Goal: Task Accomplishment & Management: Use online tool/utility

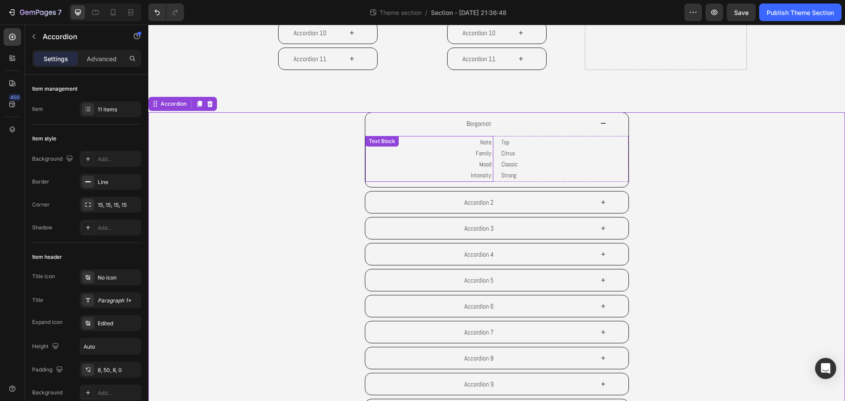
scroll to position [419, 0]
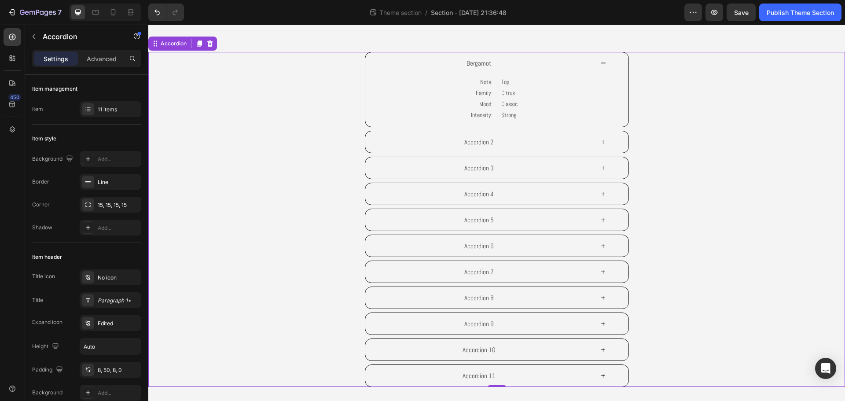
click at [246, 237] on div "Accordion 6" at bounding box center [497, 246] width 634 height 22
click at [111, 112] on div "11 items" at bounding box center [118, 110] width 41 height 8
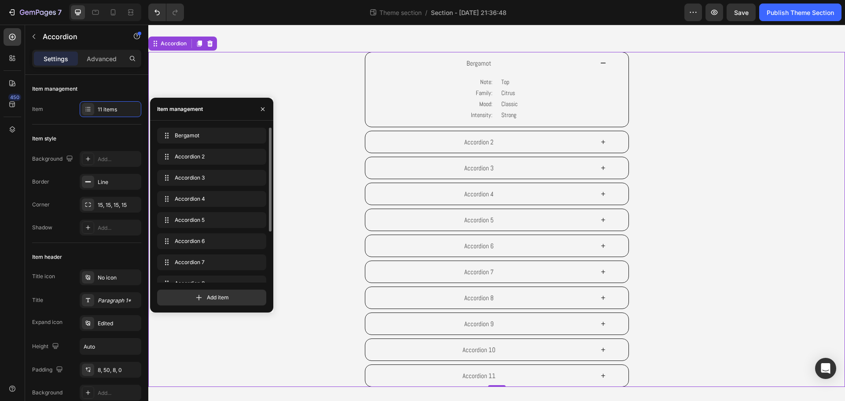
scroll to position [76, 0]
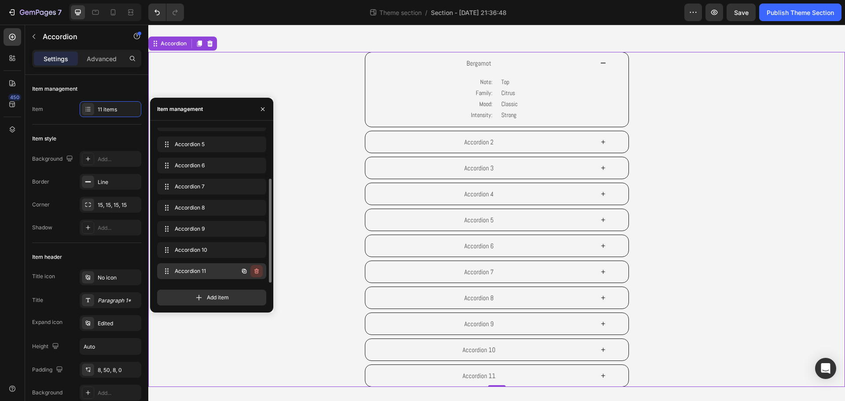
click at [258, 268] on icon "button" at bounding box center [256, 271] width 7 height 7
click at [254, 270] on div "Delete" at bounding box center [251, 271] width 16 height 8
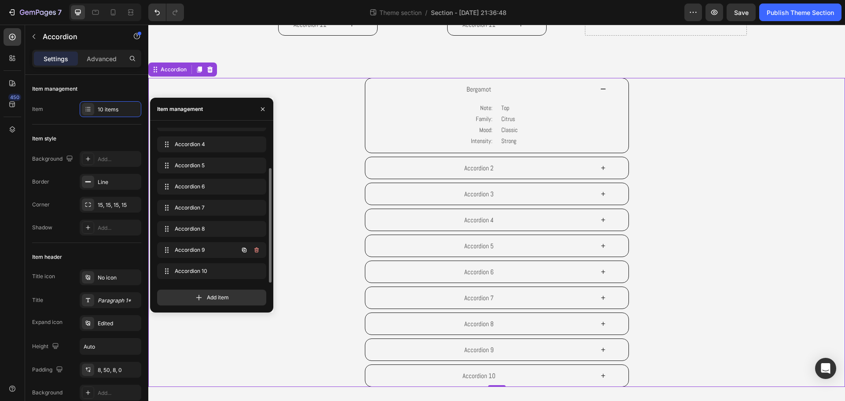
scroll to position [55, 0]
click at [258, 250] on icon "button" at bounding box center [256, 249] width 4 height 5
click at [254, 251] on div "Delete" at bounding box center [251, 250] width 16 height 8
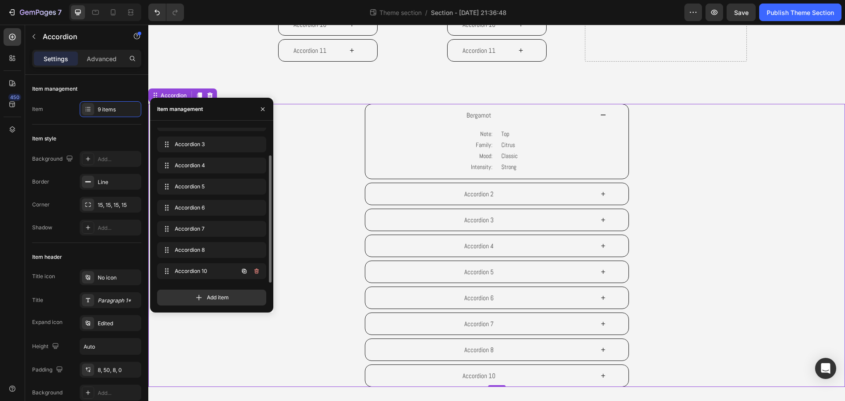
scroll to position [33, 0]
click at [256, 269] on icon "button" at bounding box center [256, 270] width 4 height 5
click at [257, 272] on div "Delete" at bounding box center [251, 271] width 16 height 8
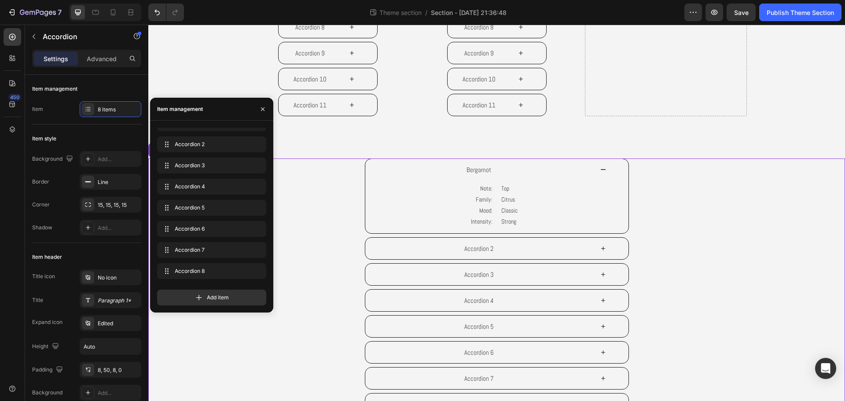
scroll to position [297, 0]
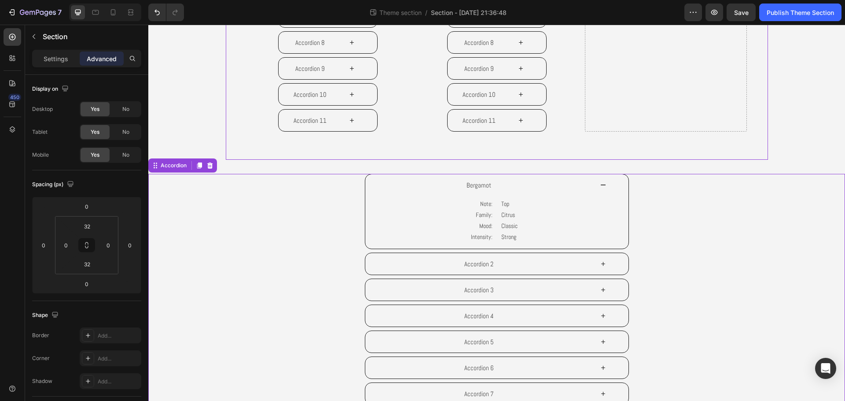
click at [181, 197] on div "Bergamot Note: Family: Mood: Intensity: Text Block Top Citrus Classic Strong Te…" at bounding box center [497, 212] width 634 height 76
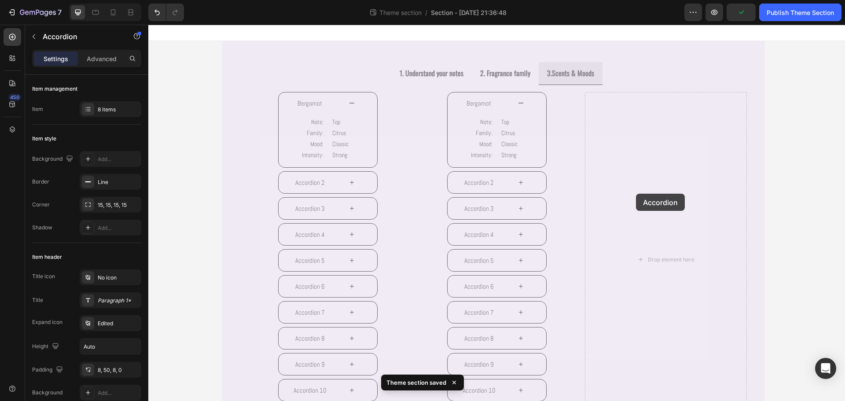
scroll to position [0, 0]
drag, startPoint x: 166, startPoint y: 166, endPoint x: 657, endPoint y: 122, distance: 493.2
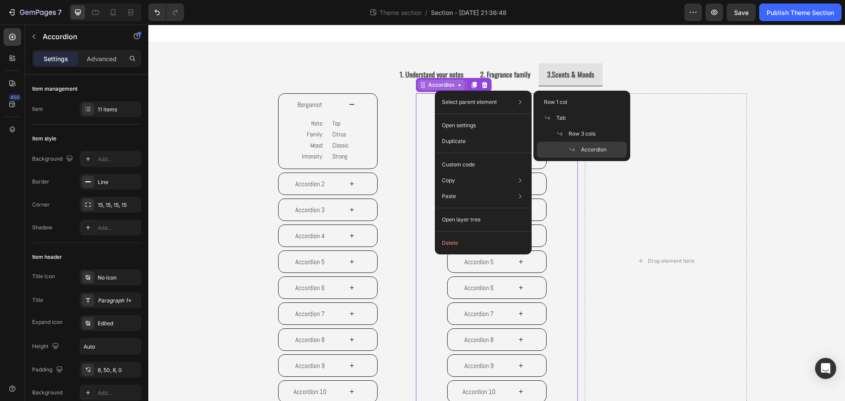
click at [440, 87] on div "Accordion" at bounding box center [440, 85] width 29 height 8
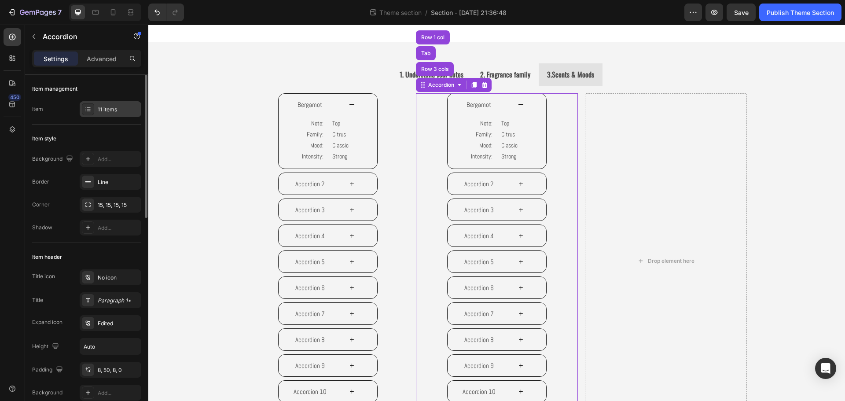
click at [87, 109] on icon at bounding box center [88, 109] width 7 height 7
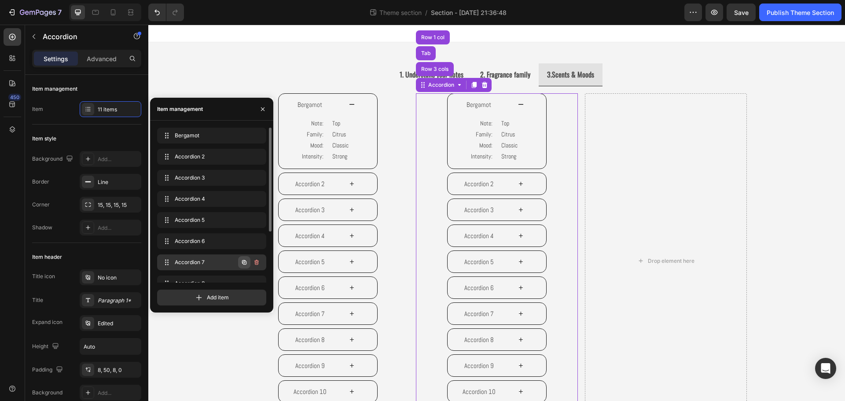
scroll to position [76, 0]
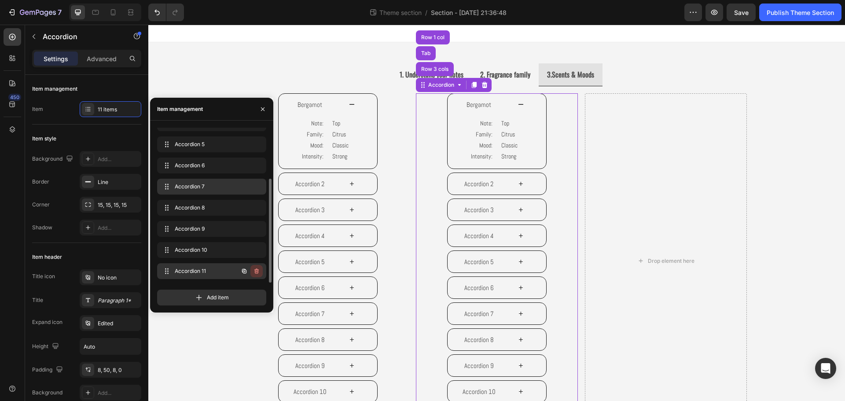
click at [256, 271] on icon "button" at bounding box center [256, 271] width 7 height 7
click at [260, 266] on button "Delete" at bounding box center [251, 271] width 24 height 12
click at [254, 268] on icon "button" at bounding box center [256, 271] width 7 height 7
click at [256, 274] on div "Delete" at bounding box center [251, 271] width 16 height 8
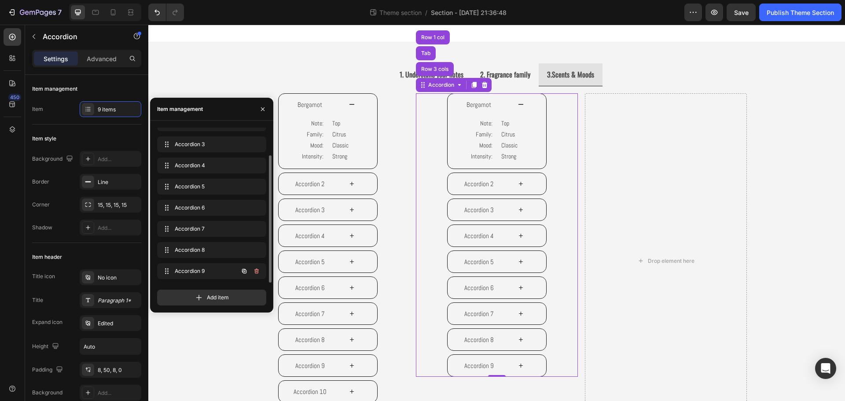
scroll to position [33, 0]
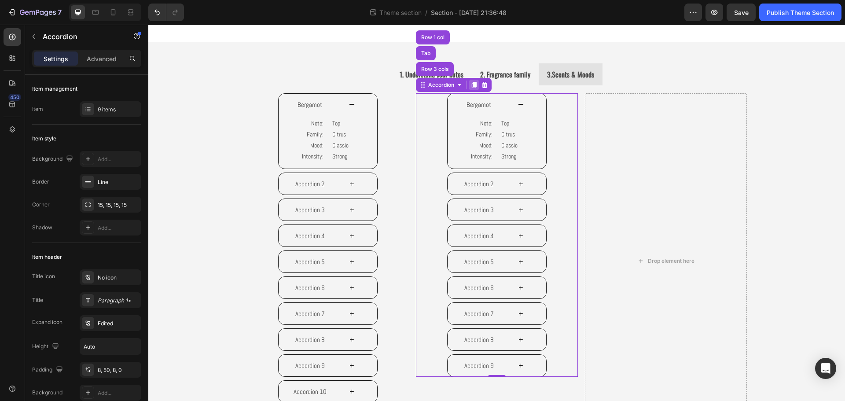
click at [471, 85] on icon at bounding box center [473, 85] width 5 height 6
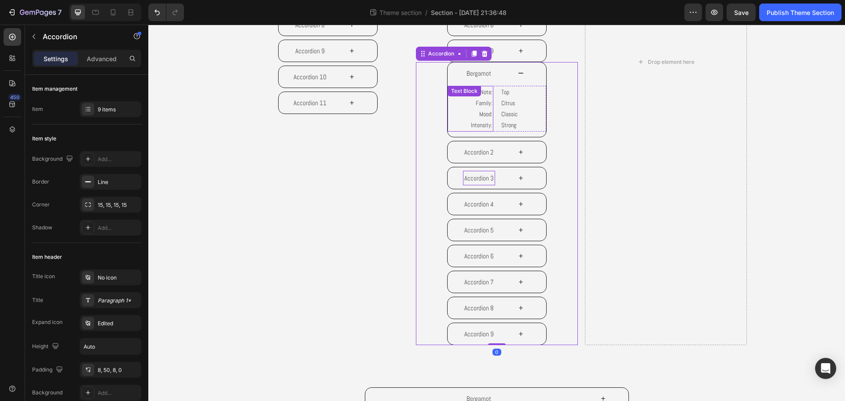
scroll to position [321, 0]
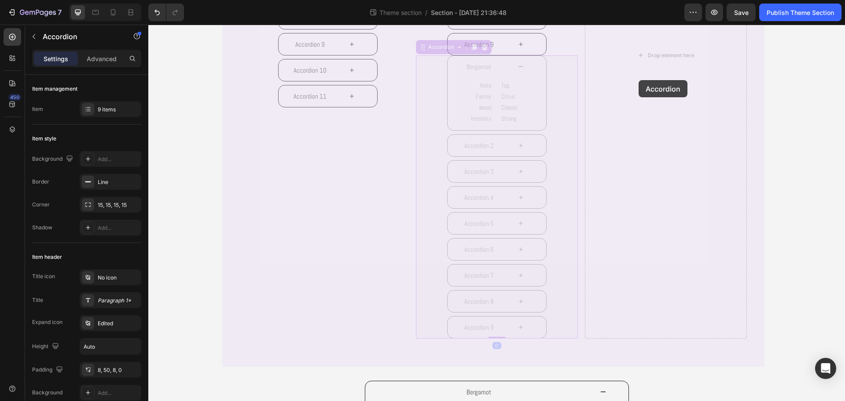
drag, startPoint x: 436, startPoint y: 46, endPoint x: 623, endPoint y: 70, distance: 189.1
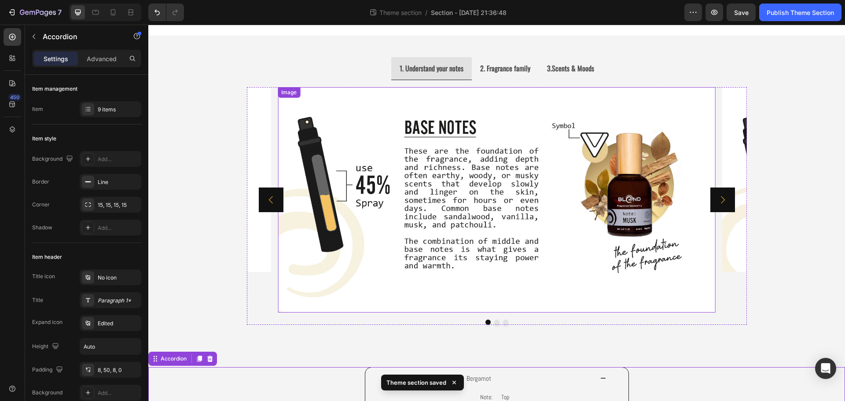
scroll to position [0, 0]
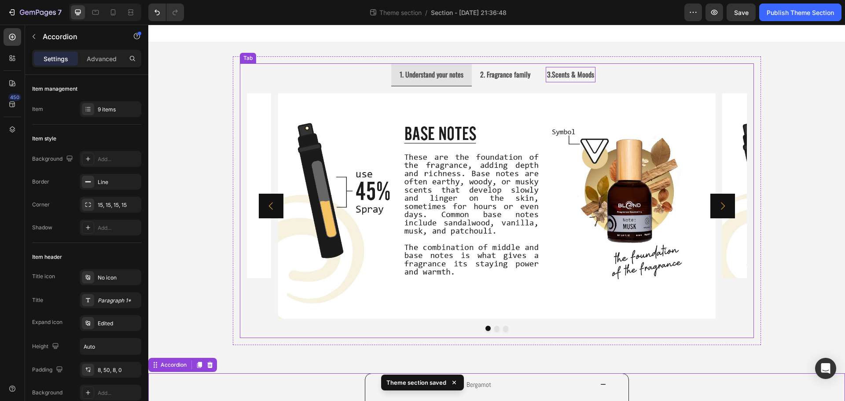
click at [583, 81] on div "3.Scents & Moods" at bounding box center [571, 74] width 50 height 15
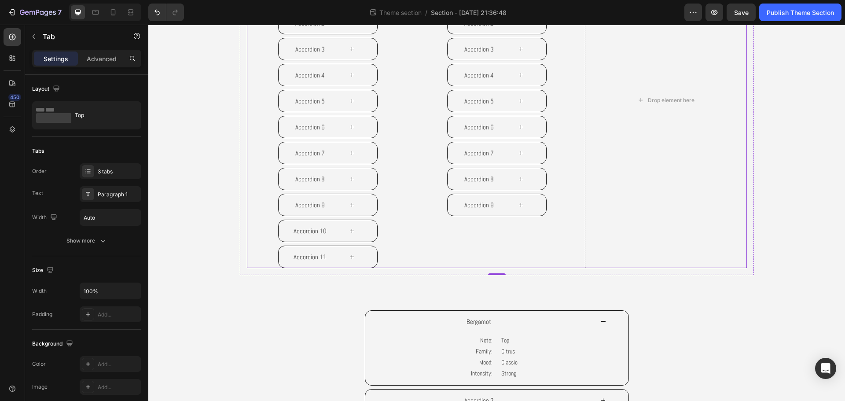
scroll to position [176, 0]
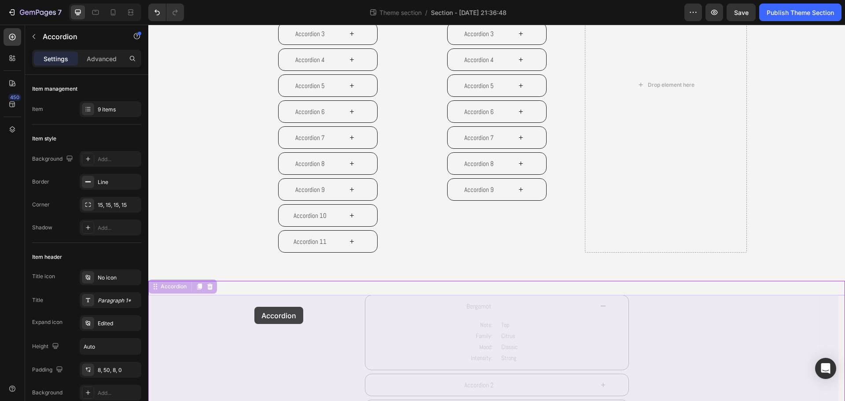
drag, startPoint x: 166, startPoint y: 292, endPoint x: 516, endPoint y: 292, distance: 349.9
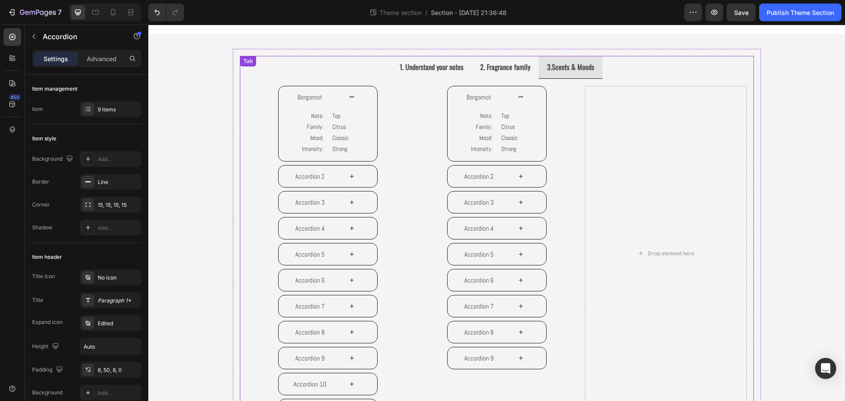
scroll to position [0, 0]
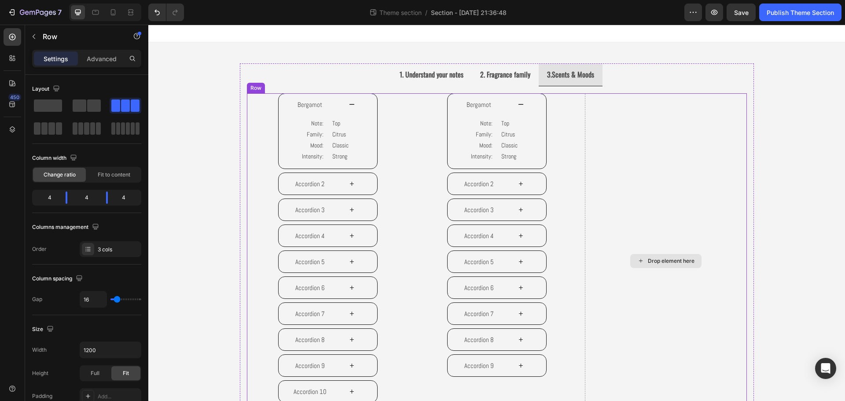
click at [585, 127] on div "Drop element here" at bounding box center [666, 260] width 162 height 335
click at [90, 107] on span at bounding box center [94, 105] width 14 height 12
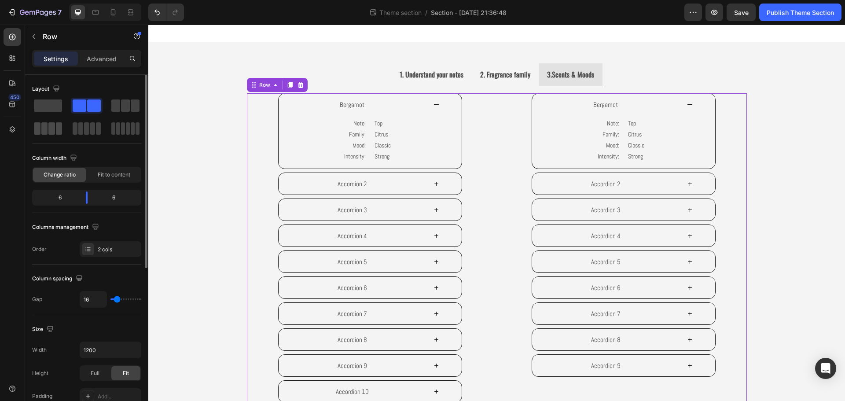
click at [36, 128] on span at bounding box center [37, 128] width 7 height 12
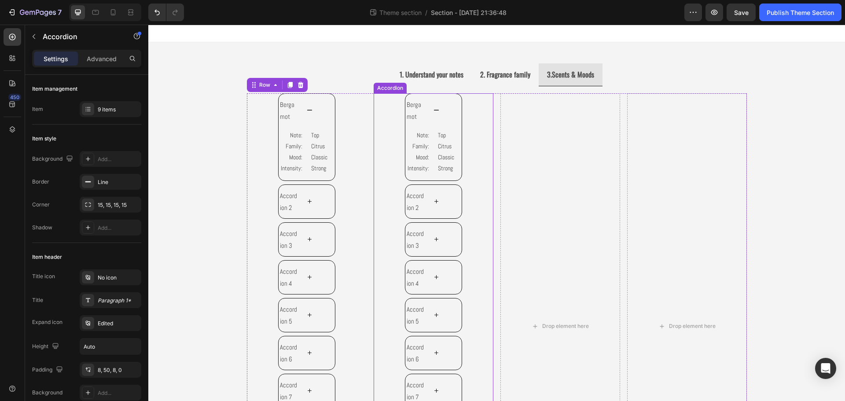
click at [399, 102] on div "Bergamot Note: Family: Mood: Intensity: Text Block Top Citrus Classic Strong Te…" at bounding box center [434, 288] width 120 height 390
click at [430, 88] on div at bounding box center [431, 85] width 11 height 11
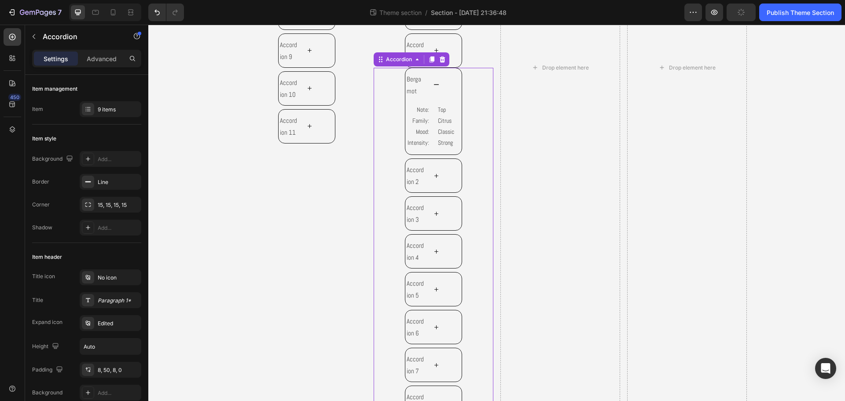
scroll to position [428, 0]
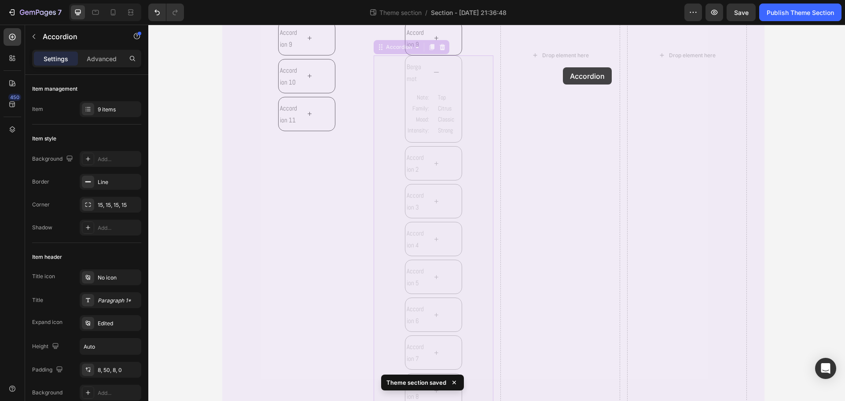
drag, startPoint x: 393, startPoint y: 48, endPoint x: 561, endPoint y: 67, distance: 169.6
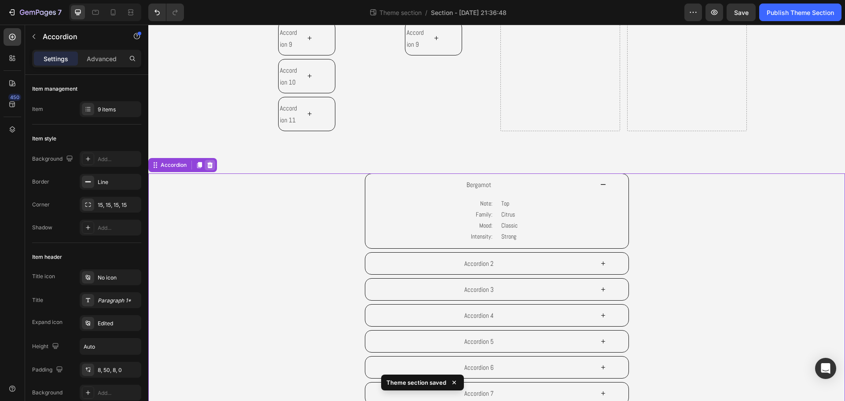
click at [212, 163] on icon at bounding box center [210, 165] width 6 height 6
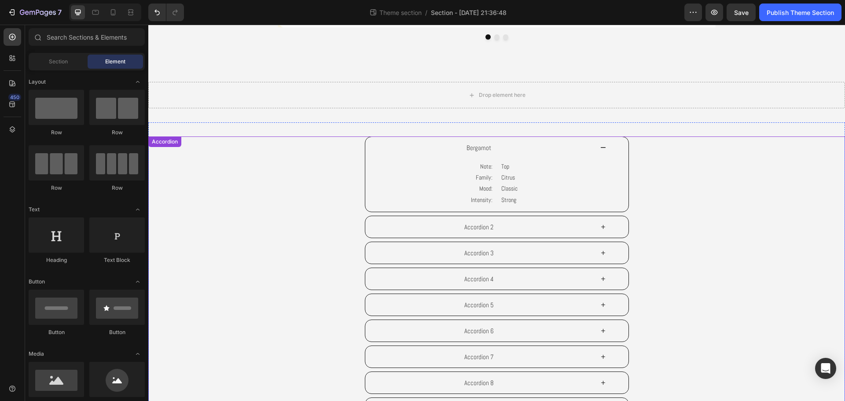
scroll to position [250, 0]
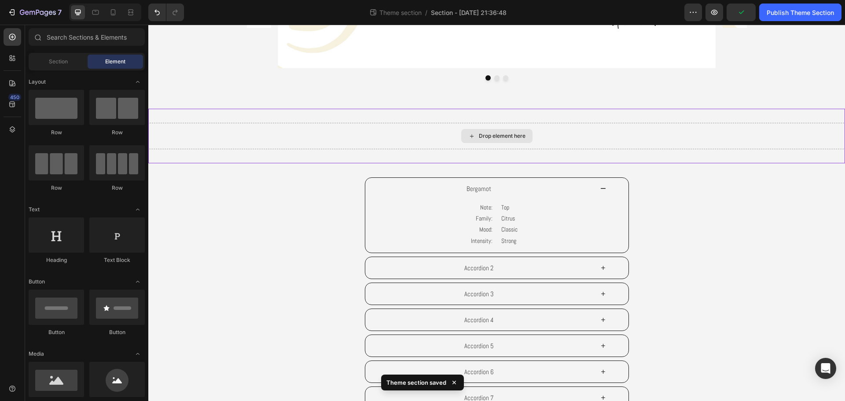
click at [326, 142] on div "Drop element here" at bounding box center [496, 136] width 697 height 26
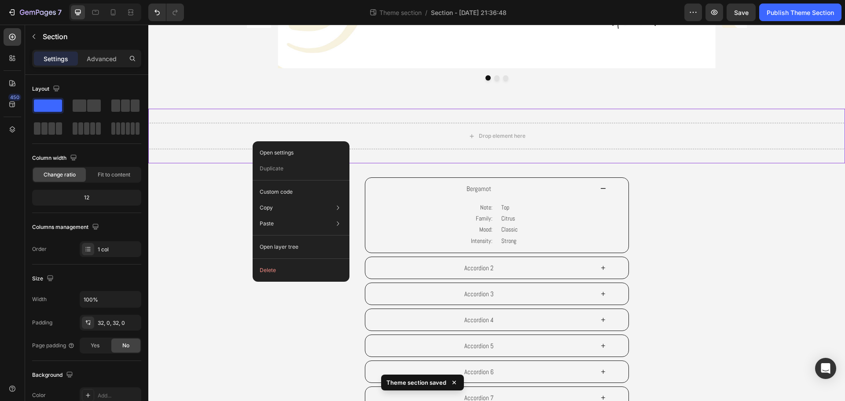
click at [284, 270] on button "Delete" at bounding box center [301, 270] width 90 height 16
click at [264, 268] on button "Delete" at bounding box center [301, 270] width 90 height 16
click at [210, 194] on div "Bergamot Note: Family: Mood: Intensity: Text Block Top Citrus Classic Strong Te…" at bounding box center [497, 215] width 634 height 76
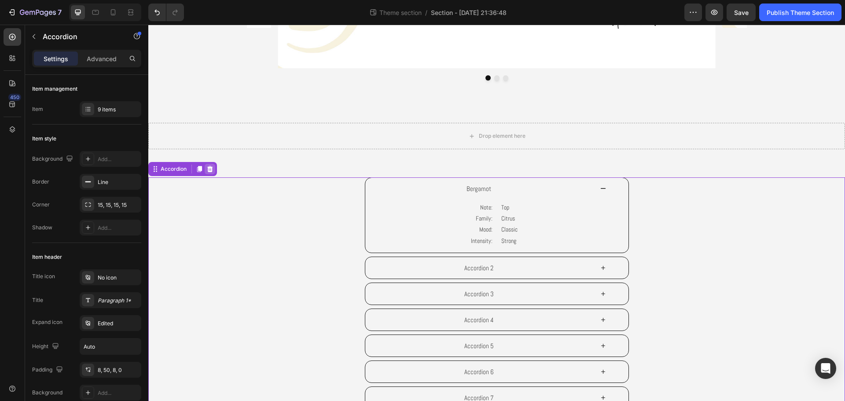
click at [206, 169] on div at bounding box center [210, 169] width 11 height 11
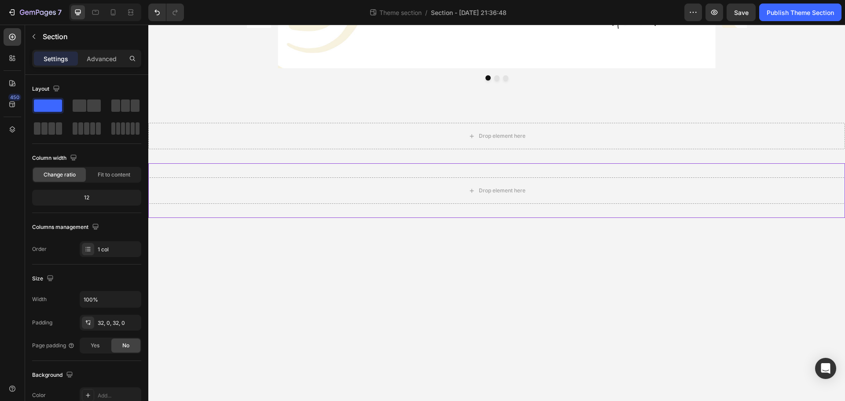
click at [206, 169] on div "Drop element here" at bounding box center [496, 190] width 697 height 55
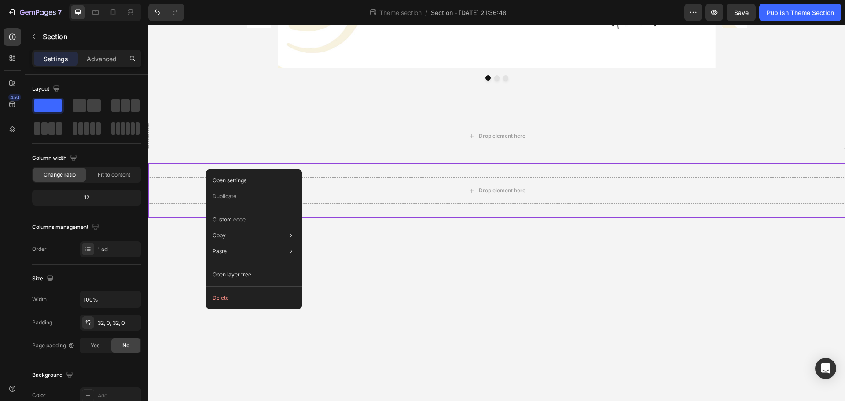
click at [246, 304] on button "Delete" at bounding box center [254, 298] width 90 height 16
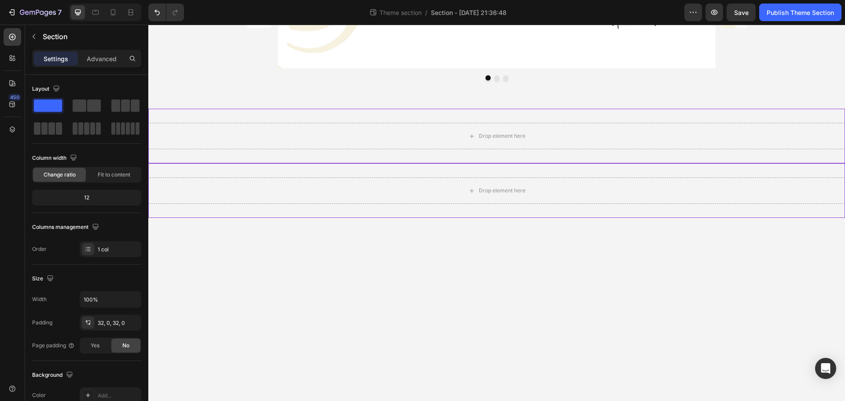
click at [569, 153] on div "Drop element here" at bounding box center [496, 136] width 697 height 55
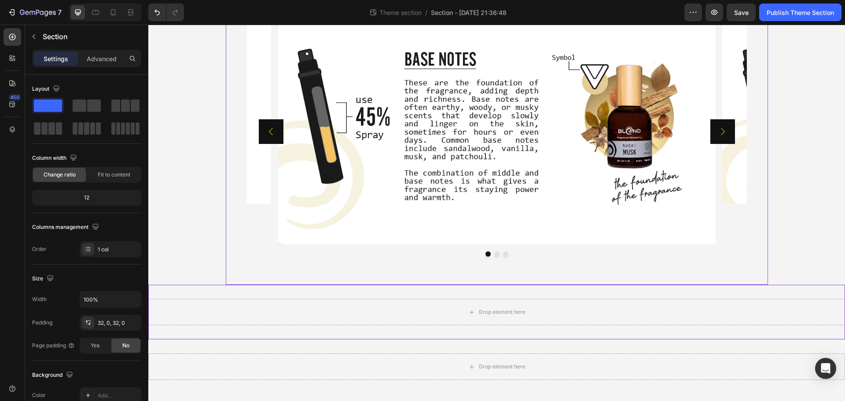
scroll to position [0, 0]
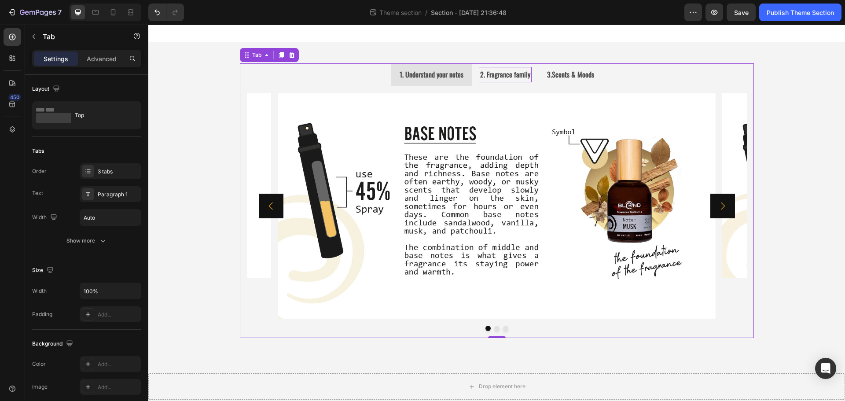
click at [521, 70] on strong "2. Fragrance family" at bounding box center [505, 74] width 50 height 11
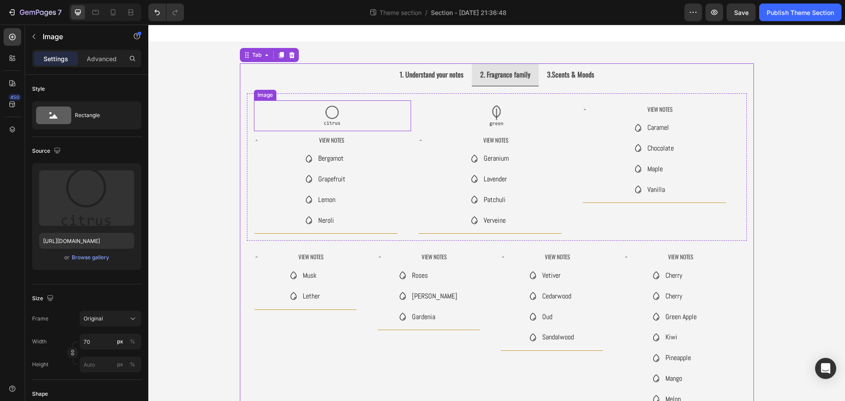
click at [335, 109] on img at bounding box center [332, 115] width 31 height 31
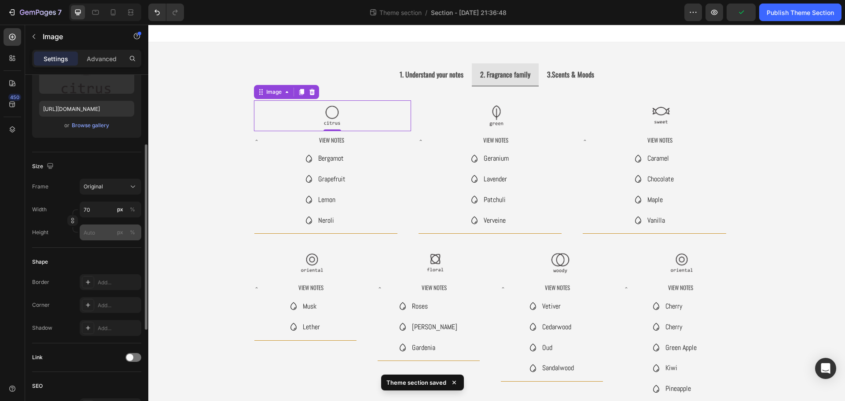
scroll to position [176, 0]
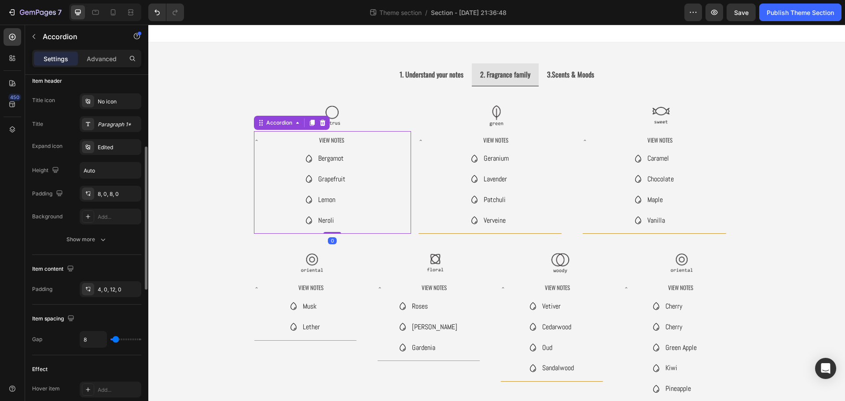
click at [300, 141] on div "View Notes" at bounding box center [332, 140] width 132 height 11
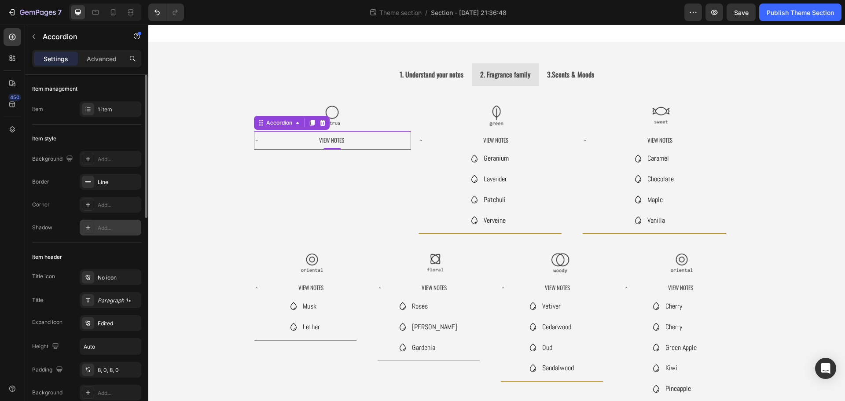
scroll to position [44, 0]
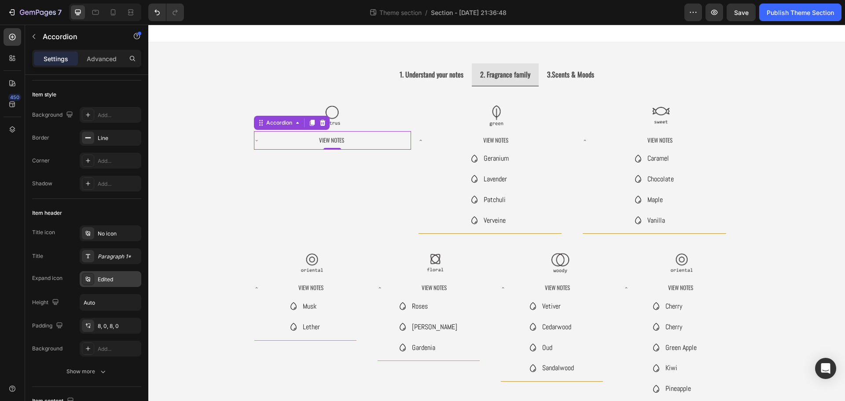
click at [122, 276] on div "Edited" at bounding box center [118, 280] width 41 height 8
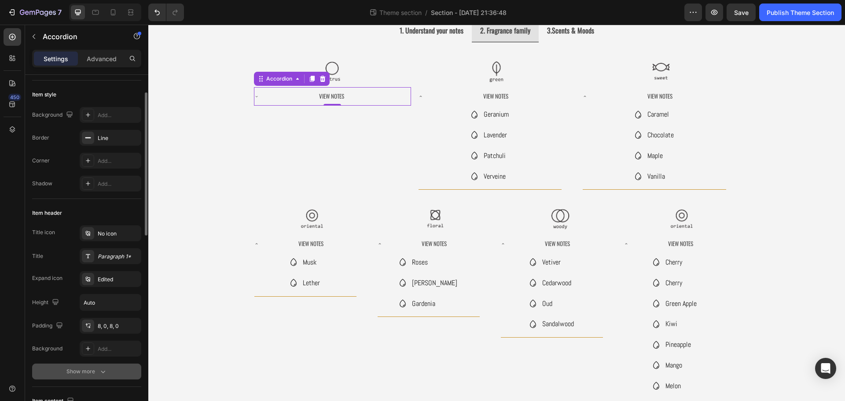
click at [101, 371] on icon "button" at bounding box center [103, 372] width 4 height 3
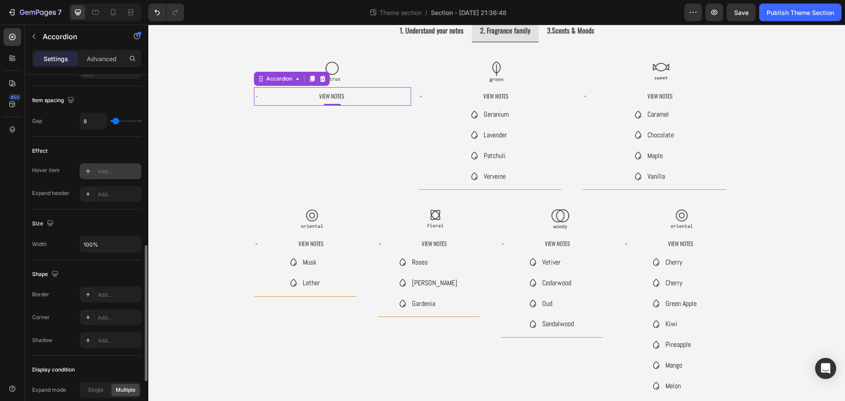
scroll to position [484, 0]
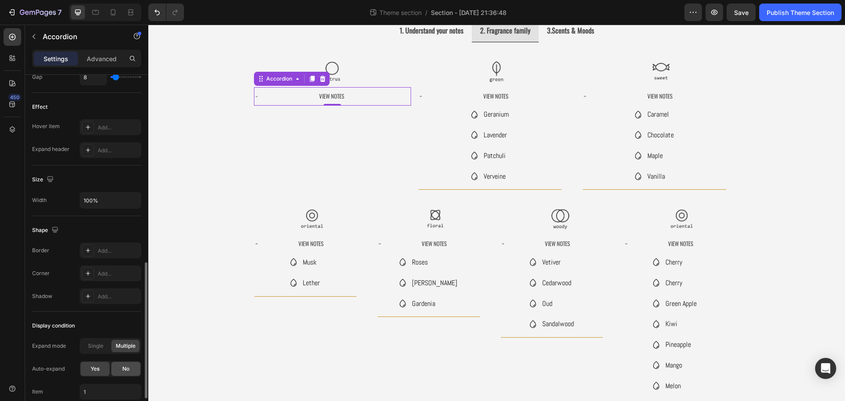
click at [117, 368] on div "No" at bounding box center [125, 369] width 29 height 14
click at [463, 89] on div "View Notes" at bounding box center [490, 96] width 143 height 18
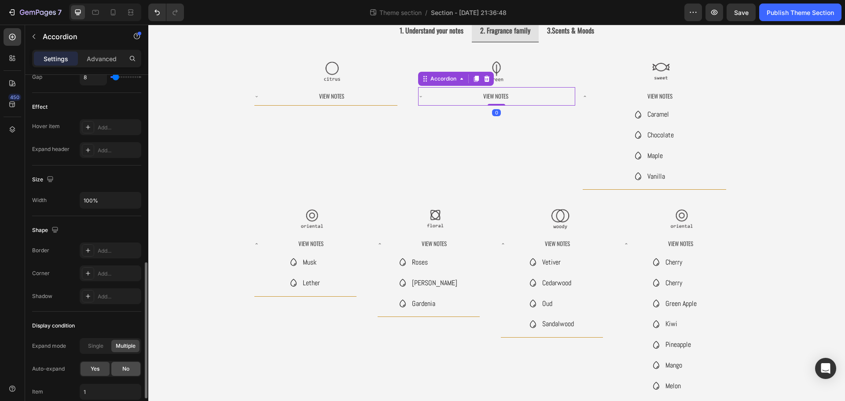
drag, startPoint x: 129, startPoint y: 366, endPoint x: 96, endPoint y: 312, distance: 63.2
click at [129, 366] on span "No" at bounding box center [125, 369] width 7 height 8
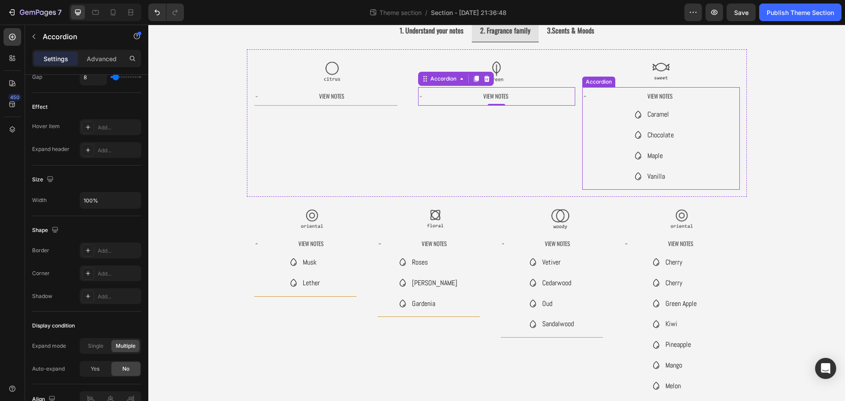
click at [618, 103] on div "View Notes" at bounding box center [654, 96] width 143 height 18
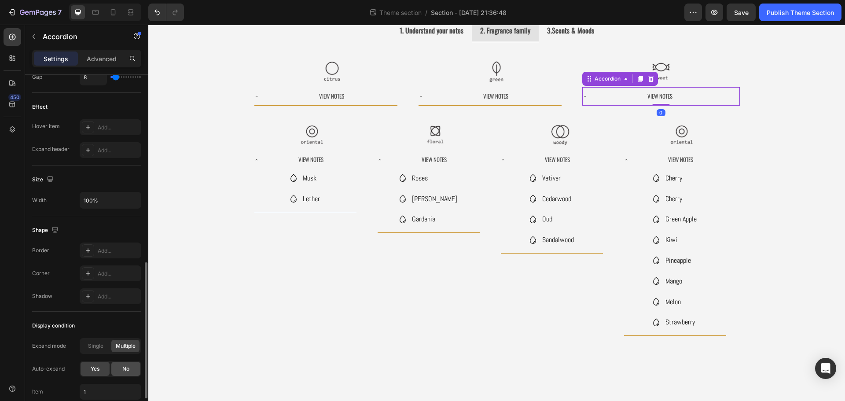
click at [121, 374] on div "No" at bounding box center [125, 369] width 29 height 14
click at [273, 160] on div "View Notes" at bounding box center [311, 159] width 91 height 11
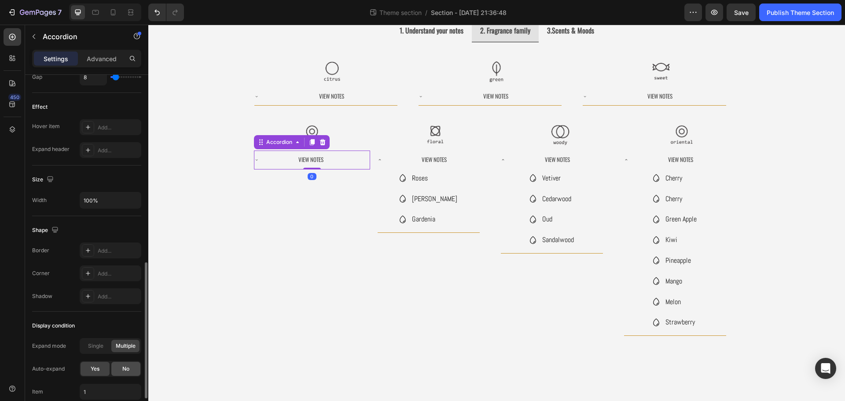
click at [118, 369] on div "No" at bounding box center [125, 369] width 29 height 14
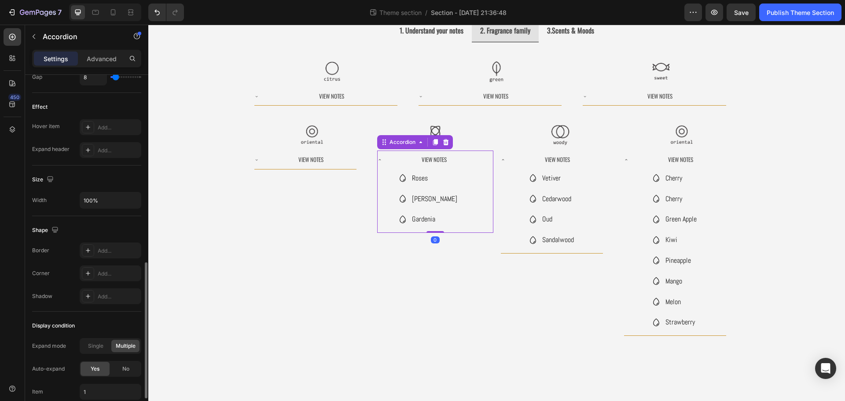
click at [456, 161] on div "View Notes" at bounding box center [434, 159] width 91 height 11
click at [142, 365] on div at bounding box center [145, 250] width 7 height 351
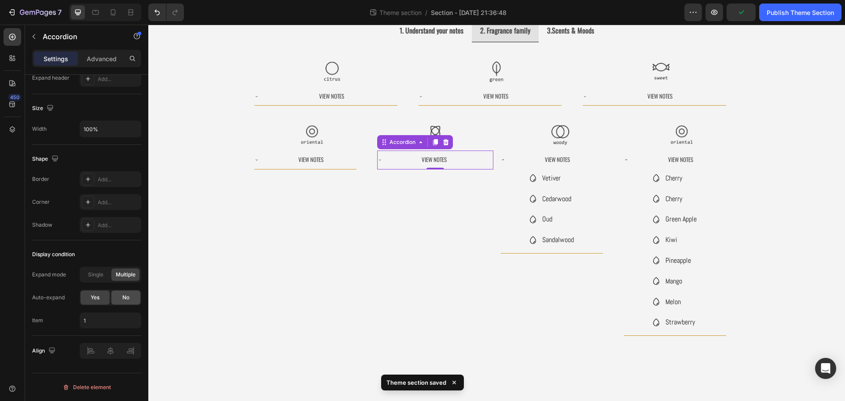
click at [130, 294] on div "No" at bounding box center [125, 297] width 29 height 14
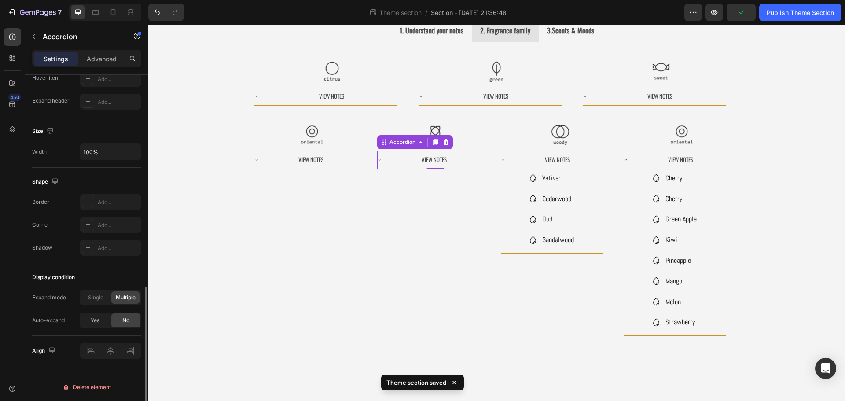
scroll to position [533, 0]
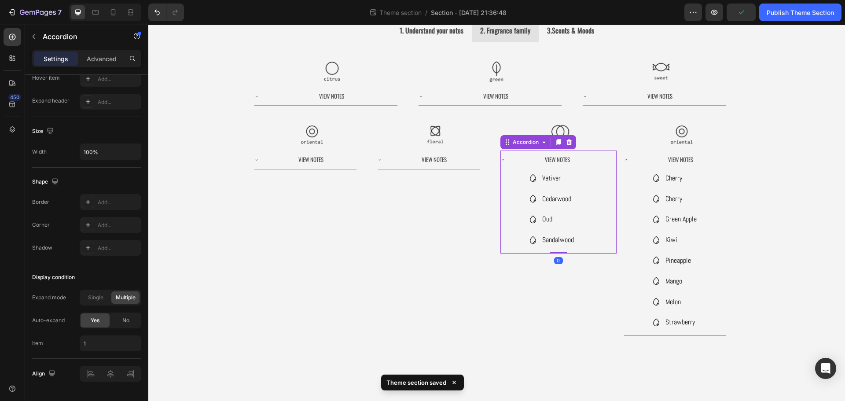
click at [573, 158] on div "View Notes" at bounding box center [557, 159] width 91 height 11
click at [121, 322] on div "No" at bounding box center [125, 320] width 29 height 14
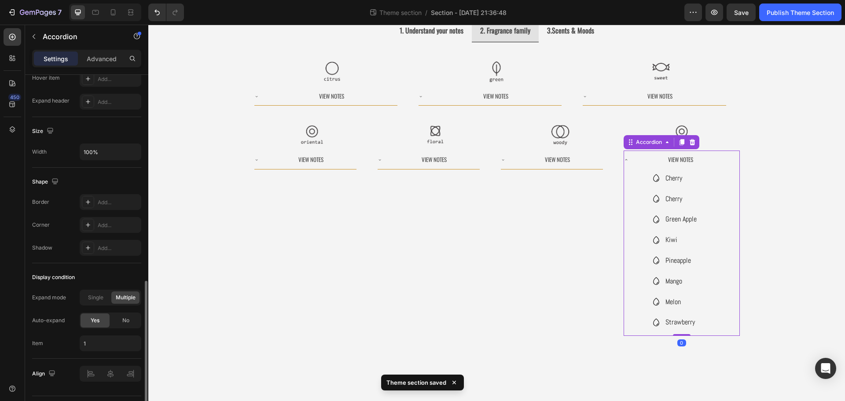
click at [649, 160] on div "View Notes" at bounding box center [681, 159] width 91 height 11
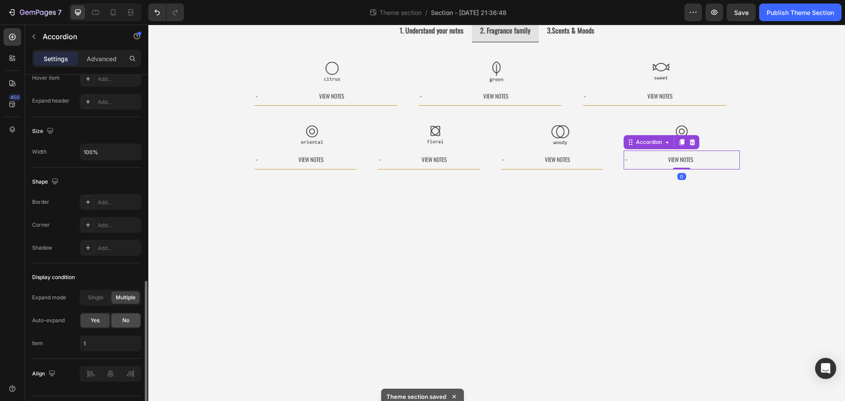
click at [129, 320] on span "No" at bounding box center [125, 320] width 7 height 8
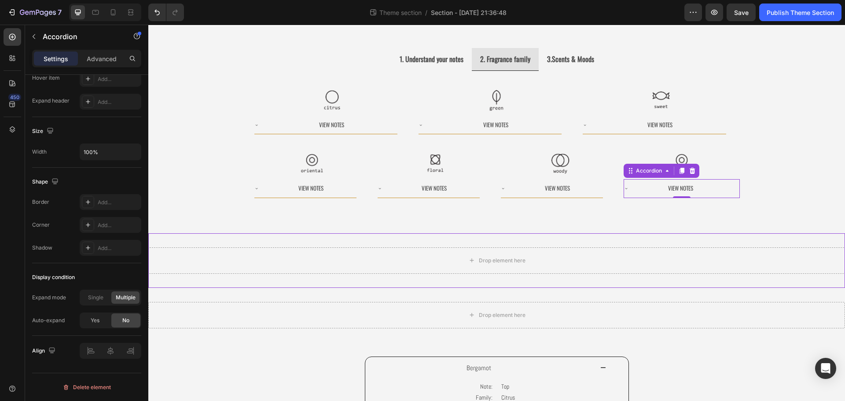
scroll to position [0, 0]
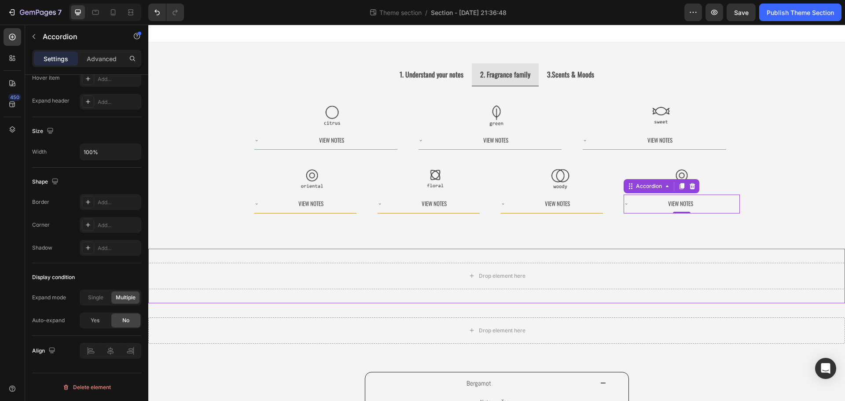
click at [656, 262] on div "Drop element here" at bounding box center [496, 276] width 697 height 55
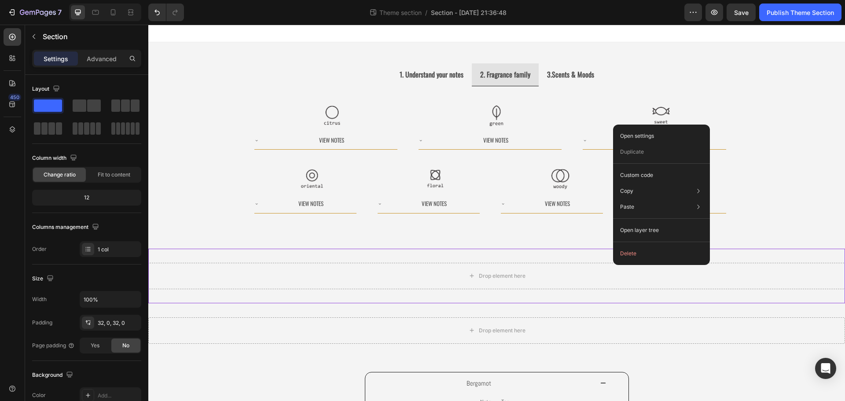
click at [639, 249] on button "Delete" at bounding box center [662, 254] width 90 height 16
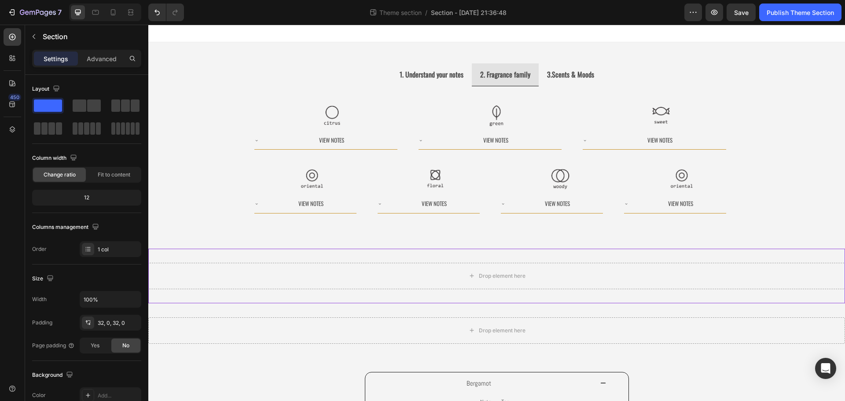
click at [547, 250] on div "Drop element here" at bounding box center [496, 276] width 697 height 55
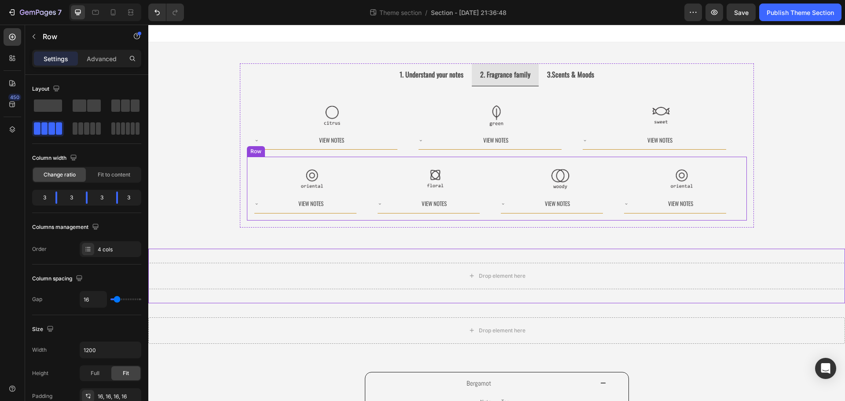
click at [603, 219] on div "Image View Notes Accordion Image View Notes Accordion Image View Notes Accordio…" at bounding box center [497, 189] width 500 height 64
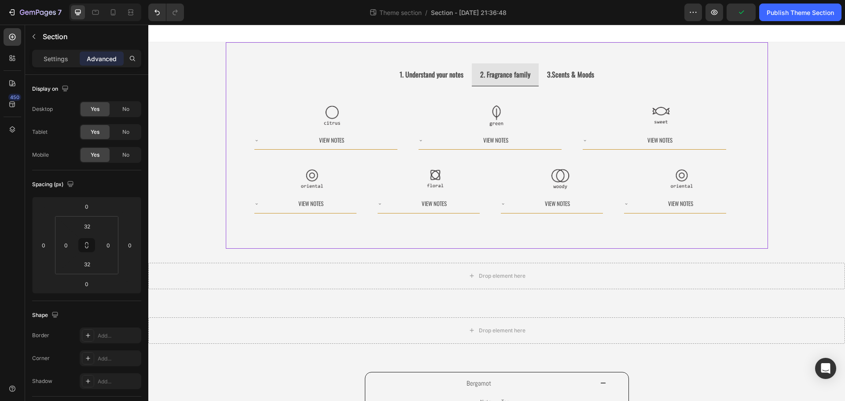
click at [604, 236] on div "1. Understand your notes 2. Fragrance family 3.Scents & Moods Image Image Image…" at bounding box center [497, 145] width 542 height 206
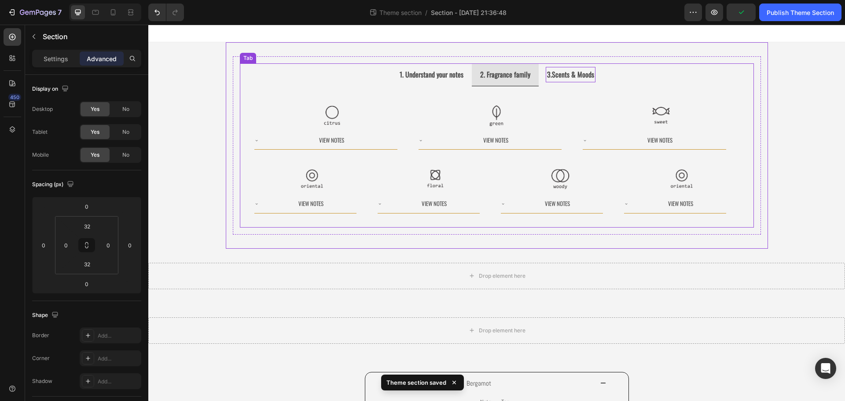
click at [556, 74] on strong "3.Scents & Moods" at bounding box center [570, 74] width 47 height 11
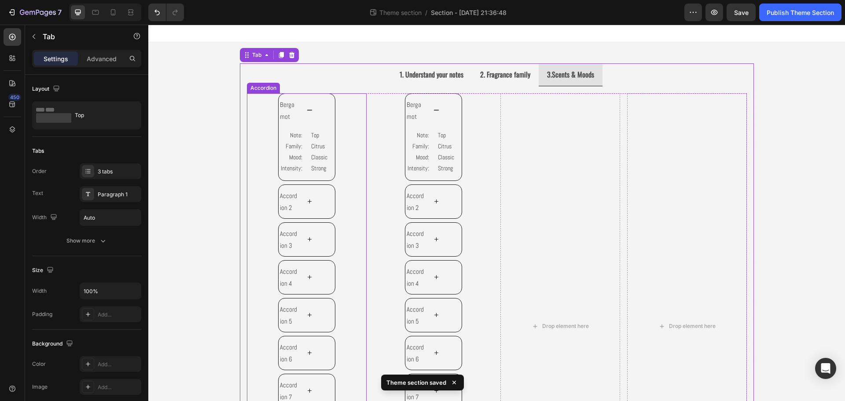
click at [316, 114] on div "Bergamot" at bounding box center [307, 110] width 56 height 33
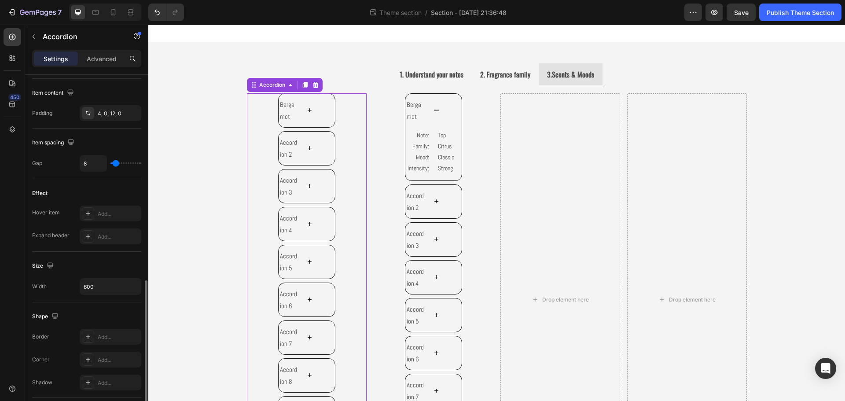
scroll to position [440, 0]
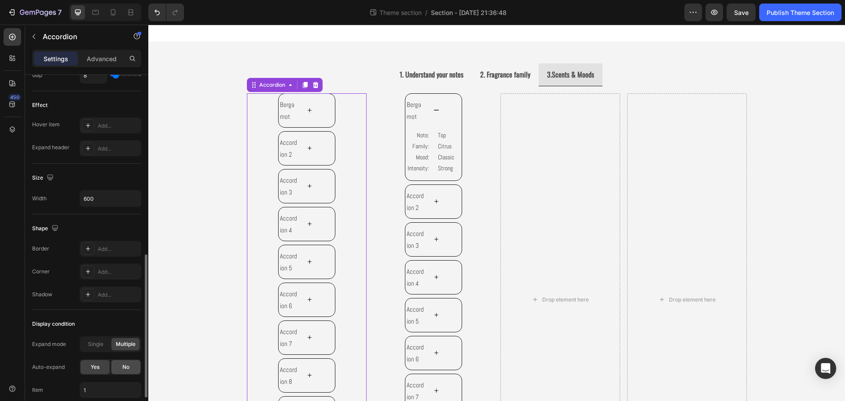
click at [133, 364] on div "No" at bounding box center [125, 367] width 29 height 14
click at [445, 108] on div "Bergamot" at bounding box center [433, 110] width 56 height 33
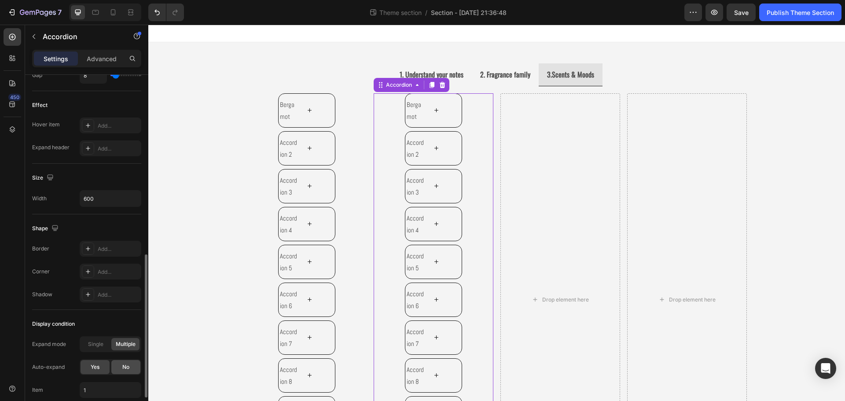
click at [119, 367] on div "No" at bounding box center [125, 367] width 29 height 14
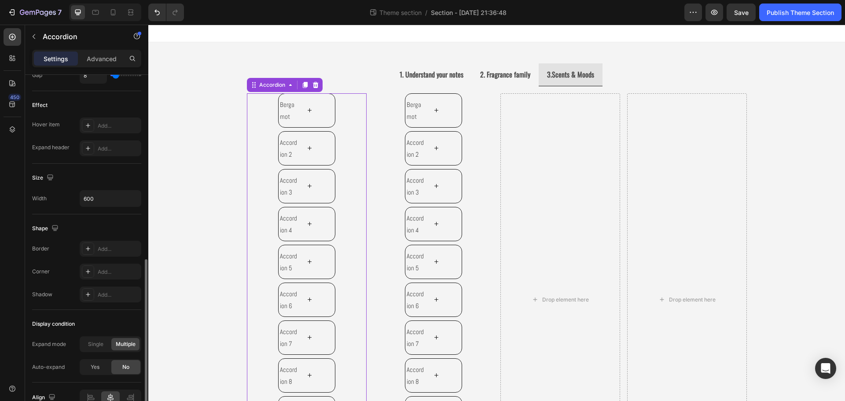
click at [259, 109] on div "Bergamot Accordion 2 Accordion 3 Accordion 4 Accordion 5 Accordion 6 Accordion …" at bounding box center [307, 299] width 120 height 413
click at [374, 108] on div "Bergamot Accordion 2 Accordion 3 Accordion 4 Accordion 5 Accordion 6 Accordion …" at bounding box center [434, 261] width 120 height 337
click at [259, 102] on div "Bergamot Accordion 2 Accordion 3 Accordion 4 Accordion 5 Accordion 6 Accordion …" at bounding box center [307, 299] width 120 height 413
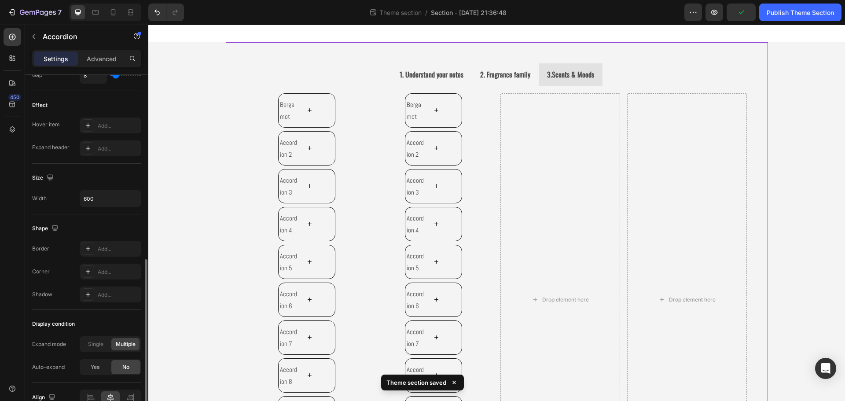
click at [226, 109] on div "1. Understand your notes 2. Fragrance family 3.Scents & Moods Image Image Image…" at bounding box center [497, 288] width 542 height 464
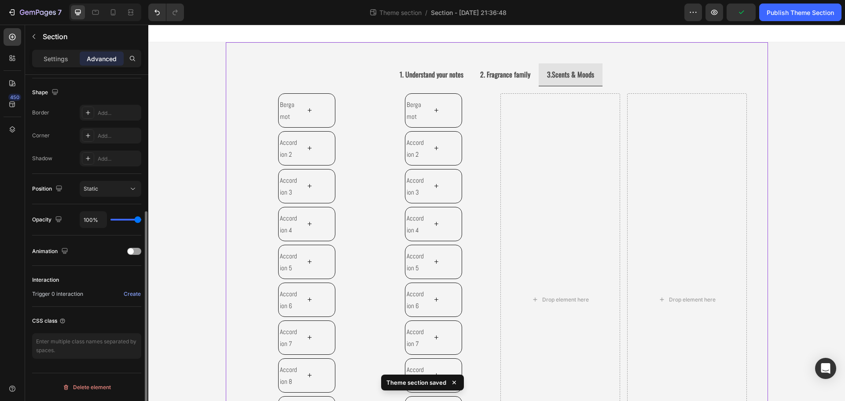
scroll to position [0, 0]
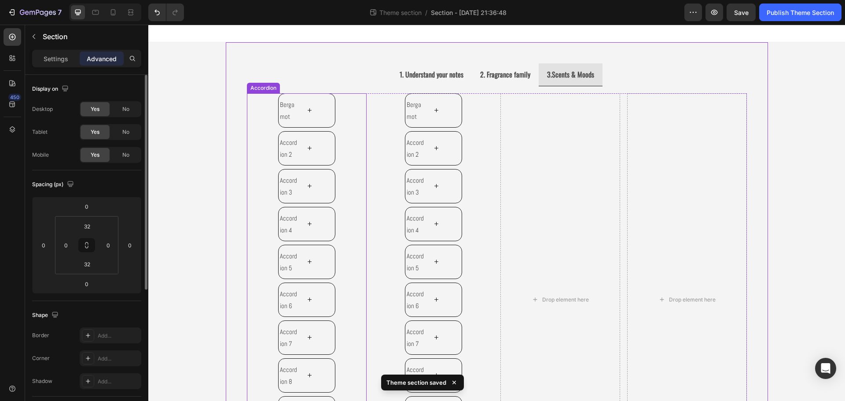
click at [255, 90] on div "Accordion" at bounding box center [263, 88] width 29 height 8
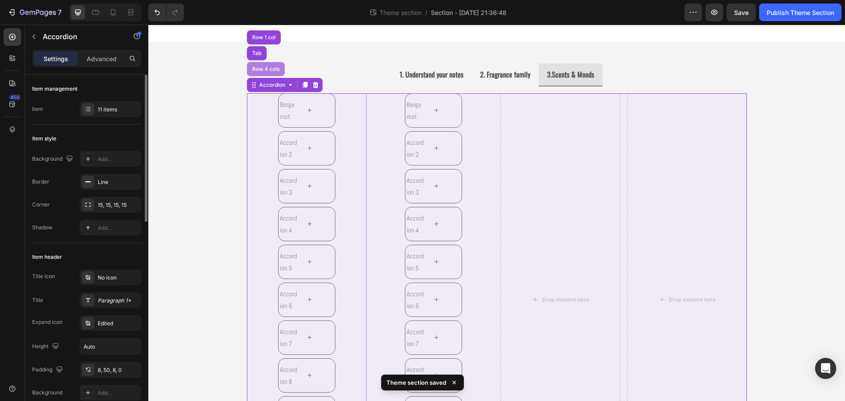
click at [257, 68] on div "Row 4 cols" at bounding box center [265, 68] width 31 height 5
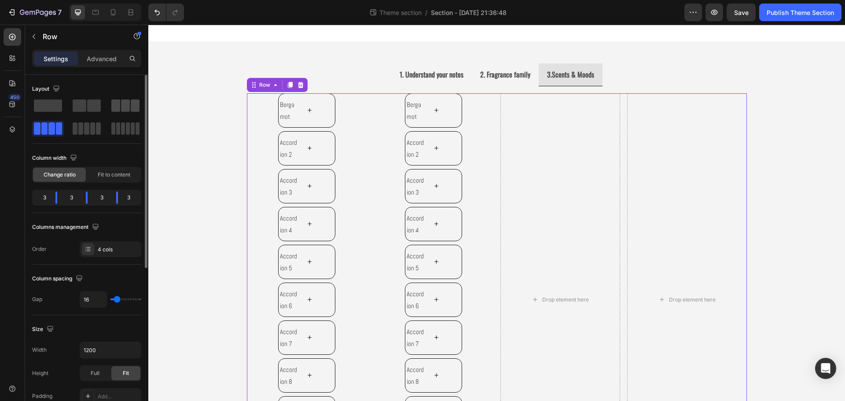
click at [122, 106] on span at bounding box center [125, 105] width 9 height 12
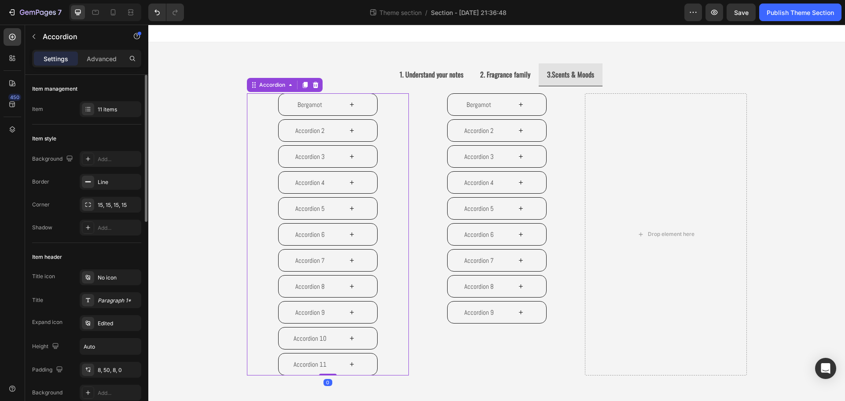
click at [395, 130] on div "Bergamot Accordion 2 Accordion 3 Accordion 4 Accordion 5 Accordion 6 Accordion …" at bounding box center [328, 234] width 162 height 282
click at [103, 109] on div "11 items" at bounding box center [118, 110] width 41 height 8
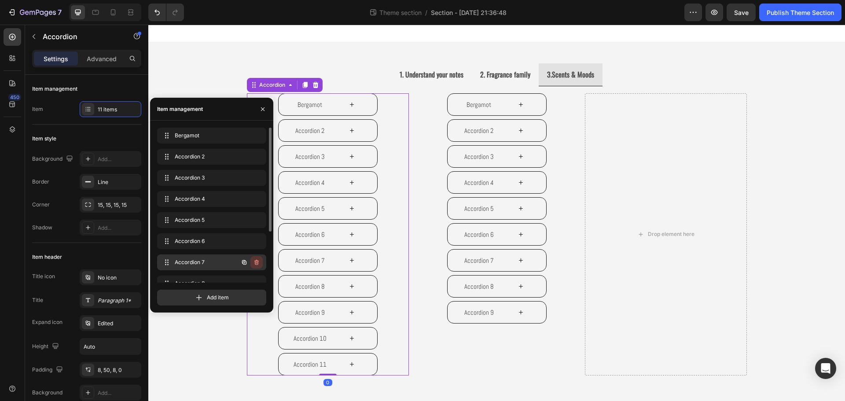
scroll to position [76, 0]
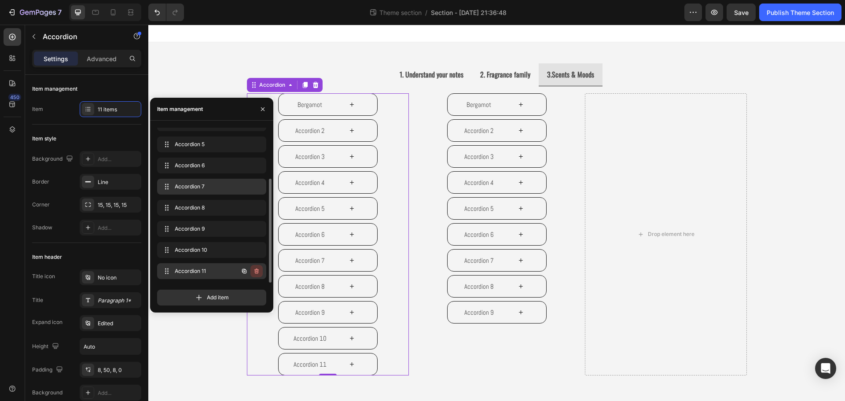
click at [255, 272] on icon "button" at bounding box center [256, 271] width 7 height 7
click at [255, 268] on div "Delete" at bounding box center [251, 271] width 16 height 8
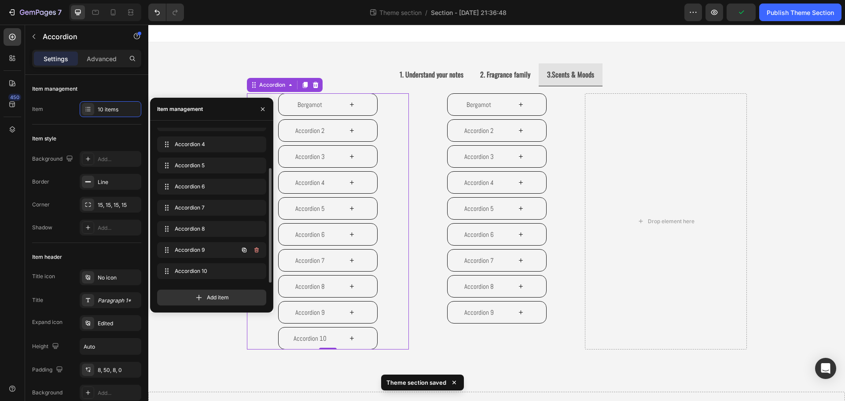
scroll to position [55, 0]
click at [255, 251] on icon "button" at bounding box center [256, 249] width 7 height 7
click at [253, 253] on div "Delete" at bounding box center [251, 250] width 16 height 8
click at [256, 268] on icon "button" at bounding box center [256, 271] width 7 height 7
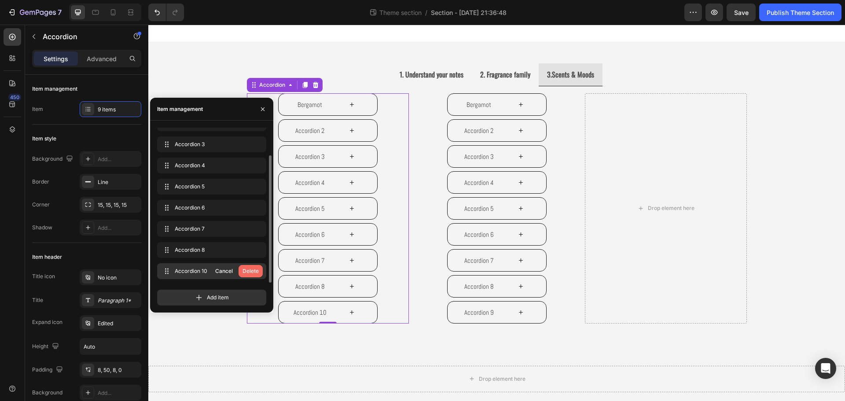
click at [255, 270] on div "Delete" at bounding box center [251, 271] width 16 height 8
click at [257, 269] on icon "button" at bounding box center [256, 270] width 4 height 5
click at [252, 273] on div "Delete" at bounding box center [251, 271] width 16 height 8
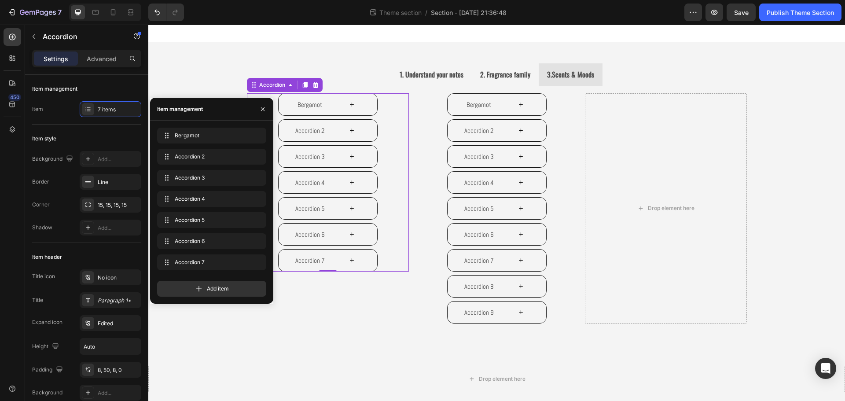
scroll to position [0, 0]
click at [256, 261] on icon "button" at bounding box center [256, 262] width 4 height 5
click at [250, 263] on div "Delete" at bounding box center [251, 262] width 16 height 8
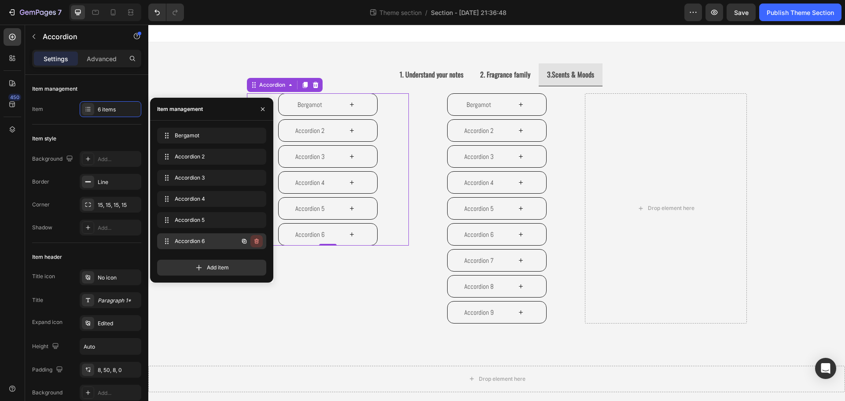
click at [253, 240] on button "button" at bounding box center [256, 241] width 12 height 12
click at [254, 243] on div "Delete" at bounding box center [251, 241] width 16 height 8
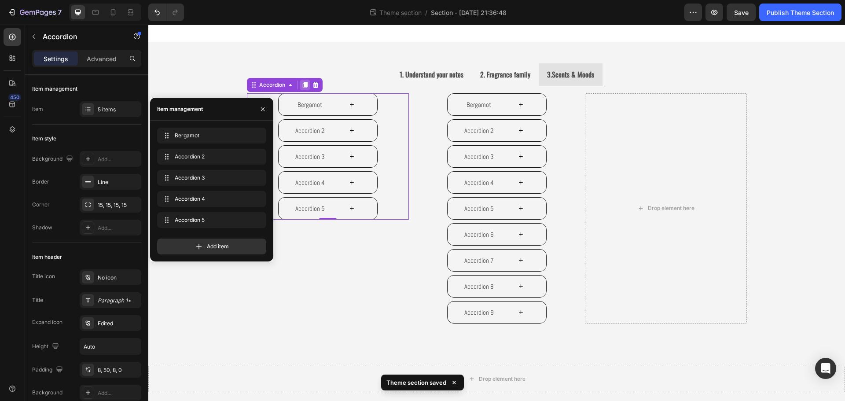
click at [304, 85] on icon at bounding box center [304, 85] width 5 height 6
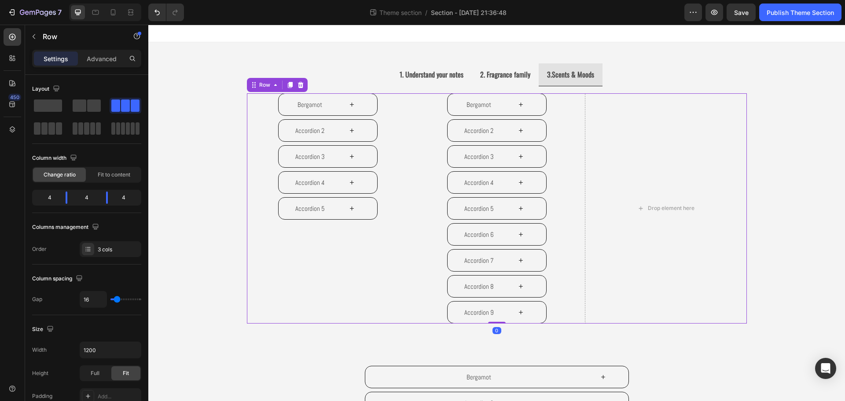
click at [318, 250] on div "Bergamot Accordion 2 Accordion 3 Accordion 4 Accordion 5 Accordion" at bounding box center [328, 208] width 162 height 230
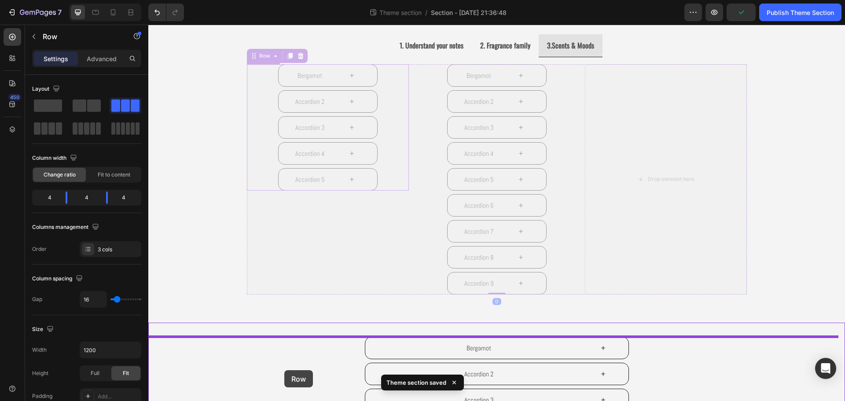
scroll to position [42, 0]
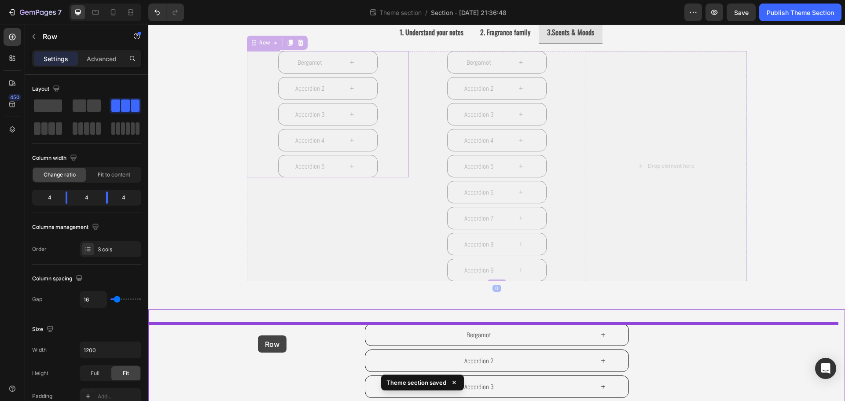
drag, startPoint x: 254, startPoint y: 86, endPoint x: 258, endPoint y: 335, distance: 249.1
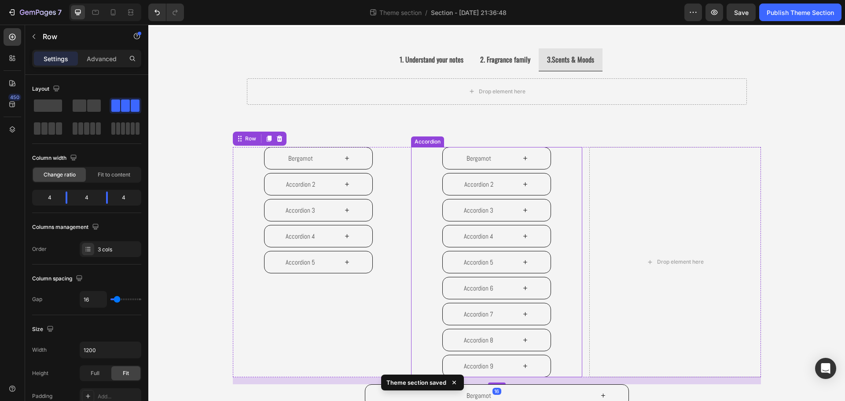
scroll to position [0, 0]
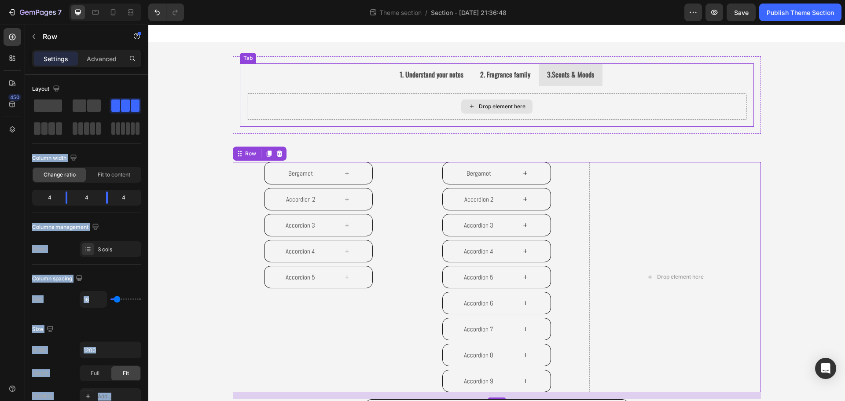
drag, startPoint x: 277, startPoint y: 131, endPoint x: 266, endPoint y: 112, distance: 22.3
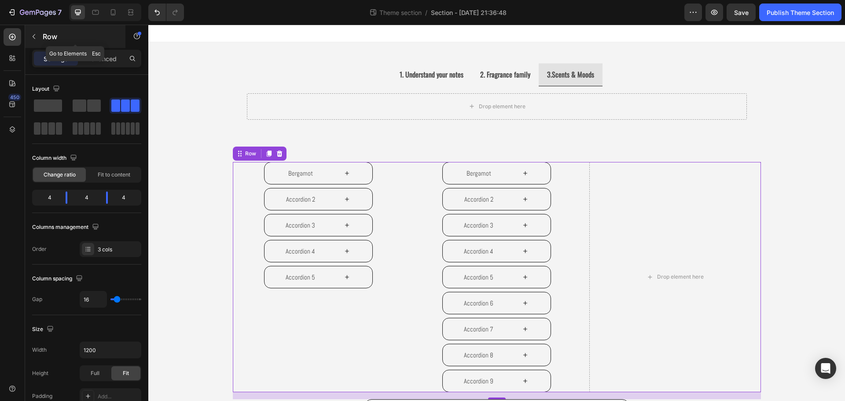
click at [42, 31] on div "Row" at bounding box center [75, 36] width 100 height 23
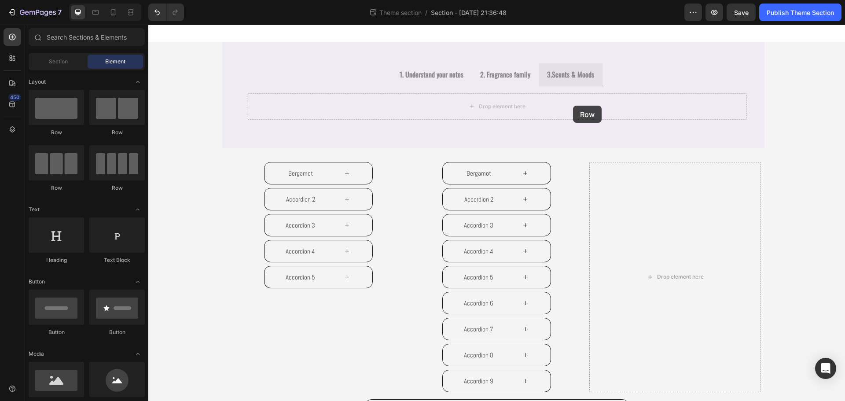
drag, startPoint x: 217, startPoint y: 188, endPoint x: 571, endPoint y: 91, distance: 367.3
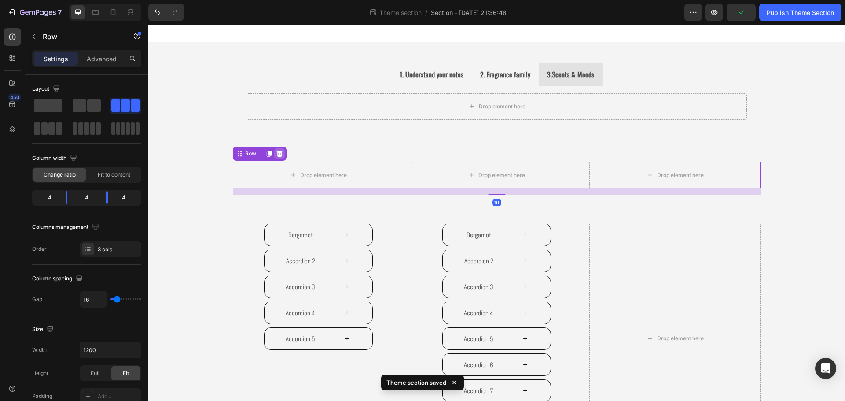
click at [277, 154] on icon at bounding box center [279, 154] width 6 height 6
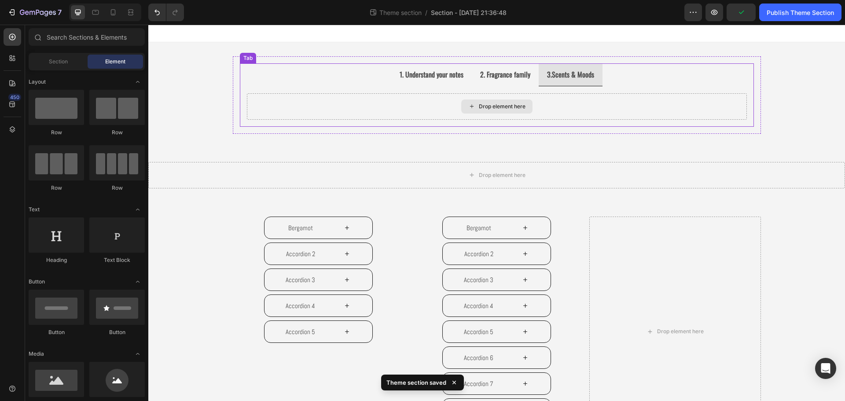
click at [443, 96] on div "Drop element here" at bounding box center [497, 106] width 500 height 26
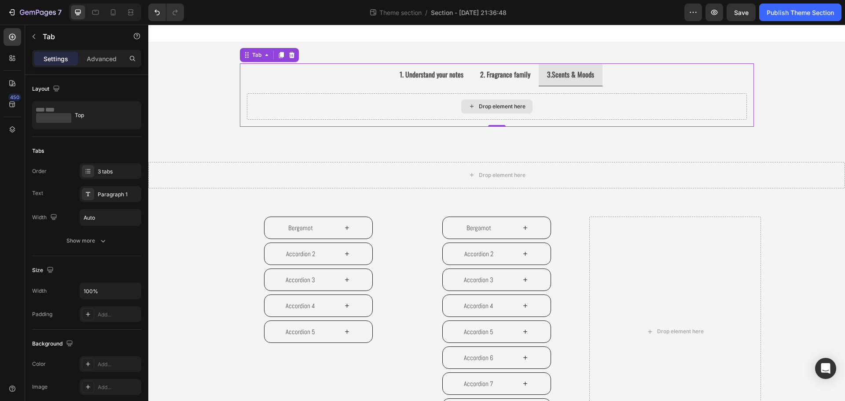
click at [529, 102] on div "Drop element here" at bounding box center [497, 106] width 500 height 26
click at [503, 106] on div "Drop element here" at bounding box center [502, 106] width 47 height 7
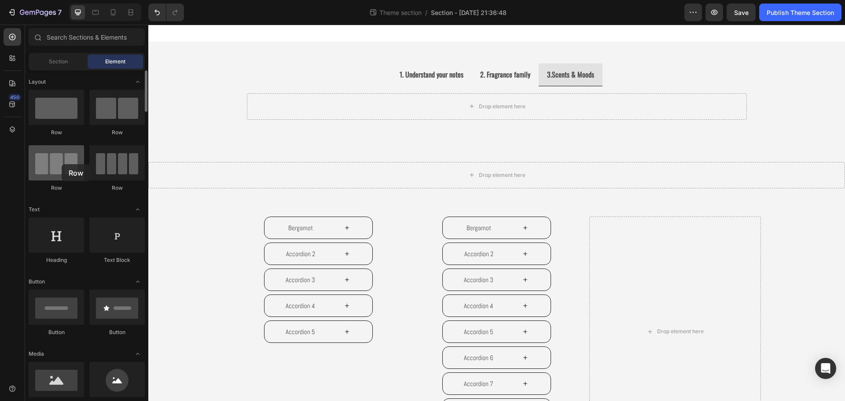
click at [62, 164] on div at bounding box center [56, 162] width 55 height 35
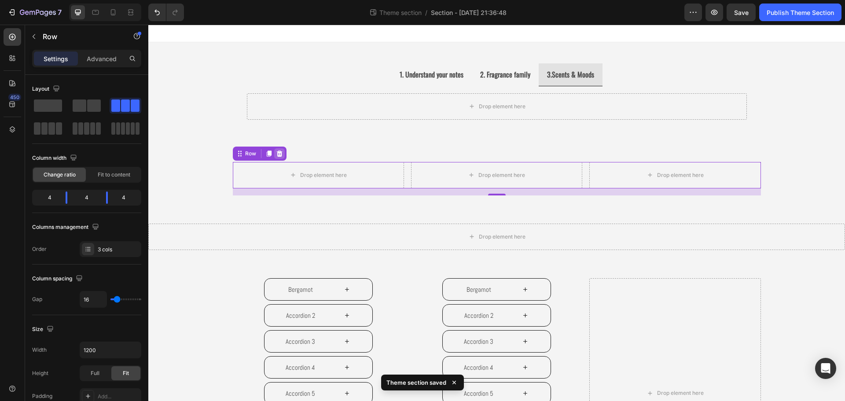
click at [276, 154] on icon at bounding box center [279, 153] width 7 height 7
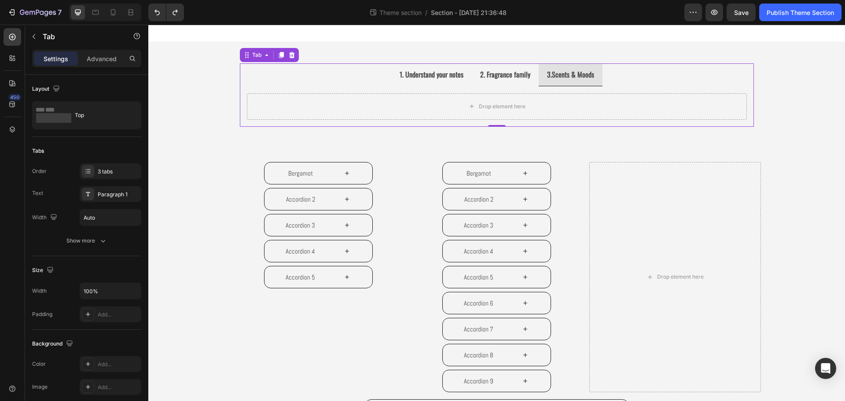
click at [523, 89] on div "Image Image Image Carousel Image View Notes Accordion Image View Notes Accordio…" at bounding box center [497, 106] width 514 height 40
click at [518, 81] on div "2. Fragrance family" at bounding box center [505, 74] width 53 height 15
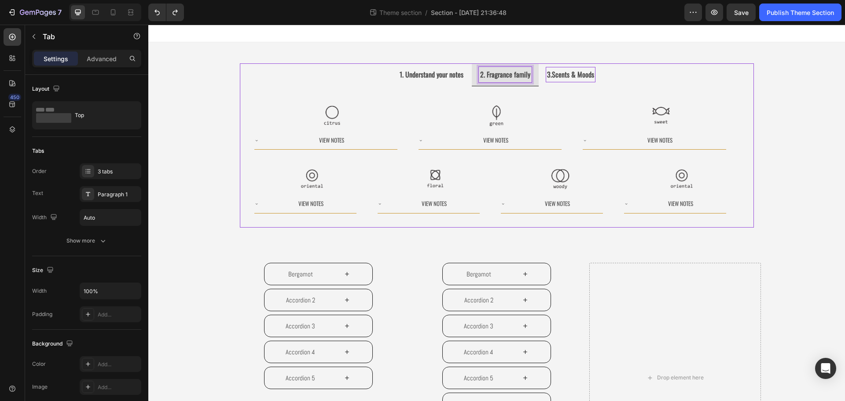
click at [572, 74] on strong "3.Scents & Moods" at bounding box center [570, 74] width 47 height 11
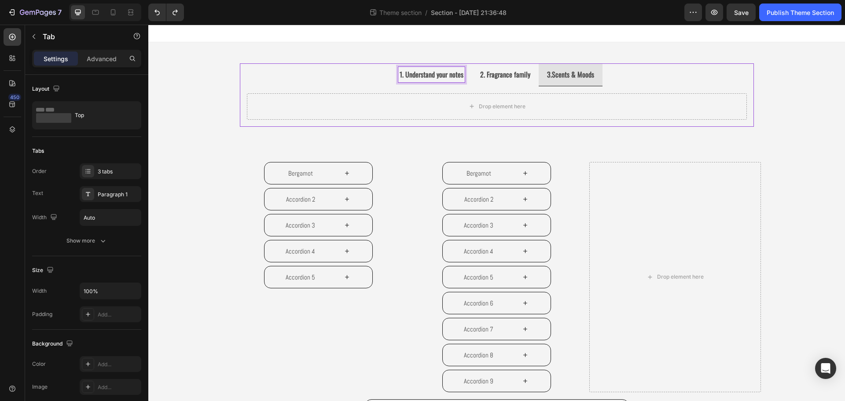
click at [441, 77] on strong "1. Understand your notes" at bounding box center [432, 74] width 64 height 11
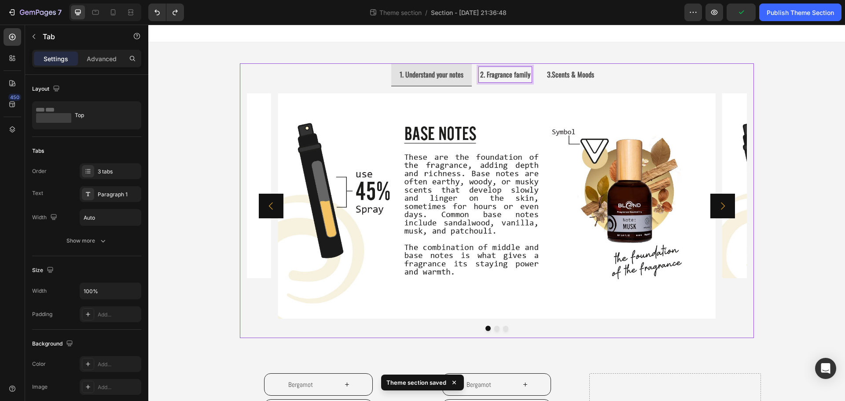
click at [518, 70] on strong "2. Fragrance family" at bounding box center [505, 74] width 50 height 11
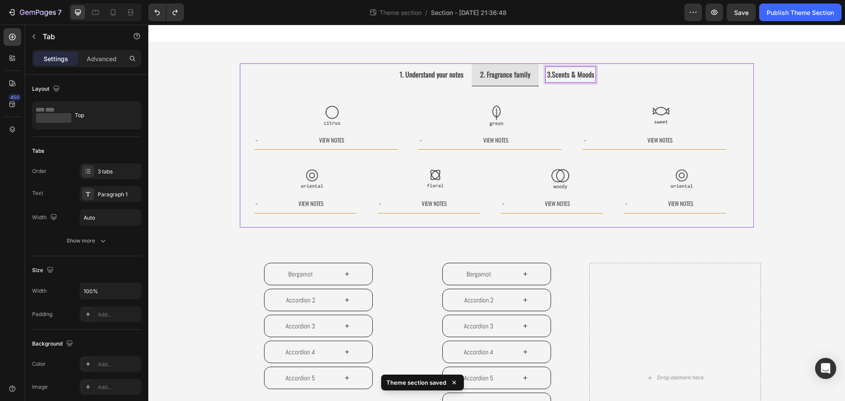
click at [586, 75] on strong "3.Scents & Moods" at bounding box center [570, 74] width 47 height 11
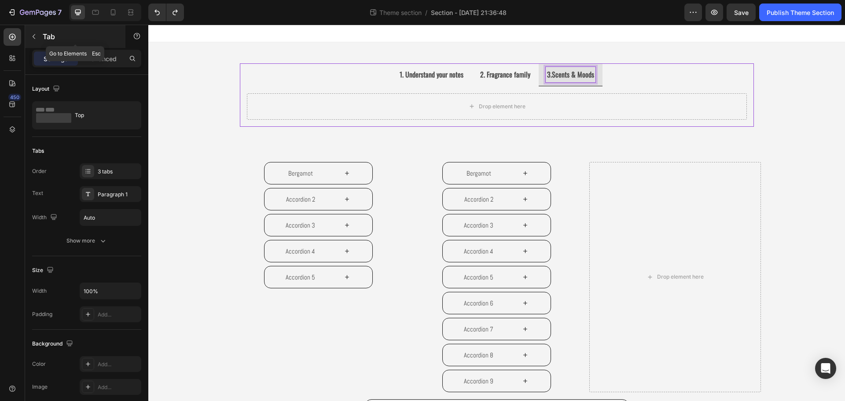
click at [32, 38] on icon "button" at bounding box center [33, 36] width 7 height 7
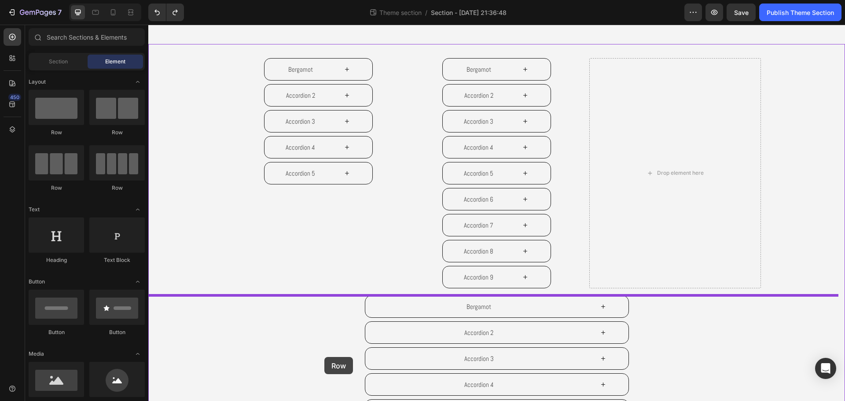
scroll to position [108, 0]
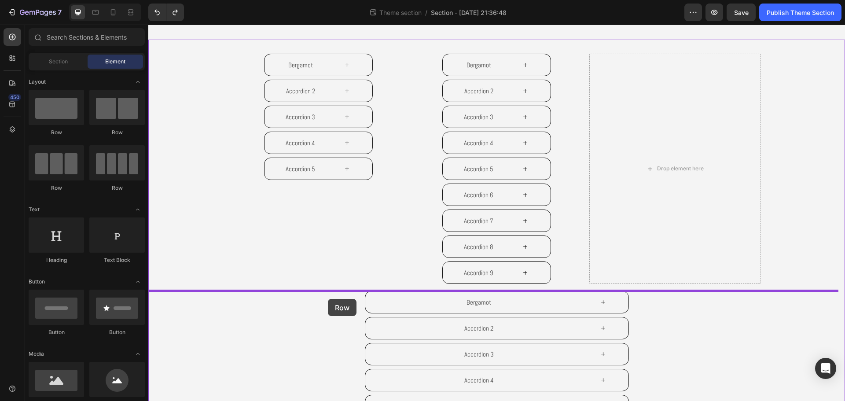
drag, startPoint x: 197, startPoint y: 128, endPoint x: 328, endPoint y: 299, distance: 215.4
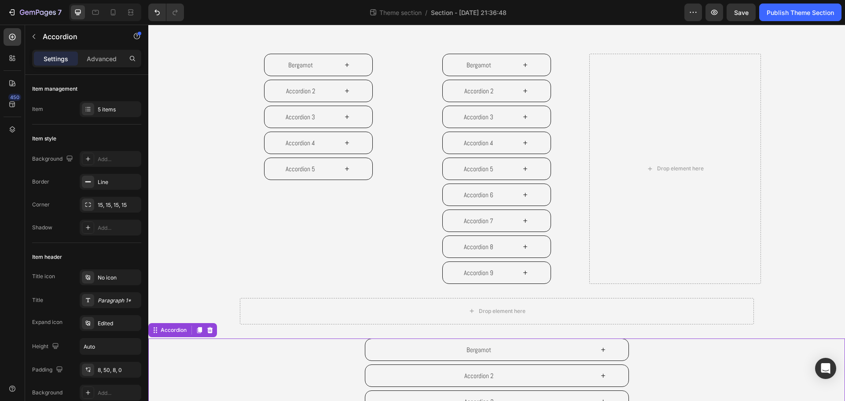
click at [210, 344] on div "Bergamot" at bounding box center [497, 349] width 634 height 22
click at [206, 333] on div at bounding box center [210, 330] width 11 height 11
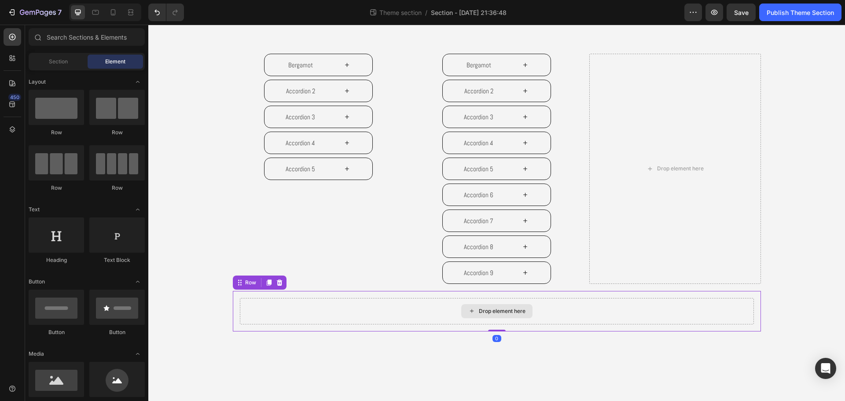
click at [313, 316] on div "Drop element here" at bounding box center [497, 311] width 514 height 26
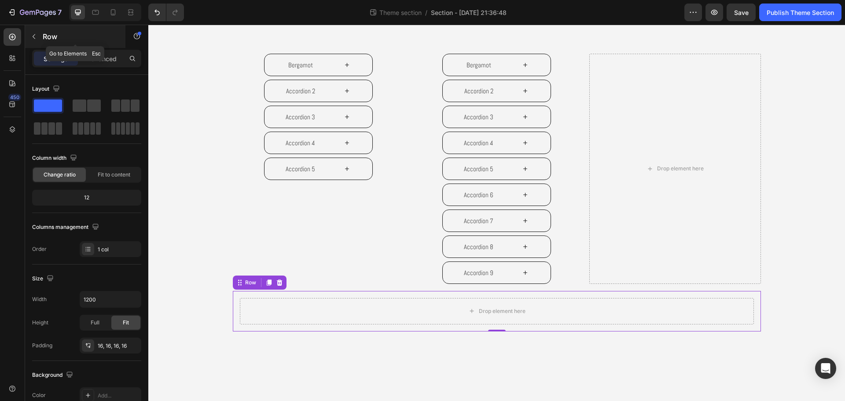
click at [41, 36] on div "Row" at bounding box center [75, 36] width 100 height 23
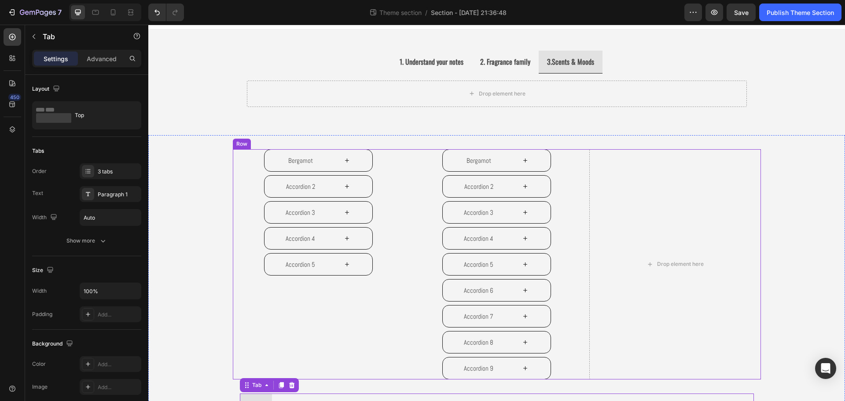
scroll to position [0, 0]
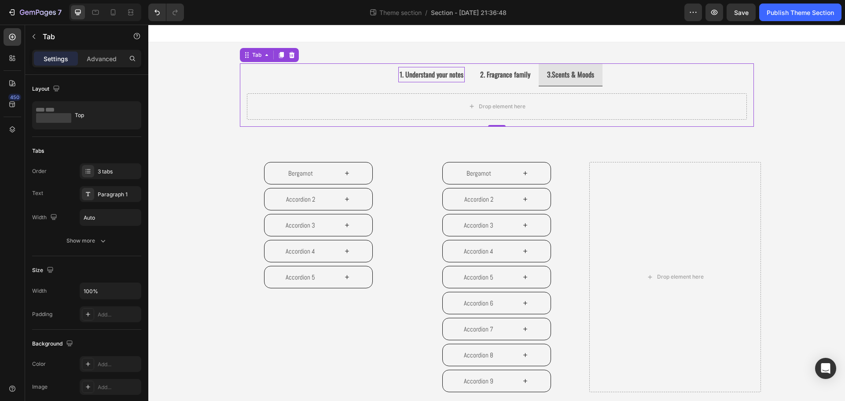
click at [444, 71] on strong "1. Understand your notes" at bounding box center [432, 74] width 64 height 11
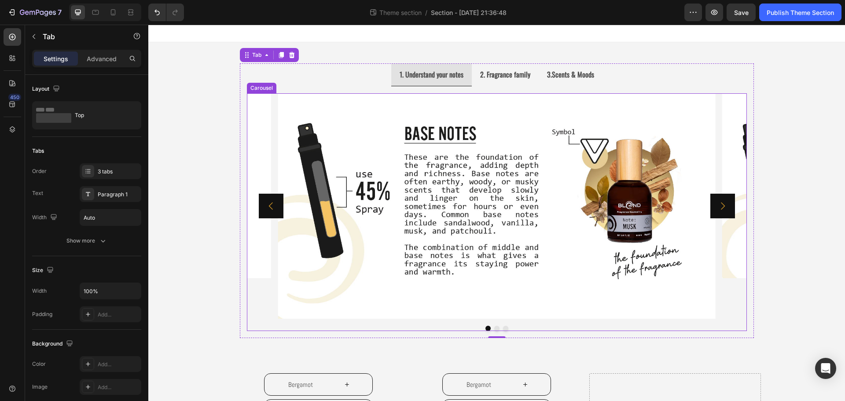
click at [267, 92] on div "Image Image Image Carousel Image View Notes Accordion Image View Notes Accordio…" at bounding box center [497, 212] width 514 height 252
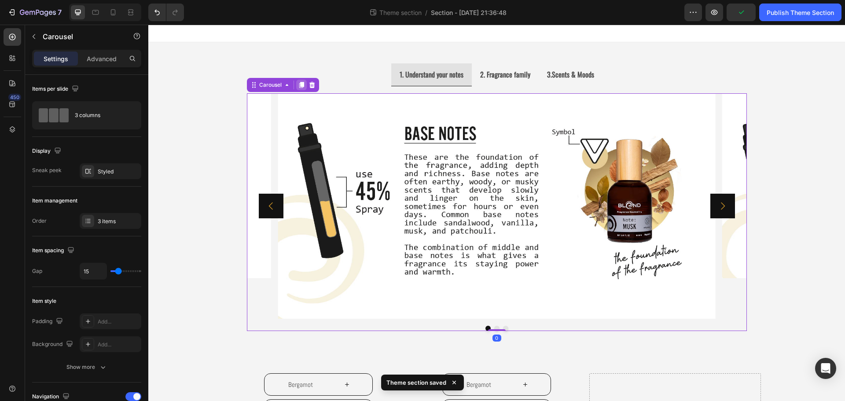
click at [296, 89] on div at bounding box center [301, 85] width 11 height 11
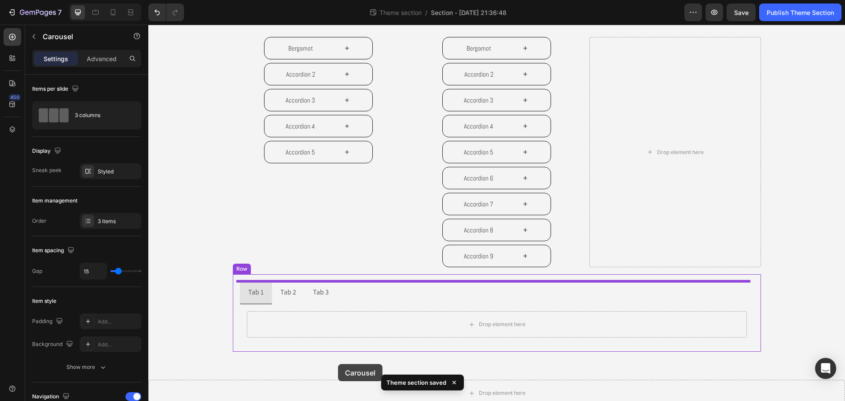
scroll to position [584, 0]
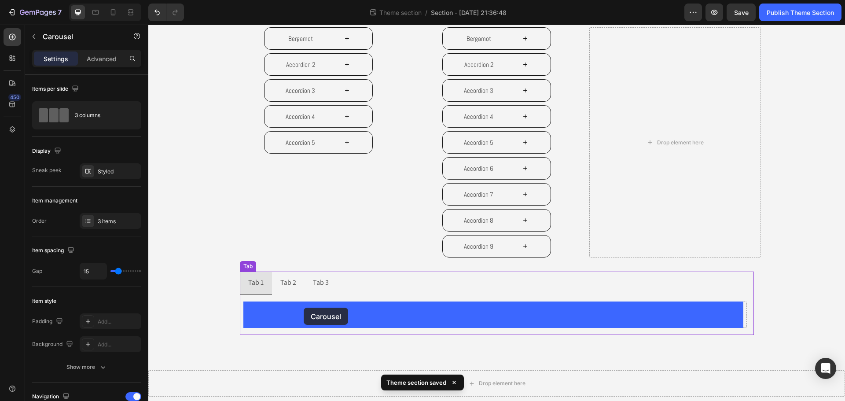
drag, startPoint x: 257, startPoint y: 48, endPoint x: 304, endPoint y: 308, distance: 263.9
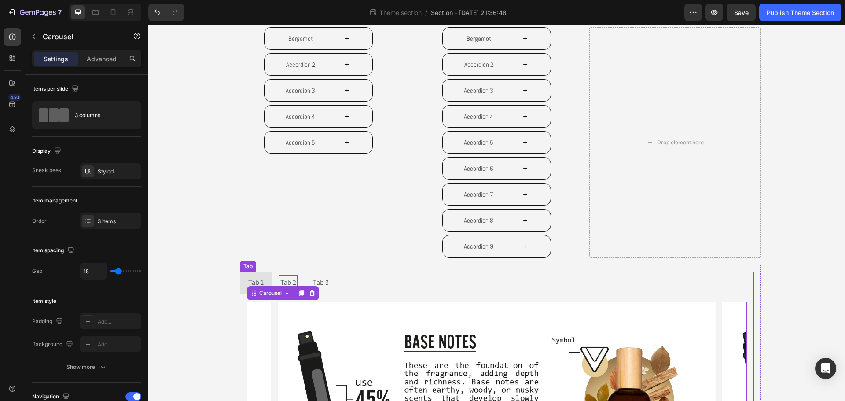
click at [288, 280] on div "Tab 2" at bounding box center [288, 282] width 18 height 15
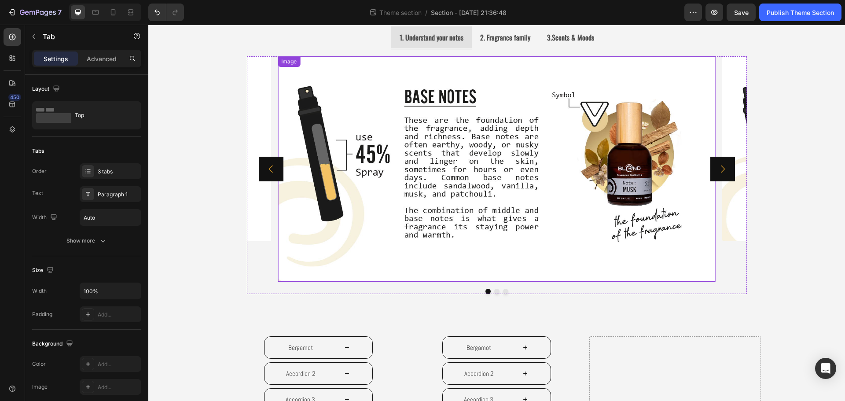
scroll to position [0, 0]
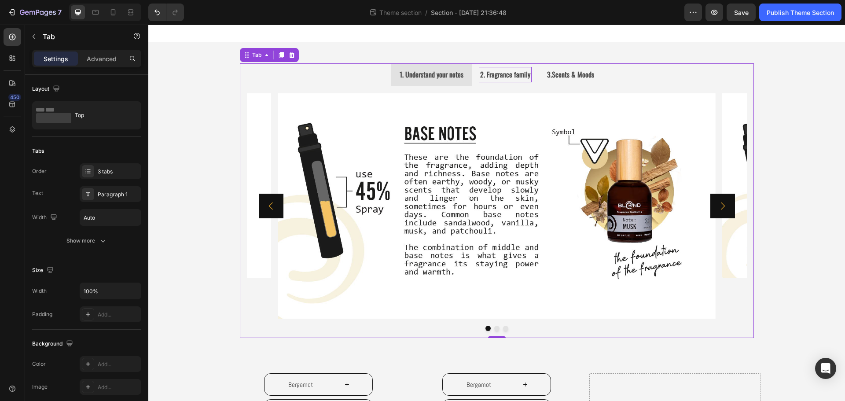
click at [489, 81] on p "2. Fragrance family" at bounding box center [505, 74] width 50 height 13
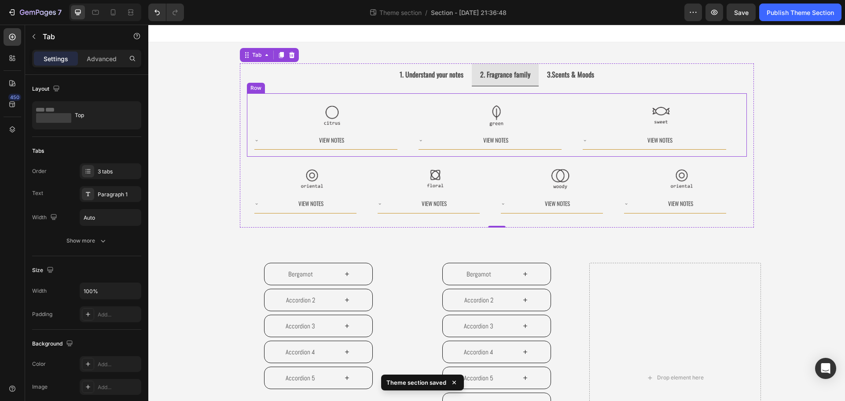
click at [247, 91] on div "Row" at bounding box center [256, 88] width 18 height 11
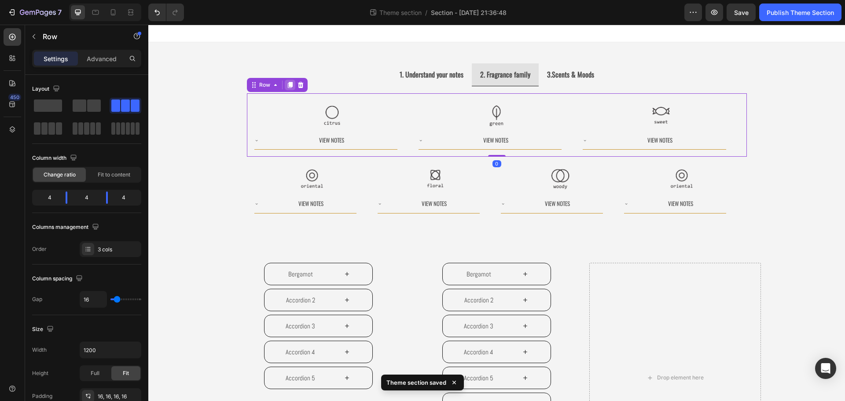
click at [289, 84] on icon at bounding box center [290, 84] width 7 height 7
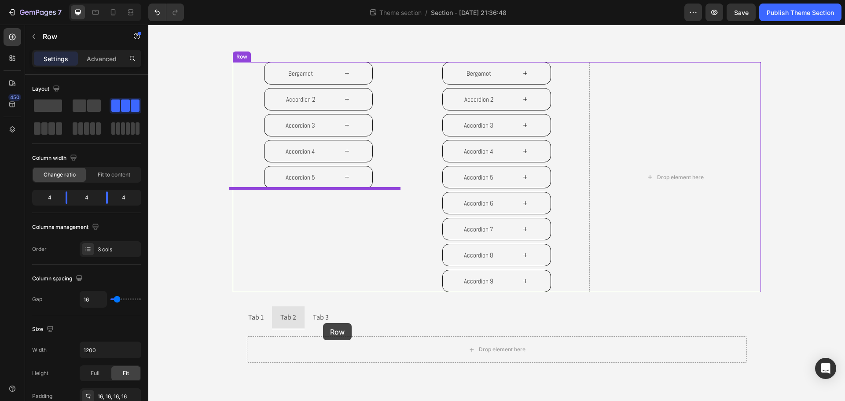
scroll to position [308, 0]
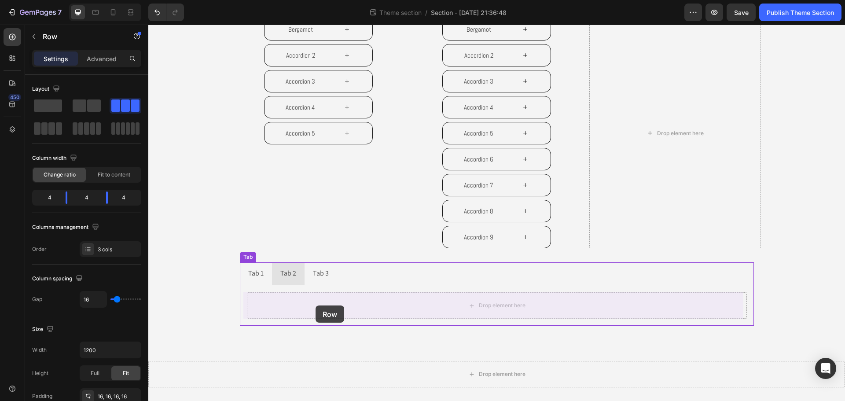
drag, startPoint x: 261, startPoint y: 151, endPoint x: 313, endPoint y: 310, distance: 166.7
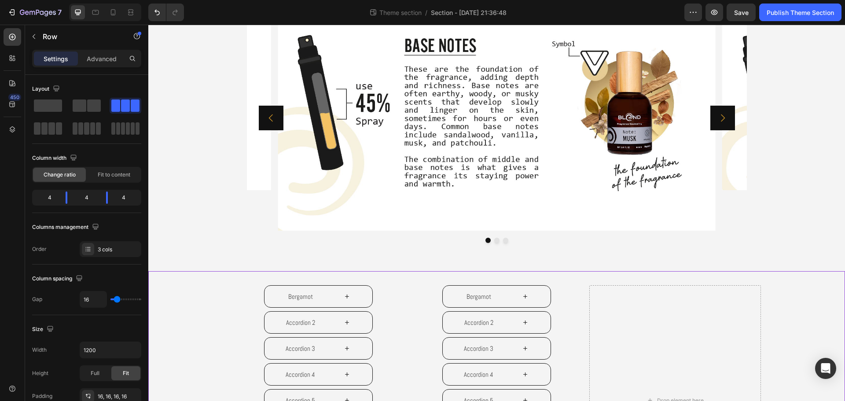
scroll to position [0, 0]
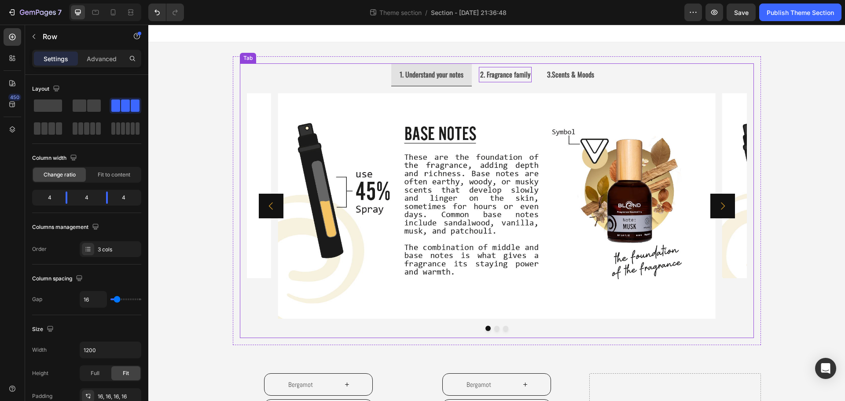
click at [493, 73] on strong "2. Fragrance family" at bounding box center [505, 74] width 50 height 11
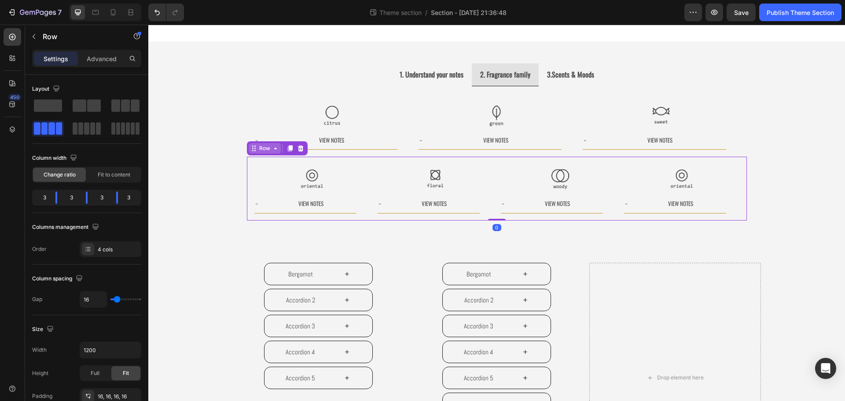
click at [250, 154] on div "Row" at bounding box center [277, 148] width 61 height 14
click at [287, 148] on icon at bounding box center [289, 149] width 5 height 6
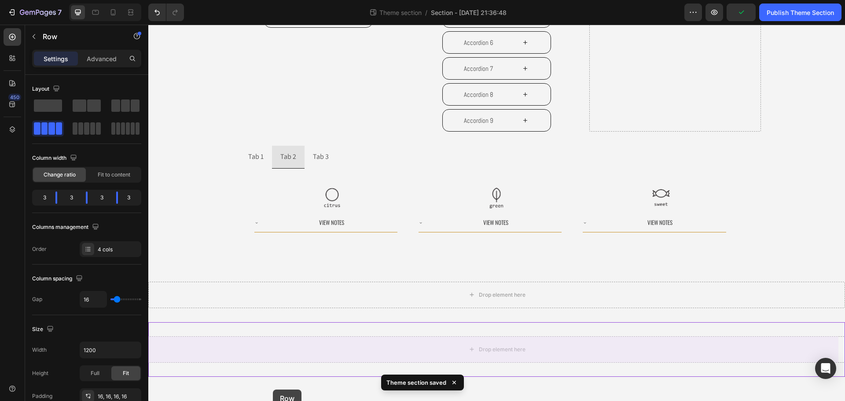
scroll to position [452, 0]
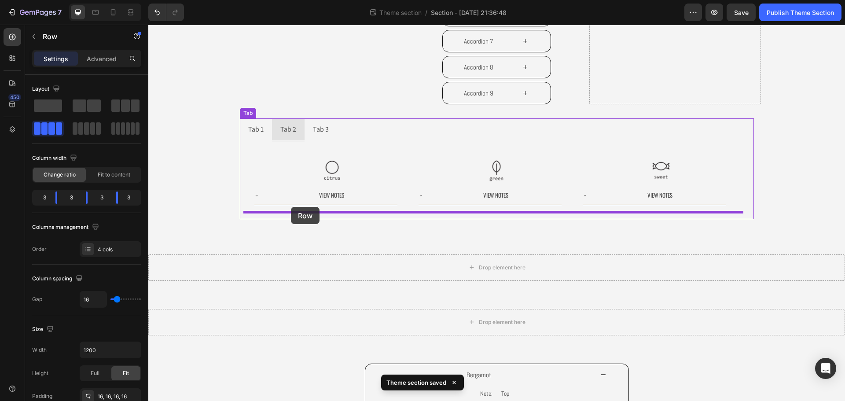
drag, startPoint x: 264, startPoint y: 214, endPoint x: 291, endPoint y: 207, distance: 27.8
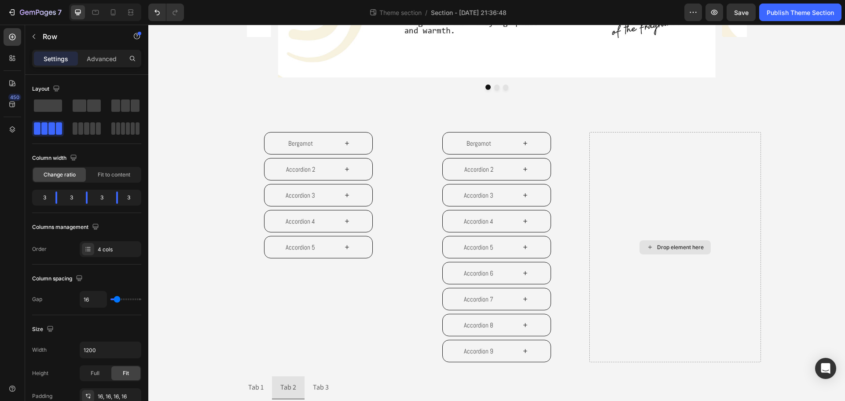
scroll to position [188, 0]
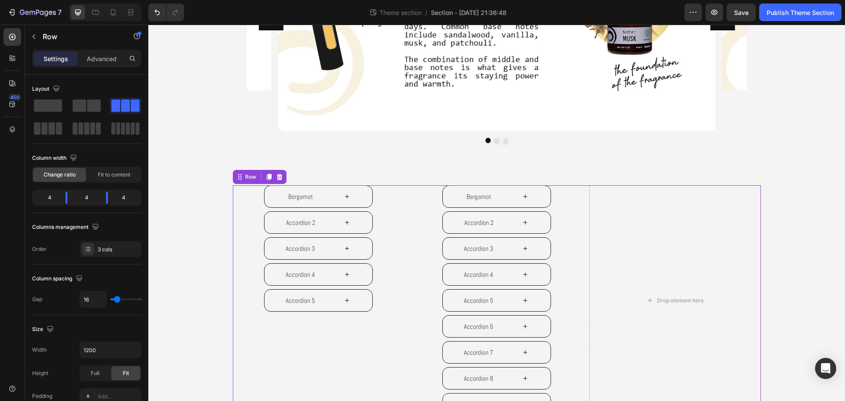
click at [242, 340] on div "Bergamot Accordion 2 Accordion 3 Accordion 4 Accordion 5 Accordion" at bounding box center [318, 300] width 171 height 230
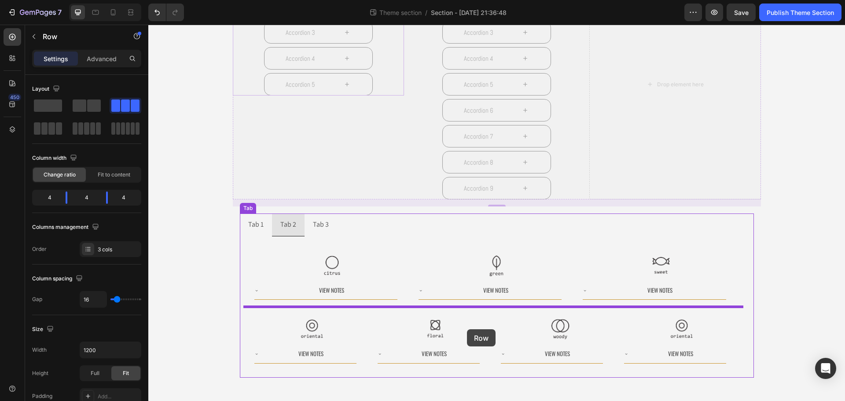
scroll to position [408, 0]
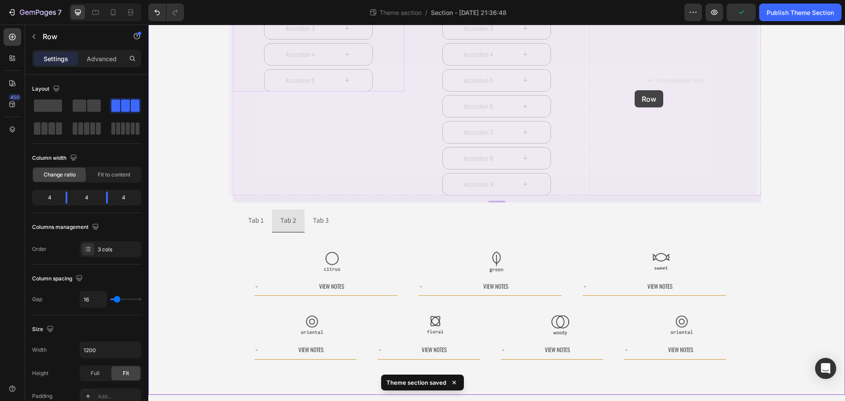
drag, startPoint x: 235, startPoint y: 180, endPoint x: 634, endPoint y: 91, distance: 409.3
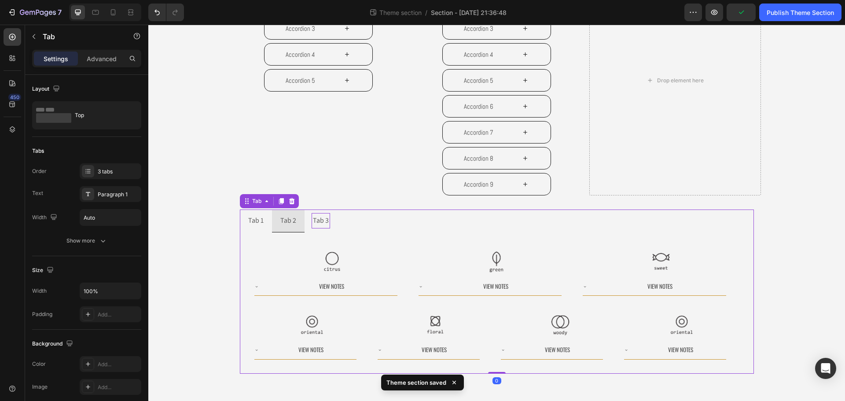
click at [323, 225] on div "Tab 3" at bounding box center [321, 220] width 18 height 15
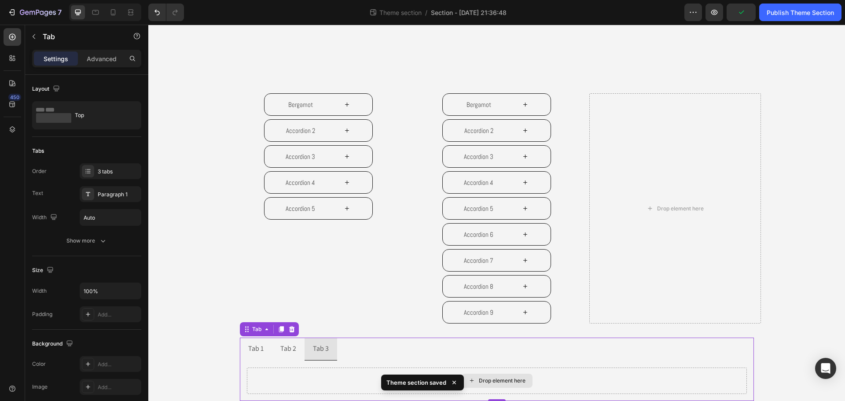
scroll to position [232, 0]
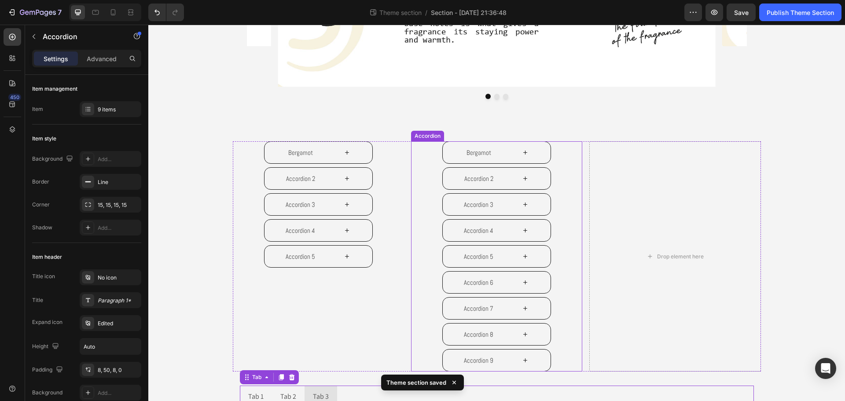
click at [560, 162] on div "Bergamot Accordion 2 Accordion 3 Accordion 4 Accordion 5 Accordion 6 Accordion …" at bounding box center [496, 256] width 171 height 230
click at [474, 130] on div at bounding box center [479, 133] width 11 height 11
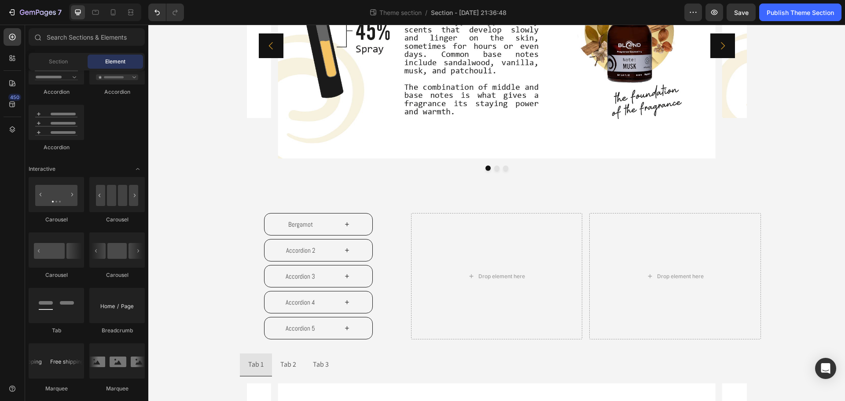
scroll to position [176, 0]
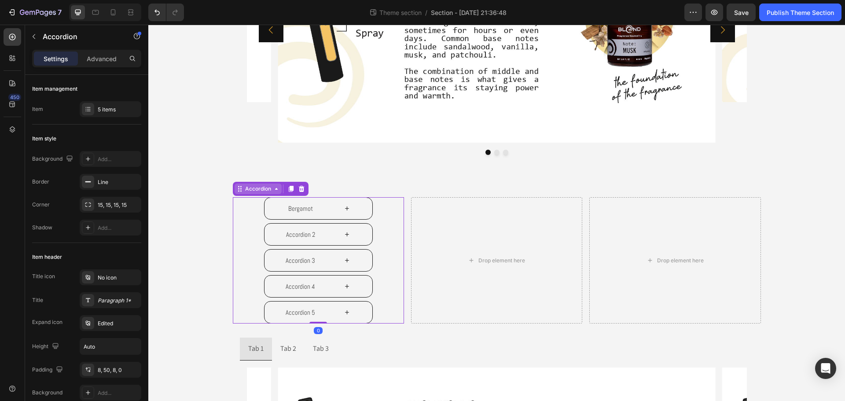
click at [247, 193] on div "Accordion" at bounding box center [257, 189] width 29 height 8
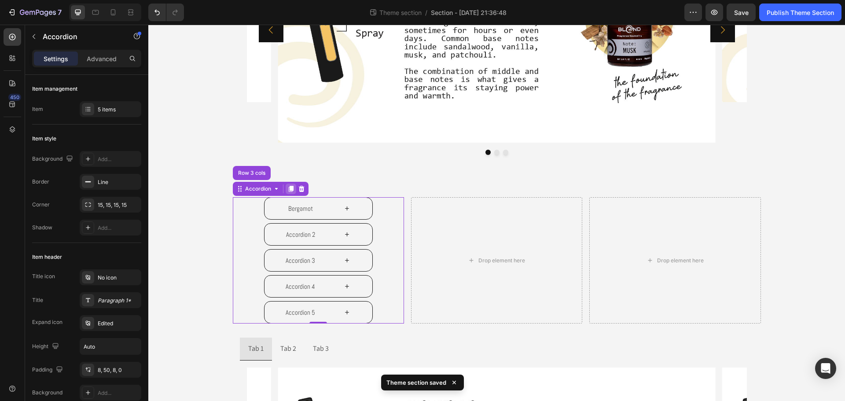
click at [288, 191] on icon at bounding box center [290, 188] width 7 height 7
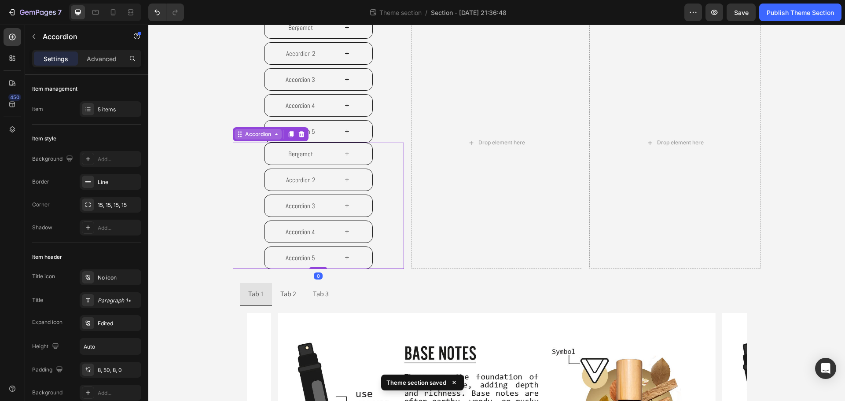
scroll to position [356, 0]
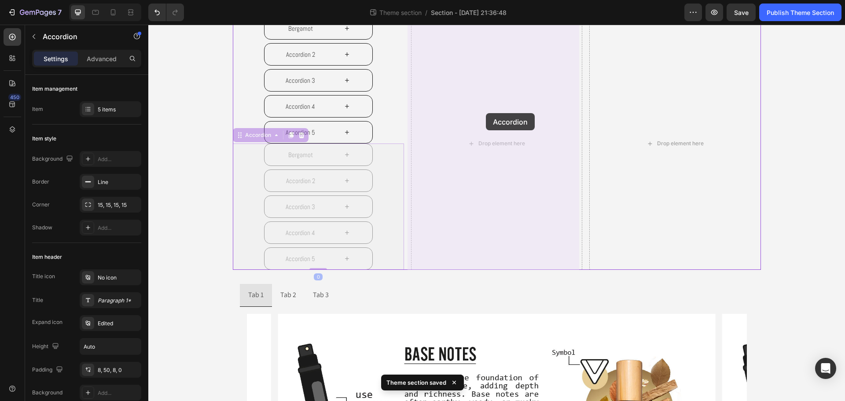
drag, startPoint x: 263, startPoint y: 137, endPoint x: 435, endPoint y: 121, distance: 172.9
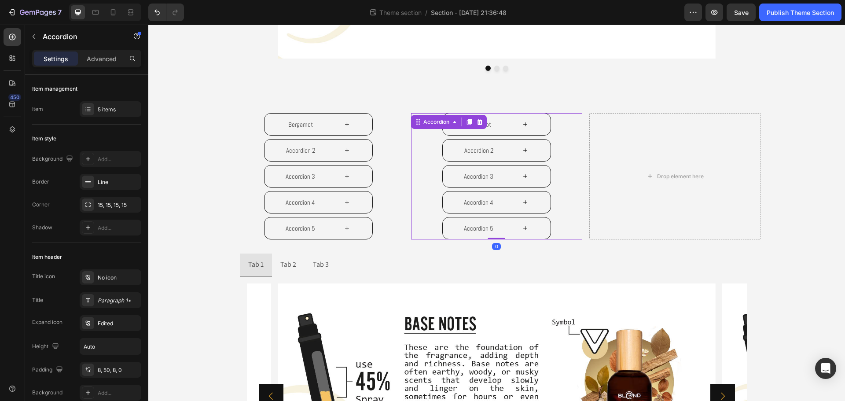
scroll to position [224, 0]
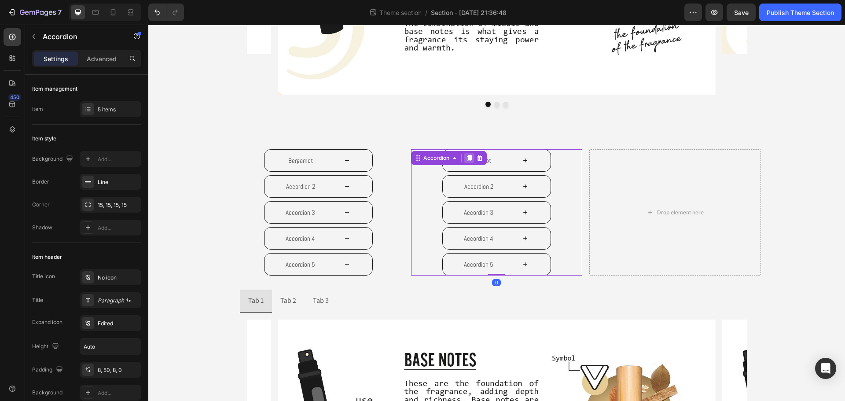
click at [467, 157] on icon at bounding box center [469, 158] width 5 height 6
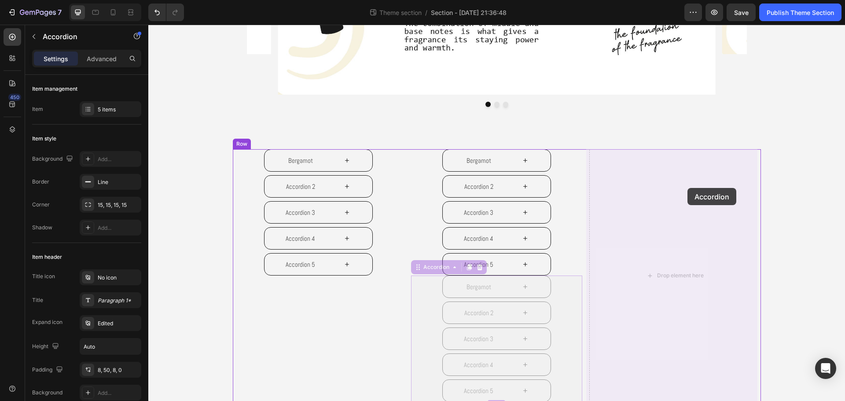
drag, startPoint x: 425, startPoint y: 268, endPoint x: 590, endPoint y: 235, distance: 168.1
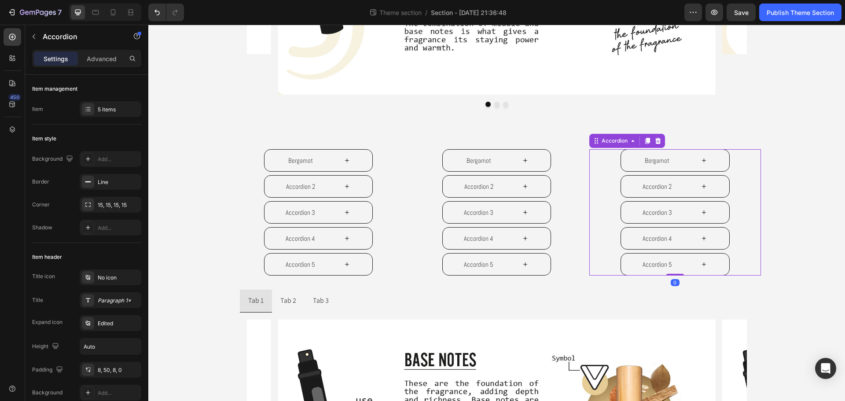
scroll to position [268, 0]
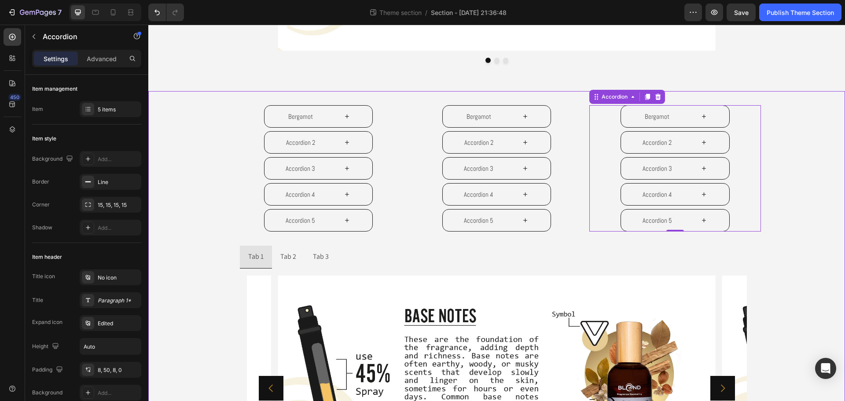
click at [227, 131] on div "Bergamot Accordion 2 Accordion 3 Accordion 4 Accordion 5 Accordion Bergamot Acc…" at bounding box center [496, 316] width 697 height 422
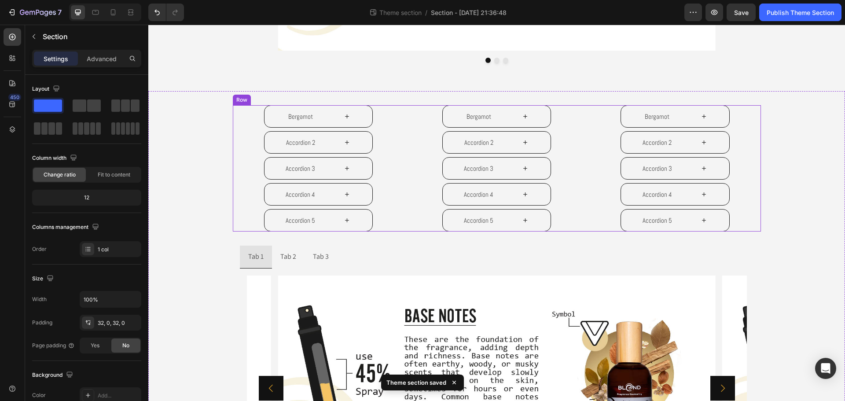
click at [407, 123] on div "Bergamot Accordion 2 Accordion 3 Accordion 4 Accordion 5 Accordion Bergamot Acc…" at bounding box center [497, 168] width 528 height 126
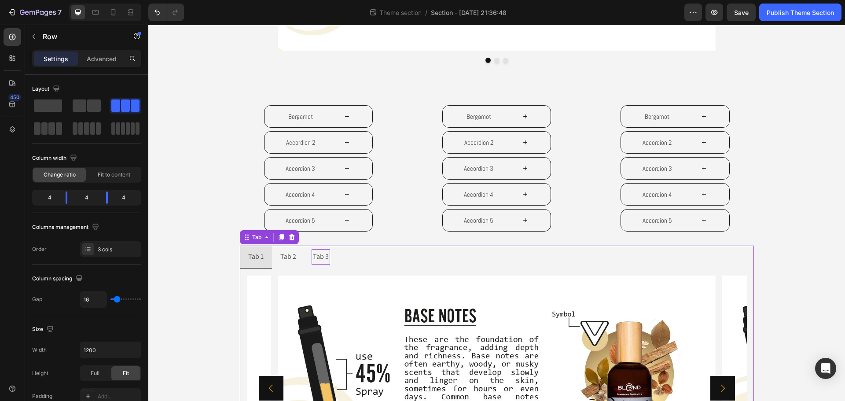
click at [318, 261] on div "Tab 3" at bounding box center [321, 256] width 18 height 15
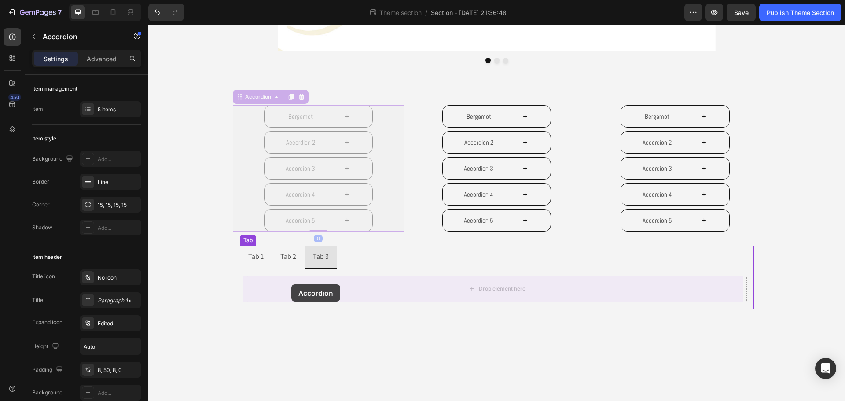
drag, startPoint x: 247, startPoint y: 98, endPoint x: 290, endPoint y: 277, distance: 184.2
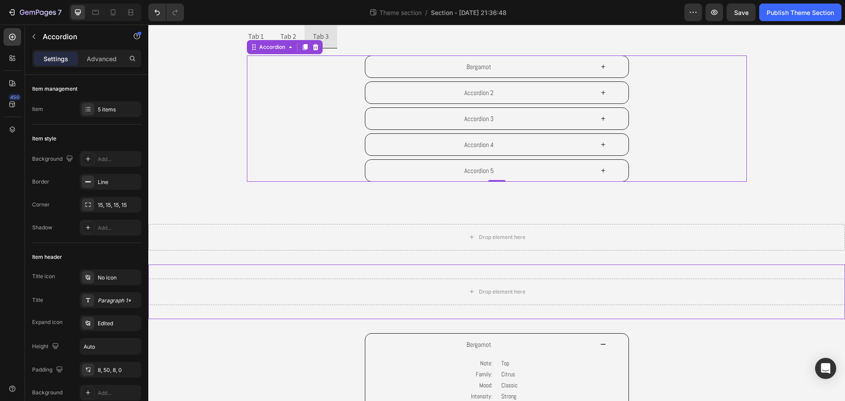
scroll to position [400, 0]
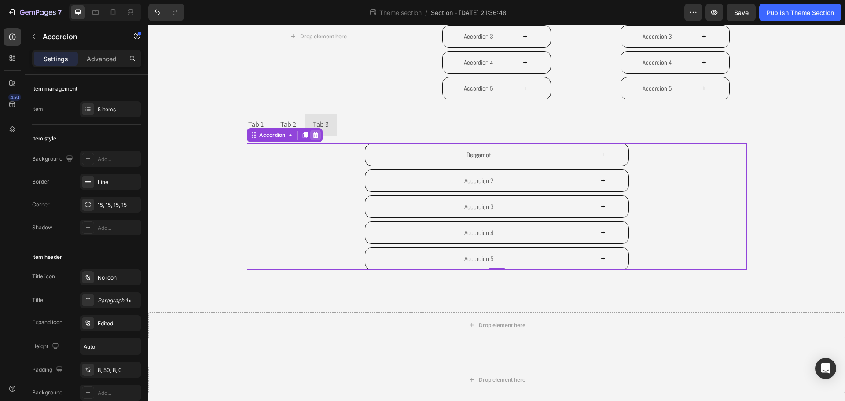
click at [312, 137] on icon at bounding box center [315, 135] width 7 height 7
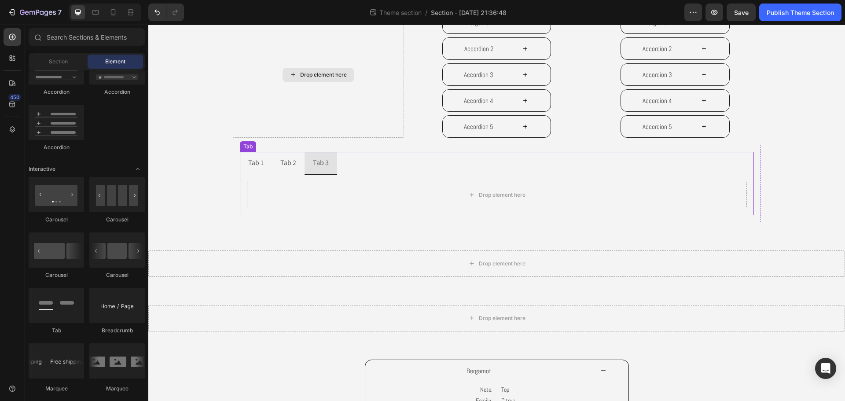
scroll to position [268, 0]
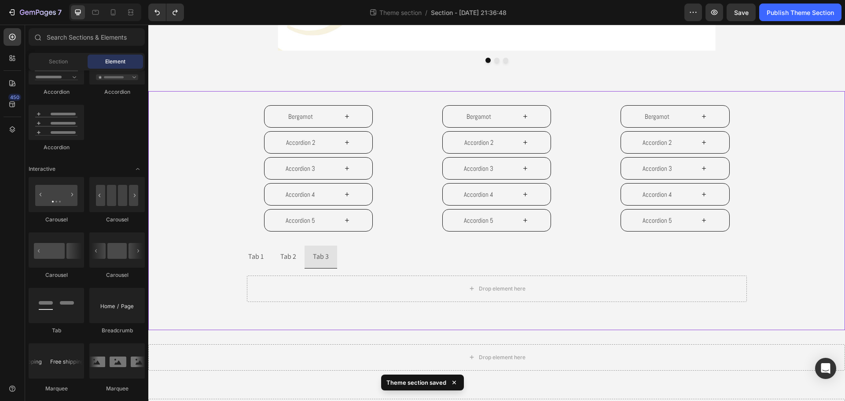
click at [227, 198] on div "Bergamot Accordion 2 Accordion 3 Accordion 4 Accordion 5 Accordion Bergamot Acc…" at bounding box center [496, 210] width 697 height 211
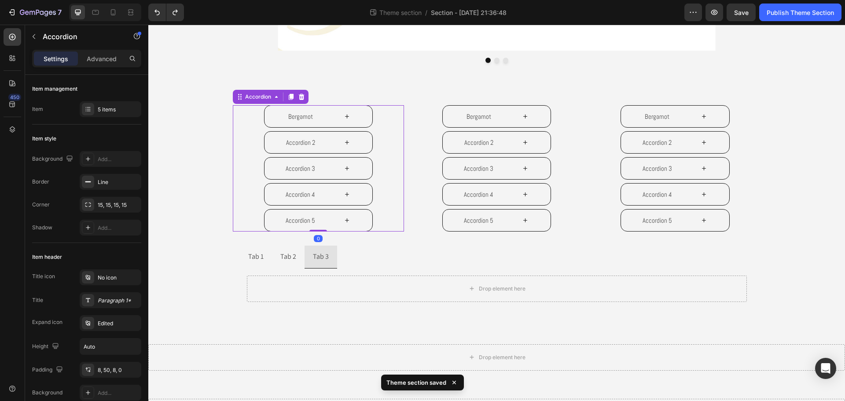
click at [246, 193] on div "Bergamot Accordion 2 Accordion 3 Accordion 4 Accordion 5 Accordion 0" at bounding box center [318, 168] width 171 height 126
click at [273, 100] on icon at bounding box center [276, 96] width 7 height 7
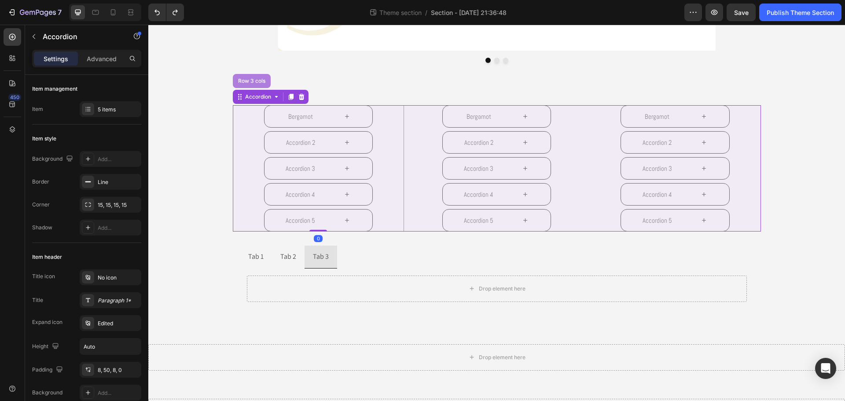
click at [253, 80] on div "Row 3 cols" at bounding box center [251, 80] width 31 height 5
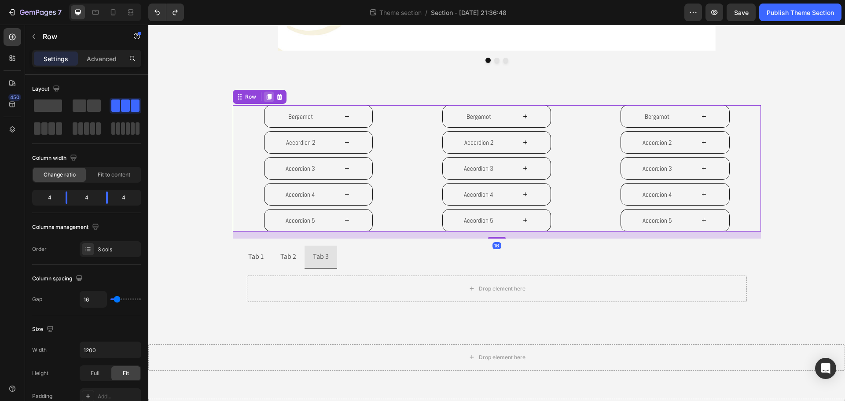
click at [266, 98] on icon at bounding box center [268, 97] width 5 height 6
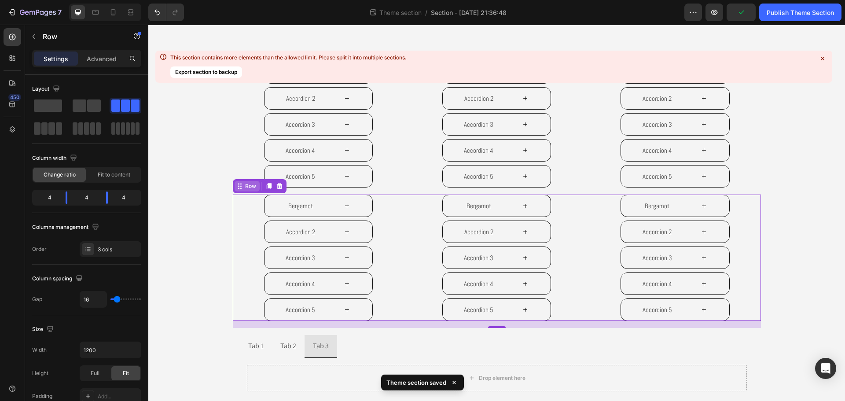
scroll to position [356, 0]
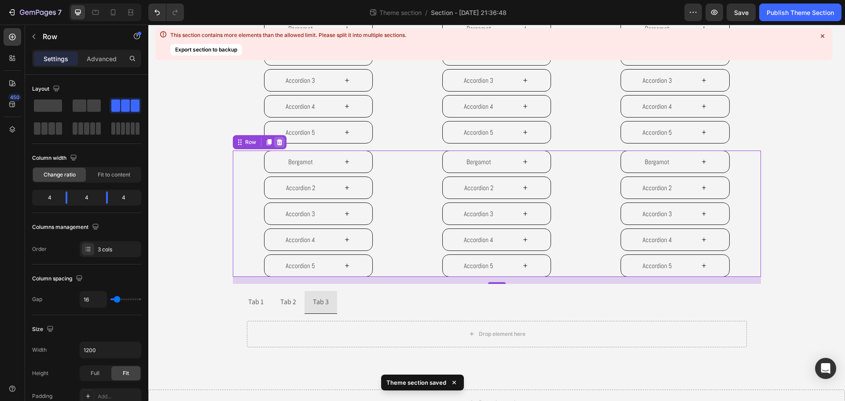
click at [278, 144] on icon at bounding box center [279, 142] width 6 height 6
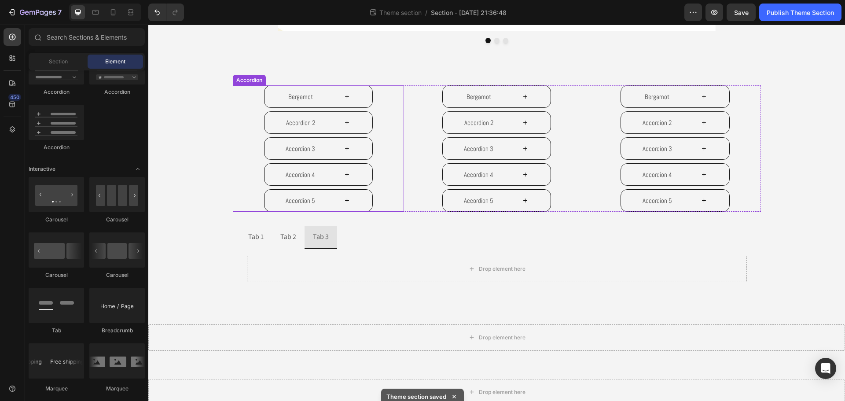
scroll to position [268, 0]
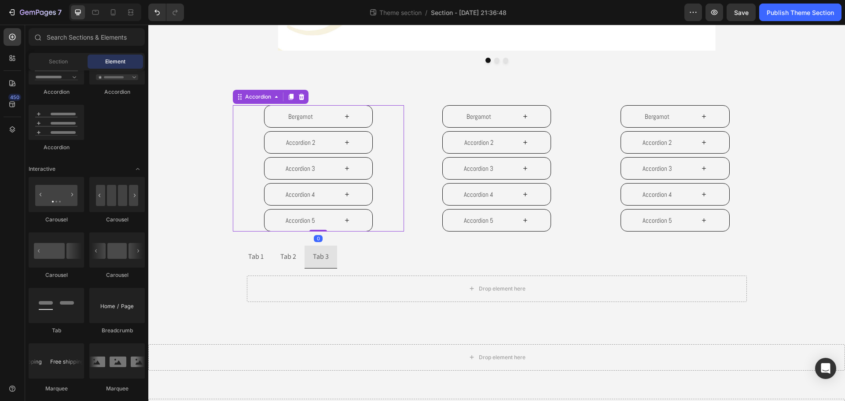
click at [246, 110] on div "Bergamot Accordion 2 Accordion 3 Accordion 4 Accordion 5 Accordion 0" at bounding box center [318, 168] width 171 height 126
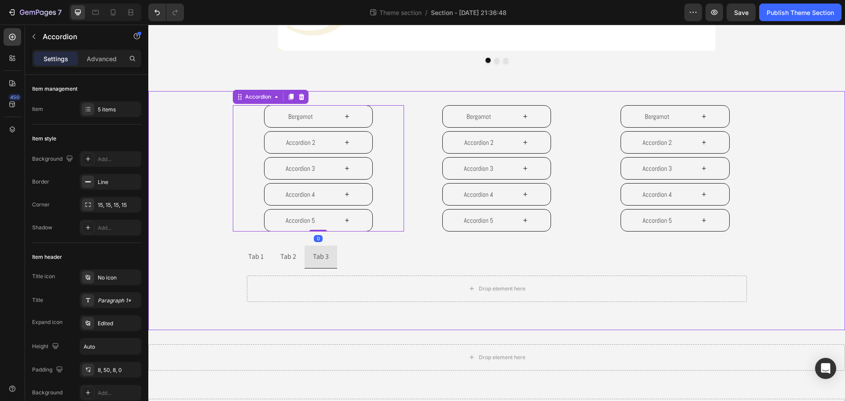
click at [224, 140] on div "Bergamot Accordion 2 Accordion 3 Accordion 4 Accordion 5 Accordion 0 Bergamot A…" at bounding box center [496, 210] width 697 height 211
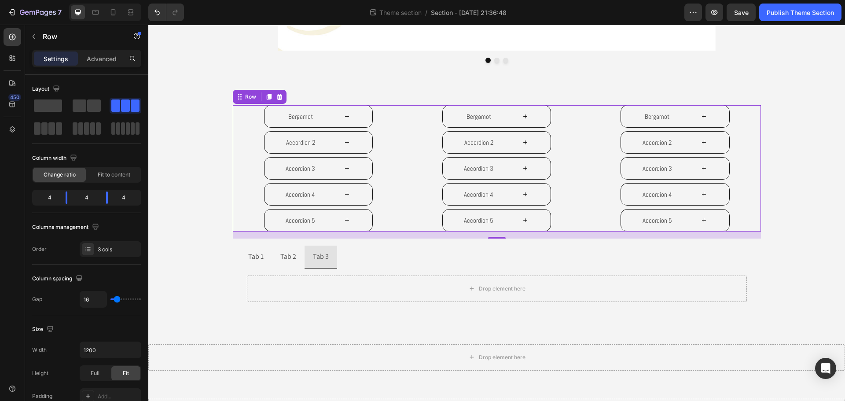
click at [405, 140] on div "Bergamot Accordion 2 Accordion 3 Accordion 4 Accordion 5 Accordion Bergamot Acc…" at bounding box center [497, 168] width 528 height 126
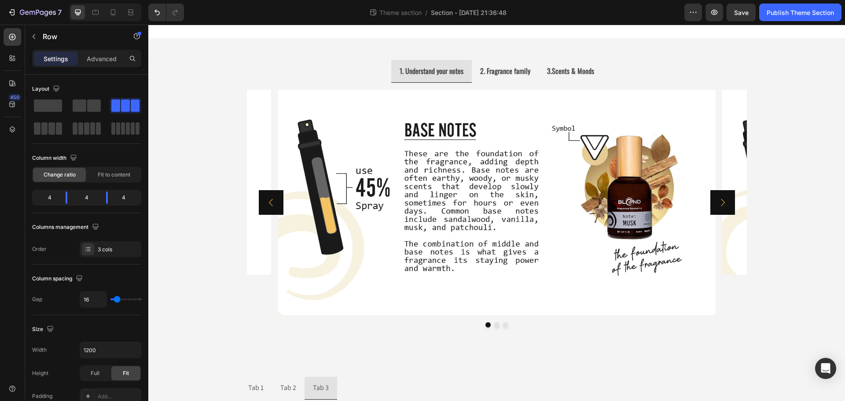
scroll to position [0, 0]
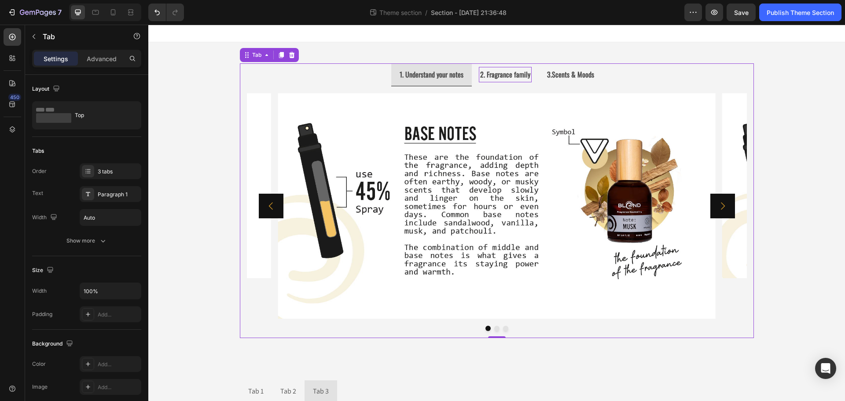
click at [500, 80] on p "2. Fragrance family" at bounding box center [505, 74] width 50 height 13
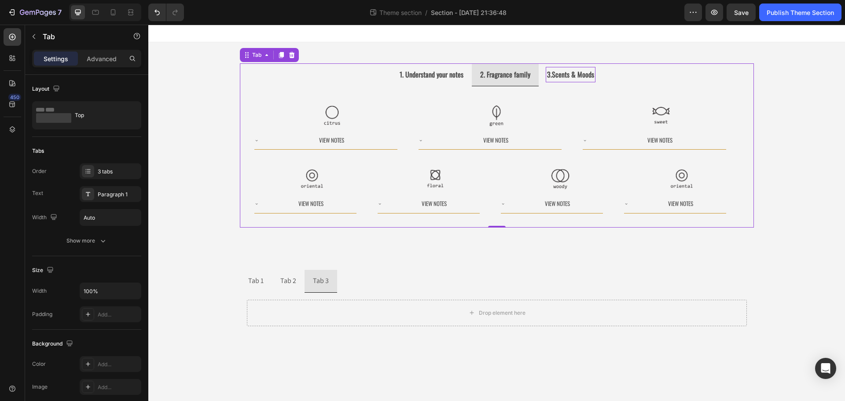
click at [559, 73] on strong "3.Scents & Moods" at bounding box center [570, 74] width 47 height 11
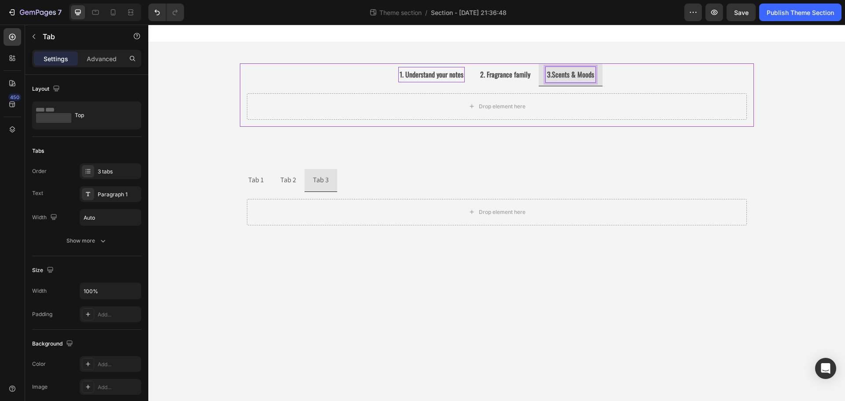
click at [429, 74] on strong "1. Understand your notes" at bounding box center [432, 74] width 64 height 11
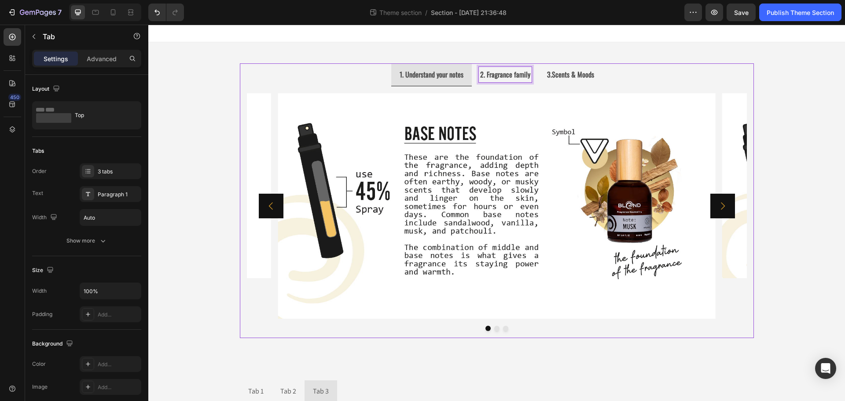
click at [509, 74] on strong "2. Fragrance family" at bounding box center [505, 74] width 50 height 11
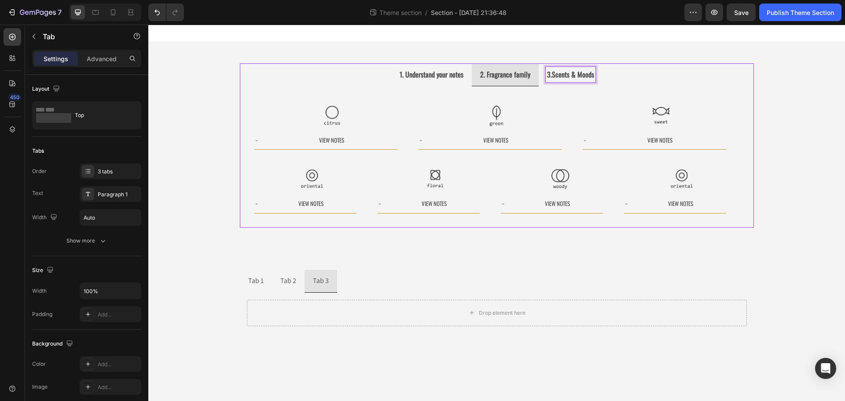
click at [550, 77] on strong "3.Scents & Moods" at bounding box center [570, 74] width 47 height 11
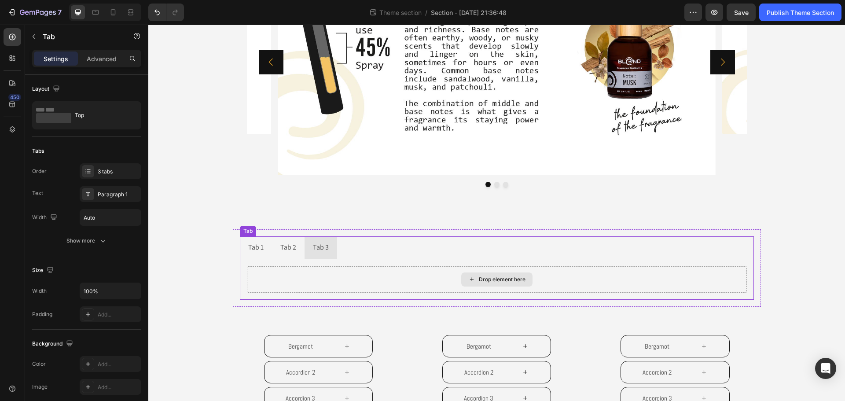
scroll to position [220, 0]
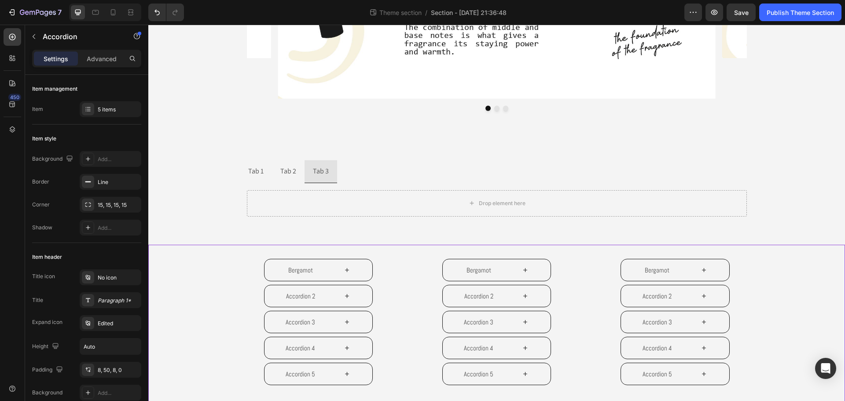
click at [220, 272] on div "Bergamot Accordion 2 Accordion 3 Accordion 4 Accordion 5 Accordion Bergamot Acc…" at bounding box center [496, 325] width 697 height 133
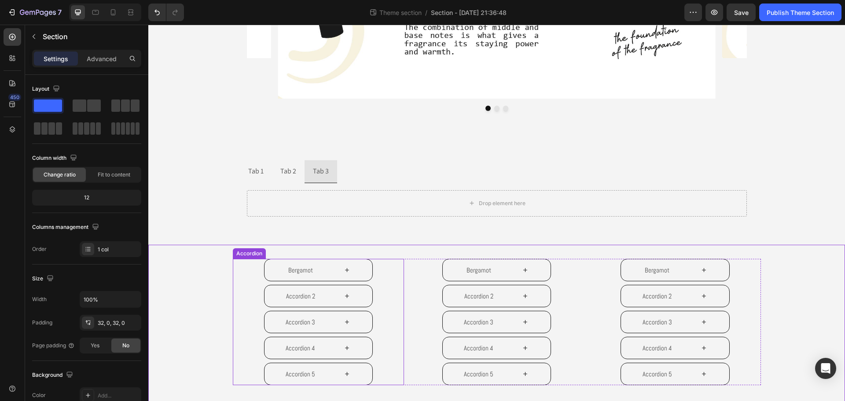
click at [229, 306] on div "Bergamot Accordion 2 Accordion 3 Accordion 4 Accordion 5 Accordion Bergamot Acc…" at bounding box center [496, 325] width 697 height 133
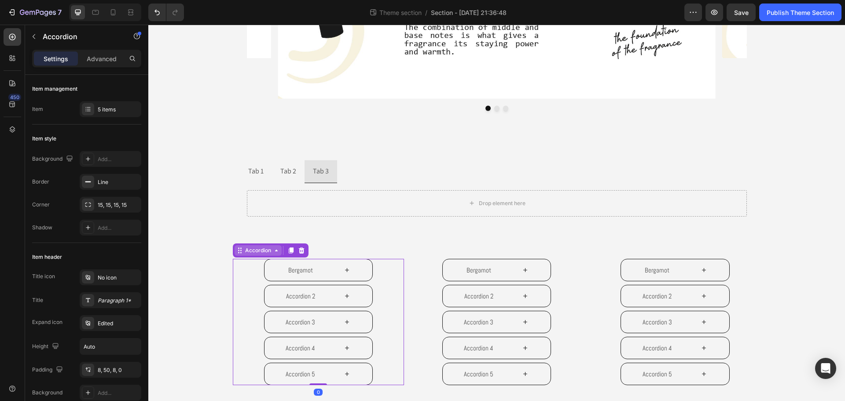
click at [268, 254] on div "Accordion" at bounding box center [257, 250] width 29 height 8
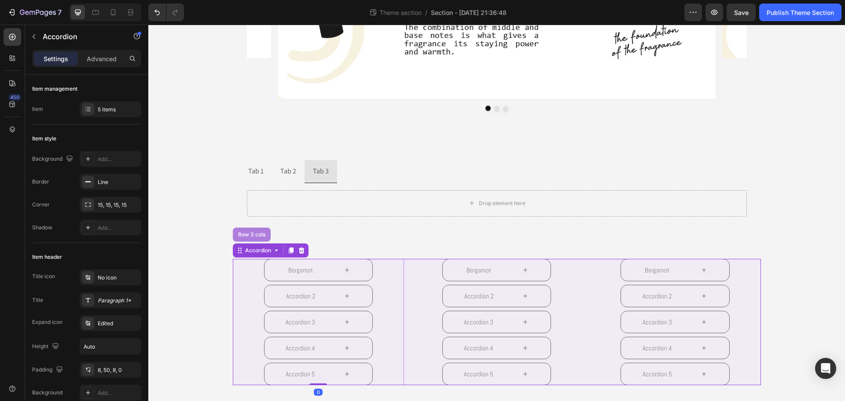
click at [258, 237] on div "Row 3 cols" at bounding box center [251, 234] width 31 height 5
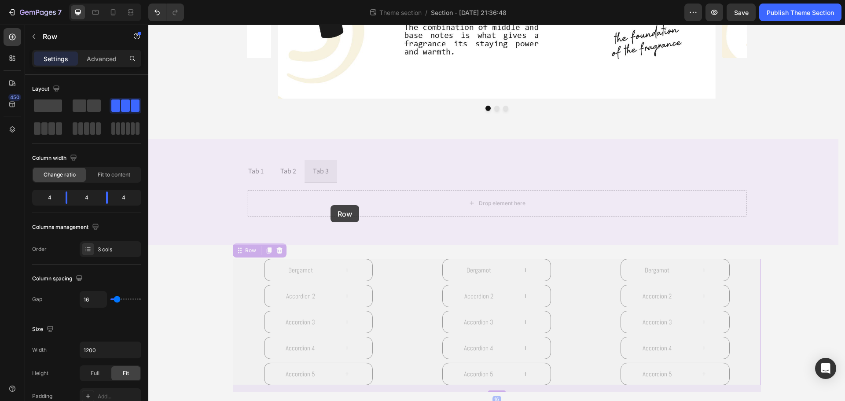
drag, startPoint x: 236, startPoint y: 252, endPoint x: 330, endPoint y: 206, distance: 104.7
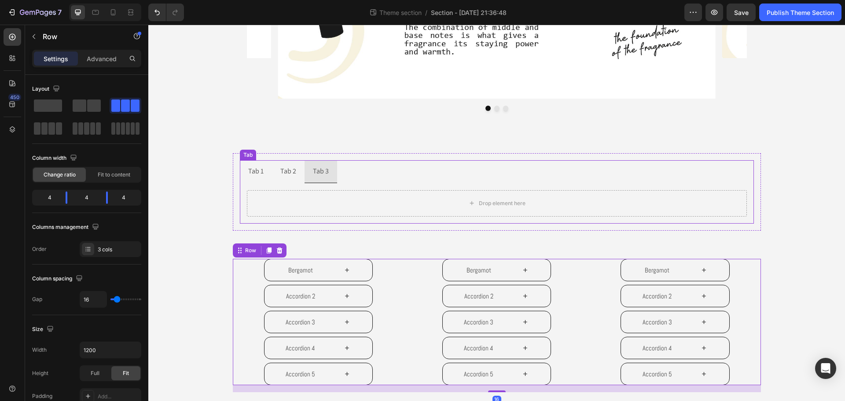
click at [373, 185] on div "Image Image Image Carousel Image View Notes Accordion Image View Notes Accordio…" at bounding box center [497, 203] width 514 height 40
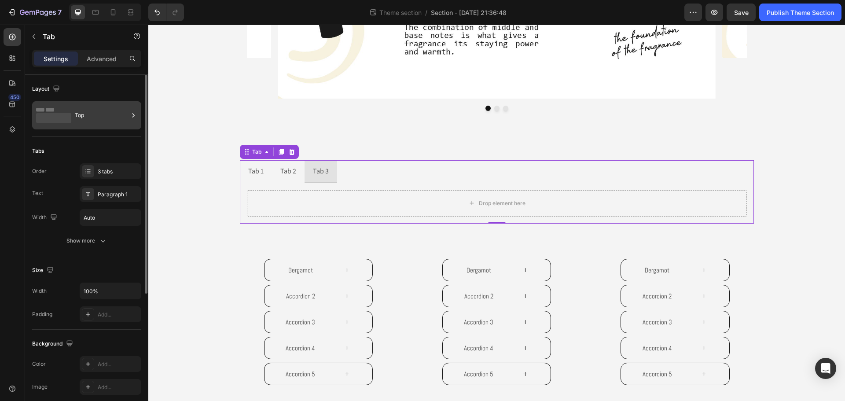
click at [72, 118] on div "Top" at bounding box center [86, 115] width 109 height 28
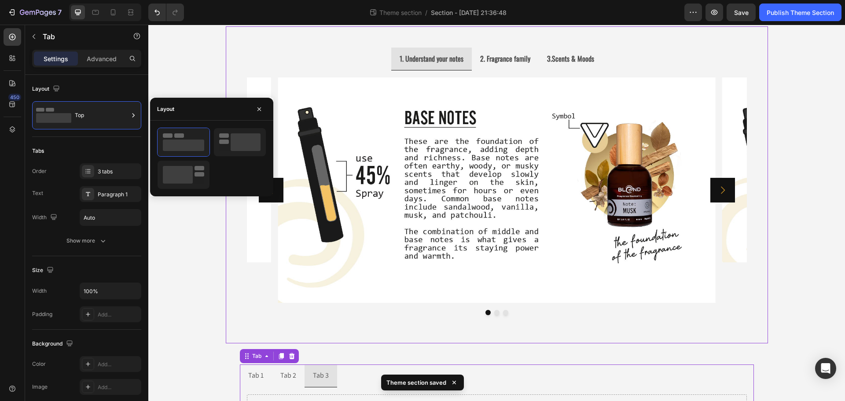
scroll to position [0, 0]
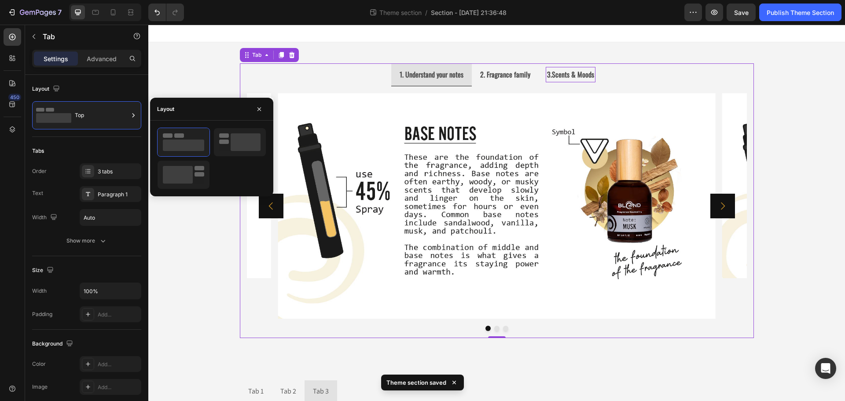
click at [581, 69] on strong "3.Scents & Moods" at bounding box center [570, 74] width 47 height 11
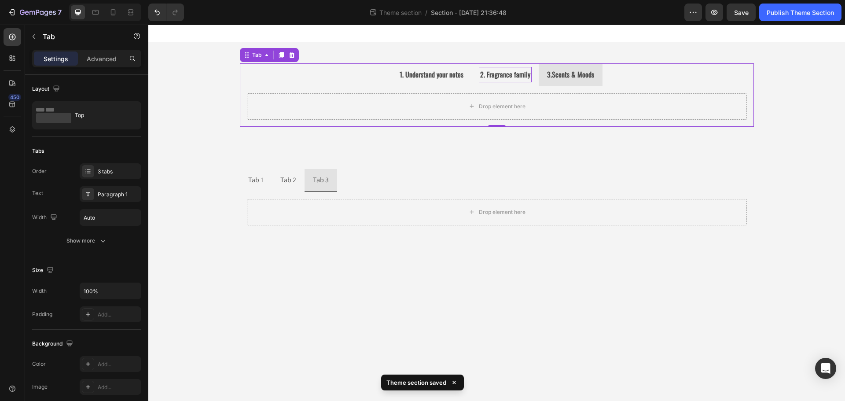
click at [511, 80] on p "2. Fragrance family" at bounding box center [505, 74] width 50 height 13
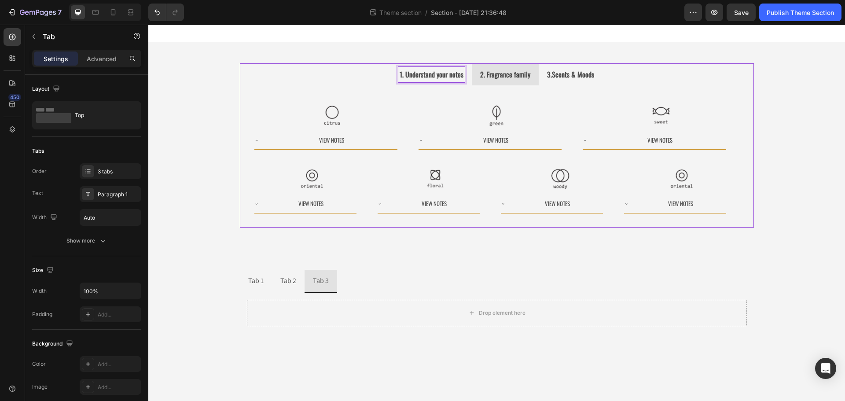
click at [436, 78] on strong "1. Understand your notes" at bounding box center [432, 74] width 64 height 11
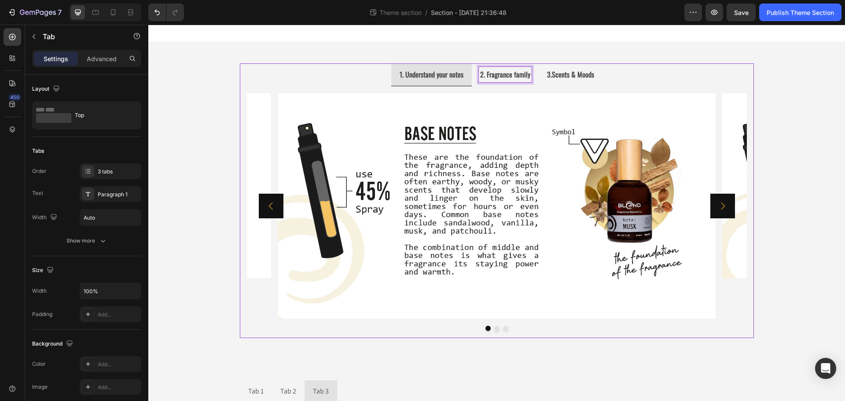
click at [499, 68] on p "2. Fragrance family" at bounding box center [505, 74] width 50 height 13
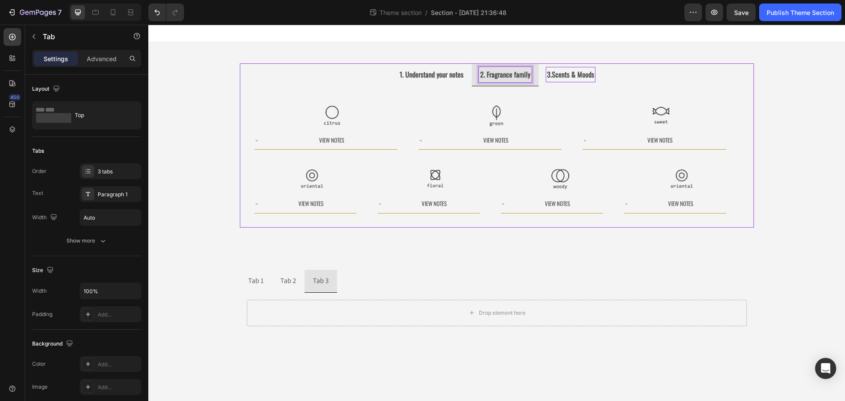
click at [564, 75] on strong "3.Scents & Moods" at bounding box center [570, 74] width 47 height 11
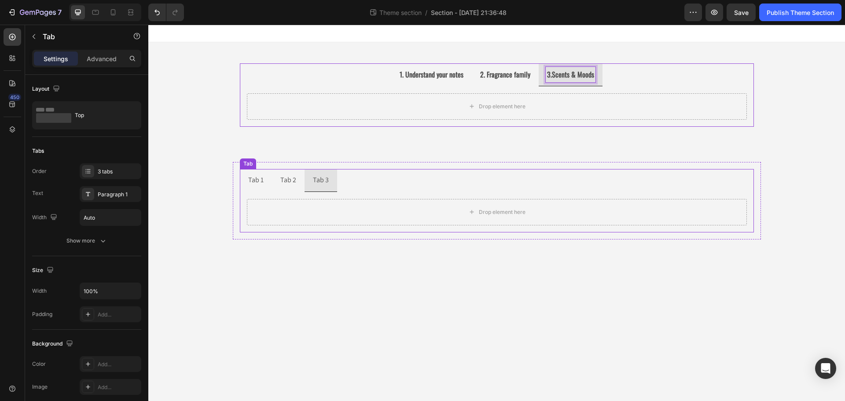
click at [388, 181] on ul "Tab 1 Tab 2 Tab 3" at bounding box center [497, 180] width 514 height 23
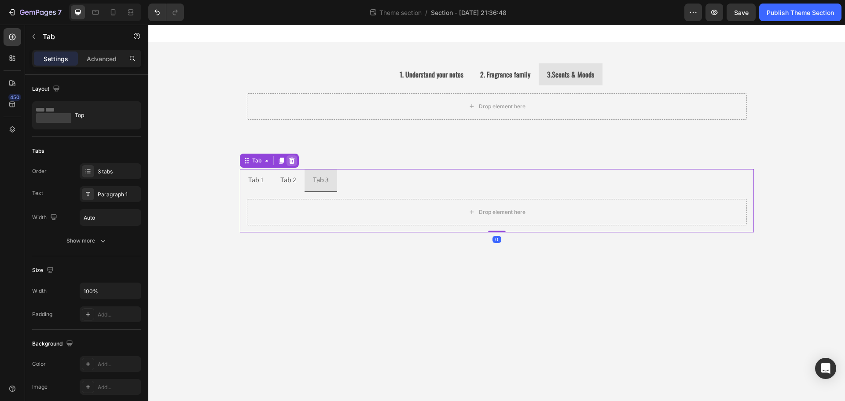
click at [292, 163] on icon at bounding box center [291, 160] width 7 height 7
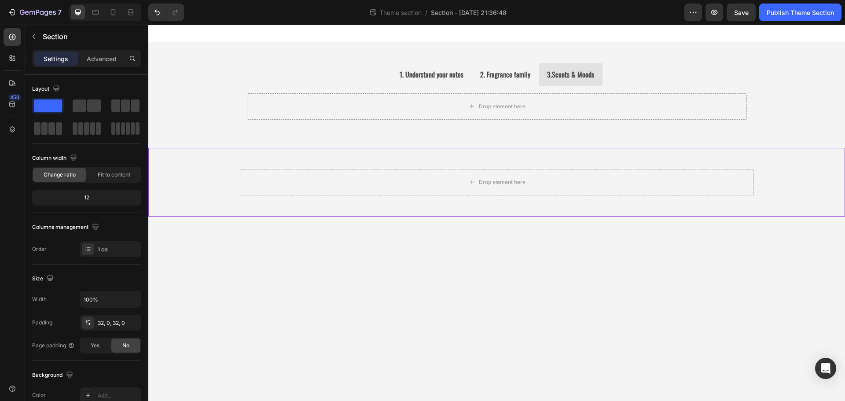
click at [471, 154] on div "Drop element here Row" at bounding box center [496, 182] width 697 height 69
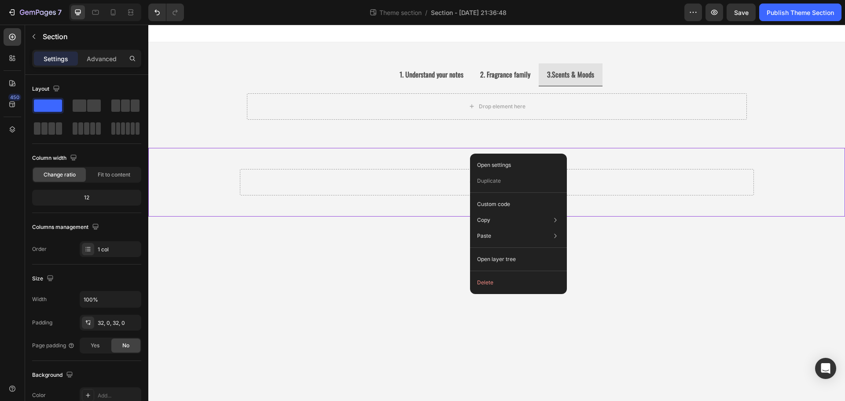
click at [490, 280] on button "Delete" at bounding box center [519, 283] width 90 height 16
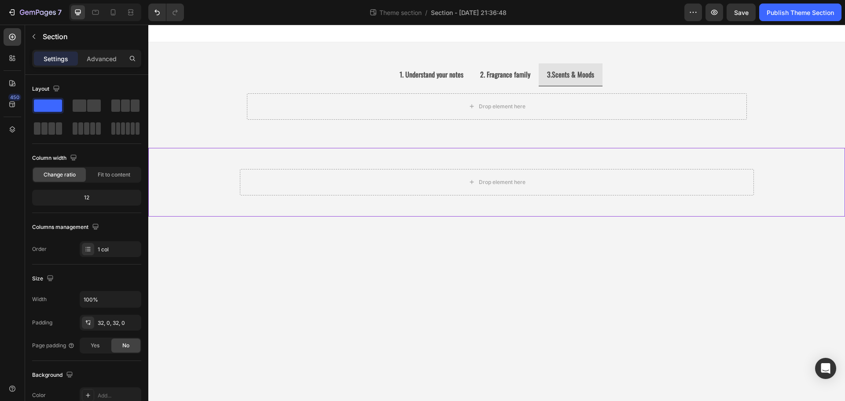
click at [648, 257] on div at bounding box center [496, 297] width 697 height 133
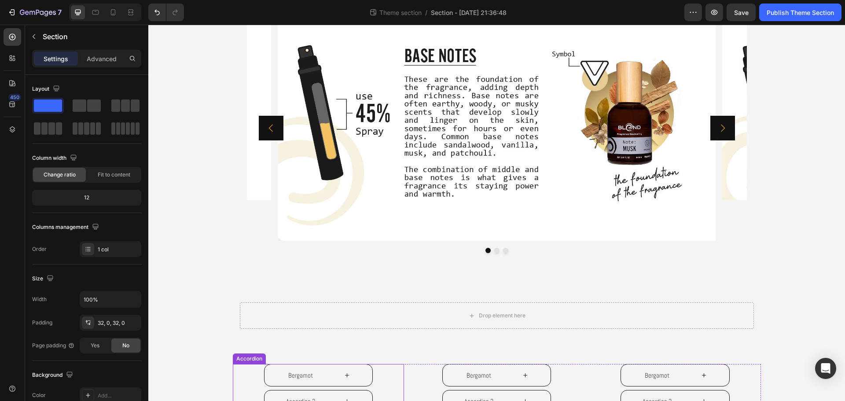
scroll to position [176, 0]
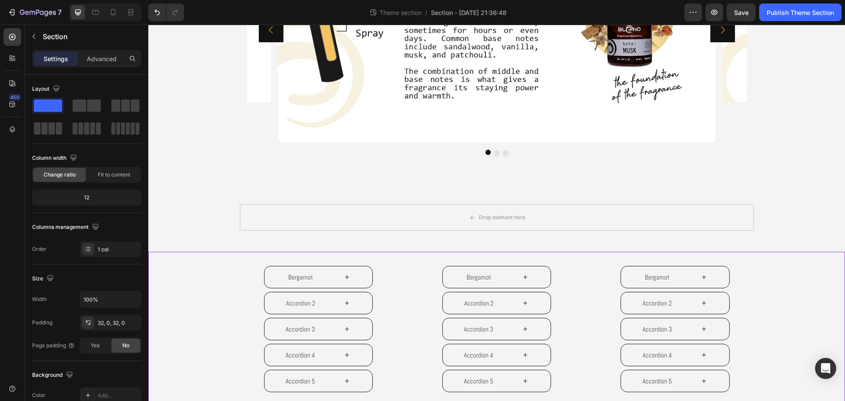
drag, startPoint x: 192, startPoint y: 255, endPoint x: 201, endPoint y: 276, distance: 23.1
click at [197, 261] on div "Bergamot Accordion 2 Accordion 3 Accordion 4 Accordion 5 Accordion Bergamot Acc…" at bounding box center [496, 333] width 697 height 162
click at [203, 290] on div "Bergamot Accordion 2 Accordion 3 Accordion 4 Accordion 5 Accordion Bergamot Acc…" at bounding box center [496, 332] width 697 height 133
click at [224, 275] on div "Bergamot Accordion 2 Accordion 3 Accordion 4 Accordion 5 Accordion Bergamot Acc…" at bounding box center [496, 332] width 697 height 133
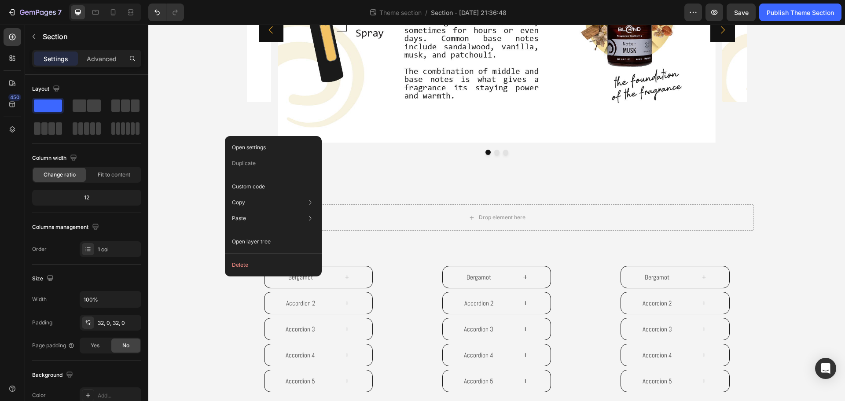
click at [240, 267] on button "Delete" at bounding box center [273, 265] width 90 height 16
click at [459, 253] on div "Bergamot Accordion 2 Accordion 3 Accordion 4 Accordion 5 Accordion Bergamot Acc…" at bounding box center [496, 333] width 697 height 162
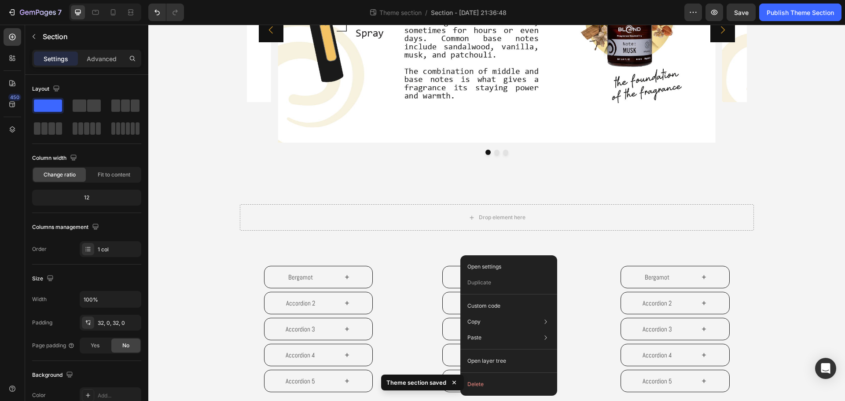
click at [481, 382] on button "Delete" at bounding box center [509, 384] width 90 height 16
click at [246, 278] on div "Bergamot Accordion 2 Accordion 3 Accordion 4 Accordion 5 Accordion 0" at bounding box center [318, 329] width 171 height 126
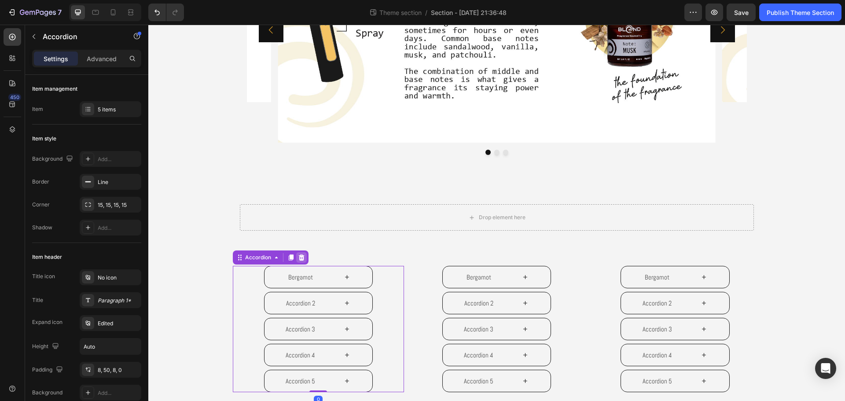
click at [298, 258] on icon at bounding box center [301, 257] width 6 height 6
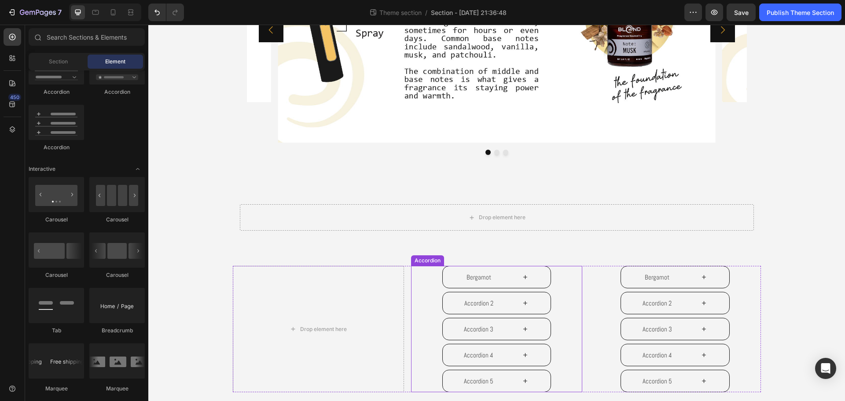
click at [420, 297] on div "Bergamot Accordion 2 Accordion 3 Accordion 4 Accordion 5 Accordion" at bounding box center [496, 329] width 171 height 126
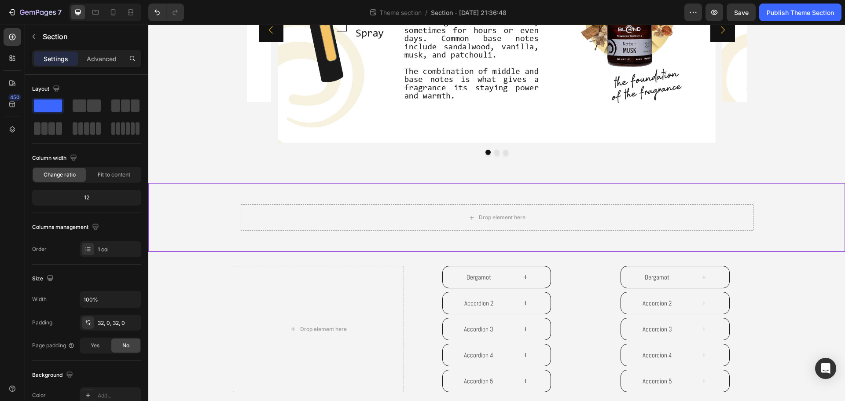
click at [564, 247] on div "Drop element here Row" at bounding box center [496, 217] width 697 height 69
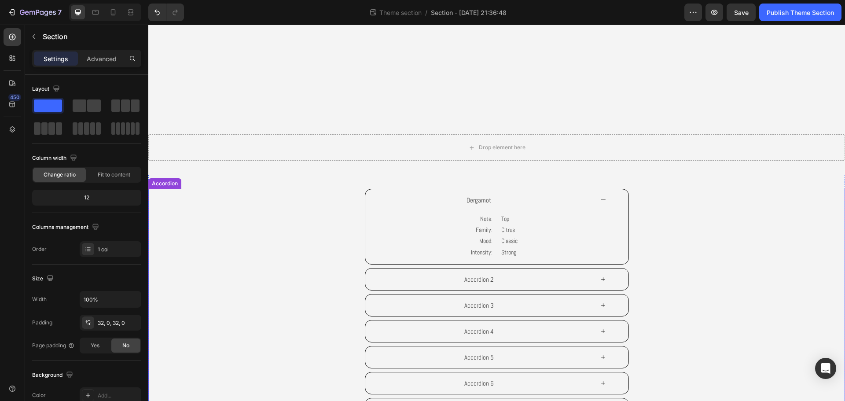
scroll to position [692, 0]
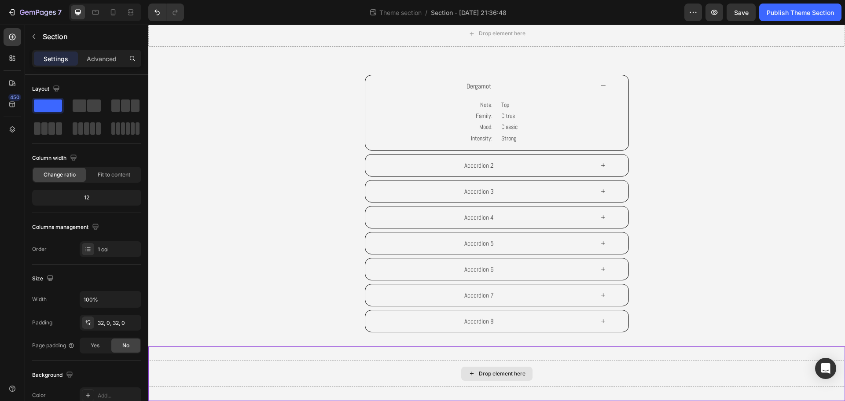
click at [654, 375] on div "Drop element here" at bounding box center [496, 373] width 697 height 26
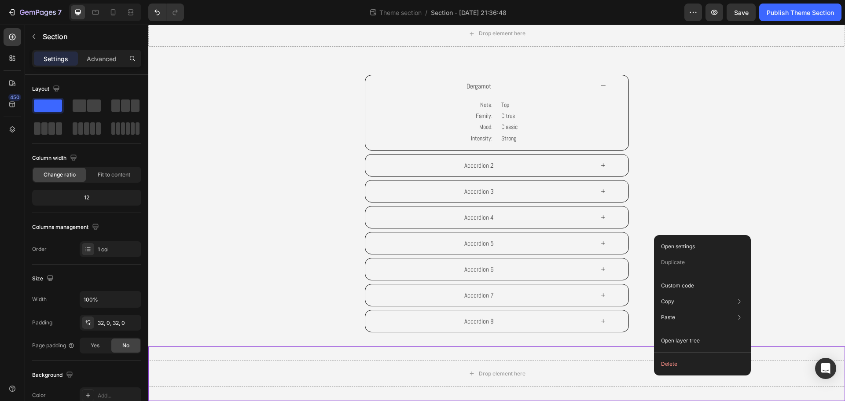
click at [668, 364] on button "Delete" at bounding box center [703, 364] width 90 height 16
click at [36, 35] on icon "button" at bounding box center [33, 36] width 7 height 7
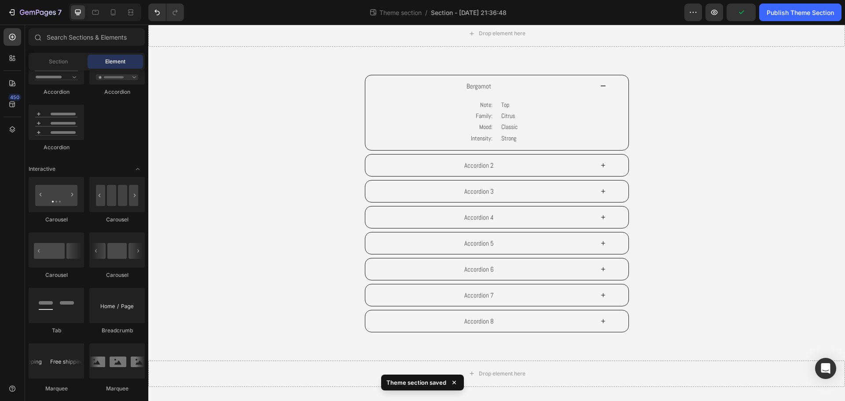
scroll to position [572, 0]
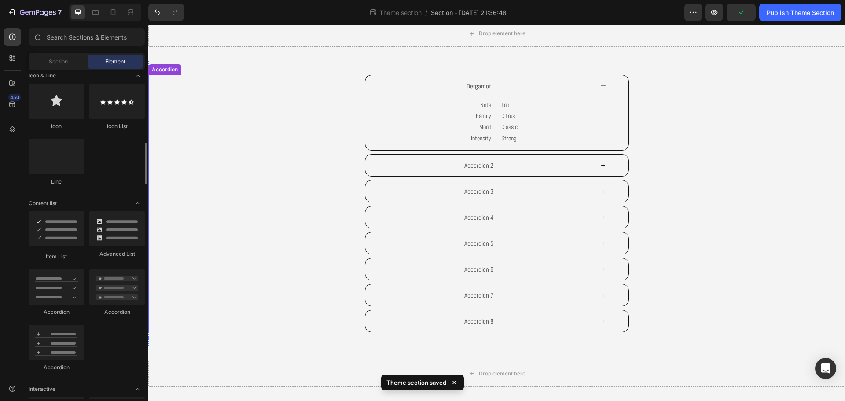
click at [321, 106] on div "Bergamot Note: Family: Mood: Intensity: Text Block Top Citrus Classic Strong Te…" at bounding box center [497, 113] width 634 height 76
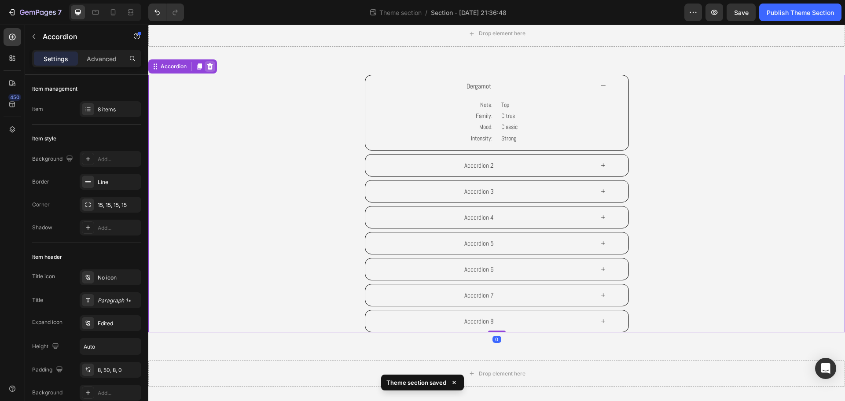
click at [207, 67] on icon at bounding box center [209, 66] width 7 height 7
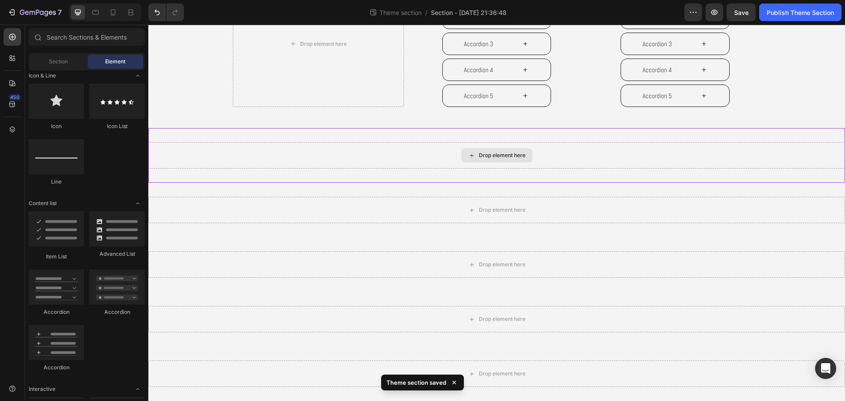
click at [250, 147] on div "Drop element here" at bounding box center [496, 155] width 697 height 26
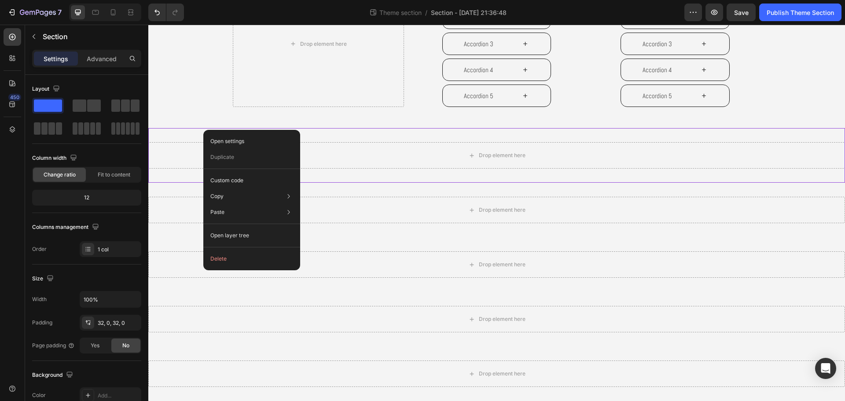
click at [252, 258] on button "Delete" at bounding box center [252, 259] width 90 height 16
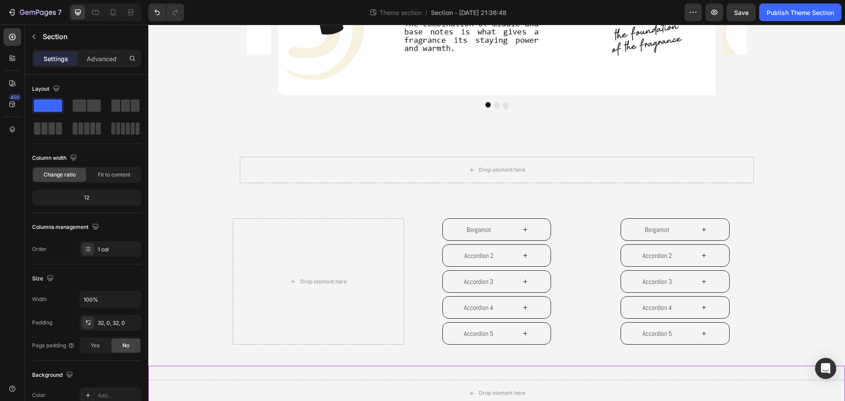
scroll to position [197, 0]
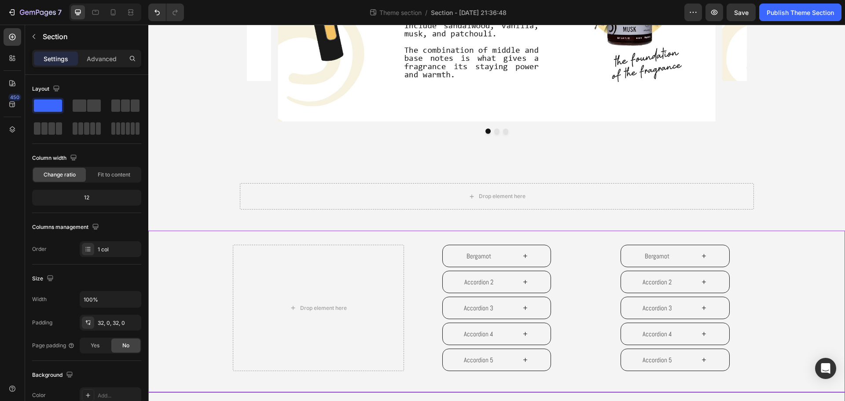
click at [187, 250] on div "Drop element here Bergamot Accordion 2 Accordion 3 Accordion 4 Accordion 5 Acco…" at bounding box center [496, 311] width 697 height 133
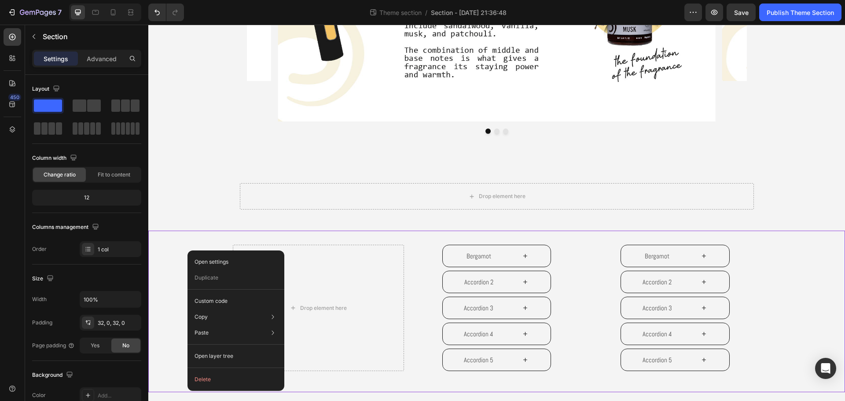
click at [222, 382] on button "Delete" at bounding box center [236, 379] width 90 height 16
click at [225, 239] on div "Drop element here Bergamot Accordion 2 Accordion 3 Accordion 4 Accordion 5 Acco…" at bounding box center [496, 312] width 697 height 162
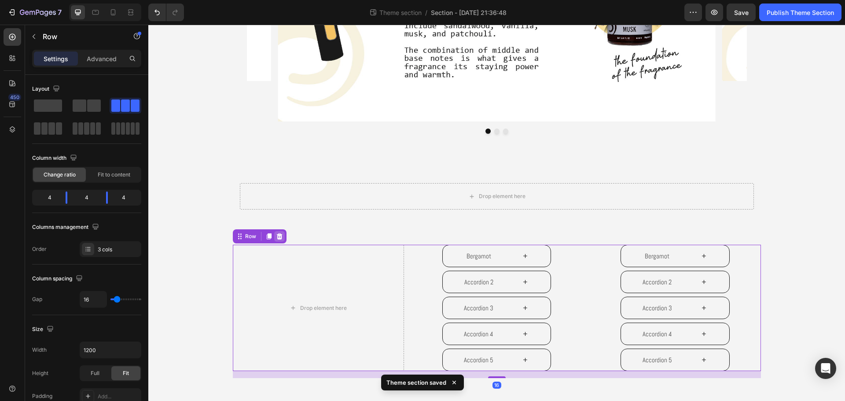
click at [276, 235] on icon at bounding box center [279, 236] width 6 height 6
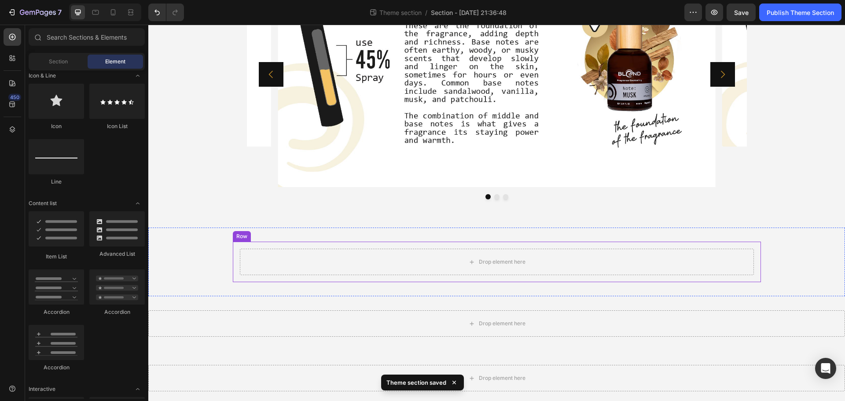
scroll to position [109, 0]
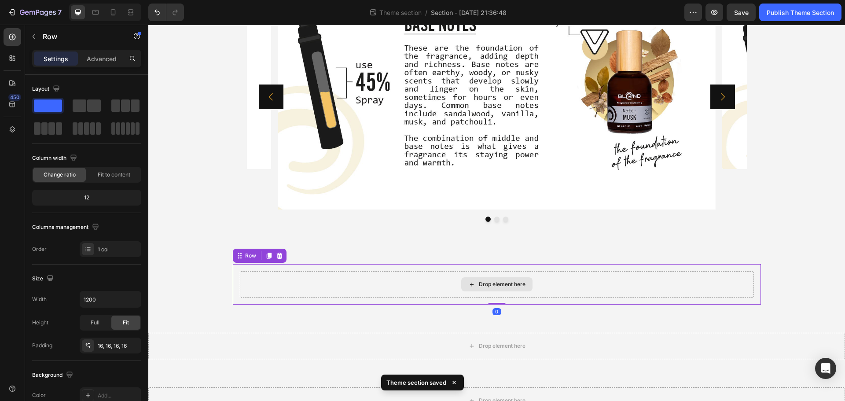
click at [304, 280] on div "Drop element here" at bounding box center [497, 284] width 514 height 26
click at [278, 255] on icon at bounding box center [279, 256] width 6 height 6
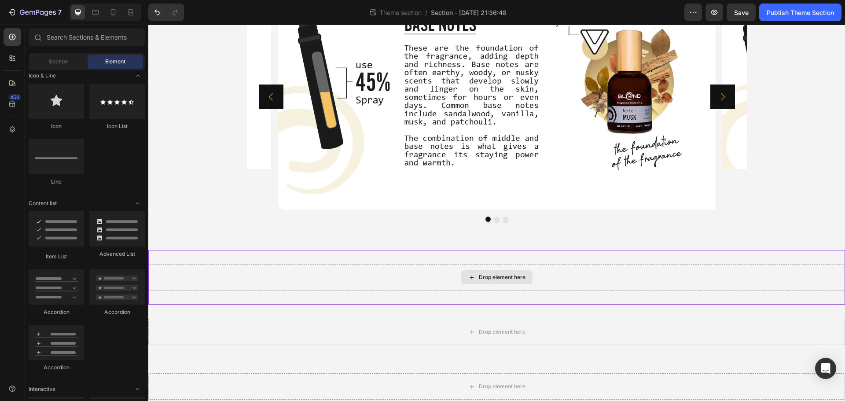
click at [295, 281] on div "Drop element here" at bounding box center [496, 277] width 697 height 26
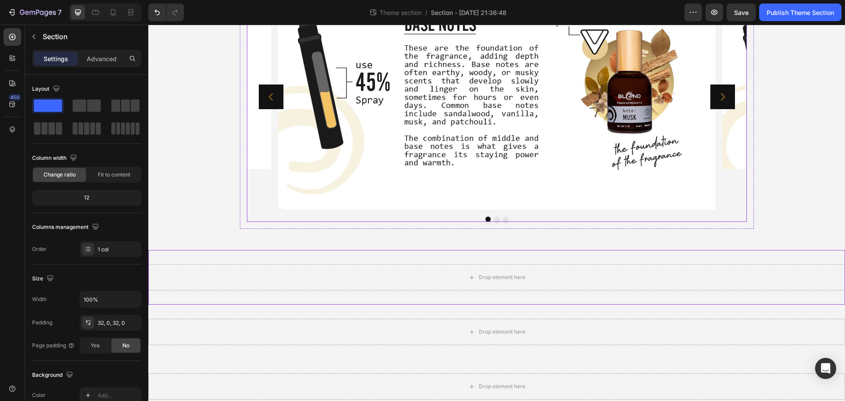
click at [490, 220] on div "Image Image Image Carousel" at bounding box center [497, 103] width 500 height 238
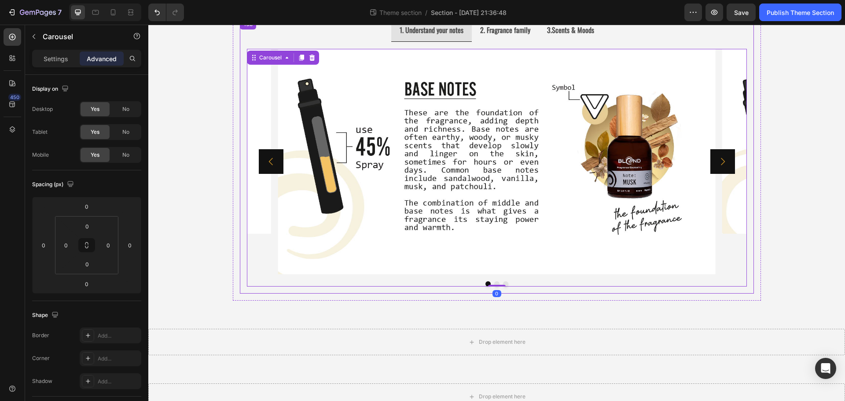
scroll to position [0, 0]
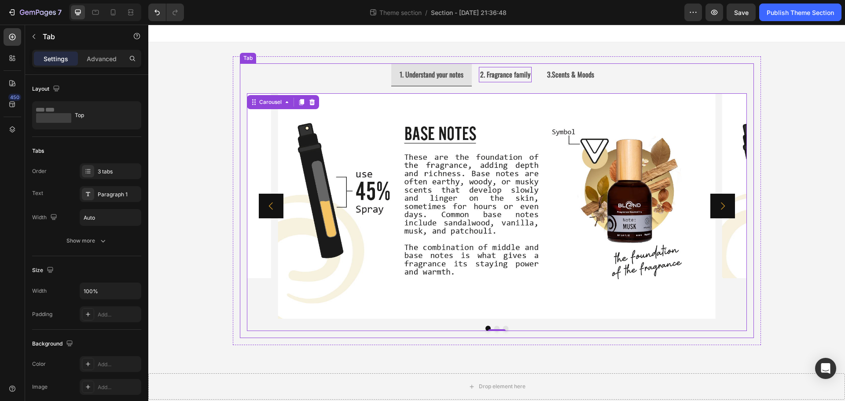
click at [500, 78] on strong "2. Fragrance family" at bounding box center [505, 74] width 50 height 11
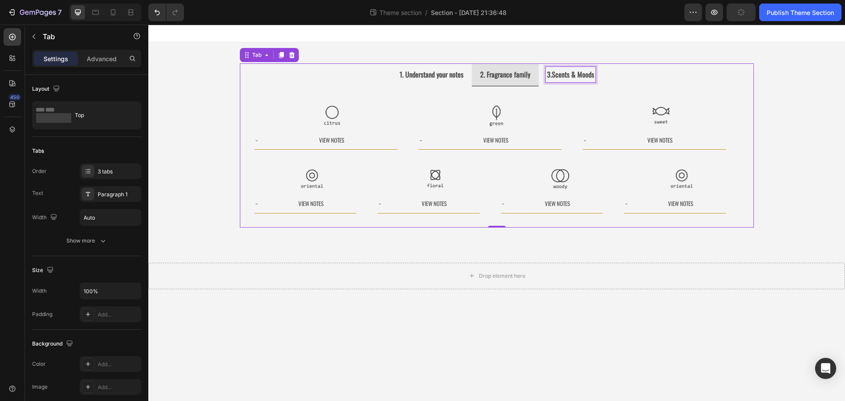
click at [563, 81] on p "3.Scents & Moods" at bounding box center [570, 74] width 47 height 13
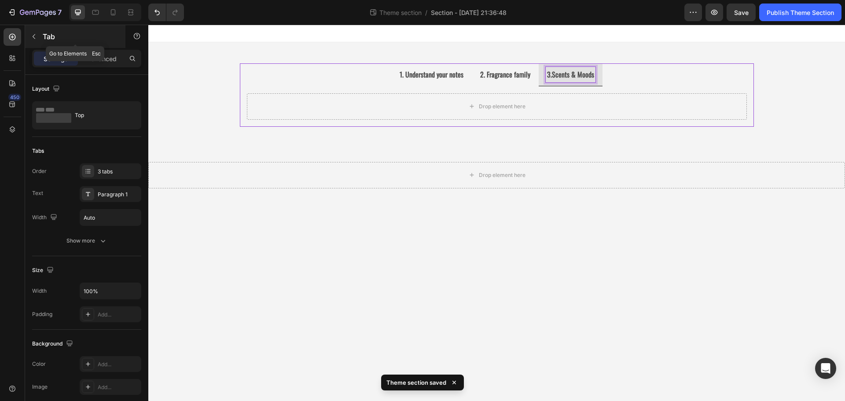
click at [48, 40] on p "Tab" at bounding box center [80, 36] width 75 height 11
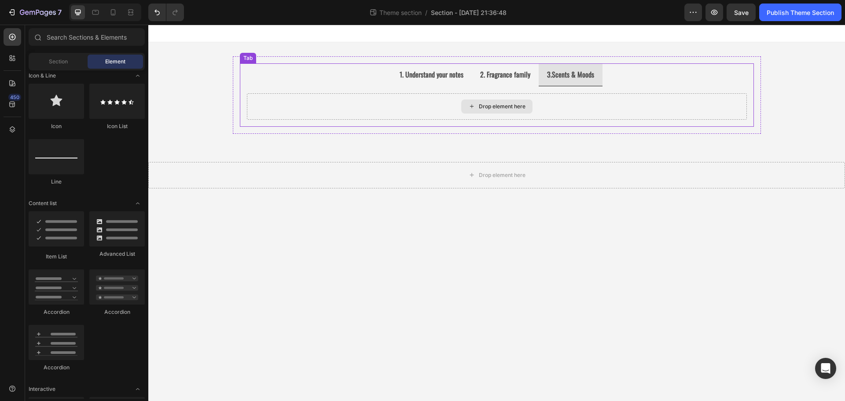
click at [475, 107] on div "Drop element here" at bounding box center [496, 106] width 71 height 14
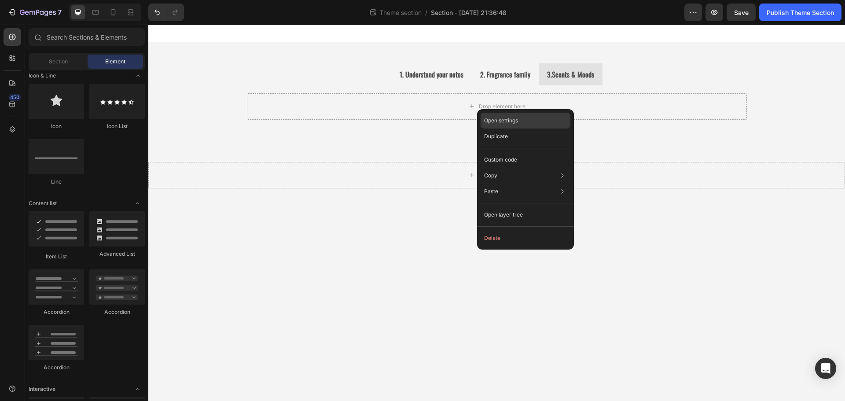
click at [490, 125] on div "Open settings" at bounding box center [526, 121] width 90 height 16
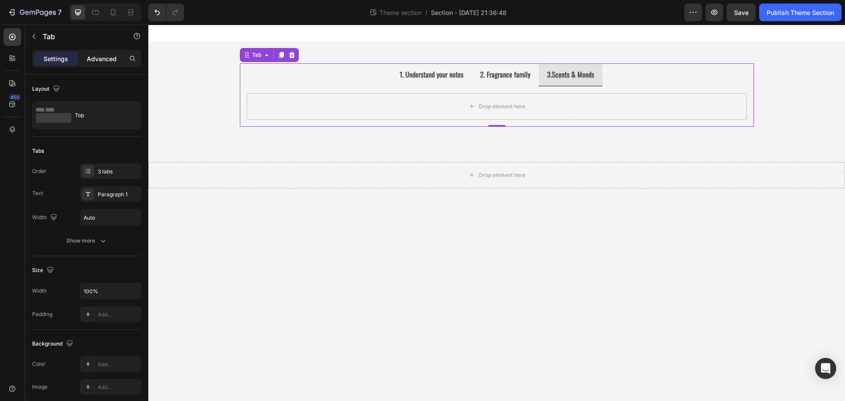
click at [89, 60] on p "Advanced" at bounding box center [102, 58] width 30 height 9
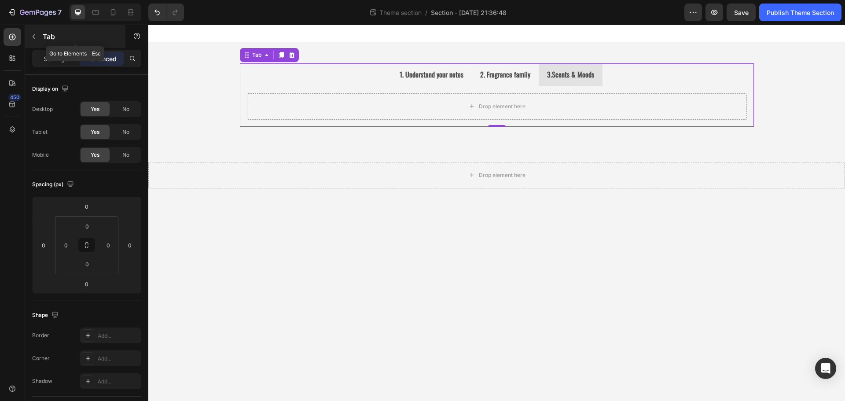
click at [41, 34] on div "Tab" at bounding box center [75, 36] width 100 height 23
click at [312, 75] on ul "1. Understand your notes 2. Fragrance family 3.Scents & Moods" at bounding box center [497, 74] width 514 height 23
click at [34, 38] on icon "button" at bounding box center [34, 36] width 3 height 5
click at [316, 117] on div "Drop element here" at bounding box center [497, 106] width 500 height 26
click at [57, 62] on p "Settings" at bounding box center [56, 58] width 25 height 9
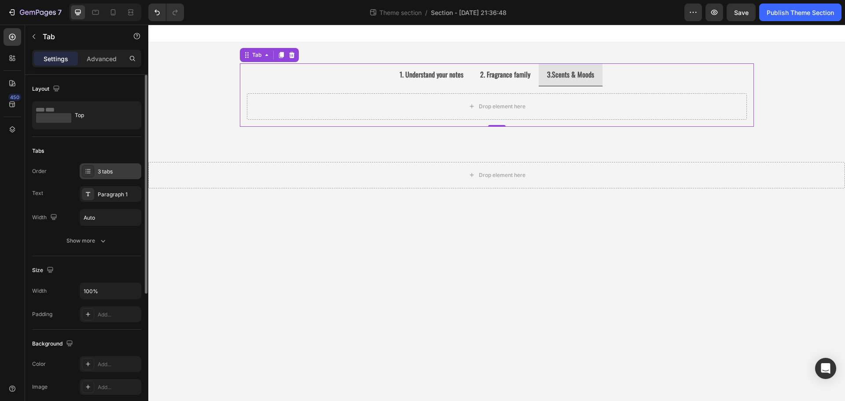
click at [103, 172] on div "3 tabs" at bounding box center [118, 172] width 41 height 8
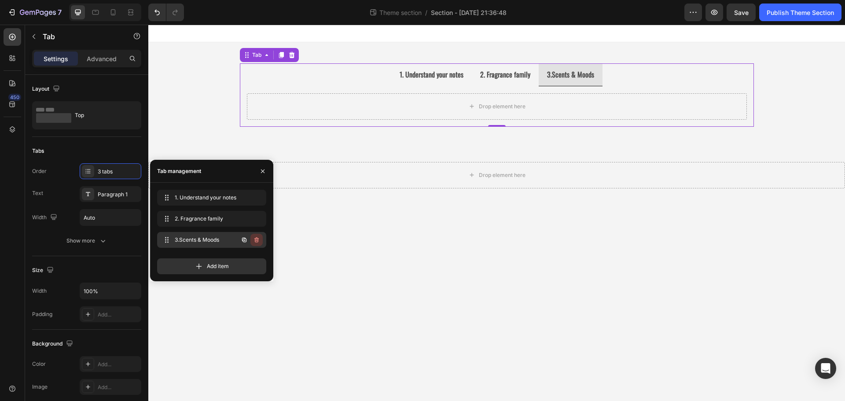
click at [257, 241] on icon "button" at bounding box center [256, 239] width 7 height 7
click at [257, 241] on div "Delete" at bounding box center [251, 240] width 16 height 8
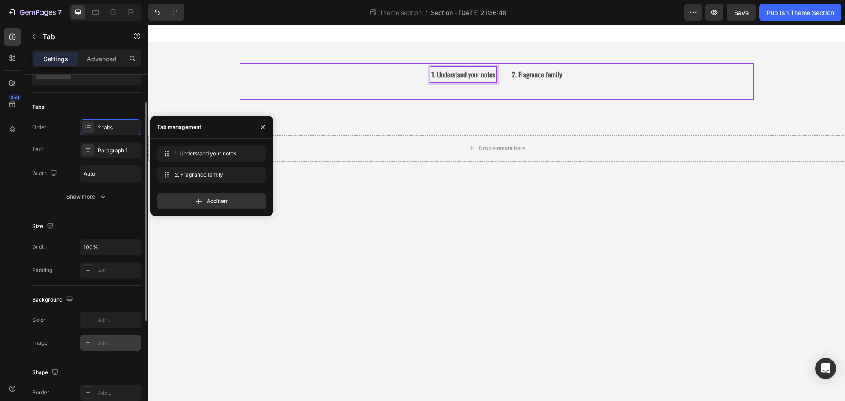
scroll to position [88, 0]
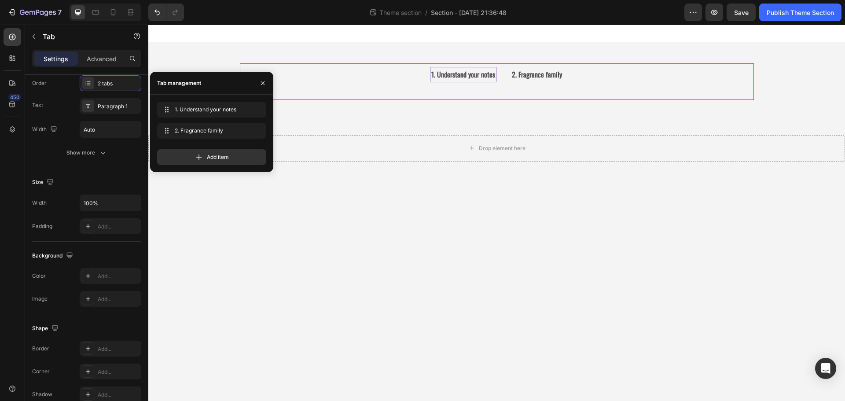
click at [360, 98] on div "Image Image Image Carousel Image View Notes Accordion Image View Notes Accordio…" at bounding box center [497, 93] width 514 height 14
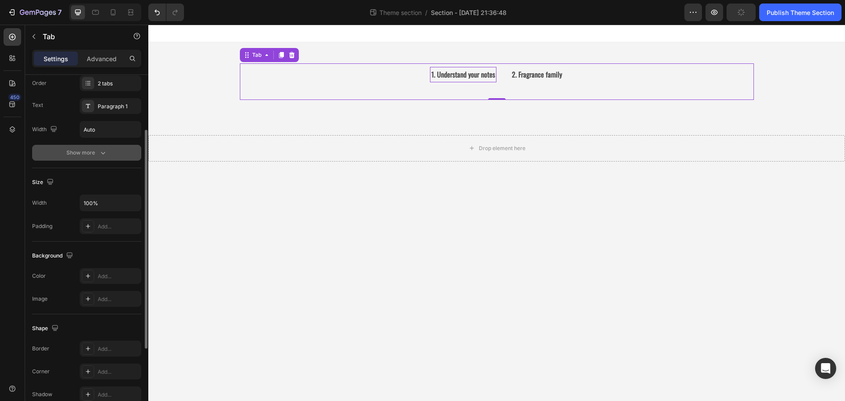
click at [91, 160] on button "Show more" at bounding box center [86, 153] width 109 height 16
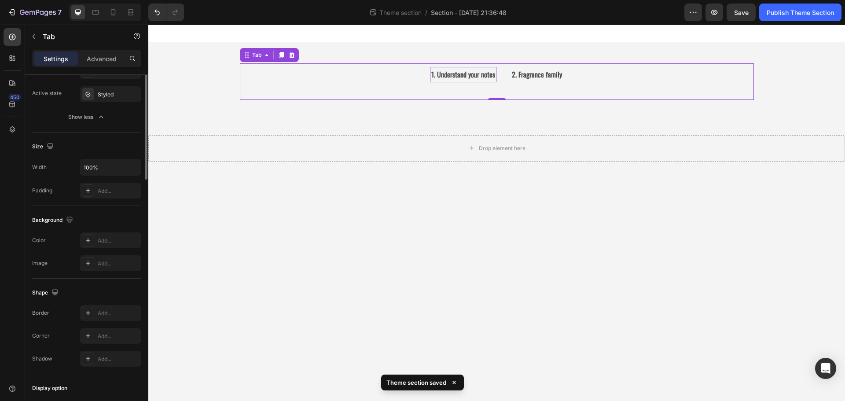
scroll to position [18, 0]
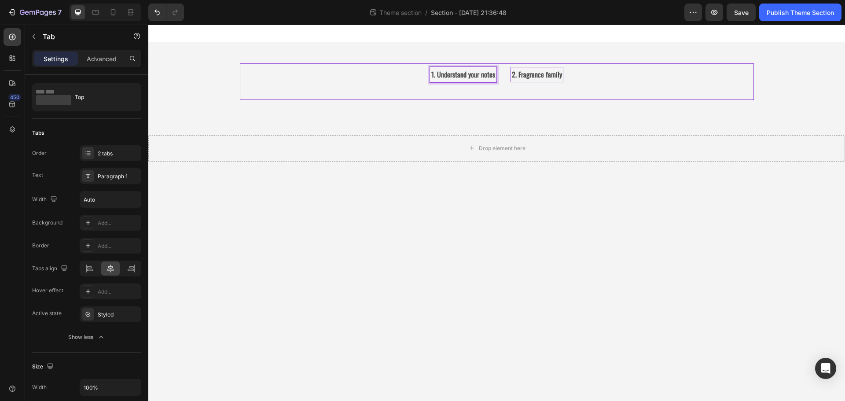
click at [559, 79] on div "2. Fragrance family" at bounding box center [537, 74] width 53 height 15
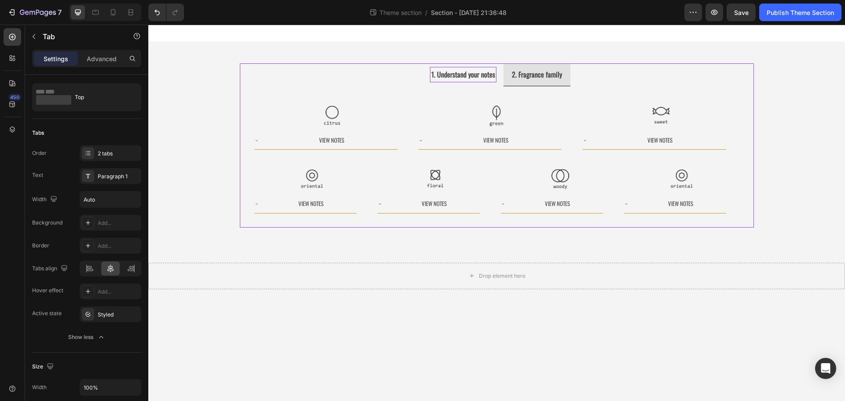
click at [481, 84] on li "1. Understand your notes" at bounding box center [463, 74] width 81 height 23
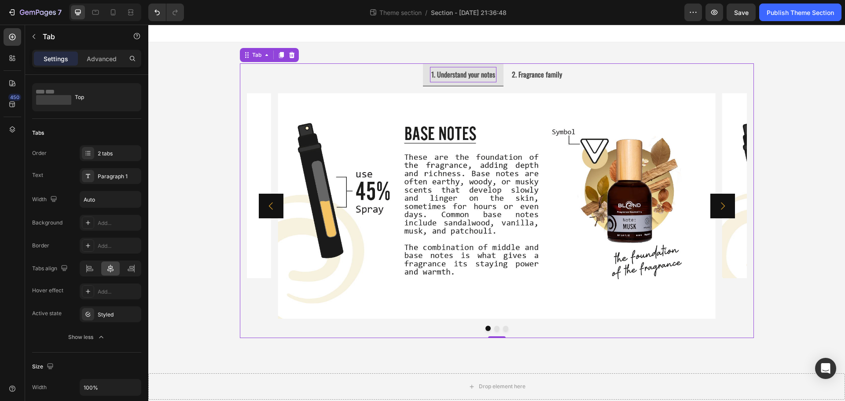
click at [573, 80] on ul "1. Understand your notes 2. Fragrance family" at bounding box center [497, 74] width 514 height 23
click at [559, 80] on li "2. Fragrance family" at bounding box center [537, 74] width 67 height 23
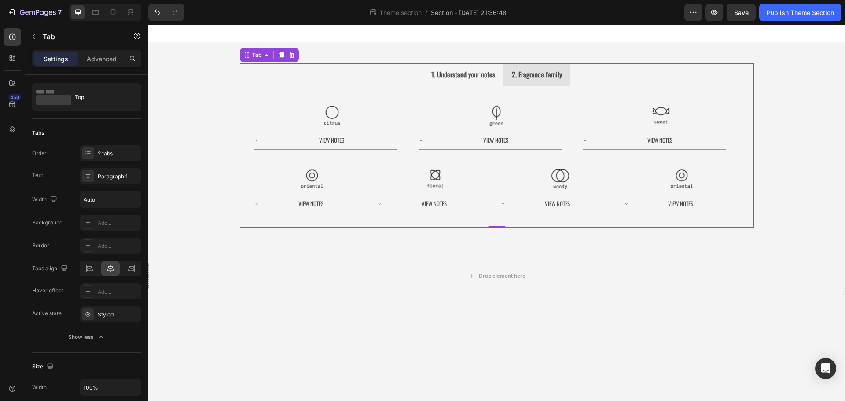
click at [476, 82] on div "1. Understand your notes" at bounding box center [463, 75] width 66 height 16
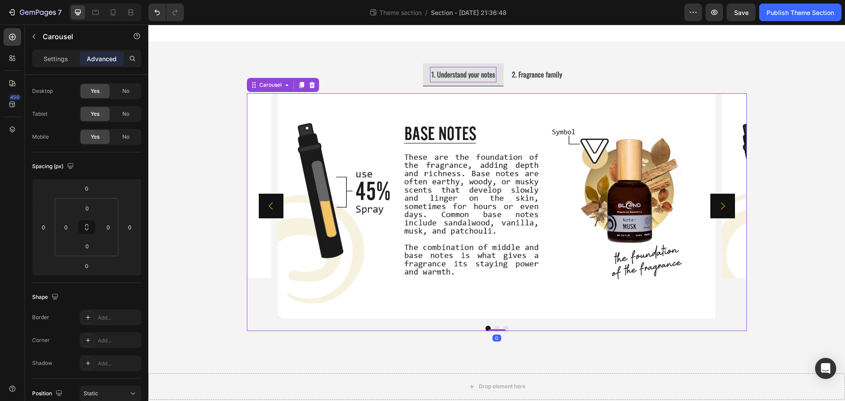
click at [493, 330] on div "Image Image Image Carousel 0" at bounding box center [497, 212] width 500 height 238
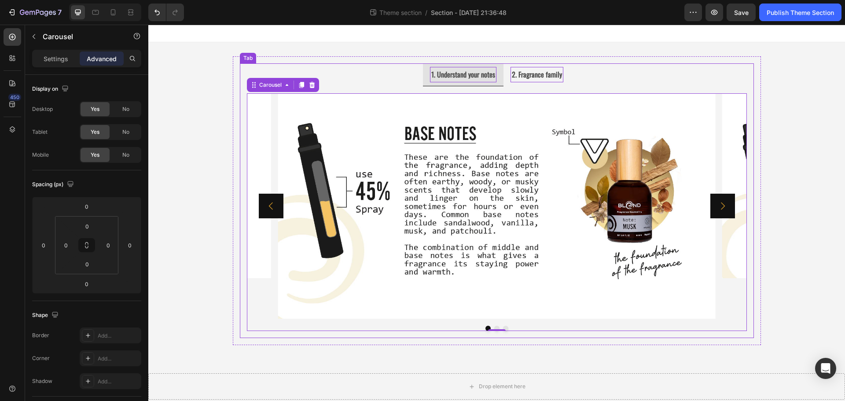
click at [541, 74] on strong "2. Fragrance family" at bounding box center [537, 74] width 50 height 11
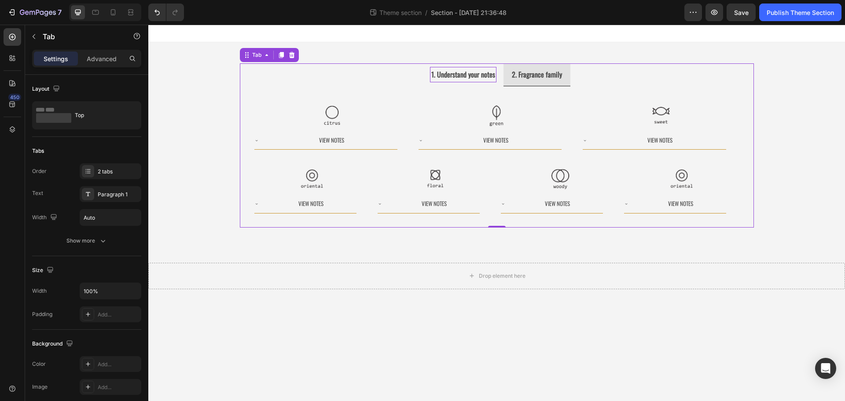
click at [445, 82] on div "1. Understand your notes" at bounding box center [463, 74] width 66 height 15
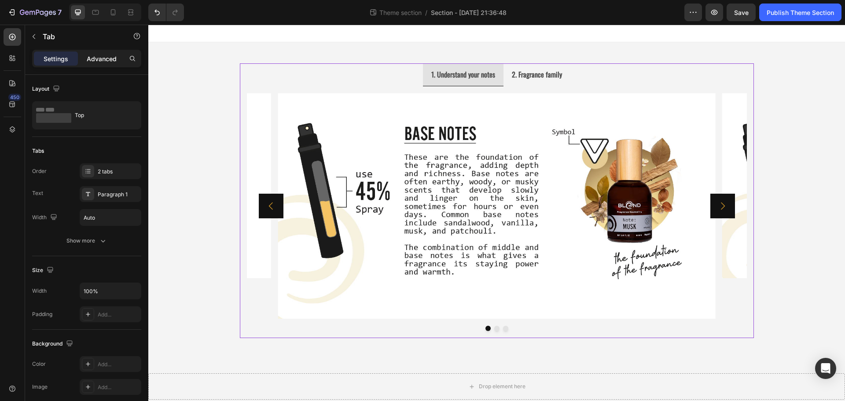
click at [93, 57] on p "Advanced" at bounding box center [102, 58] width 30 height 9
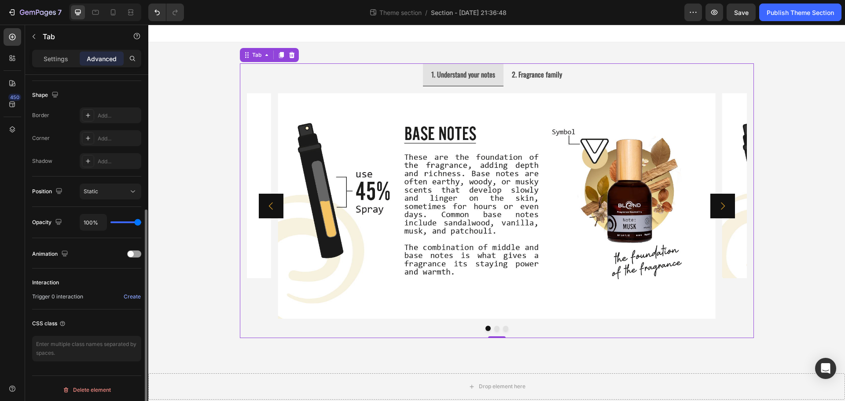
scroll to position [223, 0]
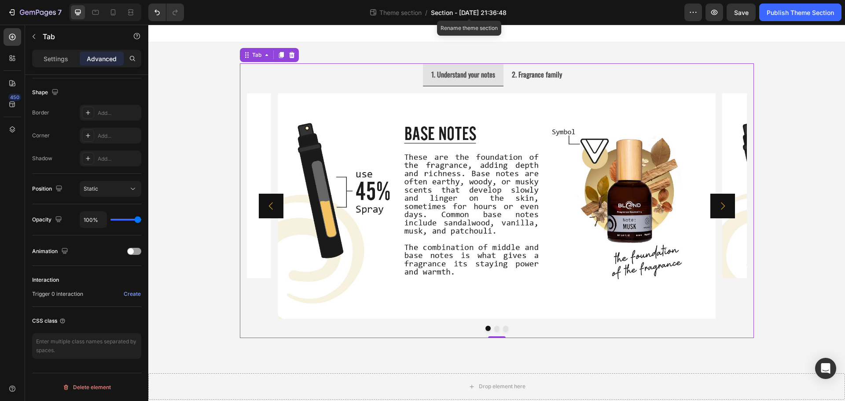
click at [491, 13] on span "Section - Aug 26 21:36:48" at bounding box center [469, 12] width 76 height 9
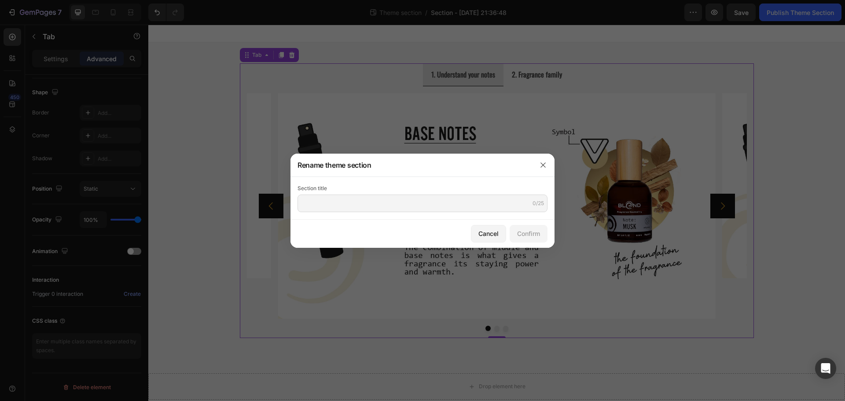
click at [535, 168] on div at bounding box center [543, 165] width 23 height 23
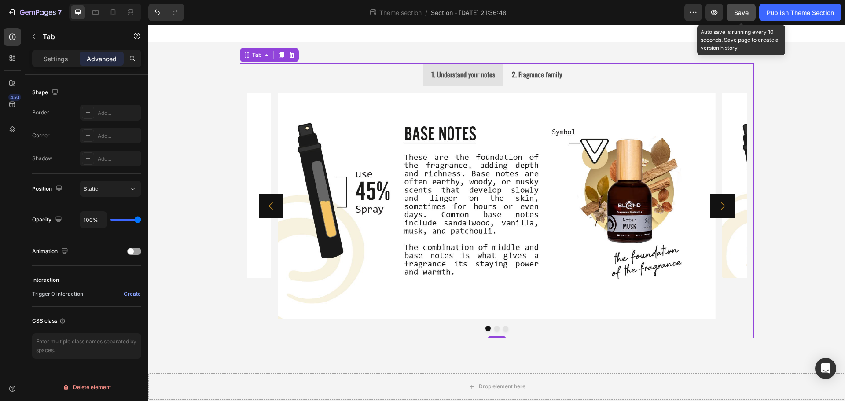
click at [735, 18] on button "Save" at bounding box center [741, 13] width 29 height 18
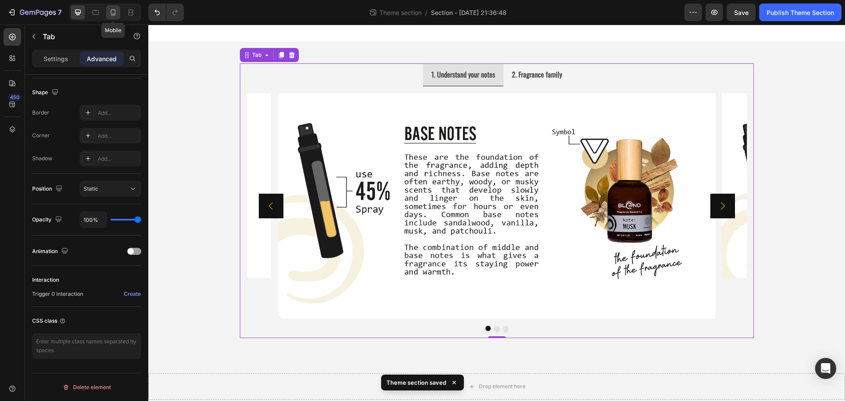
click at [114, 10] on icon at bounding box center [113, 12] width 5 height 6
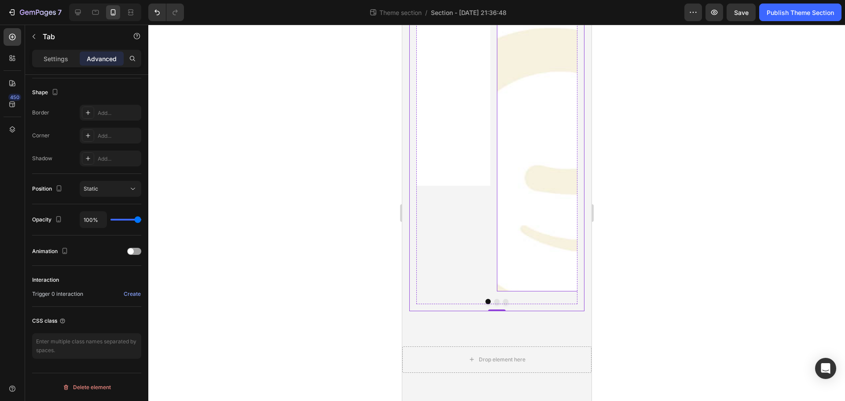
scroll to position [404, 0]
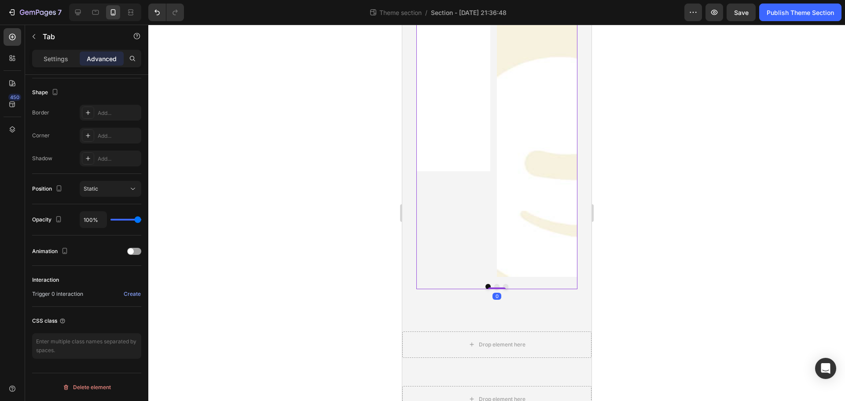
click at [442, 284] on div at bounding box center [496, 286] width 161 height 5
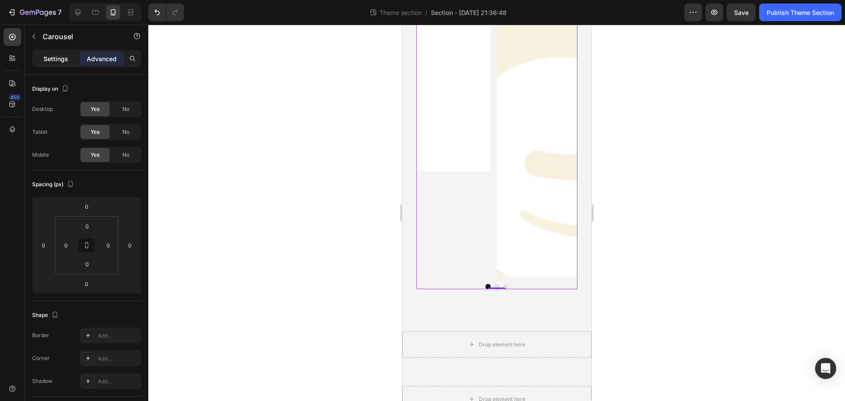
click at [57, 62] on p "Settings" at bounding box center [56, 58] width 25 height 9
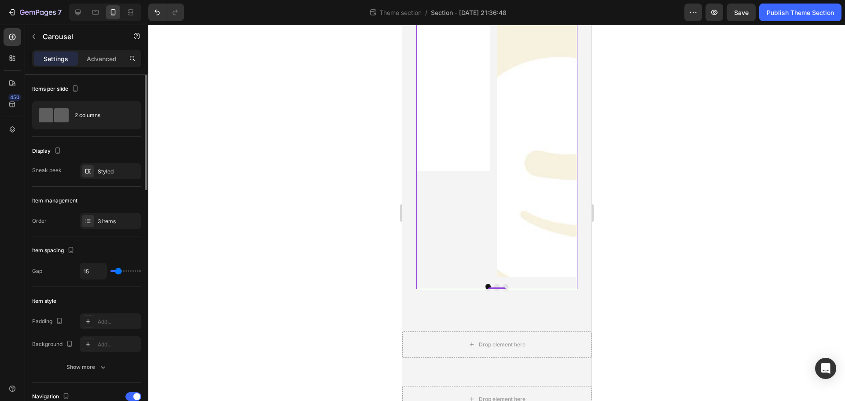
type input "7"
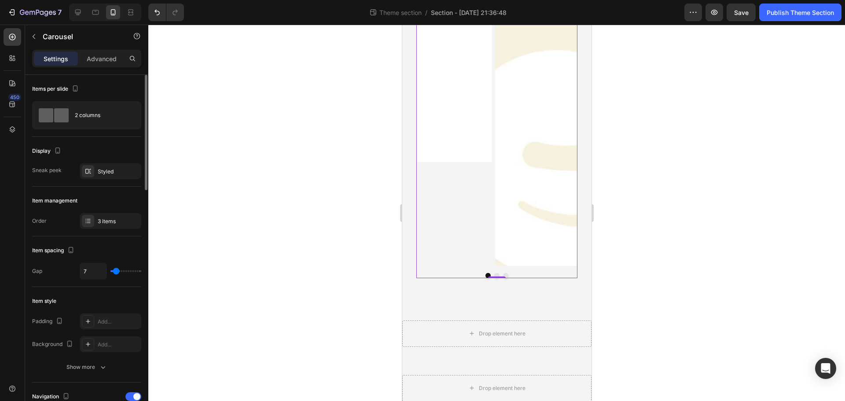
type input "6"
type input "4"
type input "3"
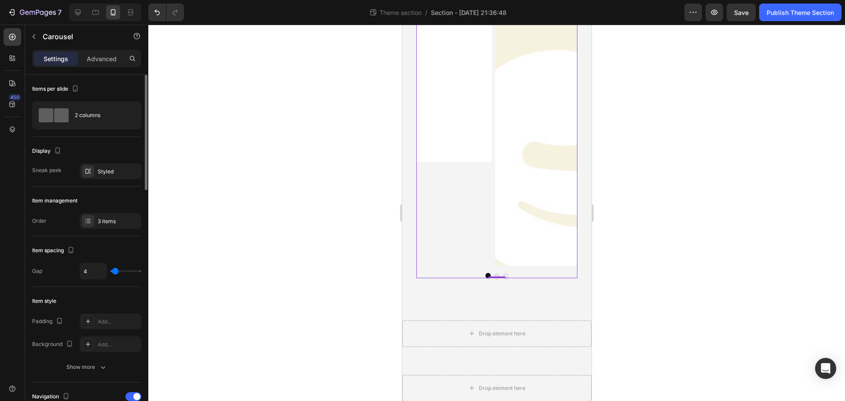
type input "3"
type input "1"
type input "0"
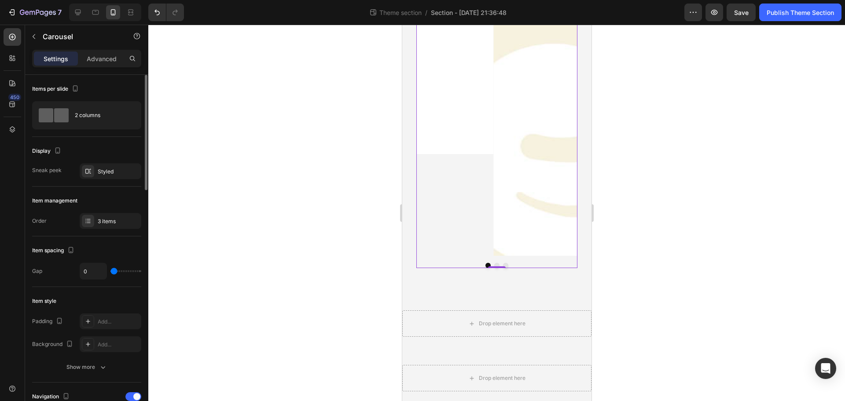
drag, startPoint x: 119, startPoint y: 270, endPoint x: 107, endPoint y: 268, distance: 12.0
type input "0"
click at [110, 270] on input "range" at bounding box center [125, 271] width 31 height 2
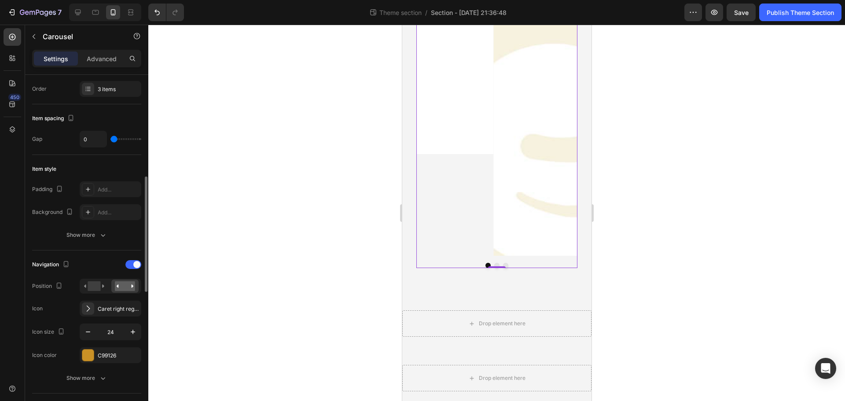
scroll to position [176, 0]
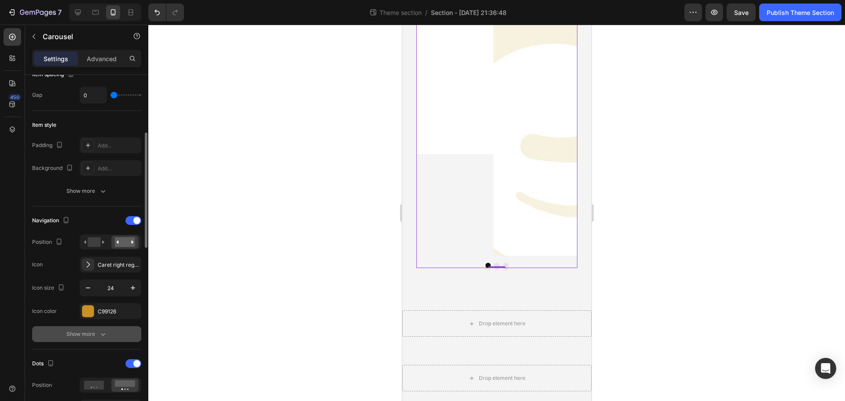
click at [85, 331] on div "Show more" at bounding box center [86, 334] width 41 height 9
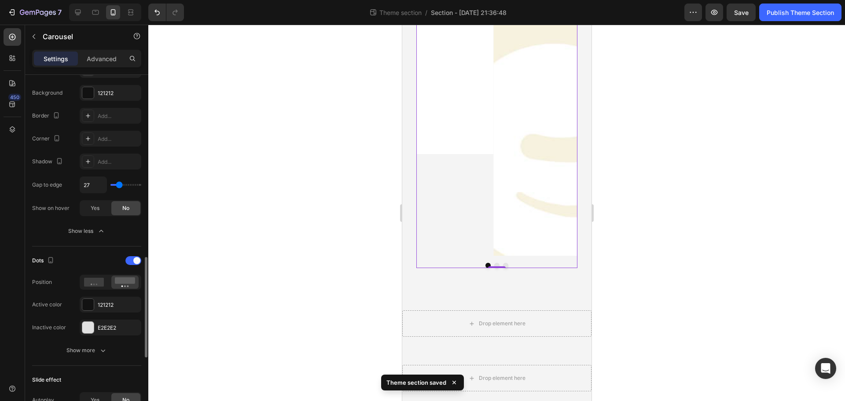
scroll to position [484, 0]
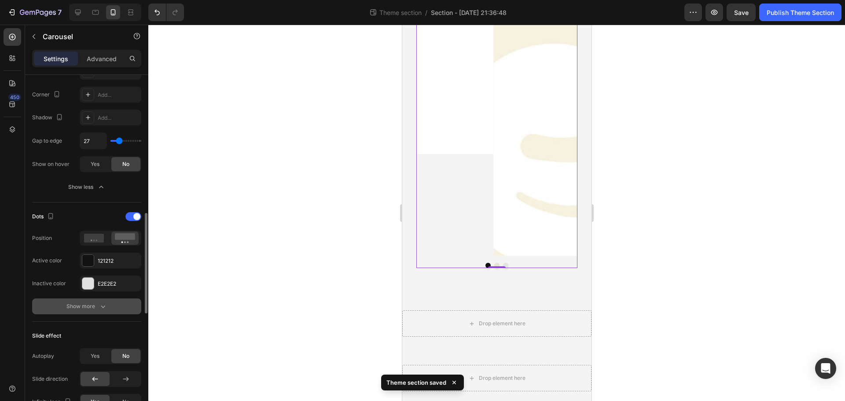
click at [81, 312] on button "Show more" at bounding box center [86, 306] width 109 height 16
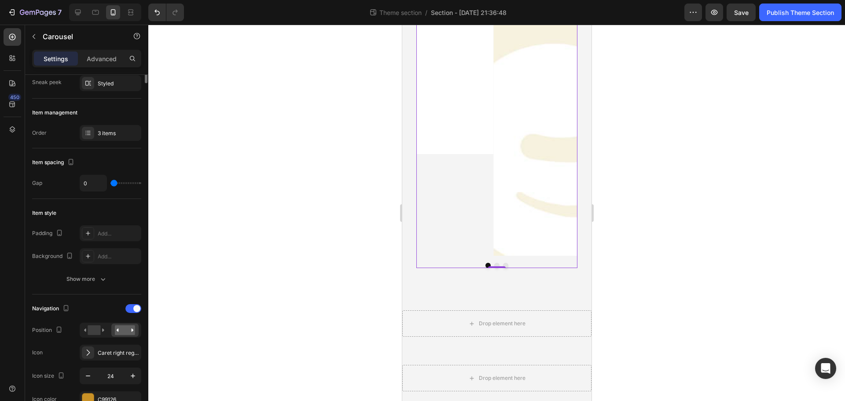
scroll to position [0, 0]
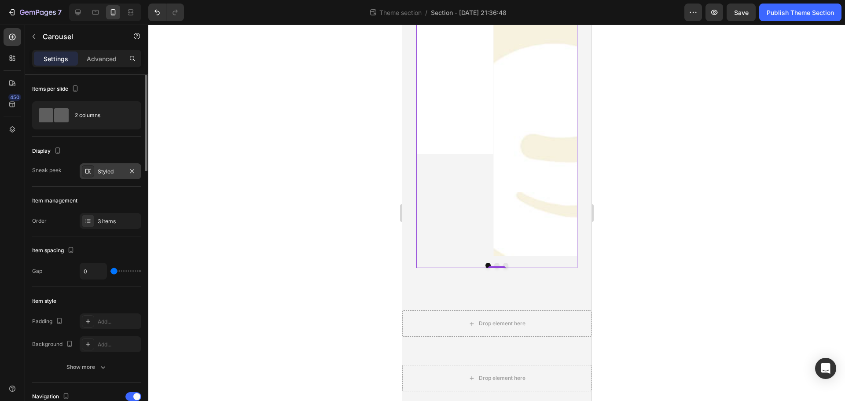
click at [107, 173] on div "Styled" at bounding box center [111, 172] width 26 height 8
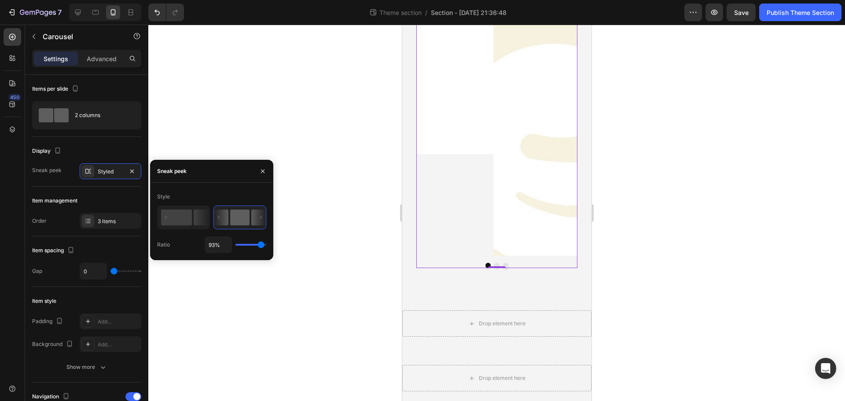
type input "84%"
type input "84"
type input "76%"
type input "76"
type input "74%"
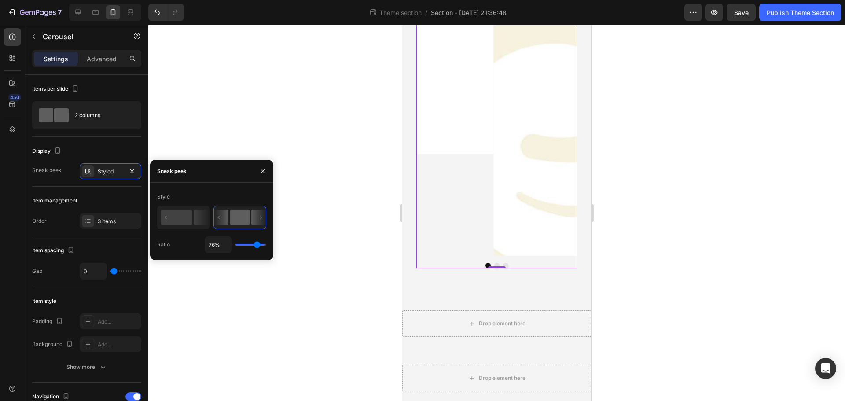
type input "74"
type input "72%"
type input "72"
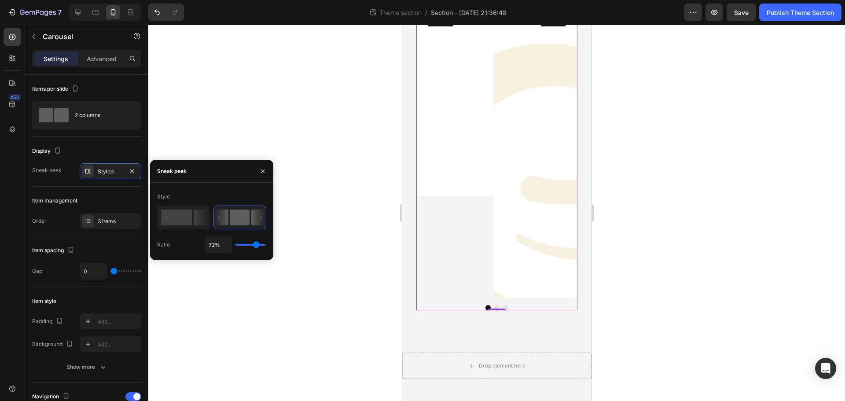
type input "71%"
type input "71"
type input "67%"
type input "67"
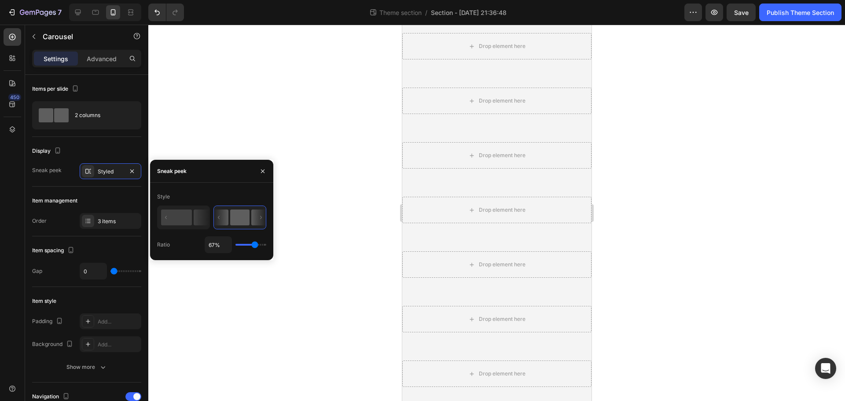
type input "65%"
type input "65"
type input "63%"
type input "63"
type input "62%"
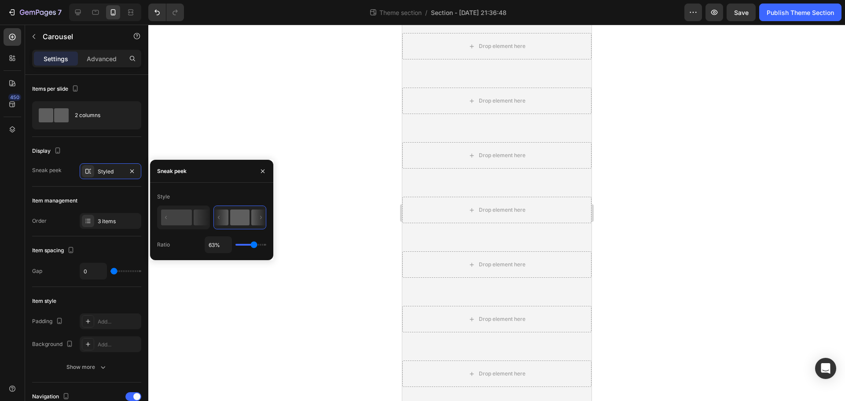
type input "62"
type input "60%"
type input "60"
type input "58%"
type input "58"
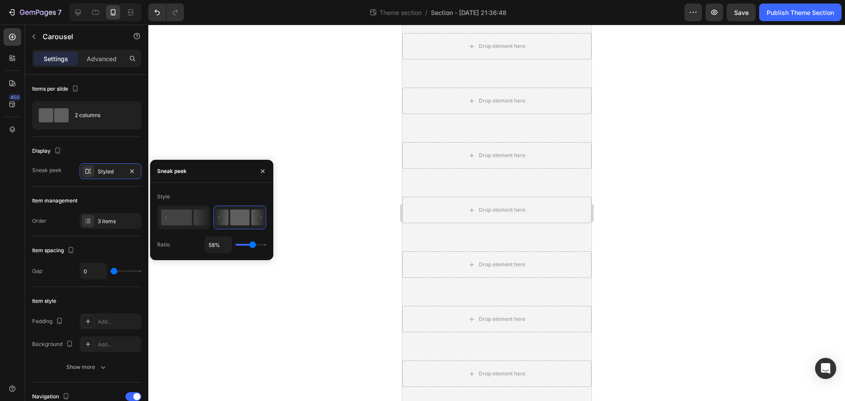
type input "56%"
type input "56"
type input "54%"
type input "54"
type input "52%"
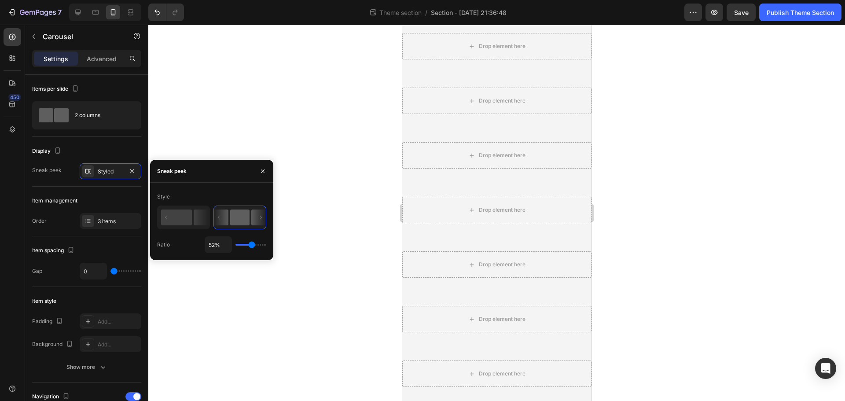
type input "52"
type input "51%"
type input "51"
type input "49%"
type input "49"
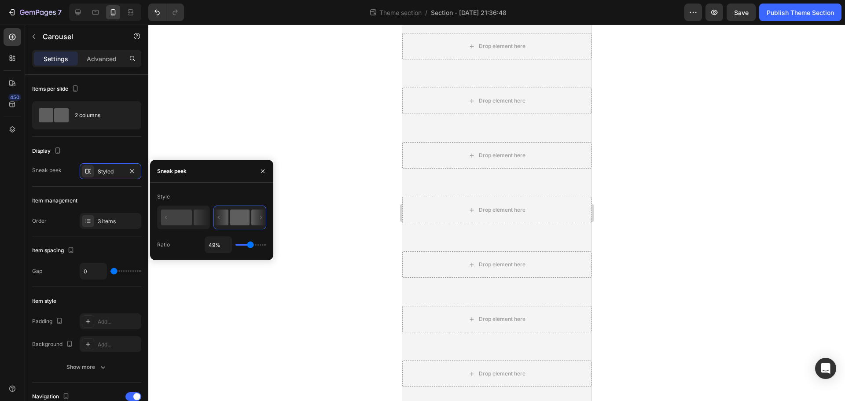
type input "47%"
type input "47"
type input "45%"
type input "45"
type input "43%"
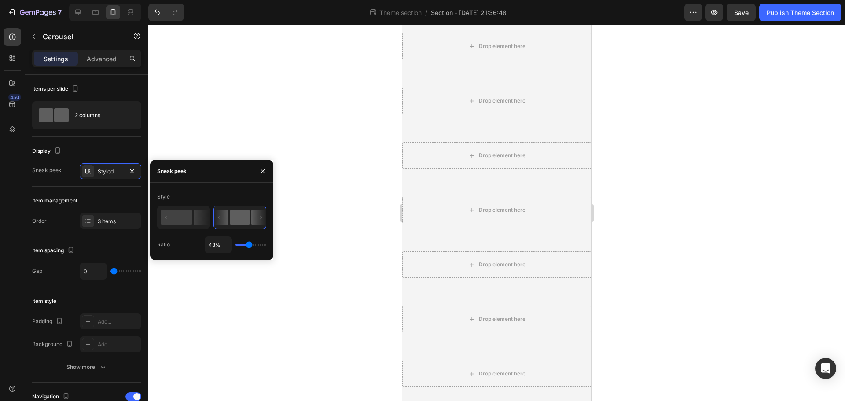
drag, startPoint x: 259, startPoint y: 244, endPoint x: 249, endPoint y: 243, distance: 10.2
type input "43"
click at [249, 244] on input "range" at bounding box center [250, 245] width 31 height 2
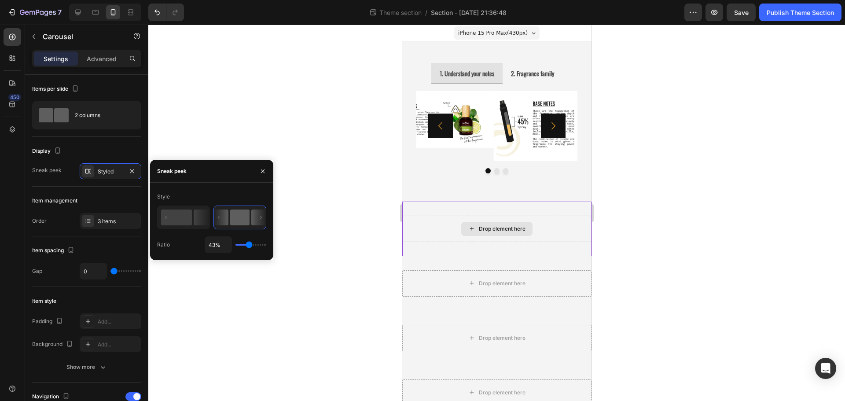
scroll to position [0, 0]
type input "34%"
type input "34"
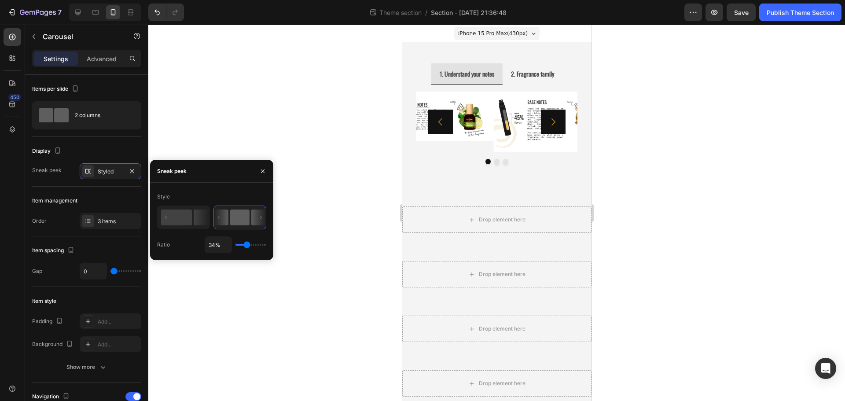
type input "36%"
type input "36"
type input "38%"
type input "38"
type input "40%"
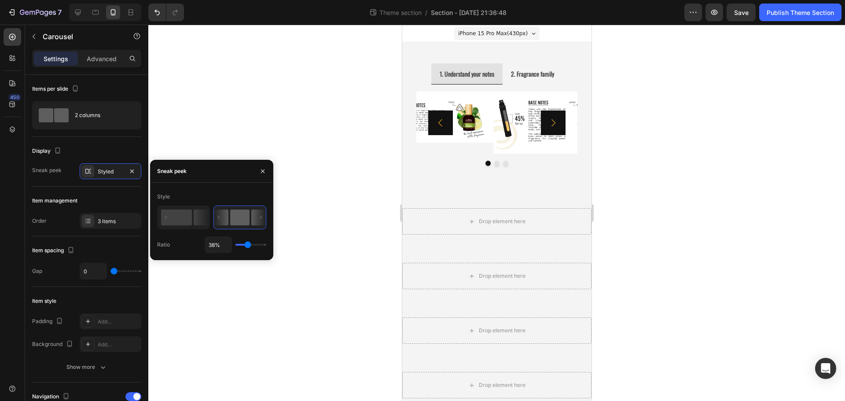
type input "40"
type input "41%"
type input "41"
type input "43%"
type input "43"
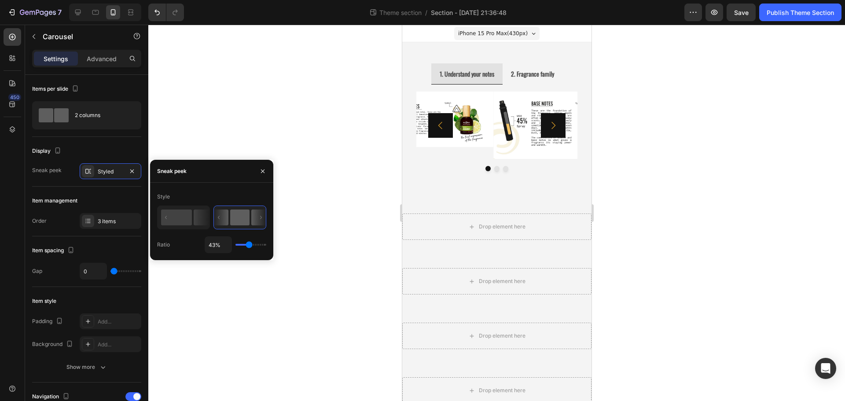
type input "45%"
type input "45"
type input "49%"
type input "49"
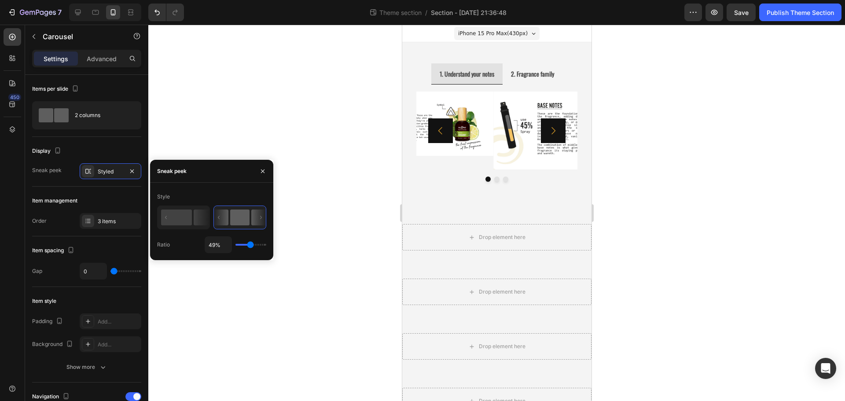
type input "51%"
type input "51"
type input "52%"
type input "52"
type input "54%"
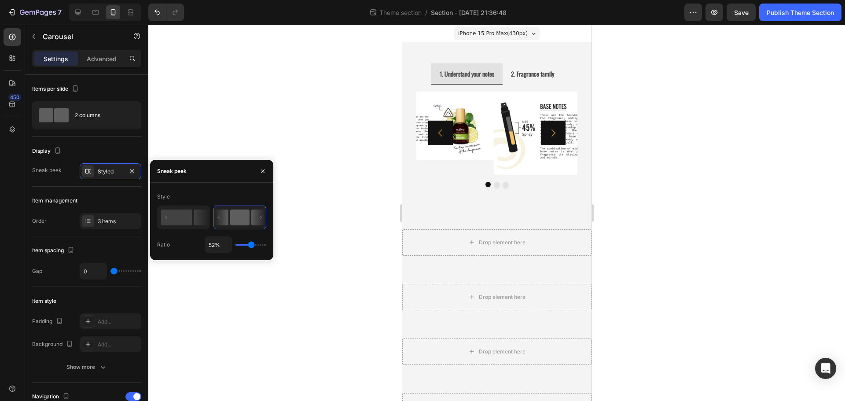
type input "54"
type input "63%"
type input "63"
type input "65%"
type input "65"
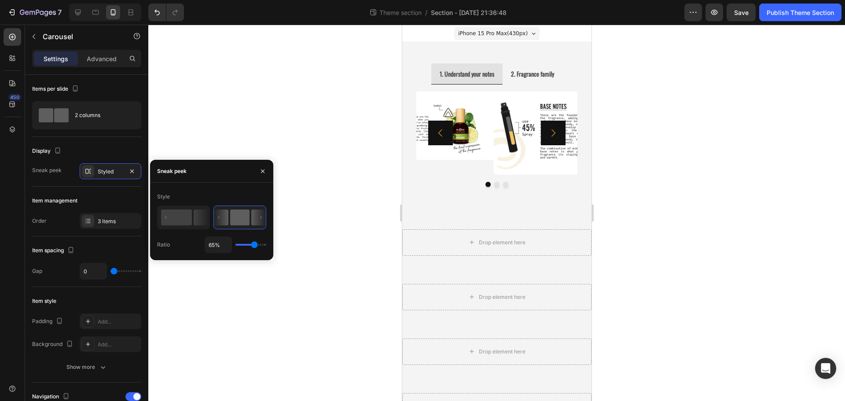
type input "67%"
type input "67"
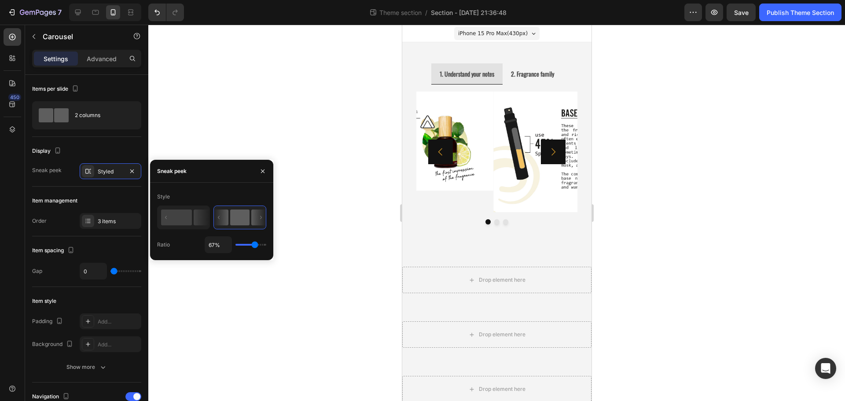
type input "71%"
type input "71"
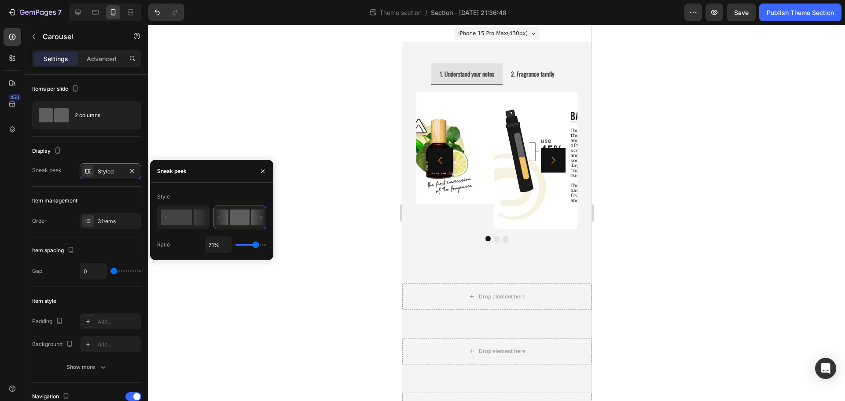
type input "69%"
type input "69"
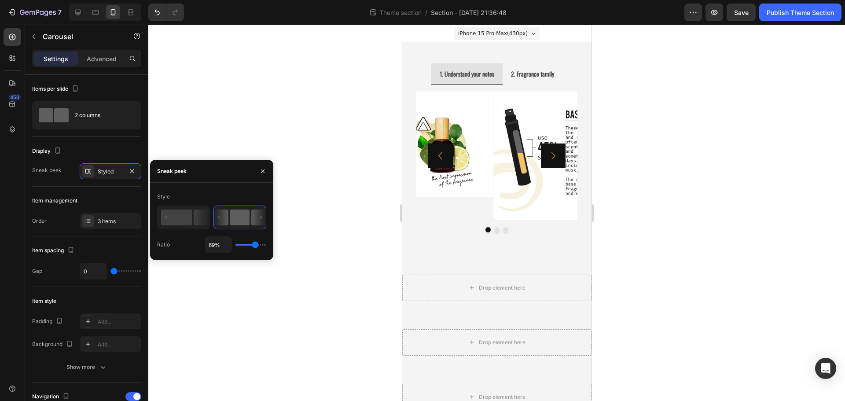
type input "67%"
type input "67"
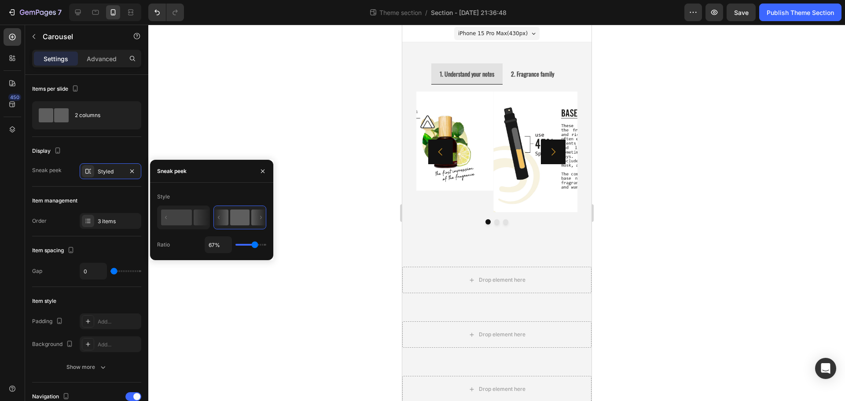
type input "65%"
type input "65"
type input "58%"
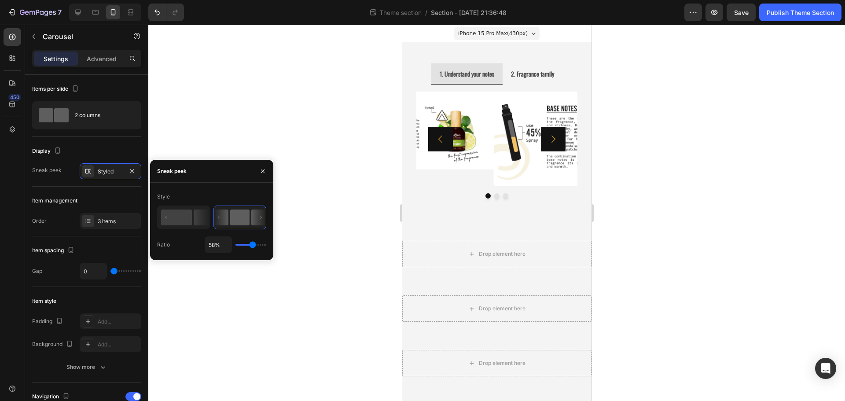
drag, startPoint x: 246, startPoint y: 244, endPoint x: 253, endPoint y: 244, distance: 6.2
type input "58"
click at [253, 244] on input "range" at bounding box center [250, 245] width 31 height 2
click at [193, 225] on icon at bounding box center [183, 217] width 51 height 22
type input "84%"
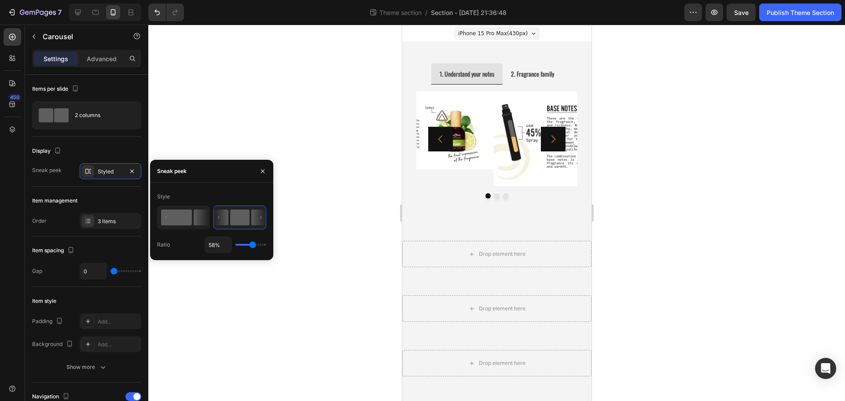
type input "84"
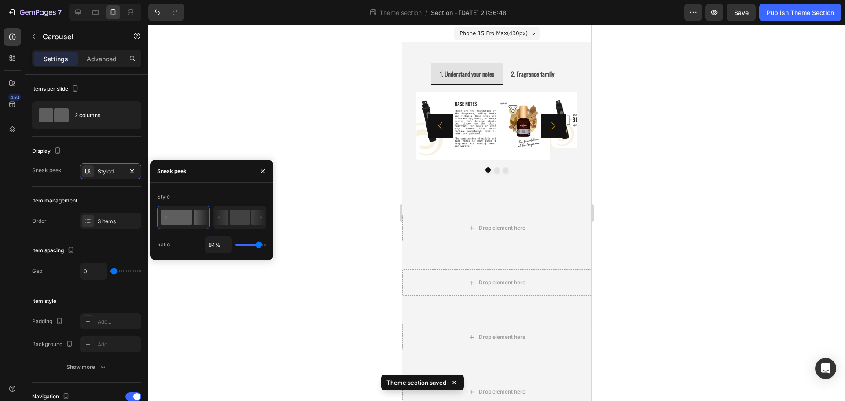
type input "89%"
type input "89"
type input "91%"
type input "91"
type input "96%"
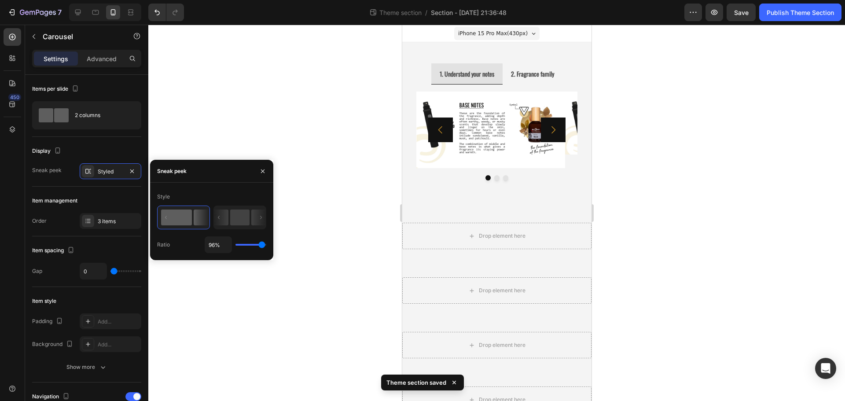
type input "96"
click at [262, 245] on input "range" at bounding box center [250, 245] width 31 height 2
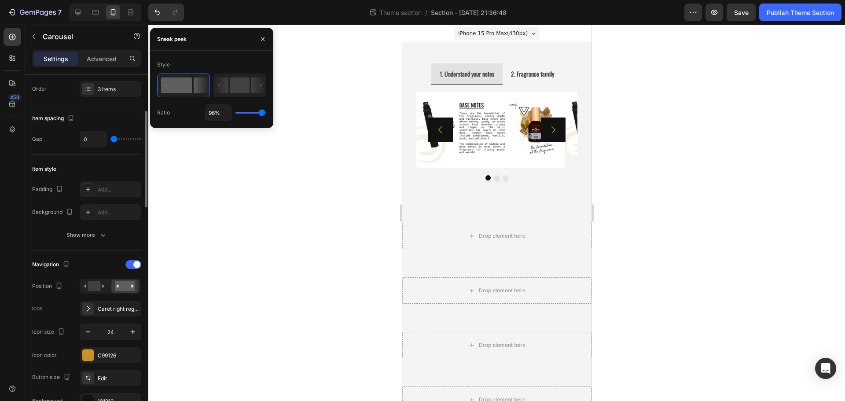
scroll to position [176, 0]
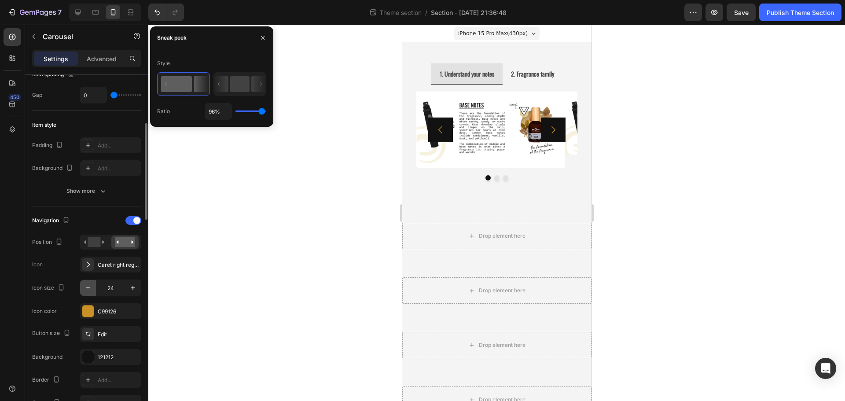
click at [91, 288] on icon "button" at bounding box center [88, 287] width 9 height 9
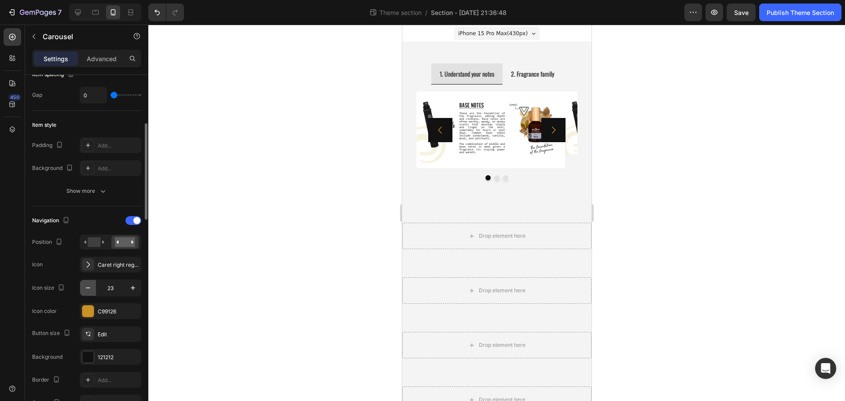
click at [91, 288] on icon "button" at bounding box center [88, 287] width 9 height 9
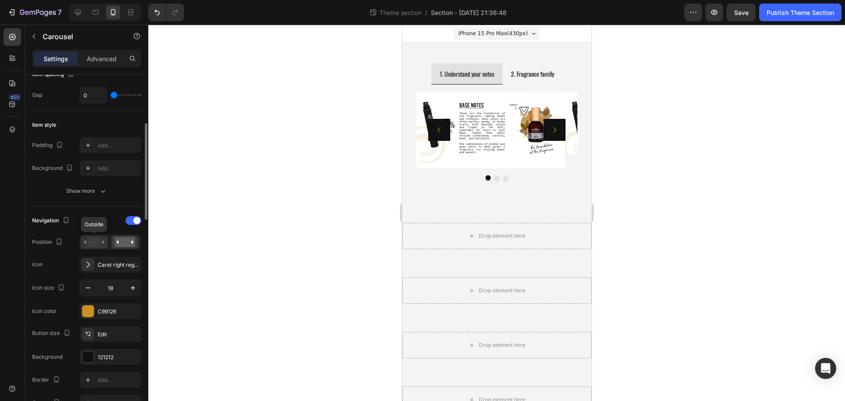
click at [92, 243] on rect at bounding box center [94, 242] width 13 height 10
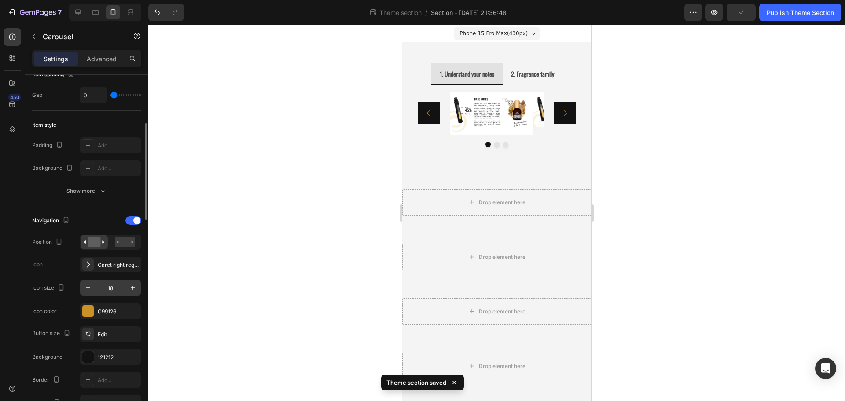
click at [105, 287] on input "18" at bounding box center [110, 288] width 29 height 16
type input "1"
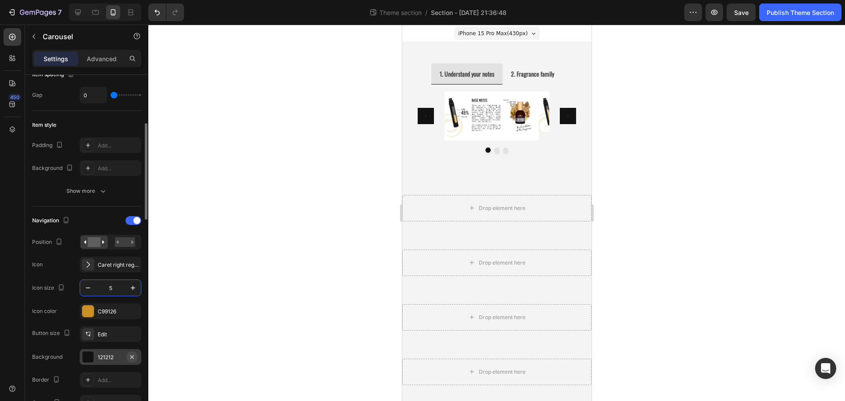
click at [132, 359] on icon "button" at bounding box center [132, 356] width 7 height 7
click at [112, 332] on div "Edit" at bounding box center [118, 335] width 41 height 8
click at [133, 287] on icon "button" at bounding box center [133, 287] width 9 height 9
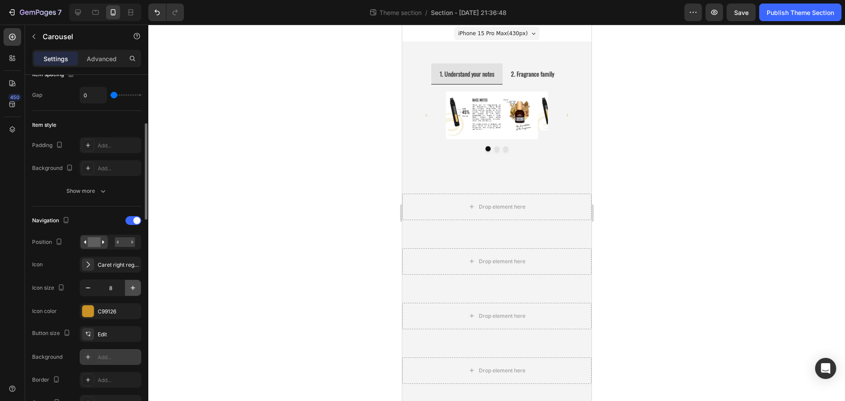
click at [133, 287] on icon "button" at bounding box center [133, 287] width 9 height 9
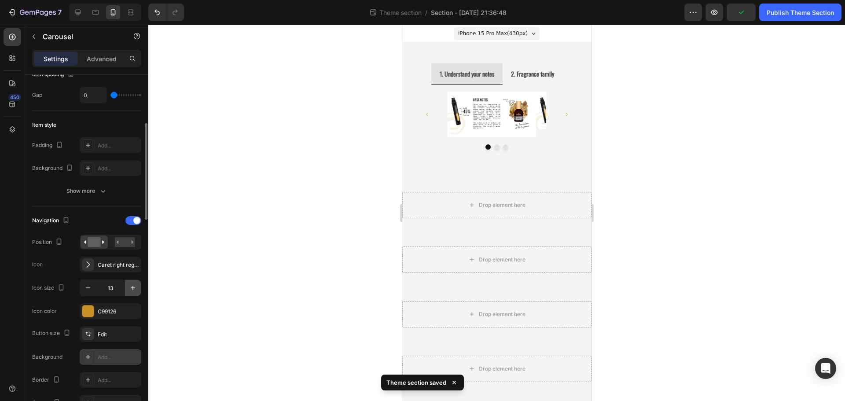
click at [133, 287] on icon "button" at bounding box center [133, 287] width 9 height 9
type input "17"
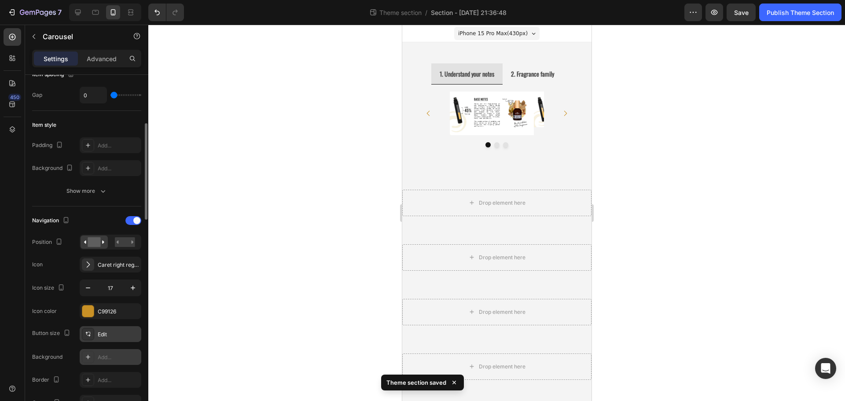
click at [103, 339] on div "Edit" at bounding box center [111, 334] width 62 height 16
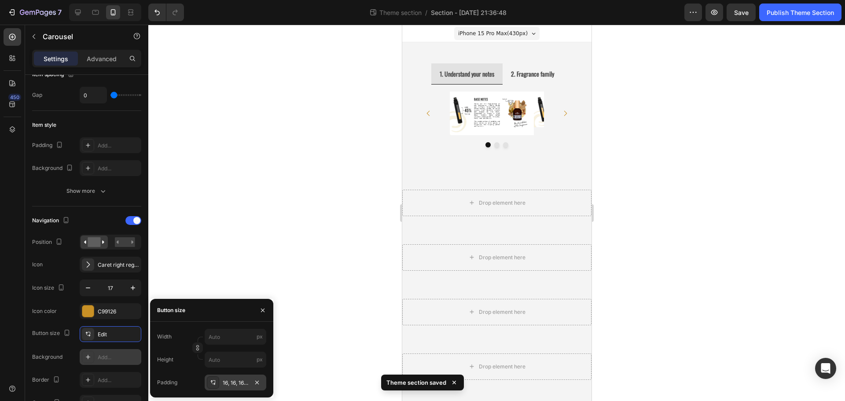
click at [224, 383] on div "16, 16, 16, 16" at bounding box center [236, 383] width 26 height 8
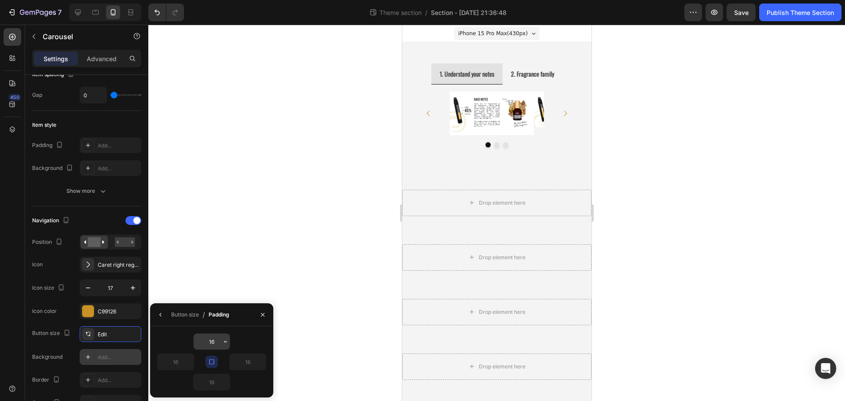
click at [213, 340] on input "16" at bounding box center [212, 342] width 36 height 16
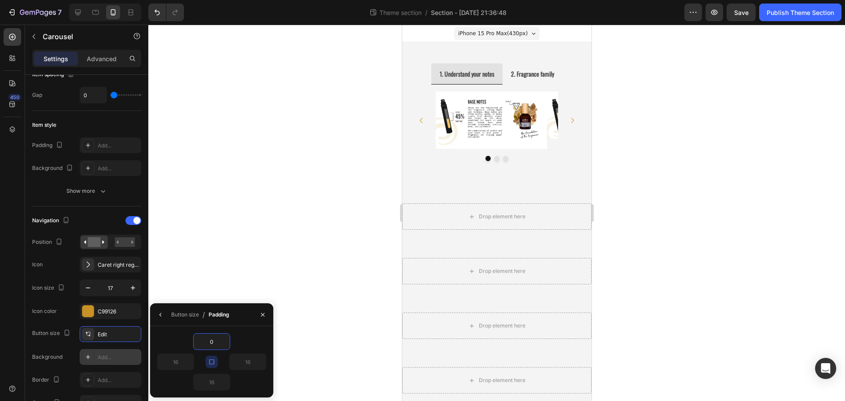
type input "0"
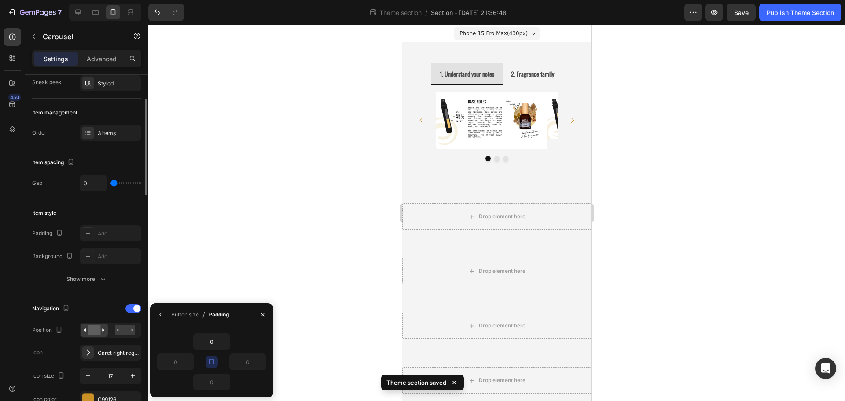
scroll to position [0, 0]
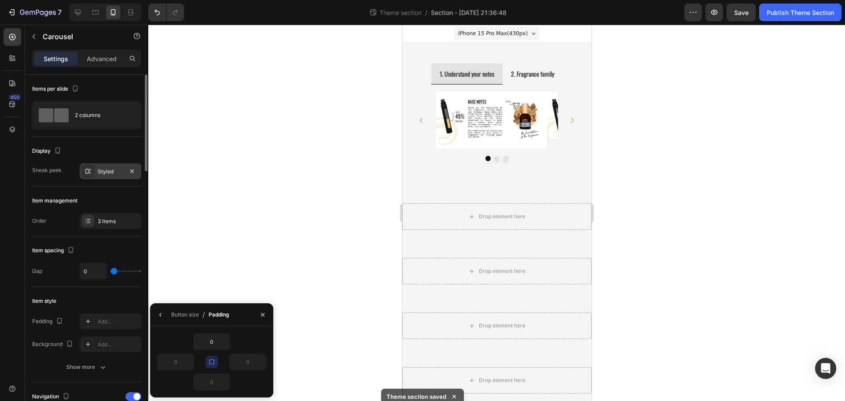
click at [107, 170] on div "Styled" at bounding box center [111, 172] width 26 height 8
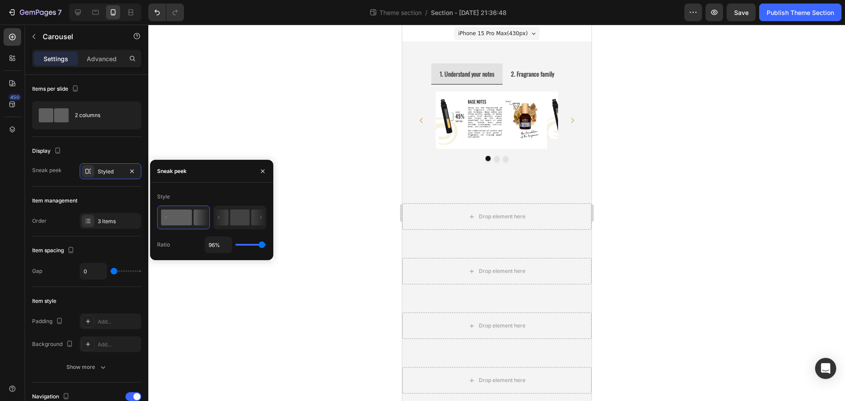
type input "93%"
type input "93"
type input "94%"
type input "94"
type input "98%"
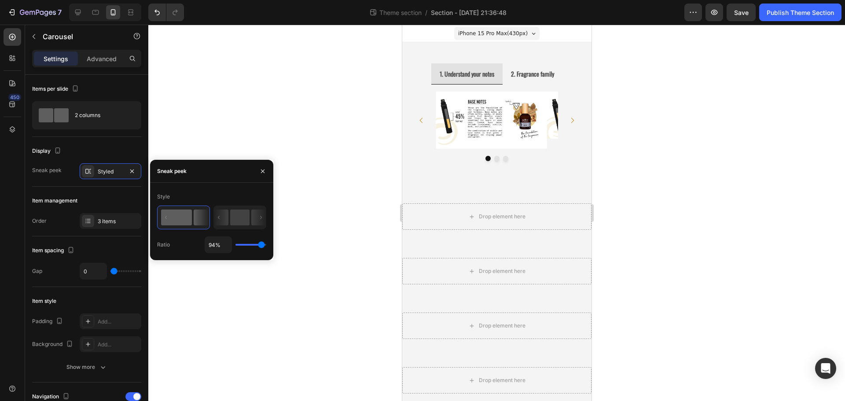
type input "98"
type input "100%"
drag, startPoint x: 260, startPoint y: 246, endPoint x: 268, endPoint y: 247, distance: 7.5
type input "100"
click at [266, 246] on input "range" at bounding box center [250, 245] width 31 height 2
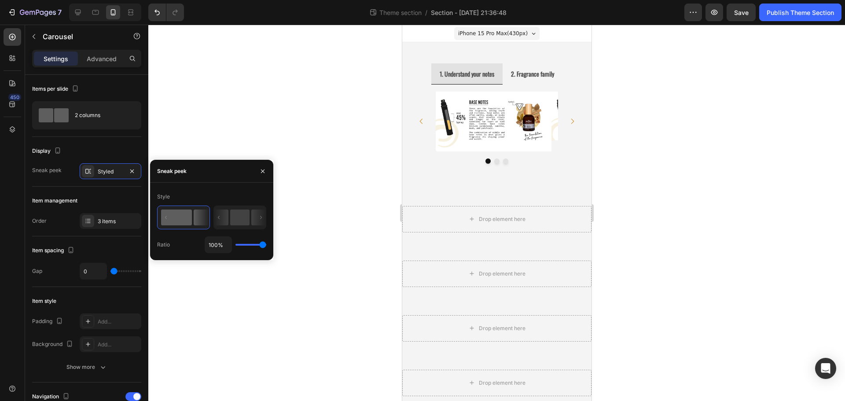
type input "98%"
type input "98"
type input "96%"
type input "96"
type input "94%"
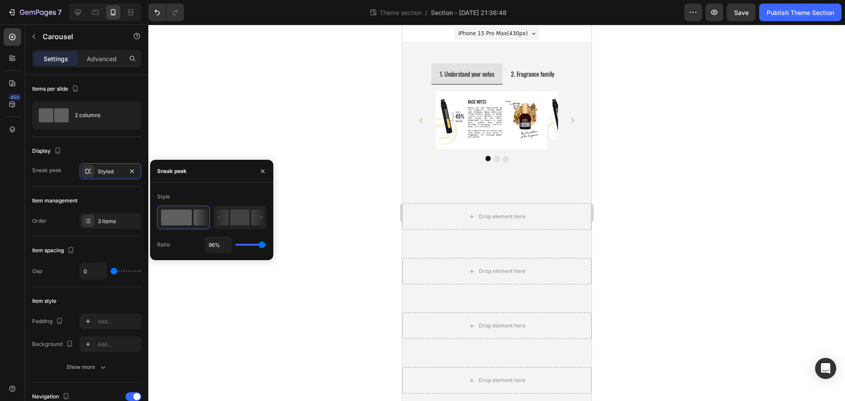
type input "94"
type input "93%"
type input "93"
type input "91%"
type input "91"
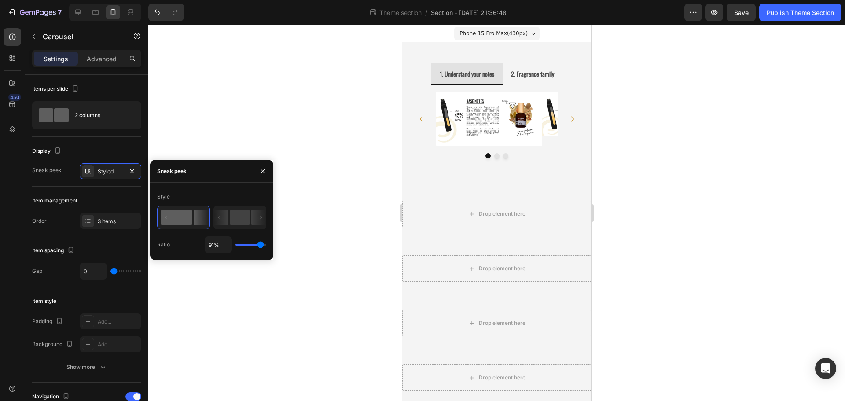
type input "84%"
type input "84"
type input "85%"
type input "85"
type input "87%"
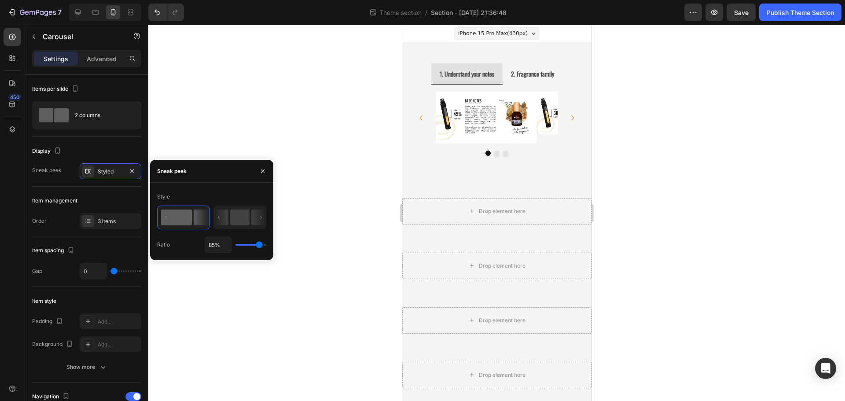
type input "87"
type input "89%"
type input "89"
click at [260, 244] on input "range" at bounding box center [250, 245] width 31 height 2
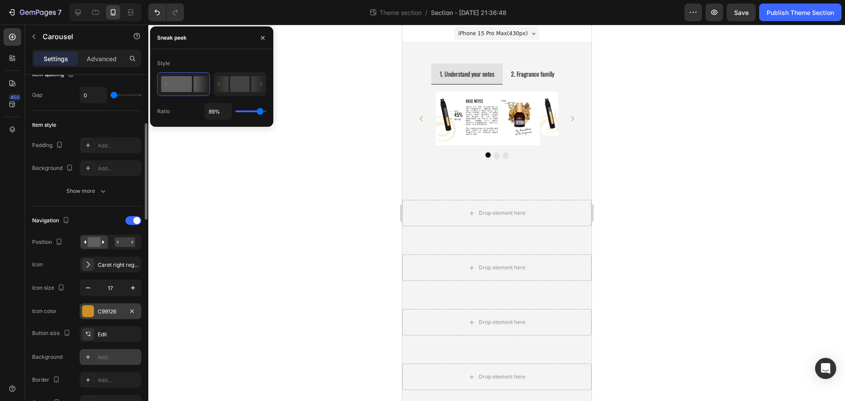
scroll to position [220, 0]
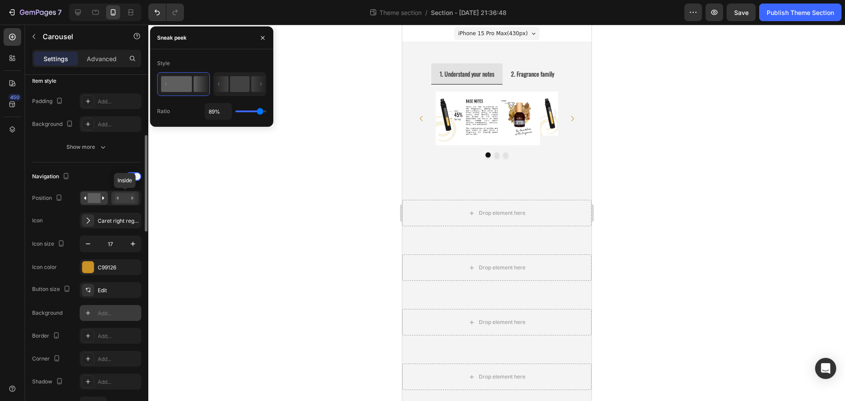
click at [126, 197] on rect at bounding box center [125, 198] width 20 height 10
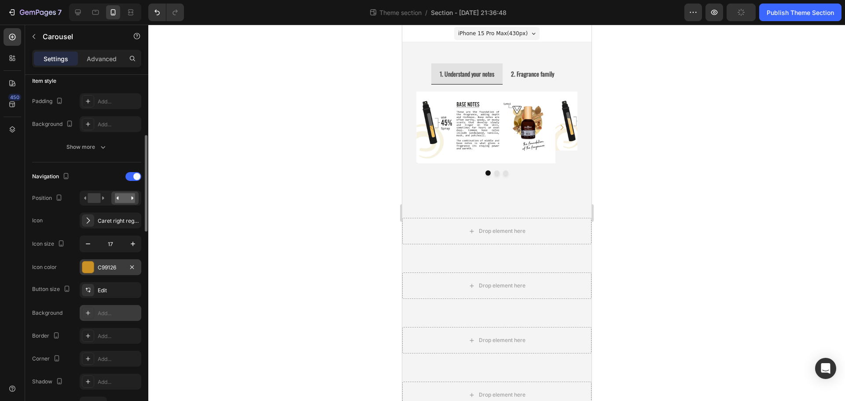
click at [92, 266] on div at bounding box center [87, 266] width 11 height 11
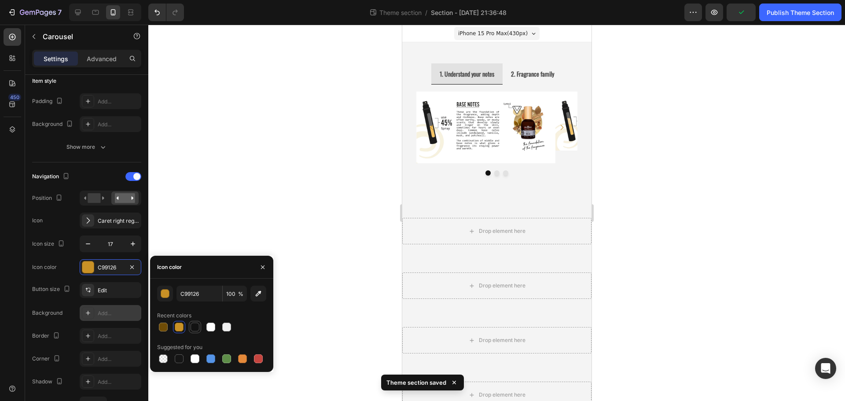
click at [192, 327] on div at bounding box center [195, 327] width 9 height 9
type input "121212"
click at [558, 127] on icon "Carousel Next Arrow" at bounding box center [561, 127] width 7 height 7
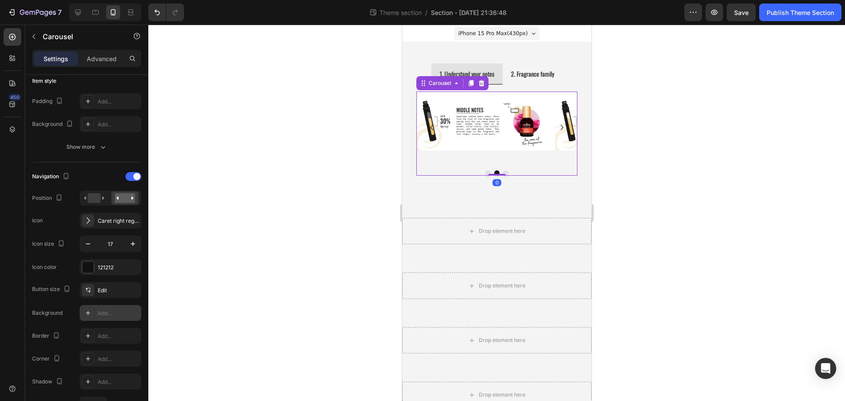
click at [558, 127] on icon "Carousel Next Arrow" at bounding box center [561, 127] width 7 height 7
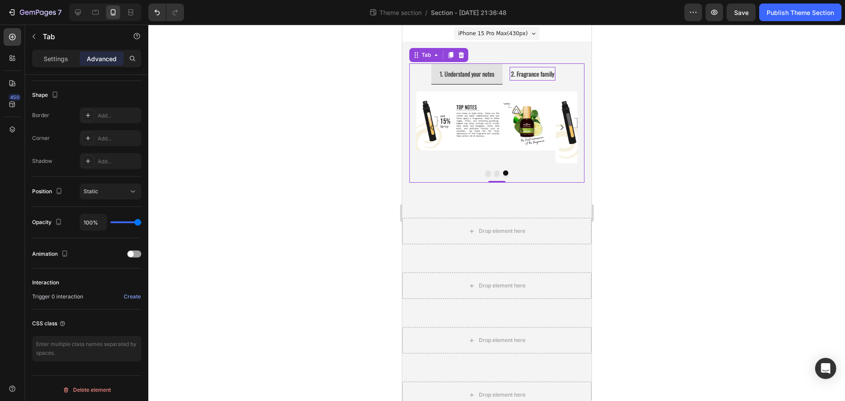
click at [521, 75] on strong "2. Fragrance family" at bounding box center [532, 73] width 43 height 9
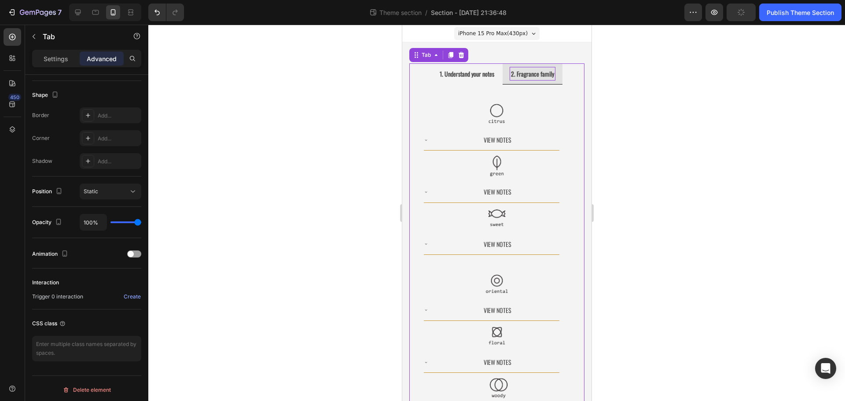
scroll to position [0, 0]
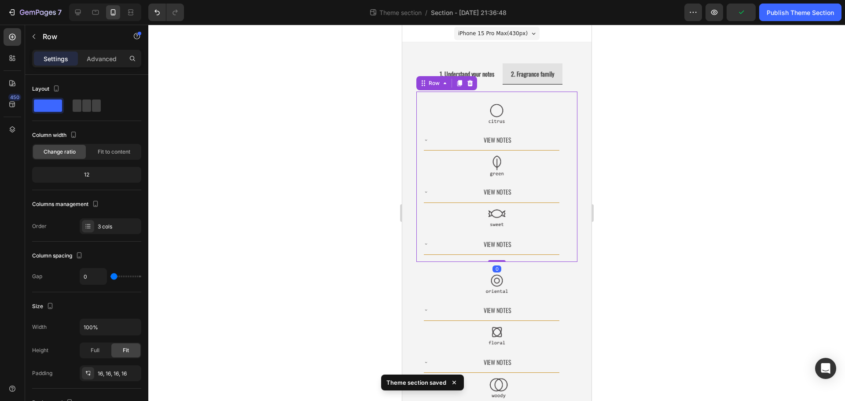
click at [564, 98] on div "Image View Notes Accordion Image View Notes Accordion Image View Notes Accordio…" at bounding box center [496, 177] width 161 height 170
click at [92, 101] on span at bounding box center [96, 105] width 9 height 12
type input "16"
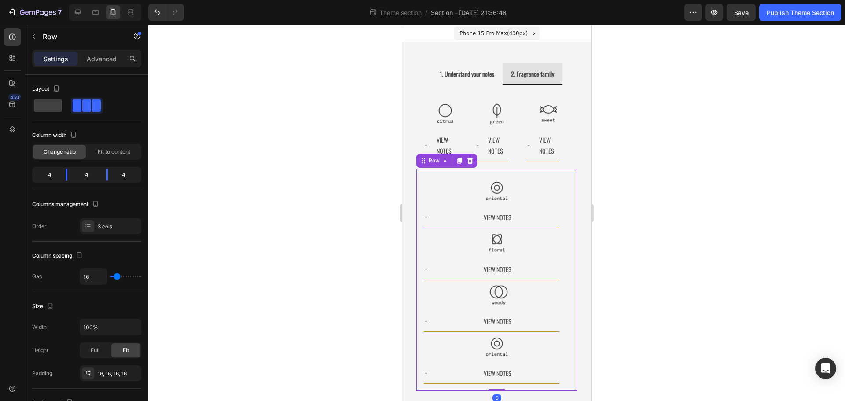
click at [419, 187] on div "Image View Notes Accordion Image View Notes Accordion Image View Notes Accordio…" at bounding box center [496, 280] width 161 height 222
click at [126, 107] on span at bounding box center [129, 105] width 7 height 12
type input "16"
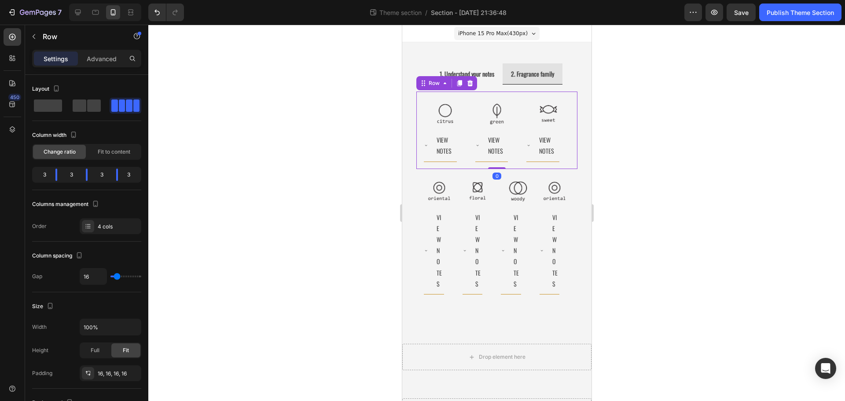
click at [417, 100] on div "Image View Notes Accordion Image View Notes Accordion Image View Notes Accordio…" at bounding box center [496, 130] width 161 height 77
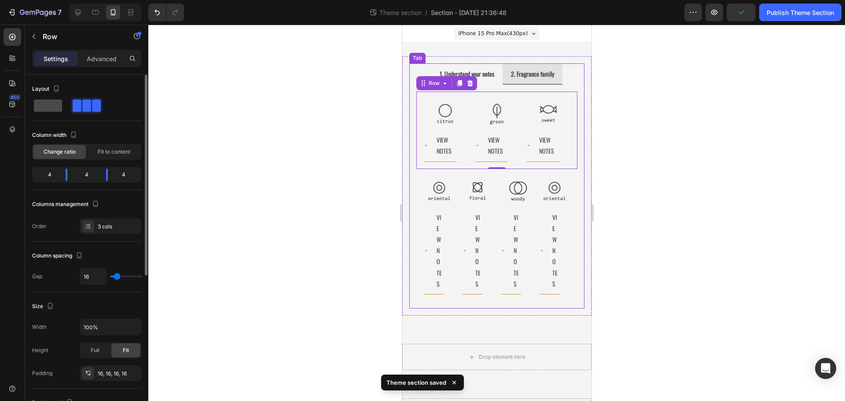
click at [54, 106] on span at bounding box center [48, 105] width 28 height 12
type input "0"
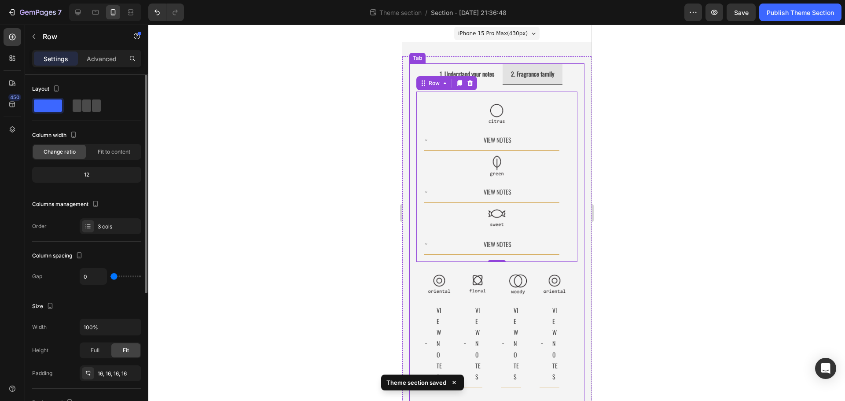
click at [82, 107] on span at bounding box center [86, 105] width 9 height 12
type input "16"
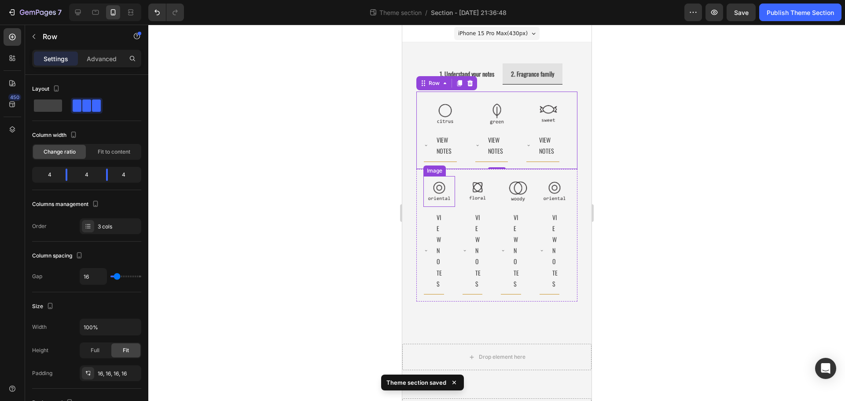
click at [440, 180] on img at bounding box center [438, 191] width 31 height 31
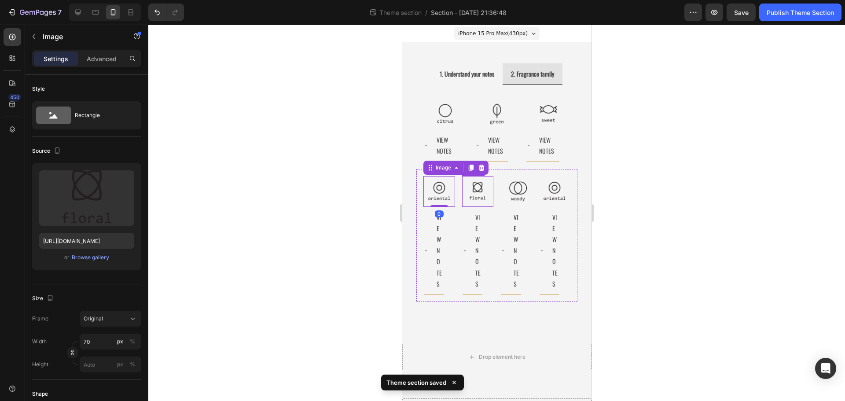
click at [468, 175] on div "Image 0 View Notes Accordion Image View Notes Accordion Image View Notes Accord…" at bounding box center [496, 235] width 161 height 132
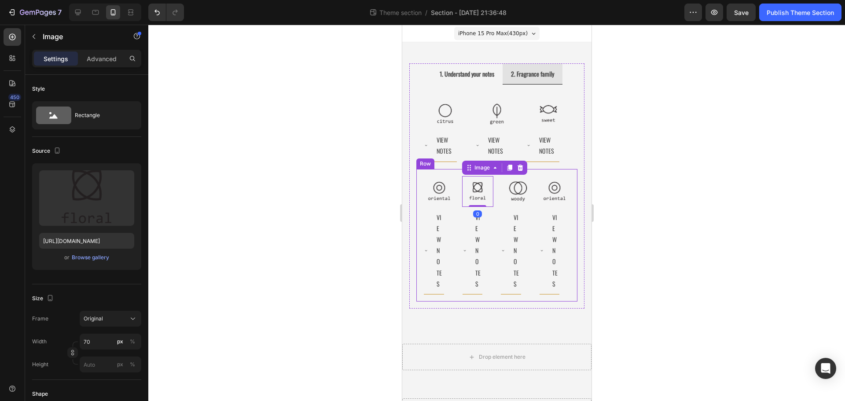
click at [529, 176] on div "Image View Notes Accordion Image 0 View Notes Accordion Image View Notes Accord…" at bounding box center [496, 235] width 161 height 132
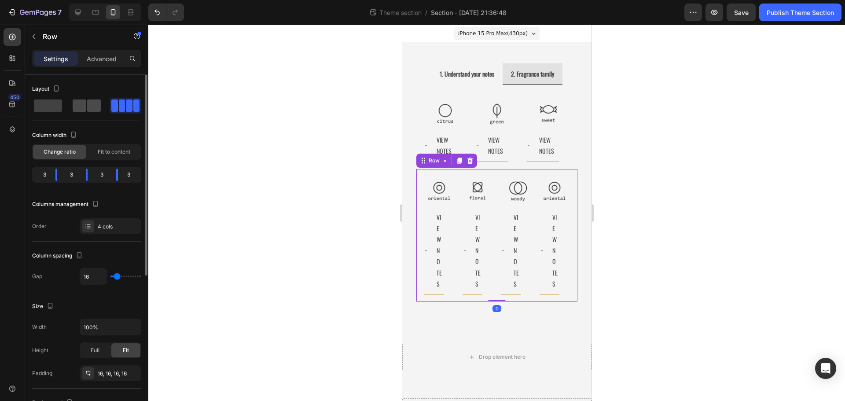
click at [86, 107] on div at bounding box center [87, 105] width 28 height 12
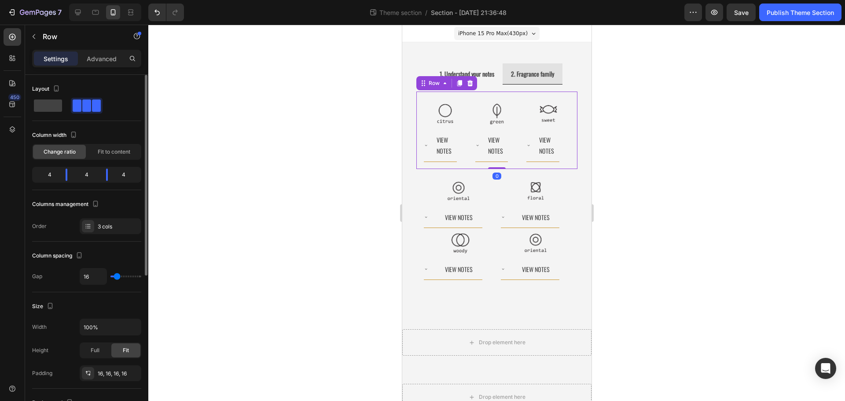
click at [515, 148] on div "Image View Notes Accordion Image View Notes Accordion Image View Notes Accordio…" at bounding box center [496, 130] width 161 height 77
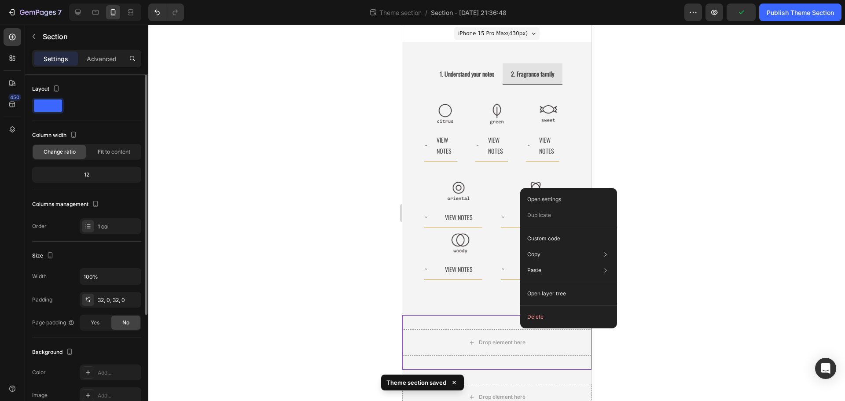
click at [528, 321] on button "Delete" at bounding box center [569, 317] width 90 height 16
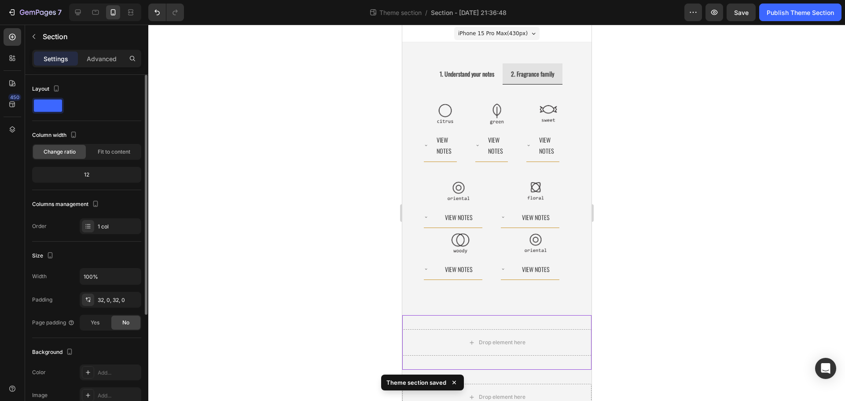
click at [492, 317] on div "Drop element here" at bounding box center [496, 342] width 189 height 55
drag, startPoint x: 463, startPoint y: 319, endPoint x: 468, endPoint y: 357, distance: 38.2
click at [468, 357] on div "Drop element here" at bounding box center [496, 342] width 189 height 55
drag, startPoint x: 446, startPoint y: 330, endPoint x: 445, endPoint y: 354, distance: 24.2
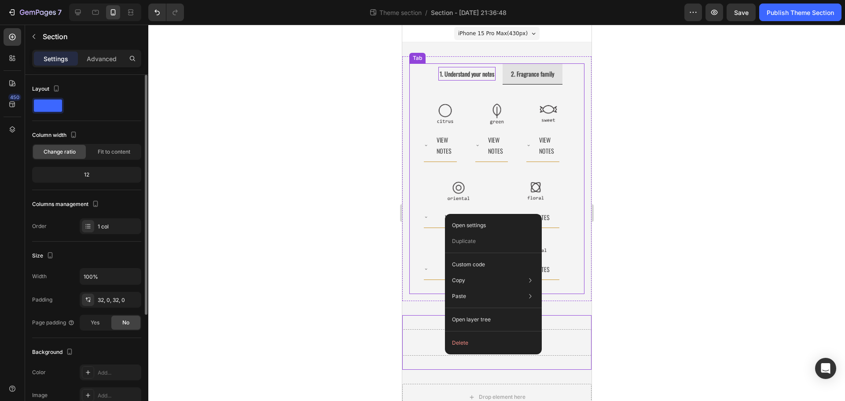
click at [459, 80] on div "1. Understand your notes" at bounding box center [466, 74] width 57 height 14
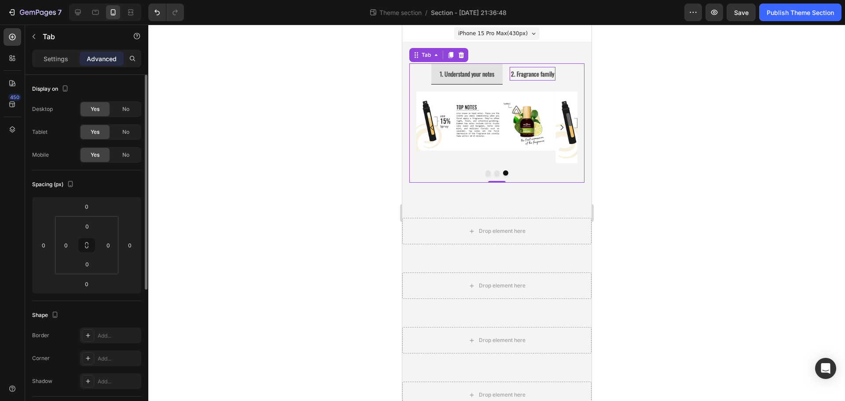
click at [520, 78] on strong "2. Fragrance family" at bounding box center [532, 73] width 43 height 9
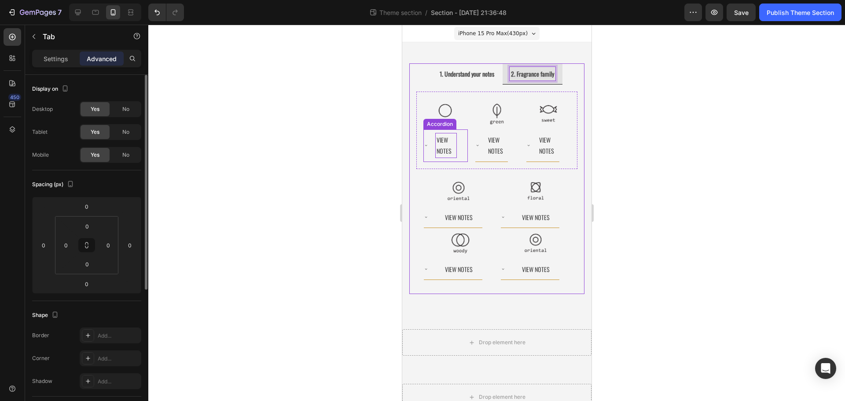
click at [441, 155] on p "View Notes" at bounding box center [445, 145] width 19 height 22
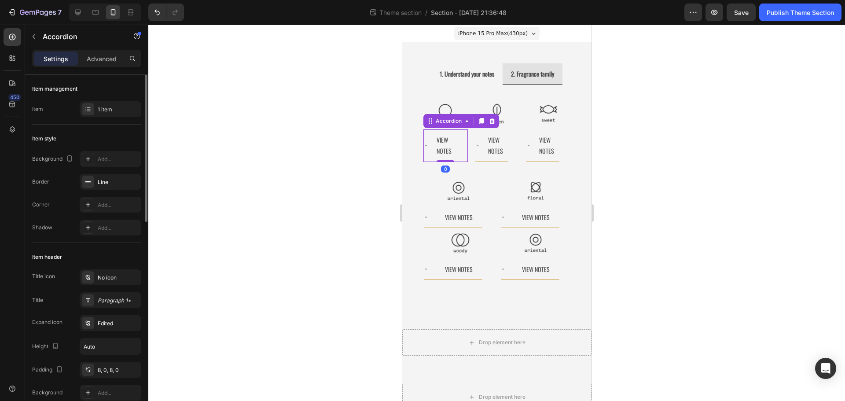
click at [430, 150] on div "View Notes" at bounding box center [439, 145] width 33 height 32
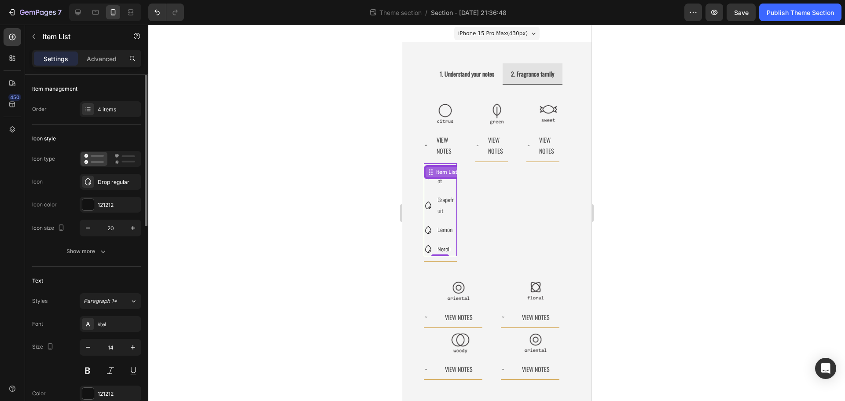
click at [433, 170] on div "Item List" at bounding box center [446, 172] width 42 height 11
click at [91, 227] on icon "button" at bounding box center [88, 228] width 9 height 9
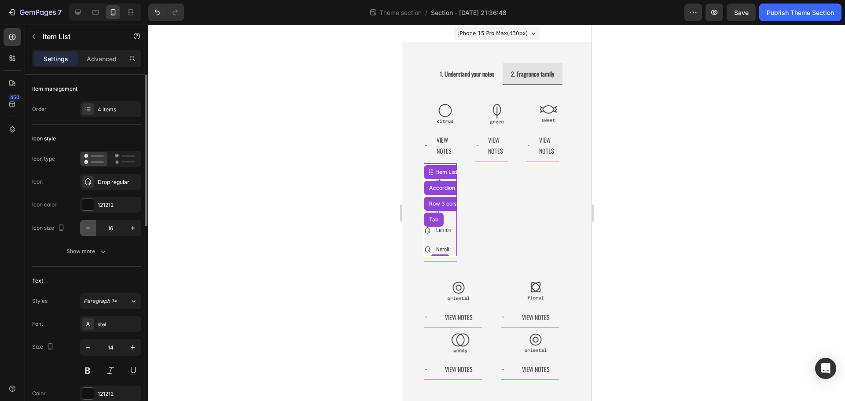
click at [91, 227] on icon "button" at bounding box center [88, 228] width 9 height 9
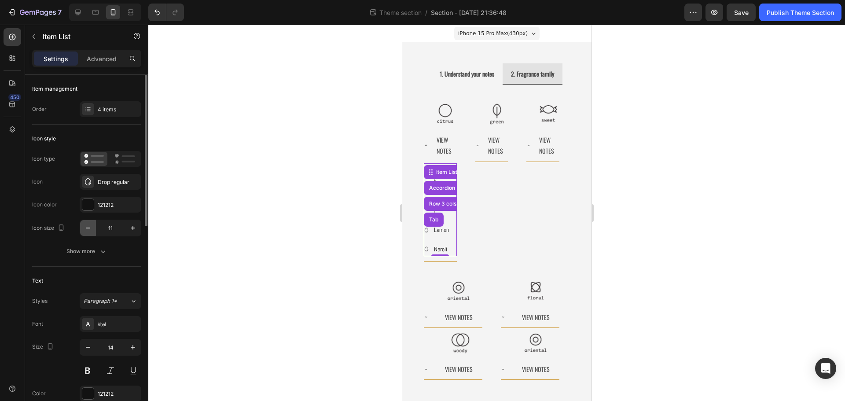
click at [91, 227] on icon "button" at bounding box center [88, 228] width 9 height 9
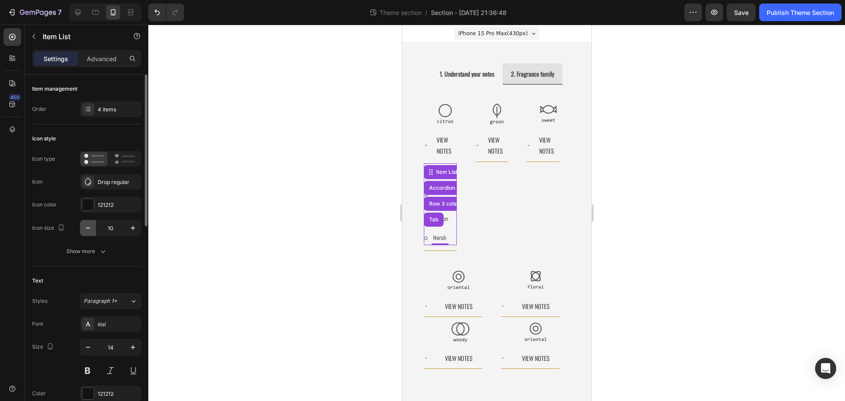
click at [91, 227] on icon "button" at bounding box center [88, 228] width 9 height 9
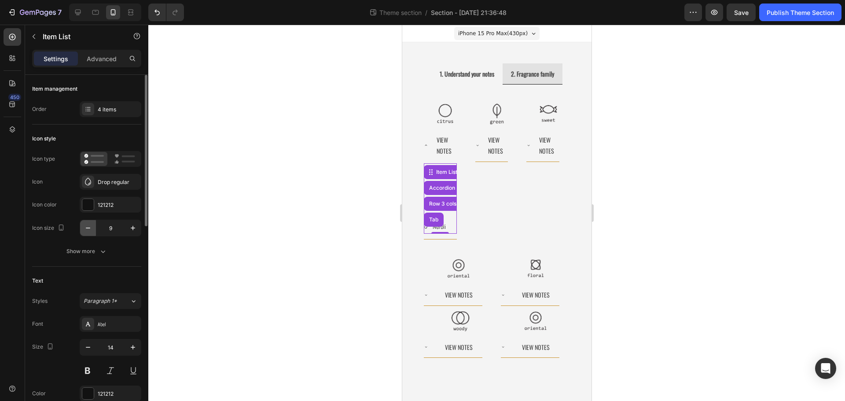
click at [91, 227] on icon "button" at bounding box center [88, 228] width 9 height 9
type input "8"
click at [108, 55] on p "Advanced" at bounding box center [102, 58] width 30 height 9
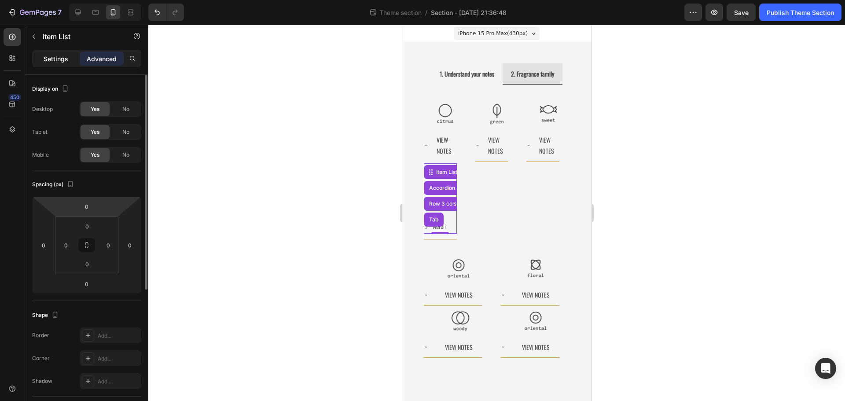
click at [44, 60] on p "Settings" at bounding box center [56, 58] width 25 height 9
type input "8"
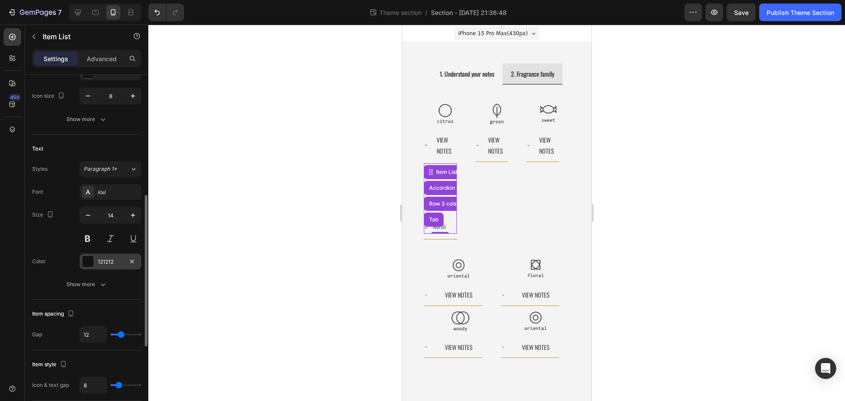
scroll to position [176, 0]
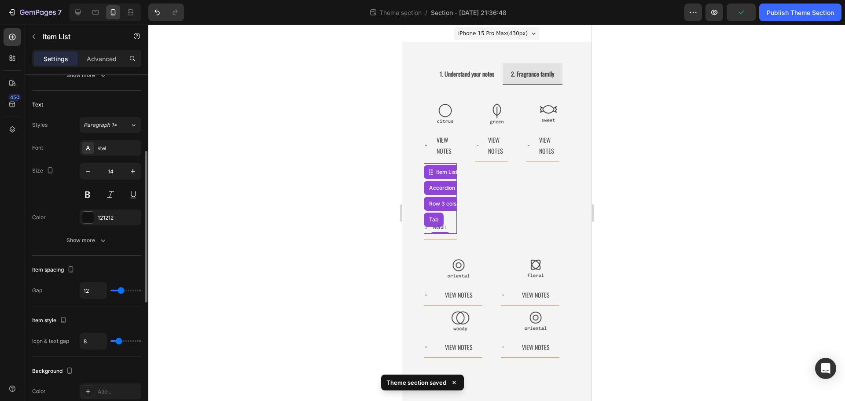
type input "13"
type input "12"
type input "11"
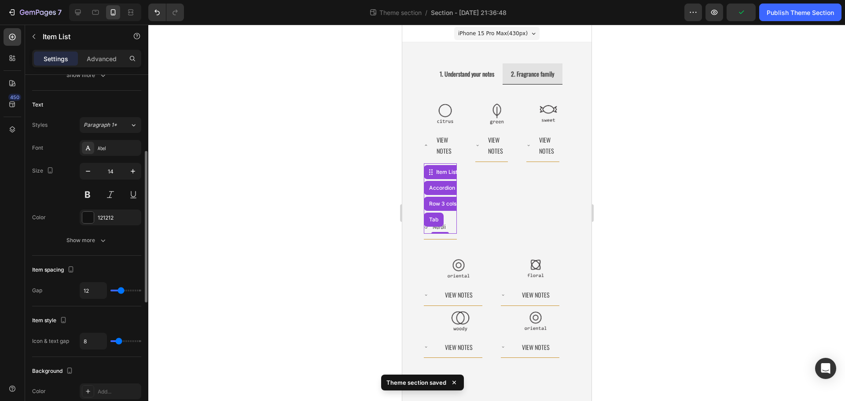
type input "11"
type input "10"
type input "9"
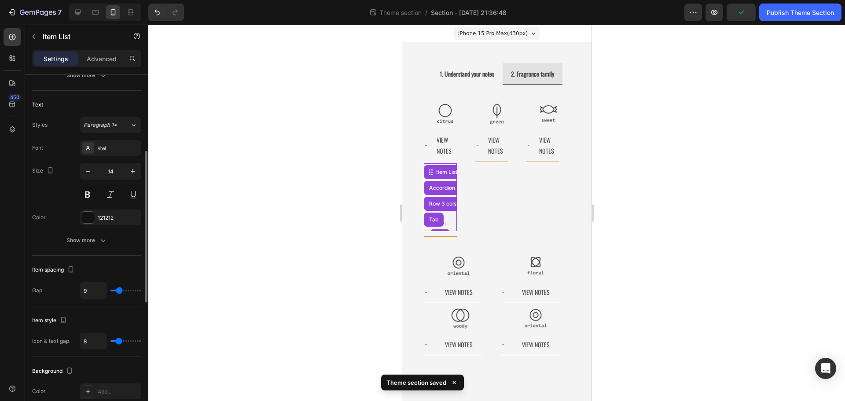
type input "8"
type input "7"
type input "6"
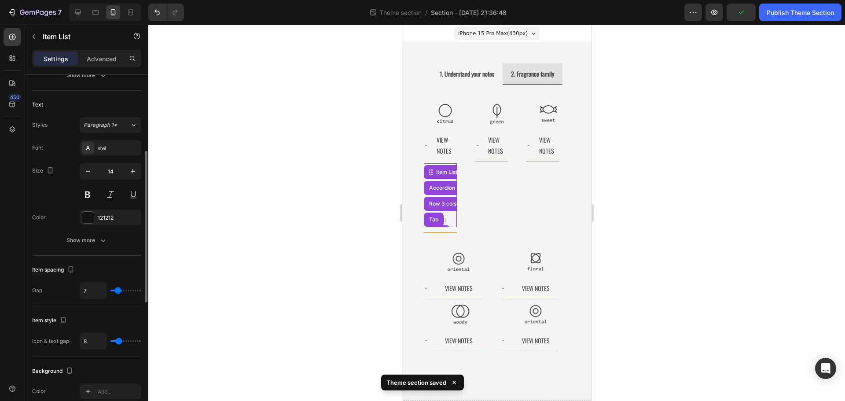
type input "6"
type input "5"
type input "4"
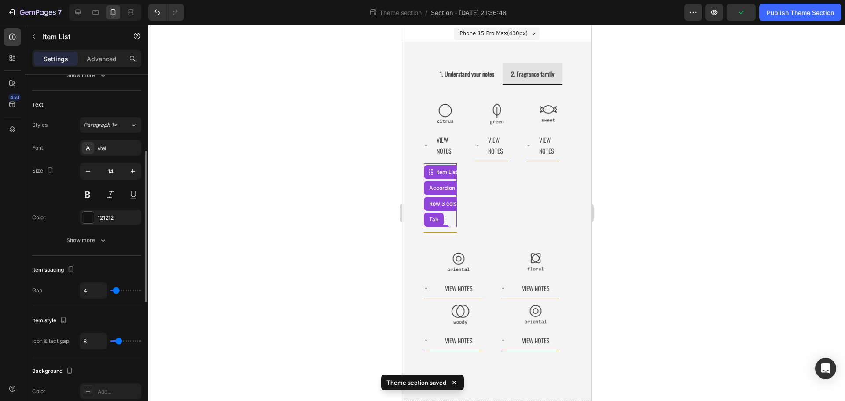
type input "3"
type input "2"
type input "1"
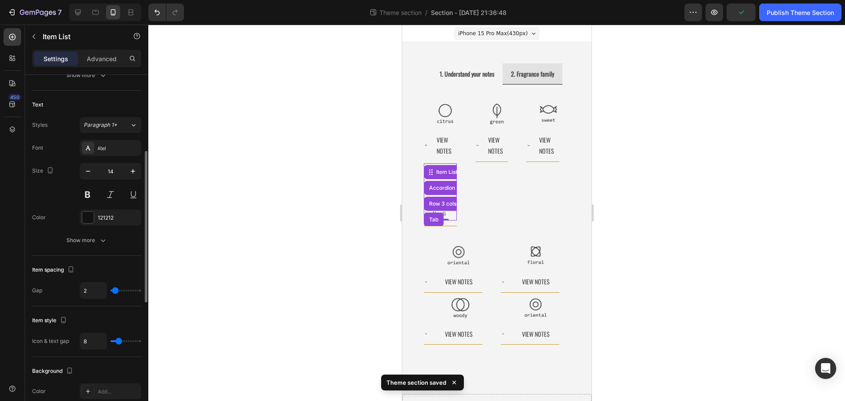
type input "1"
type input "0"
drag, startPoint x: 122, startPoint y: 288, endPoint x: 108, endPoint y: 287, distance: 14.6
type input "0"
click at [110, 290] on input "range" at bounding box center [125, 291] width 31 height 2
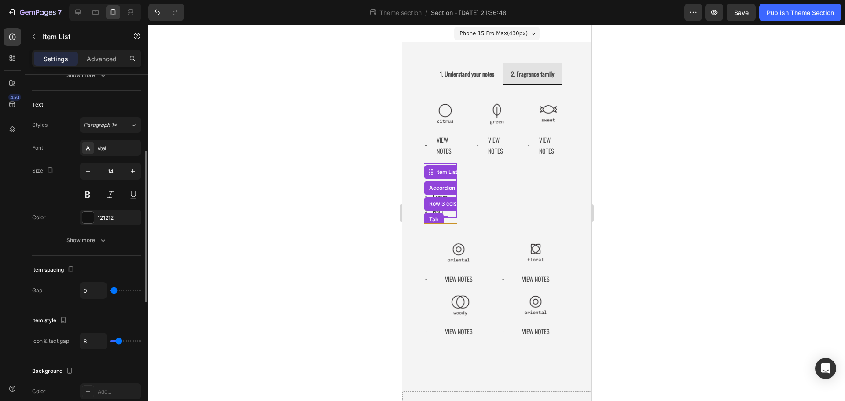
type input "4"
type input "3"
type input "2"
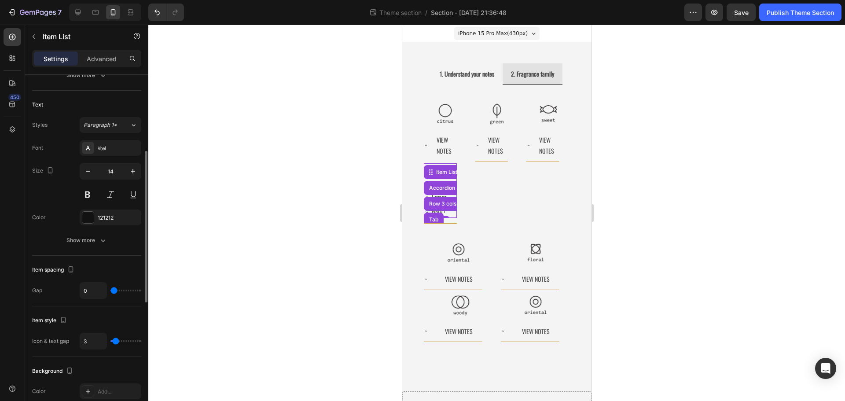
type input "2"
type input "1"
click at [114, 342] on input "range" at bounding box center [125, 341] width 31 height 2
click at [360, 290] on div at bounding box center [496, 213] width 697 height 376
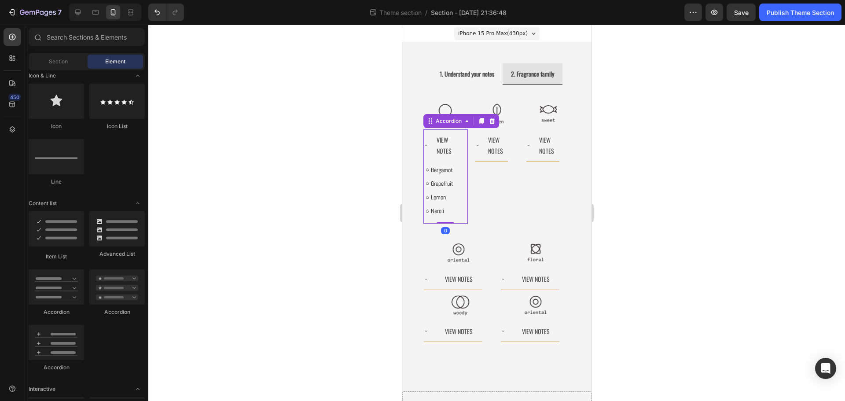
click at [459, 199] on div "View Notes Bergamot Grapefruit Lemon Neroli Item List Accordion 0" at bounding box center [445, 176] width 44 height 94
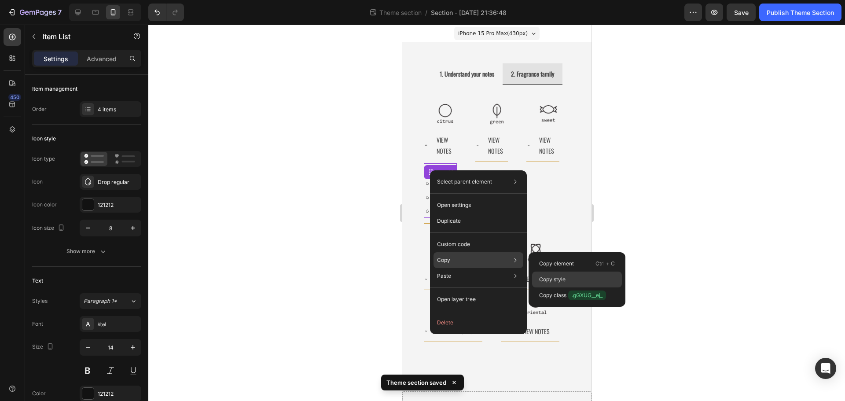
click at [549, 278] on p "Copy style" at bounding box center [552, 280] width 26 height 8
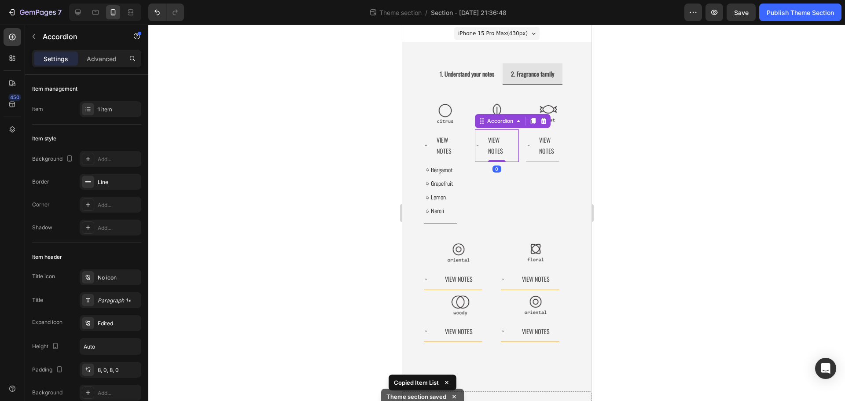
click at [475, 147] on icon at bounding box center [477, 145] width 4 height 4
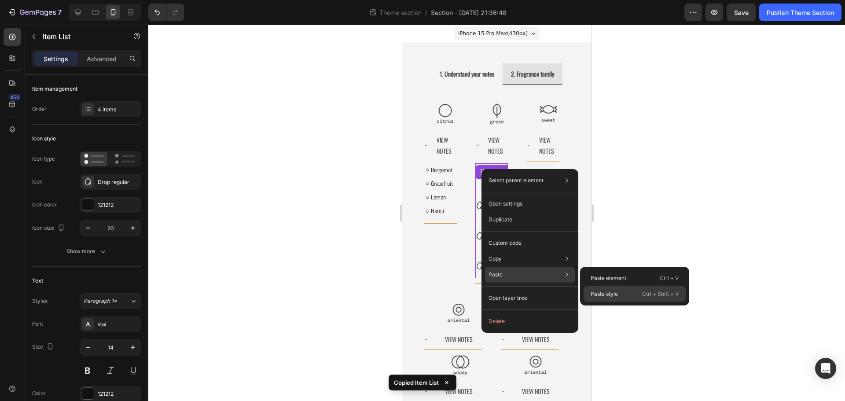
click at [613, 292] on p "Paste style" at bounding box center [604, 294] width 27 height 8
type input "0"
type input "1"
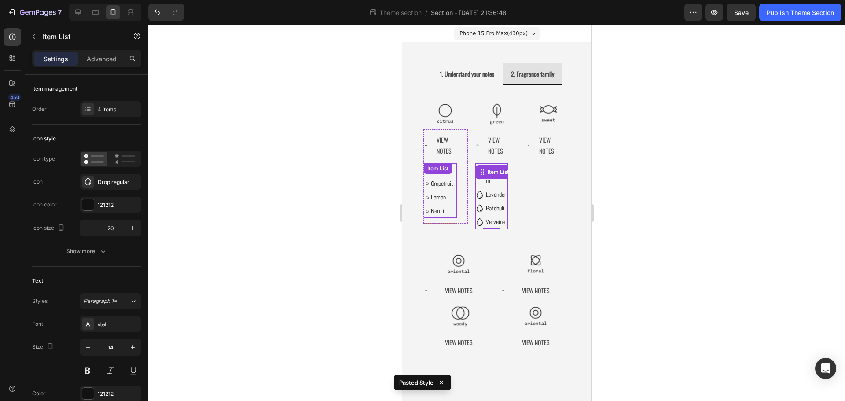
click at [434, 171] on div "Item List" at bounding box center [437, 169] width 25 height 8
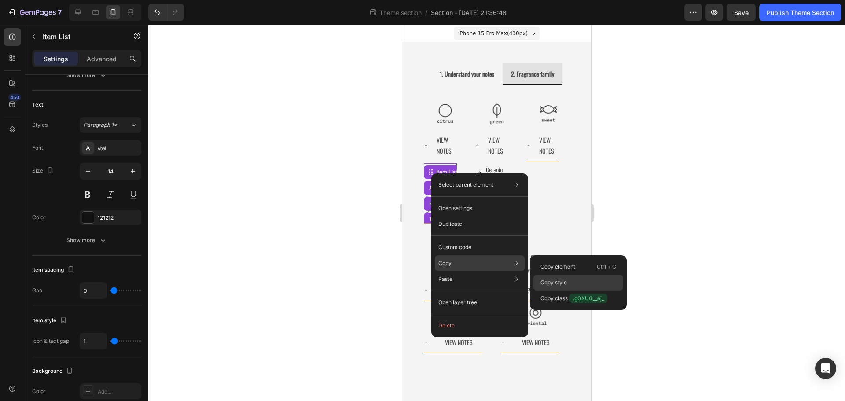
click at [558, 279] on p "Copy style" at bounding box center [553, 283] width 26 height 8
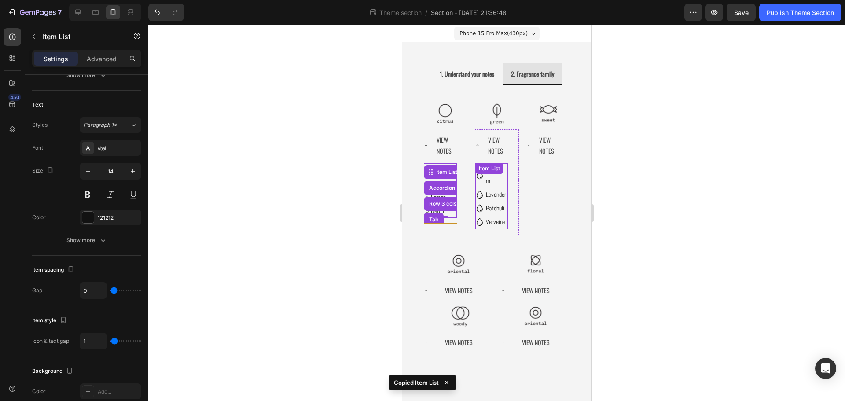
click at [477, 173] on div "Item List" at bounding box center [489, 168] width 28 height 11
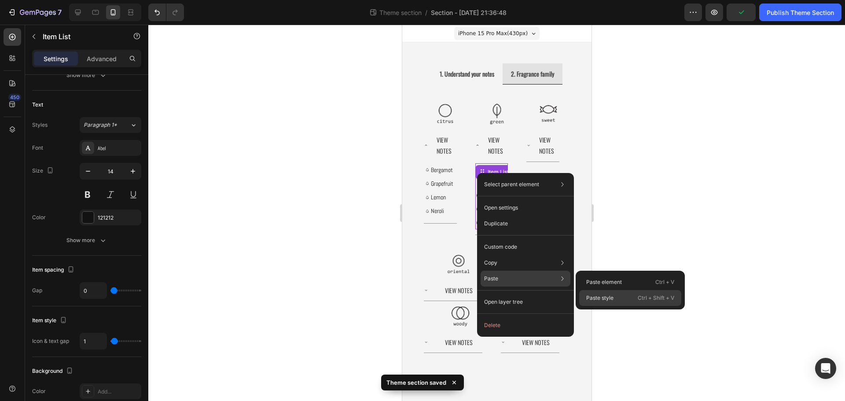
click at [609, 300] on p "Paste style" at bounding box center [599, 298] width 27 height 8
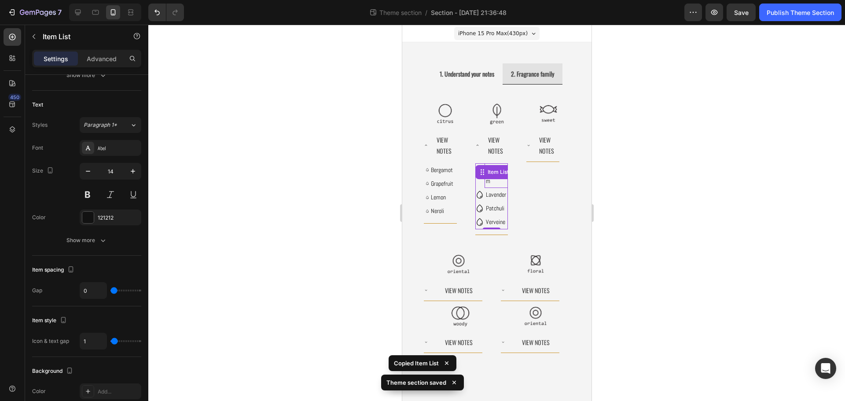
click at [490, 182] on p "Geranium" at bounding box center [495, 176] width 21 height 22
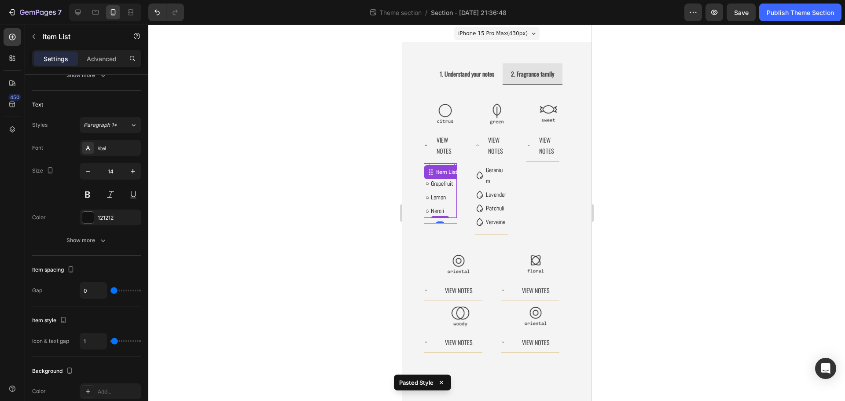
click at [440, 175] on div "Bergamot Grapefruit Lemon Neroli Item List 0" at bounding box center [439, 190] width 33 height 55
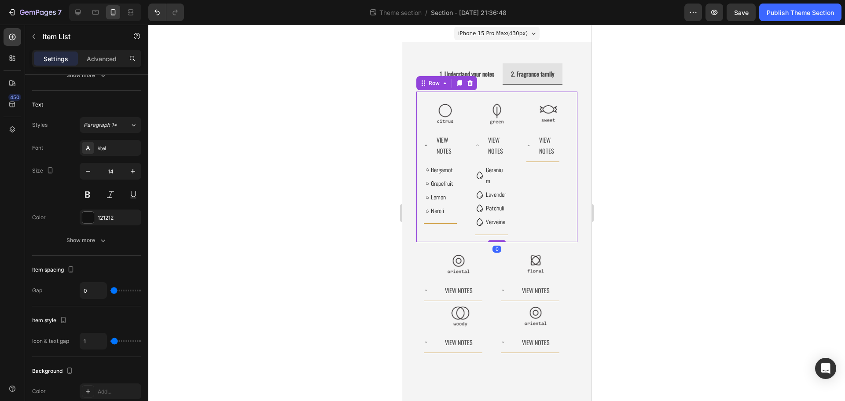
click at [442, 235] on div "Image View Notes Bergamot Grapefruit Lemon Neroli Item List Accordion" at bounding box center [445, 167] width 44 height 136
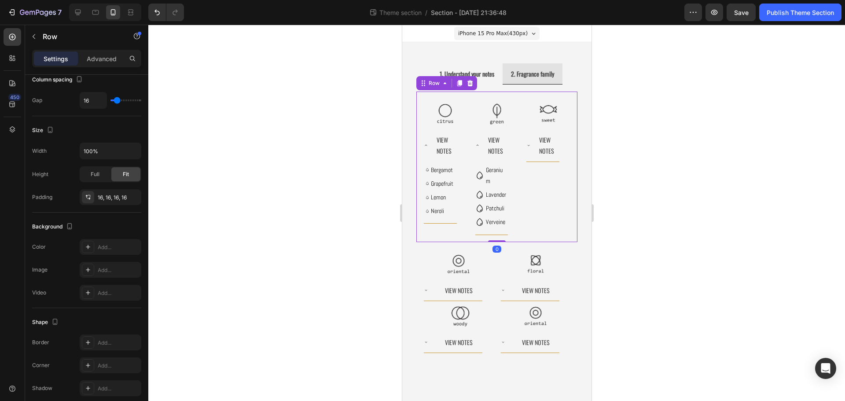
scroll to position [0, 0]
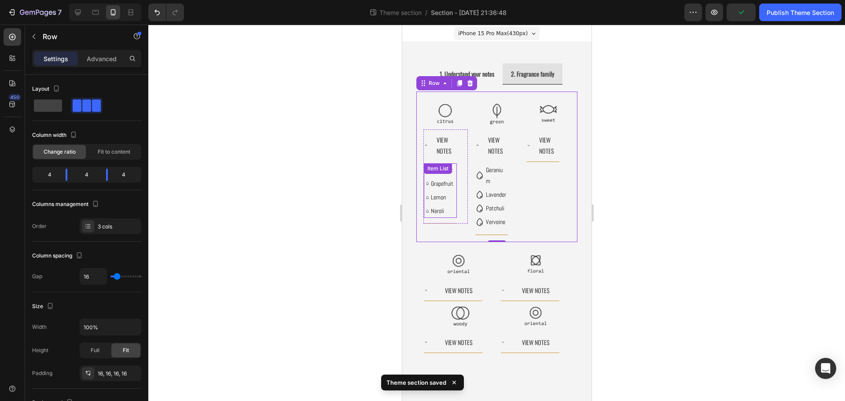
click at [426, 187] on div "Grapefruit" at bounding box center [439, 184] width 29 height 14
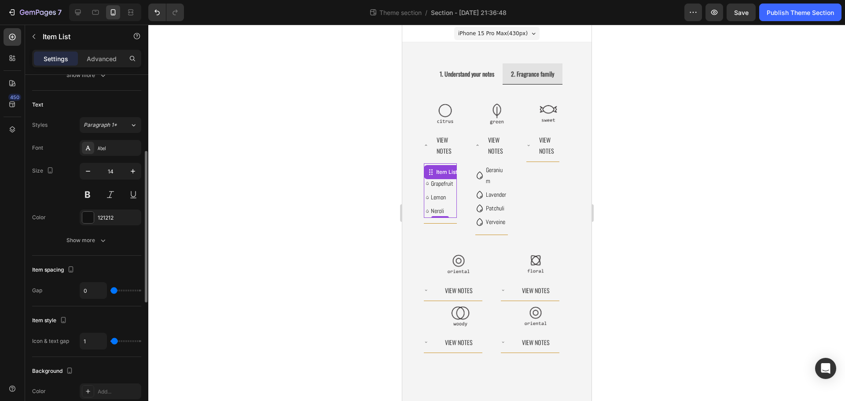
scroll to position [220, 0]
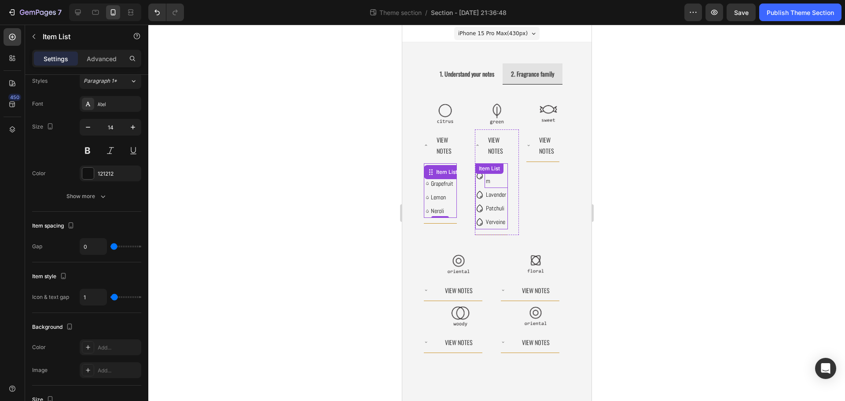
click at [485, 178] on div "Geranium Lavender Patchuli Verveine Item List" at bounding box center [491, 196] width 33 height 66
click at [482, 175] on icon at bounding box center [481, 172] width 7 height 7
click at [492, 171] on div "Item List" at bounding box center [497, 172] width 25 height 8
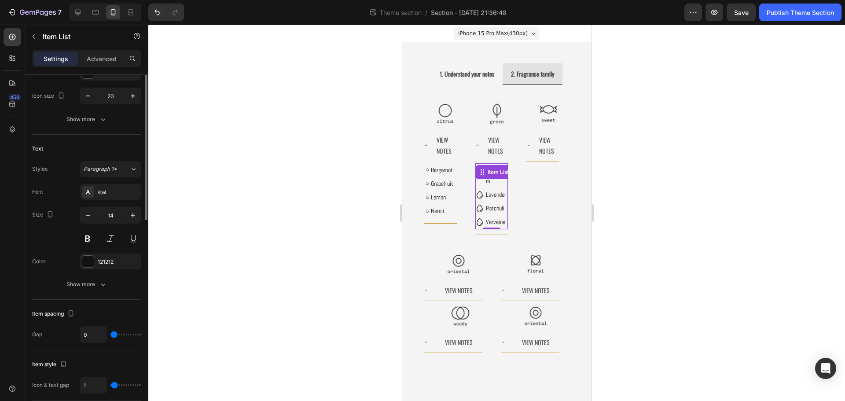
scroll to position [44, 0]
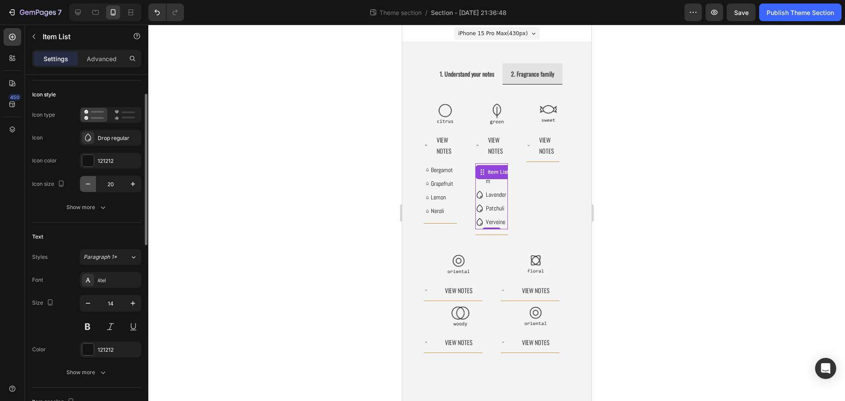
click at [94, 177] on button "button" at bounding box center [88, 184] width 16 height 16
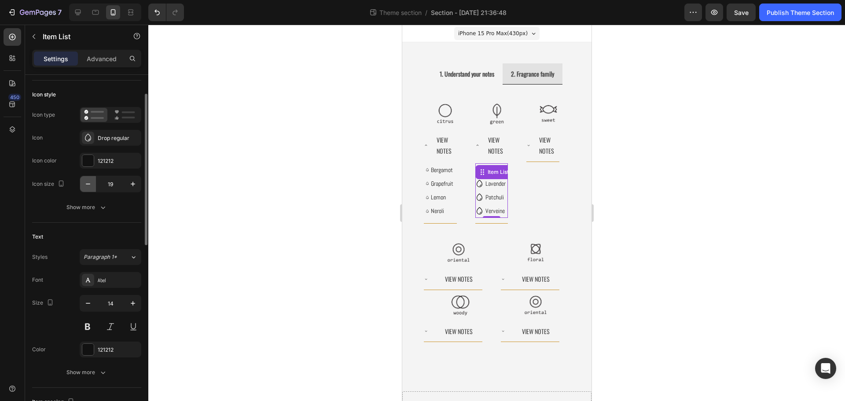
click at [90, 180] on button "button" at bounding box center [88, 184] width 16 height 16
click at [90, 180] on icon "button" at bounding box center [88, 184] width 9 height 9
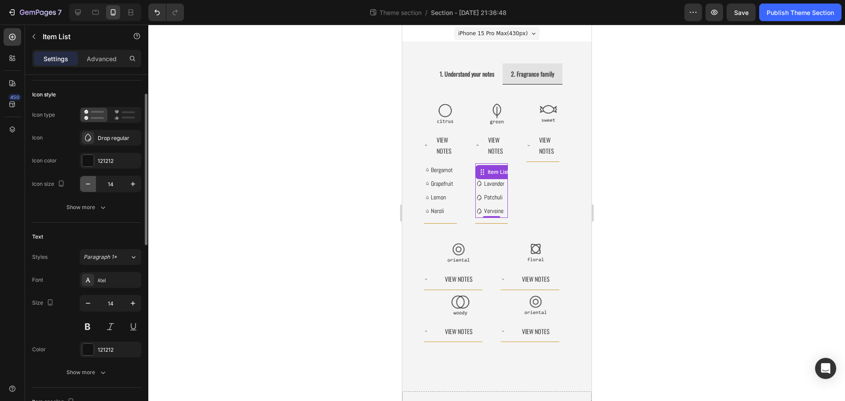
click at [90, 180] on icon "button" at bounding box center [88, 184] width 9 height 9
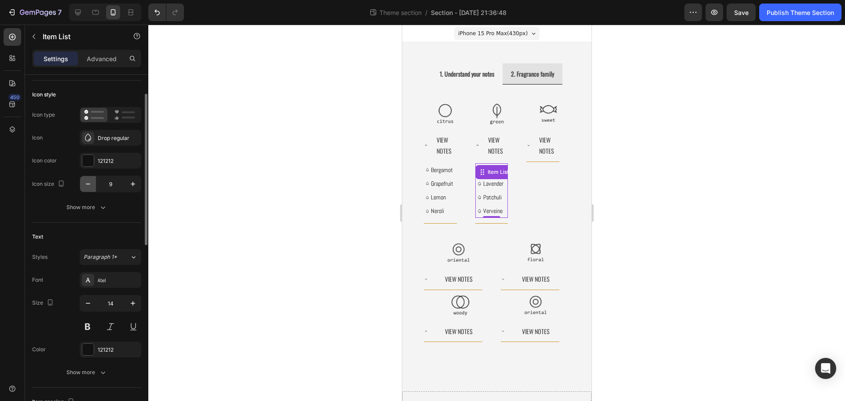
click at [90, 180] on icon "button" at bounding box center [88, 184] width 9 height 9
type input "8"
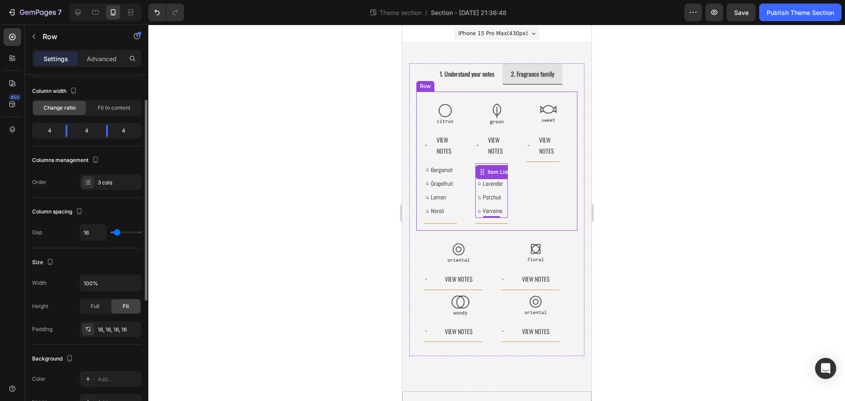
click at [566, 206] on div "Image View Notes Bergamot Grapefruit Lemon Neroli Item List Accordion Image Vie…" at bounding box center [496, 161] width 161 height 139
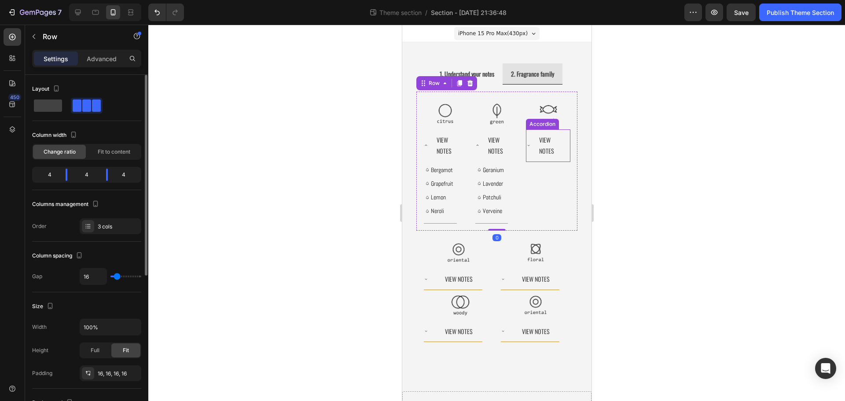
click at [526, 148] on div "View Notes" at bounding box center [542, 145] width 33 height 32
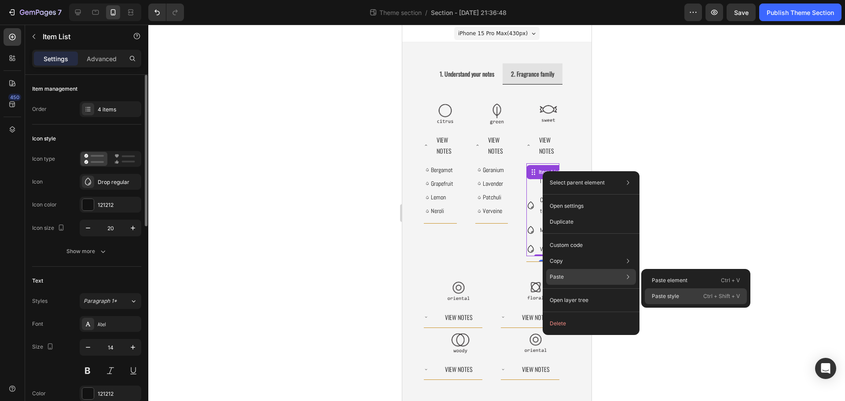
click at [683, 295] on div "Paste style Ctrl + Shift + V" at bounding box center [696, 296] width 102 height 16
type input "0"
type input "1"
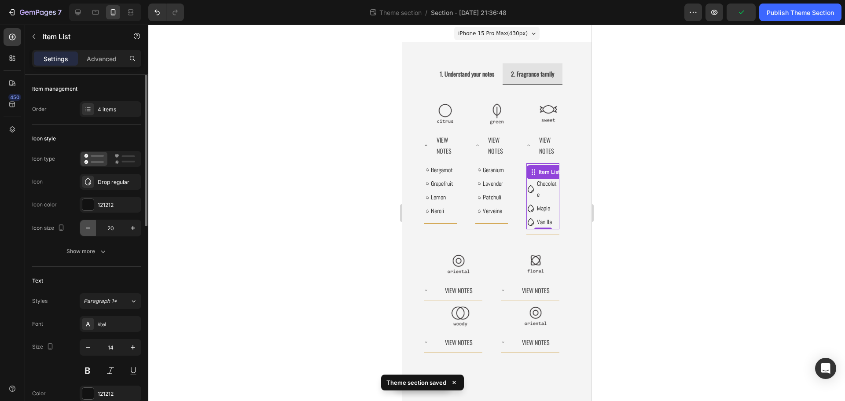
click at [92, 228] on icon "button" at bounding box center [88, 228] width 9 height 9
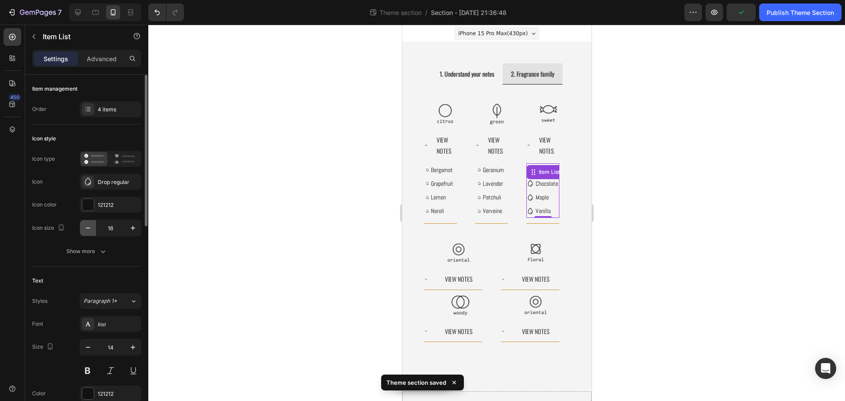
click at [92, 228] on icon "button" at bounding box center [88, 228] width 9 height 9
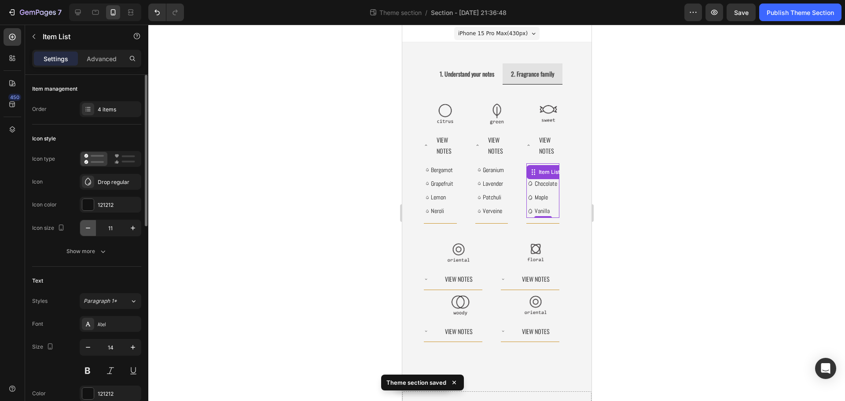
click at [92, 228] on icon "button" at bounding box center [88, 228] width 9 height 9
type input "8"
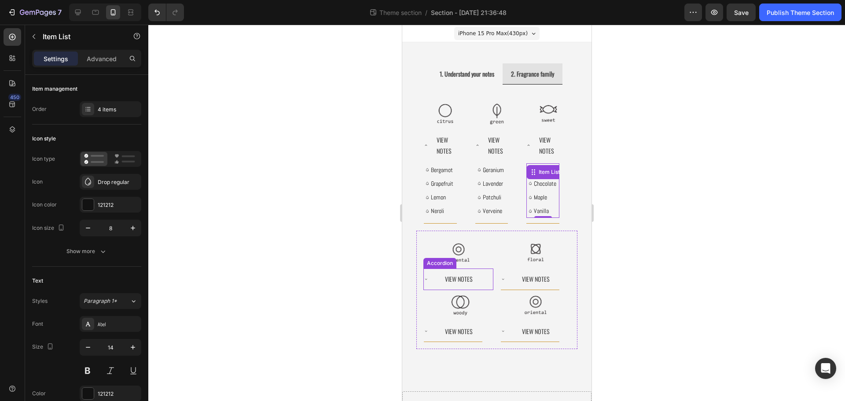
click at [428, 275] on div "View Notes" at bounding box center [452, 278] width 59 height 21
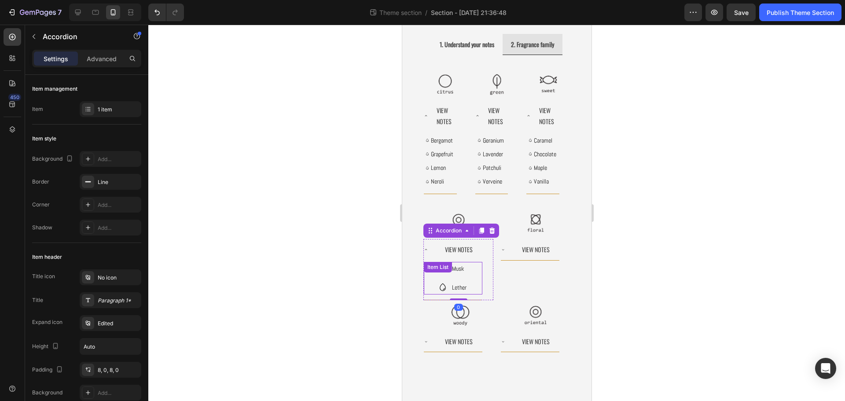
scroll to position [44, 0]
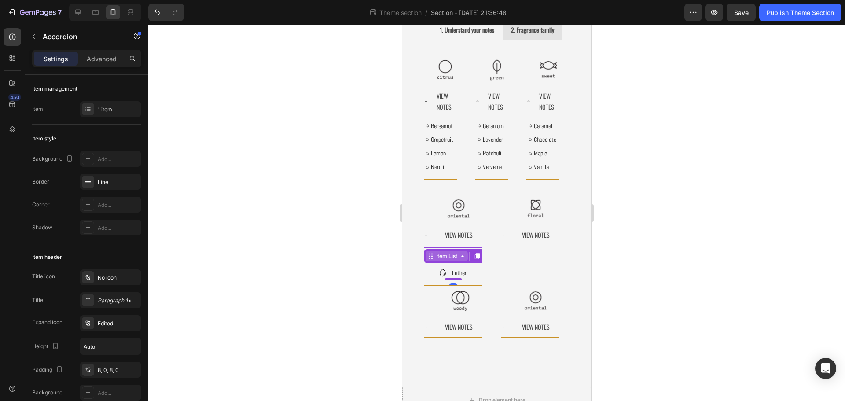
click at [445, 253] on div "Item List" at bounding box center [446, 256] width 25 height 8
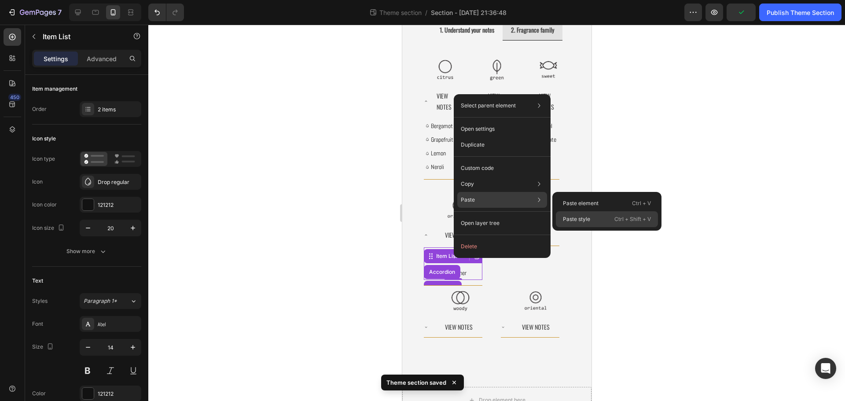
drag, startPoint x: 583, startPoint y: 223, endPoint x: 181, endPoint y: 198, distance: 402.6
click at [583, 223] on div "Paste style Ctrl + Shift + V" at bounding box center [607, 219] width 102 height 16
type input "0"
type input "1"
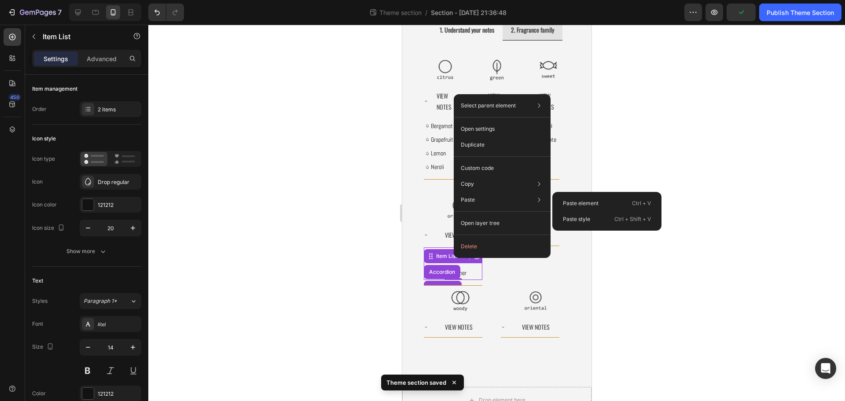
type input "1"
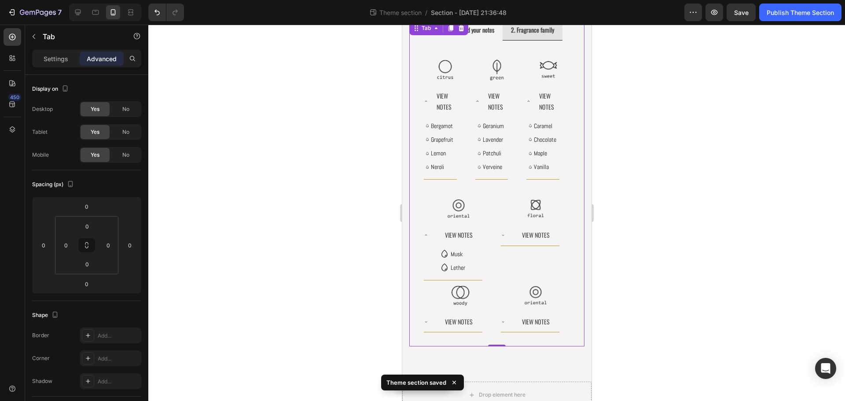
click at [411, 298] on div "Image Image Image Carousel Image View Notes Bergamot Grapefruit Lemon Neroli It…" at bounding box center [496, 193] width 175 height 306
click at [453, 266] on p "Lether" at bounding box center [457, 267] width 15 height 11
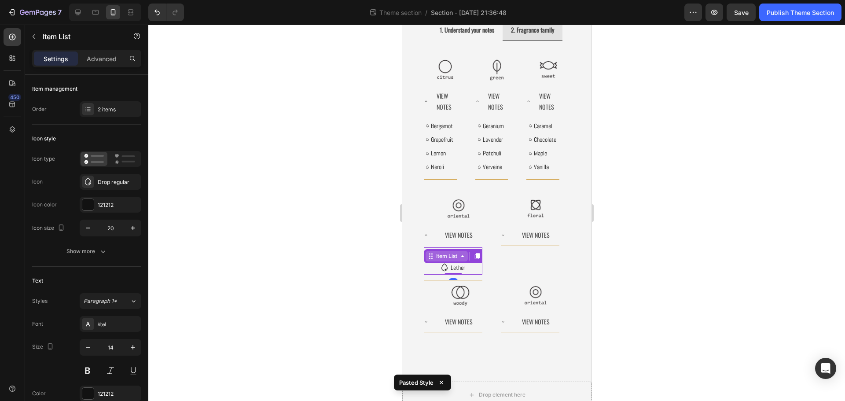
click at [432, 257] on icon at bounding box center [430, 256] width 7 height 7
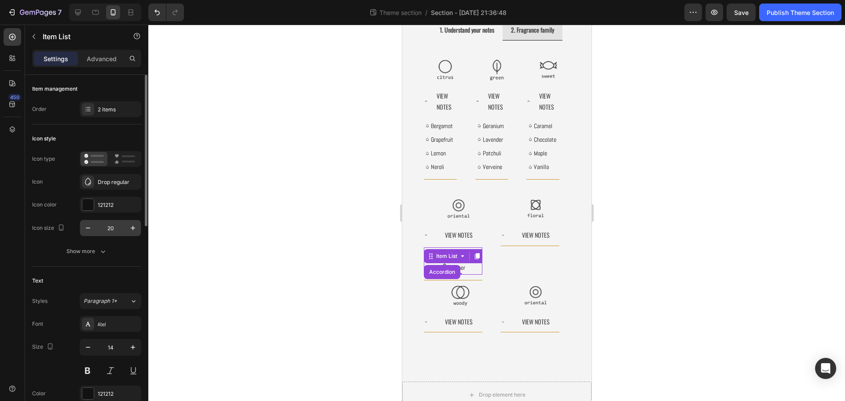
click at [98, 228] on input "20" at bounding box center [110, 228] width 29 height 16
click at [88, 227] on icon "button" at bounding box center [88, 228] width 9 height 9
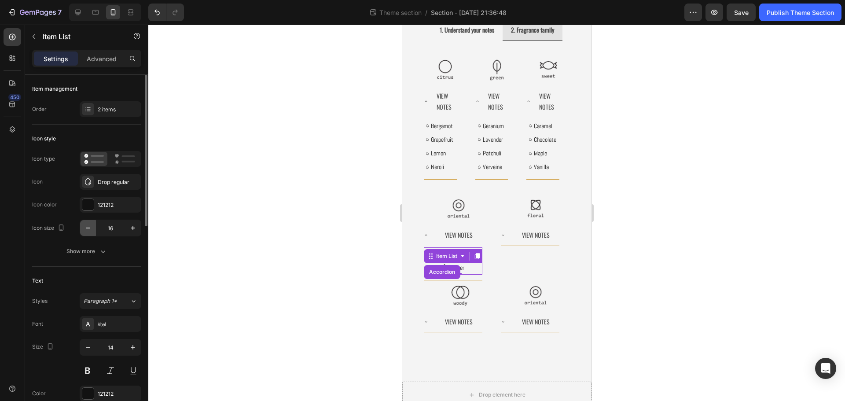
click at [88, 227] on icon "button" at bounding box center [88, 228] width 9 height 9
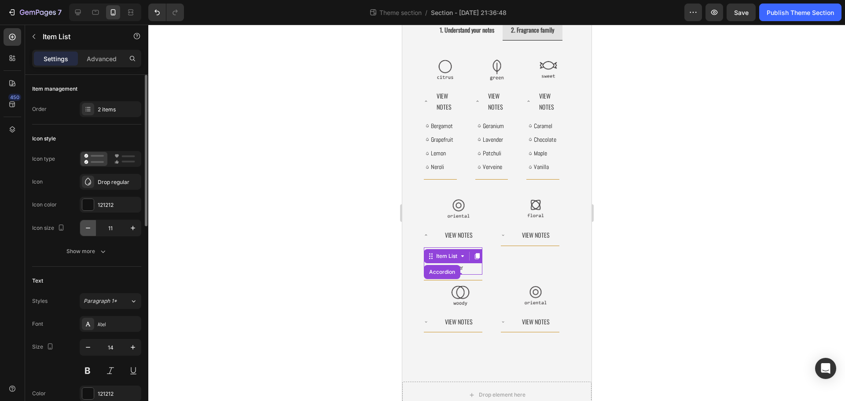
click at [88, 227] on icon "button" at bounding box center [88, 228] width 9 height 9
type input "8"
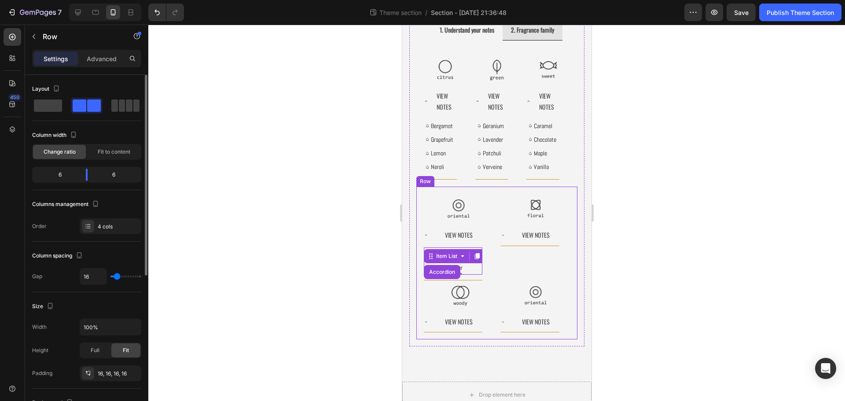
click at [510, 254] on div "Image View Notes Accordion" at bounding box center [535, 237] width 70 height 87
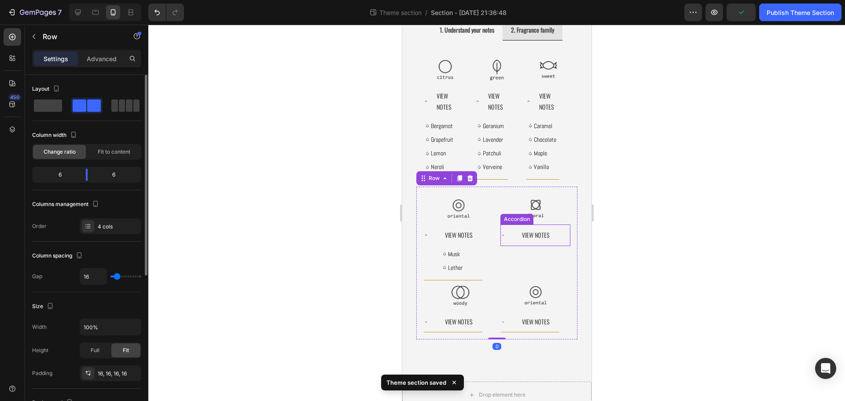
click at [512, 235] on div "View Notes" at bounding box center [535, 235] width 47 height 14
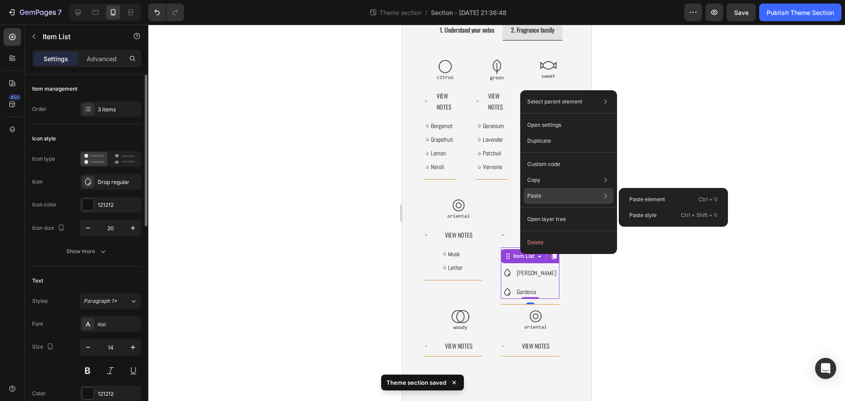
click at [536, 197] on p "Paste" at bounding box center [534, 196] width 14 height 8
click at [645, 213] on p "Paste style" at bounding box center [642, 215] width 27 height 8
type input "0"
type input "1"
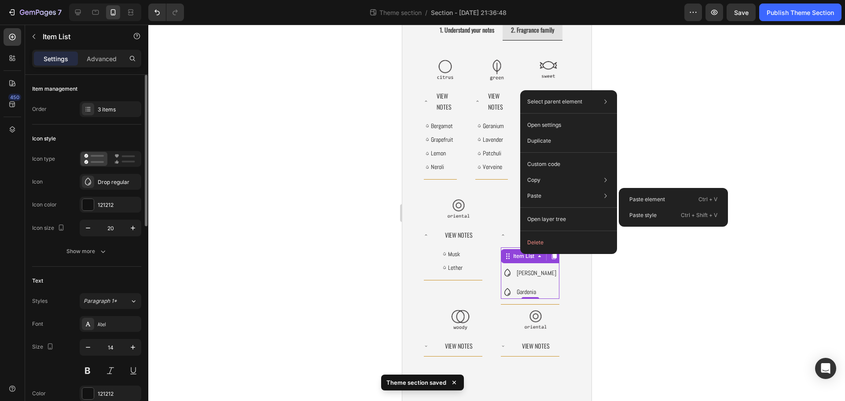
type input "1"
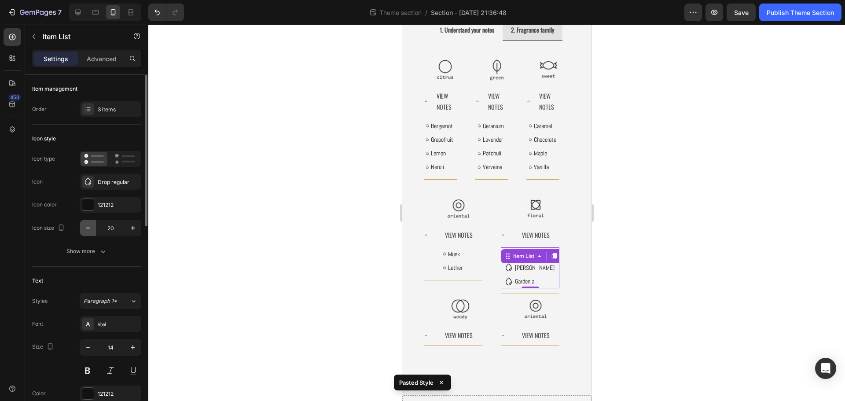
click at [85, 227] on icon "button" at bounding box center [88, 228] width 9 height 9
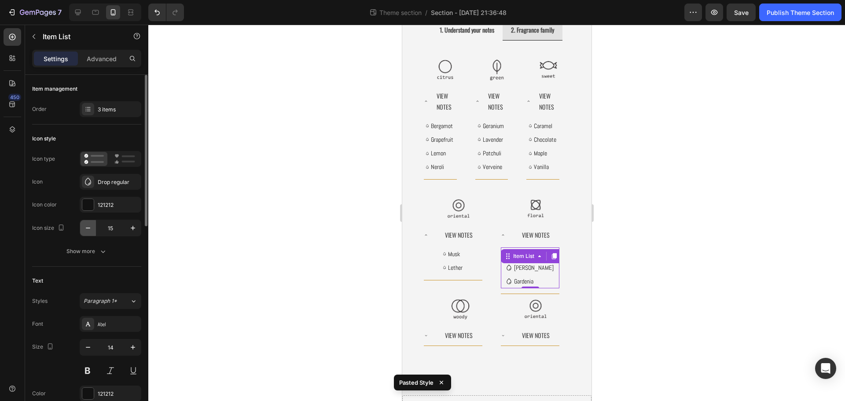
click at [85, 227] on icon "button" at bounding box center [88, 228] width 9 height 9
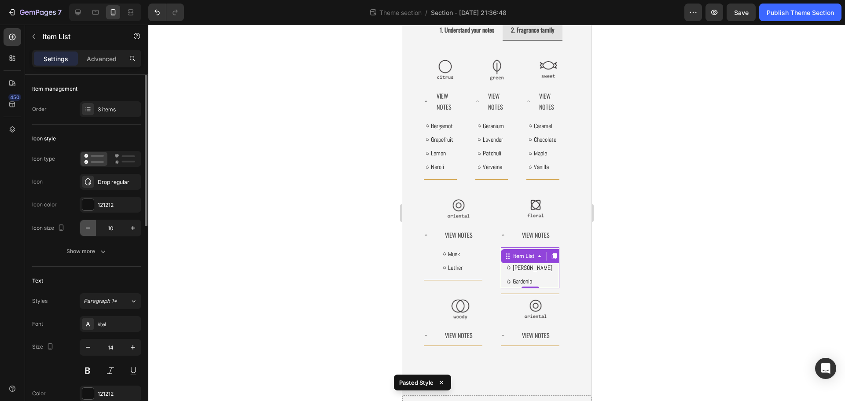
click at [85, 227] on icon "button" at bounding box center [88, 228] width 9 height 9
type input "8"
click at [618, 280] on div at bounding box center [496, 213] width 697 height 376
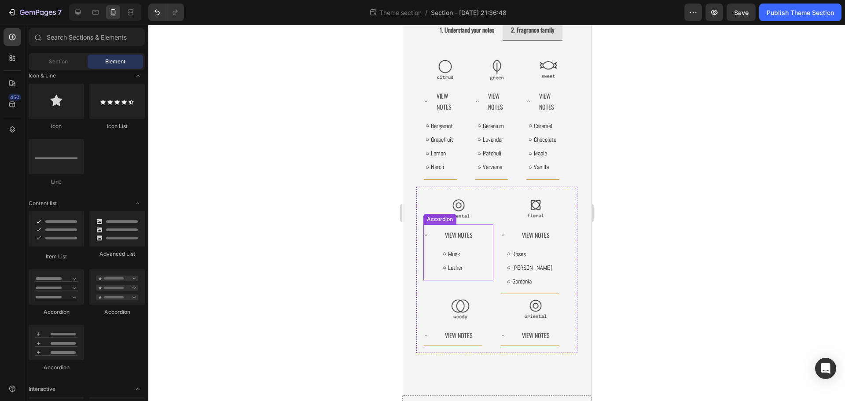
click at [432, 236] on div "View Notes" at bounding box center [452, 234] width 59 height 21
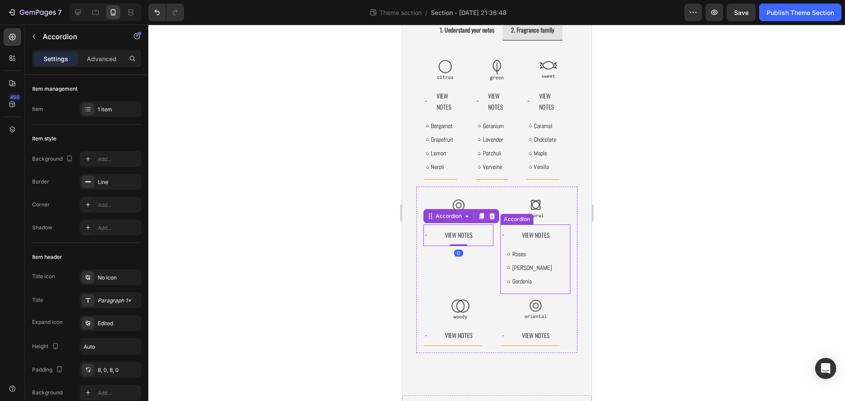
click at [512, 235] on div "View Notes" at bounding box center [535, 235] width 47 height 14
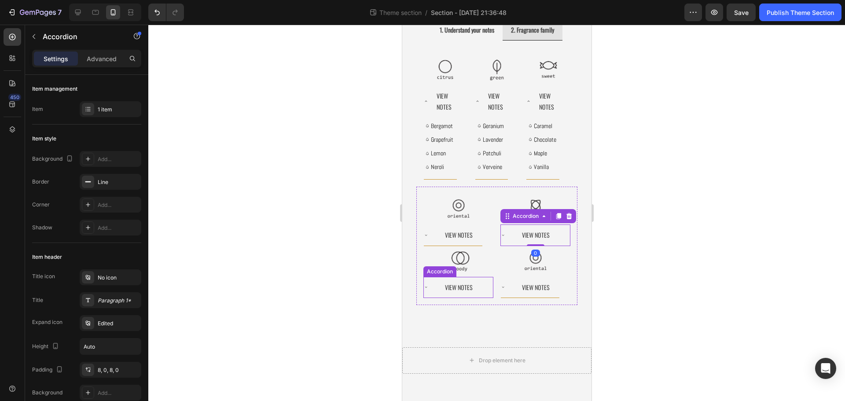
click at [427, 290] on div "View Notes" at bounding box center [452, 287] width 59 height 21
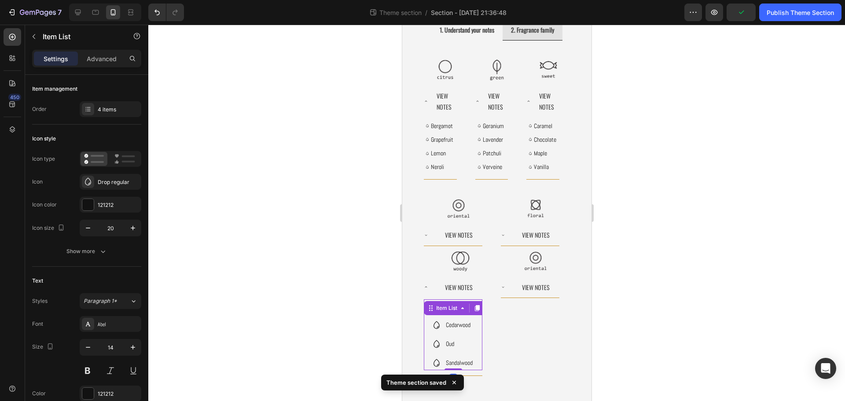
click at [427, 312] on div "Vetiver Cedarwood Oud Sandalwood Item List 0" at bounding box center [452, 334] width 59 height 71
click at [82, 232] on button "button" at bounding box center [88, 228] width 16 height 16
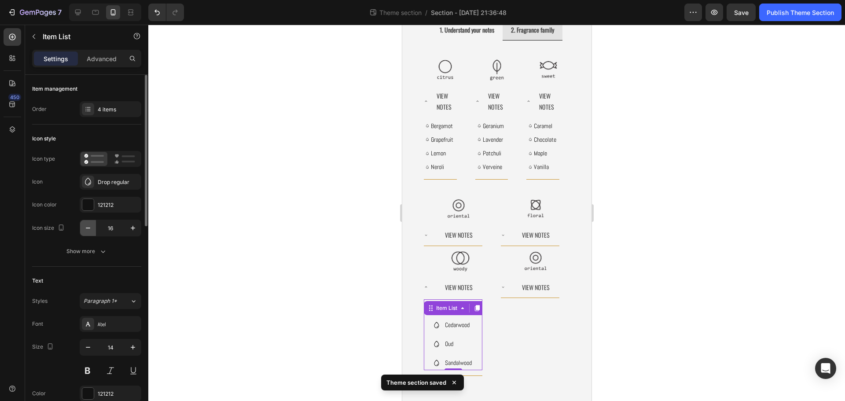
click at [82, 232] on button "button" at bounding box center [88, 228] width 16 height 16
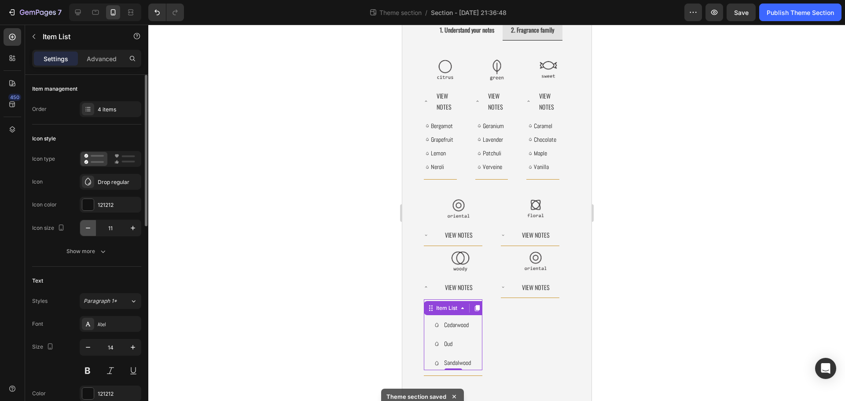
click at [87, 231] on icon "button" at bounding box center [88, 228] width 9 height 9
type input "8"
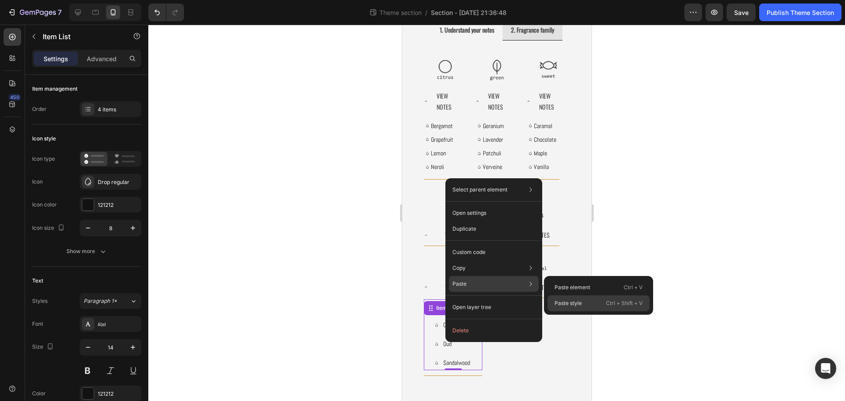
click at [599, 303] on div "Paste style Ctrl + Shift + V" at bounding box center [599, 303] width 102 height 16
type input "0"
type input "1"
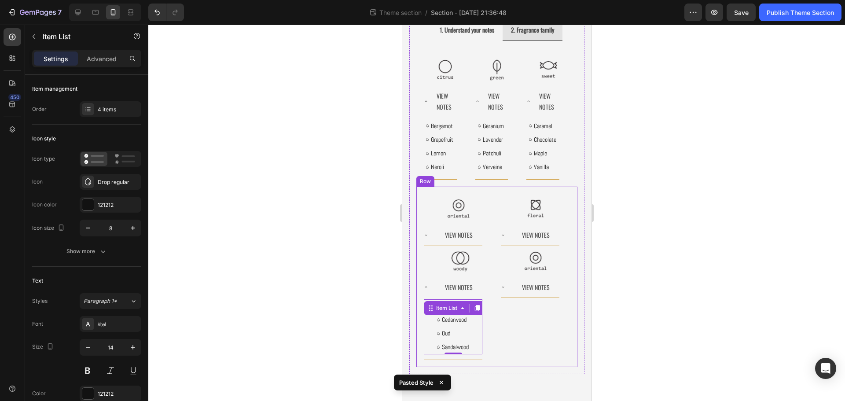
click at [517, 320] on div "Image View Notes Accordion" at bounding box center [535, 303] width 70 height 114
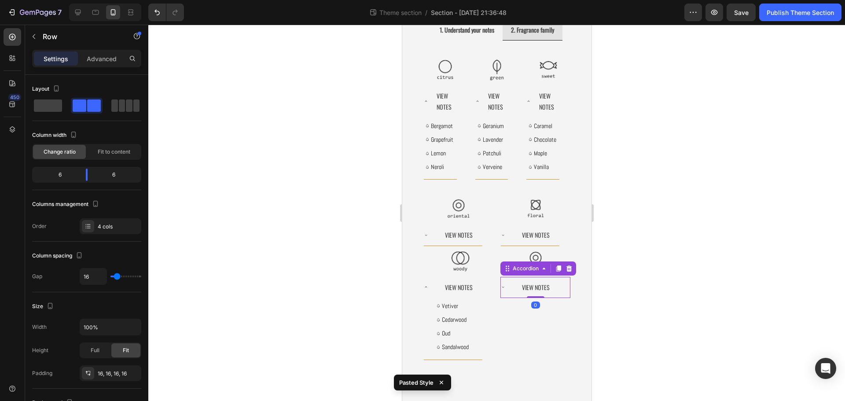
click at [500, 289] on icon at bounding box center [502, 287] width 4 height 4
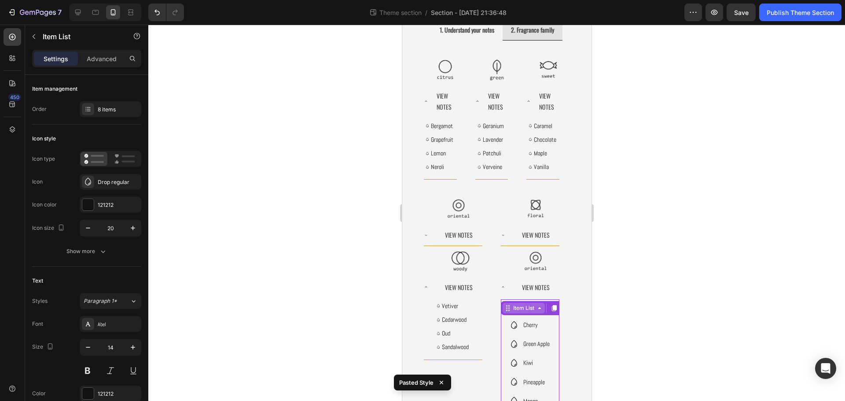
click at [511, 304] on div "Item List" at bounding box center [523, 308] width 25 height 8
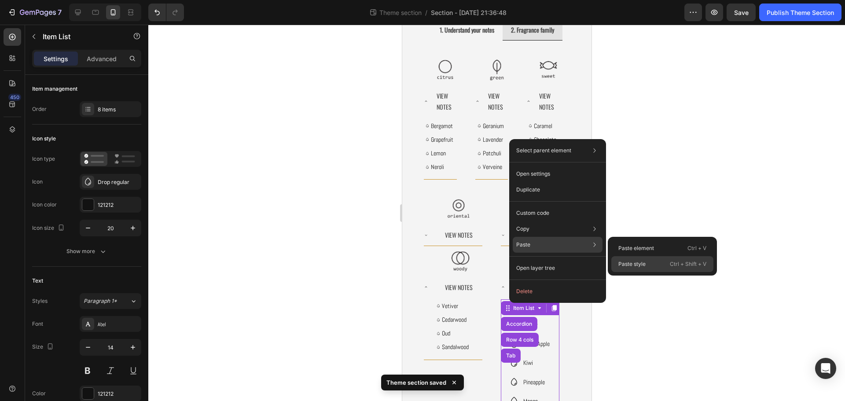
click at [621, 263] on p "Paste style" at bounding box center [631, 264] width 27 height 8
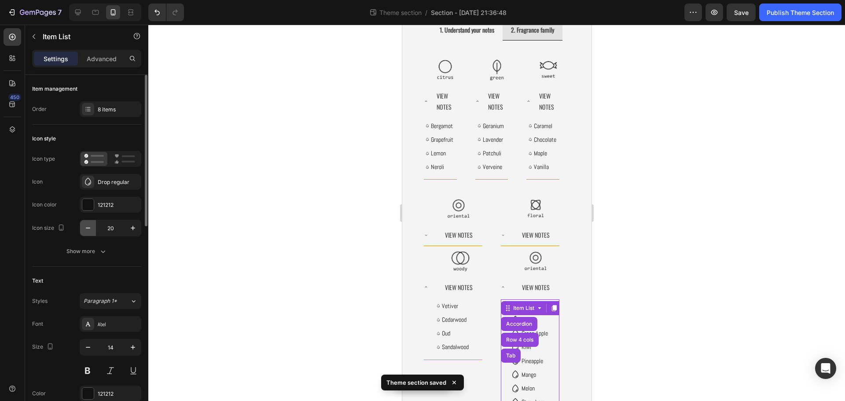
click at [91, 226] on icon "button" at bounding box center [88, 228] width 9 height 9
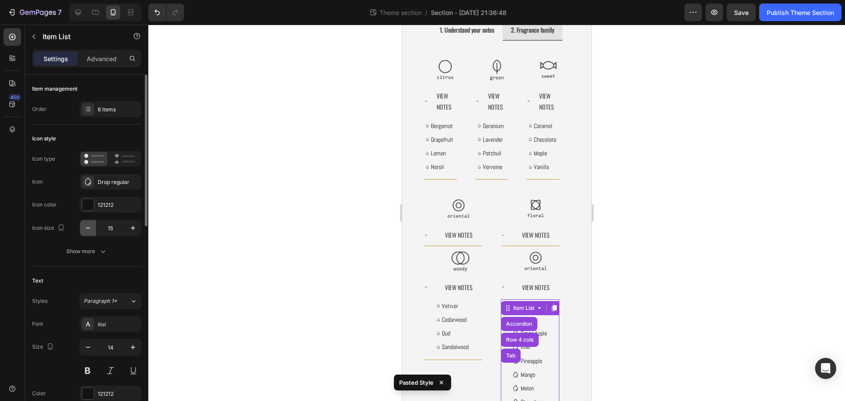
click at [89, 226] on icon "button" at bounding box center [88, 228] width 9 height 9
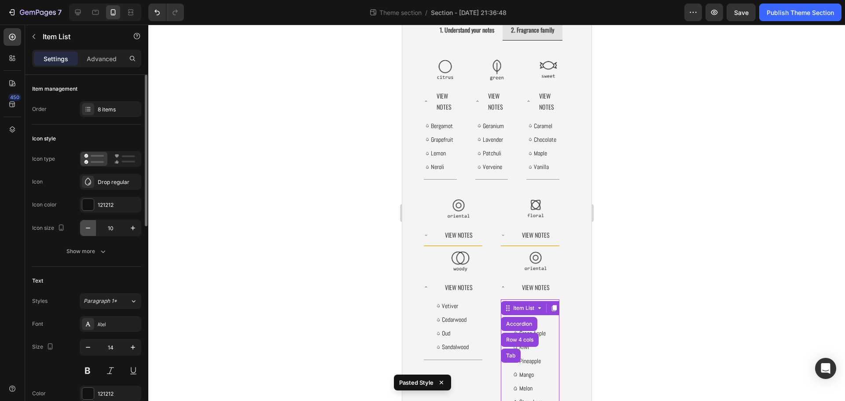
click at [89, 226] on icon "button" at bounding box center [88, 228] width 9 height 9
click at [330, 333] on div at bounding box center [496, 213] width 697 height 376
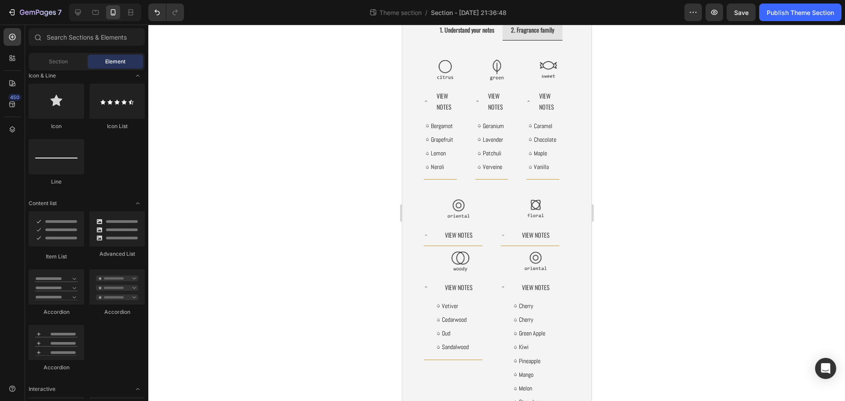
drag, startPoint x: 330, startPoint y: 333, endPoint x: 137, endPoint y: 314, distance: 193.2
click at [330, 333] on div at bounding box center [496, 213] width 697 height 376
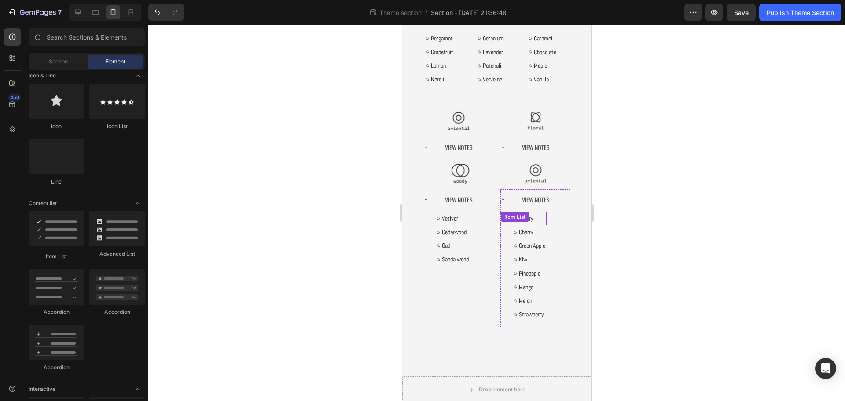
scroll to position [132, 0]
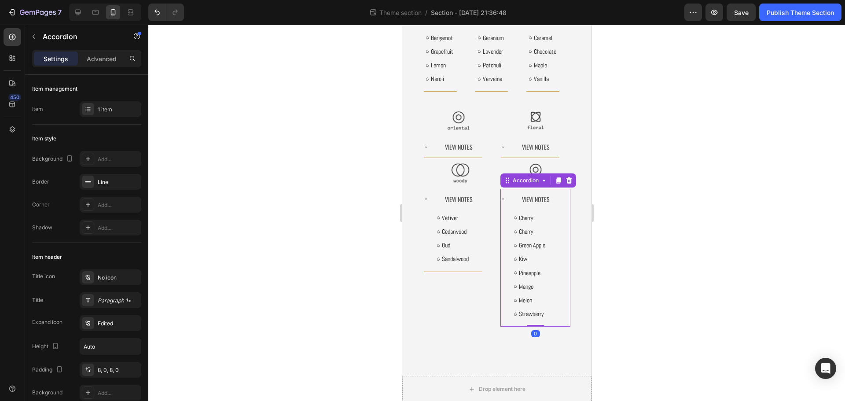
click at [500, 196] on div "View Notes" at bounding box center [529, 199] width 59 height 21
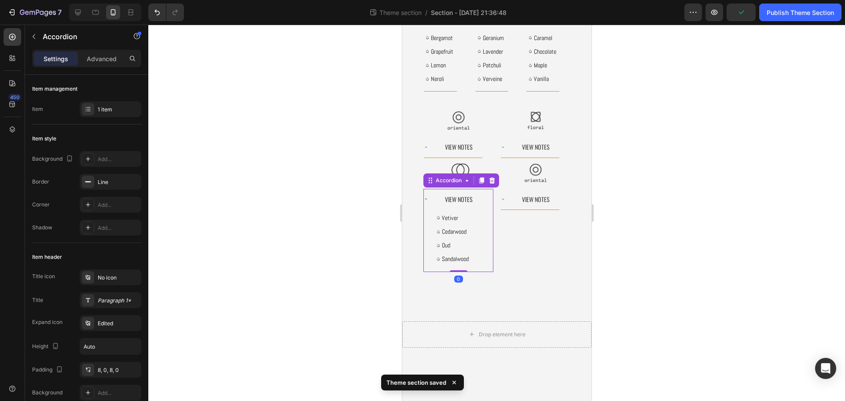
click at [426, 201] on icon at bounding box center [425, 199] width 4 height 4
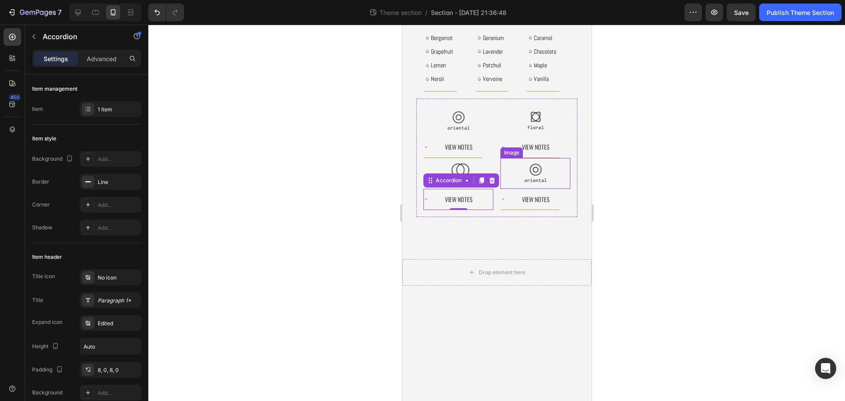
click at [545, 166] on div at bounding box center [535, 173] width 70 height 31
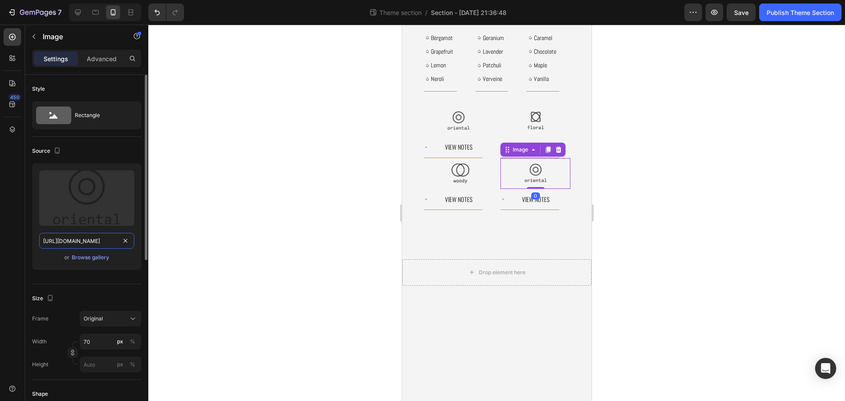
click at [86, 242] on input "https://ucarecdn.com/cc02b8c3-b47d-46cf-b2ab-e055cea8faca/-/format/auto/-/previ…" at bounding box center [86, 241] width 95 height 16
paste input "6ef05d18-c602-4a66-b929-82407bf9eb7c/-/format/auto/-/preview/3000x3000/-/qualit…"
click at [254, 231] on div at bounding box center [496, 213] width 697 height 376
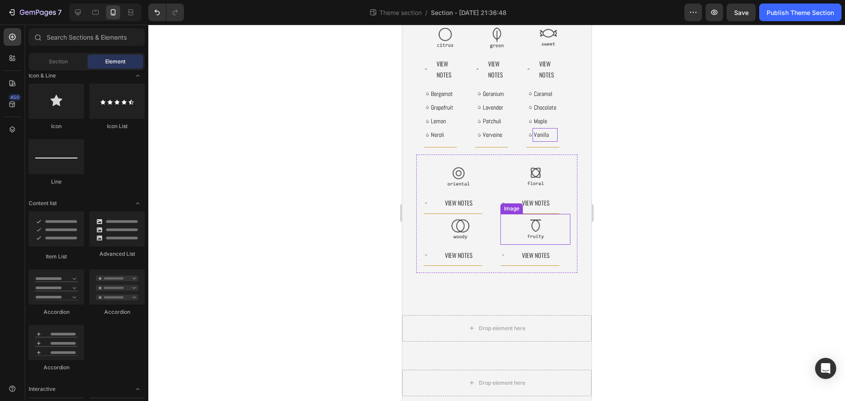
scroll to position [44, 0]
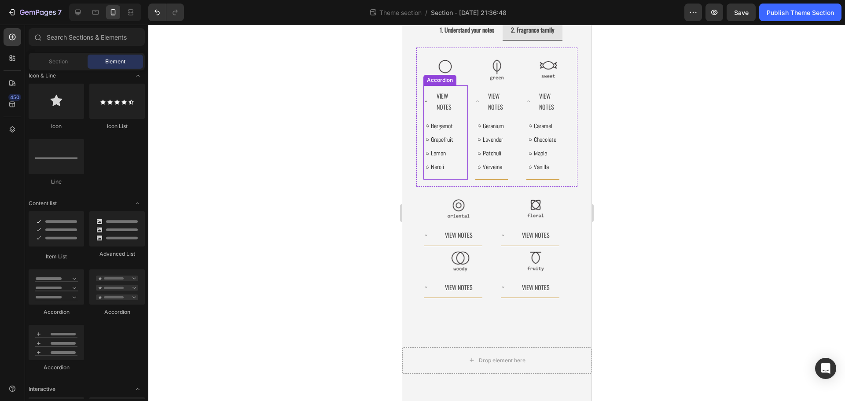
click at [428, 100] on div "View Notes" at bounding box center [439, 101] width 33 height 32
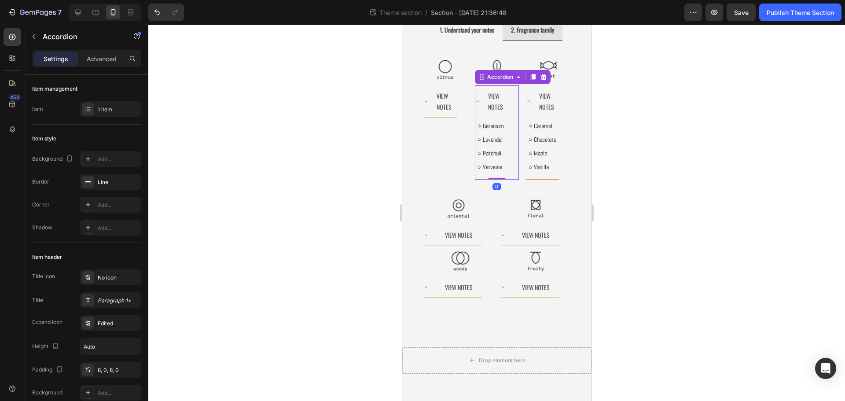
click at [478, 99] on div "View Notes" at bounding box center [491, 101] width 33 height 32
click at [527, 102] on div "View Notes" at bounding box center [542, 101] width 33 height 32
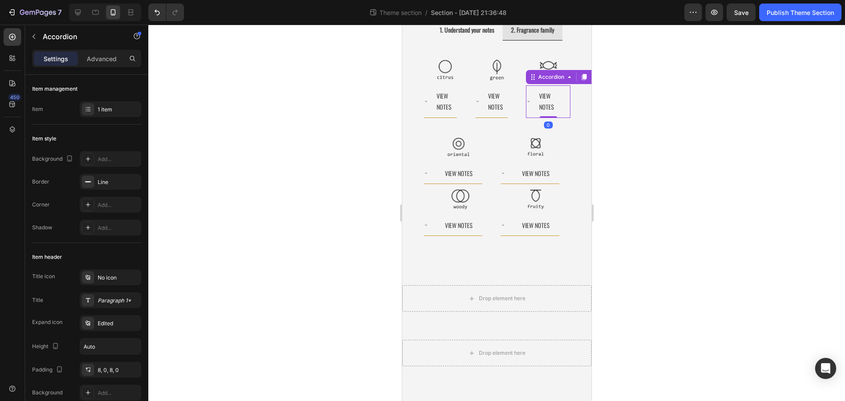
click at [641, 140] on div at bounding box center [496, 213] width 697 height 376
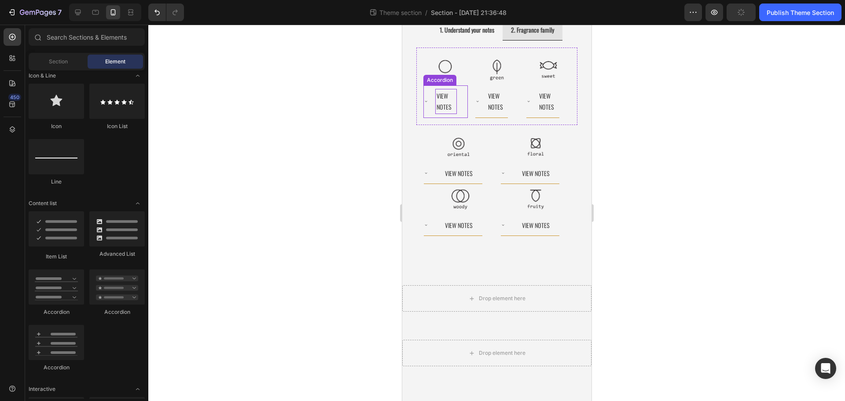
click at [443, 105] on p "View Notes" at bounding box center [445, 101] width 19 height 22
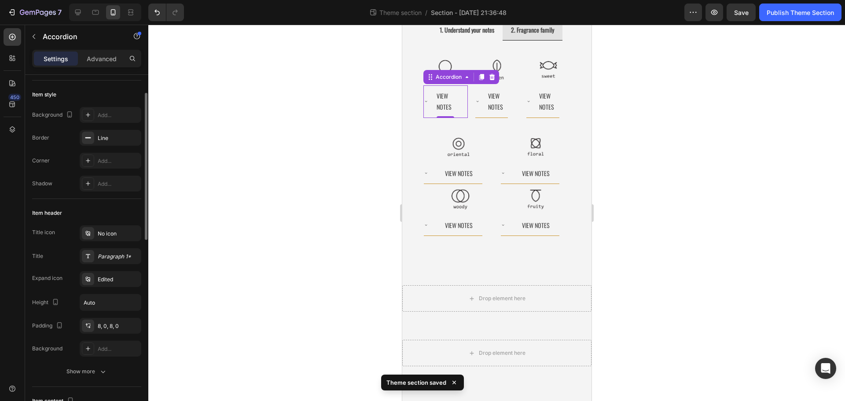
scroll to position [88, 0]
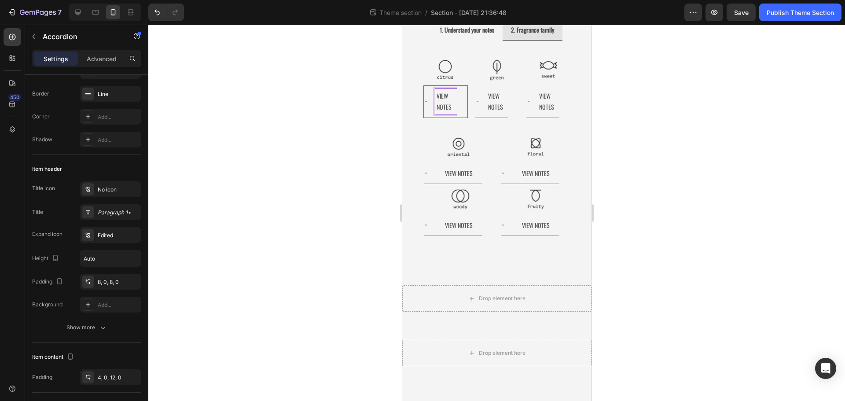
click at [449, 105] on p "View Notes" at bounding box center [445, 101] width 19 height 22
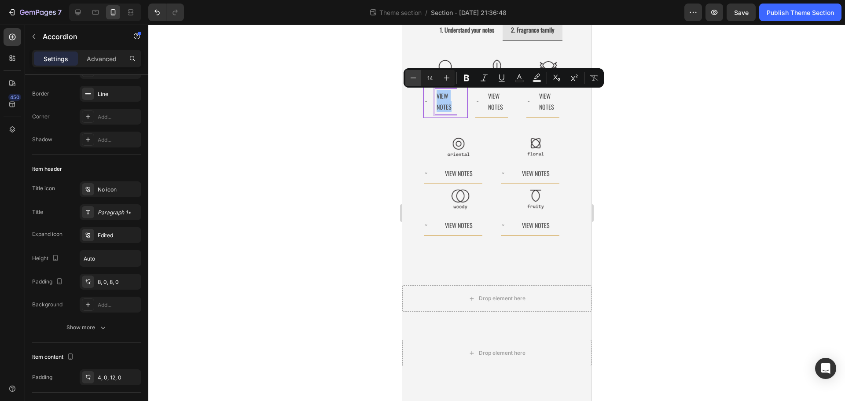
click at [415, 77] on icon "Editor contextual toolbar" at bounding box center [413, 78] width 9 height 9
click at [414, 77] on icon "Editor contextual toolbar" at bounding box center [413, 78] width 9 height 9
click at [443, 76] on icon "Editor contextual toolbar" at bounding box center [446, 78] width 9 height 9
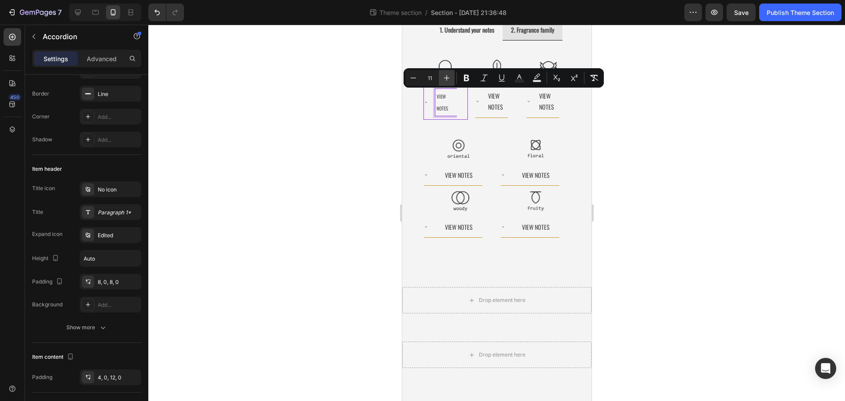
click at [443, 77] on icon "Editor contextual toolbar" at bounding box center [446, 78] width 9 height 9
click at [450, 110] on p "View Notes" at bounding box center [445, 101] width 19 height 23
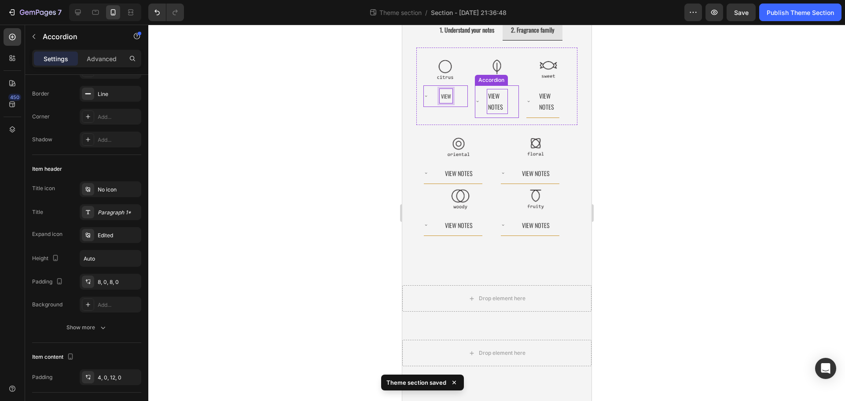
click at [500, 107] on p "View Notes" at bounding box center [497, 101] width 19 height 22
click at [500, 108] on p "View Notes" at bounding box center [497, 101] width 19 height 22
click at [445, 99] on span "View" at bounding box center [446, 95] width 10 height 7
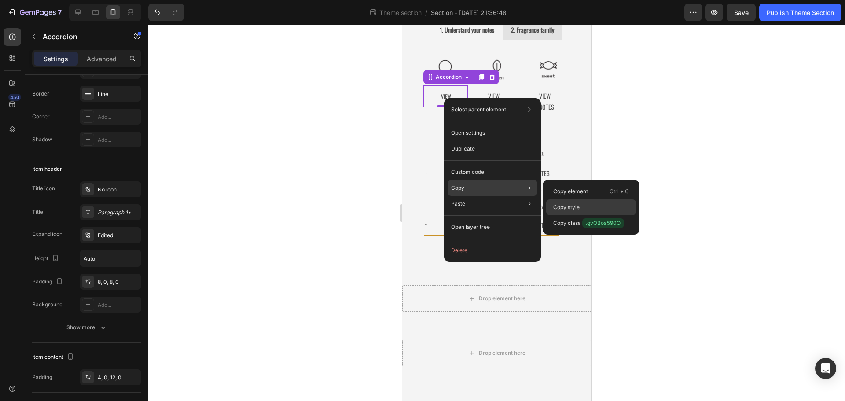
click at [602, 215] on div "Copy style" at bounding box center [591, 223] width 90 height 16
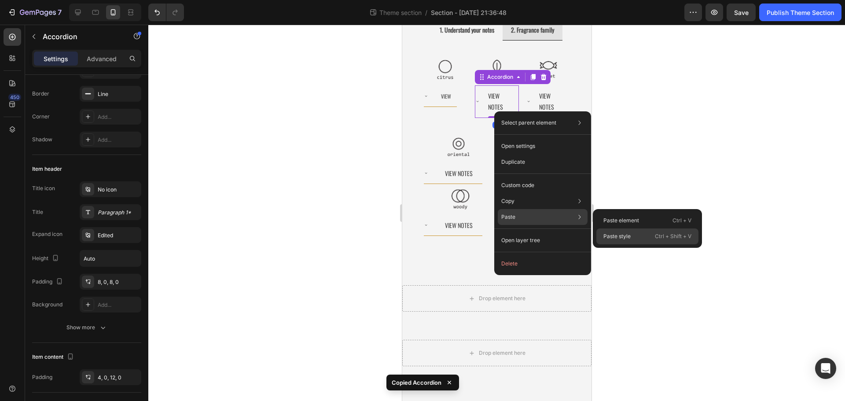
click at [626, 234] on p "Paste style" at bounding box center [616, 236] width 27 height 8
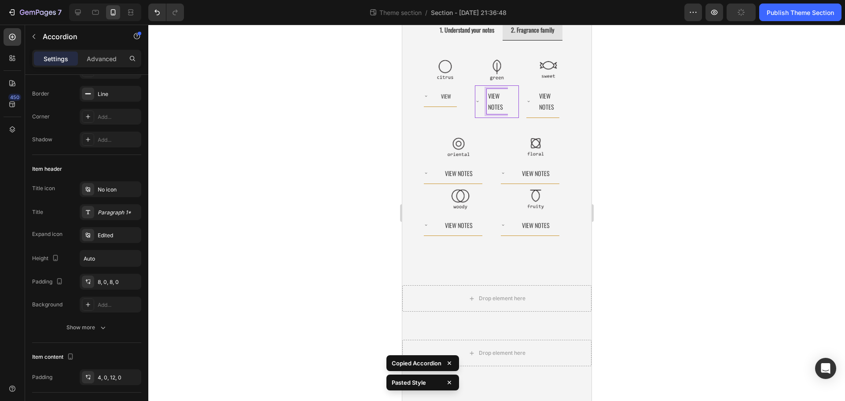
click at [499, 107] on p "View Notes" at bounding box center [497, 101] width 19 height 22
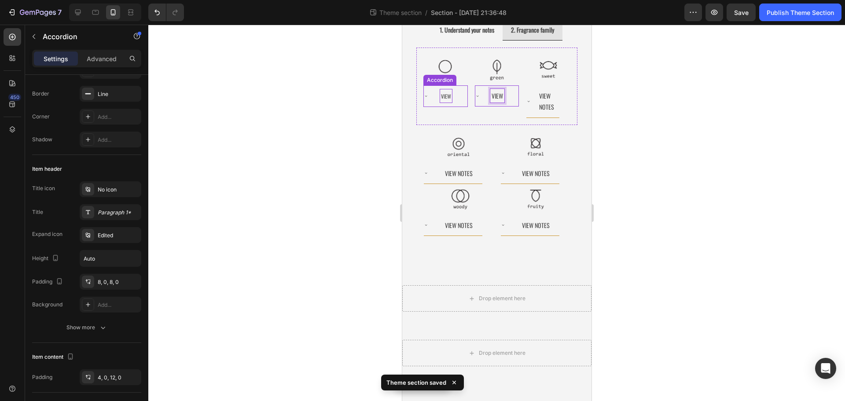
click at [448, 99] on span "View" at bounding box center [446, 95] width 10 height 7
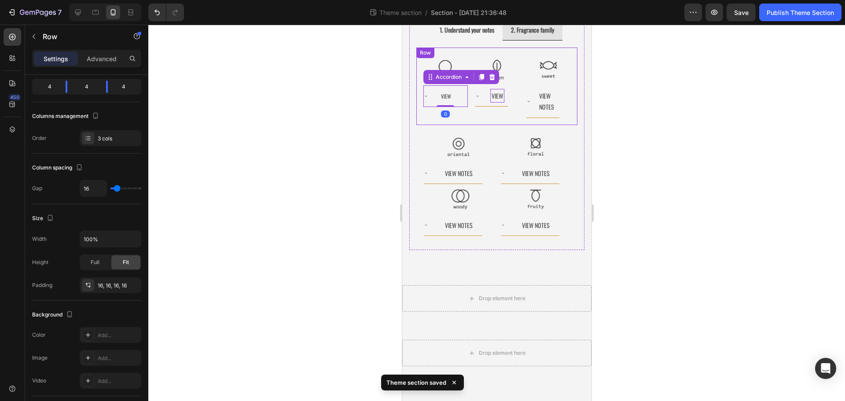
click at [489, 118] on div "Image View Accordion" at bounding box center [496, 86] width 44 height 63
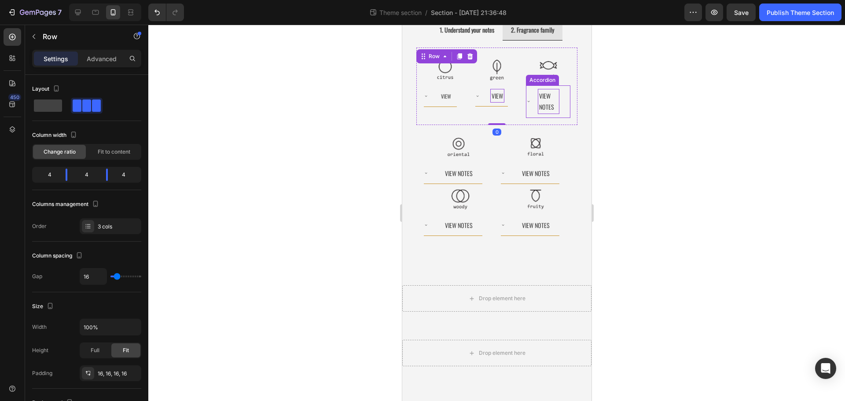
click at [549, 106] on p "View Notes" at bounding box center [548, 101] width 19 height 22
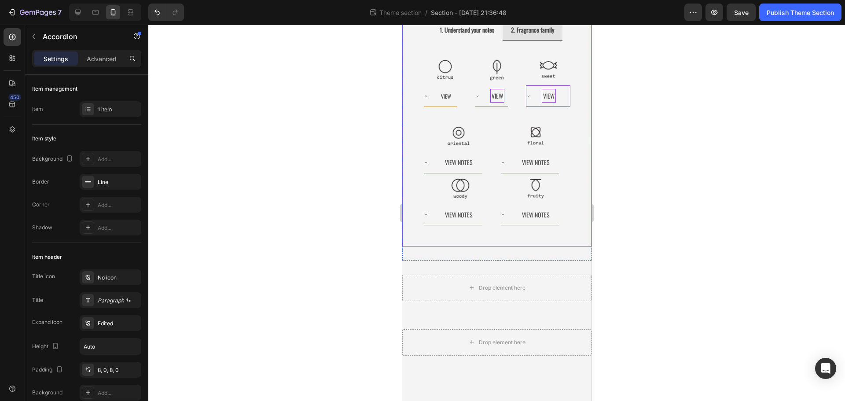
click at [616, 118] on div at bounding box center [496, 213] width 697 height 376
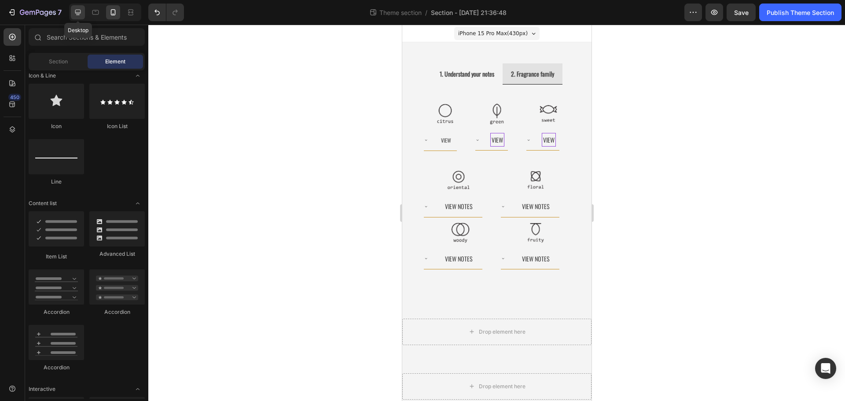
click at [82, 11] on icon at bounding box center [78, 12] width 9 height 9
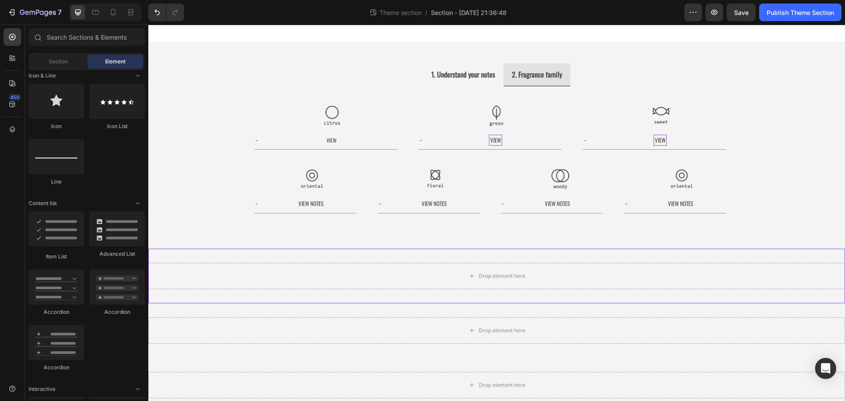
click at [477, 256] on div "Drop element here" at bounding box center [496, 276] width 697 height 55
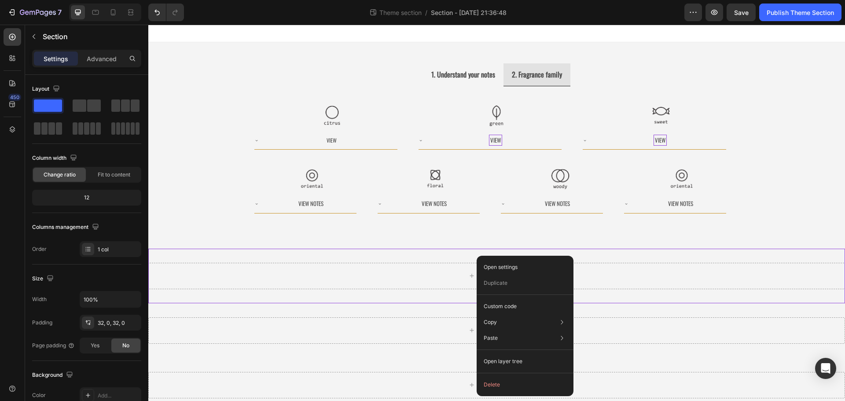
click at [512, 378] on button "Delete" at bounding box center [525, 385] width 90 height 16
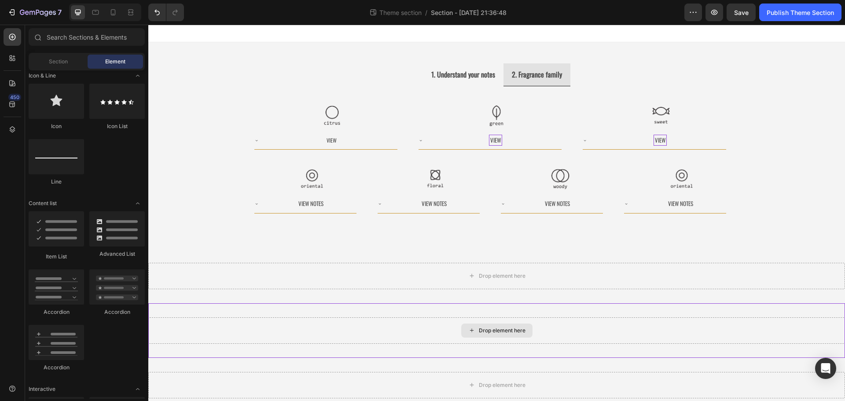
drag, startPoint x: 179, startPoint y: 240, endPoint x: 184, endPoint y: 317, distance: 77.1
click at [184, 317] on div "1. Understand your notes 2. Fragrance family Image Image Image Carousel Image V…" at bounding box center [496, 336] width 697 height 588
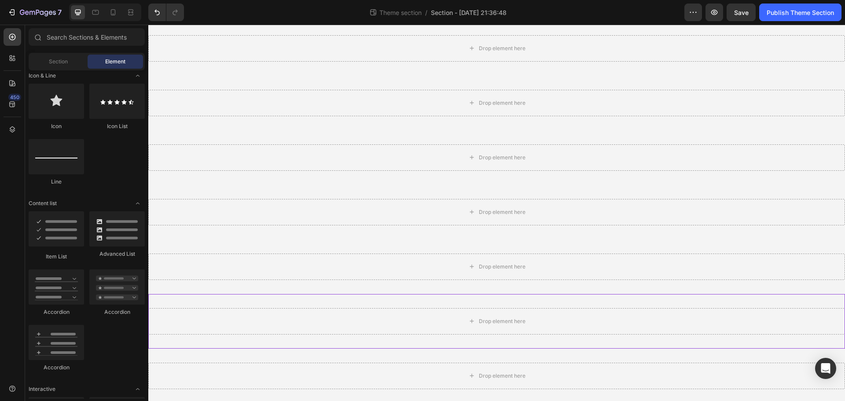
scroll to position [230, 0]
click at [709, 8] on button "button" at bounding box center [715, 13] width 18 height 18
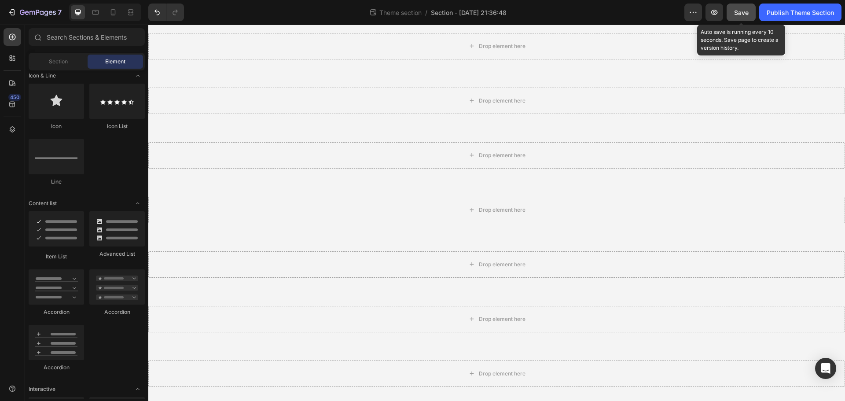
click at [745, 12] on span "Save" at bounding box center [741, 12] width 15 height 7
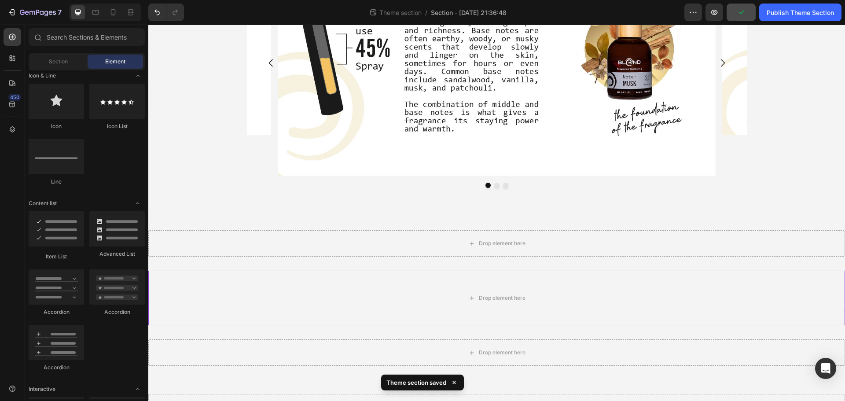
scroll to position [142, 0]
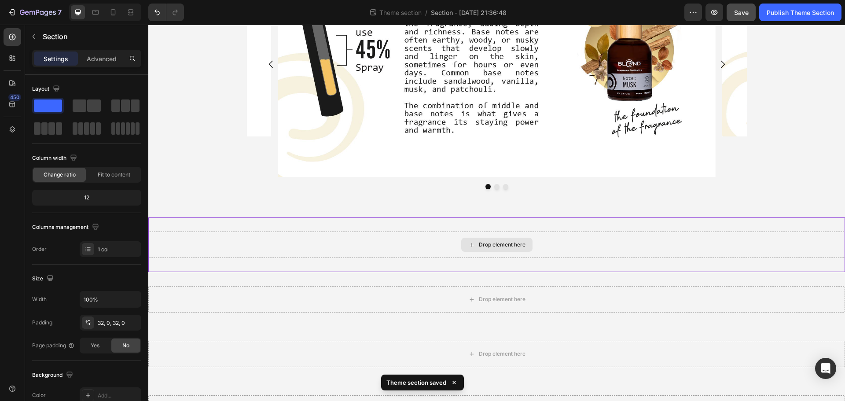
click at [253, 239] on div "Drop element here" at bounding box center [496, 245] width 697 height 26
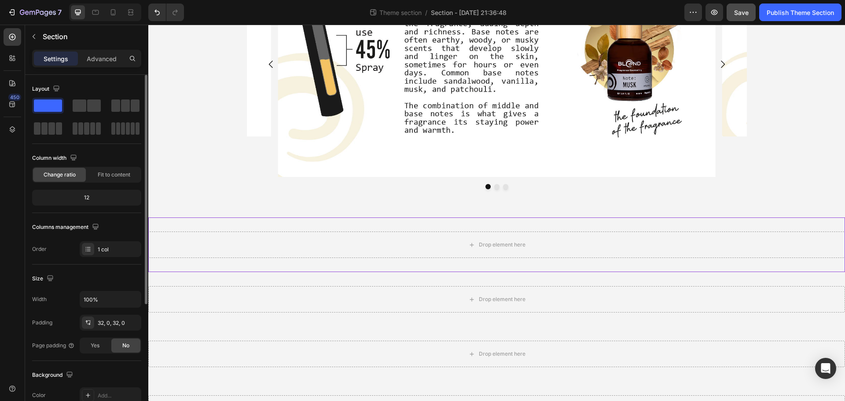
scroll to position [186, 0]
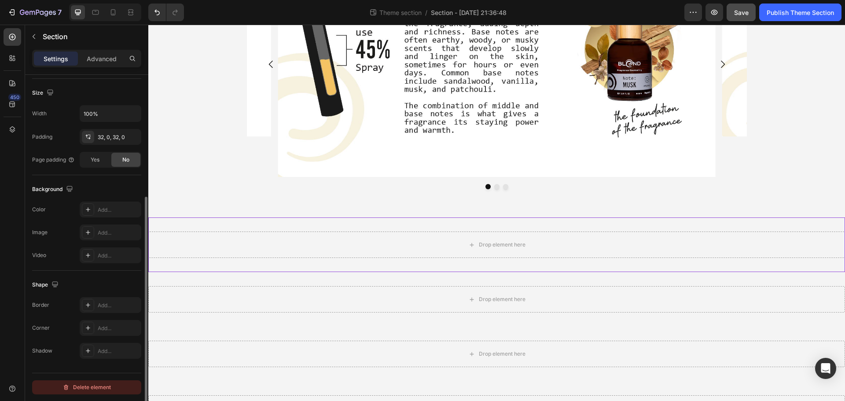
click at [88, 383] on div "Delete element" at bounding box center [86, 387] width 48 height 11
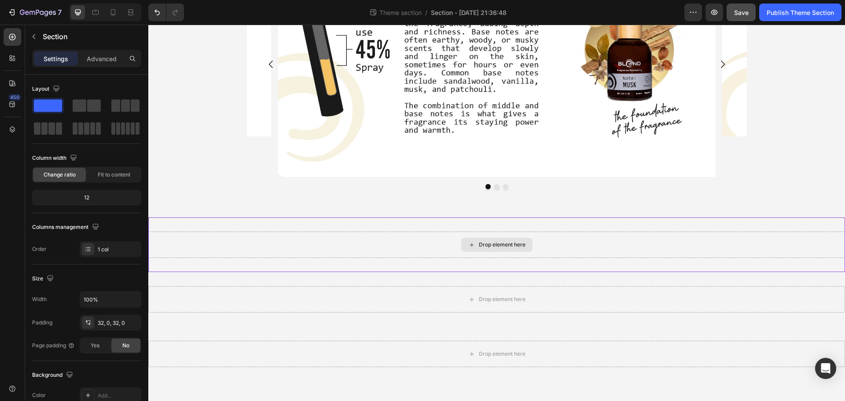
click at [221, 258] on div "Drop element here" at bounding box center [496, 245] width 697 height 26
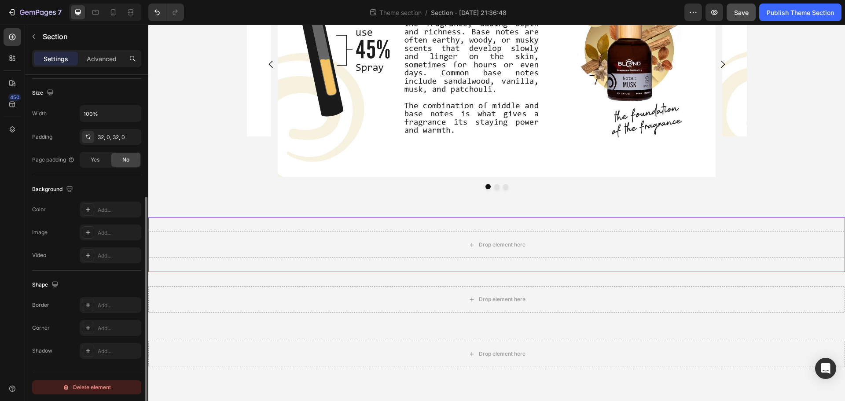
click at [94, 390] on div "Delete element" at bounding box center [86, 387] width 48 height 11
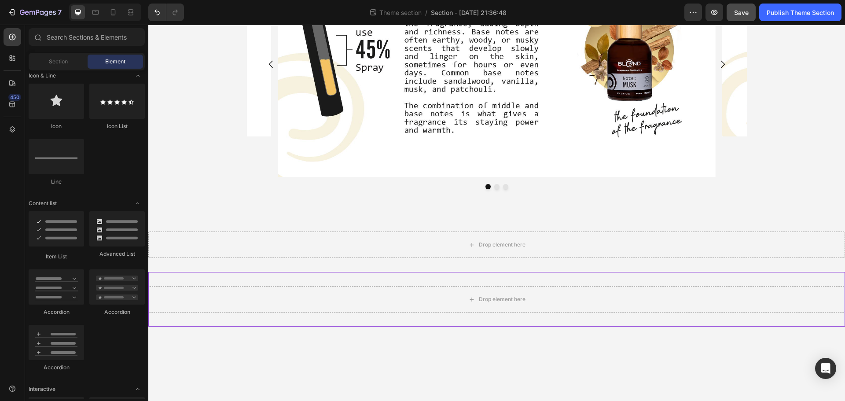
click at [286, 273] on div "Drop element here" at bounding box center [496, 299] width 697 height 55
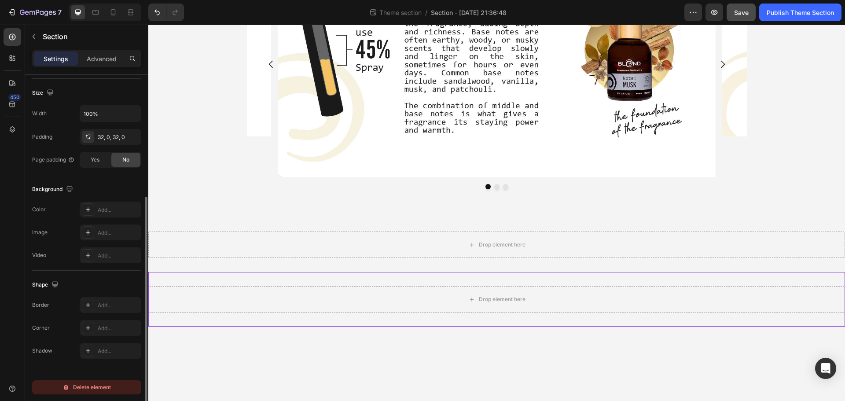
click at [107, 383] on div "Delete element" at bounding box center [86, 387] width 48 height 11
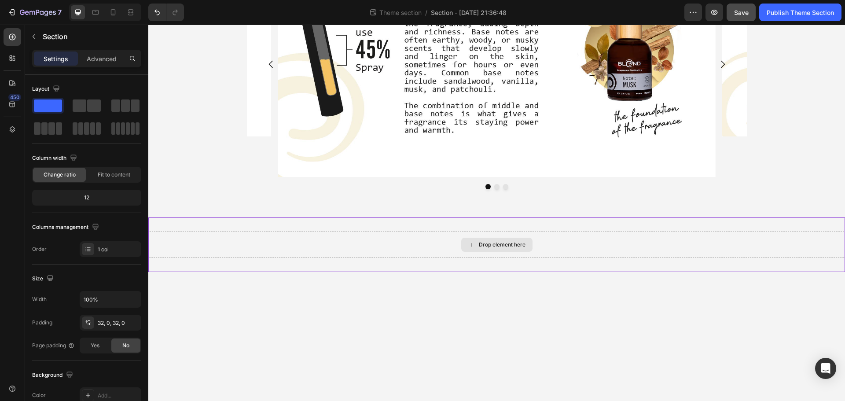
click at [309, 250] on div "Drop element here" at bounding box center [496, 245] width 697 height 26
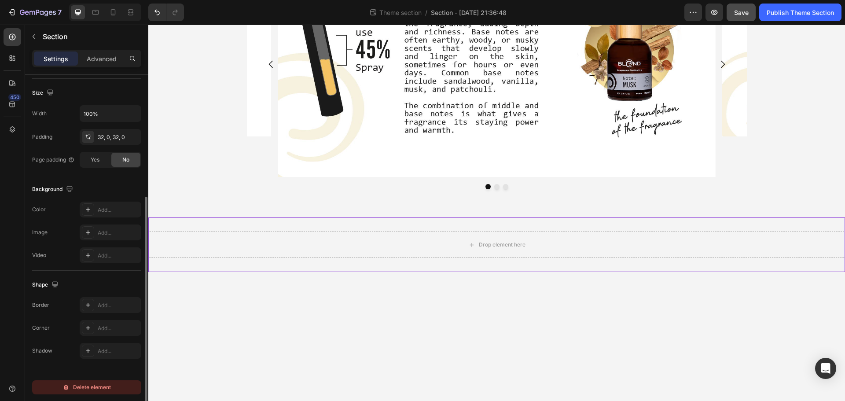
click at [88, 393] on button "Delete element" at bounding box center [86, 387] width 109 height 14
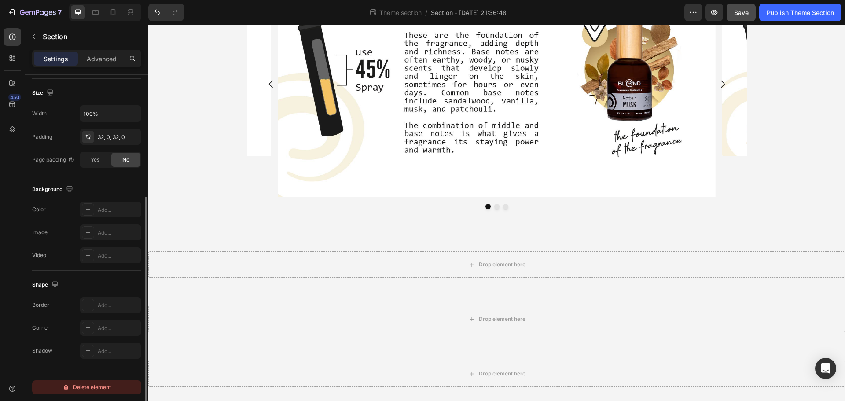
scroll to position [122, 0]
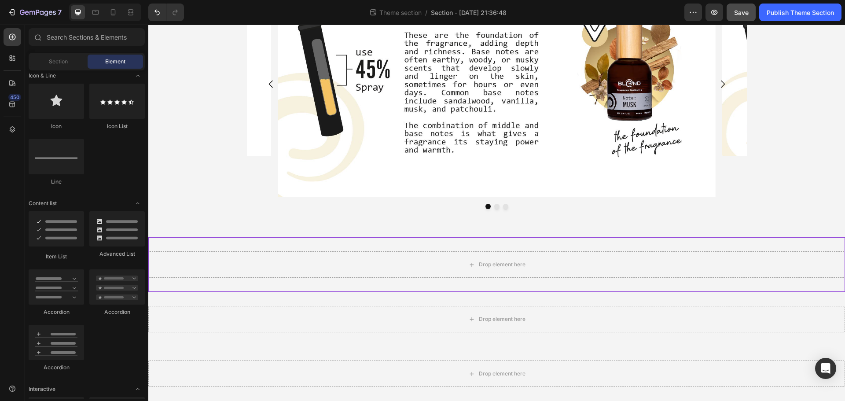
click at [388, 285] on div "Drop element here" at bounding box center [496, 264] width 697 height 55
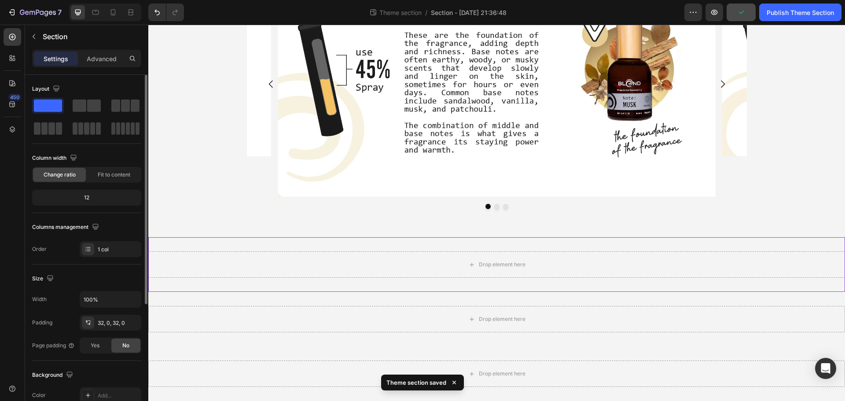
scroll to position [186, 0]
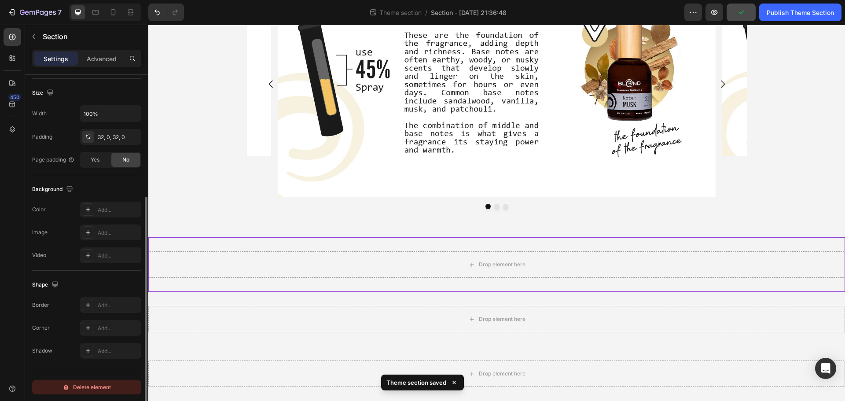
click at [103, 387] on div "Delete element" at bounding box center [86, 387] width 48 height 11
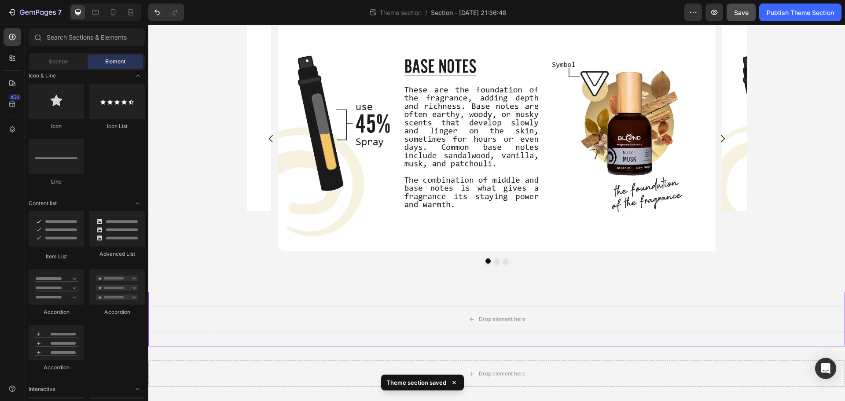
click at [277, 337] on div "Drop element here" at bounding box center [496, 319] width 697 height 55
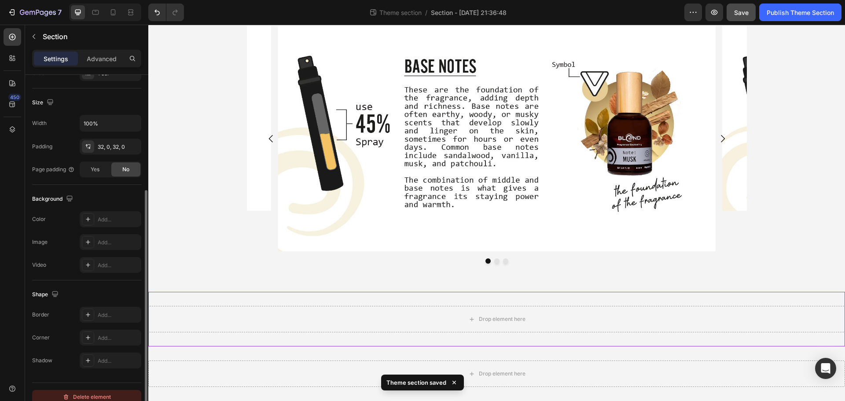
scroll to position [186, 0]
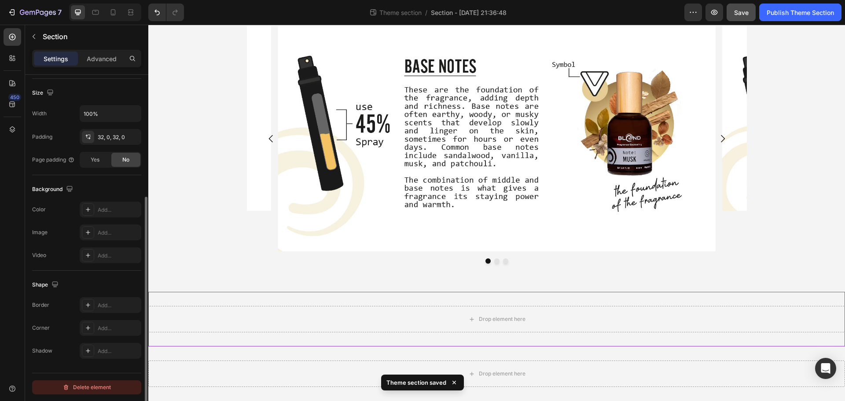
click at [94, 388] on div "Delete element" at bounding box center [86, 387] width 48 height 11
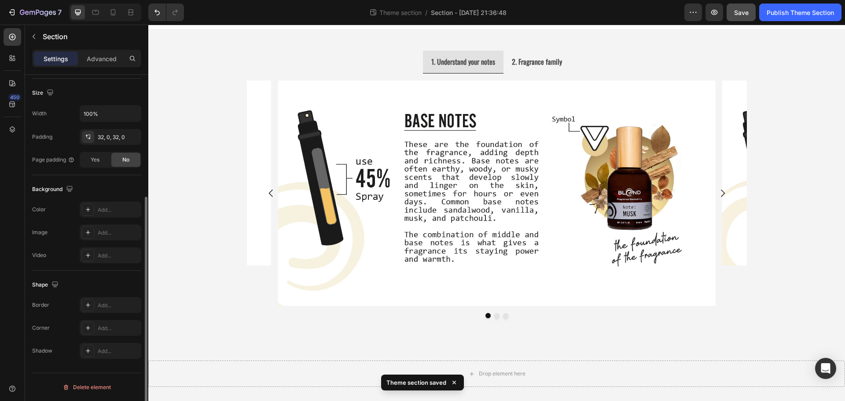
scroll to position [13, 0]
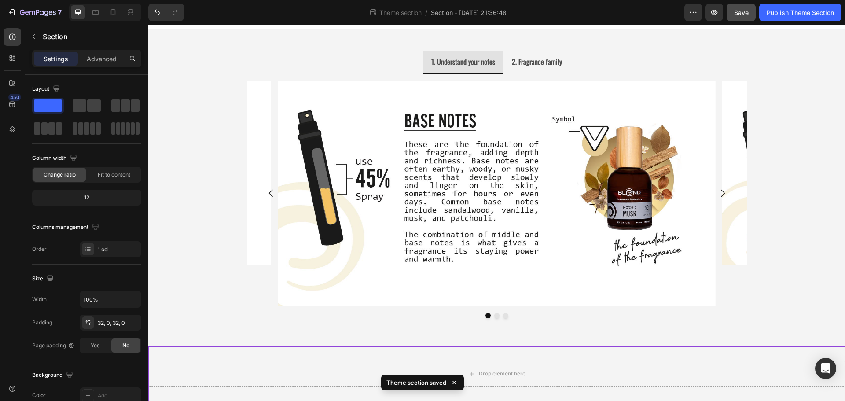
click at [258, 388] on div "Drop element here" at bounding box center [496, 373] width 697 height 55
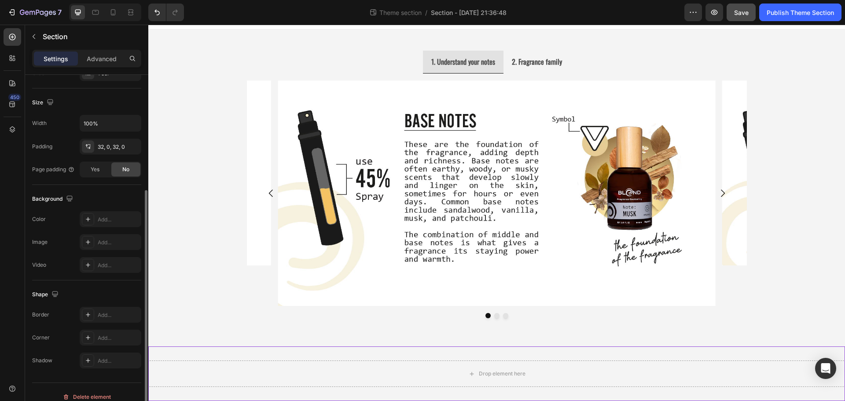
scroll to position [186, 0]
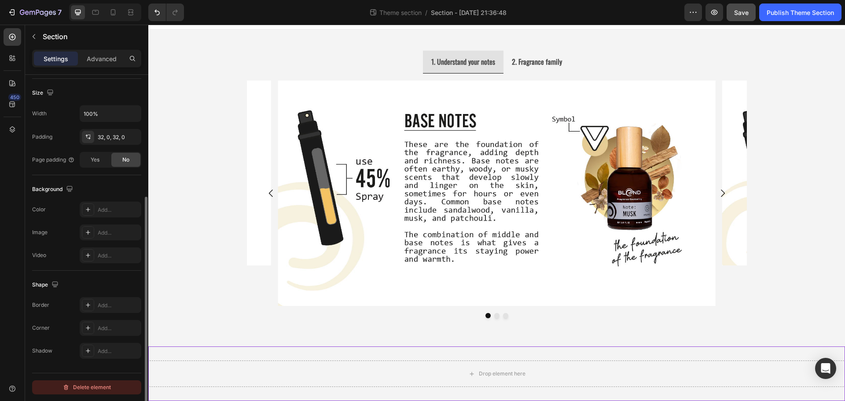
click at [79, 388] on div "Delete element" at bounding box center [86, 387] width 48 height 11
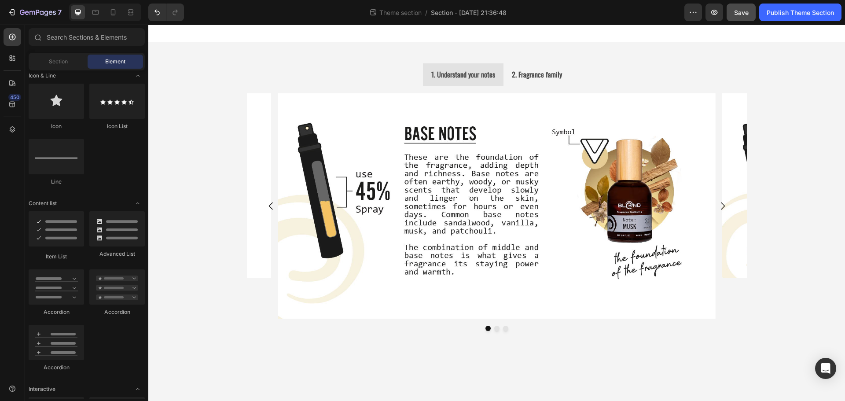
click at [383, 371] on body "1. Understand your notes 2. Fragrance family Image Image Image Carousel Image V…" at bounding box center [496, 213] width 697 height 376
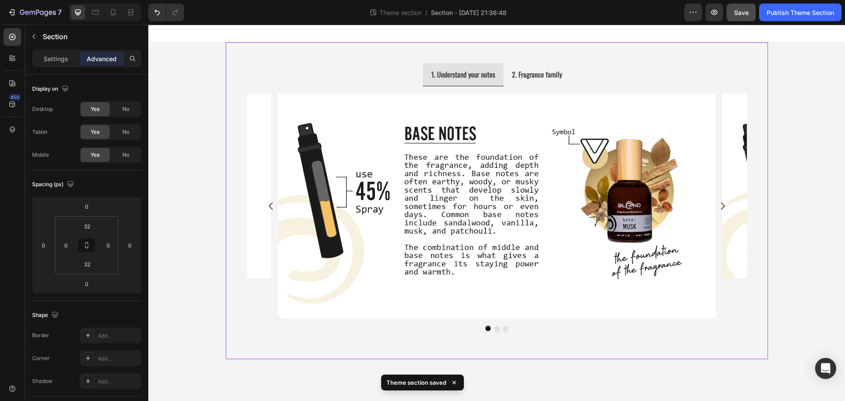
click at [230, 298] on div "1. Understand your notes 2. Fragrance family Image Image Image Carousel Image V…" at bounding box center [497, 200] width 542 height 289
click at [92, 268] on input "32" at bounding box center [87, 263] width 18 height 13
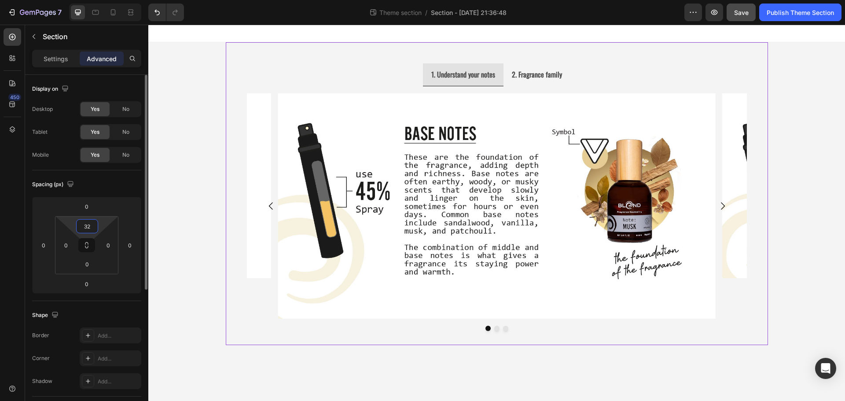
click at [90, 228] on input "32" at bounding box center [87, 226] width 18 height 13
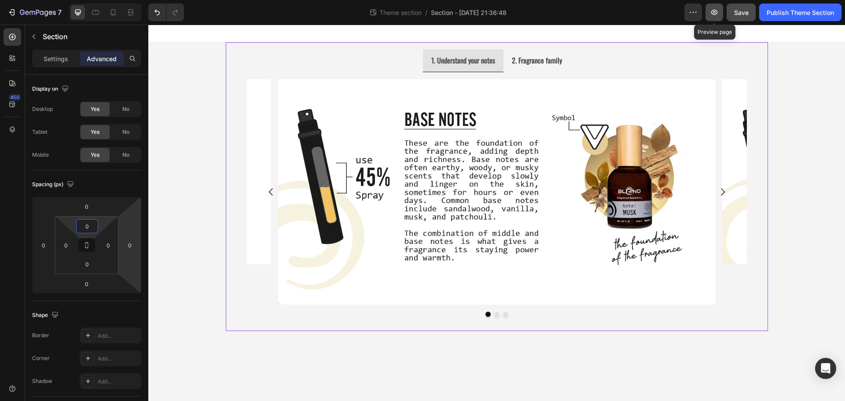
click at [719, 14] on button "button" at bounding box center [715, 13] width 18 height 18
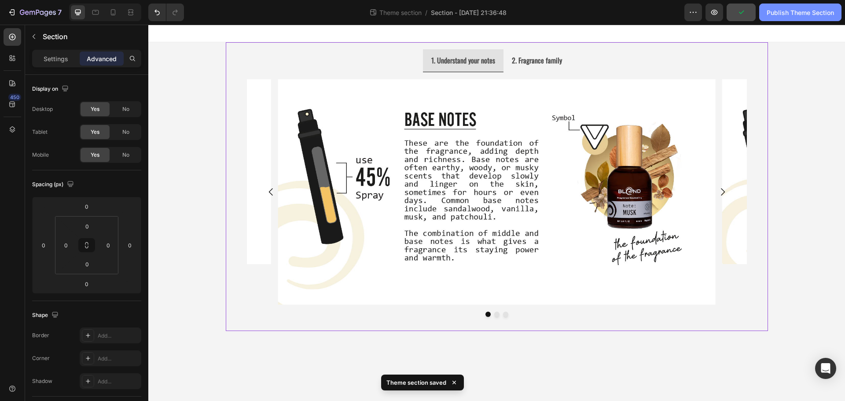
click at [796, 16] on div "Publish Theme Section" at bounding box center [800, 12] width 67 height 9
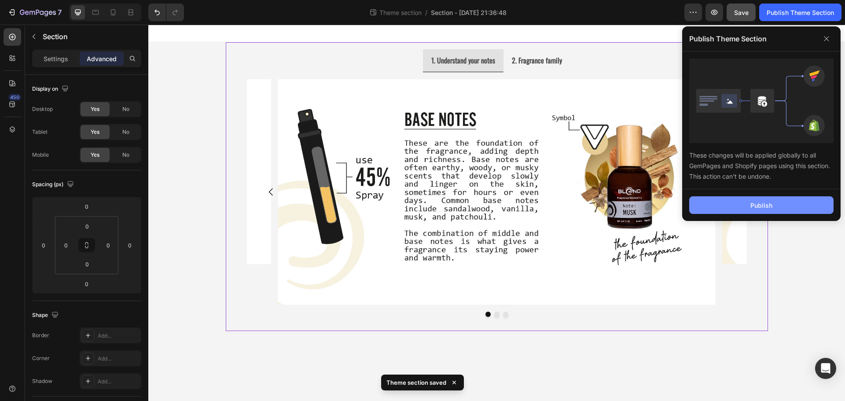
click at [745, 212] on button "Publish" at bounding box center [761, 205] width 144 height 18
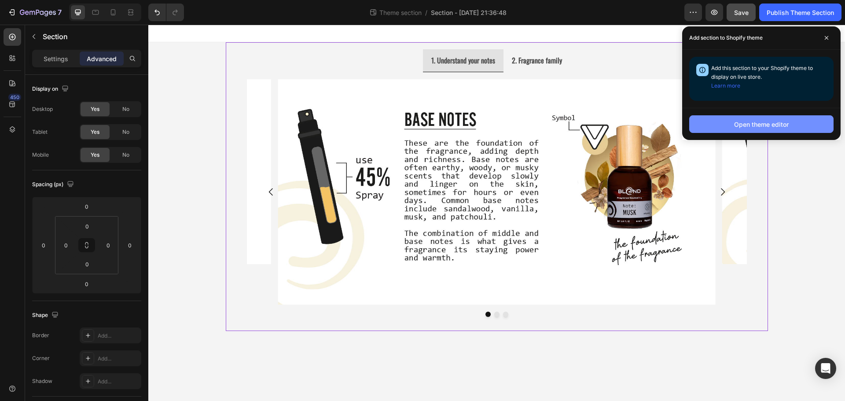
click at [830, 129] on button "Open theme editor" at bounding box center [761, 124] width 144 height 18
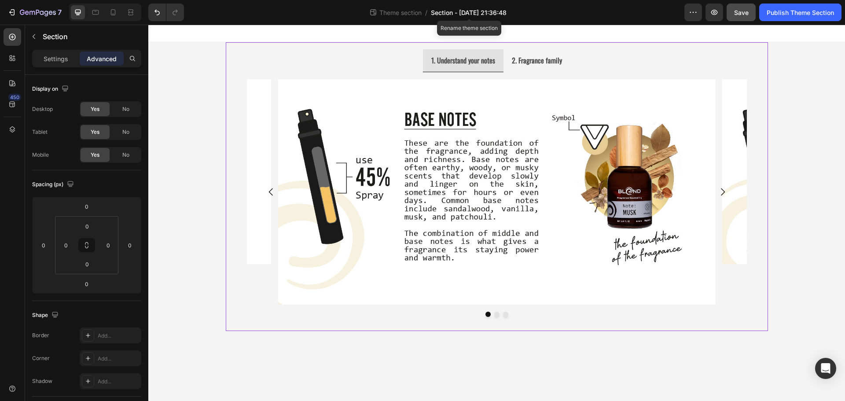
click at [456, 8] on span "Section - Aug 26 21:36:48" at bounding box center [469, 12] width 76 height 9
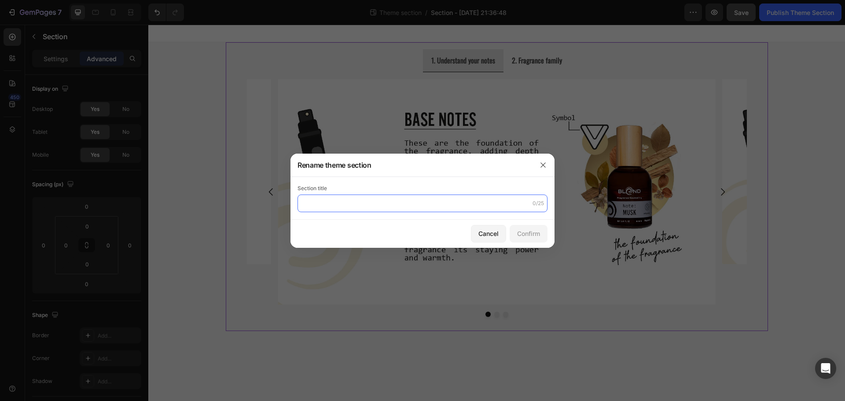
click at [380, 196] on input "text" at bounding box center [423, 204] width 250 height 18
click at [415, 203] on input "text" at bounding box center [423, 204] width 250 height 18
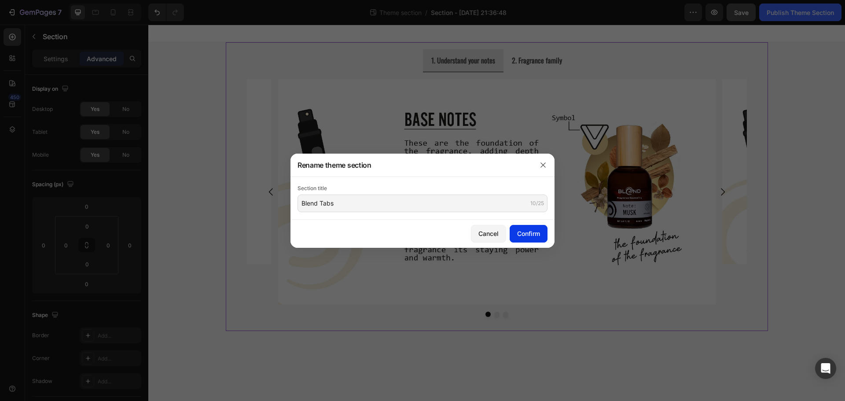
click at [521, 233] on div "Confirm" at bounding box center [528, 233] width 23 height 9
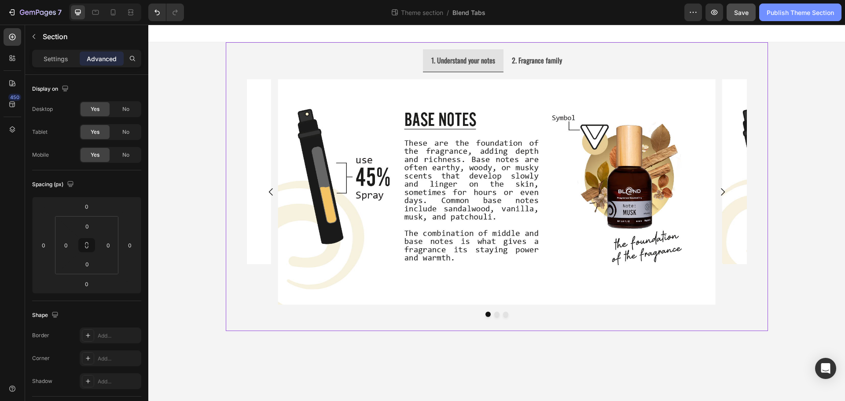
click at [807, 9] on div "Publish Theme Section" at bounding box center [800, 12] width 67 height 9
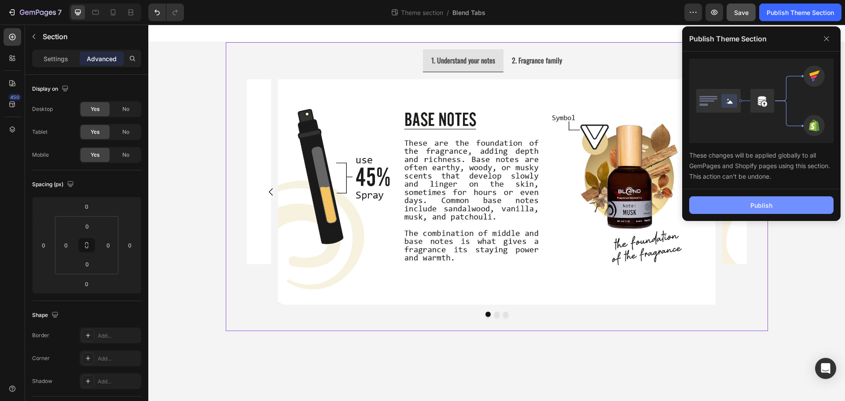
click at [780, 207] on button "Publish" at bounding box center [761, 205] width 144 height 18
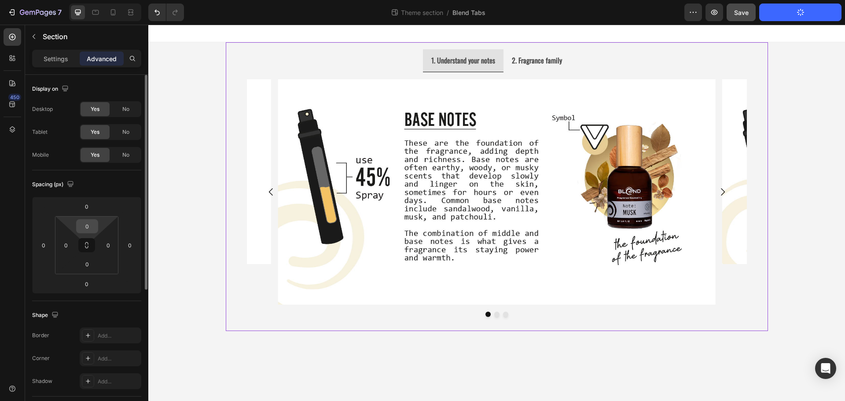
click at [93, 230] on input "0" at bounding box center [87, 226] width 18 height 13
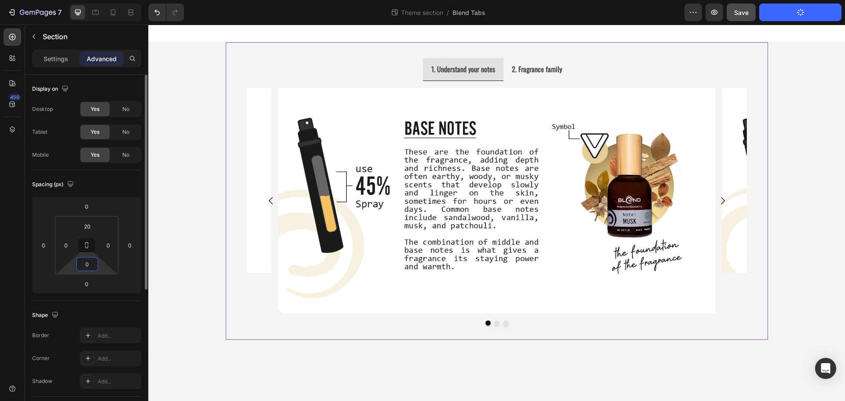
click at [85, 266] on input "0" at bounding box center [87, 263] width 18 height 13
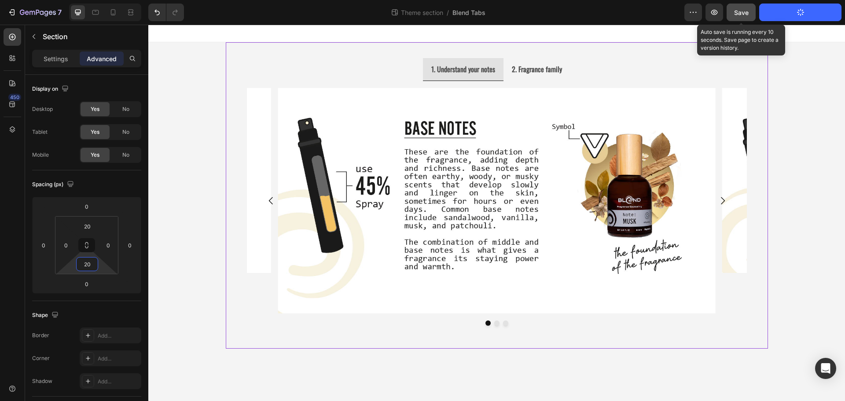
click at [735, 18] on button "Save" at bounding box center [741, 13] width 29 height 18
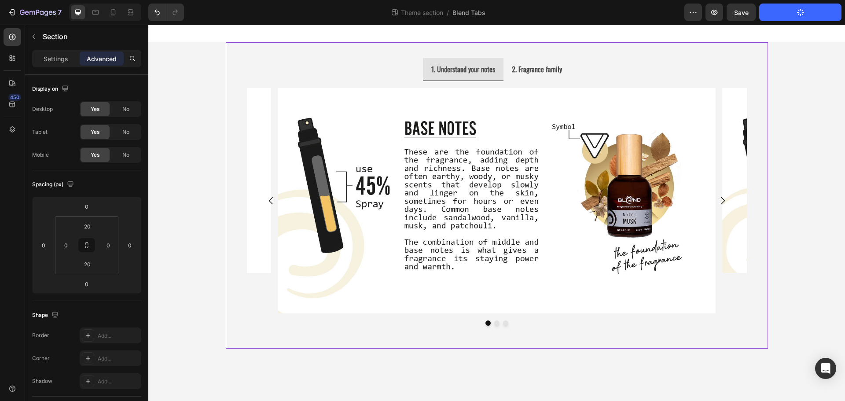
click at [796, 22] on div "7 Theme section / Blend Tabs Preview Save Publish Theme Section" at bounding box center [422, 12] width 845 height 25
click at [783, 12] on button "Publish Theme Section" at bounding box center [800, 13] width 82 height 18
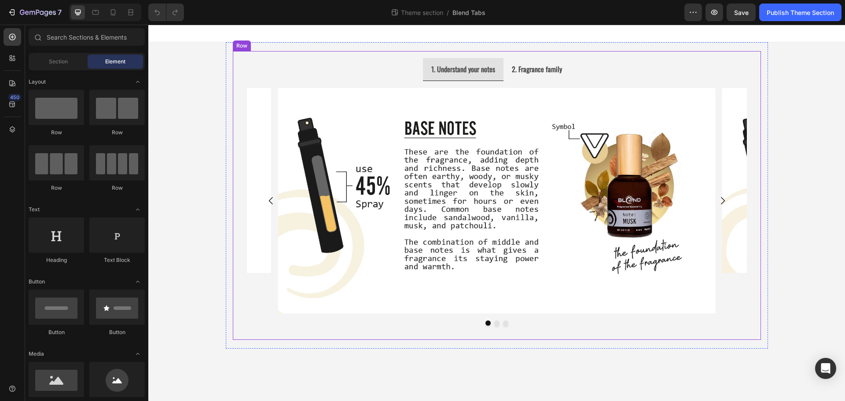
click at [238, 64] on div "1. Understand your notes 2. Fragrance family Image Image Image Carousel Image V…" at bounding box center [497, 195] width 528 height 289
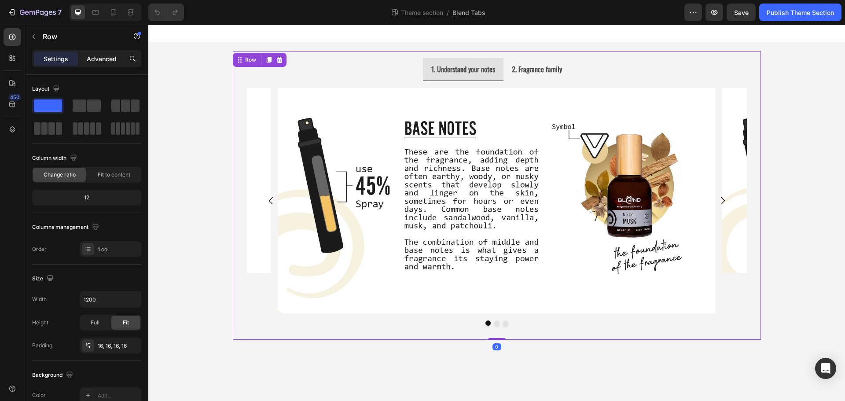
drag, startPoint x: 97, startPoint y: 68, endPoint x: 96, endPoint y: 63, distance: 5.0
click at [97, 67] on div "Settings Advanced" at bounding box center [86, 62] width 123 height 25
click at [96, 61] on p "Advanced" at bounding box center [102, 58] width 30 height 9
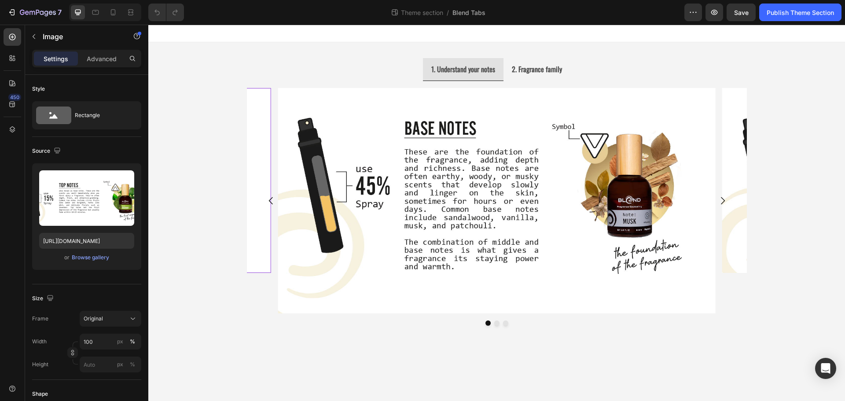
click at [257, 223] on img at bounding box center [53, 180] width 438 height 185
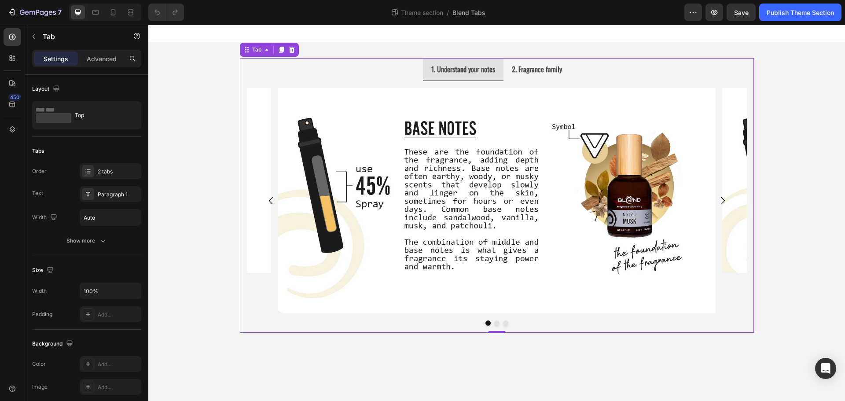
click at [284, 72] on ul "1. Understand your notes 2. Fragrance family" at bounding box center [497, 69] width 514 height 23
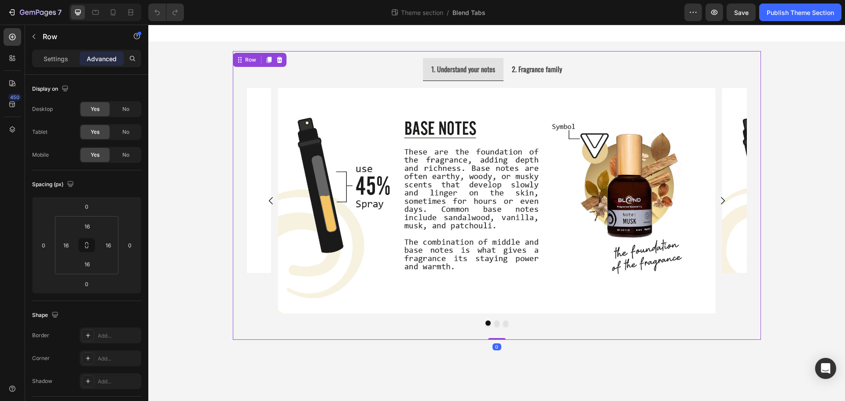
click at [328, 53] on div "1. Understand your notes 2. Fragrance family Image Image Image Carousel Image V…" at bounding box center [497, 195] width 528 height 289
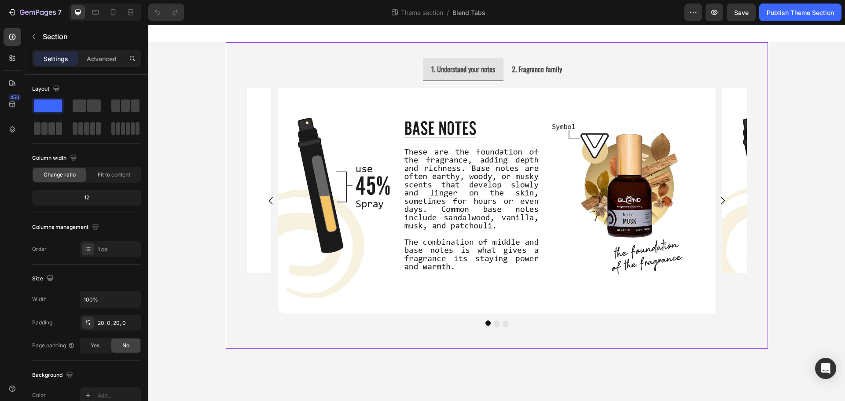
click at [329, 44] on div "1. Understand your notes 2. Fragrance family Image Image Image Carousel Image V…" at bounding box center [497, 195] width 542 height 306
click at [96, 56] on p "Advanced" at bounding box center [102, 58] width 30 height 9
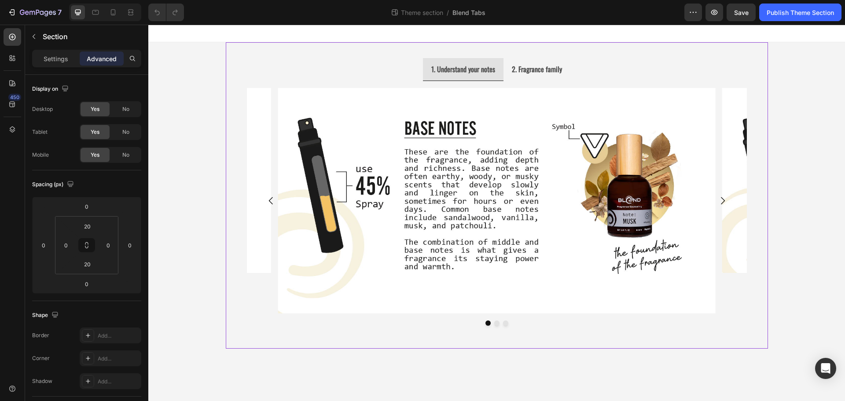
click at [776, 21] on div "7 Theme section / Blend Tabs Preview Save Publish Theme Section" at bounding box center [422, 12] width 845 height 25
click at [778, 14] on div "Publish Theme Section" at bounding box center [800, 12] width 67 height 9
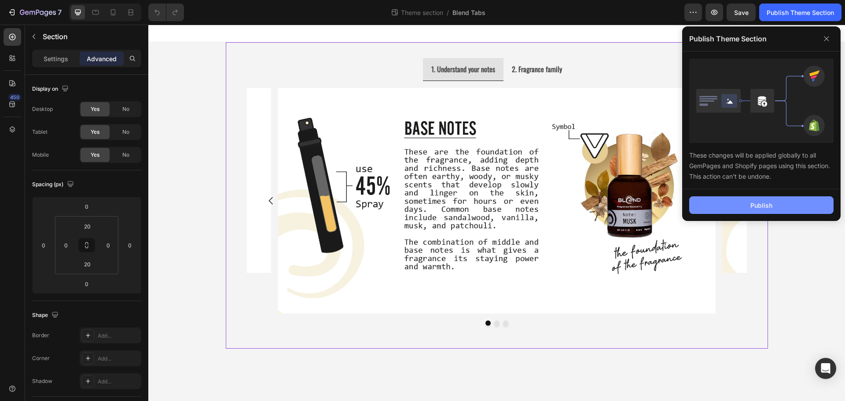
click at [776, 203] on button "Publish" at bounding box center [761, 205] width 144 height 18
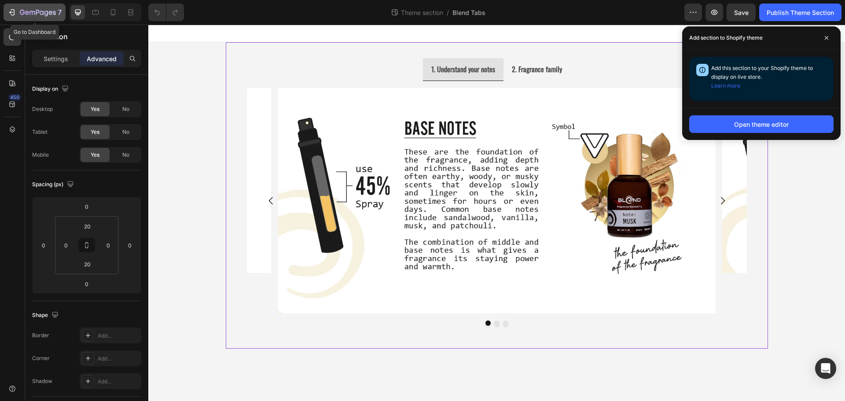
click at [8, 18] on button "7" at bounding box center [35, 13] width 62 height 18
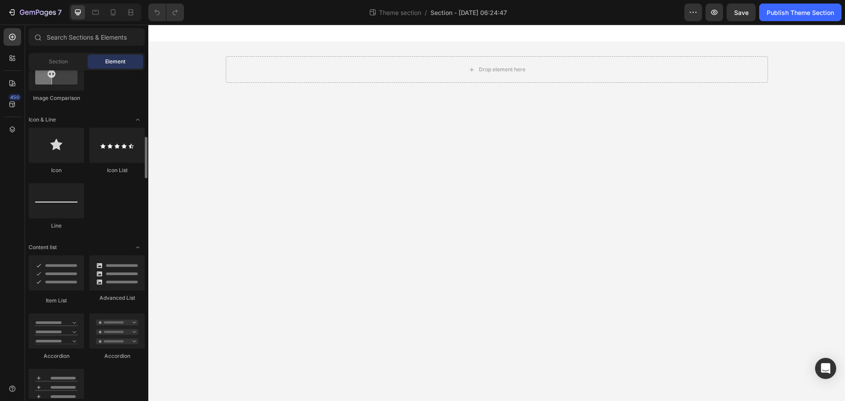
scroll to position [572, 0]
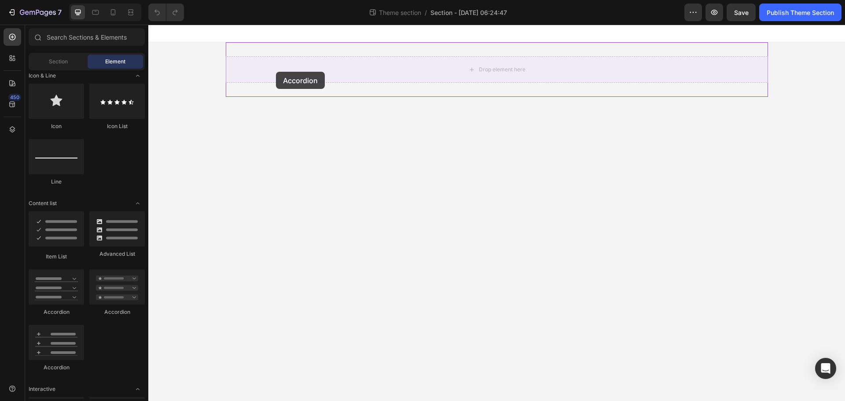
drag, startPoint x: 192, startPoint y: 360, endPoint x: 276, endPoint y: 72, distance: 300.2
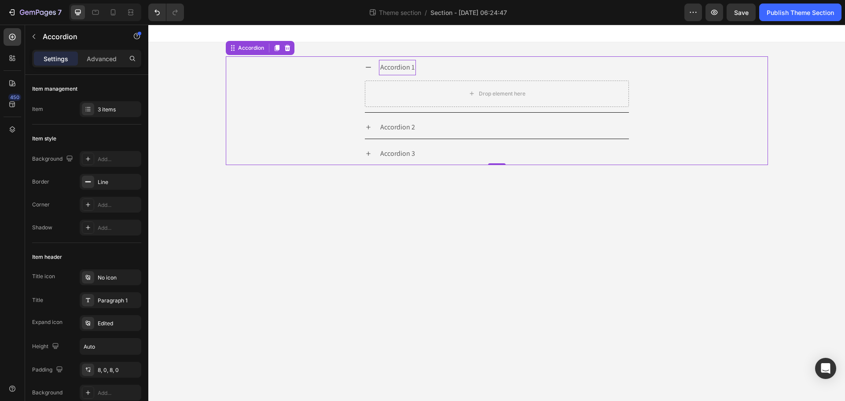
click at [397, 66] on div "Accordion 1" at bounding box center [397, 67] width 37 height 15
click at [397, 66] on p "Accordion 1" at bounding box center [397, 67] width 34 height 13
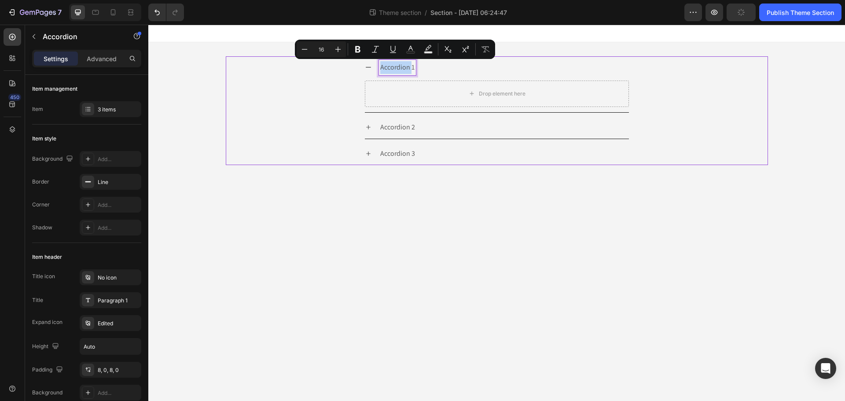
click at [397, 66] on p "Accordion 1" at bounding box center [397, 67] width 34 height 13
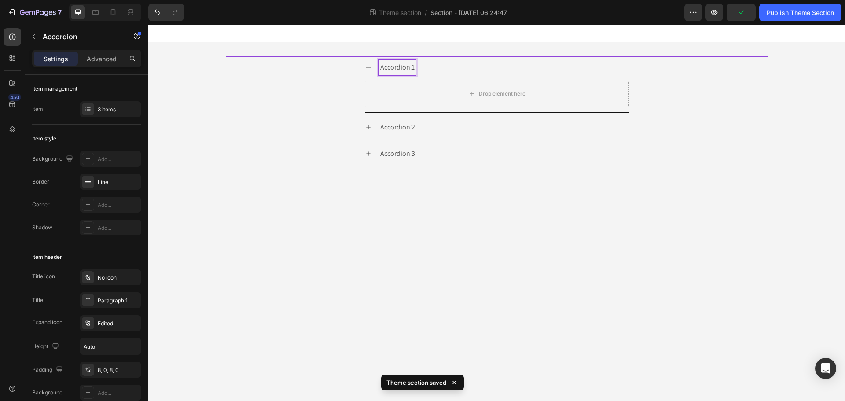
click at [397, 66] on p "Accordion 1" at bounding box center [397, 67] width 34 height 13
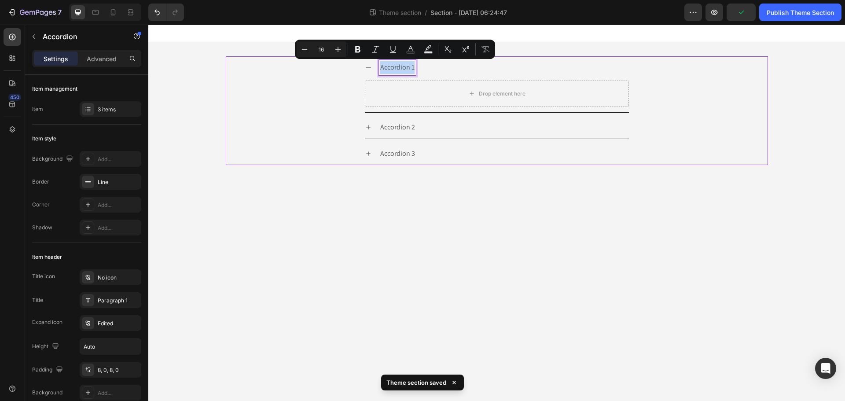
click at [397, 66] on p "Accordion 1" at bounding box center [397, 67] width 34 height 13
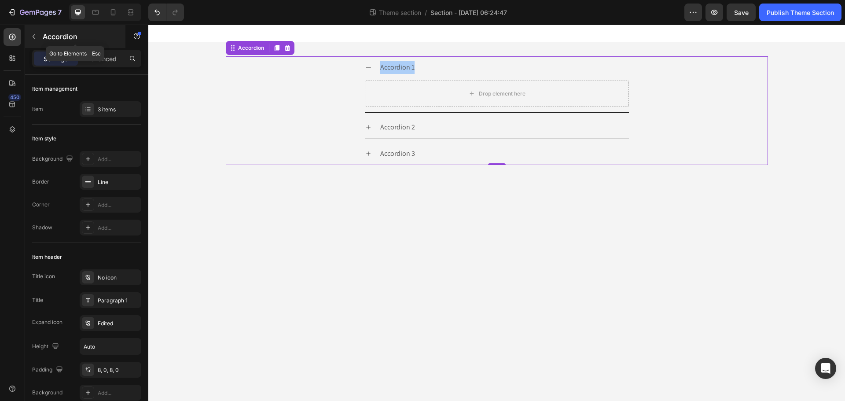
click at [37, 37] on icon "button" at bounding box center [33, 36] width 7 height 7
click at [408, 70] on p "Accordion 1" at bounding box center [397, 67] width 34 height 13
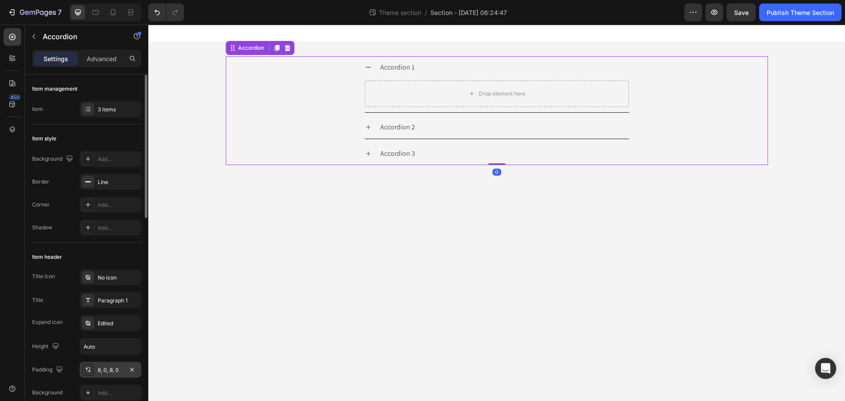
scroll to position [44, 0]
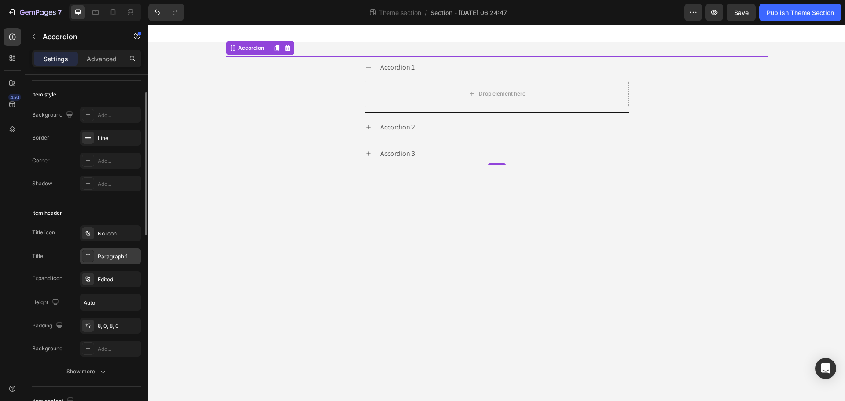
click at [108, 255] on div "Paragraph 1" at bounding box center [118, 257] width 41 height 8
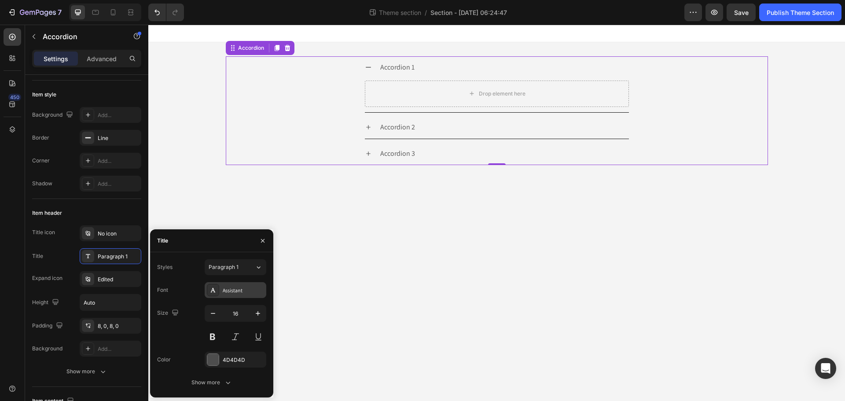
click at [245, 287] on div "Assistant" at bounding box center [243, 291] width 41 height 8
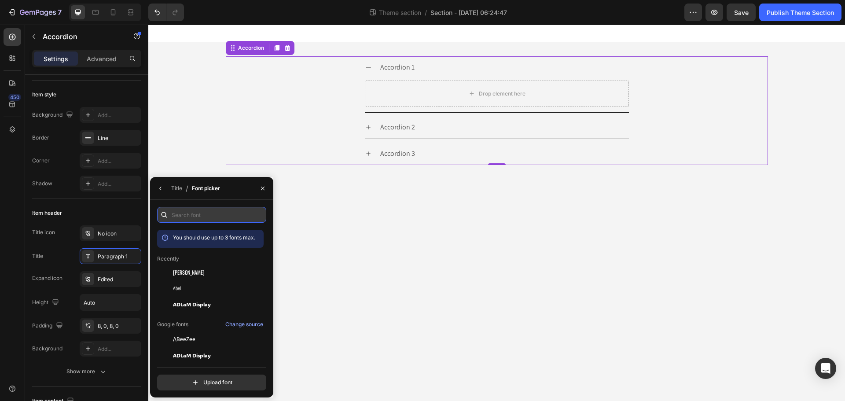
click at [203, 210] on input "text" at bounding box center [211, 215] width 109 height 16
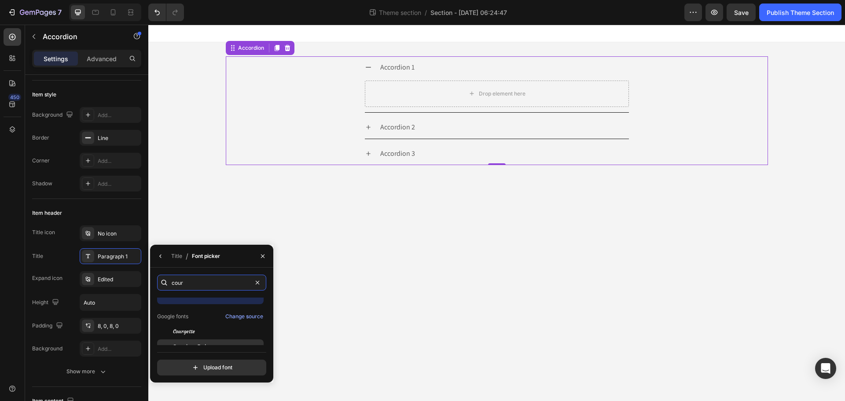
scroll to position [22, 0]
click at [247, 339] on div "Courier Prime" at bounding box center [217, 337] width 89 height 8
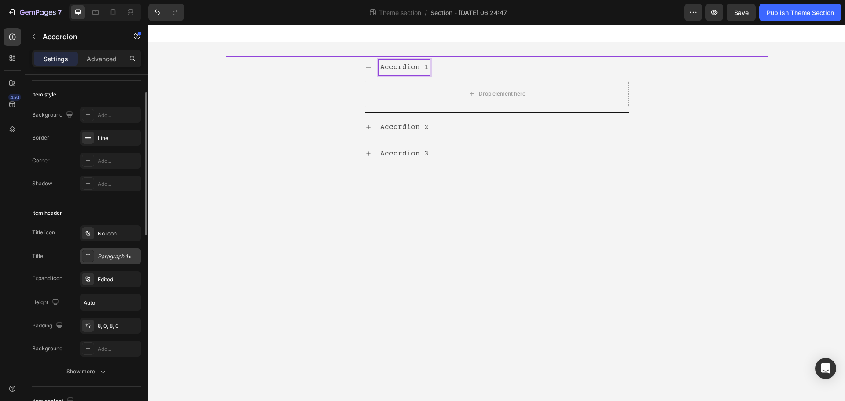
click at [111, 257] on div "Paragraph 1*" at bounding box center [118, 257] width 41 height 8
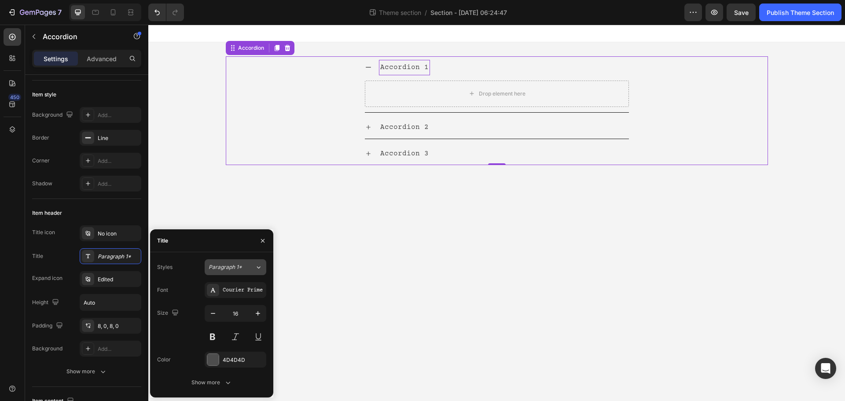
click at [237, 268] on span "Paragraph 1*" at bounding box center [225, 267] width 33 height 8
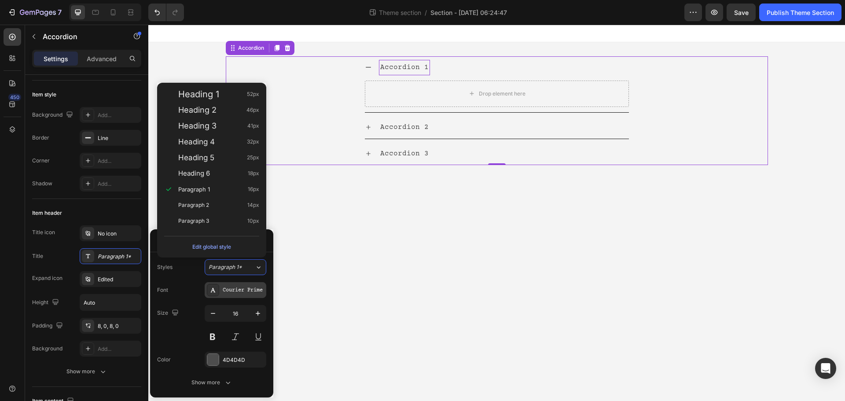
click at [240, 284] on div "Courier Prime" at bounding box center [236, 290] width 62 height 16
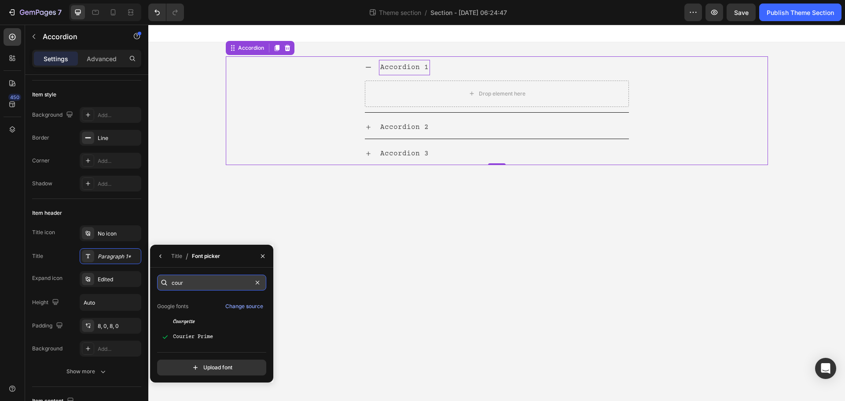
click at [237, 287] on input "cour" at bounding box center [211, 283] width 109 height 16
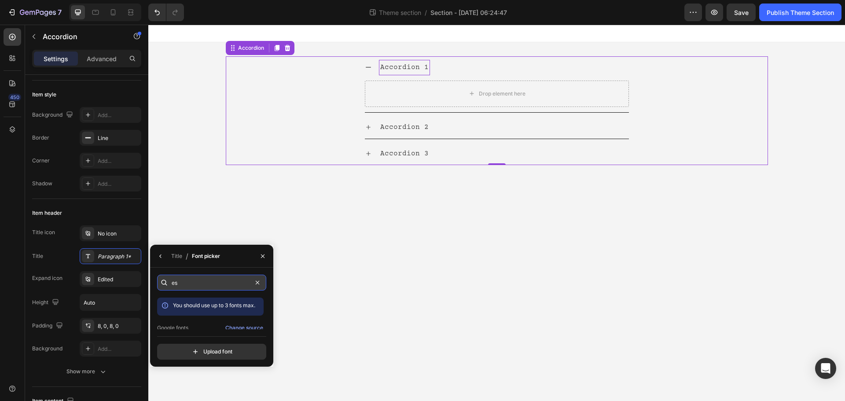
type input "e"
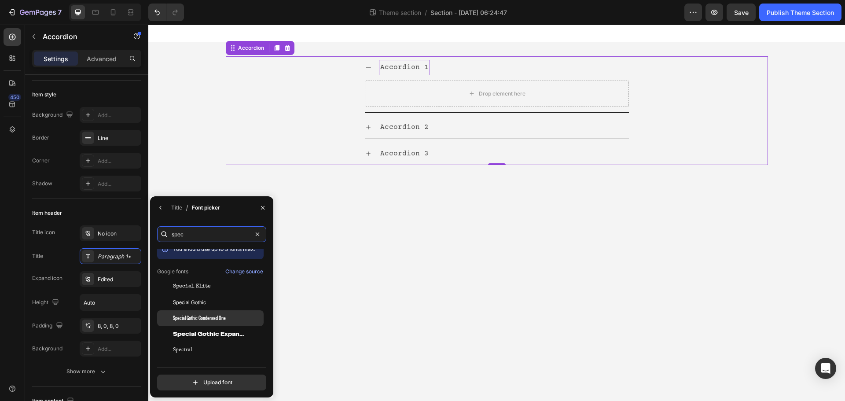
scroll to position [22, 0]
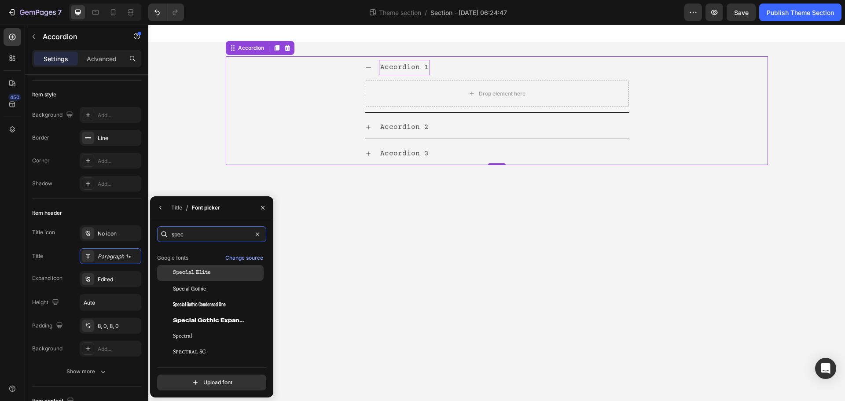
type input "spec"
click at [198, 328] on div "Special Elite" at bounding box center [210, 336] width 107 height 16
click at [337, 205] on body "Accordion 1 Drop element here Accordion 2 Accordion 3 Accordion Root Drag & dro…" at bounding box center [496, 213] width 697 height 376
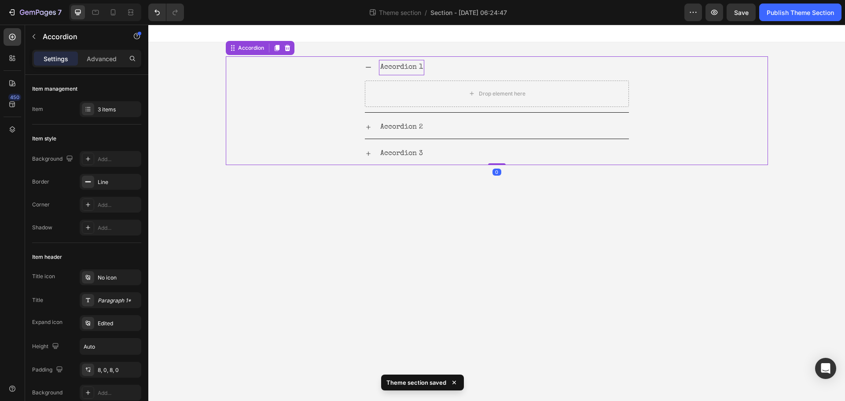
click at [393, 69] on p "Accordion 1" at bounding box center [401, 67] width 43 height 13
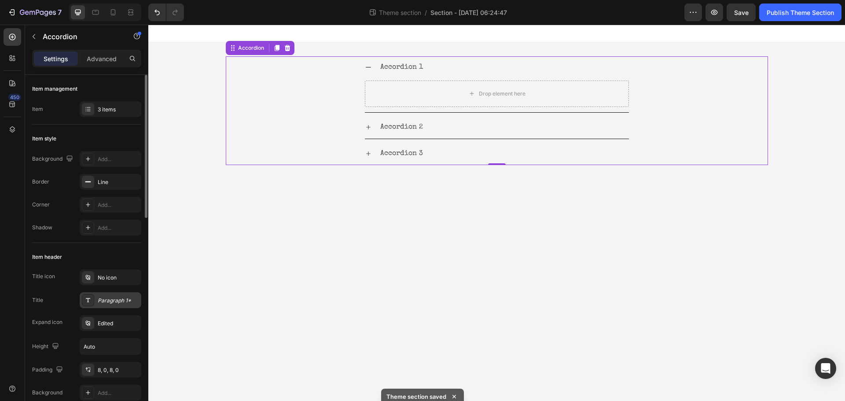
click at [118, 308] on div "Paragraph 1*" at bounding box center [111, 300] width 62 height 16
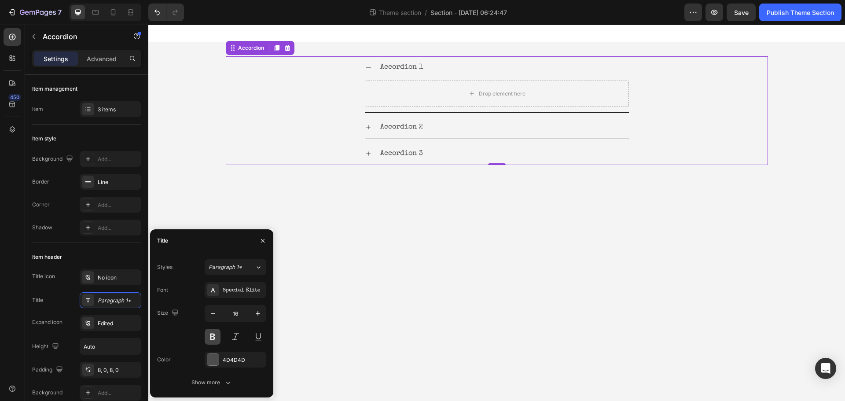
click at [219, 332] on button at bounding box center [213, 337] width 16 height 16
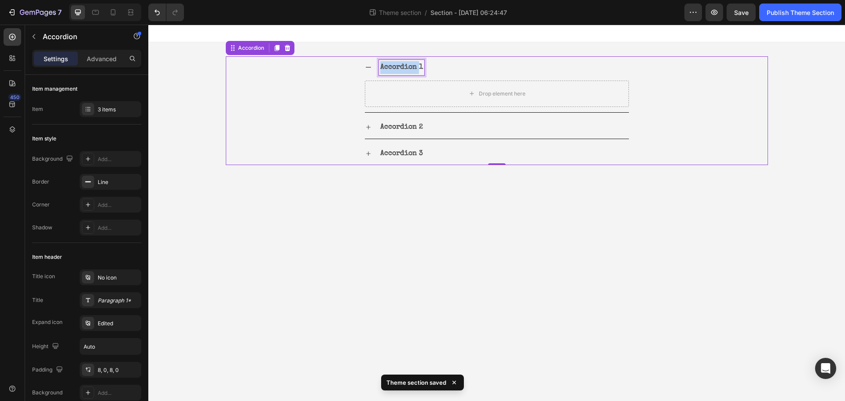
click at [408, 68] on p "Accordion 1" at bounding box center [401, 67] width 43 height 13
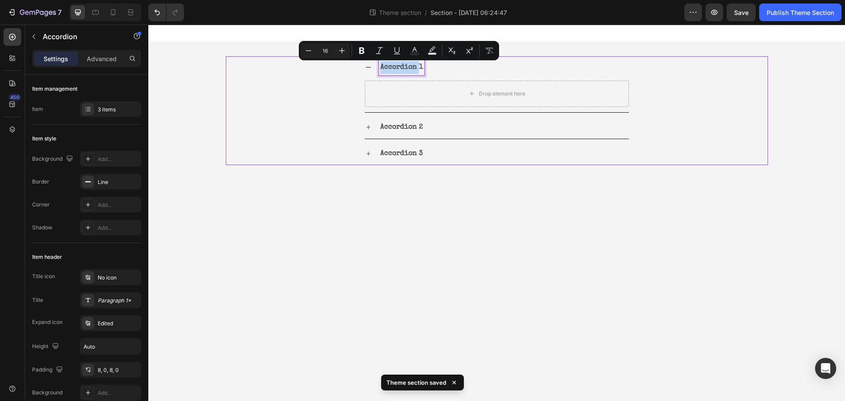
click at [418, 68] on p "Accordion 1" at bounding box center [401, 67] width 43 height 13
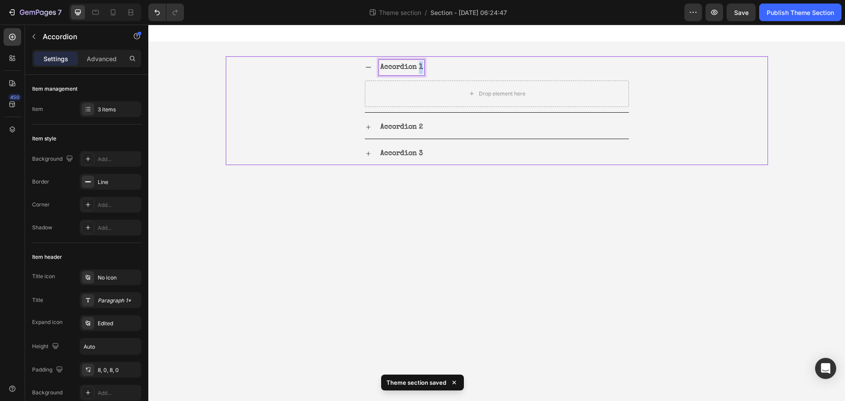
click at [418, 68] on p "Accordion 1" at bounding box center [401, 67] width 43 height 13
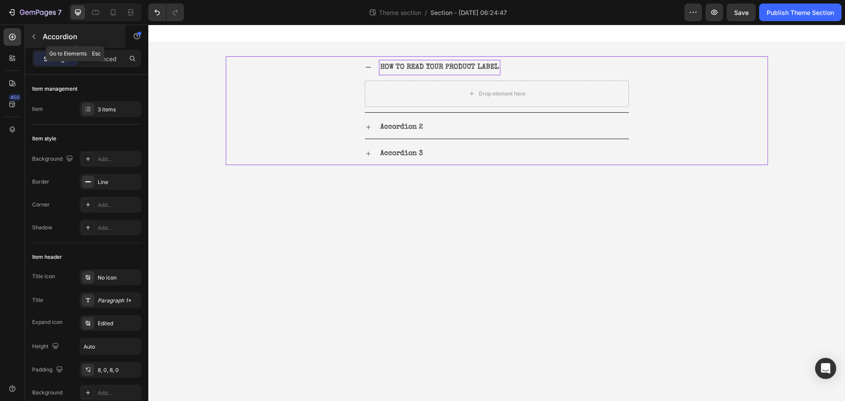
click at [28, 38] on button "button" at bounding box center [34, 36] width 14 height 14
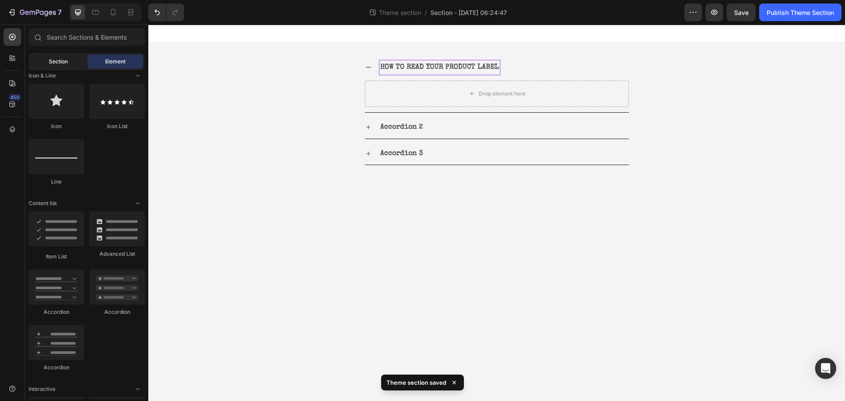
click at [48, 62] on div "Section" at bounding box center [57, 62] width 55 height 14
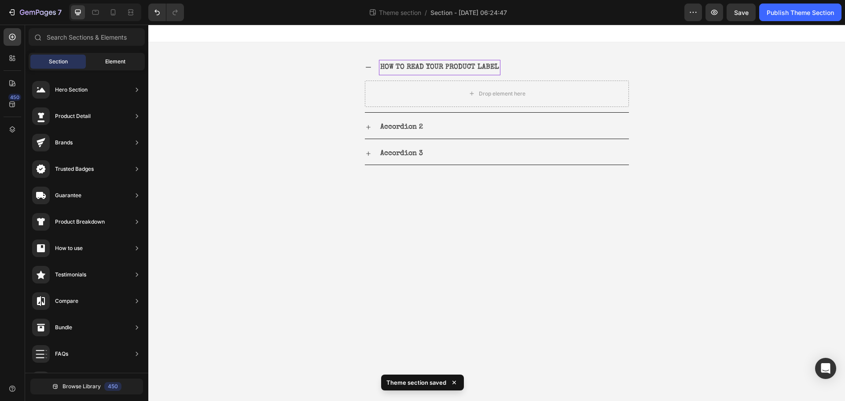
click at [100, 63] on div "Element" at bounding box center [115, 62] width 55 height 14
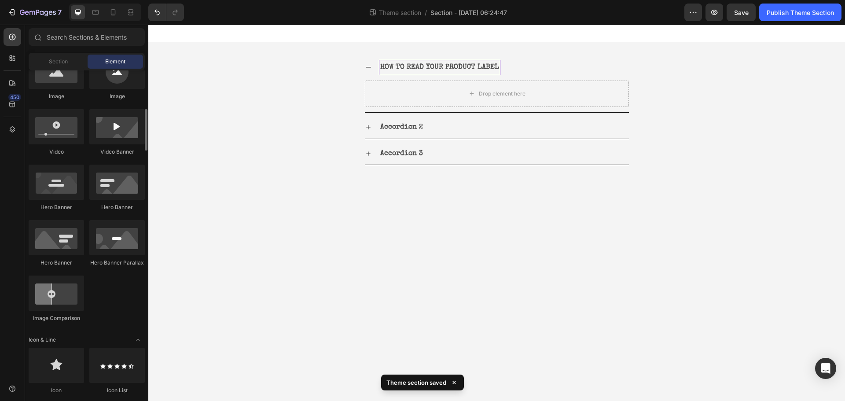
scroll to position [264, 0]
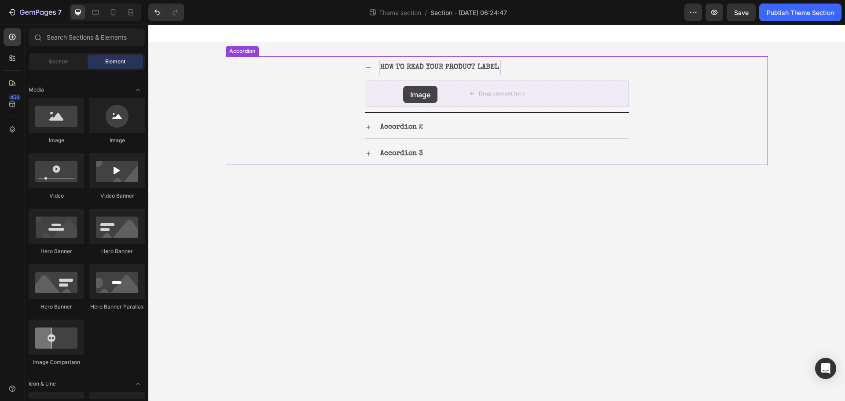
drag, startPoint x: 211, startPoint y: 134, endPoint x: 403, endPoint y: 86, distance: 198.3
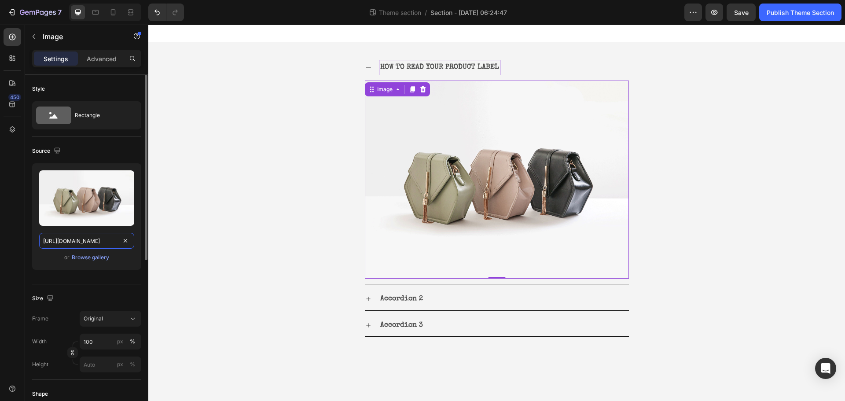
click at [81, 237] on input "https://cdn.shopify.com/s/files/1/2005/9307/files/image_demo.jpg" at bounding box center [86, 241] width 95 height 16
paste input "ucarecdn.com/e9d71c38-b982-48d0-be45-b57f35457c07/-/format/auto/-/preview/3000x…"
type input "https://ucarecdn.com/e9d71c38-b982-48d0-be45-b57f35457c07/-/format/auto/-/previ…"
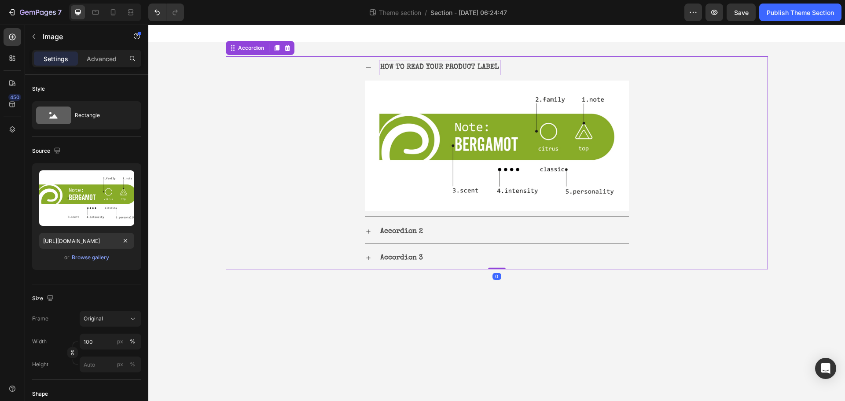
click at [690, 183] on div "HOW TO READ YOUR PRODUCT LABEL Image" at bounding box center [496, 136] width 541 height 161
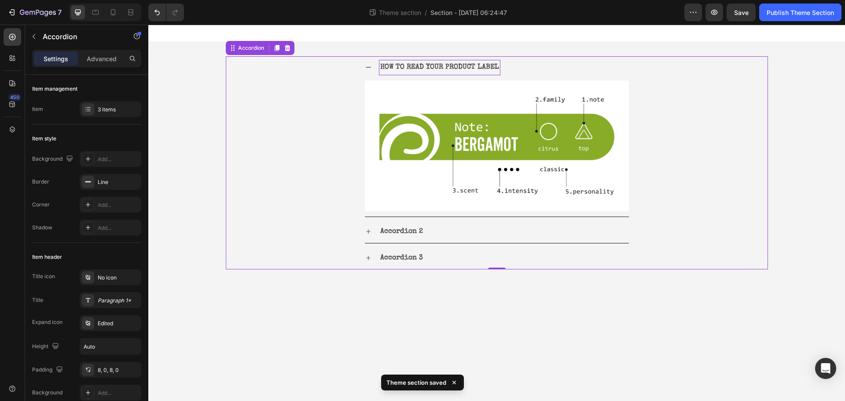
click at [379, 77] on div "HOW TO READ YOUR PRODUCT LABEL" at bounding box center [497, 67] width 264 height 22
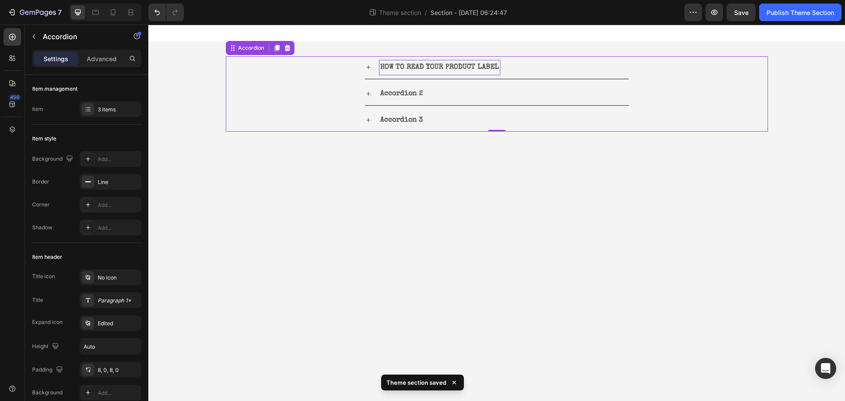
click at [375, 74] on div "HOW TO READ YOUR PRODUCT LABEL" at bounding box center [497, 67] width 264 height 22
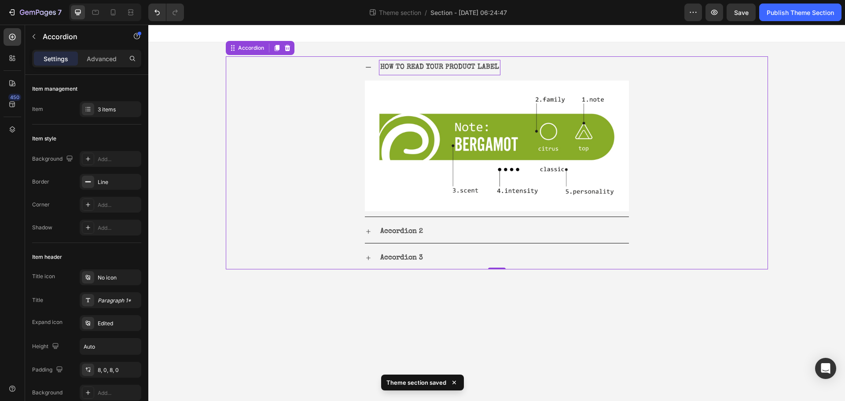
click at [375, 70] on div "HOW TO READ YOUR PRODUCT LABEL" at bounding box center [497, 67] width 264 height 22
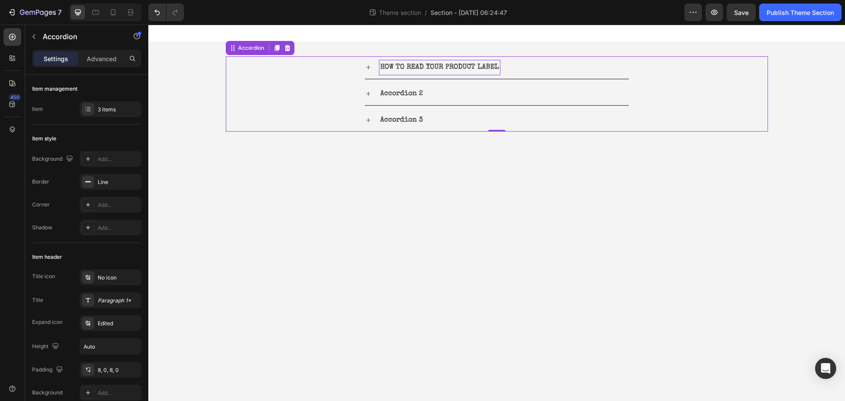
click at [580, 65] on div "HOW TO READ YOUR PRODUCT LABEL" at bounding box center [504, 67] width 250 height 15
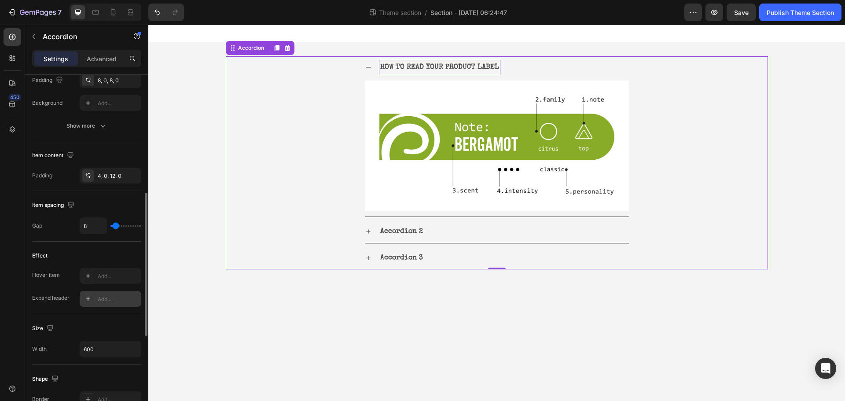
scroll to position [70, 0]
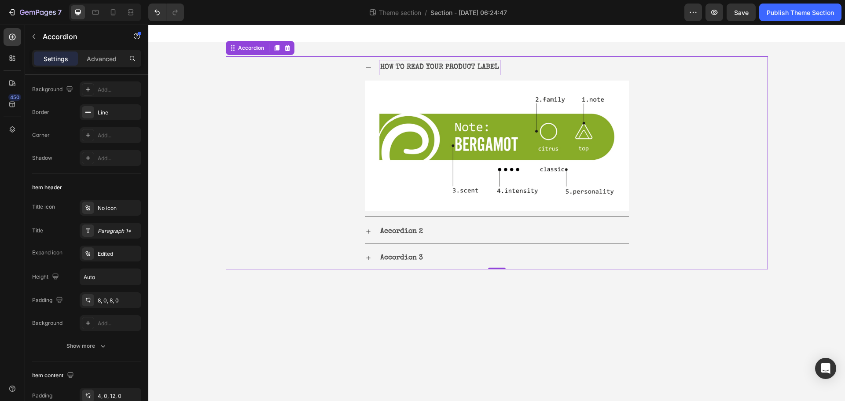
click at [372, 76] on div "HOW TO READ YOUR PRODUCT LABEL" at bounding box center [497, 67] width 264 height 22
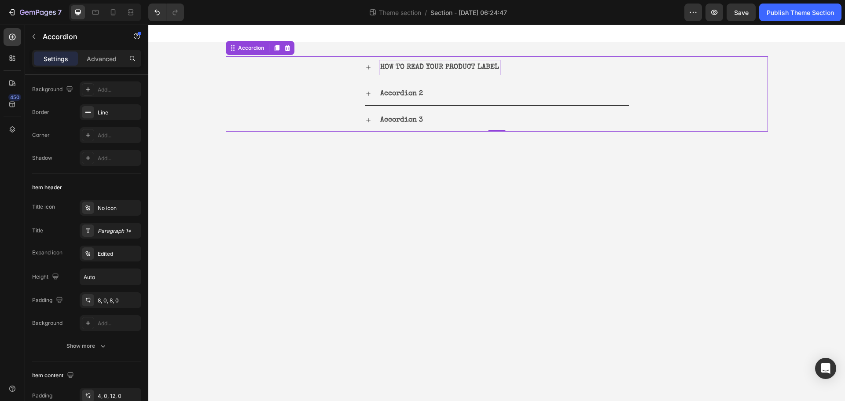
click at [615, 58] on div "HOW TO READ YOUR PRODUCT LABEL" at bounding box center [497, 67] width 264 height 22
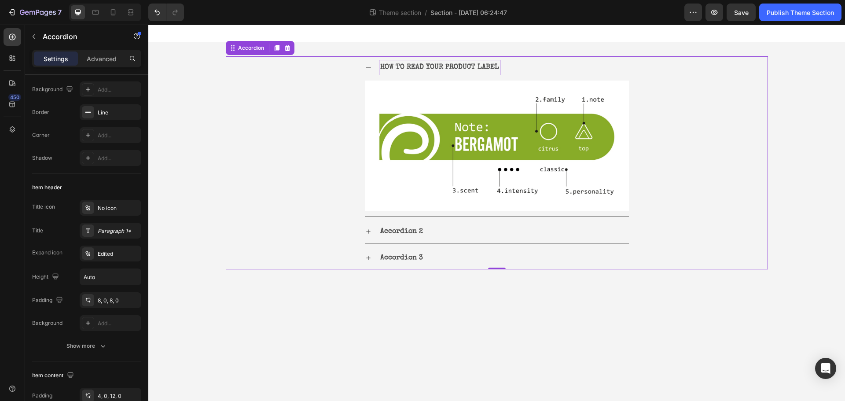
click at [615, 64] on div "HOW TO READ YOUR PRODUCT LABEL" at bounding box center [504, 67] width 250 height 15
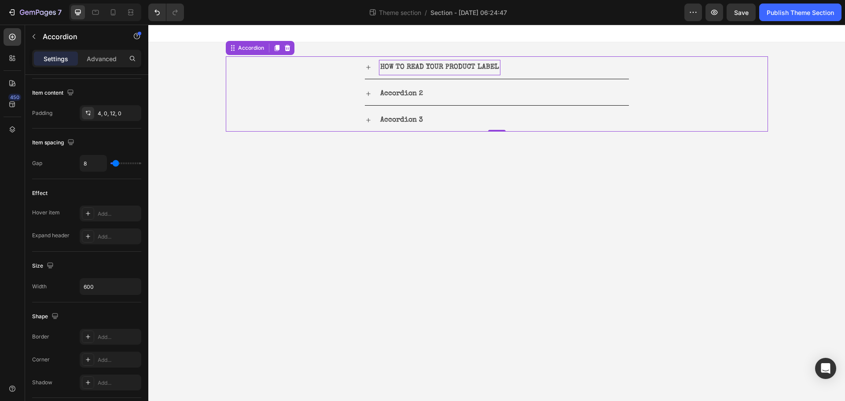
scroll to position [510, 0]
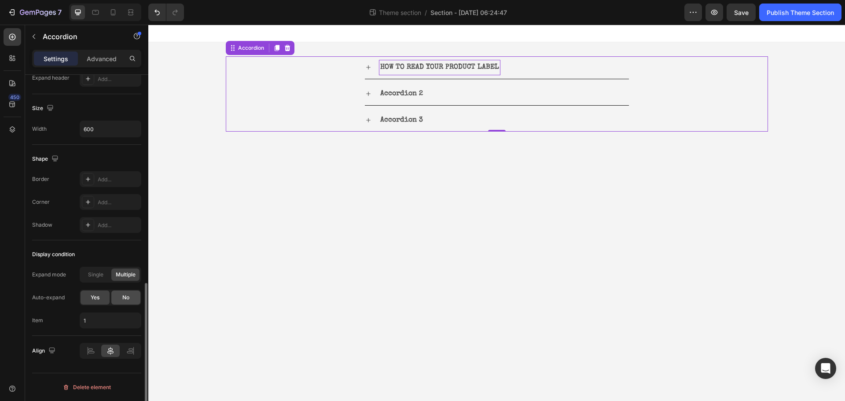
click at [127, 300] on span "No" at bounding box center [125, 298] width 7 height 8
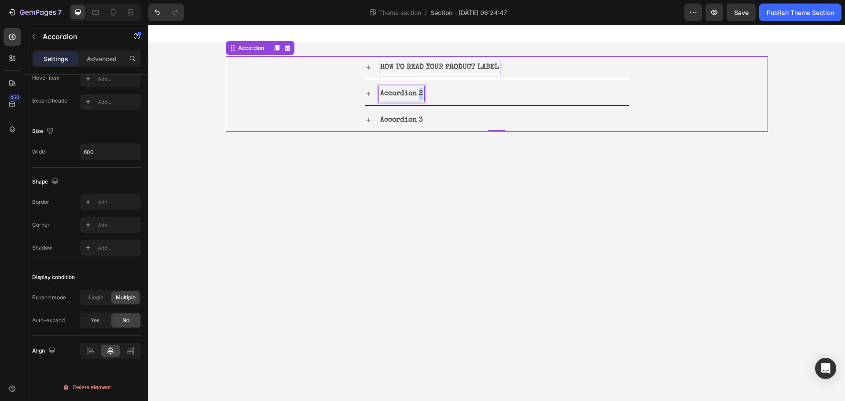
click at [419, 91] on p "Accordion 2" at bounding box center [401, 94] width 43 height 13
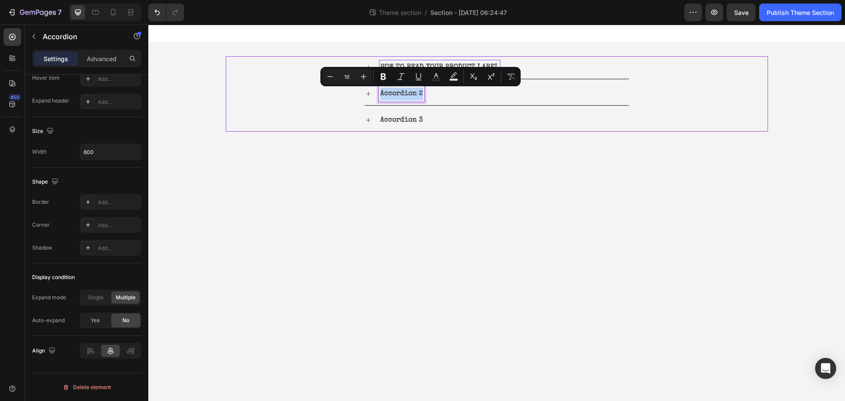
click at [419, 91] on p "Accordion 2" at bounding box center [401, 94] width 43 height 13
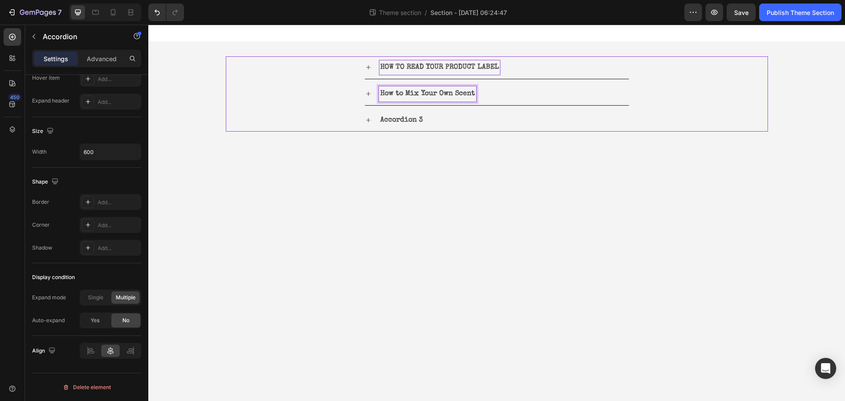
click at [410, 99] on p "How to Mix Your Own Scent" at bounding box center [427, 94] width 95 height 13
click at [404, 98] on div at bounding box center [404, 98] width 0 height 0
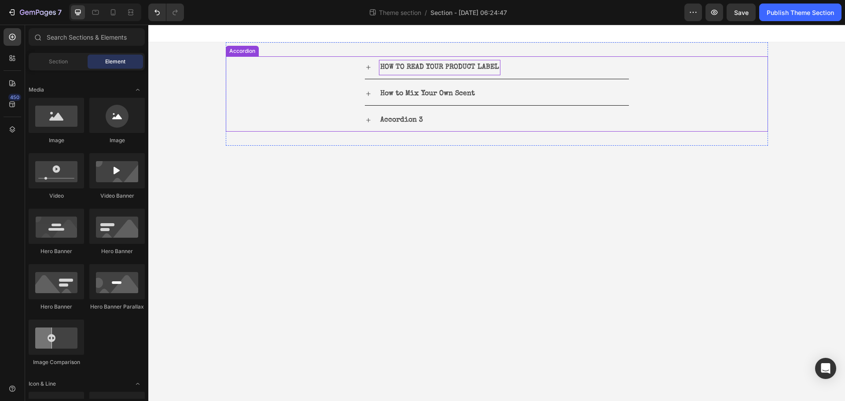
click at [450, 66] on p "HOW TO READ YOUR PRODUCT LABEL" at bounding box center [439, 67] width 119 height 13
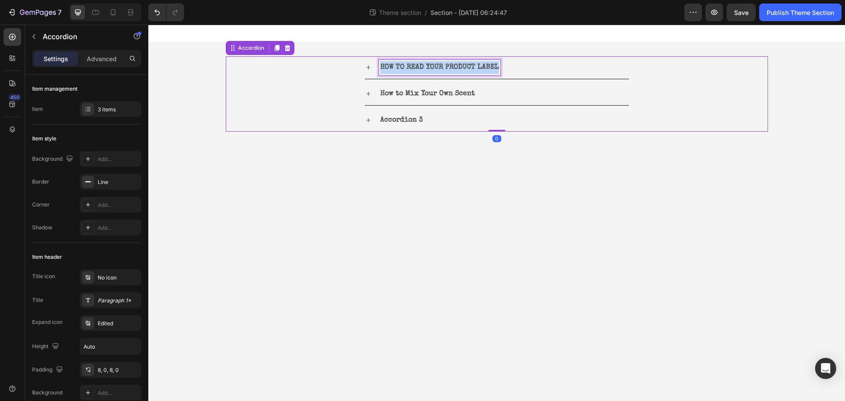
click at [450, 66] on p "HOW TO READ YOUR PRODUCT LABEL" at bounding box center [439, 67] width 119 height 13
click at [424, 92] on strong "How to Mix Your Own Scent" at bounding box center [427, 93] width 95 height 7
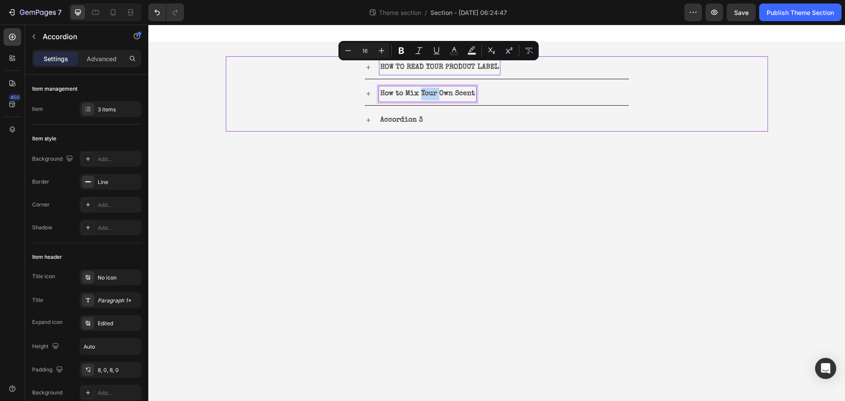
click at [424, 92] on strong "How to Mix Your Own Scent" at bounding box center [427, 93] width 95 height 7
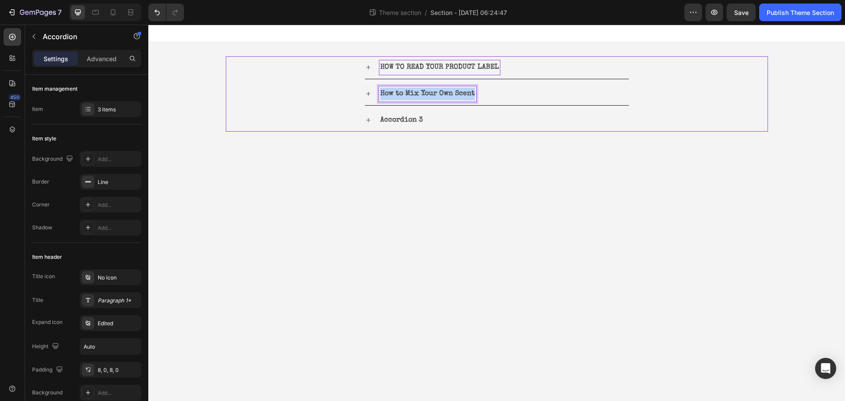
click at [424, 92] on strong "How to Mix Your Own Scent" at bounding box center [427, 93] width 95 height 7
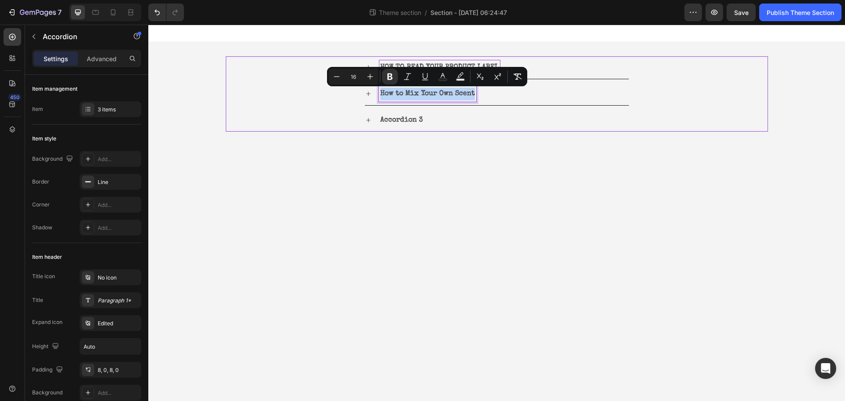
copy strong "How to Mix Your Own Scent"
click at [469, 96] on strong "How to Mix Your Own Scent" at bounding box center [427, 93] width 95 height 7
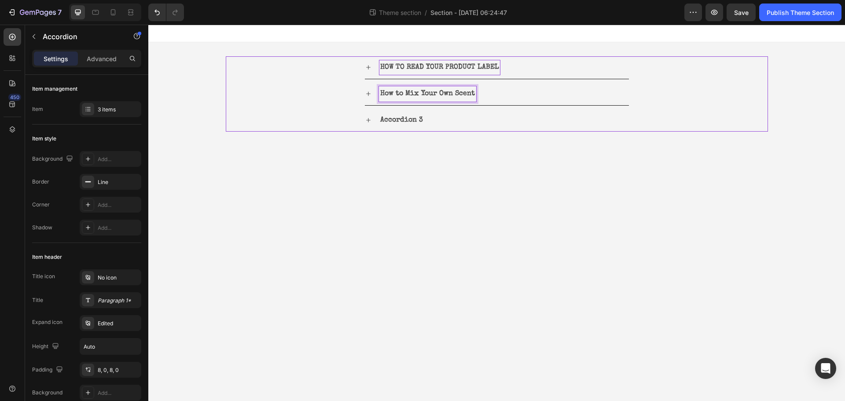
click at [469, 96] on strong "How to Mix Your Own Scent" at bounding box center [427, 93] width 95 height 7
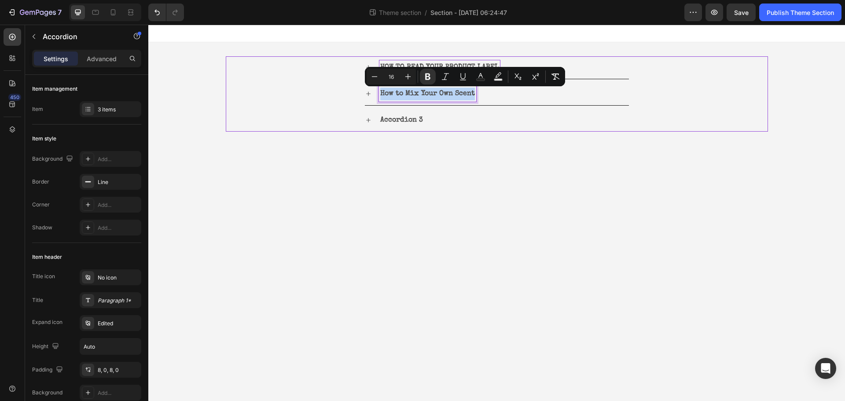
click at [469, 96] on strong "How to Mix Your Own Scent" at bounding box center [427, 93] width 95 height 7
click at [396, 95] on strong "How to Mix Your Own Scent" at bounding box center [427, 93] width 95 height 7
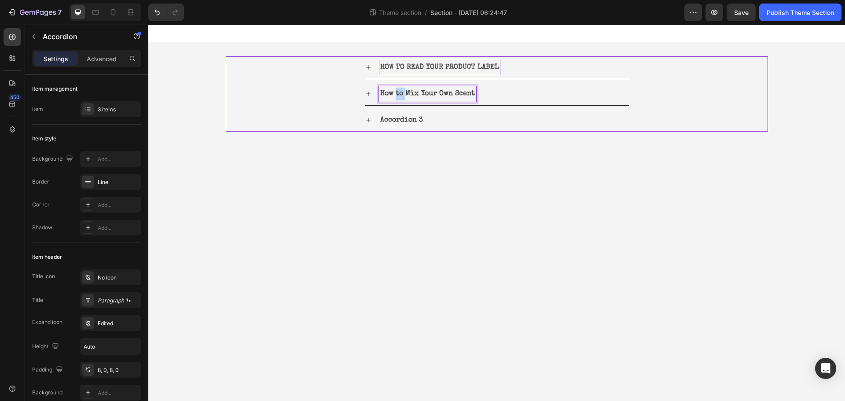
click at [396, 95] on strong "How to Mix Your Own Scent" at bounding box center [427, 93] width 95 height 7
click at [421, 96] on strong "HOW DO YOU MIX YO" at bounding box center [412, 93] width 64 height 7
drag, startPoint x: 408, startPoint y: 94, endPoint x: 417, endPoint y: 96, distance: 9.5
click at [417, 96] on strong "HOW DO YOU MIX YO" at bounding box center [412, 93] width 64 height 7
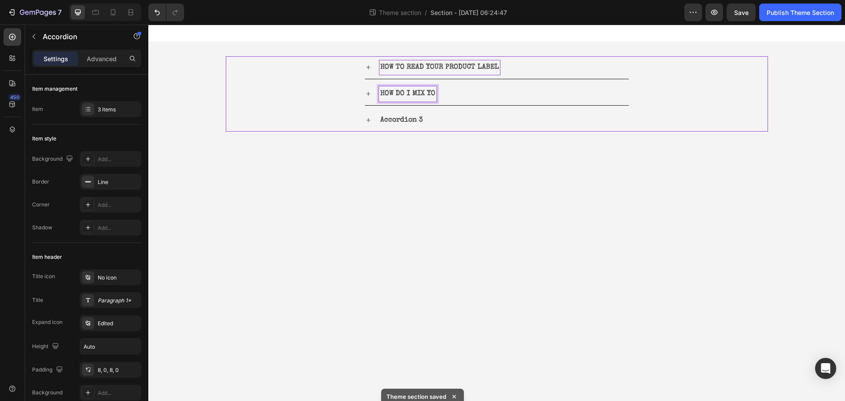
click at [432, 95] on strong "HOW DO I MIX YO" at bounding box center [407, 93] width 55 height 7
click at [520, 159] on body "HOW TO READ YOUR PRODUCT LABEL HOW DO I MIX MY OWN SCENT? Accordion 3 Accordion…" at bounding box center [496, 213] width 697 height 376
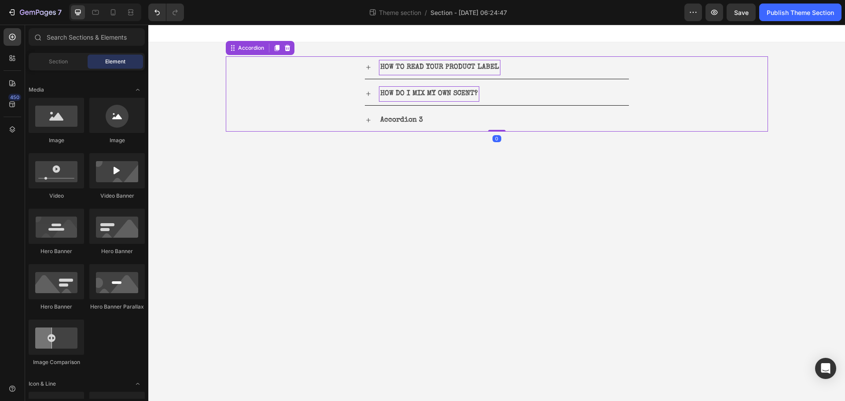
click at [376, 99] on div "HOW DO I MIX MY OWN SCENT?" at bounding box center [497, 94] width 264 height 22
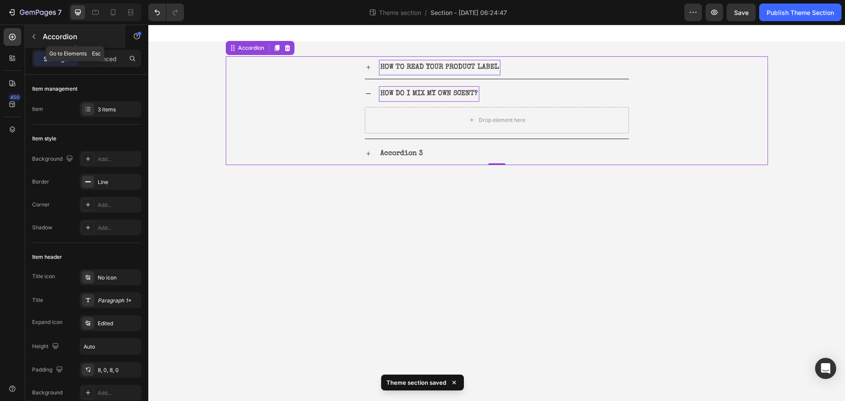
click at [36, 39] on icon "button" at bounding box center [33, 36] width 7 height 7
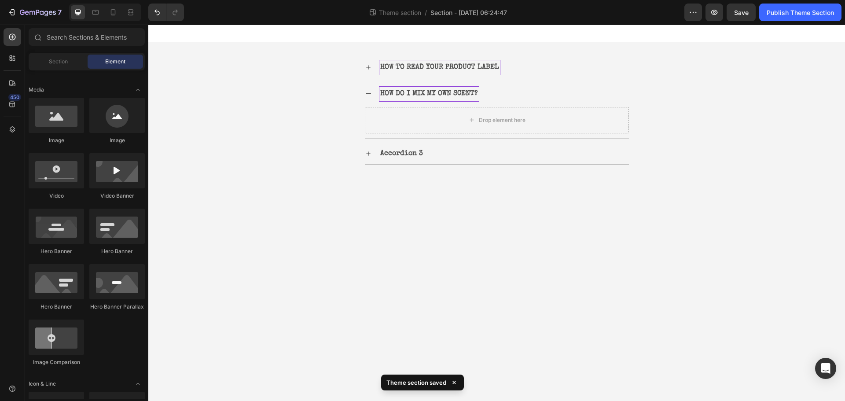
scroll to position [132, 0]
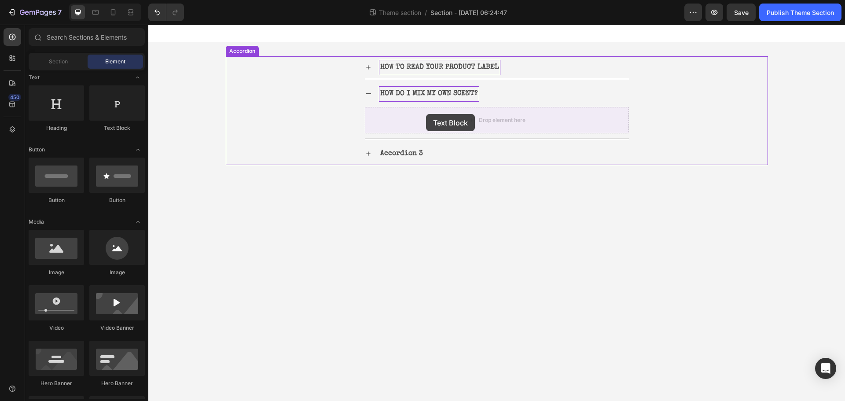
drag, startPoint x: 270, startPoint y: 136, endPoint x: 426, endPoint y: 114, distance: 157.7
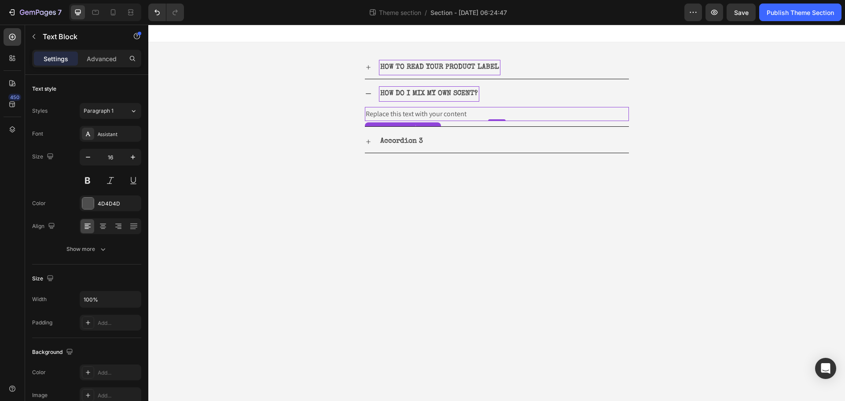
click at [465, 115] on div "Replace this text with your content" at bounding box center [497, 114] width 264 height 15
click at [465, 115] on p "Replace this text with your content" at bounding box center [497, 114] width 262 height 13
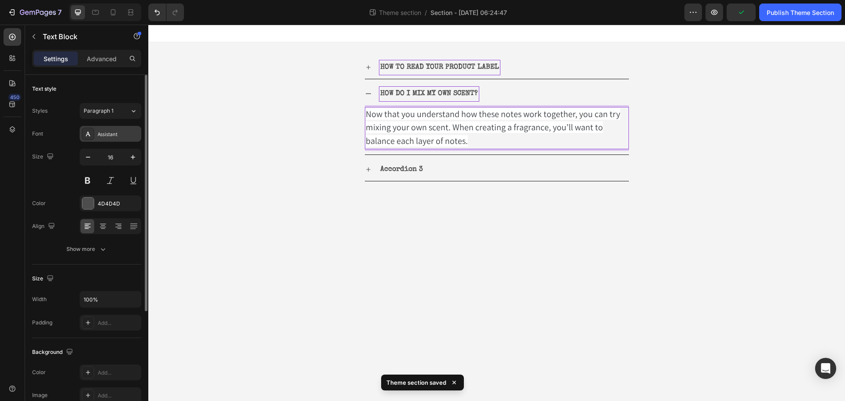
drag, startPoint x: 316, startPoint y: 115, endPoint x: 110, endPoint y: 136, distance: 207.9
click at [110, 136] on div "Assistant" at bounding box center [118, 134] width 41 height 8
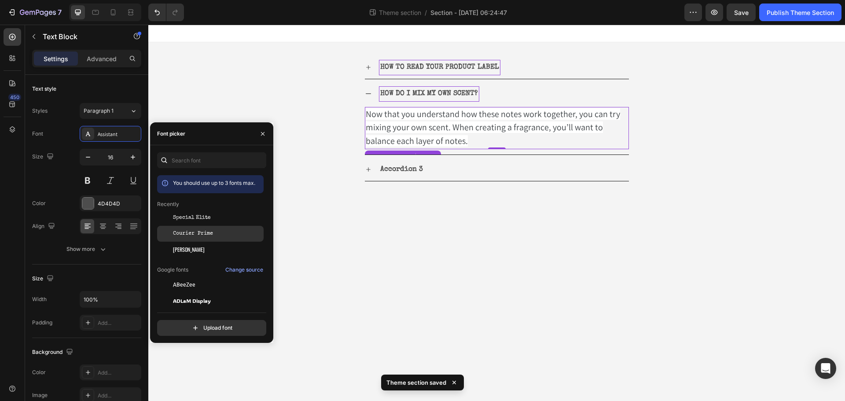
click at [206, 236] on span "Courier Prime" at bounding box center [193, 234] width 40 height 8
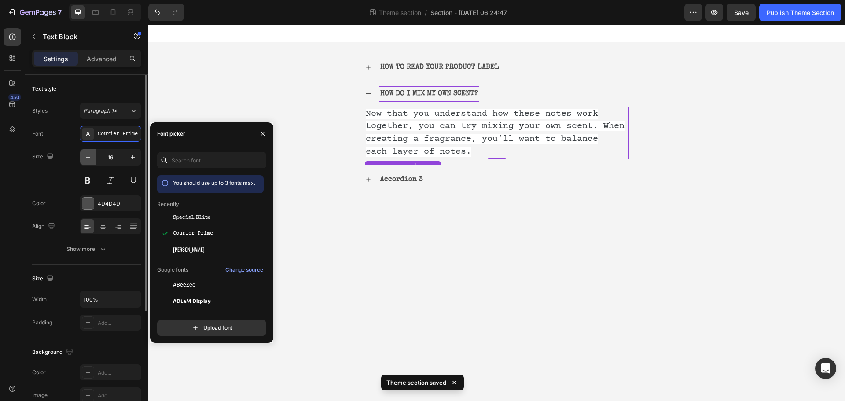
click at [94, 159] on button "button" at bounding box center [88, 157] width 16 height 16
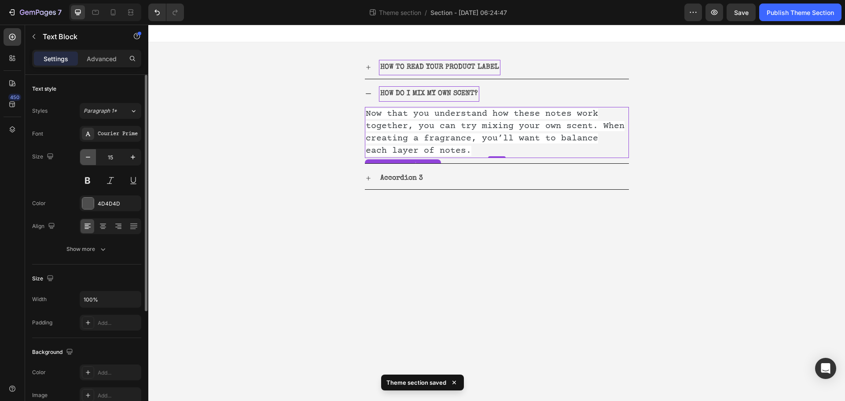
click at [94, 159] on button "button" at bounding box center [88, 157] width 16 height 16
type input "14"
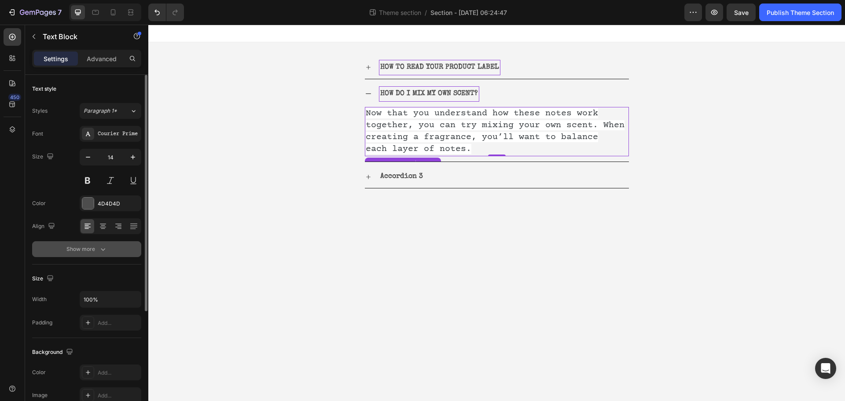
click at [97, 250] on div "Show more" at bounding box center [86, 249] width 41 height 9
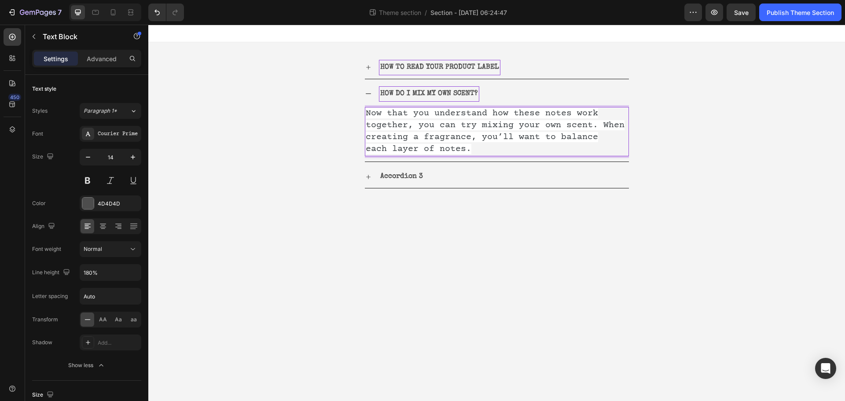
click at [472, 150] on p "Now that you understand how these notes work together, you can try mixing your …" at bounding box center [497, 132] width 262 height 48
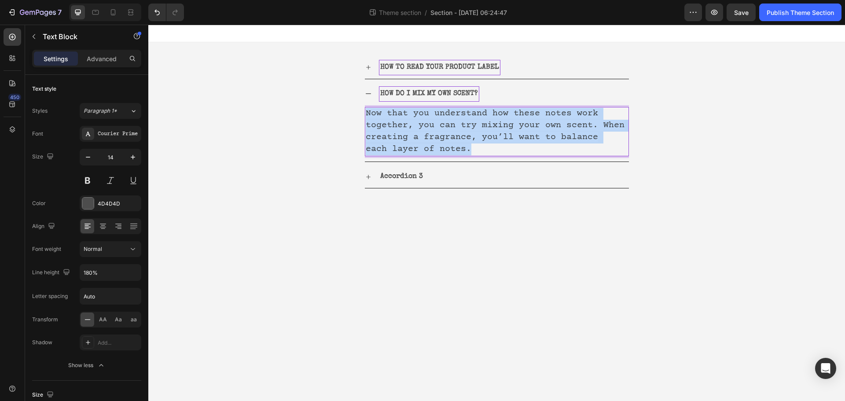
click at [472, 150] on p "Now that you understand how these notes work together, you can try mixing your …" at bounding box center [497, 132] width 262 height 48
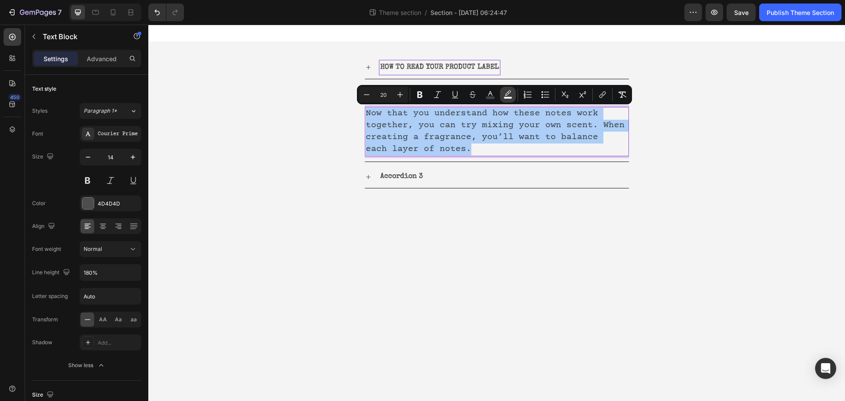
click at [508, 94] on icon "Editor contextual toolbar" at bounding box center [508, 94] width 9 height 9
type input "FFFFFF"
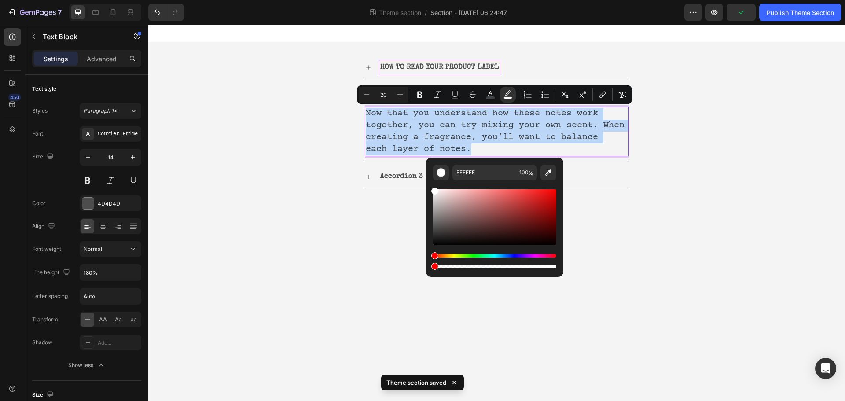
type input "0"
drag, startPoint x: 584, startPoint y: 290, endPoint x: 421, endPoint y: 268, distance: 164.8
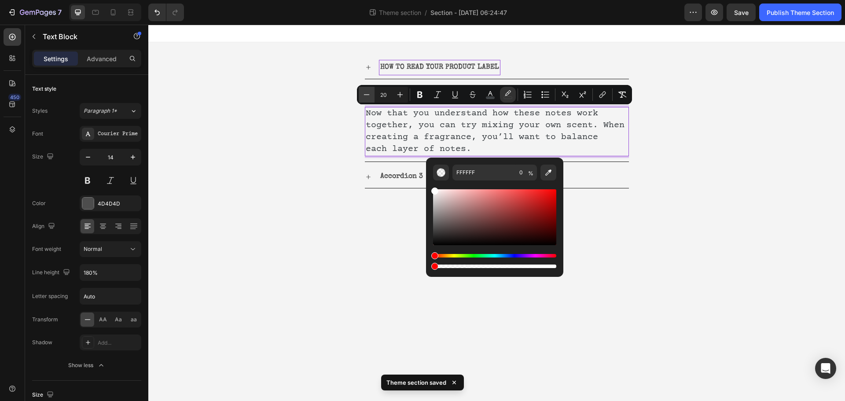
click at [371, 95] on button "Minus" at bounding box center [367, 95] width 16 height 16
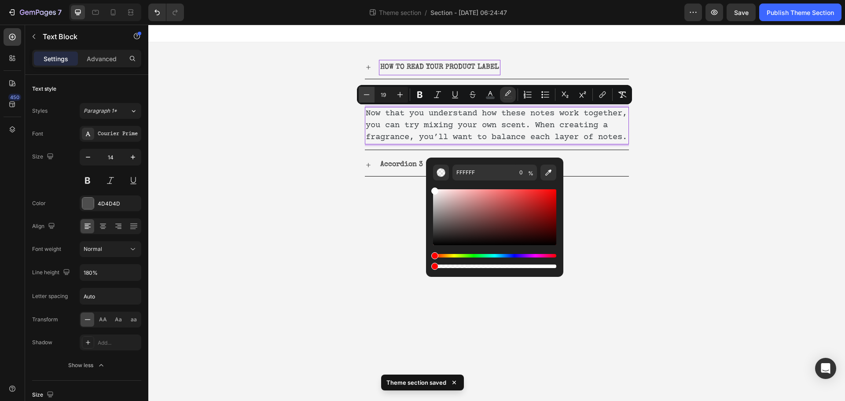
click at [371, 95] on button "Minus" at bounding box center [367, 95] width 16 height 16
click at [371, 96] on button "Minus" at bounding box center [367, 95] width 16 height 16
type input "16"
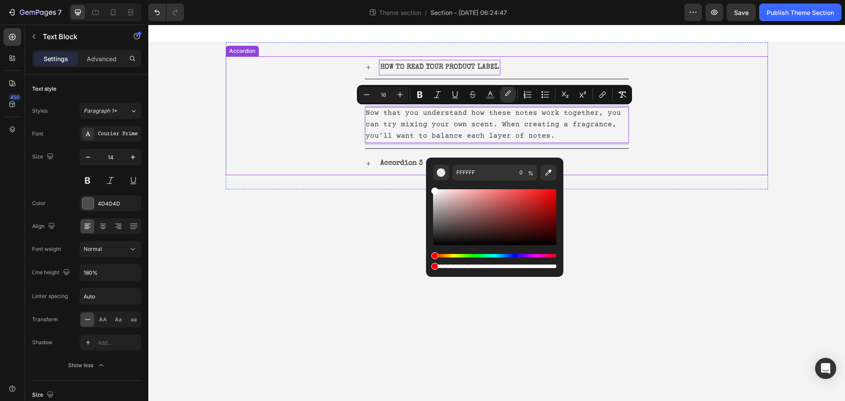
click at [708, 149] on div "HOW TO READ YOUR PRODUCT LABEL HOW DO I MIX MY OWN SCENT? Now that you understa…" at bounding box center [497, 115] width 542 height 119
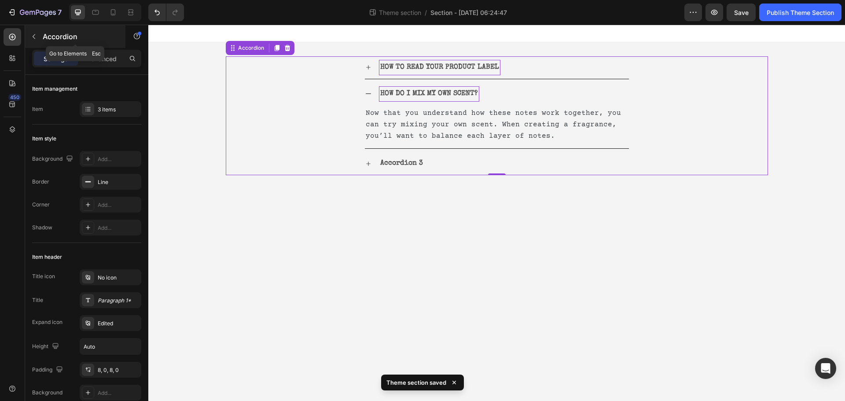
click at [44, 30] on div "Accordion" at bounding box center [75, 36] width 100 height 23
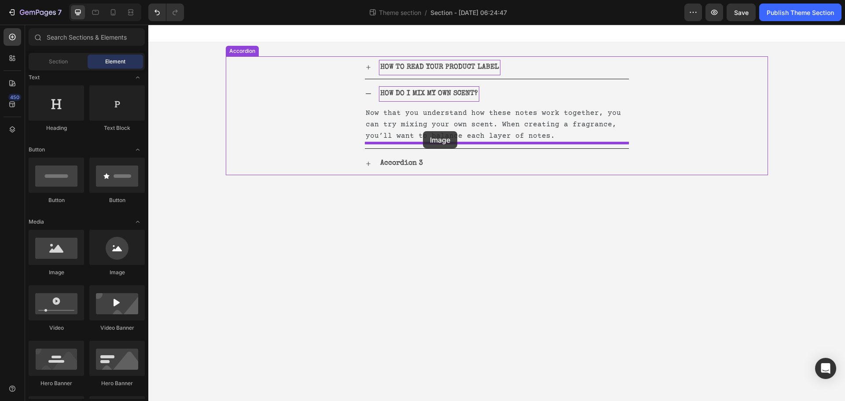
drag, startPoint x: 196, startPoint y: 217, endPoint x: 423, endPoint y: 131, distance: 242.2
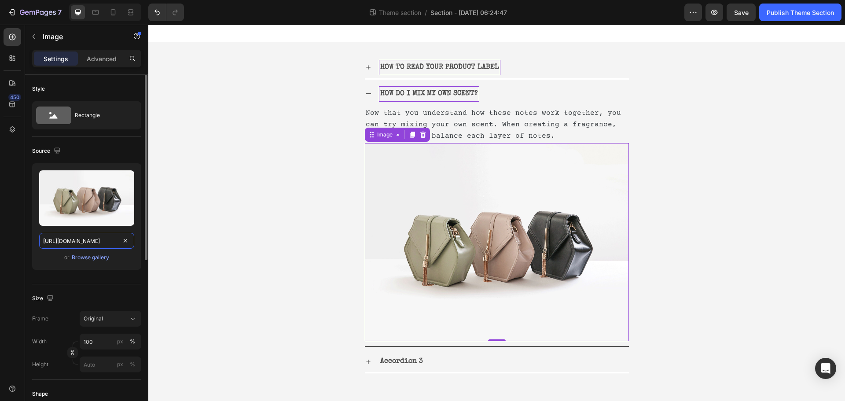
click at [71, 239] on input "https://cdn.shopify.com/s/files/1/2005/9307/files/image_demo.jpg" at bounding box center [86, 241] width 95 height 16
paste input "ucarecdn.com/e974fe05-c383-457f-96af-a4a1bc2159ec/-/format/auto/-/preview/3000x…"
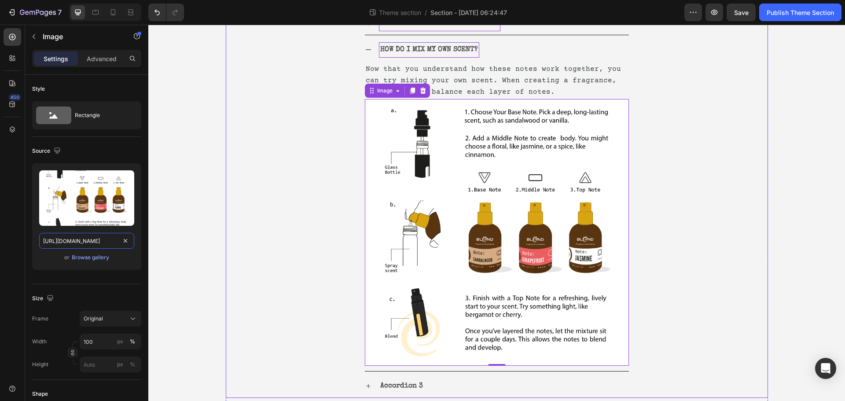
scroll to position [55, 0]
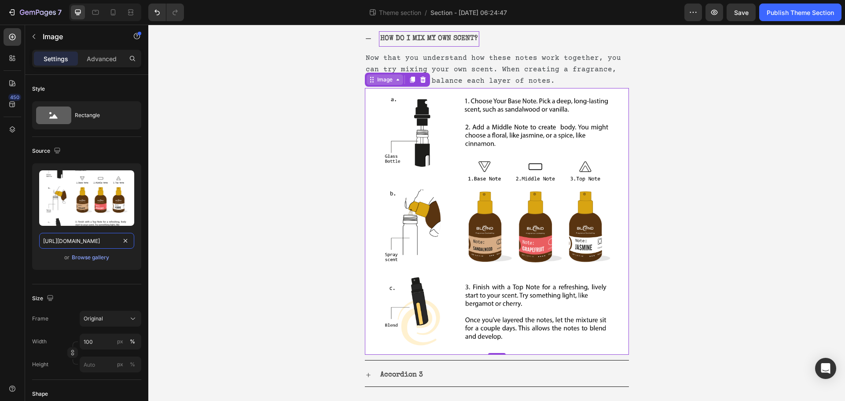
type input "https://ucarecdn.com/e974fe05-c383-457f-96af-a4a1bc2159ec/-/format/auto/-/previ…"
click at [379, 83] on div "Image" at bounding box center [384, 80] width 19 height 8
click at [394, 82] on icon at bounding box center [397, 79] width 7 height 7
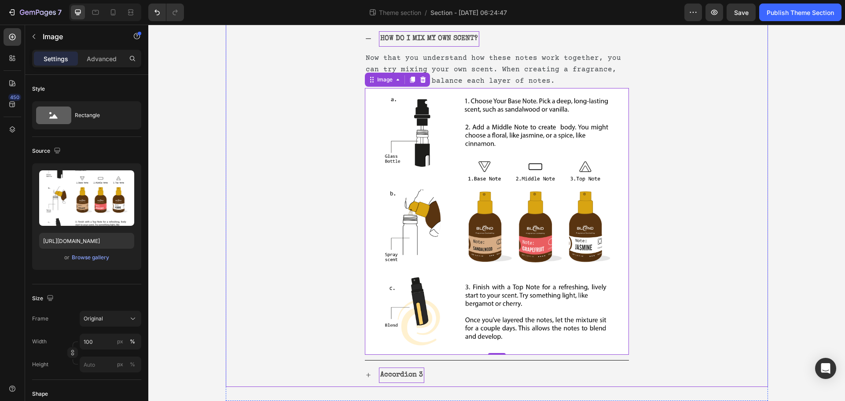
click at [415, 376] on p "Accordion 3" at bounding box center [401, 375] width 43 height 13
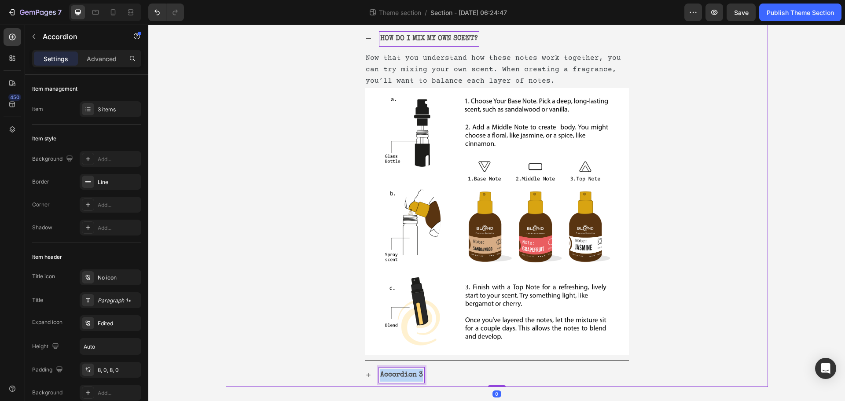
click at [414, 376] on p "Accordion 3" at bounding box center [401, 375] width 43 height 13
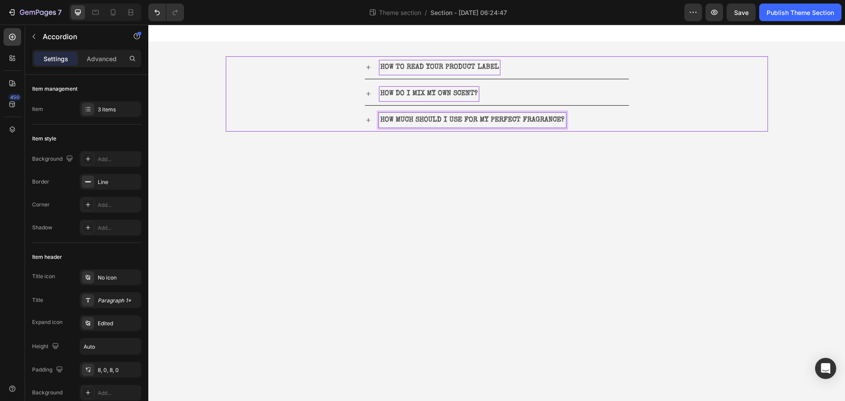
click at [595, 118] on div "HOW MUCH SHOULD I USE FOR MY PERFECT FRAGRANCE?" at bounding box center [504, 120] width 250 height 15
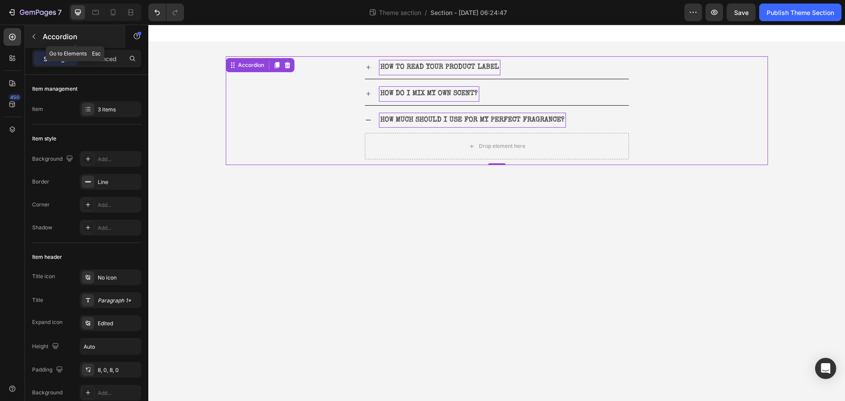
click at [38, 38] on button "button" at bounding box center [34, 36] width 14 height 14
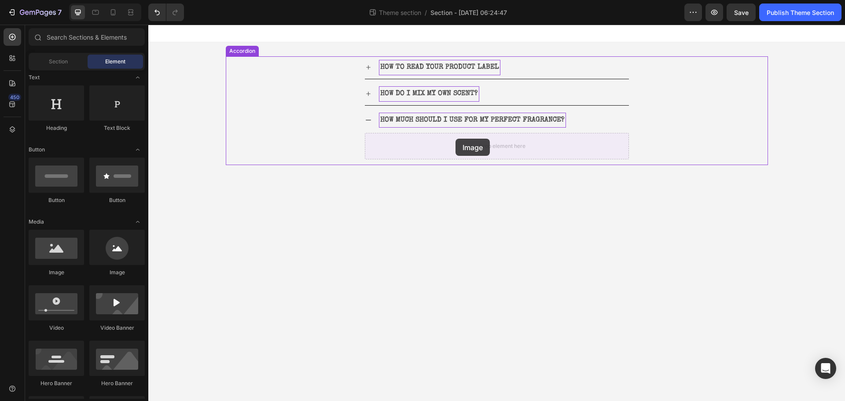
drag, startPoint x: 211, startPoint y: 276, endPoint x: 456, endPoint y: 139, distance: 280.4
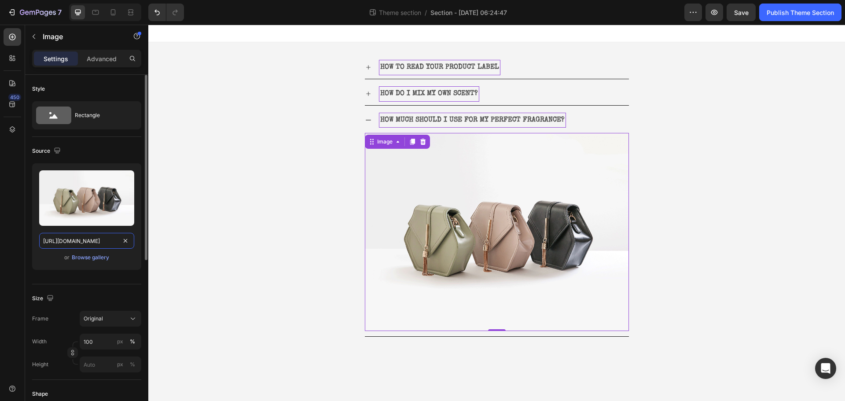
click at [108, 241] on input "https://cdn.shopify.com/s/files/1/2005/9307/files/image_demo.jpg" at bounding box center [86, 241] width 95 height 16
paste input "ucarecdn.com/dbfac3b6-df60-4f7d-9cb8-5d2471047410/-/format/auto/-/preview/3000x…"
type input "https://ucarecdn.com/dbfac3b6-df60-4f7d-9cb8-5d2471047410/-/format/auto/-/previ…"
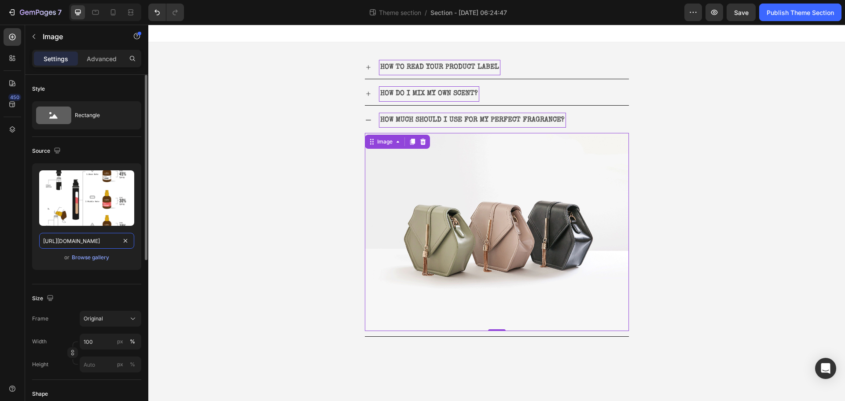
scroll to position [0, 271]
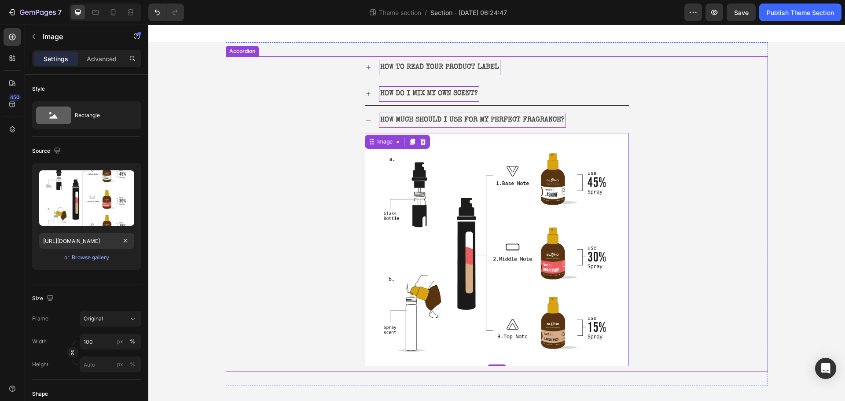
click at [606, 114] on div "HOW MUCH SHOULD I USE FOR MY PERFECT FRAGRANCE?" at bounding box center [504, 120] width 250 height 15
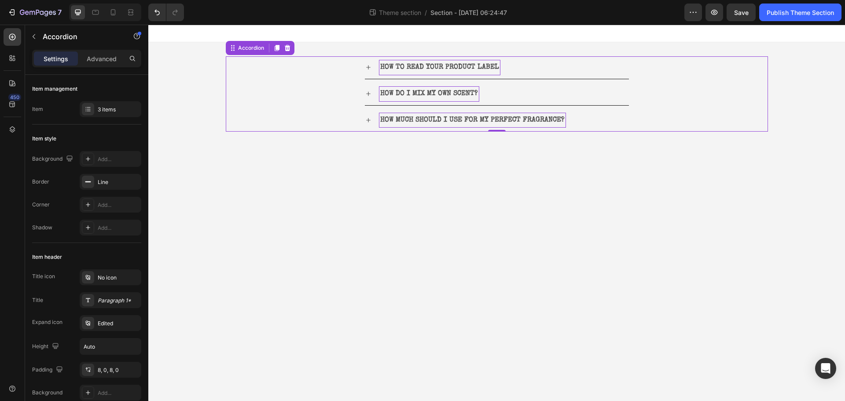
click at [603, 116] on div "HOW MUCH SHOULD I USE FOR MY PERFECT FRAGRANCE?" at bounding box center [504, 120] width 250 height 15
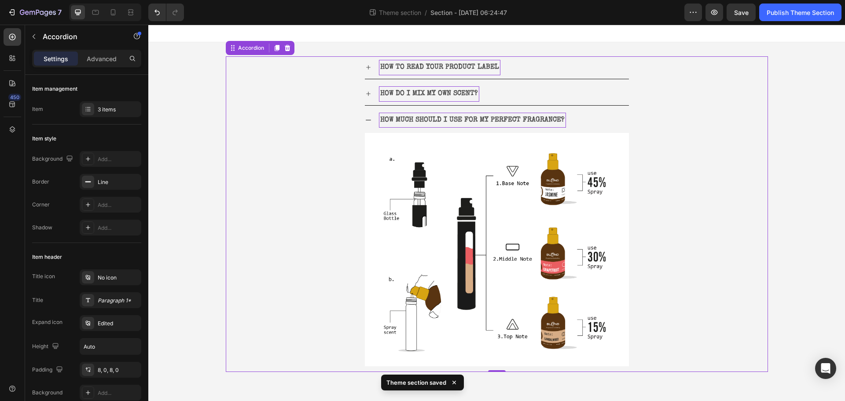
click at [591, 120] on div "HOW MUCH SHOULD I USE FOR MY PERFECT FRAGRANCE?" at bounding box center [504, 120] width 250 height 15
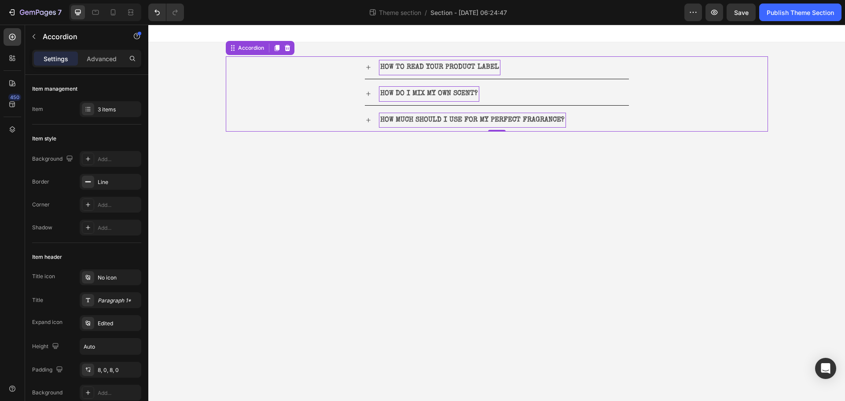
click at [526, 65] on div "HOW TO READ YOUR PRODUCT LABEL" at bounding box center [504, 67] width 250 height 15
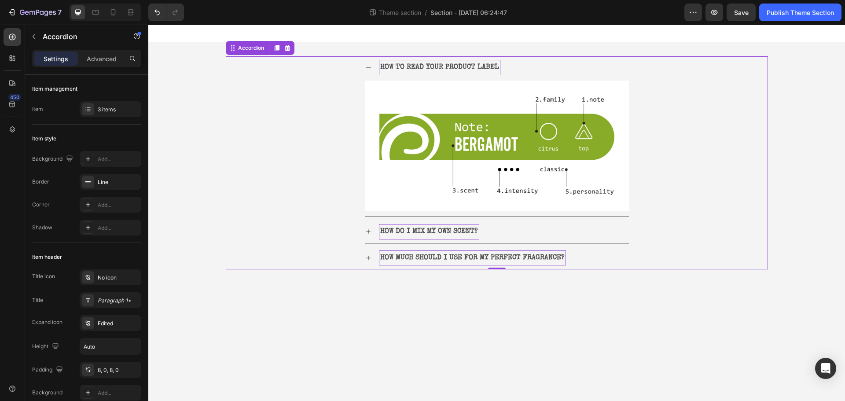
click at [521, 232] on div "HOW DO I MIX MY OWN SCENT?" at bounding box center [504, 231] width 250 height 15
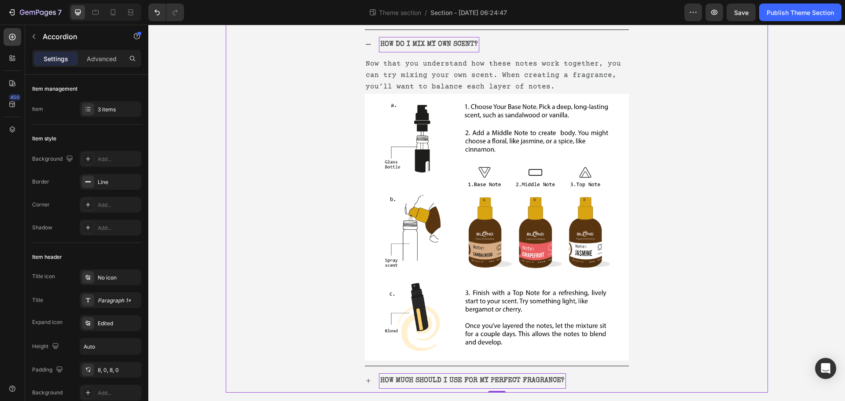
scroll to position [193, 0]
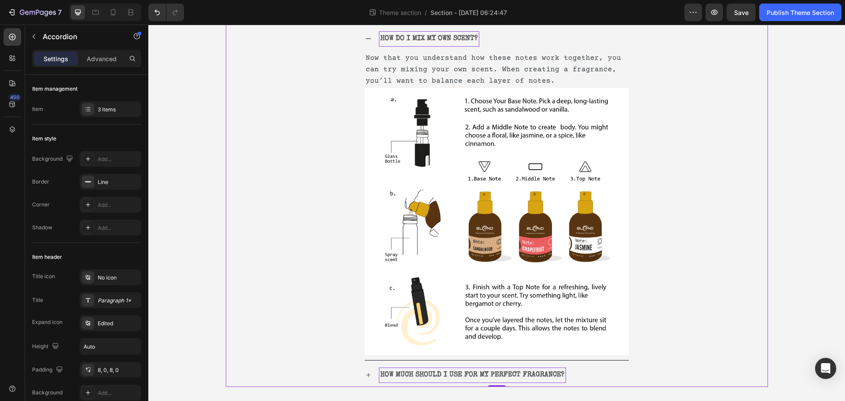
click at [523, 40] on div "HOW DO I MIX MY OWN SCENT?" at bounding box center [504, 38] width 250 height 15
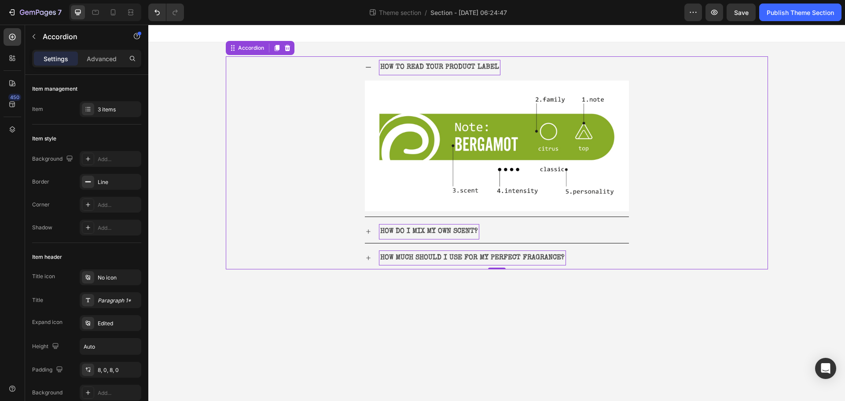
scroll to position [0, 0]
click at [527, 63] on div "HOW TO READ YOUR PRODUCT LABEL" at bounding box center [504, 67] width 250 height 15
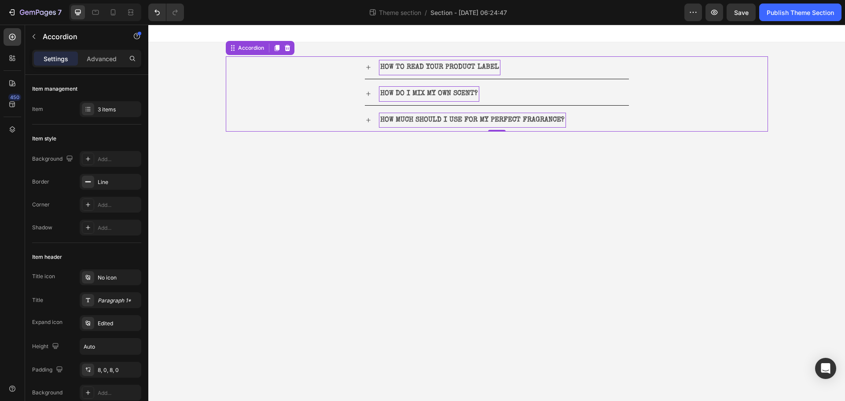
click at [610, 119] on div "HOW MUCH SHOULD I USE FOR MY PERFECT FRAGRANCE?" at bounding box center [504, 120] width 250 height 15
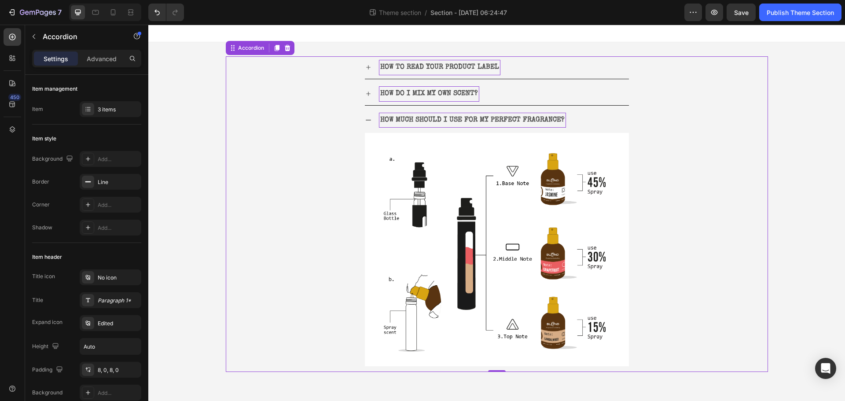
click at [616, 121] on div "HOW MUCH SHOULD I USE FOR MY PERFECT FRAGRANCE?" at bounding box center [504, 120] width 250 height 15
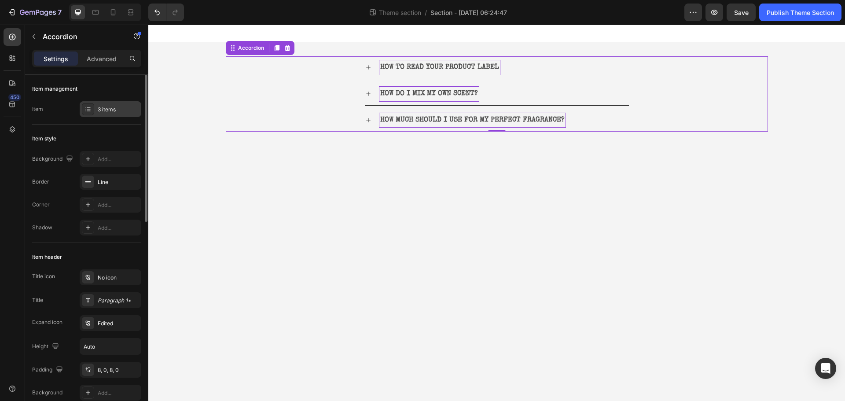
click at [102, 104] on div "3 items" at bounding box center [111, 109] width 62 height 16
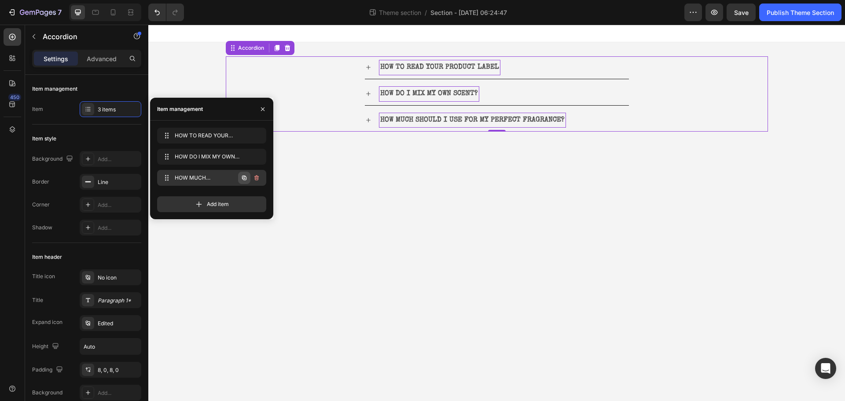
click at [246, 179] on icon "button" at bounding box center [244, 177] width 7 height 7
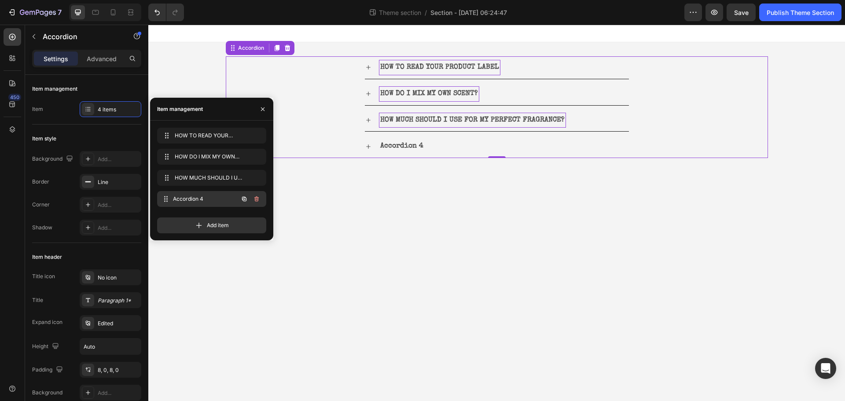
click at [217, 197] on span "Accordion 4" at bounding box center [205, 199] width 65 height 8
click at [411, 144] on div "Accordion 4" at bounding box center [402, 146] width 46 height 15
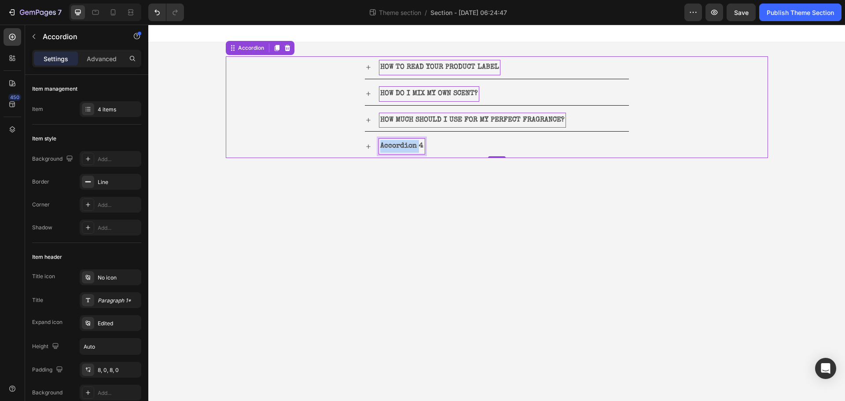
click at [411, 144] on p "Accordion 4" at bounding box center [401, 146] width 43 height 13
click at [390, 144] on p "Accordion 4" at bounding box center [401, 146] width 43 height 13
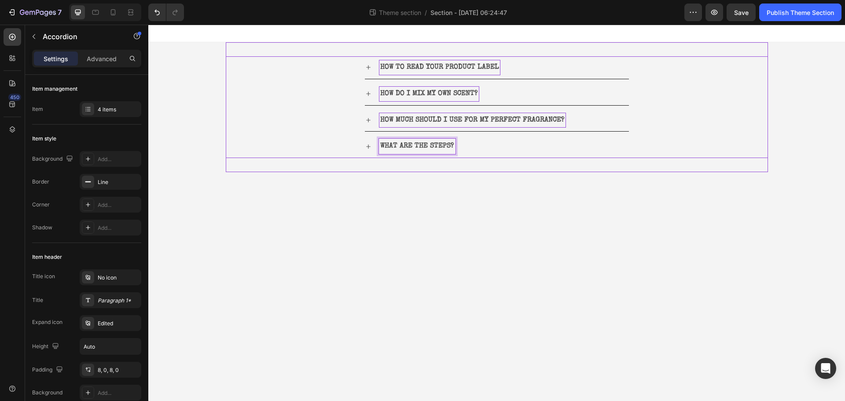
click at [474, 181] on body "HOW TO READ YOUR PRODUCT LABEL HOW DO I MIX MY OWN SCENT? HOW MUCH SHOULD I USE…" at bounding box center [496, 213] width 697 height 376
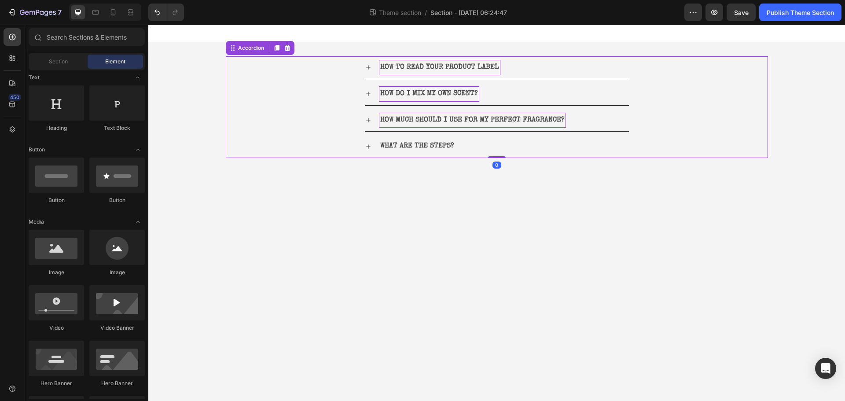
click at [504, 144] on div "WHAT ARE THE STEPS?" at bounding box center [504, 146] width 250 height 15
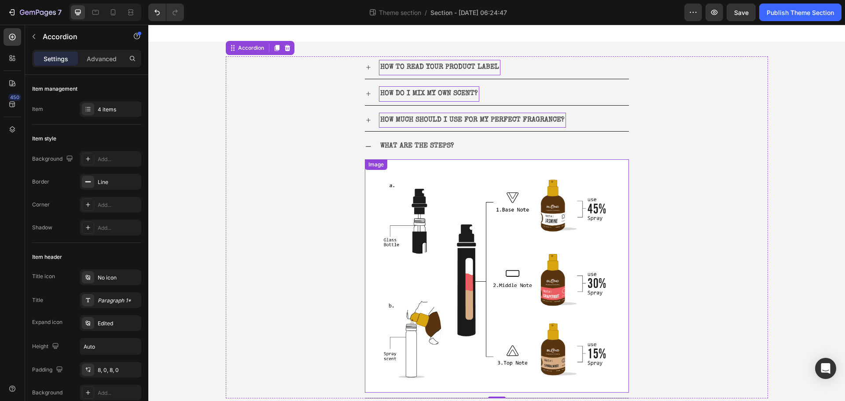
click at [488, 187] on img at bounding box center [497, 275] width 264 height 233
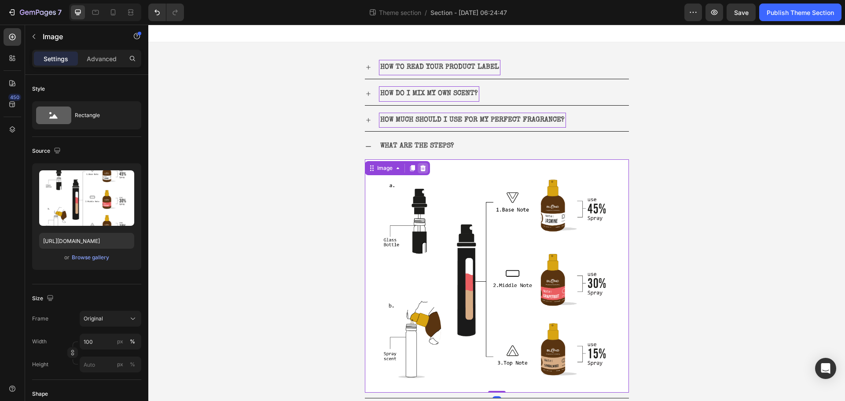
click at [422, 169] on icon at bounding box center [422, 168] width 7 height 7
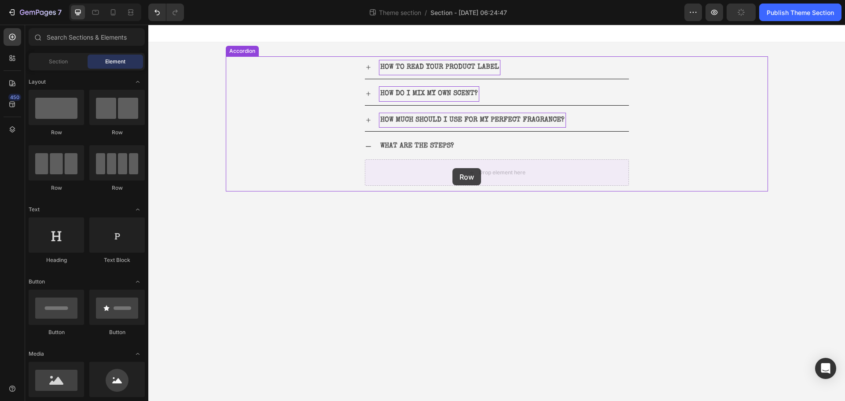
drag, startPoint x: 195, startPoint y: 184, endPoint x: 452, endPoint y: 168, distance: 258.4
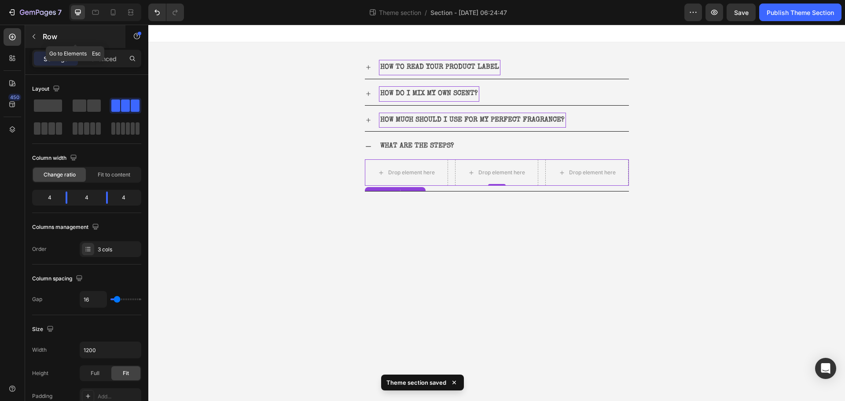
click at [29, 35] on button "button" at bounding box center [34, 36] width 14 height 14
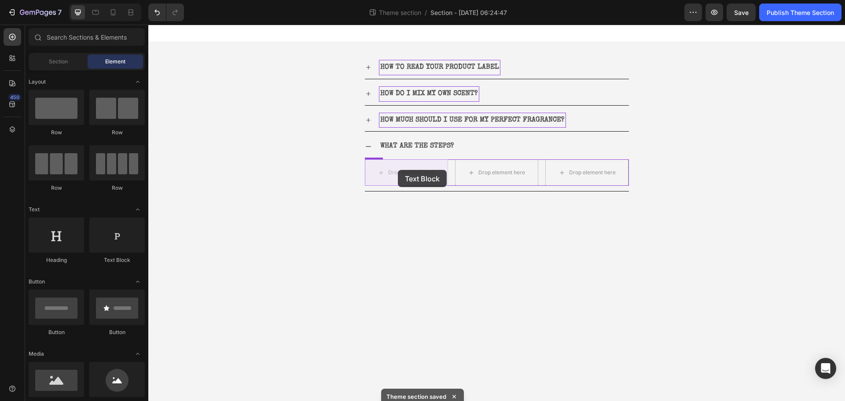
drag, startPoint x: 285, startPoint y: 267, endPoint x: 398, endPoint y: 170, distance: 148.9
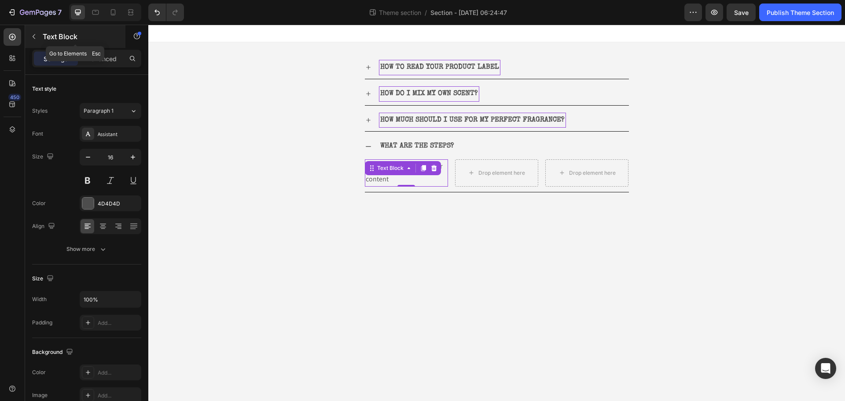
click at [33, 39] on icon "button" at bounding box center [33, 36] width 7 height 7
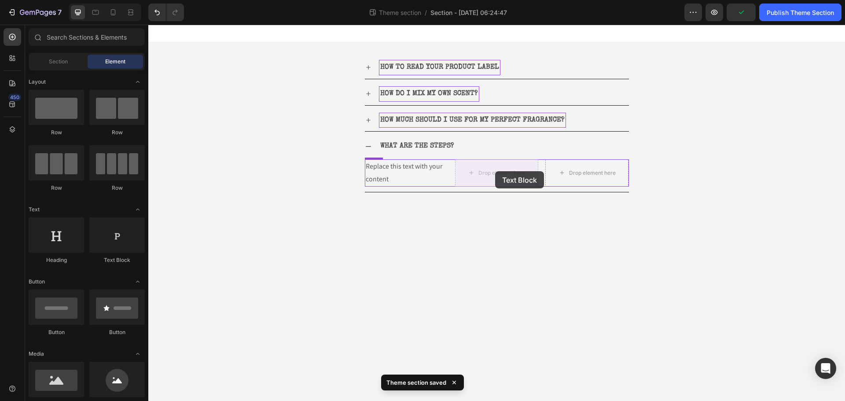
drag, startPoint x: 262, startPoint y: 276, endPoint x: 495, endPoint y: 171, distance: 255.1
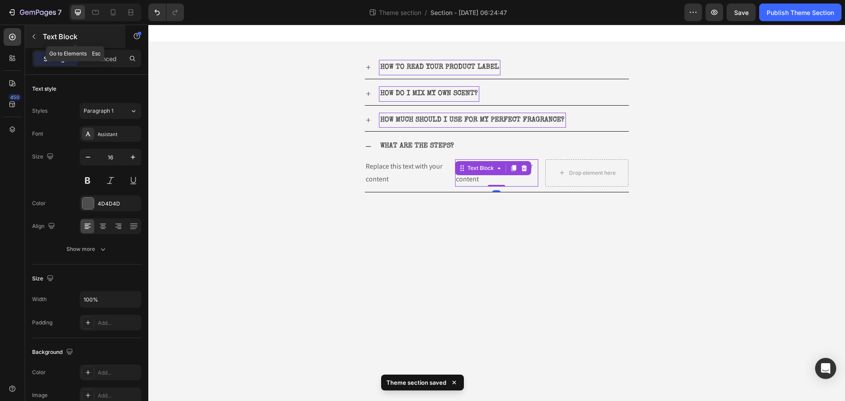
click at [43, 39] on p "Text Block" at bounding box center [80, 36] width 75 height 11
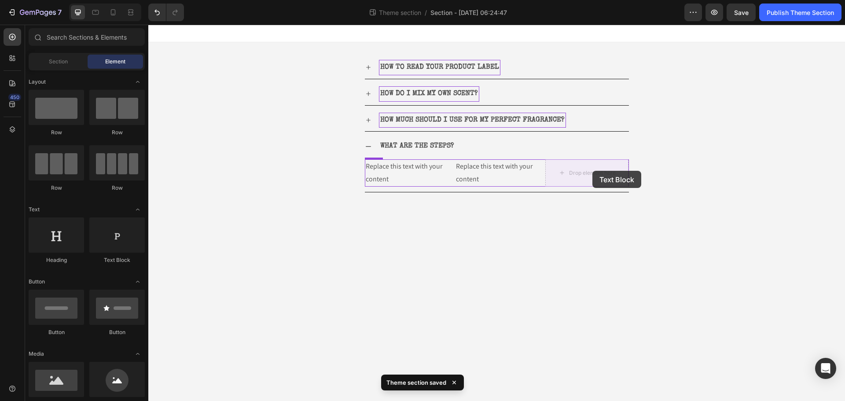
drag, startPoint x: 260, startPoint y: 272, endPoint x: 592, endPoint y: 170, distance: 347.6
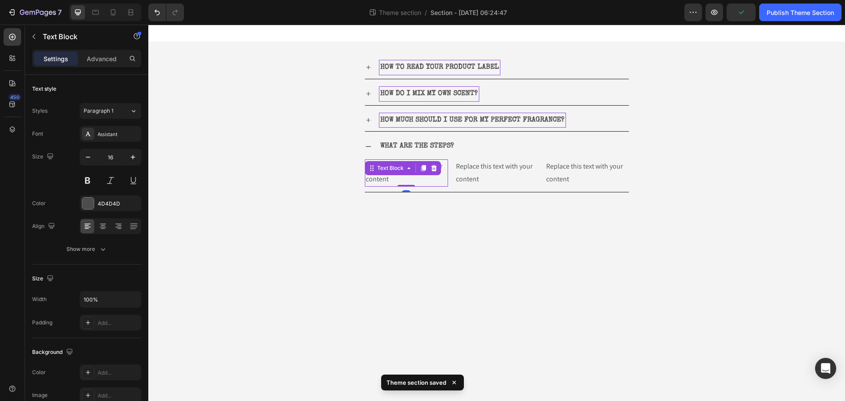
click at [400, 173] on div "Replace this text with your content Text Block 0" at bounding box center [406, 172] width 83 height 27
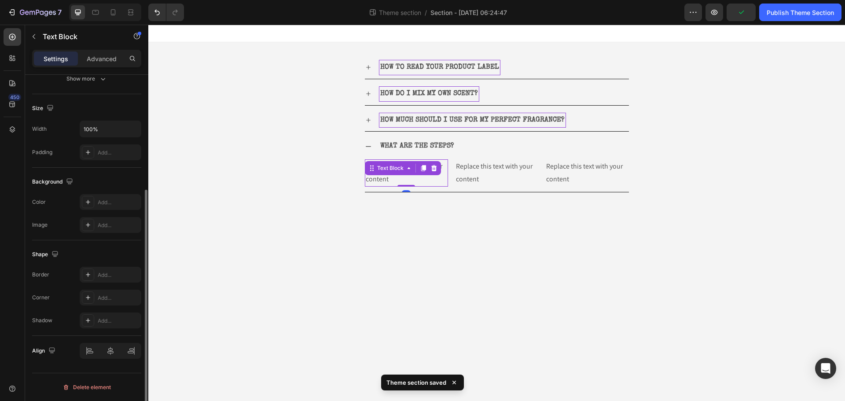
click at [400, 173] on div "Text Block" at bounding box center [391, 168] width 48 height 11
click at [426, 180] on div "Replace this text with your content" at bounding box center [406, 172] width 83 height 27
click at [426, 180] on p "Replace this text with your content" at bounding box center [406, 173] width 81 height 26
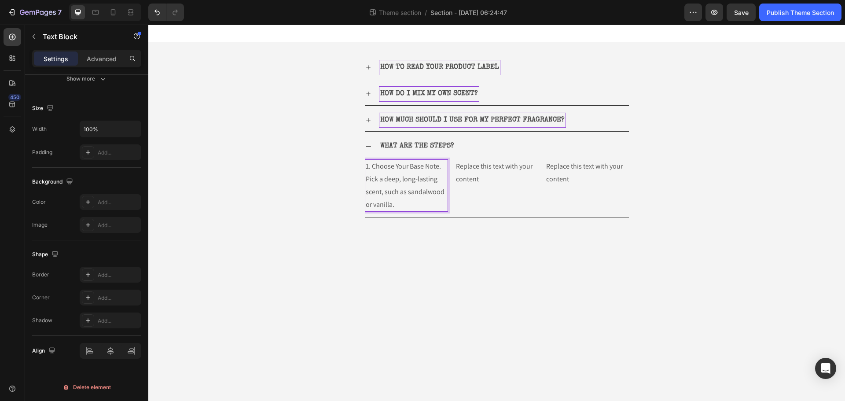
click at [417, 200] on p "1. Choose Your Base Note. Pick a deep, long-lasting scent, such as sandalwood o…" at bounding box center [406, 185] width 81 height 51
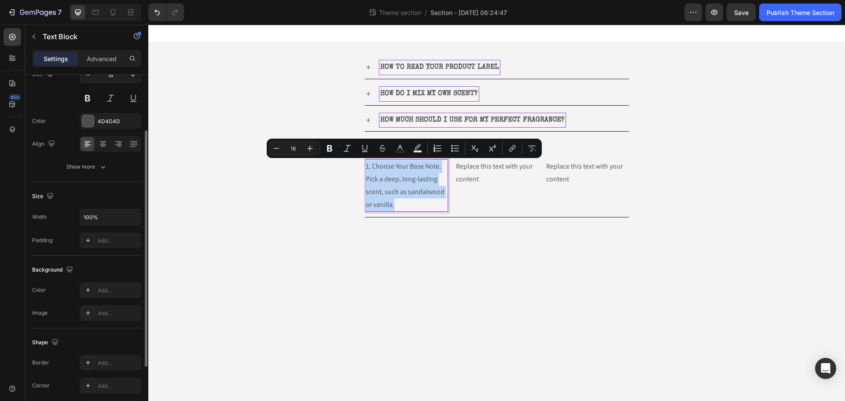
scroll to position [0, 0]
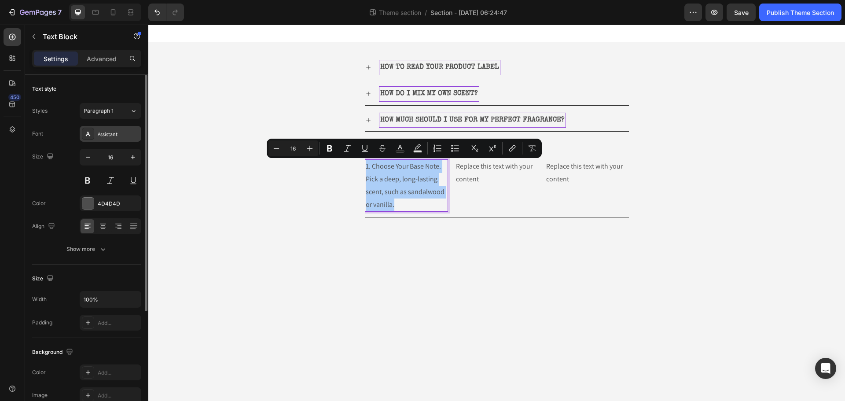
click at [109, 132] on div "Assistant" at bounding box center [118, 134] width 41 height 8
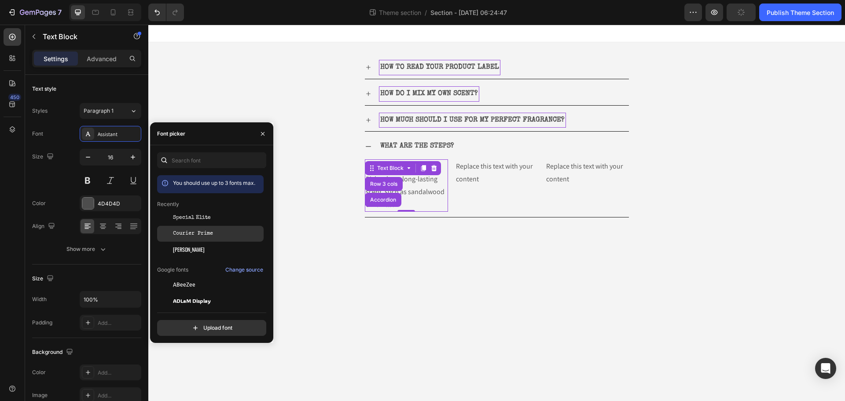
click at [224, 235] on div "Courier Prime" at bounding box center [217, 234] width 89 height 8
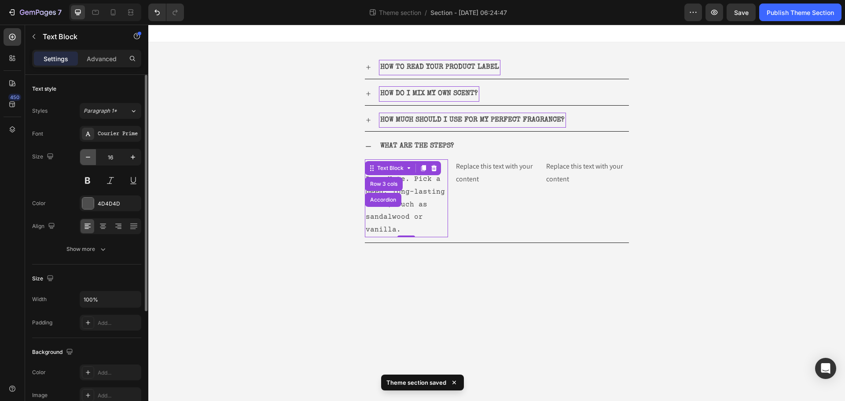
click at [85, 159] on icon "button" at bounding box center [88, 157] width 9 height 9
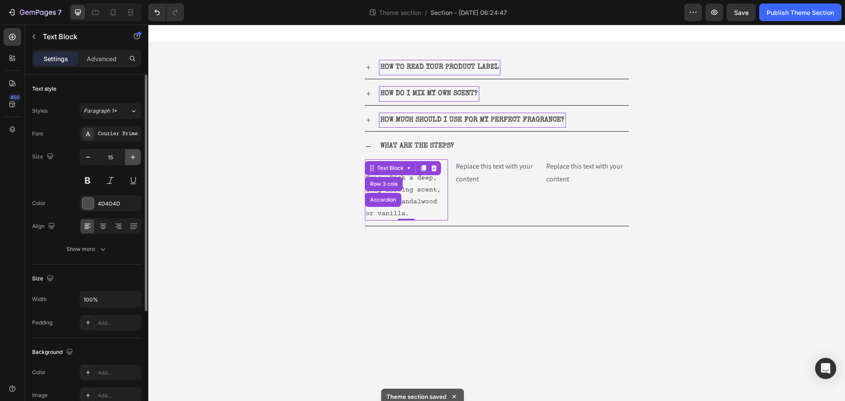
click at [132, 154] on icon "button" at bounding box center [133, 157] width 9 height 9
type input "16"
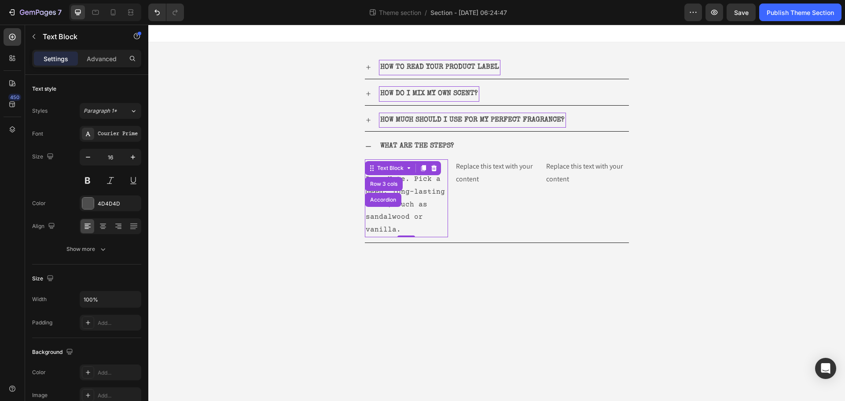
click at [419, 257] on body "HOW TO READ YOUR PRODUCT LABEL HOW DO I MIX MY OWN SCENT? HOW MUCH SHOULD I USE…" at bounding box center [496, 213] width 697 height 376
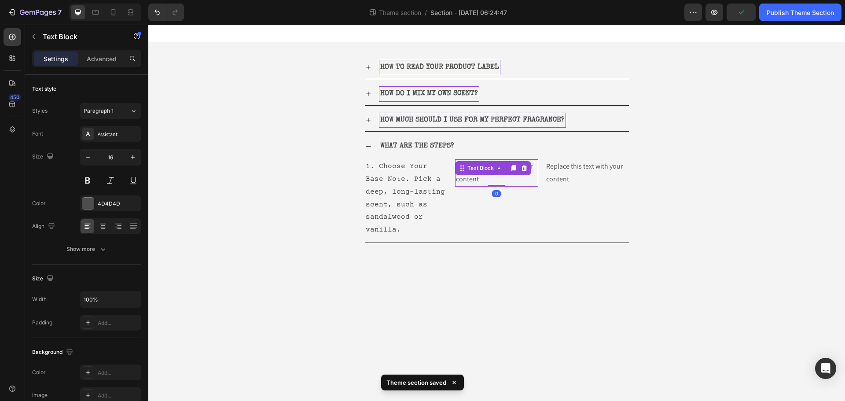
click at [499, 176] on div "Replace this text with your content" at bounding box center [496, 172] width 83 height 27
click at [499, 176] on p "Replace this text with your content" at bounding box center [496, 173] width 81 height 26
click at [498, 176] on p "Replace this text with your content" at bounding box center [496, 173] width 81 height 26
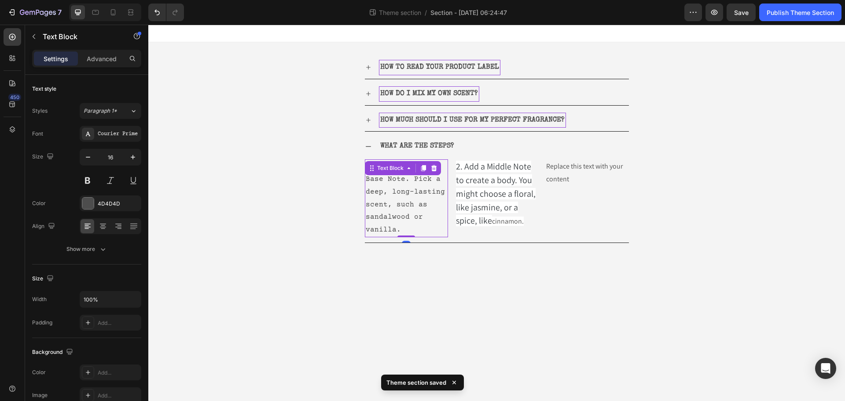
click at [416, 192] on p "1. Choose Your Base Note. Pick a deep, long-lasting scent, such as sandalwood o…" at bounding box center [406, 198] width 81 height 76
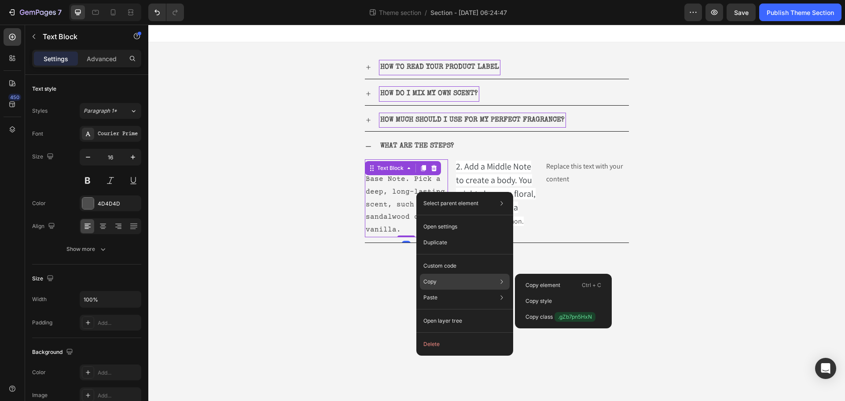
click at [456, 278] on div "Copy Copy element Ctrl + C Copy style Copy class .gZb7pn5HxN" at bounding box center [465, 282] width 90 height 16
click at [536, 301] on p "Copy style" at bounding box center [539, 301] width 26 height 8
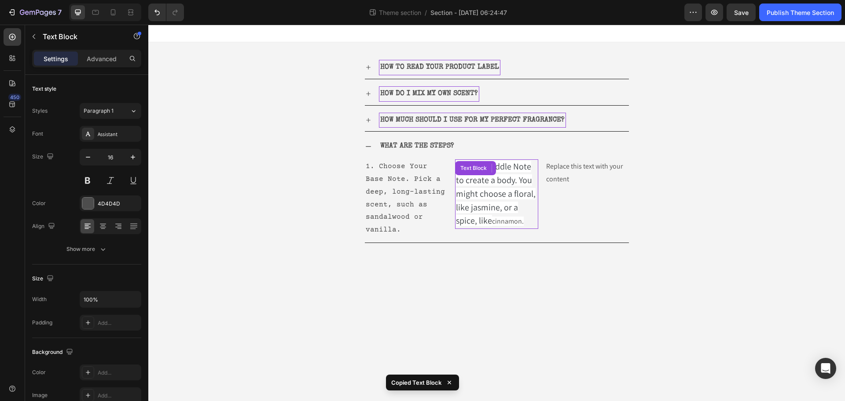
click at [496, 199] on span "2. Add a Middle Note to create a body. You might choose a floral, like jasmine,…" at bounding box center [496, 194] width 80 height 66
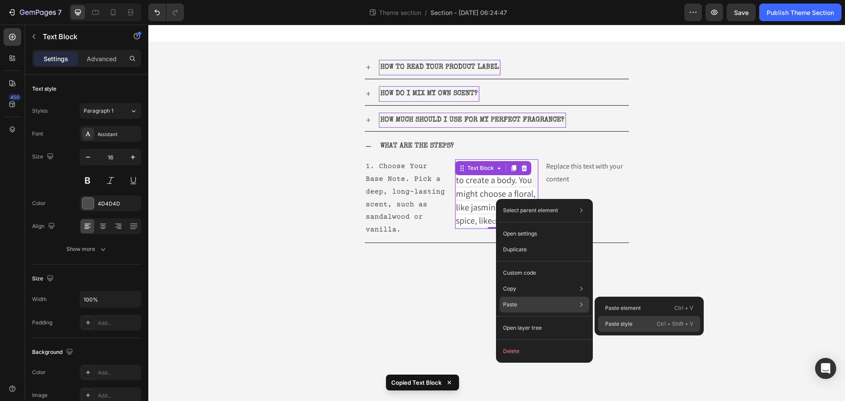
click at [625, 324] on p "Paste style" at bounding box center [618, 324] width 27 height 8
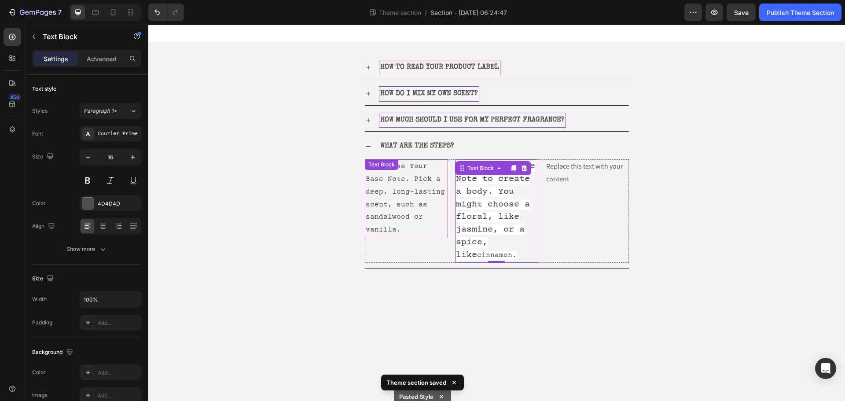
click at [379, 167] on div "Text Block" at bounding box center [382, 165] width 30 height 8
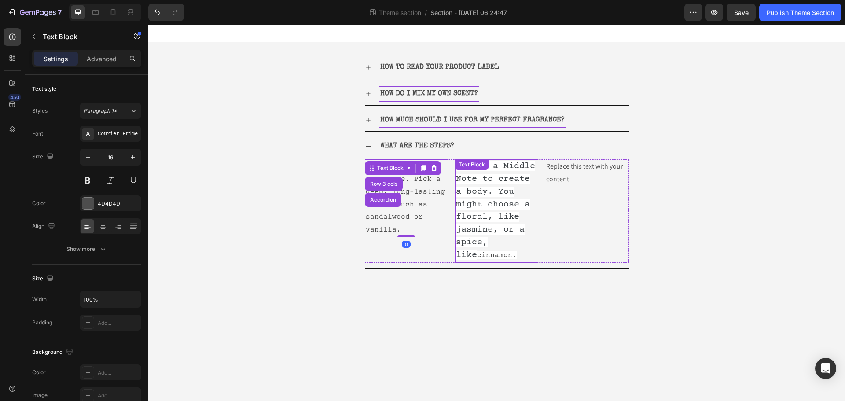
click at [491, 224] on p "2. Add a Middle Note to create a body. You might choose a floral, like jasmine,…" at bounding box center [496, 210] width 81 height 101
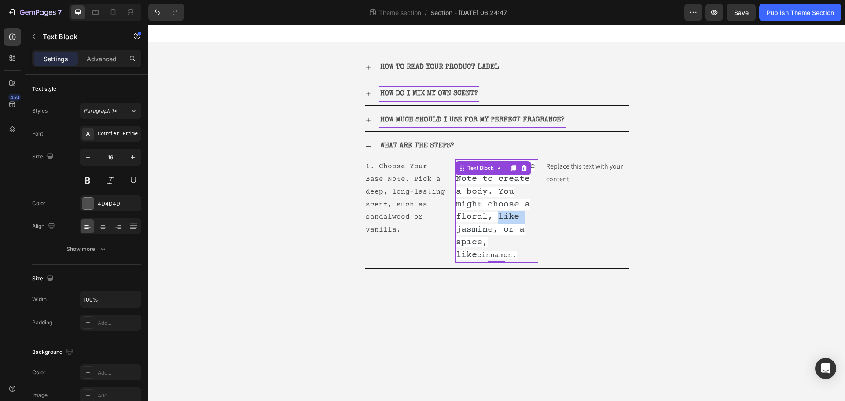
click at [505, 219] on span "2. Add a Middle Note to create a body. You might choose a floral, like jasmine,…" at bounding box center [495, 210] width 79 height 99
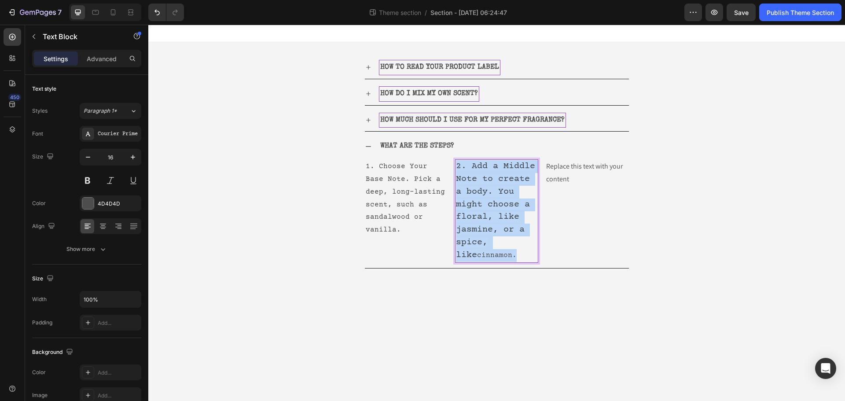
click at [505, 219] on span "2. Add a Middle Note to create a body. You might choose a floral, like jasmine,…" at bounding box center [495, 210] width 79 height 99
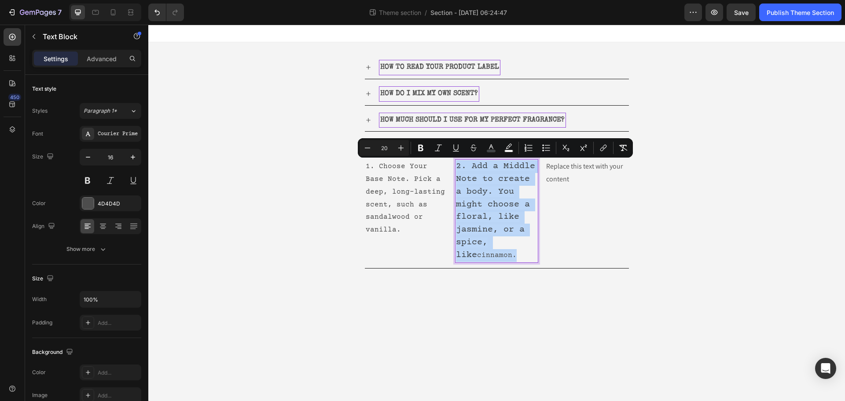
click at [505, 219] on span "2. Add a Middle Note to create a body. You might choose a floral, like jasmine,…" at bounding box center [495, 210] width 79 height 99
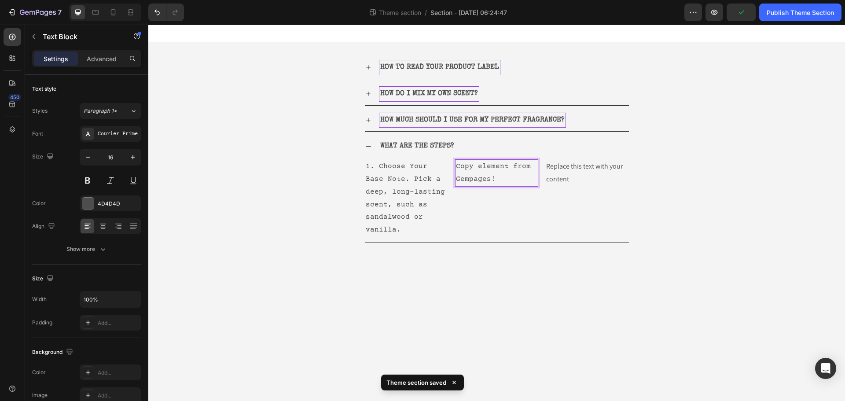
click at [491, 181] on p "Copy element from Gempages!" at bounding box center [496, 173] width 81 height 26
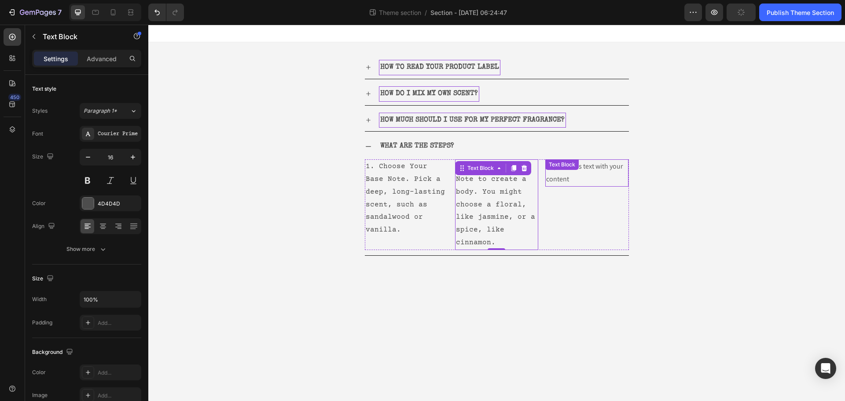
click at [592, 173] on div "Replace this text with your content Text Block" at bounding box center [586, 172] width 83 height 27
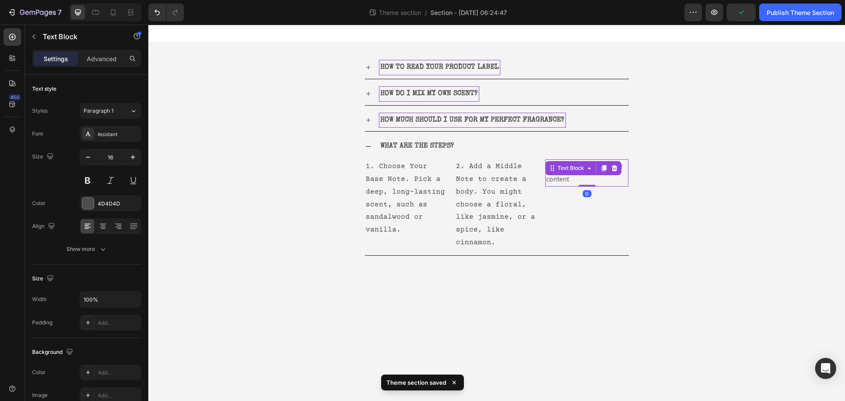
click at [592, 173] on div "Text Block" at bounding box center [571, 168] width 48 height 11
click at [607, 179] on div "Replace this text with your content" at bounding box center [586, 172] width 83 height 27
click at [607, 179] on p "Replace this text with your content" at bounding box center [586, 173] width 81 height 26
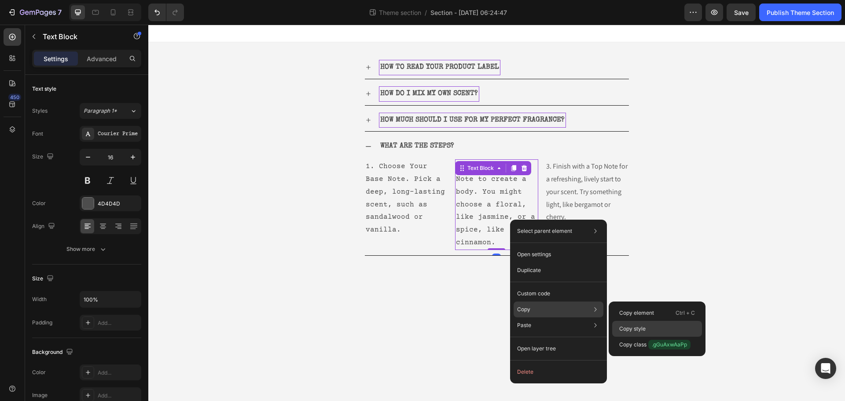
drag, startPoint x: 623, startPoint y: 332, endPoint x: 473, endPoint y: 281, distance: 158.3
click at [623, 332] on p "Copy style" at bounding box center [632, 329] width 26 height 8
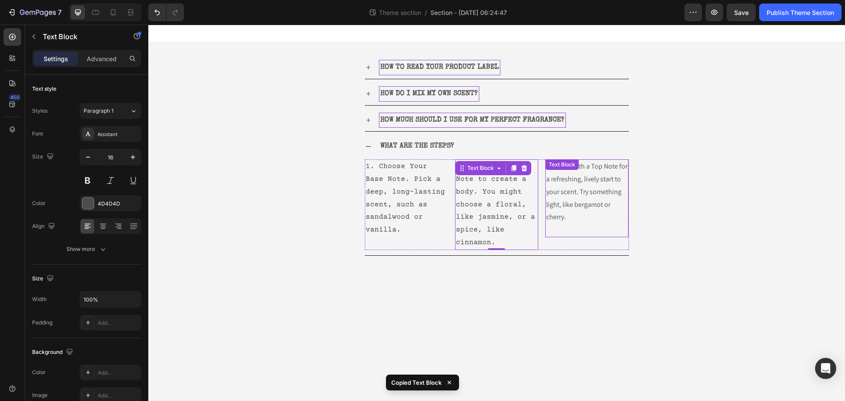
click at [599, 191] on p "3. Finish with a Top Note for a refreshing, lively start to your scent. Try som…" at bounding box center [586, 191] width 81 height 63
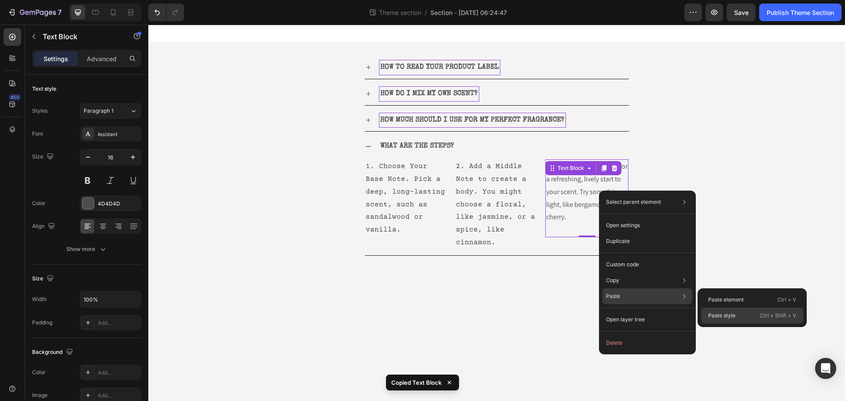
click at [710, 314] on p "Paste style" at bounding box center [721, 316] width 27 height 8
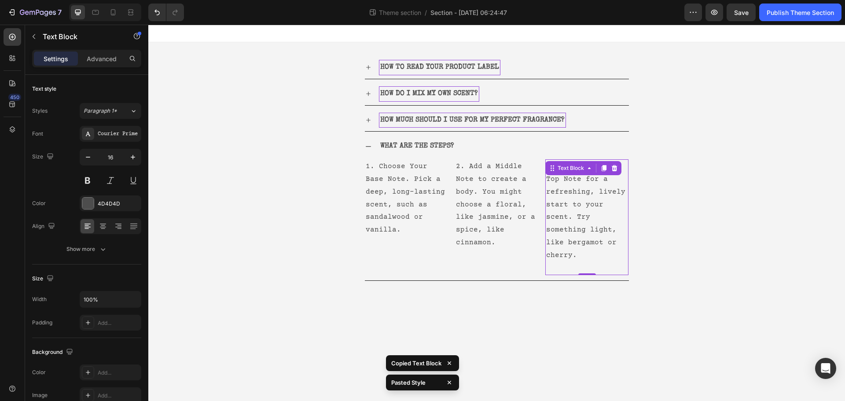
click at [684, 309] on body "HOW TO READ YOUR PRODUCT LABEL HOW DO I MIX MY OWN SCENT? HOW MUCH SHOULD I USE…" at bounding box center [496, 213] width 697 height 376
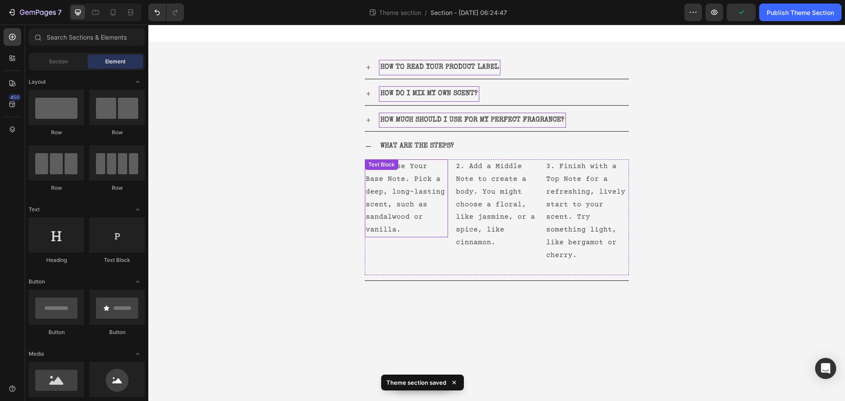
click at [392, 212] on p "1. Choose Your Base Note. Pick a deep, long-lasting scent, such as sandalwood o…" at bounding box center [406, 198] width 81 height 76
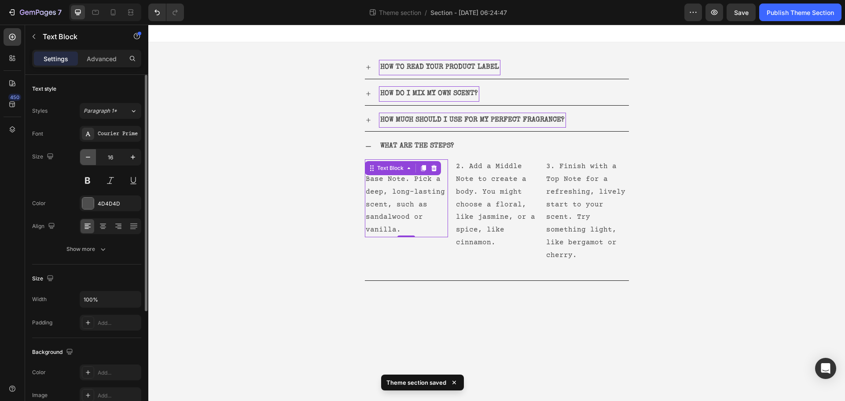
click at [84, 158] on icon "button" at bounding box center [88, 157] width 9 height 9
type input "14"
click at [488, 213] on p "2. Add a Middle Note to create a body. You might choose a floral, like jasmine,…" at bounding box center [496, 204] width 81 height 89
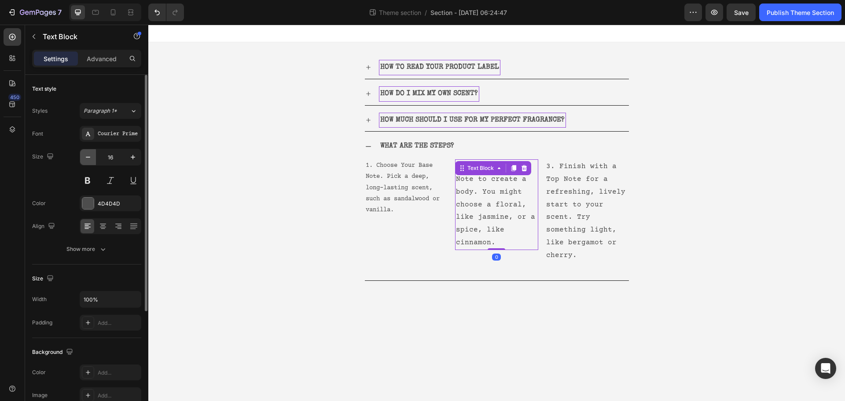
click at [91, 157] on icon "button" at bounding box center [88, 157] width 9 height 9
type input "14"
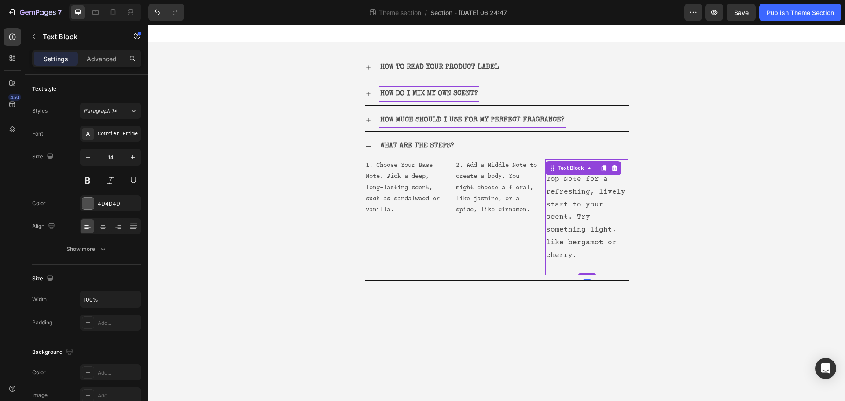
click at [577, 218] on p "3. Finish with a Top Note for a refreshing, lively start to your scent. Try som…" at bounding box center [586, 210] width 81 height 101
click at [85, 160] on icon "button" at bounding box center [88, 157] width 9 height 9
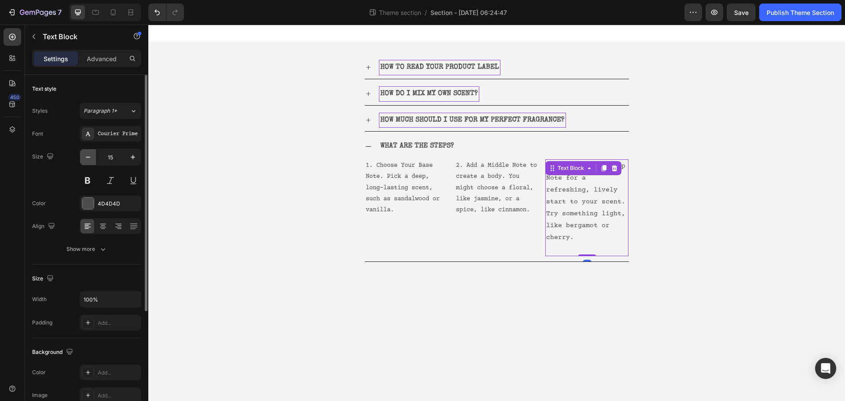
click at [85, 159] on icon "button" at bounding box center [88, 157] width 9 height 9
type input "14"
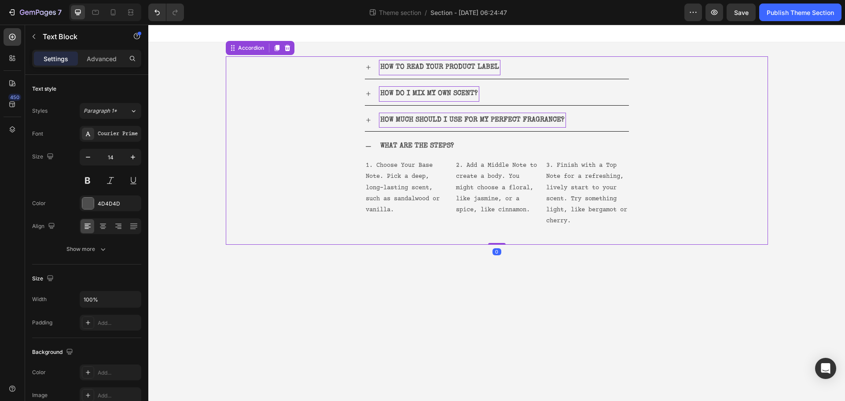
click at [688, 239] on div "WHAT ARE THE STEPS? 1. Choose Your Base Note. Pick a deep, long-lasting scent, …" at bounding box center [496, 189] width 541 height 109
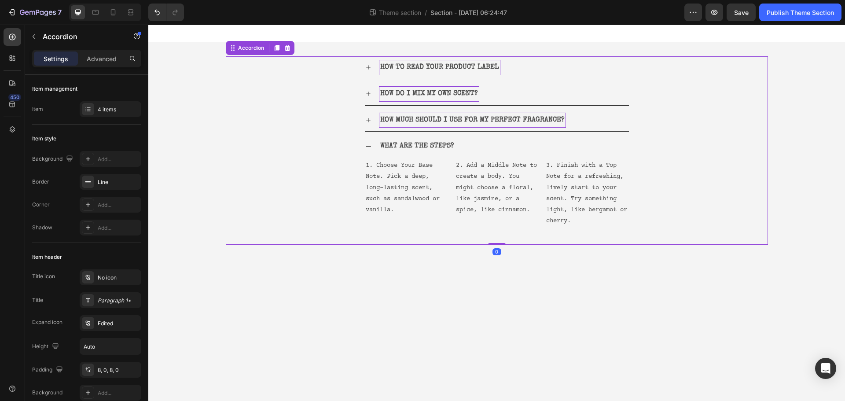
click at [688, 239] on div "WHAT ARE THE STEPS? 1. Choose Your Base Note. Pick a deep, long-lasting scent, …" at bounding box center [496, 189] width 541 height 109
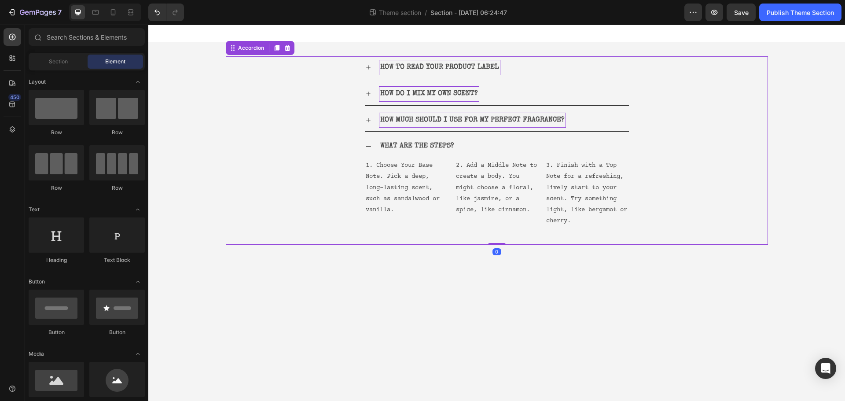
click at [737, 300] on body "HOW TO READ YOUR PRODUCT LABEL HOW DO I MIX MY OWN SCENT? HOW MUCH SHOULD I USE…" at bounding box center [496, 213] width 697 height 376
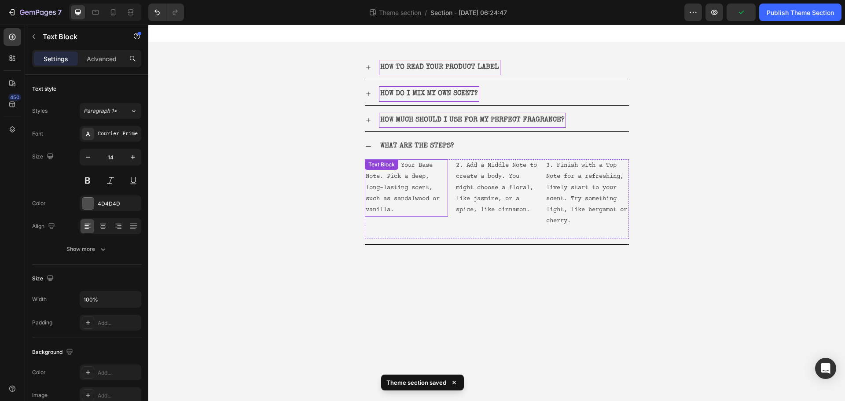
click at [378, 172] on div "1. Choose Your Base Note. Pick a deep, long-lasting scent, such as sandalwood o…" at bounding box center [406, 187] width 83 height 57
click at [378, 172] on div "Text Block" at bounding box center [390, 168] width 30 height 8
click at [467, 179] on p "2. Add a Middle Note to create a body. You might choose a floral, like jasmine,…" at bounding box center [496, 187] width 81 height 55
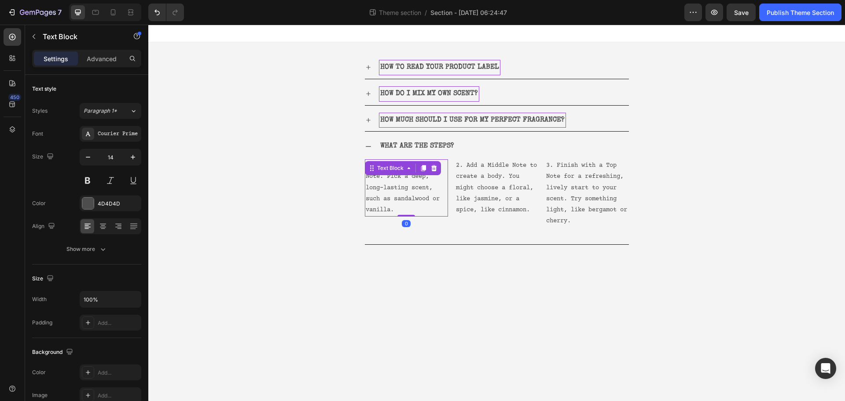
click at [408, 165] on div "1. Choose Your Base Note. Pick a deep, long-lasting scent, such as sandalwood o…" at bounding box center [406, 187] width 83 height 57
click at [430, 196] on p "1. Choose Your Base Note. Pick a deep, long-lasting scent, such as sandalwood o…" at bounding box center [406, 187] width 81 height 55
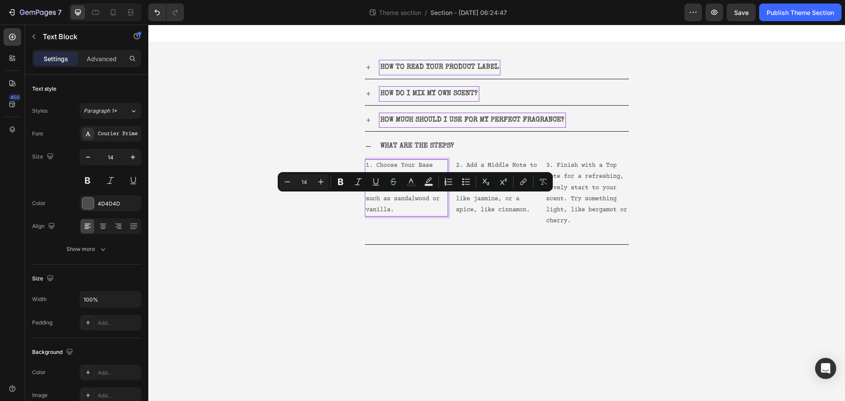
click at [368, 165] on p "1. Choose Your Base Note. Pick a deep, long-lasting scent, such as sandalwood o…" at bounding box center [406, 187] width 81 height 55
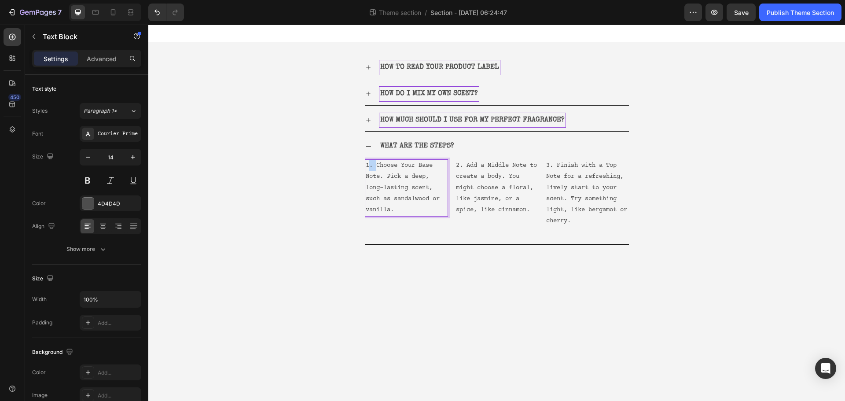
click at [368, 165] on p "1. Choose Your Base Note. Pick a deep, long-lasting scent, such as sandalwood o…" at bounding box center [406, 187] width 81 height 55
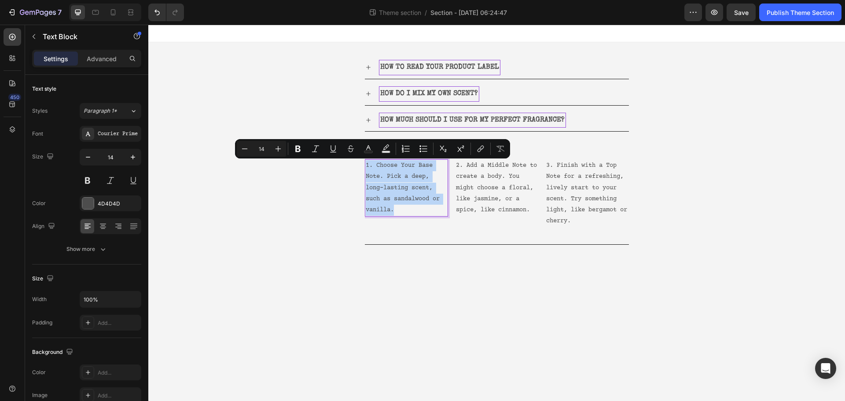
click at [368, 165] on p "1. Choose Your Base Note. Pick a deep, long-lasting scent, such as sandalwood o…" at bounding box center [406, 187] width 81 height 55
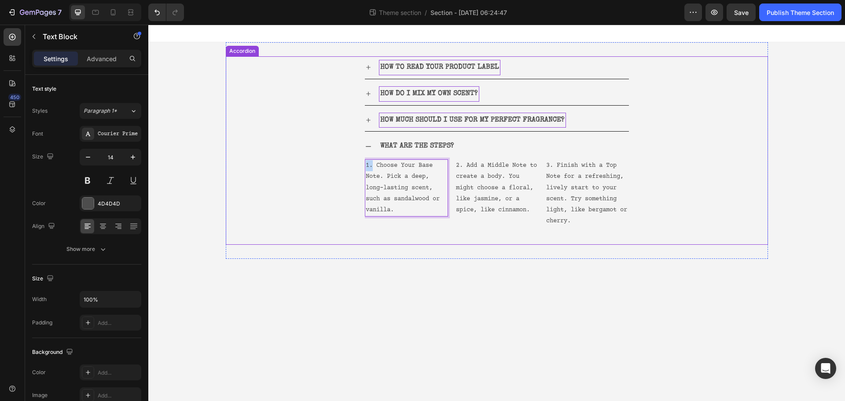
drag, startPoint x: 372, startPoint y: 166, endPoint x: 363, endPoint y: 165, distance: 9.3
click at [363, 165] on div "WHAT ARE THE STEPS? 1. Choose Your Base Note. Pick a deep, long-lasting scent, …" at bounding box center [496, 189] width 541 height 109
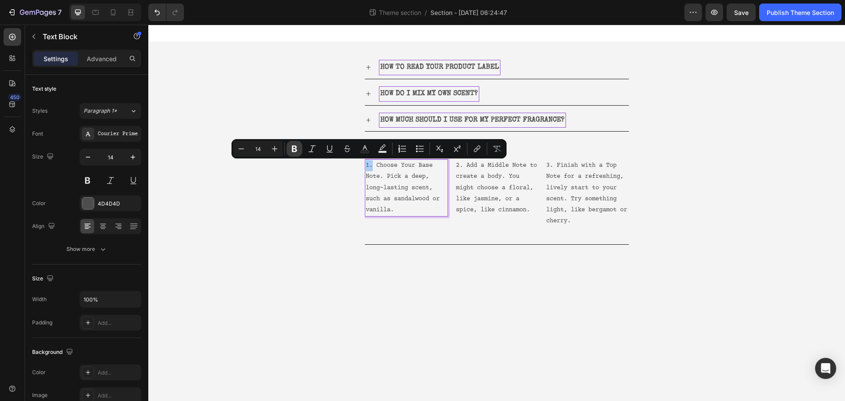
click at [294, 147] on icon "Editor contextual toolbar" at bounding box center [294, 148] width 9 height 9
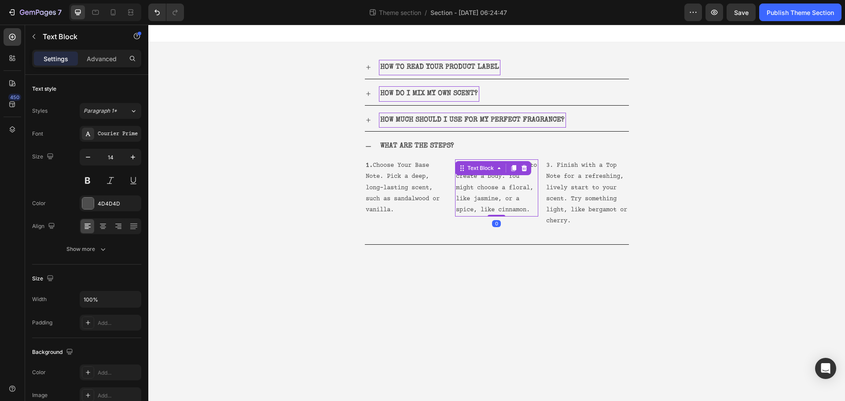
click at [469, 183] on p "2. Add a Middle Note to create a body. You might choose a floral, like jasmine,…" at bounding box center [496, 187] width 81 height 55
click at [522, 268] on body "HOW TO READ YOUR PRODUCT LABEL HOW DO I MIX MY OWN SCENT? HOW MUCH SHOULD I USE…" at bounding box center [496, 213] width 697 height 376
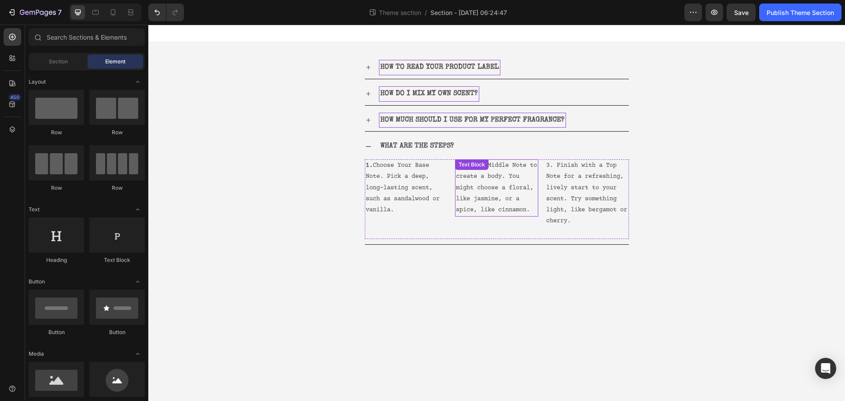
click at [472, 172] on div "2. Add a Middle Note to create a body. You might choose a floral, like jasmine,…" at bounding box center [496, 187] width 83 height 57
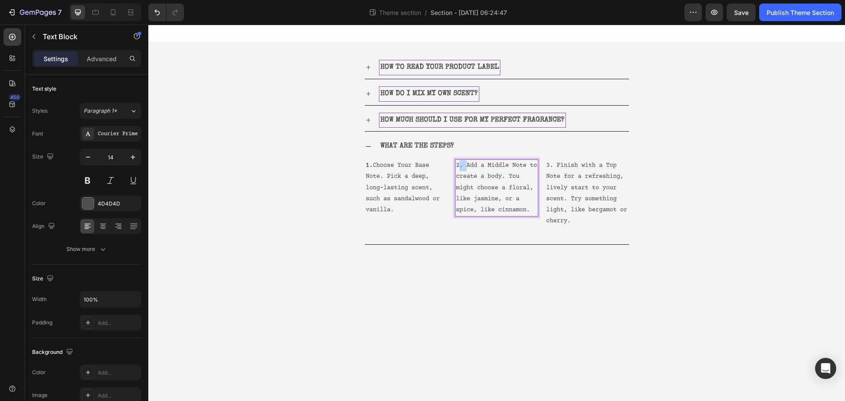
click at [459, 160] on p "2. Add a Middle Note to create a body. You might choose a floral, like jasmine,…" at bounding box center [496, 187] width 81 height 55
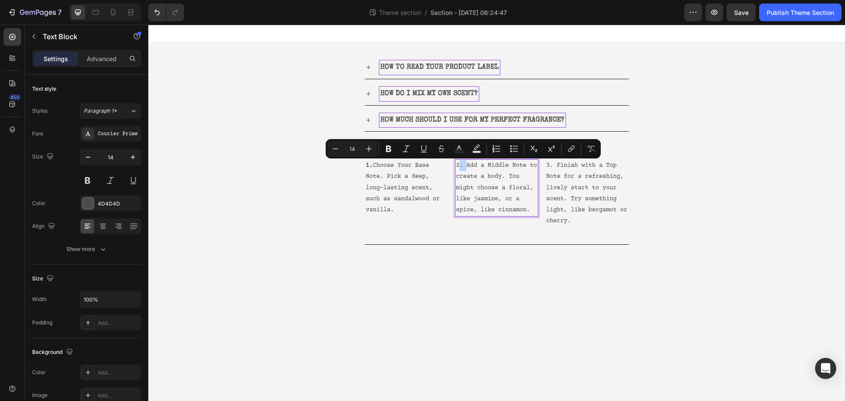
click at [459, 166] on p "2. Add a Middle Note to create a body. You might choose a floral, like jasmine,…" at bounding box center [496, 187] width 81 height 55
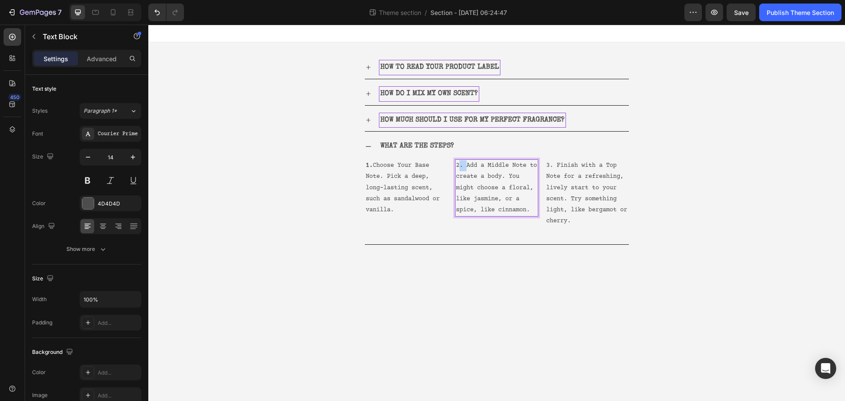
click at [459, 166] on p "2. Add a Middle Note to create a body. You might choose a floral, like jasmine,…" at bounding box center [496, 187] width 81 height 55
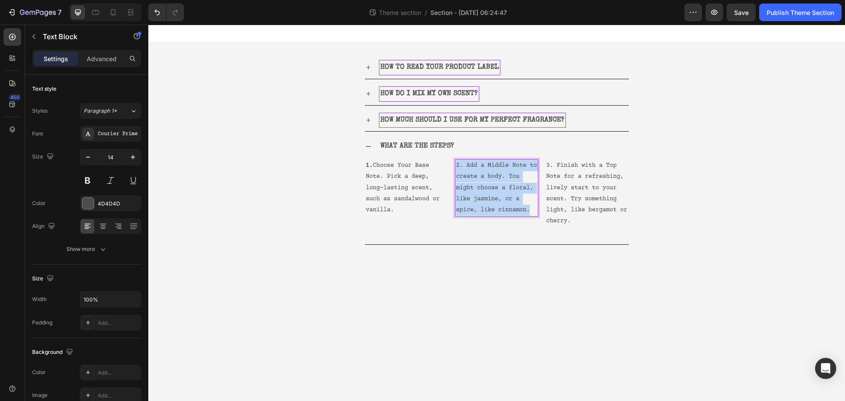
click at [459, 166] on p "2. Add a Middle Note to create a body. You might choose a floral, like jasmine,…" at bounding box center [496, 187] width 81 height 55
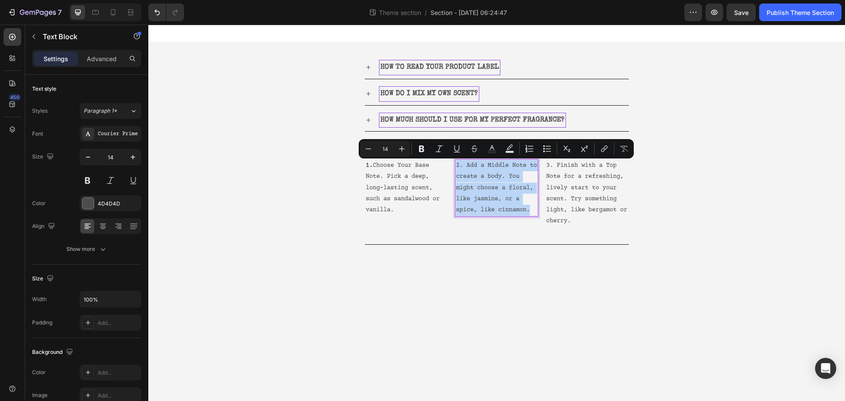
click at [466, 166] on p "2. Add a Middle Note to create a body. You might choose a floral, like jasmine,…" at bounding box center [496, 187] width 81 height 55
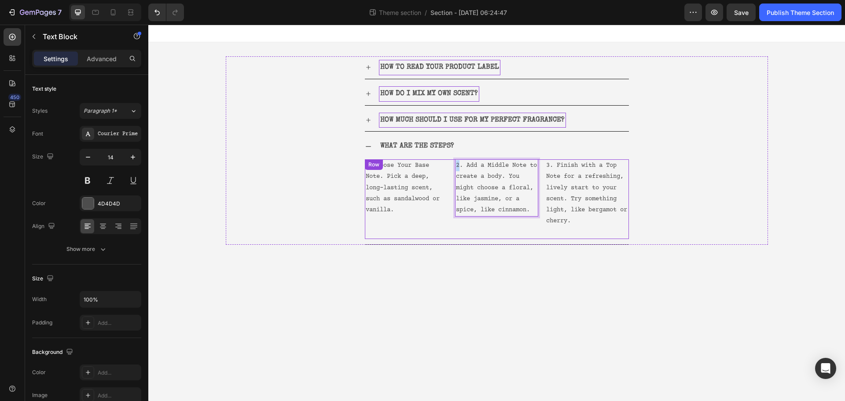
drag, startPoint x: 461, startPoint y: 165, endPoint x: 454, endPoint y: 165, distance: 7.5
click at [454, 165] on div "1. Choose Your Base Note. Pick a deep, long-lasting scent, such as sandalwood o…" at bounding box center [497, 198] width 264 height 79
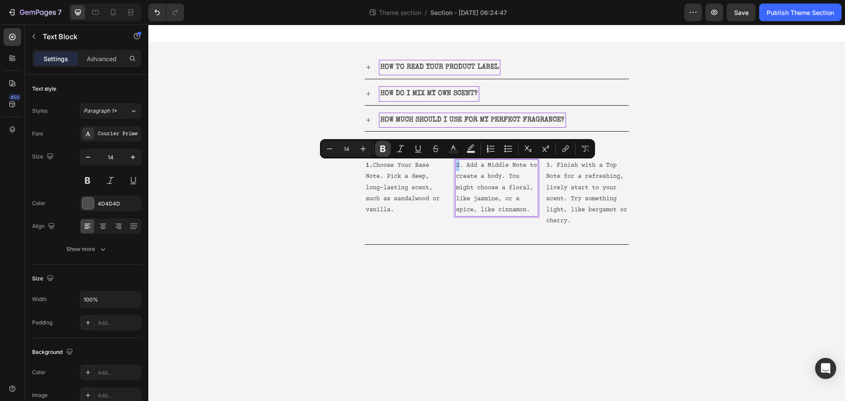
click at [388, 151] on button "Bold" at bounding box center [383, 149] width 16 height 16
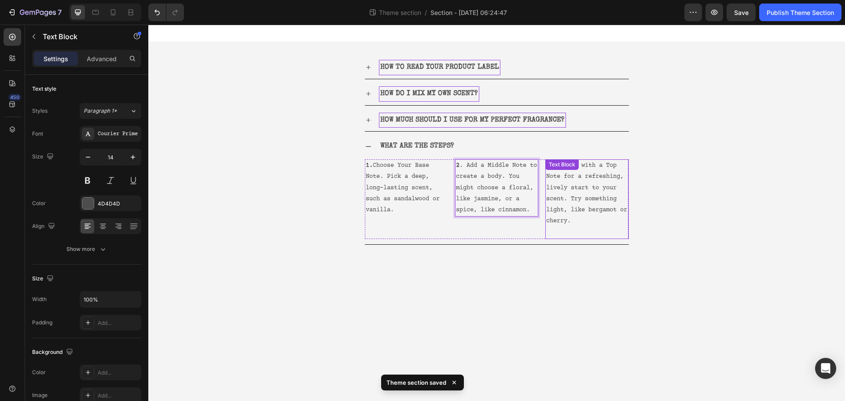
click at [555, 177] on p "3. Finish with a Top Note for a refreshing, lively start to your scent. Try som…" at bounding box center [586, 193] width 81 height 66
drag, startPoint x: 554, startPoint y: 166, endPoint x: 544, endPoint y: 166, distance: 9.2
click at [544, 166] on div "1. Choose Your Base Note. Pick a deep, long-lasting scent, such as sandalwood o…" at bounding box center [497, 198] width 264 height 79
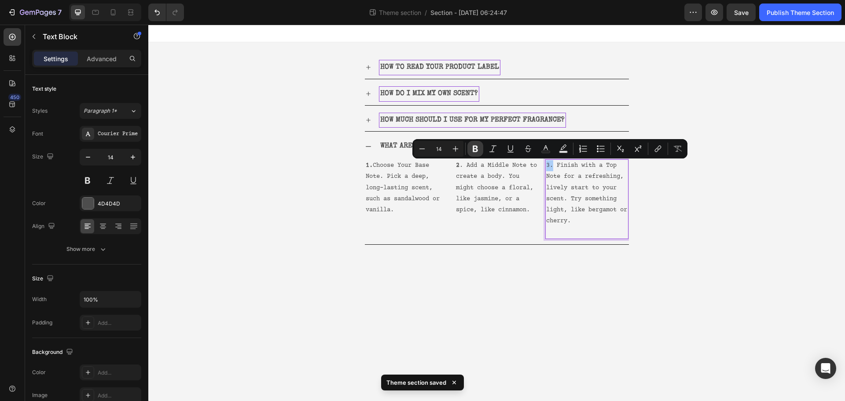
click at [473, 151] on icon "Editor contextual toolbar" at bounding box center [475, 148] width 9 height 9
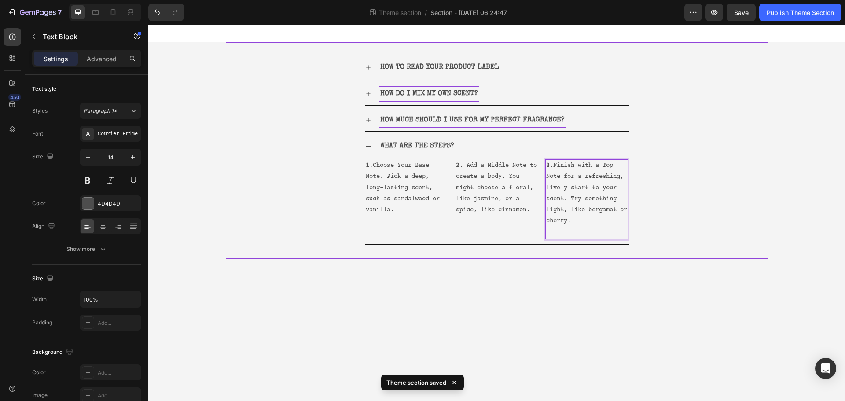
click at [551, 266] on body "HOW TO READ YOUR PRODUCT LABEL HOW DO I MIX MY OWN SCENT? HOW MUCH SHOULD I USE…" at bounding box center [496, 213] width 697 height 376
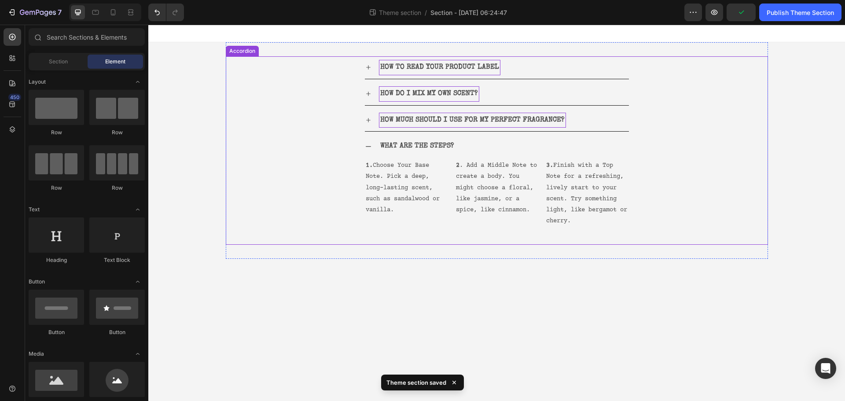
click at [549, 143] on div "WHAT ARE THE STEPS?" at bounding box center [504, 146] width 250 height 15
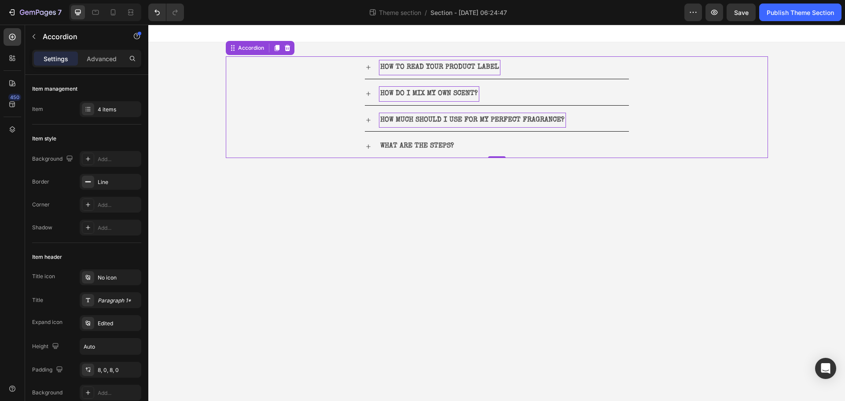
click at [574, 147] on div "WHAT ARE THE STEPS?" at bounding box center [504, 146] width 250 height 15
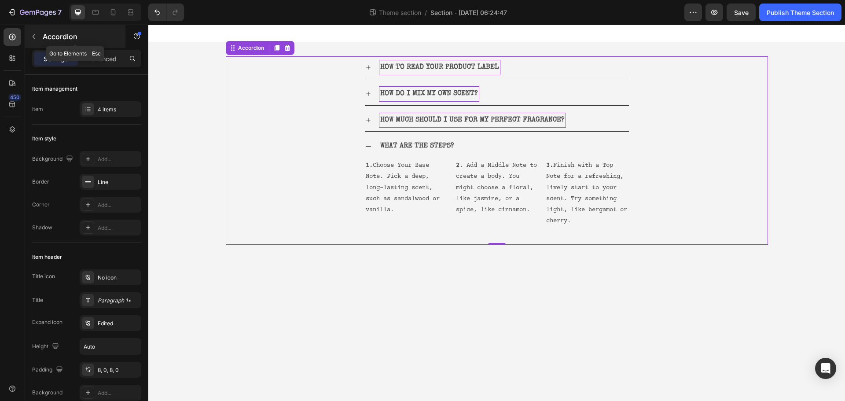
click at [33, 36] on icon "button" at bounding box center [33, 36] width 7 height 7
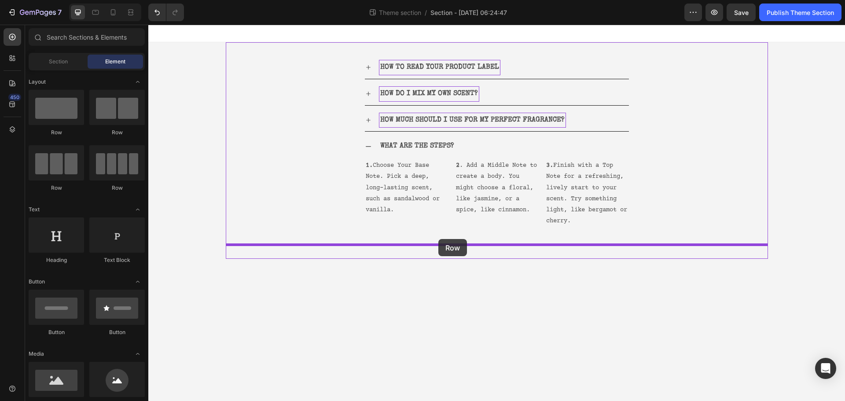
drag, startPoint x: 211, startPoint y: 139, endPoint x: 438, endPoint y: 239, distance: 248.3
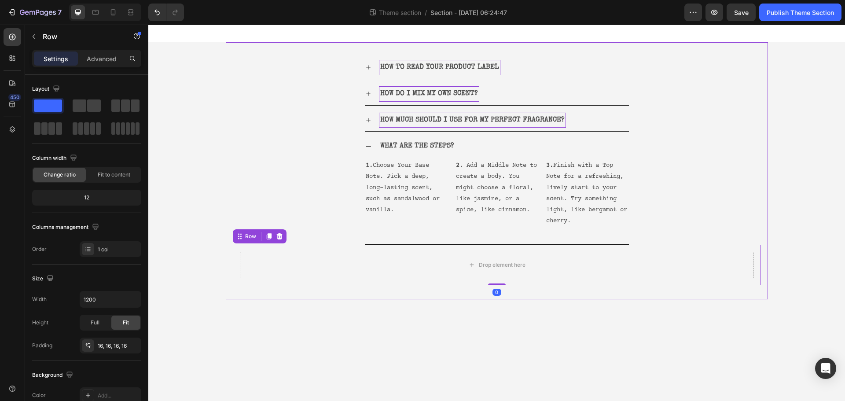
click at [523, 324] on body "HOW TO READ YOUR PRODUCT LABEL HOW DO I MIX MY OWN SCENT? HOW MUCH SHOULD I USE…" at bounding box center [496, 213] width 697 height 376
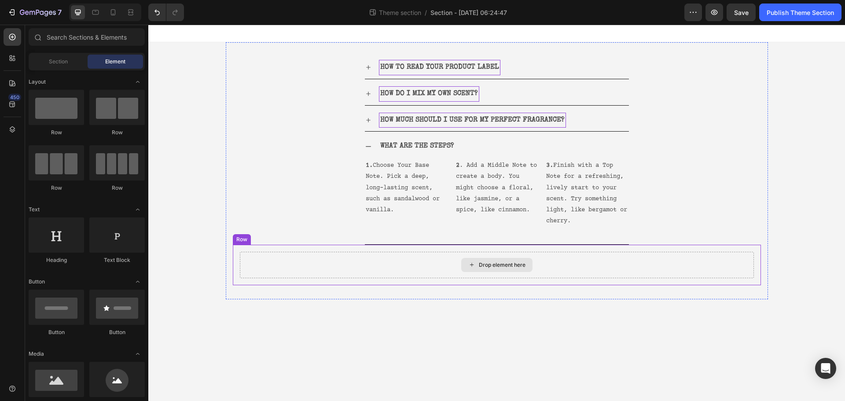
click at [519, 268] on div "Drop element here" at bounding box center [496, 265] width 71 height 14
drag, startPoint x: 610, startPoint y: 246, endPoint x: 618, endPoint y: 257, distance: 13.8
click at [618, 257] on div "Drop element here Row" at bounding box center [497, 265] width 528 height 40
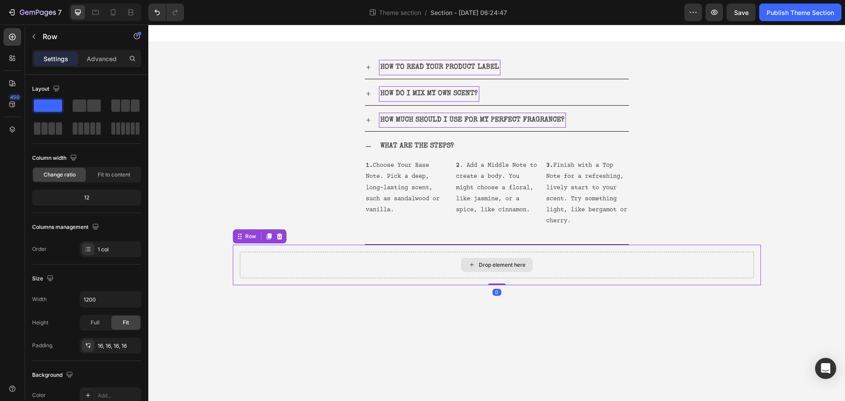
click at [626, 254] on div "Drop element here" at bounding box center [497, 265] width 514 height 26
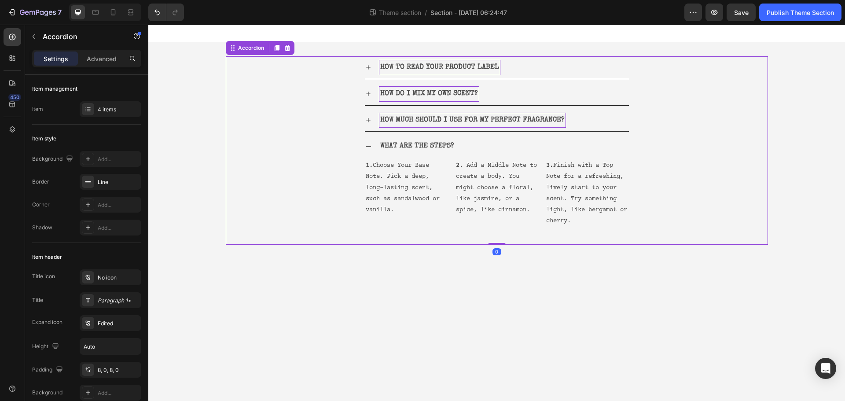
click at [402, 240] on div "1. Choose Your Base Note. Pick a deep, long-lasting scent, such as sandalwood o…" at bounding box center [497, 201] width 264 height 86
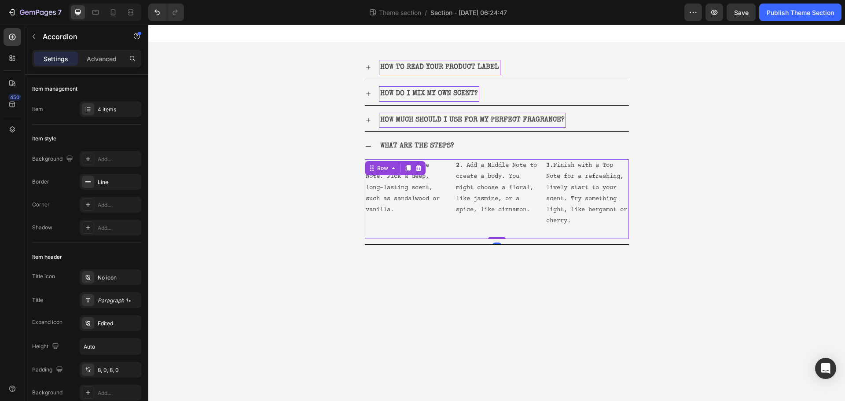
click at [395, 235] on div "1. Choose Your Base Note. Pick a deep, long-lasting scent, such as sandalwood o…" at bounding box center [406, 198] width 83 height 79
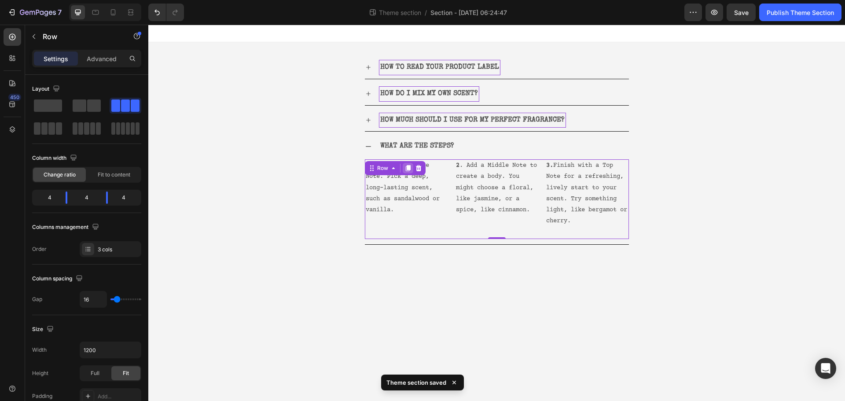
click at [411, 164] on div at bounding box center [408, 168] width 11 height 11
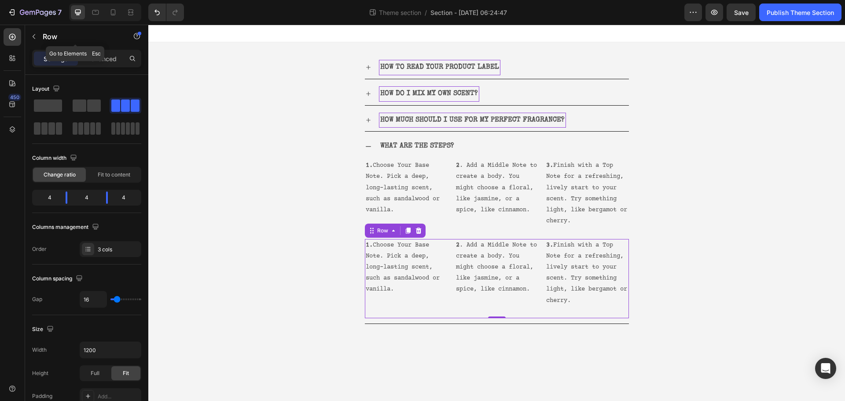
click at [35, 43] on button "button" at bounding box center [34, 36] width 14 height 14
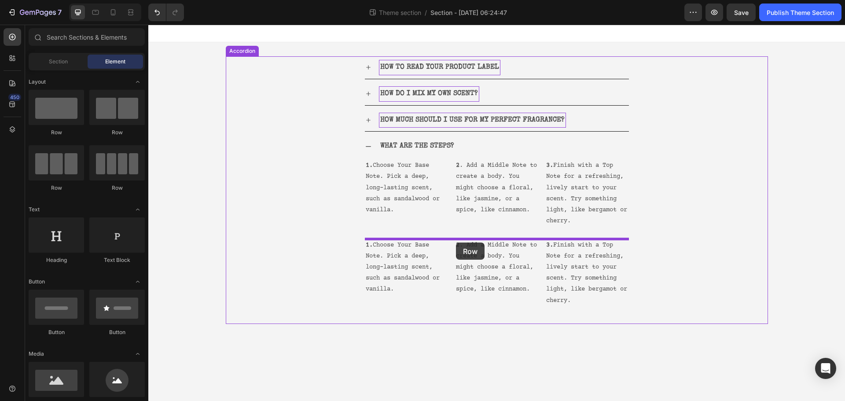
drag, startPoint x: 207, startPoint y: 154, endPoint x: 451, endPoint y: 260, distance: 266.1
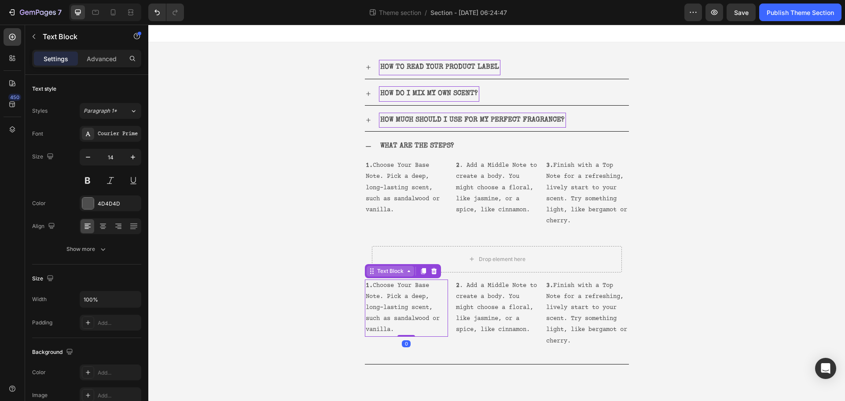
click at [375, 274] on div "Text Block" at bounding box center [390, 271] width 30 height 8
click at [432, 270] on icon at bounding box center [434, 271] width 6 height 6
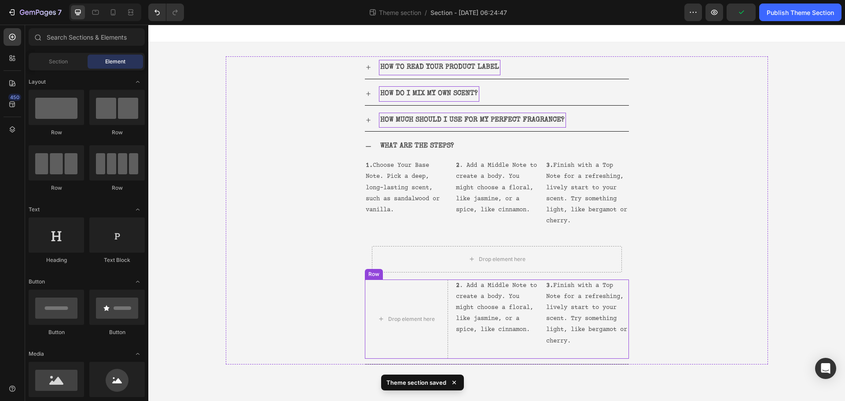
click at [464, 355] on div "2 . Add a Middle Note to create a body. You might choose a floral, like jasmine…" at bounding box center [496, 318] width 83 height 79
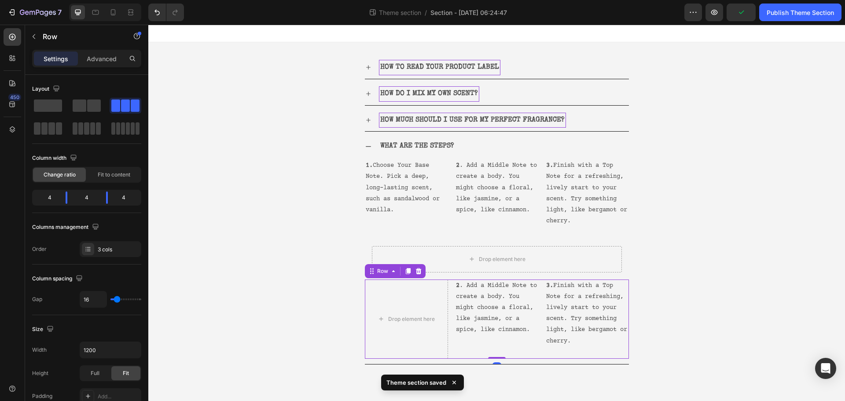
click at [421, 273] on icon at bounding box center [418, 271] width 7 height 7
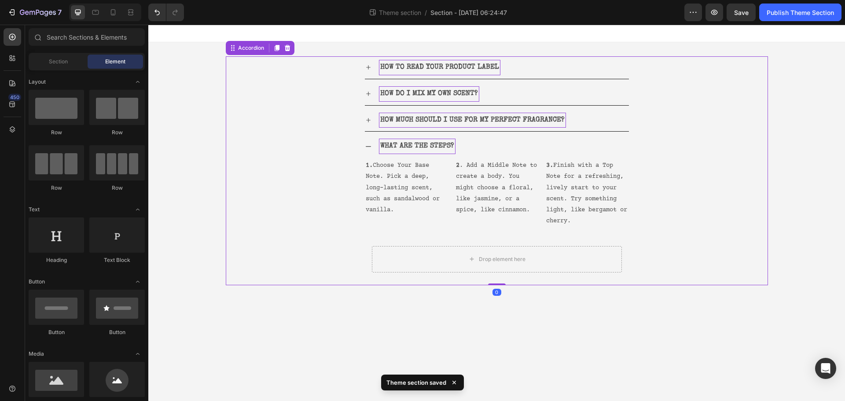
click at [436, 149] on p "WHAT ARE THE STEPS?" at bounding box center [417, 146] width 74 height 13
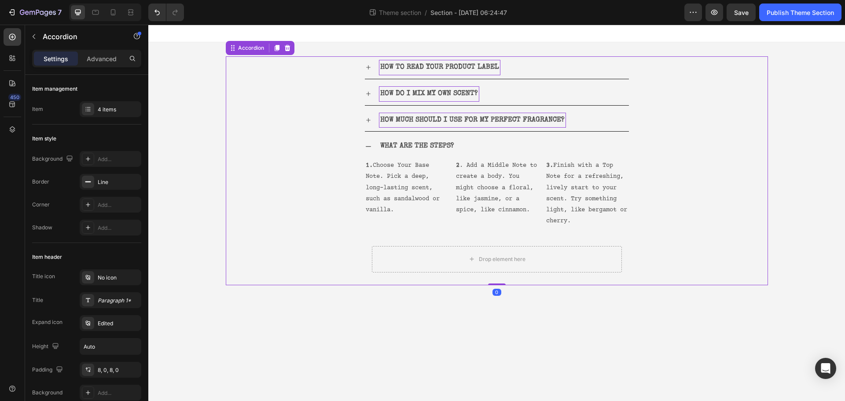
click at [371, 148] on icon at bounding box center [368, 146] width 7 height 7
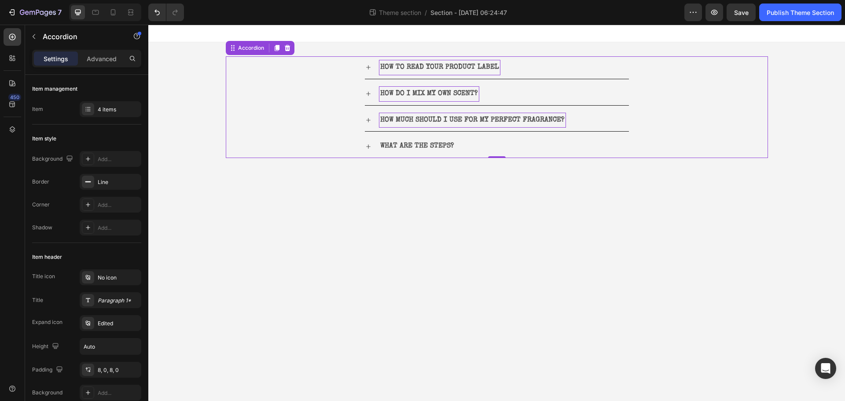
click at [371, 148] on icon at bounding box center [368, 146] width 7 height 7
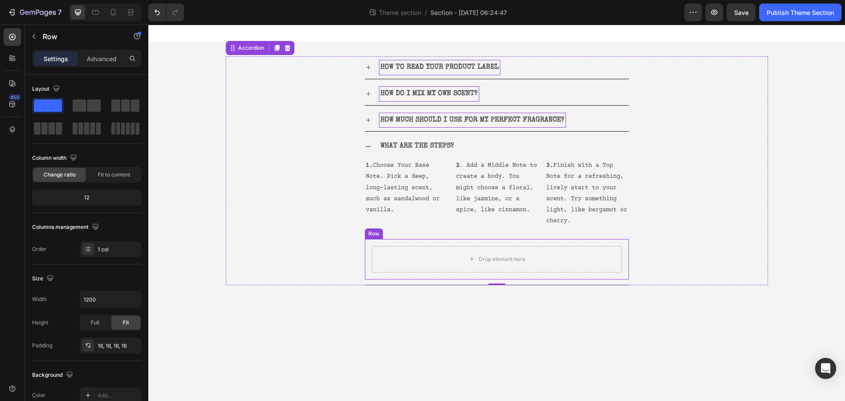
click at [502, 244] on div "Drop element here Row" at bounding box center [497, 259] width 264 height 40
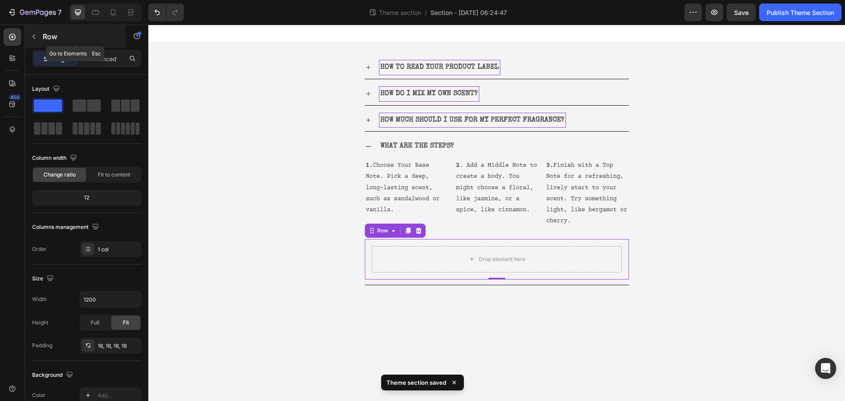
click at [29, 40] on button "button" at bounding box center [34, 36] width 14 height 14
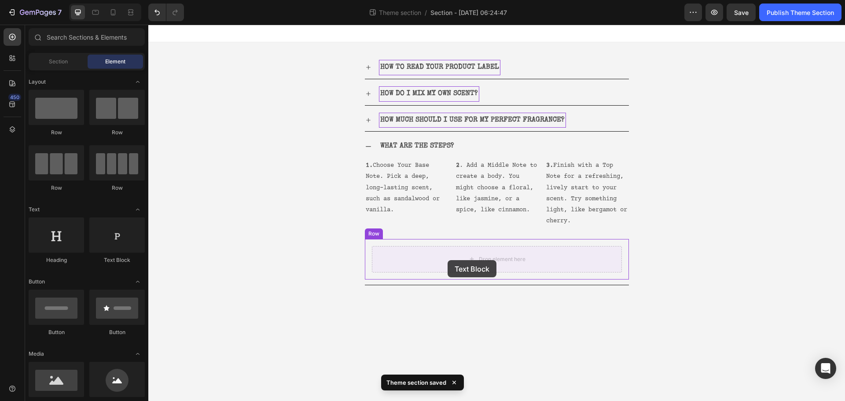
drag, startPoint x: 259, startPoint y: 276, endPoint x: 448, endPoint y: 260, distance: 189.4
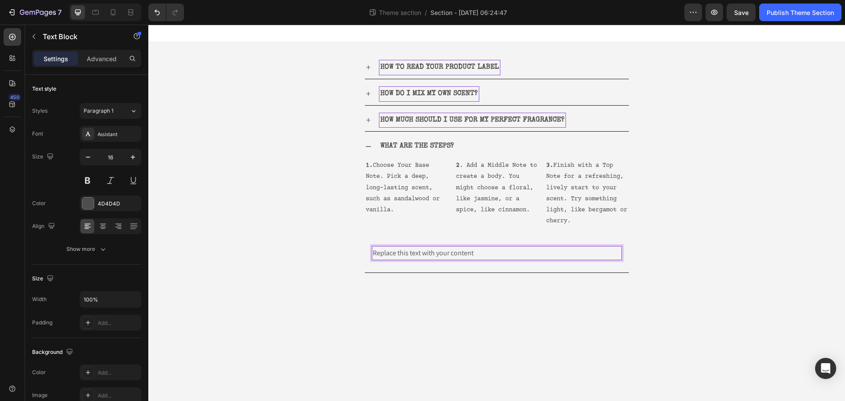
click at [459, 257] on div "Replace this text with your content" at bounding box center [497, 253] width 250 height 15
click at [459, 257] on p "Replace this text with your content" at bounding box center [497, 253] width 248 height 13
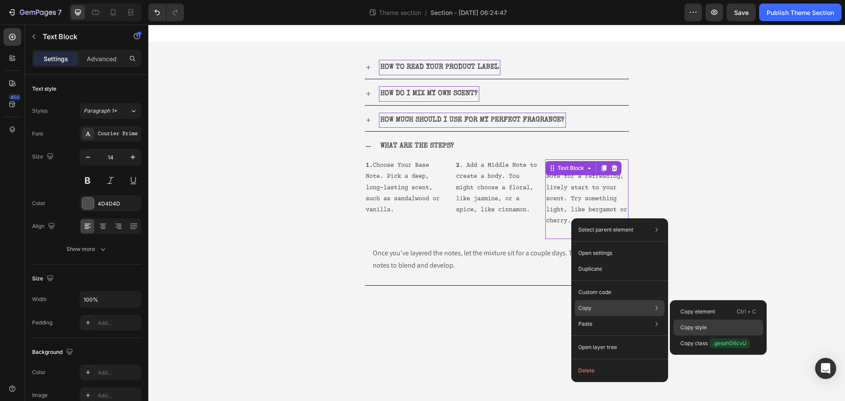
click at [690, 325] on p "Copy style" at bounding box center [693, 327] width 26 height 8
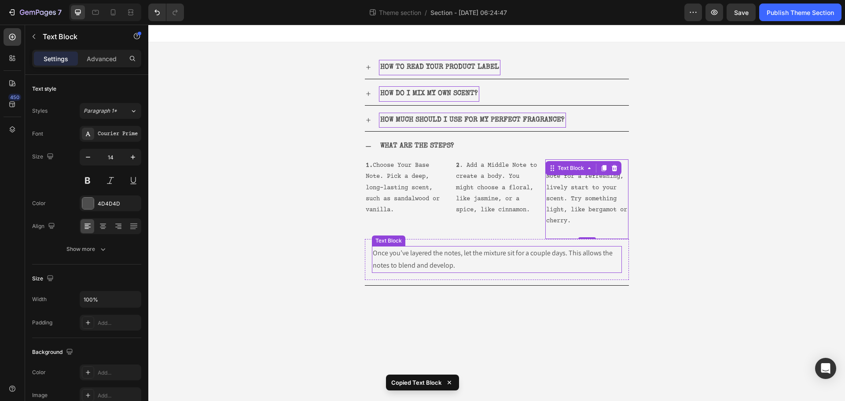
click at [469, 261] on p "Once you’ve layered the notes, let the mixture sit for a couple days. This allo…" at bounding box center [497, 260] width 248 height 26
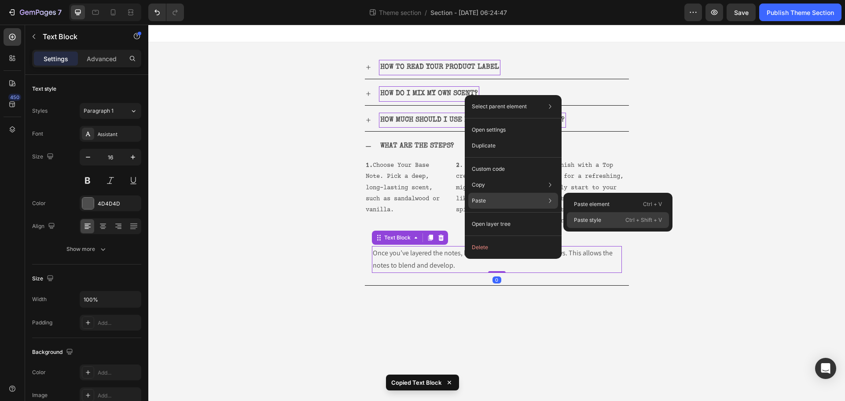
click at [607, 220] on div "Paste style Ctrl + Shift + V" at bounding box center [618, 220] width 102 height 16
type input "14"
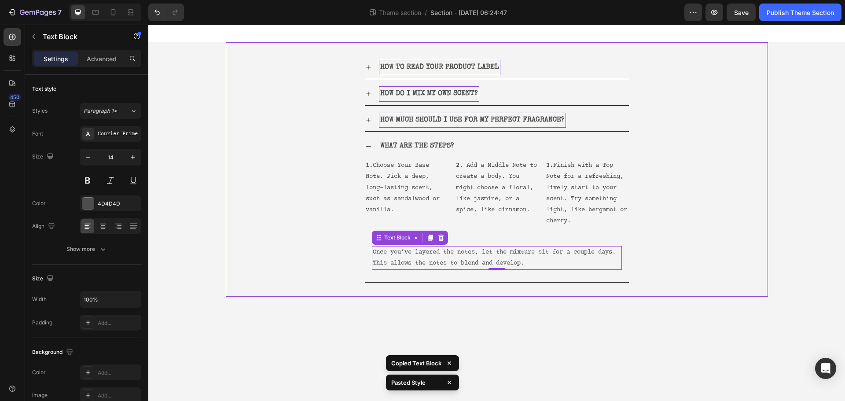
click at [666, 302] on body "HOW TO READ YOUR PRODUCT LABEL HOW DO I MIX MY OWN SCENT? HOW MUCH SHOULD I USE…" at bounding box center [496, 213] width 697 height 376
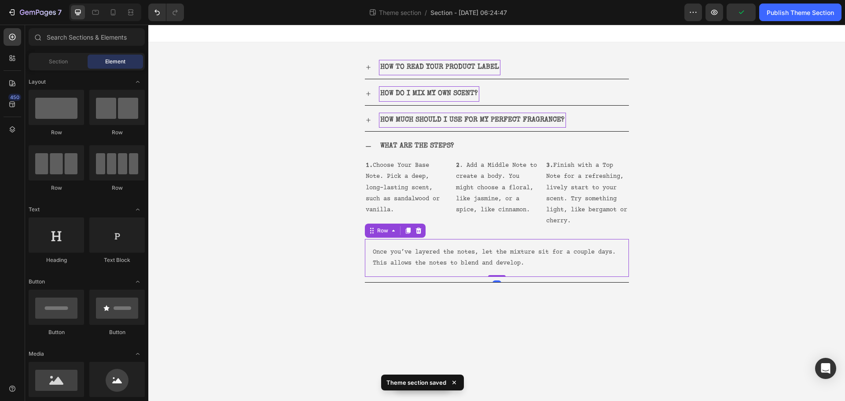
click at [371, 254] on div "Once you’ve layered the notes, let the mixture sit for a couple days. This allo…" at bounding box center [497, 258] width 264 height 38
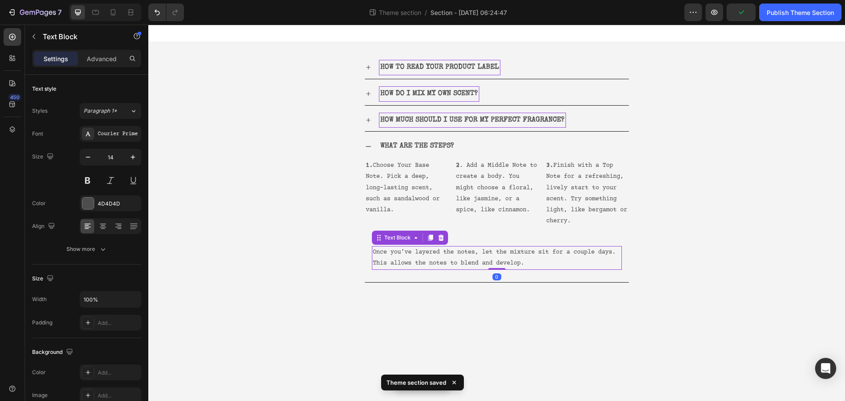
click at [372, 254] on div "Once you’ve layered the notes, let the mixture sit for a couple days. This allo…" at bounding box center [497, 258] width 250 height 24
click at [372, 252] on div "Once you’ve layered the notes, let the mixture sit for a couple days. This allo…" at bounding box center [497, 258] width 250 height 24
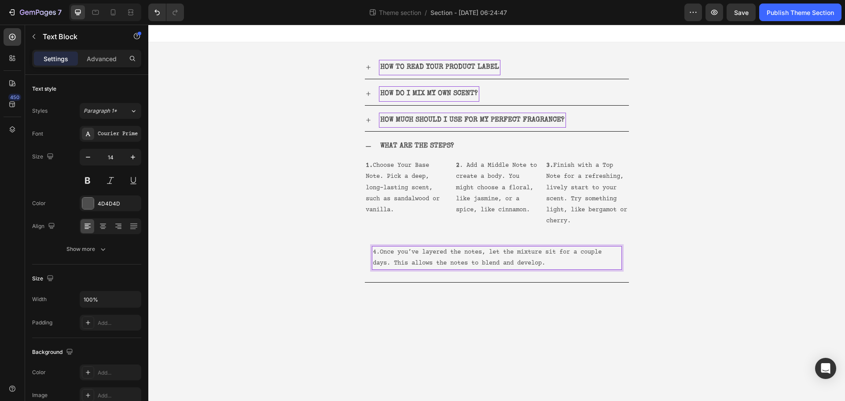
click at [382, 251] on p "4.Once you’ve layered the notes, let the mixture sit for a couple days. This al…" at bounding box center [497, 258] width 248 height 22
drag, startPoint x: 380, startPoint y: 253, endPoint x: 372, endPoint y: 252, distance: 8.0
click at [372, 252] on div "4. Once you’ve layered the notes, let the mixture sit for a couple days. This a…" at bounding box center [497, 258] width 250 height 24
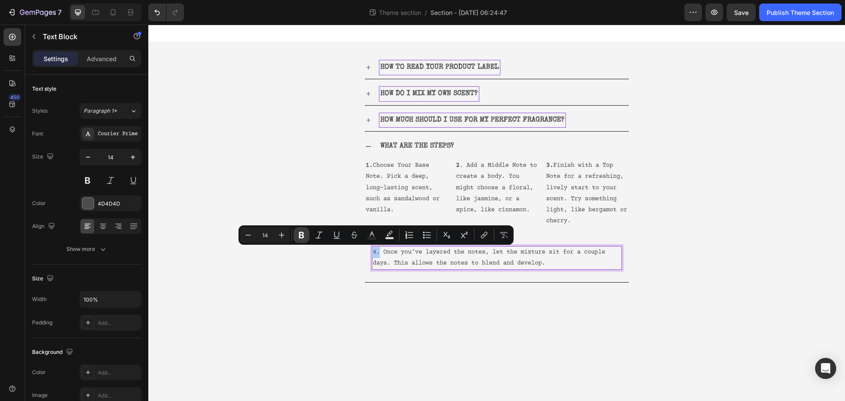
click at [305, 235] on icon "Editor contextual toolbar" at bounding box center [301, 235] width 9 height 9
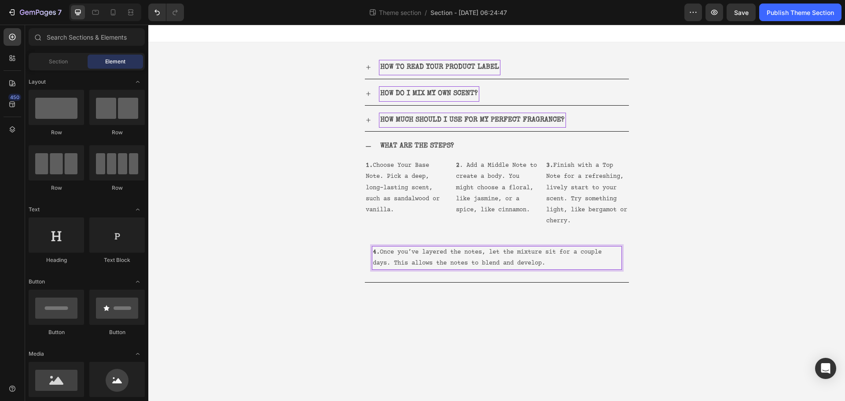
click at [509, 306] on body "HOW TO READ YOUR PRODUCT LABEL HOW DO I MIX MY OWN SCENT? HOW MUCH SHOULD I USE…" at bounding box center [496, 213] width 697 height 376
click at [568, 260] on p "4. Once you’ve layered the notes, let the mixture sit for a couple days. This a…" at bounding box center [497, 258] width 248 height 22
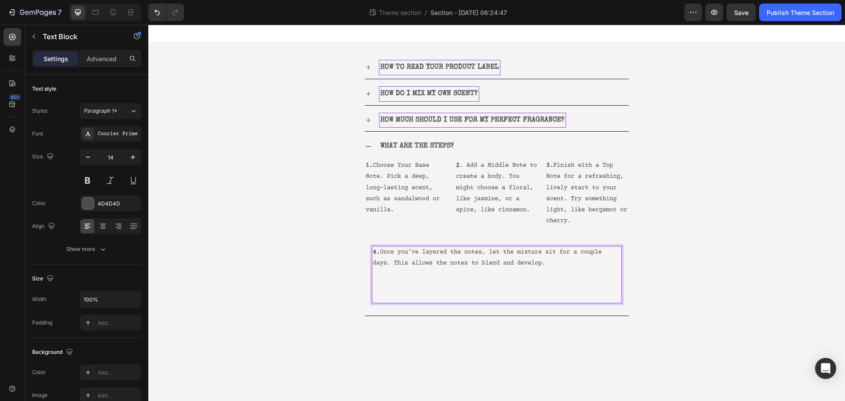
click at [431, 280] on p "Rich Text Editor. Editing area: main" at bounding box center [497, 285] width 248 height 11
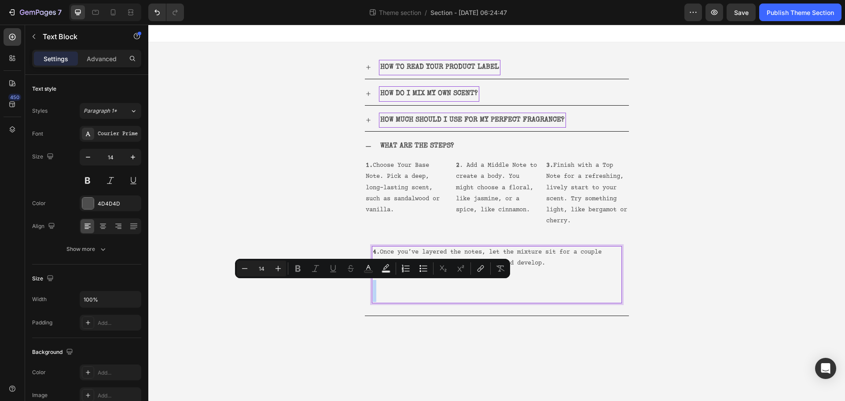
click at [431, 281] on p "Rich Text Editor. Editing area: main" at bounding box center [497, 285] width 248 height 11
click at [420, 281] on p "Rich Text Editor. Editing area: main" at bounding box center [497, 285] width 248 height 11
click at [381, 283] on p "Rich Text Editor. Editing area: main" at bounding box center [497, 285] width 248 height 11
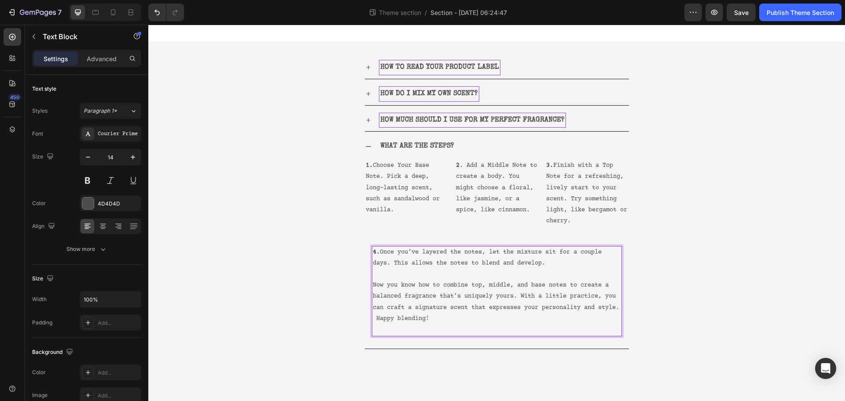
click at [400, 316] on p "Now you know how to combine top, middle, and base notes to create a balanced fr…" at bounding box center [497, 302] width 248 height 44
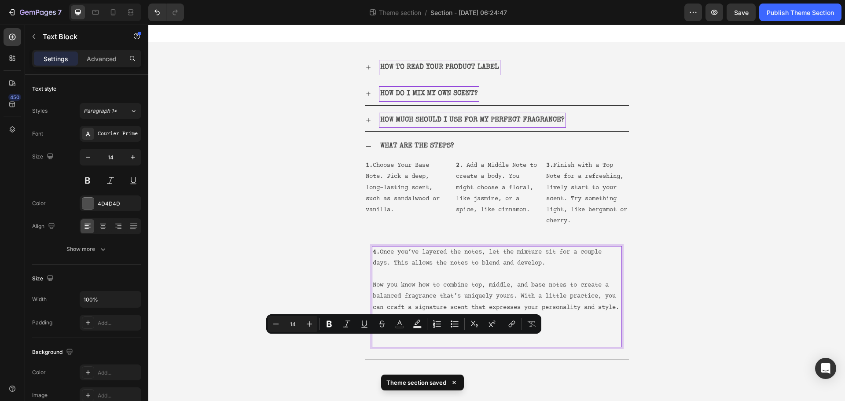
drag, startPoint x: 438, startPoint y: 337, endPoint x: 376, endPoint y: 339, distance: 62.1
click at [376, 335] on p "Happy blending!" at bounding box center [497, 329] width 248 height 11
click at [103, 223] on icon at bounding box center [103, 226] width 9 height 9
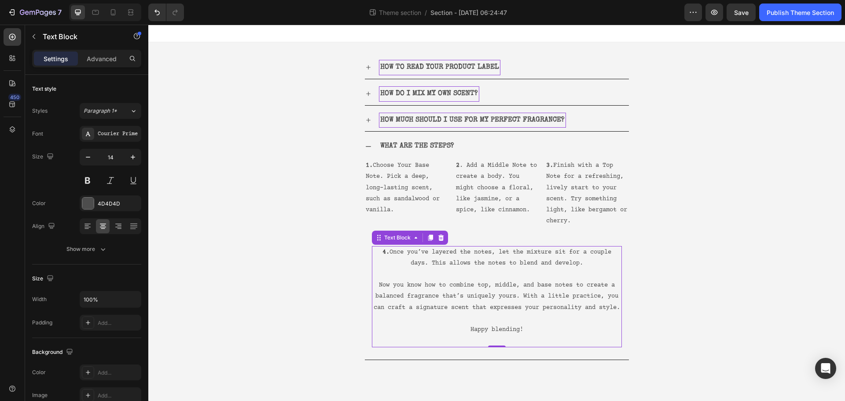
click at [533, 335] on p "Happy blending!" at bounding box center [497, 329] width 248 height 11
click at [531, 335] on p "Happy blending!" at bounding box center [497, 329] width 248 height 11
click at [526, 335] on p "Happy blending!" at bounding box center [497, 329] width 248 height 11
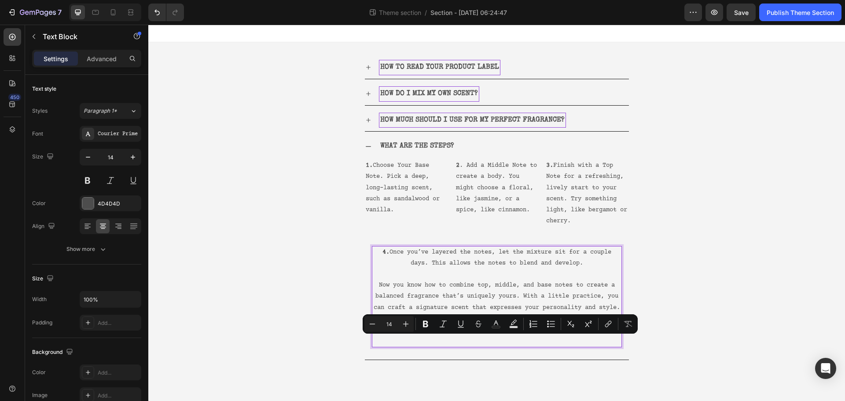
drag, startPoint x: 535, startPoint y: 339, endPoint x: 473, endPoint y: 344, distance: 62.7
click at [473, 335] on p "Happy blending!" at bounding box center [497, 329] width 248 height 11
drag, startPoint x: 469, startPoint y: 342, endPoint x: 526, endPoint y: 343, distance: 57.2
click at [526, 335] on p "Happy blending!" at bounding box center [497, 329] width 248 height 11
click at [425, 325] on icon "Editor contextual toolbar" at bounding box center [423, 324] width 9 height 9
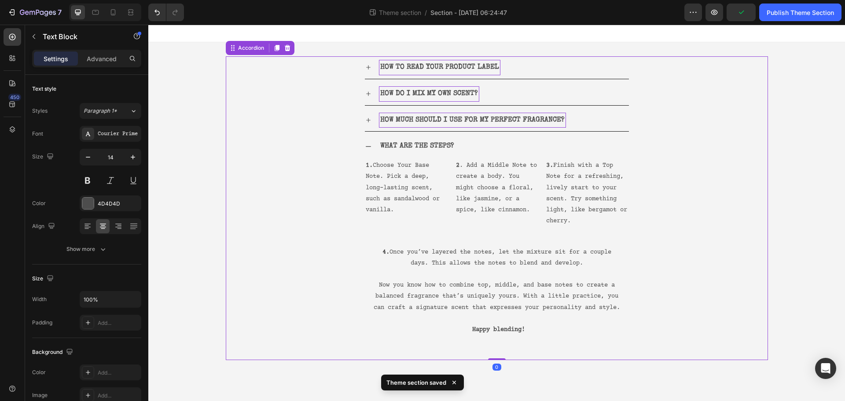
click at [644, 318] on div "WHAT ARE THE STEPS? 1. Choose Your Base Note. Pick a deep, long-lasting scent, …" at bounding box center [496, 247] width 541 height 225
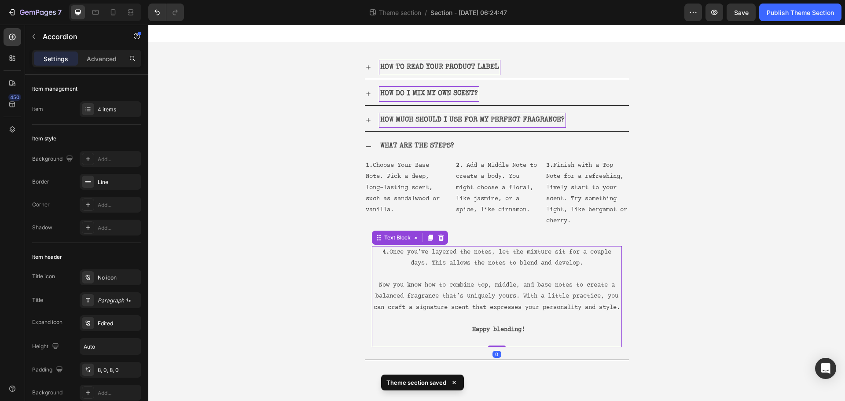
click at [579, 335] on p "Happy blending!" at bounding box center [497, 329] width 248 height 11
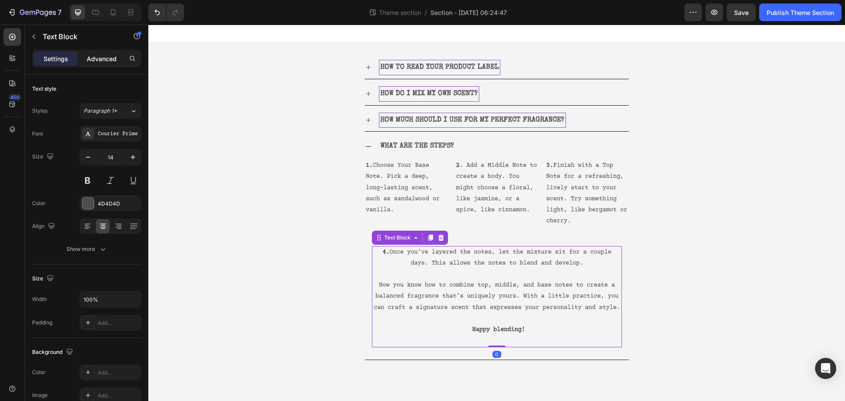
click at [96, 60] on p "Advanced" at bounding box center [102, 58] width 30 height 9
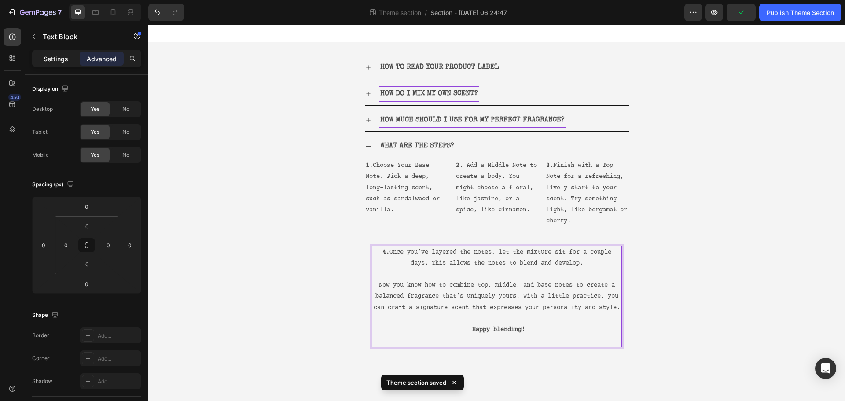
click at [63, 63] on div "Settings" at bounding box center [56, 58] width 44 height 14
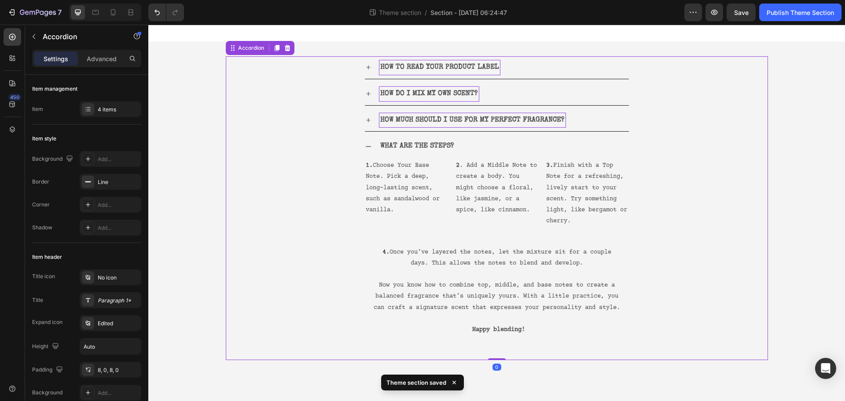
click at [668, 306] on div "WHAT ARE THE STEPS? 1. Choose Your Base Note. Pick a deep, long-lasting scent, …" at bounding box center [496, 247] width 541 height 225
click at [471, 141] on div "WHAT ARE THE STEPS?" at bounding box center [504, 146] width 250 height 15
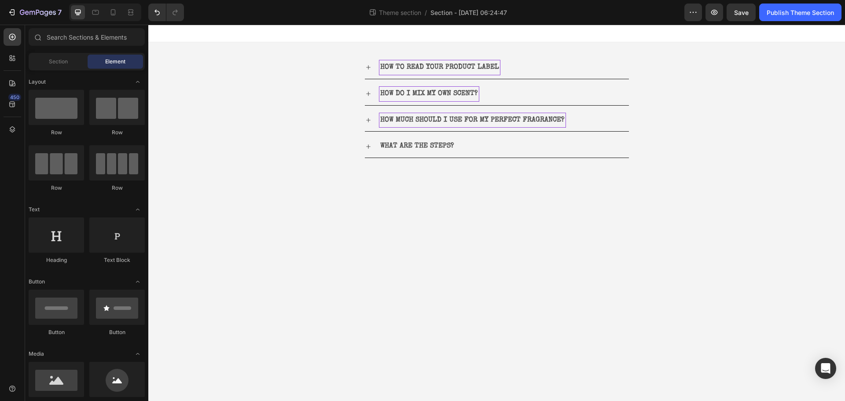
click at [572, 213] on body "HOW TO READ YOUR PRODUCT LABEL HOW DO I MIX MY OWN SCENT? HOW MUCH SHOULD I USE…" at bounding box center [496, 213] width 697 height 376
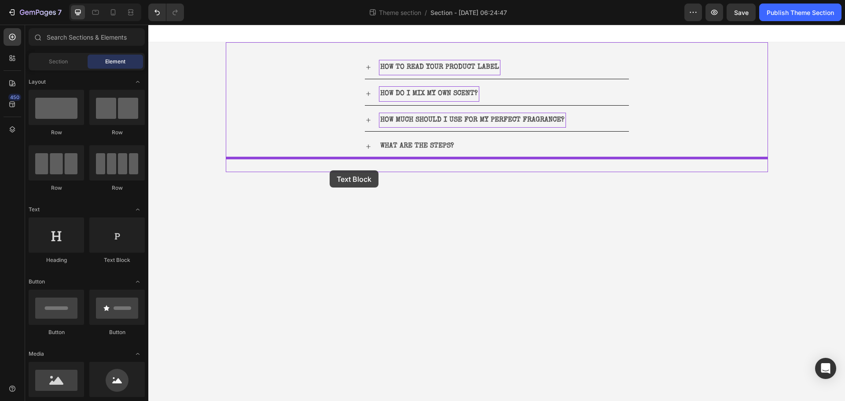
drag, startPoint x: 252, startPoint y: 268, endPoint x: 330, endPoint y: 170, distance: 125.0
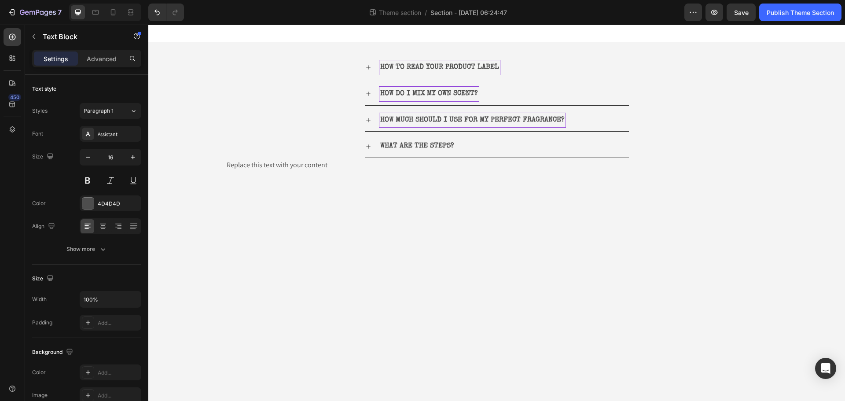
click at [321, 233] on body "HOW TO READ YOUR PRODUCT LABEL HOW DO I MIX MY OWN SCENT? HOW MUCH SHOULD I USE…" at bounding box center [496, 213] width 697 height 376
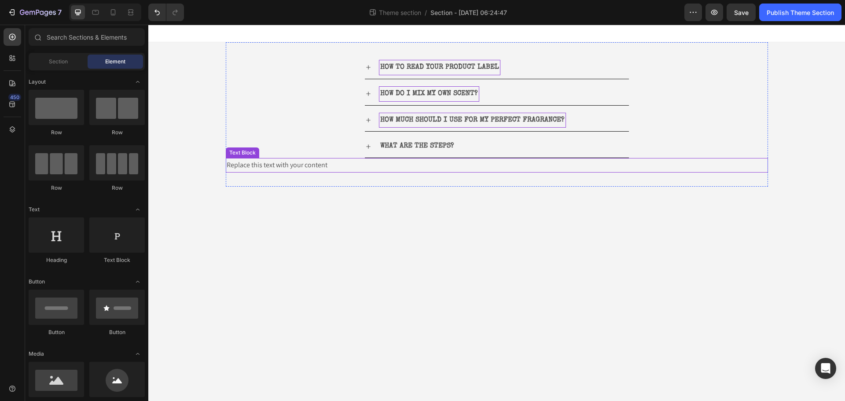
click at [299, 169] on div "Replace this text with your content" at bounding box center [497, 165] width 542 height 15
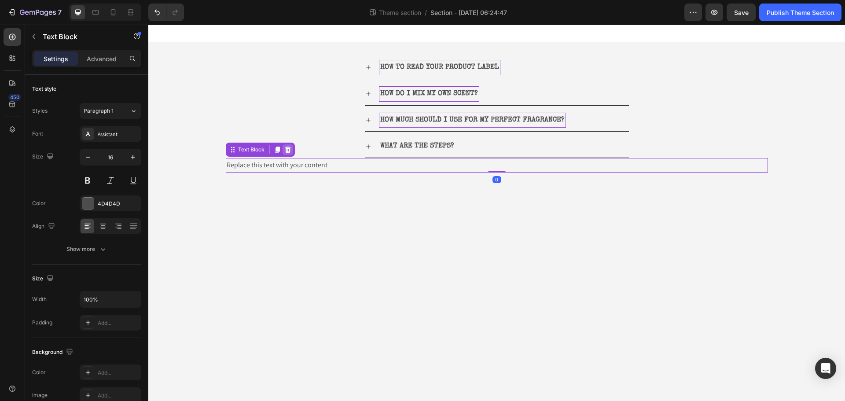
click at [290, 147] on icon at bounding box center [287, 149] width 7 height 7
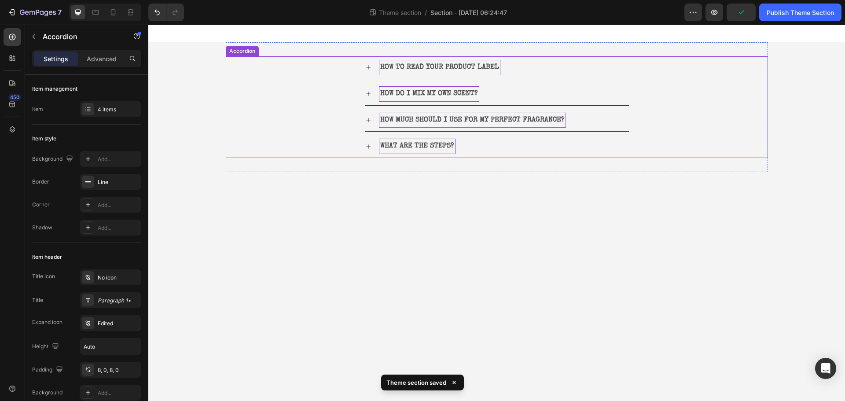
click at [444, 148] on p "WHAT ARE THE STEPS?" at bounding box center [417, 146] width 74 height 13
click at [476, 253] on body "HOW TO READ YOUR PRODUCT LABEL HOW DO I MIX MY OWN SCENT? HOW MUCH SHOULD I USE…" at bounding box center [496, 213] width 697 height 376
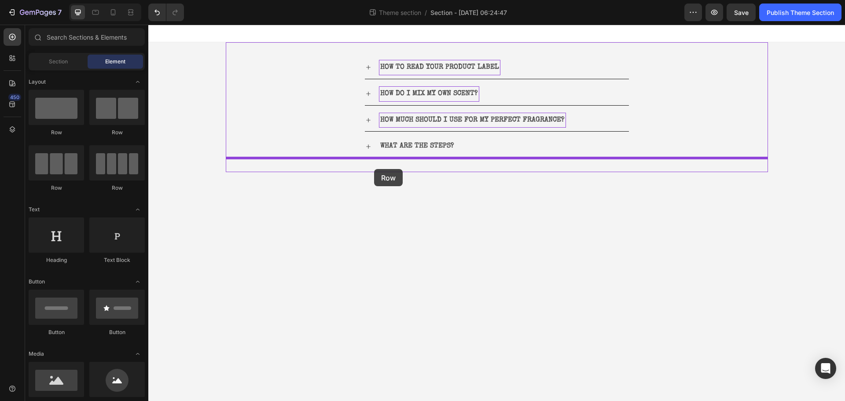
drag, startPoint x: 219, startPoint y: 138, endPoint x: 374, endPoint y: 169, distance: 158.0
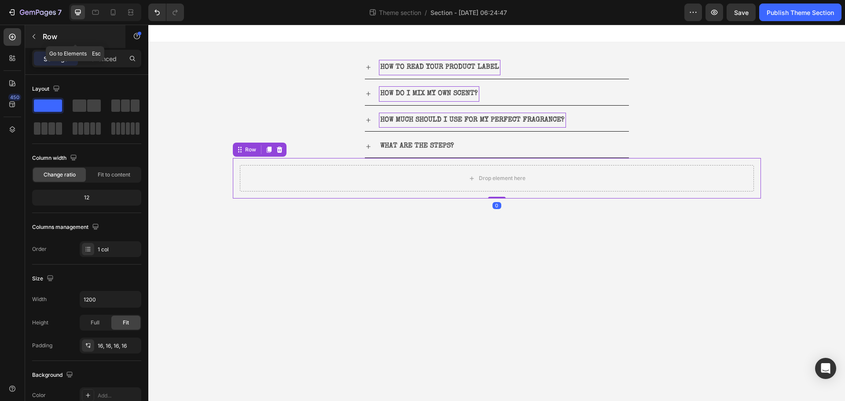
click at [45, 41] on p "Row" at bounding box center [80, 36] width 75 height 11
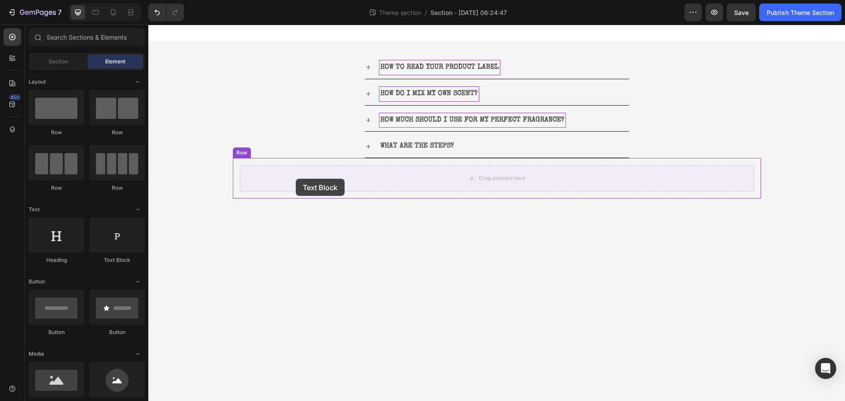
drag, startPoint x: 261, startPoint y: 269, endPoint x: 296, endPoint y: 179, distance: 96.9
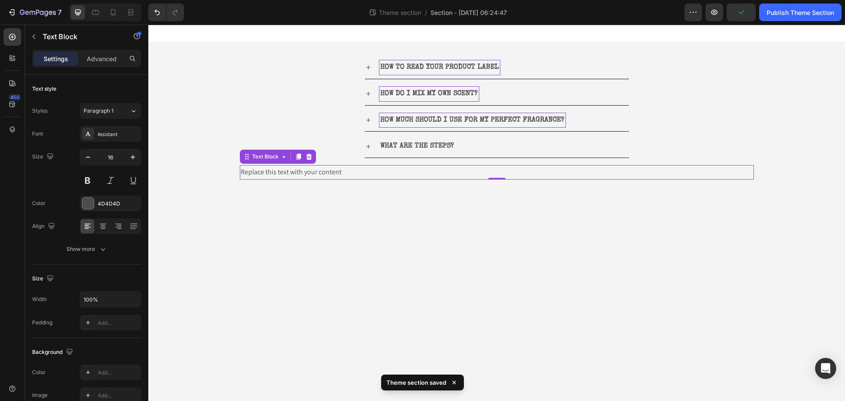
click at [325, 173] on div "Replace this text with your content" at bounding box center [497, 172] width 514 height 15
click at [325, 173] on p "Replace this text with your content" at bounding box center [497, 172] width 512 height 13
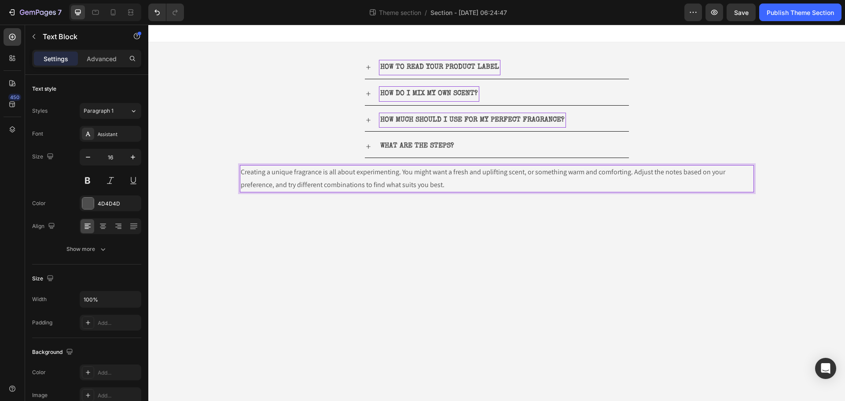
click at [456, 184] on p "Creating a unique fragrance is all about experimenting. You might want a fresh …" at bounding box center [497, 179] width 512 height 26
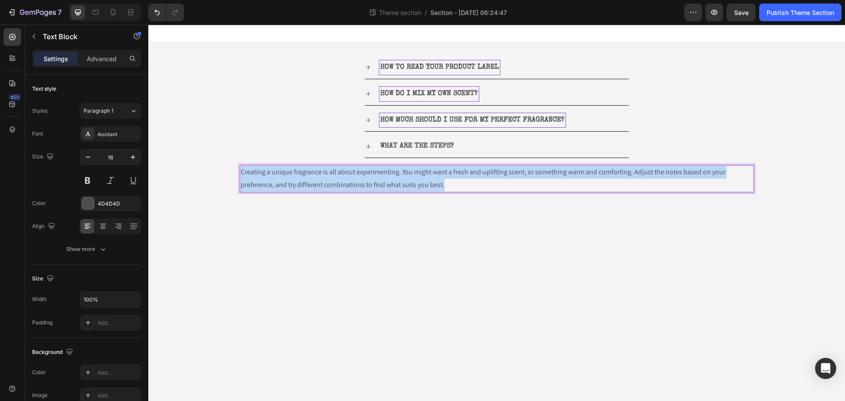
click at [456, 184] on p "Creating a unique fragrance is all about experimenting. You might want a fresh …" at bounding box center [497, 179] width 512 height 26
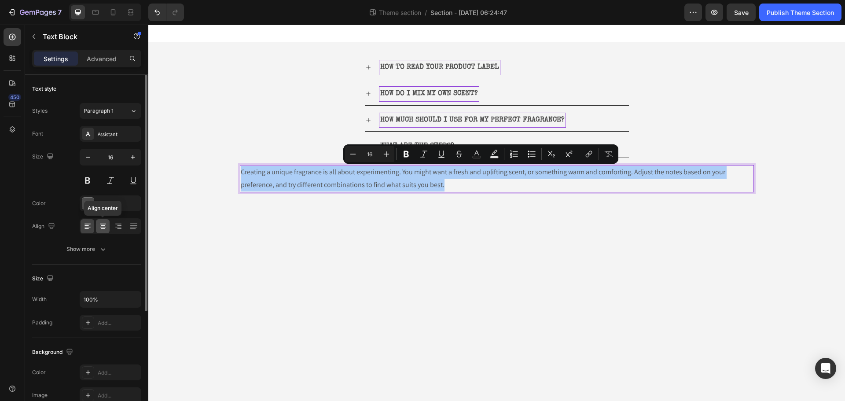
click at [103, 225] on icon at bounding box center [103, 225] width 4 height 1
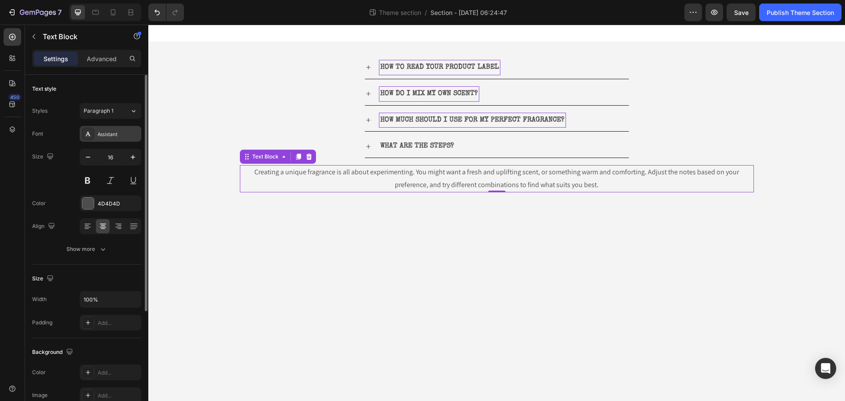
click at [104, 136] on div "Assistant" at bounding box center [118, 134] width 41 height 8
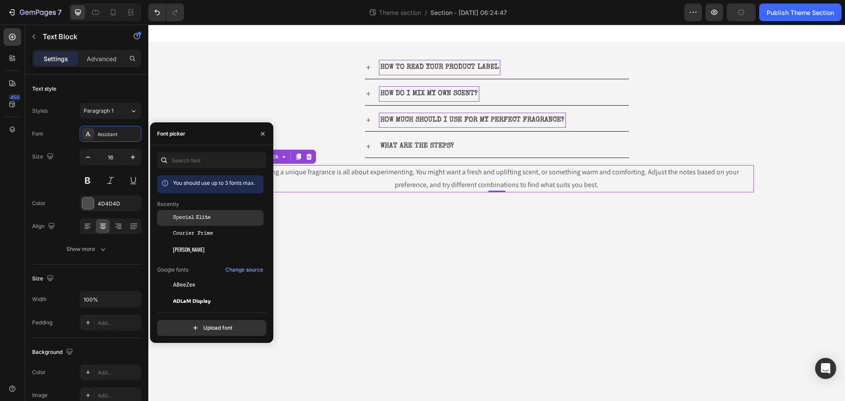
click at [176, 277] on div "Special Elite" at bounding box center [210, 285] width 107 height 16
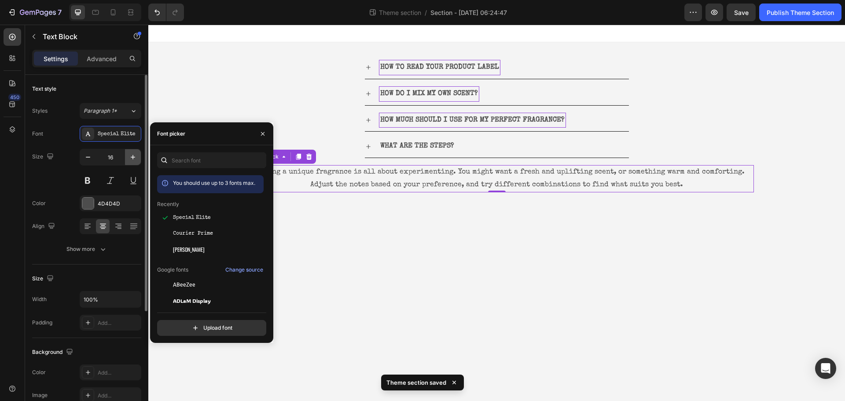
click at [132, 157] on icon "button" at bounding box center [133, 157] width 9 height 9
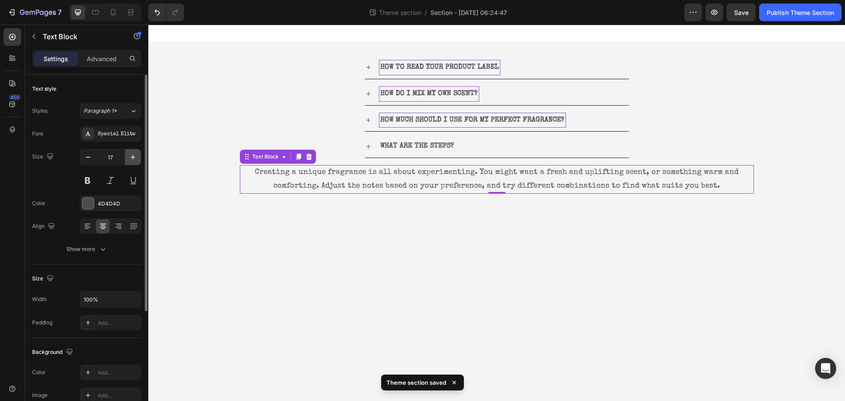
click at [132, 157] on icon "button" at bounding box center [133, 157] width 9 height 9
type input "18"
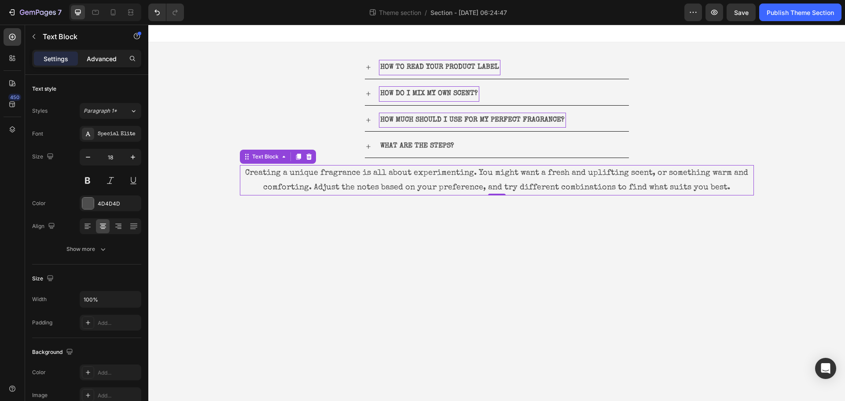
click at [95, 62] on p "Advanced" at bounding box center [102, 58] width 30 height 9
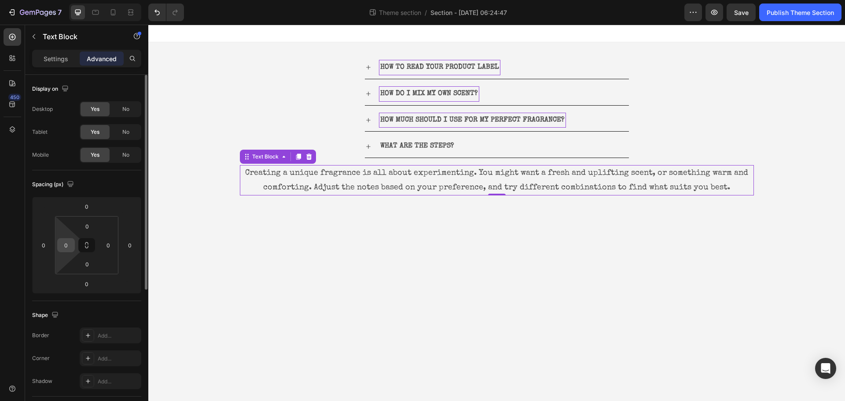
click at [64, 247] on input "0" at bounding box center [65, 245] width 13 height 13
type input "1"
type input "50"
click at [109, 247] on input "0" at bounding box center [108, 245] width 13 height 13
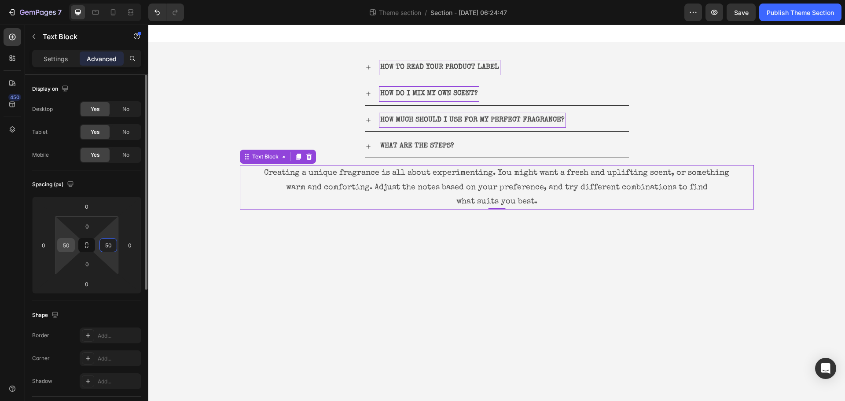
type input "50"
click at [62, 249] on input "50" at bounding box center [65, 245] width 13 height 13
type input "70"
click at [109, 245] on input "50" at bounding box center [108, 245] width 13 height 13
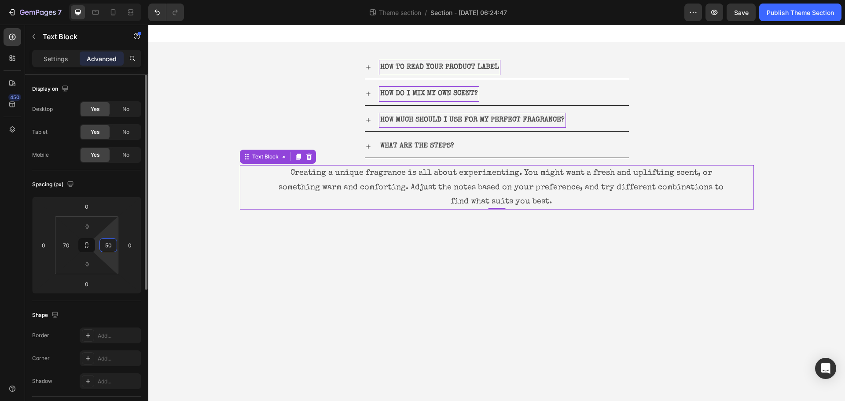
click at [109, 245] on input "50" at bounding box center [108, 245] width 13 height 13
type input "70"
click at [86, 226] on input "0" at bounding box center [87, 226] width 18 height 13
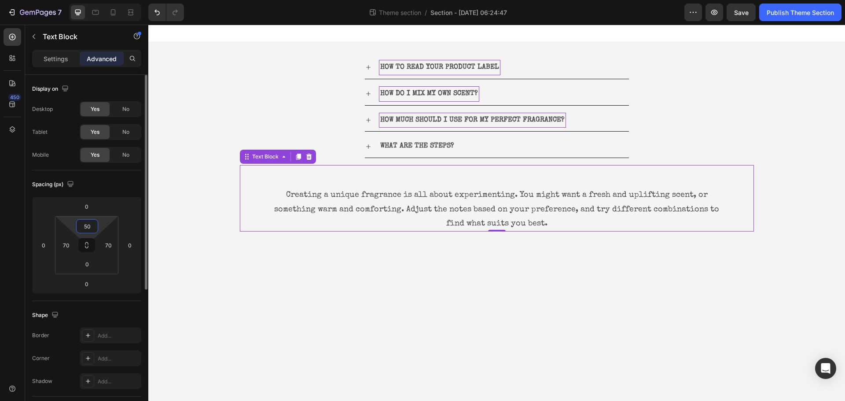
click at [82, 224] on input "50" at bounding box center [87, 226] width 18 height 13
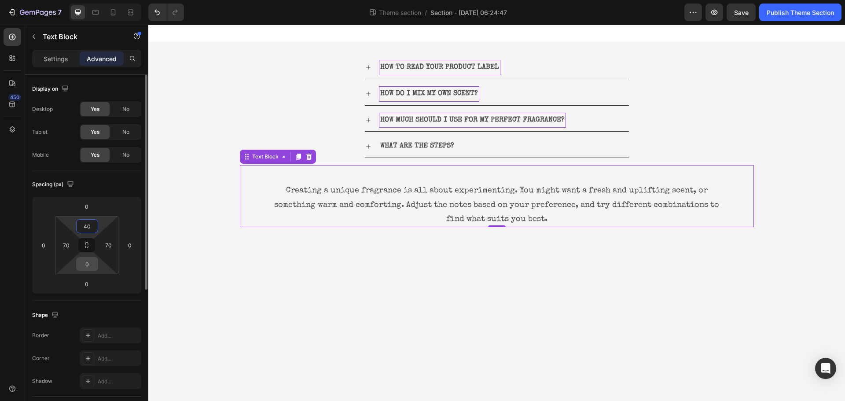
type input "40"
click at [87, 264] on input "0" at bounding box center [87, 263] width 18 height 13
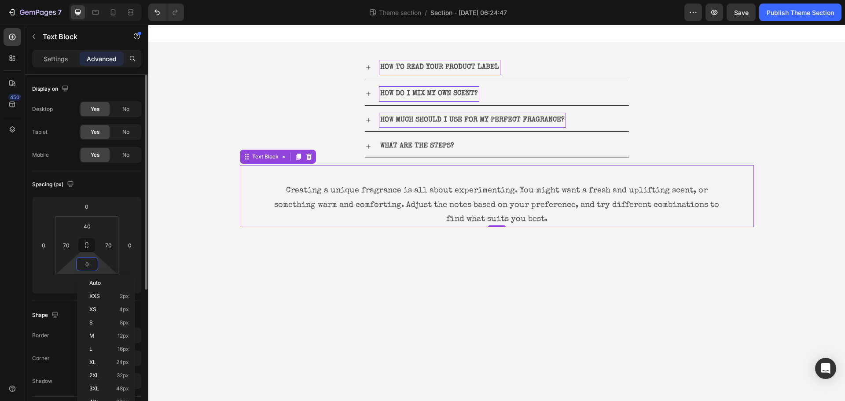
click at [87, 264] on input "0" at bounding box center [87, 263] width 18 height 13
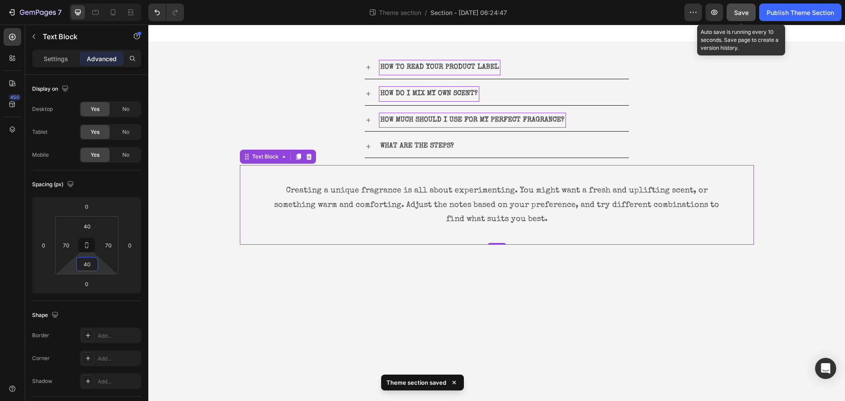
type input "40"
click at [732, 17] on button "Save" at bounding box center [741, 13] width 29 height 18
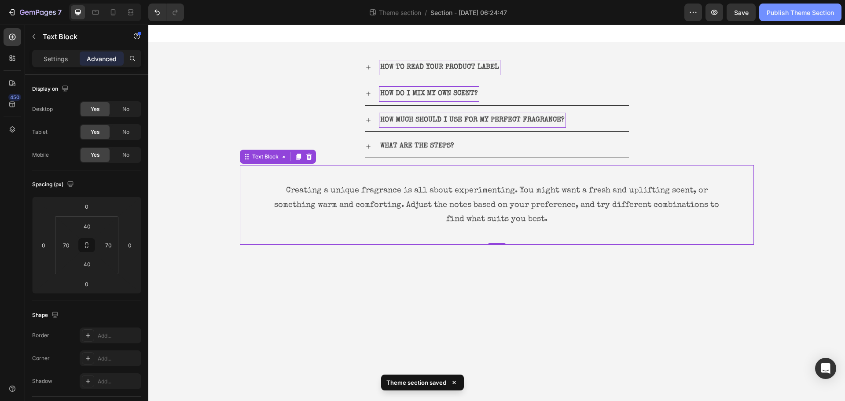
click at [768, 18] on button "Publish Theme Section" at bounding box center [800, 13] width 82 height 18
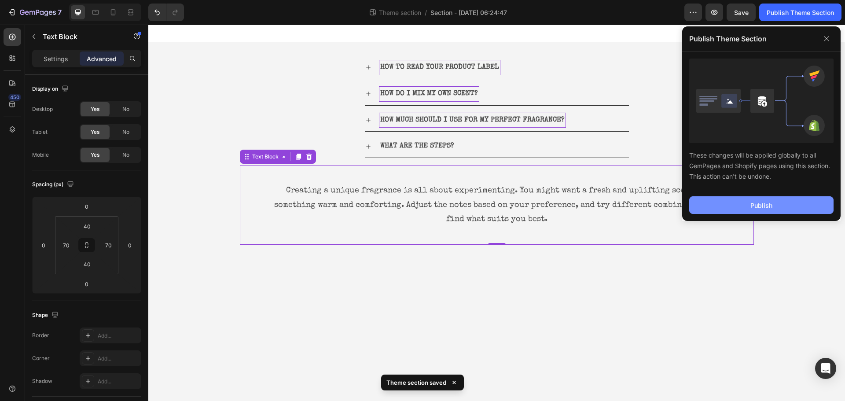
click at [764, 206] on div "Publish" at bounding box center [761, 205] width 22 height 9
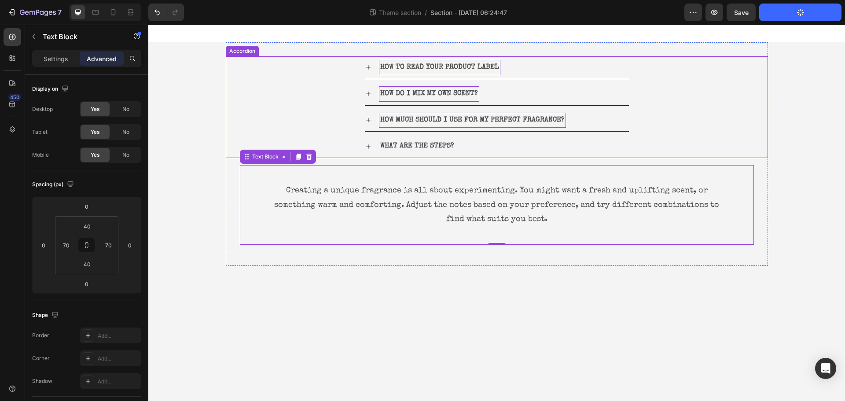
click at [371, 67] on icon at bounding box center [368, 67] width 7 height 7
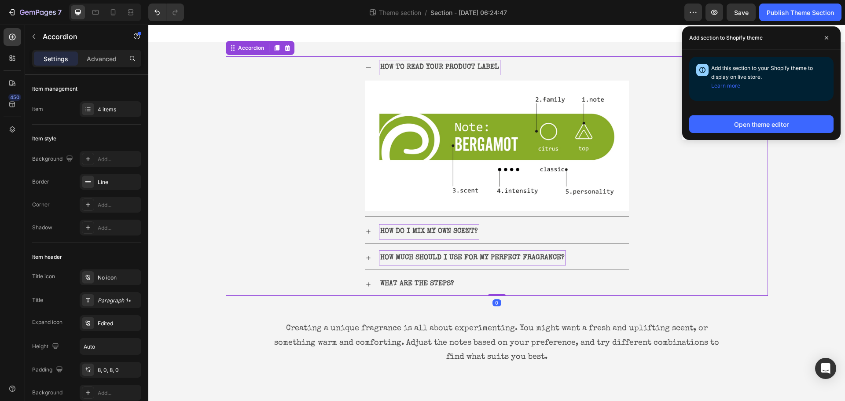
click at [371, 67] on div "HOW TO READ YOUR PRODUCT LABEL" at bounding box center [497, 67] width 264 height 22
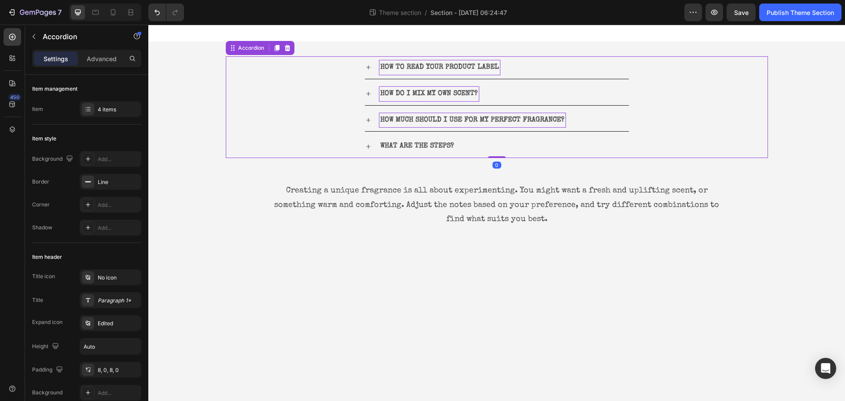
click at [371, 93] on icon at bounding box center [368, 93] width 7 height 7
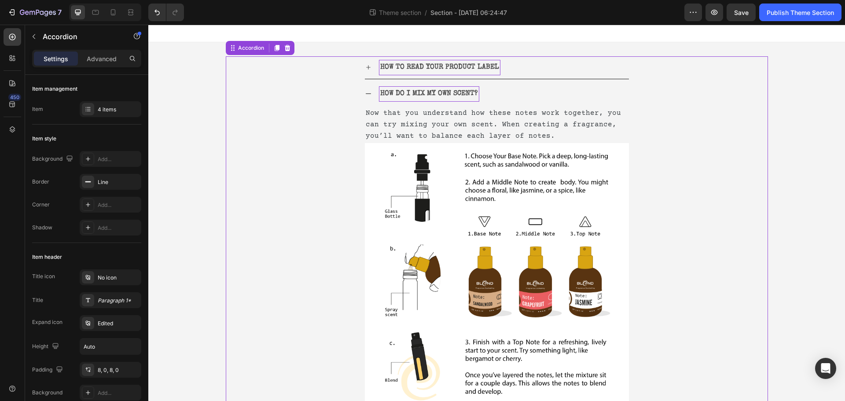
click at [371, 93] on div "HOW DO I MIX MY OWN SCENT?" at bounding box center [497, 94] width 264 height 22
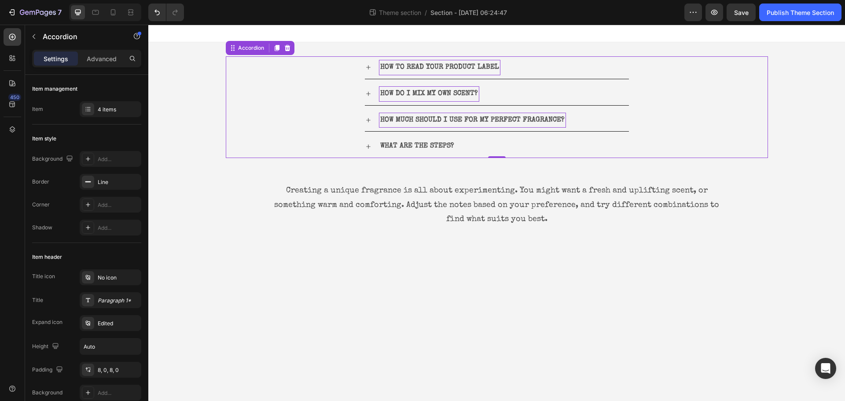
click at [374, 125] on div "HOW MUCH SHOULD I USE FOR MY PERFECT FRAGRANCE?" at bounding box center [497, 120] width 264 height 22
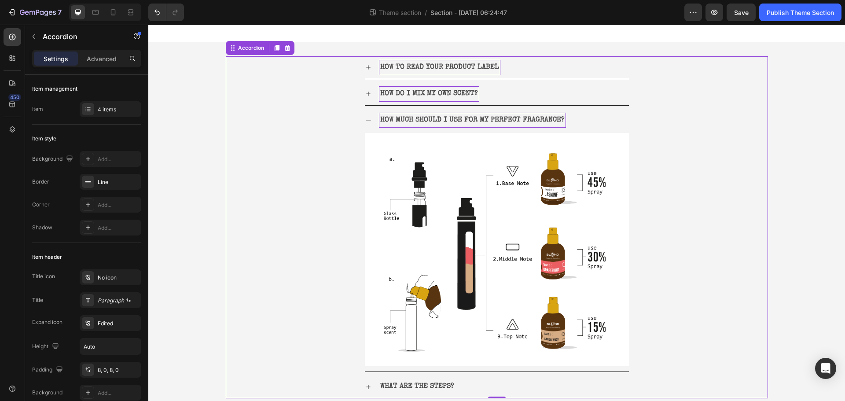
click at [365, 118] on icon at bounding box center [368, 120] width 7 height 7
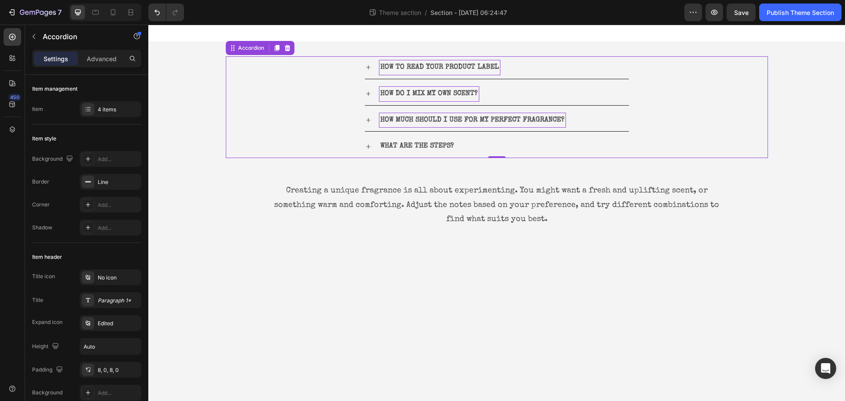
click at [371, 143] on icon at bounding box center [368, 146] width 7 height 7
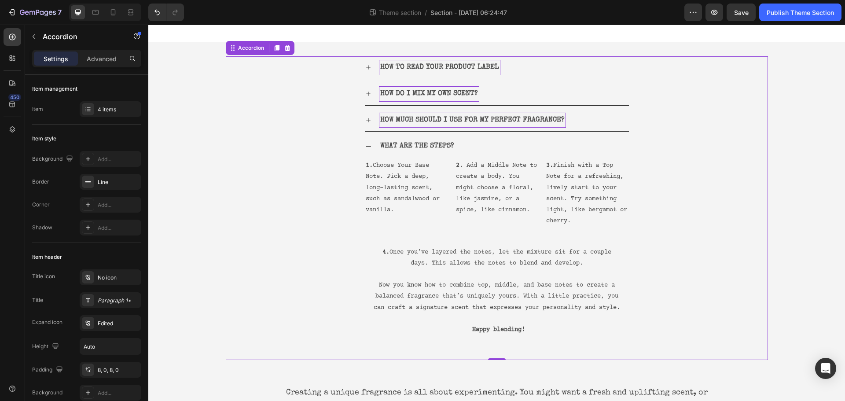
click at [365, 141] on div "WHAT ARE THE STEPS?" at bounding box center [497, 146] width 264 height 22
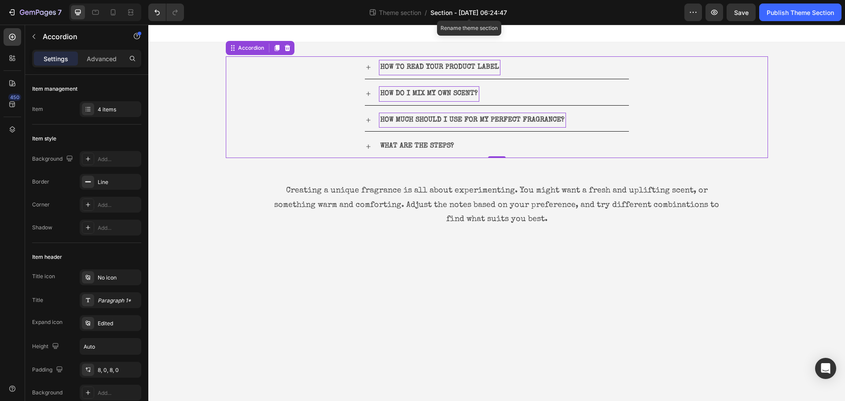
click at [473, 15] on span "Section - Aug 27 06:24:47" at bounding box center [468, 12] width 77 height 9
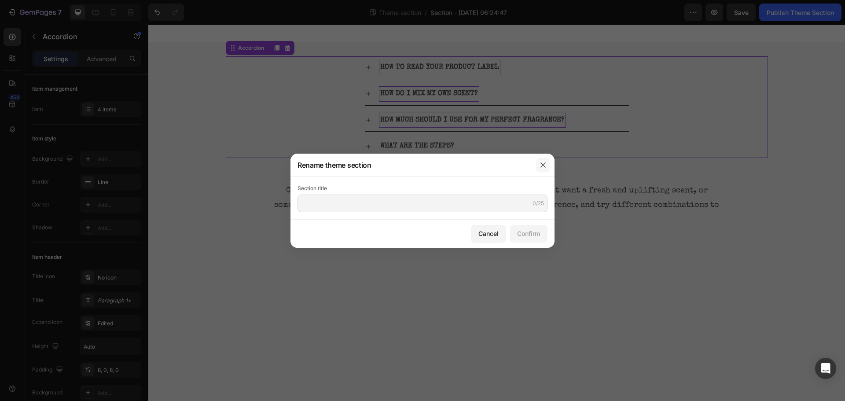
click at [539, 167] on button "button" at bounding box center [543, 165] width 14 height 14
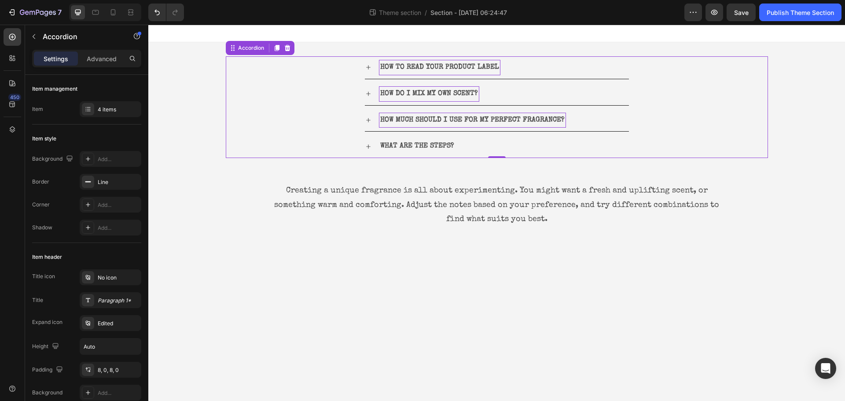
click at [693, 22] on div "7 Theme section / Section - Aug 27 06:24:47 Preview Save Publish Theme Section" at bounding box center [422, 12] width 845 height 25
click at [715, 0] on div "7 Theme section / Section - Aug 27 06:24:47 Preview Save Publish Theme Section" at bounding box center [422, 12] width 845 height 25
click at [698, 9] on button "button" at bounding box center [693, 13] width 18 height 18
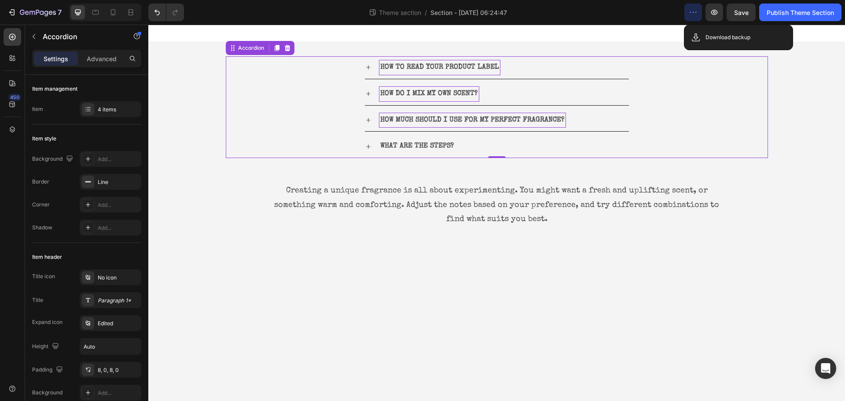
click at [608, 17] on div "Theme section / Section - Aug 27 06:24:47" at bounding box center [437, 13] width 493 height 18
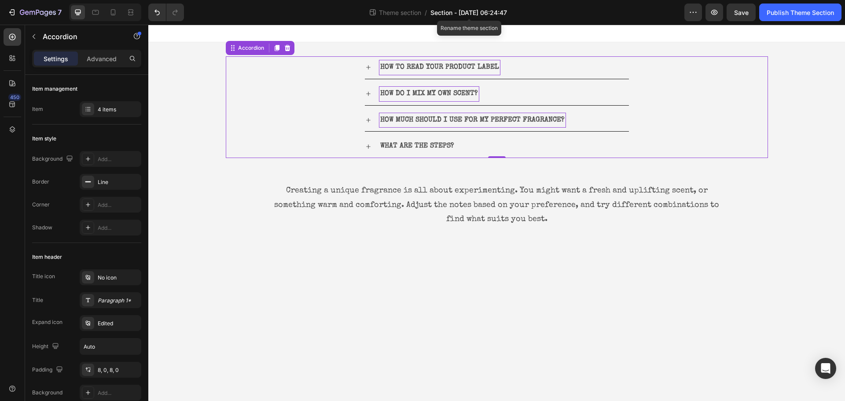
click at [491, 13] on span "Section - Aug 27 06:24:47" at bounding box center [468, 12] width 77 height 9
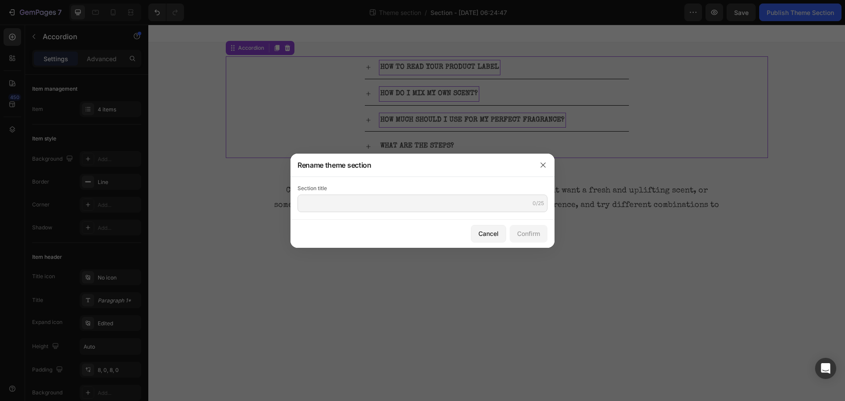
click at [492, 13] on div at bounding box center [422, 200] width 845 height 401
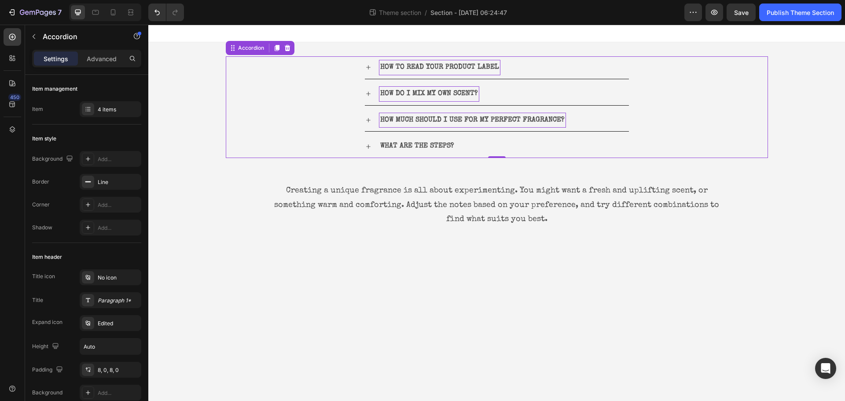
click at [573, 20] on div "Theme section / Section - Aug 27 06:24:47" at bounding box center [437, 13] width 493 height 18
click at [742, 12] on span "Save" at bounding box center [741, 12] width 15 height 7
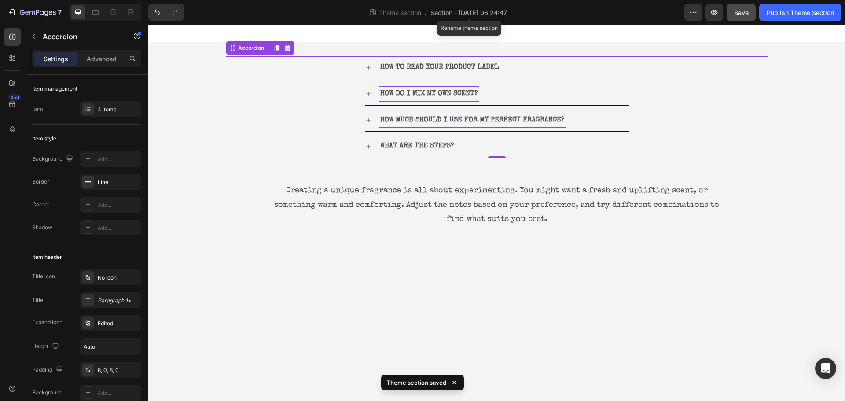
drag, startPoint x: 636, startPoint y: 36, endPoint x: 470, endPoint y: 32, distance: 166.8
click at [470, 32] on div at bounding box center [496, 34] width 697 height 18
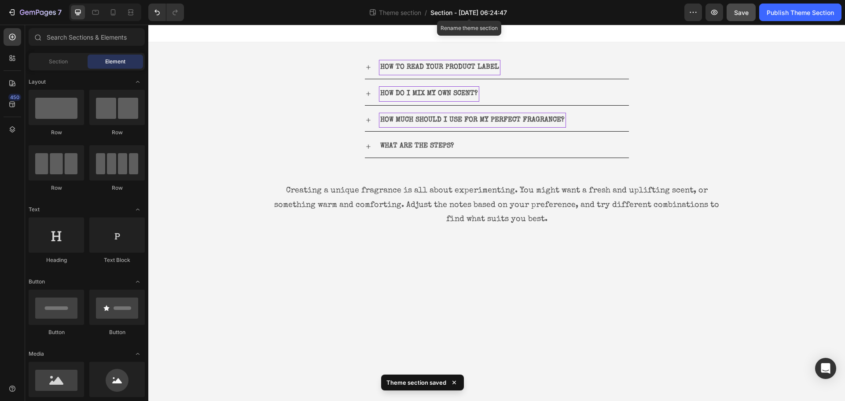
click at [459, 12] on span "Section - Aug 27 06:24:47" at bounding box center [468, 12] width 77 height 9
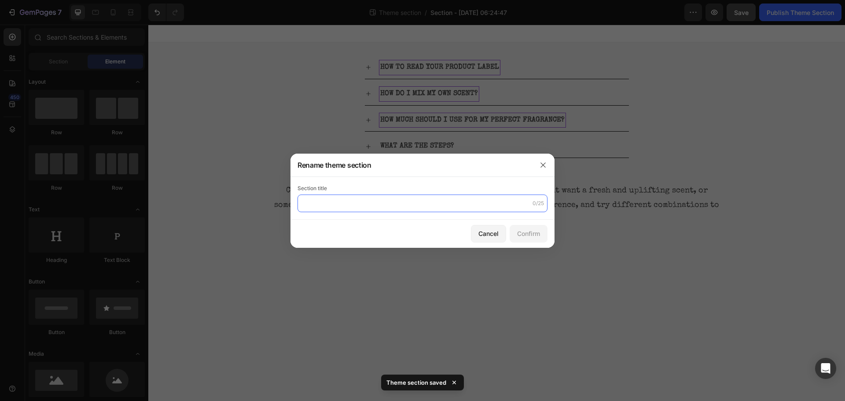
click at [336, 207] on input "text" at bounding box center [423, 204] width 250 height 18
type input "f"
type input "G"
type input "FAQ Blend"
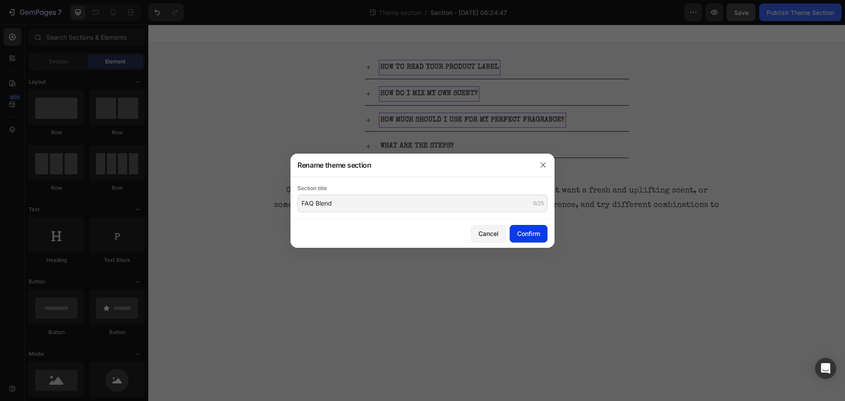
click at [529, 232] on div "Confirm" at bounding box center [528, 233] width 23 height 9
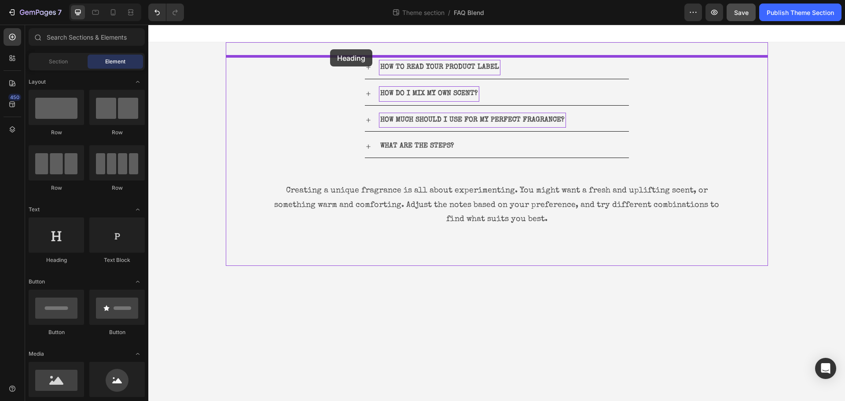
drag, startPoint x: 225, startPoint y: 264, endPoint x: 330, endPoint y: 49, distance: 238.8
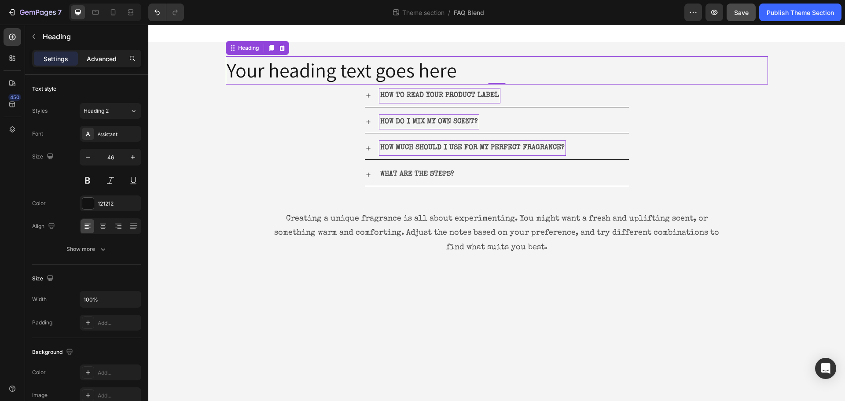
click at [88, 61] on p "Advanced" at bounding box center [102, 58] width 30 height 9
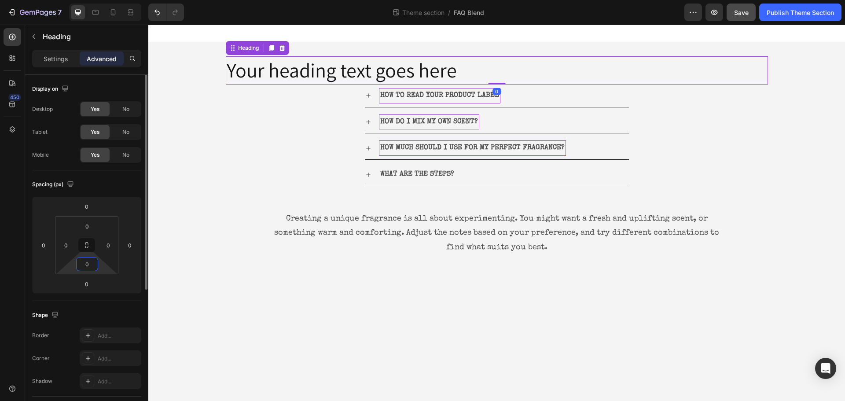
click at [87, 260] on input "0" at bounding box center [87, 263] width 18 height 13
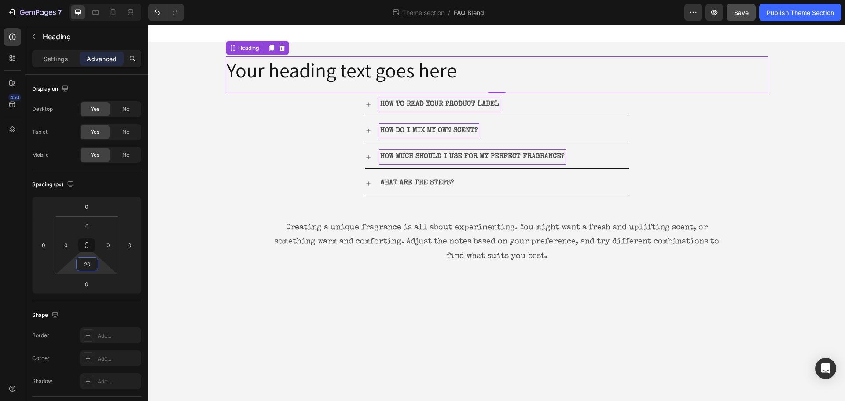
type input "20"
click at [368, 68] on h2 "Your heading text goes here" at bounding box center [497, 70] width 542 height 28
click at [368, 68] on p "Your heading text goes here" at bounding box center [497, 70] width 540 height 26
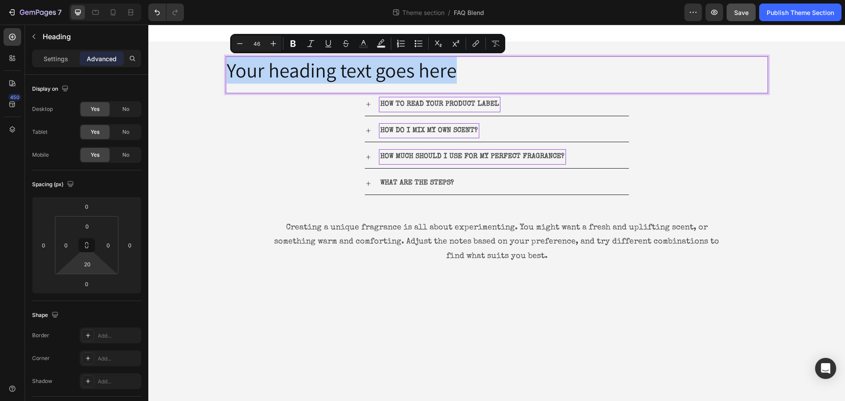
click at [368, 68] on p "Your heading text goes here" at bounding box center [497, 70] width 540 height 26
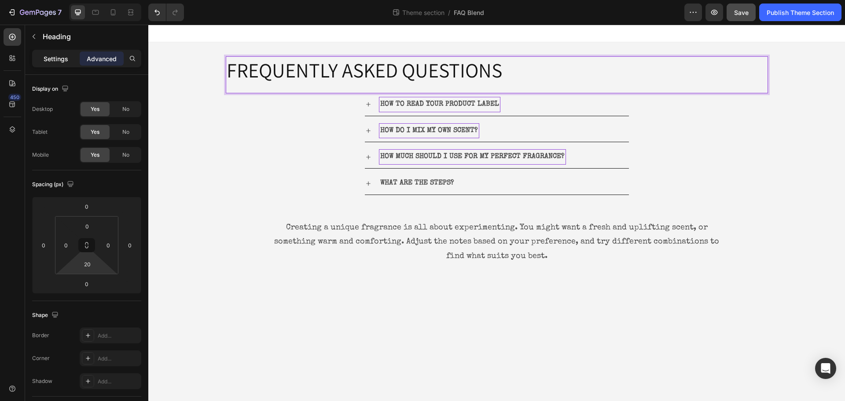
click at [54, 57] on p "Settings" at bounding box center [56, 58] width 25 height 9
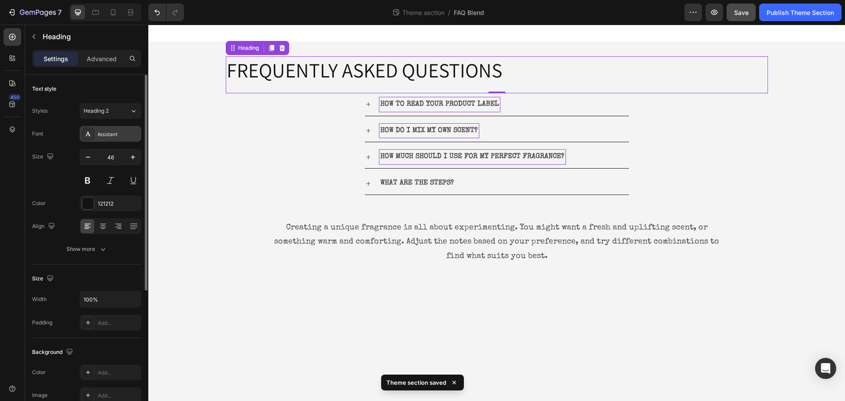
click at [115, 131] on div "Assistant" at bounding box center [118, 134] width 41 height 8
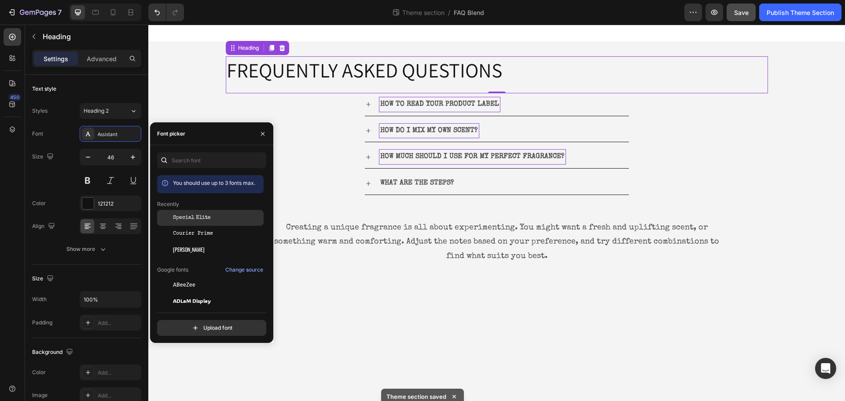
click at [184, 217] on span "Special Elite" at bounding box center [192, 218] width 38 height 8
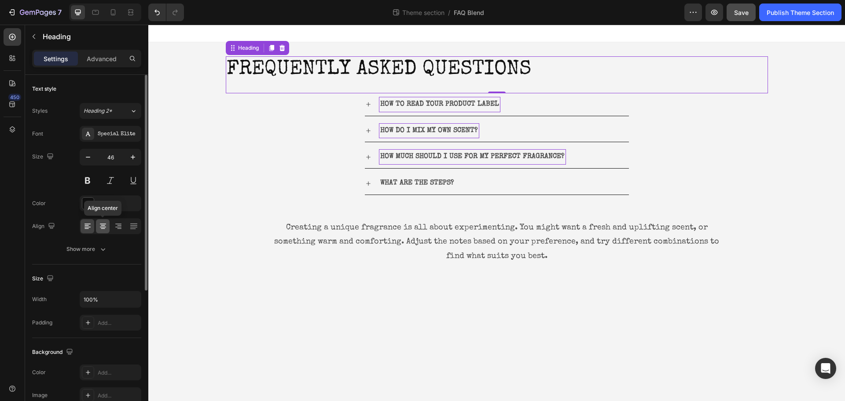
click at [102, 226] on icon at bounding box center [103, 226] width 9 height 9
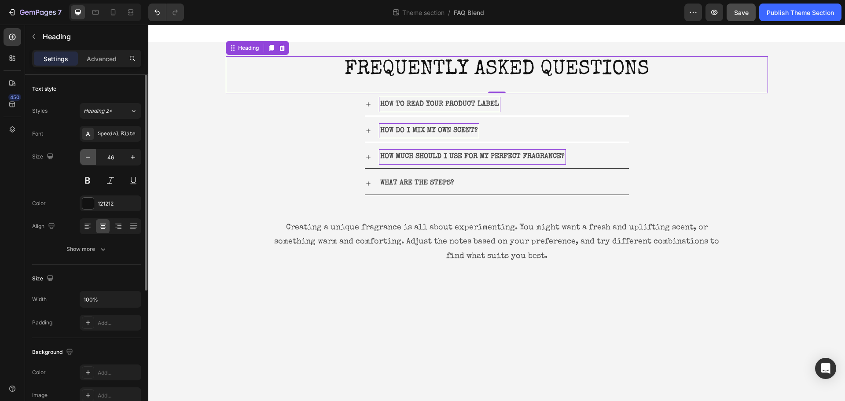
click at [88, 158] on icon "button" at bounding box center [88, 157] width 9 height 9
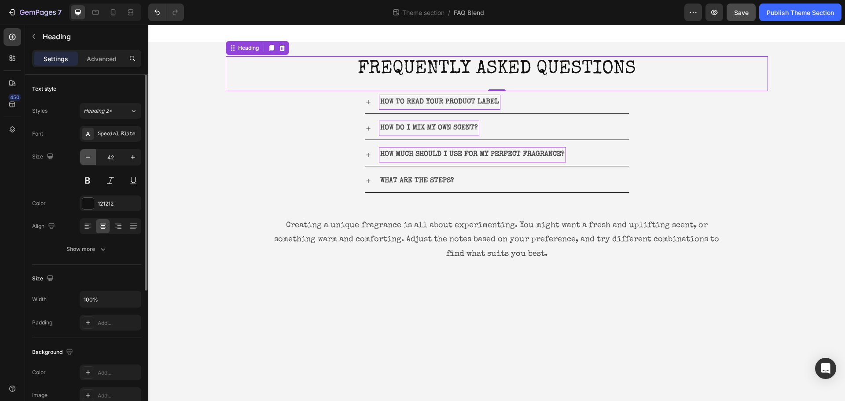
click at [88, 158] on icon "button" at bounding box center [88, 157] width 9 height 9
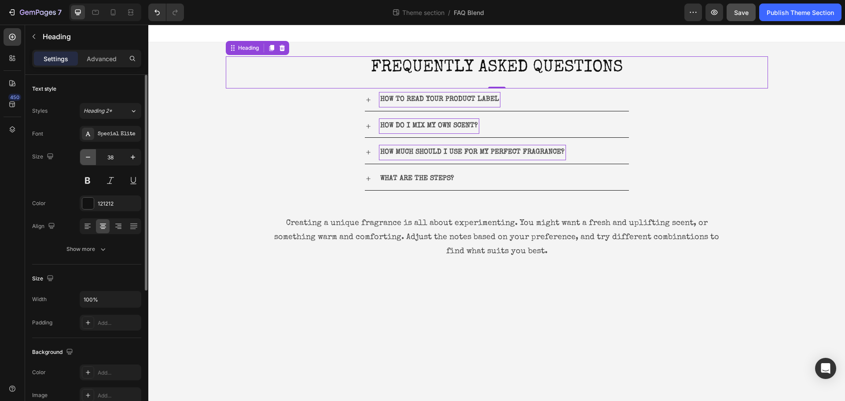
click at [88, 159] on icon "button" at bounding box center [88, 157] width 9 height 9
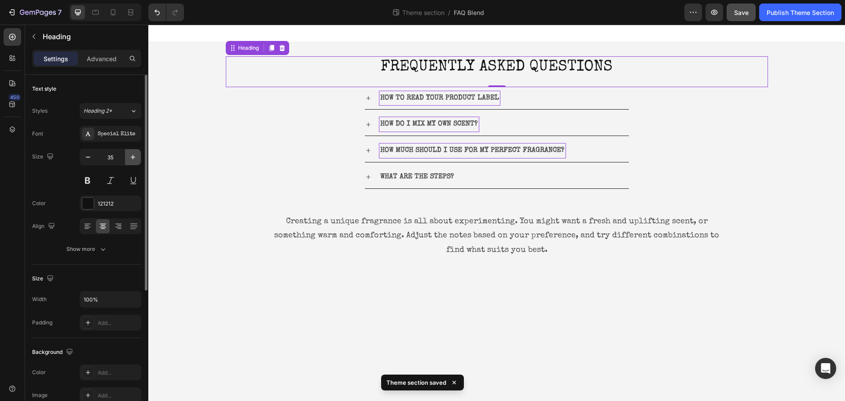
click at [128, 157] on button "button" at bounding box center [133, 157] width 16 height 16
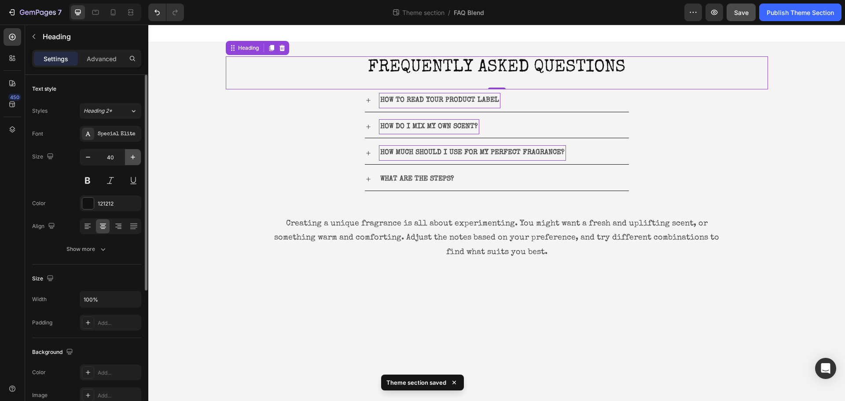
click at [128, 157] on button "button" at bounding box center [133, 157] width 16 height 16
type input "43"
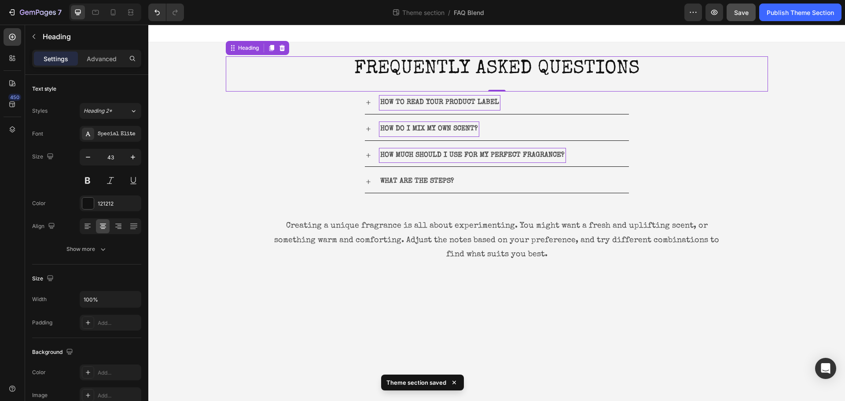
click at [559, 312] on body "FREQUENTLY ASKED QUESTIONS Heading 0 HOW TO READ YOUR PRODUCT LABEL HOW DO I MI…" at bounding box center [496, 213] width 697 height 376
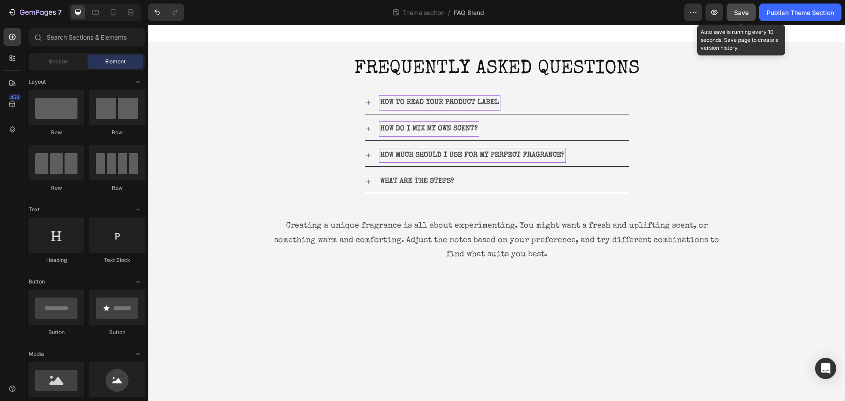
click at [736, 7] on button "Save" at bounding box center [741, 13] width 29 height 18
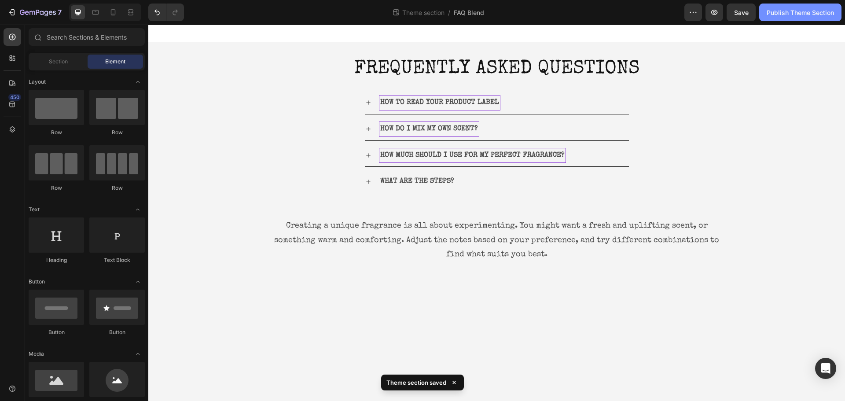
click at [772, 15] on div "Publish Theme Section" at bounding box center [800, 12] width 67 height 9
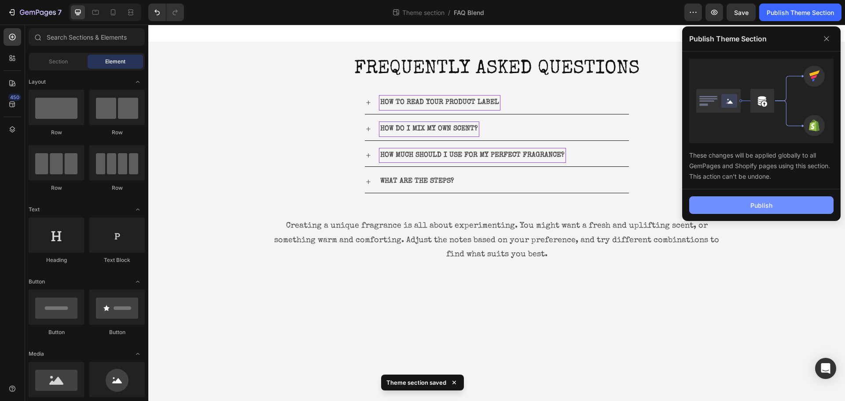
click at [740, 200] on button "Publish" at bounding box center [761, 205] width 144 height 18
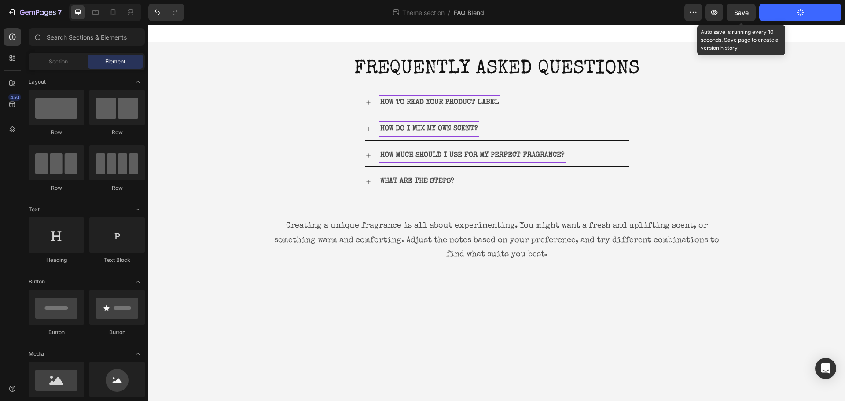
click at [738, 11] on span "Save" at bounding box center [741, 12] width 15 height 7
click at [746, 11] on span "Save" at bounding box center [741, 12] width 15 height 7
click at [740, 20] on button "Save" at bounding box center [741, 13] width 29 height 18
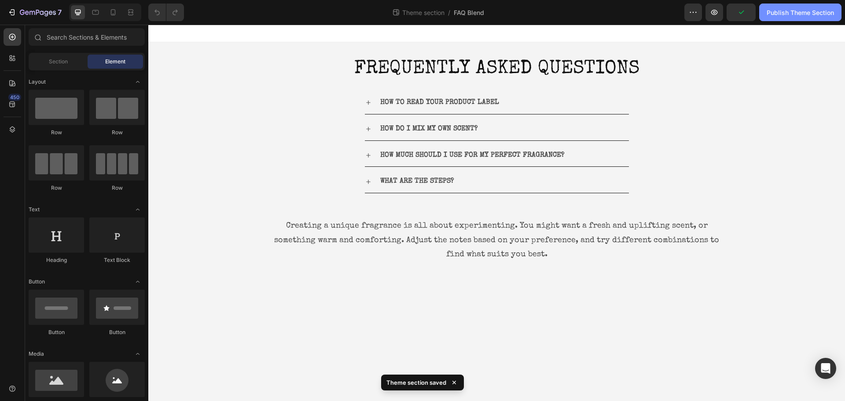
click at [766, 20] on button "Publish Theme Section" at bounding box center [800, 13] width 82 height 18
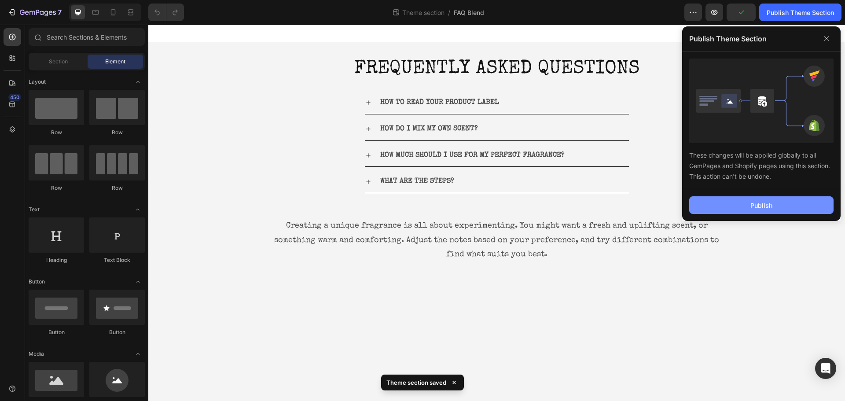
click at [739, 209] on button "Publish" at bounding box center [761, 205] width 144 height 18
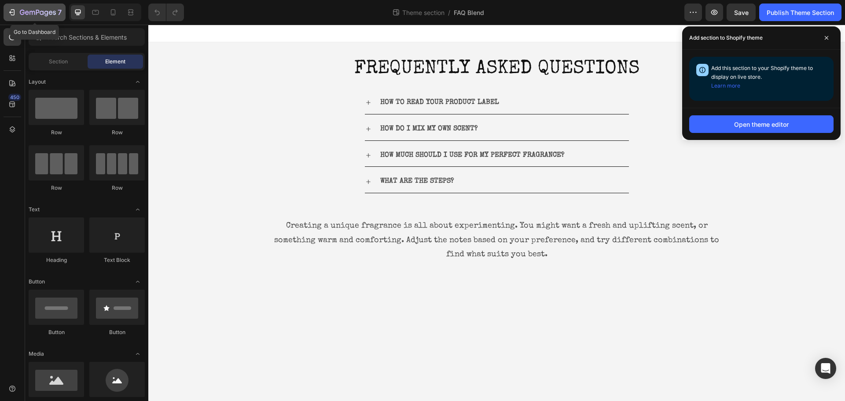
click at [15, 16] on icon "button" at bounding box center [11, 12] width 9 height 9
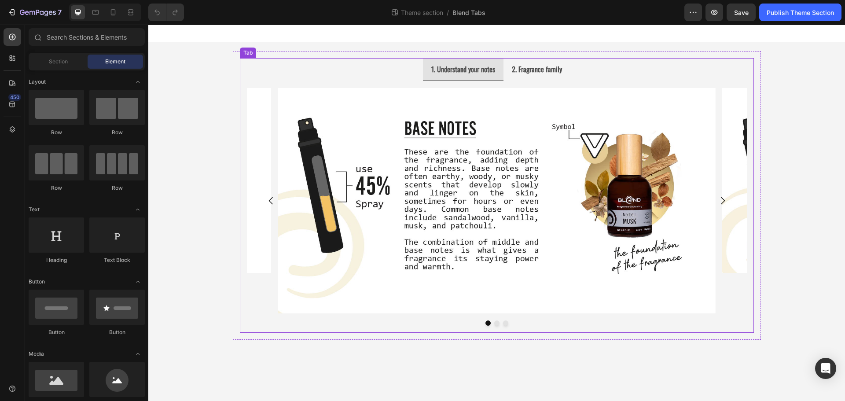
click at [399, 69] on ul "1. Understand your notes 2. Fragrance family" at bounding box center [497, 69] width 514 height 23
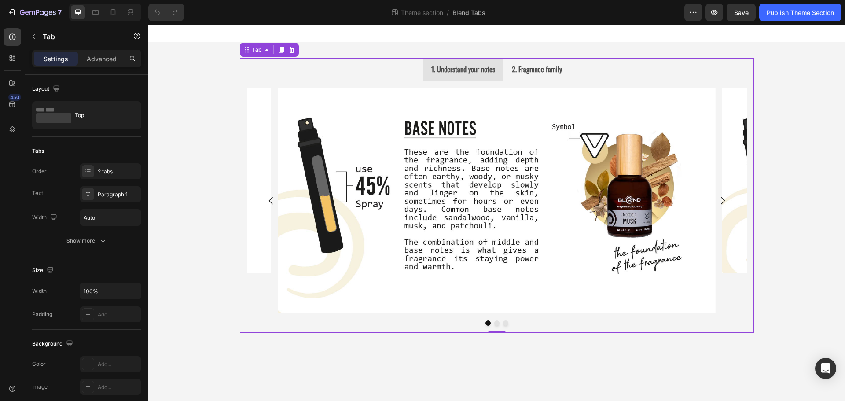
click at [427, 74] on li "1. Understand your notes" at bounding box center [463, 69] width 81 height 23
click at [121, 191] on div "Paragraph 1" at bounding box center [118, 195] width 41 height 8
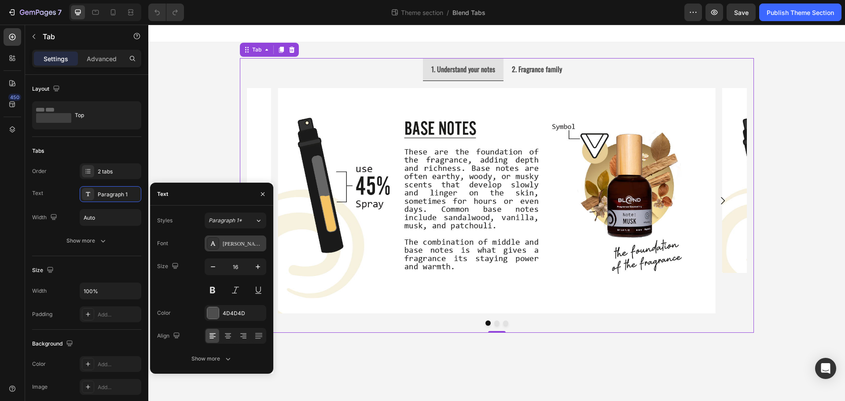
click at [246, 237] on div "Oswald" at bounding box center [236, 243] width 62 height 16
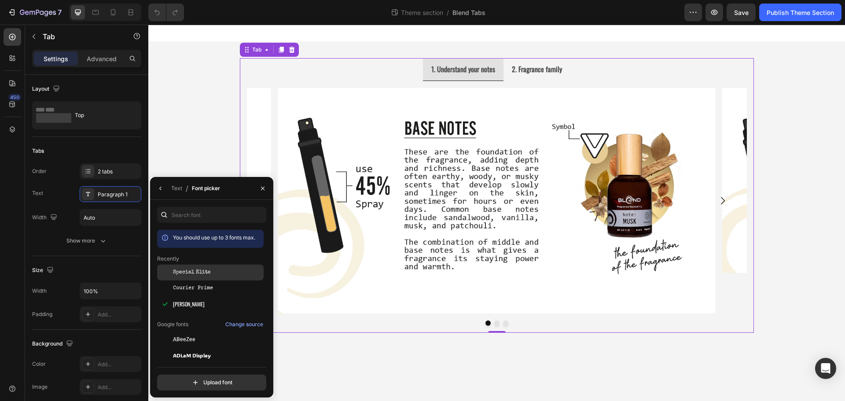
click at [206, 274] on span "Special Elite" at bounding box center [192, 272] width 38 height 8
click at [568, 69] on strong "2. Fragrance family" at bounding box center [550, 69] width 71 height 7
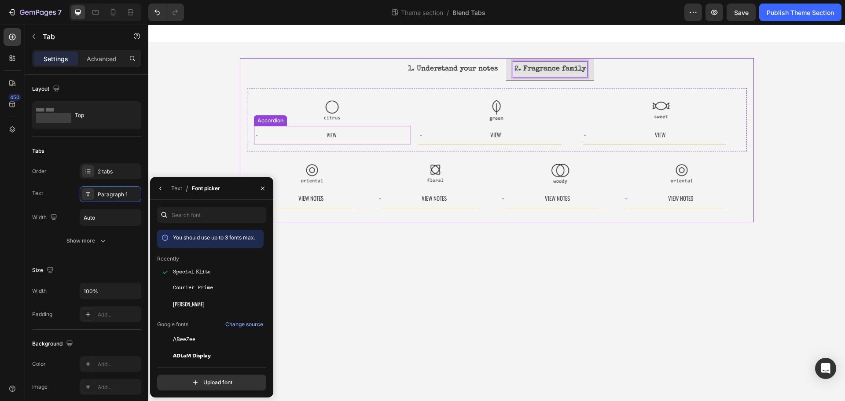
click at [353, 132] on div "View" at bounding box center [332, 134] width 132 height 11
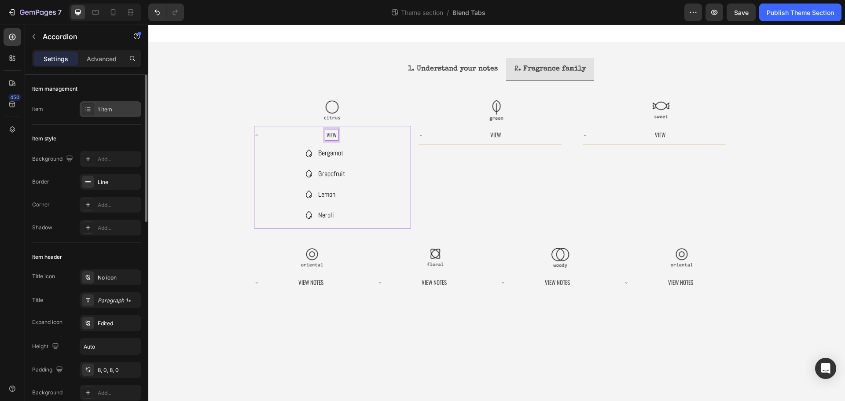
click at [107, 107] on div "1 item" at bounding box center [118, 110] width 41 height 8
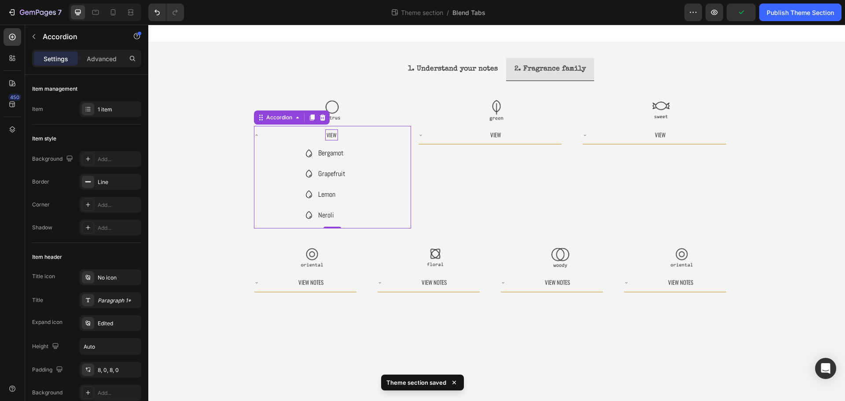
click at [360, 134] on div "View" at bounding box center [332, 134] width 132 height 11
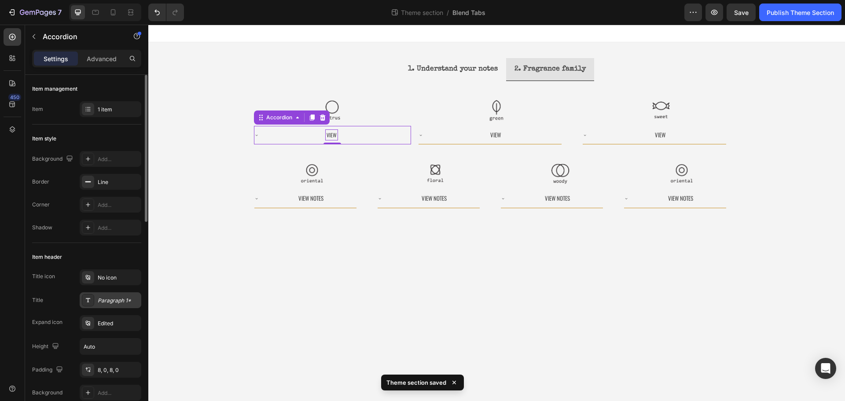
click at [110, 302] on div "Paragraph 1*" at bounding box center [118, 301] width 41 height 8
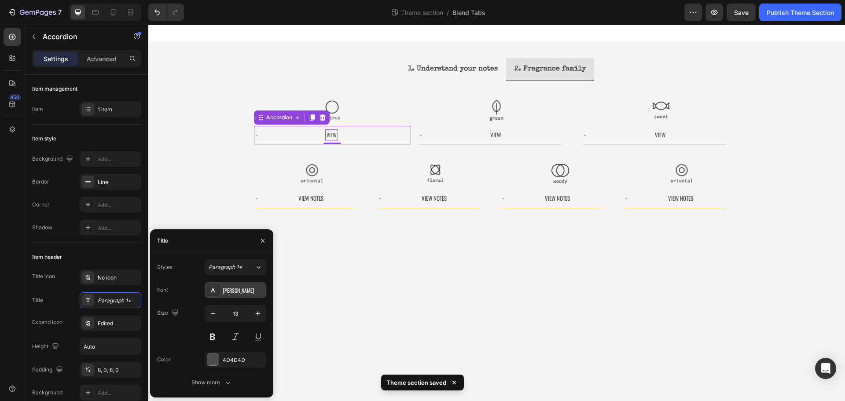
click at [233, 297] on div "Oswald" at bounding box center [236, 290] width 62 height 16
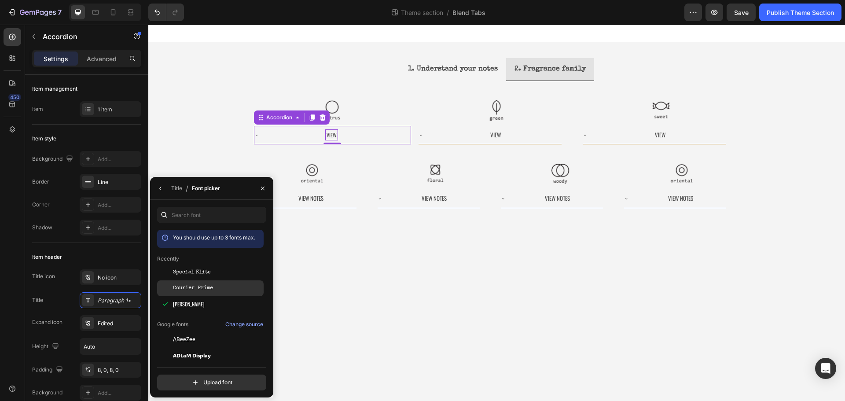
click at [200, 286] on span "Courier Prime" at bounding box center [193, 288] width 40 height 8
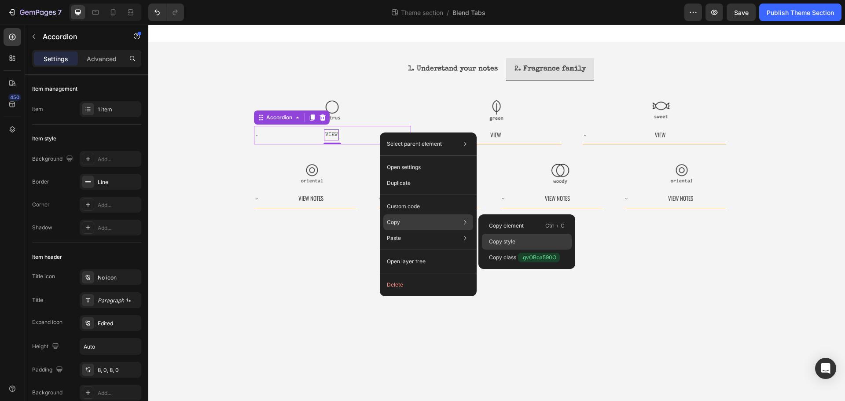
click at [535, 250] on div "Copy style" at bounding box center [527, 258] width 90 height 16
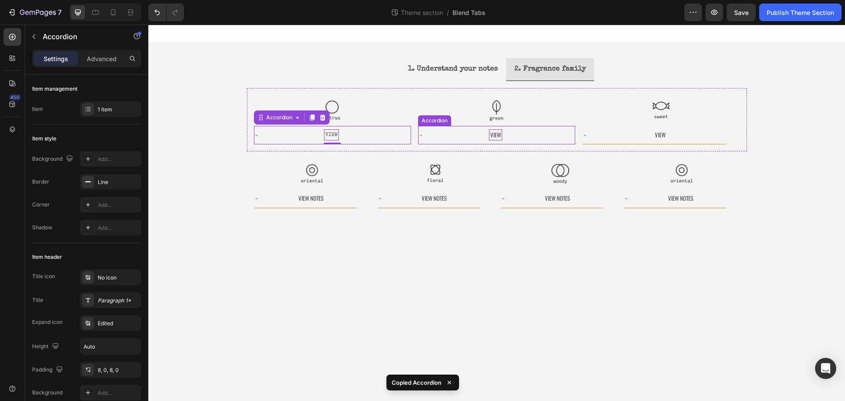
click at [500, 136] on p "View" at bounding box center [495, 135] width 11 height 9
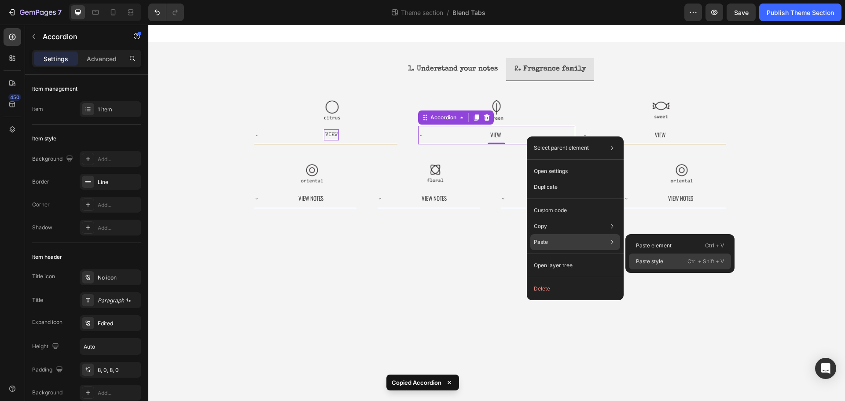
click at [672, 261] on div "Paste style Ctrl + Shift + V" at bounding box center [680, 262] width 102 height 16
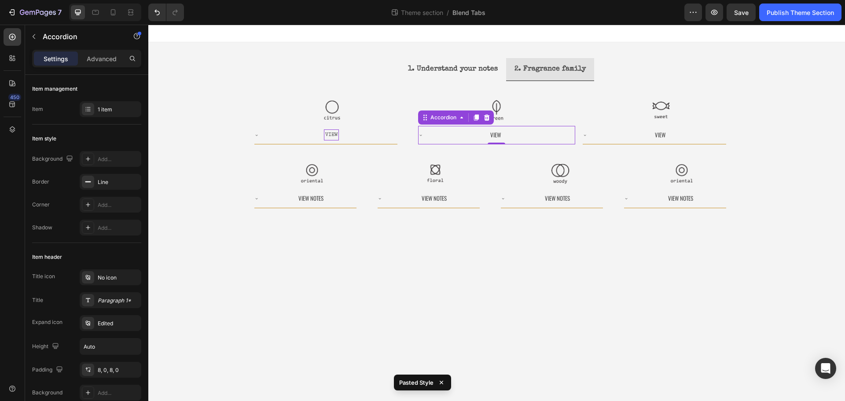
click at [504, 134] on div "View" at bounding box center [496, 134] width 132 height 11
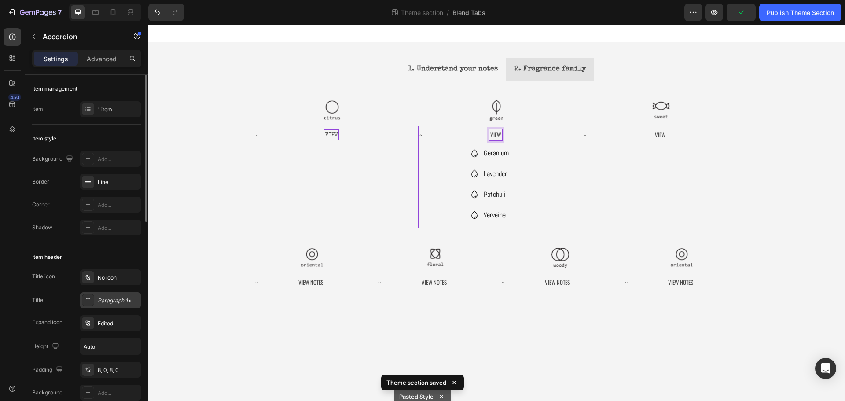
click at [96, 304] on div "Paragraph 1*" at bounding box center [111, 300] width 62 height 16
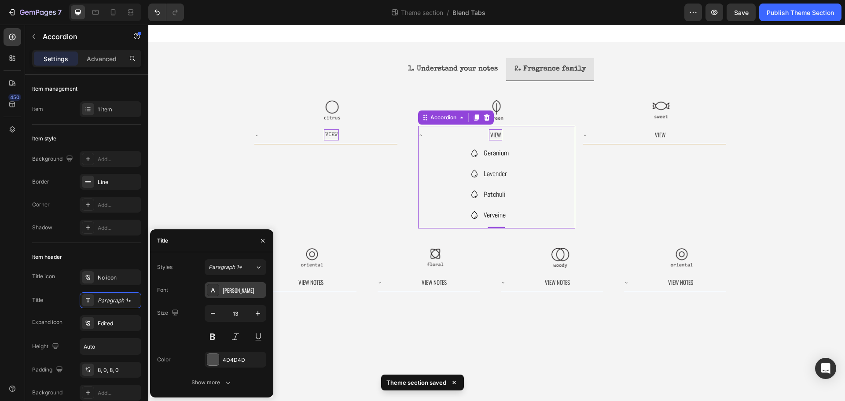
click at [240, 292] on div "Oswald" at bounding box center [243, 291] width 41 height 8
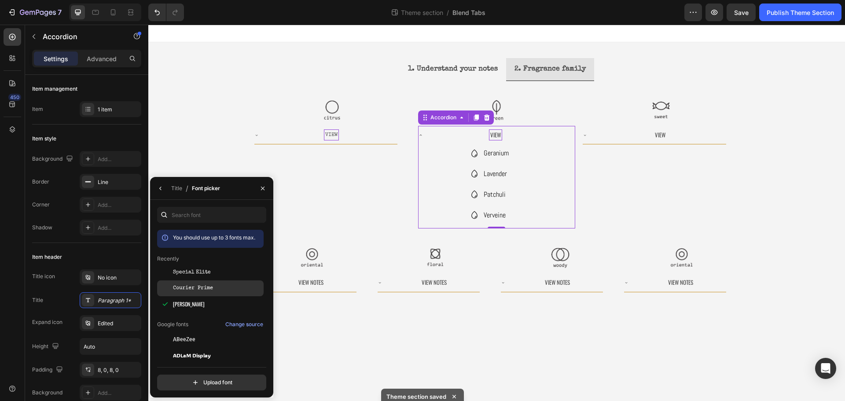
click at [216, 287] on div "Courier Prime" at bounding box center [217, 288] width 89 height 8
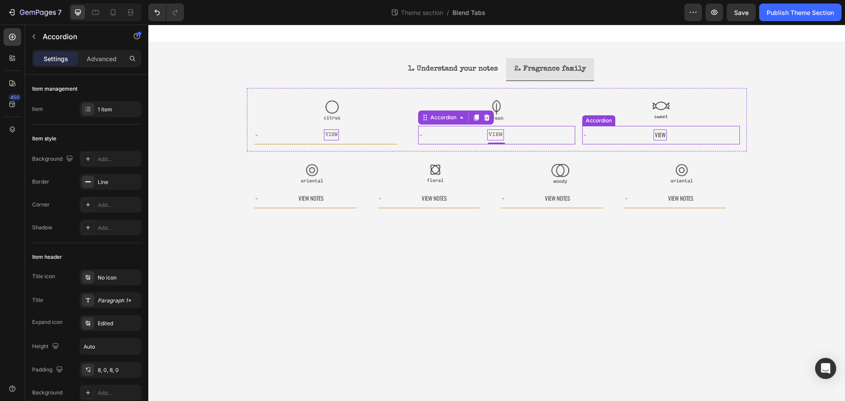
click at [656, 132] on p "View" at bounding box center [660, 135] width 11 height 9
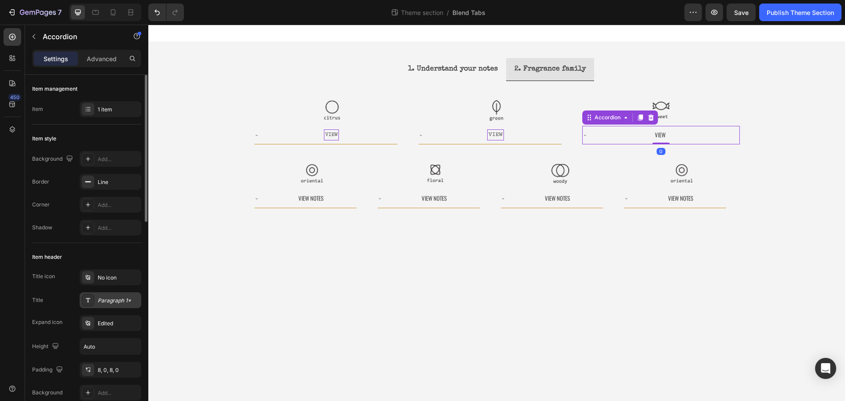
click at [110, 307] on div "Paragraph 1*" at bounding box center [111, 300] width 62 height 16
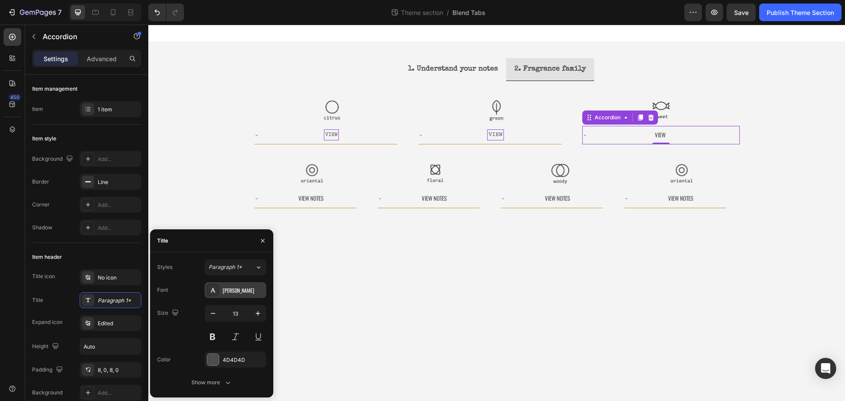
click at [228, 292] on div "Oswald" at bounding box center [243, 291] width 41 height 8
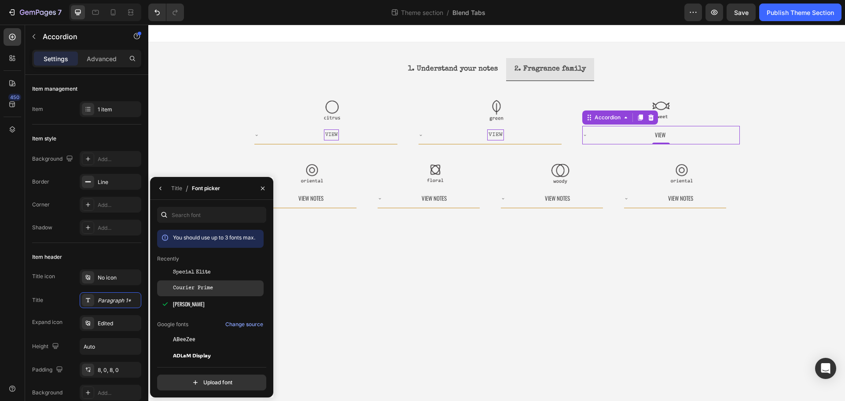
click at [197, 287] on span "Courier Prime" at bounding box center [193, 288] width 40 height 8
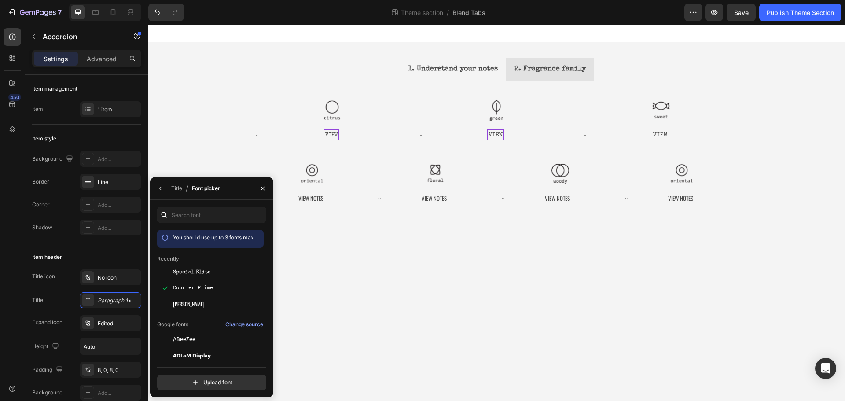
click at [659, 265] on body "1. Understand your notes 2. Fragrance family Image Image Image Carousel Image V…" at bounding box center [496, 213] width 697 height 376
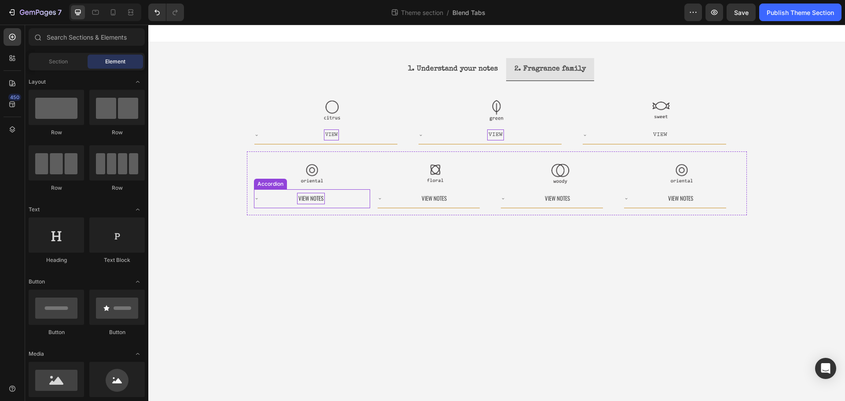
click at [309, 196] on p "View Notes" at bounding box center [310, 198] width 25 height 9
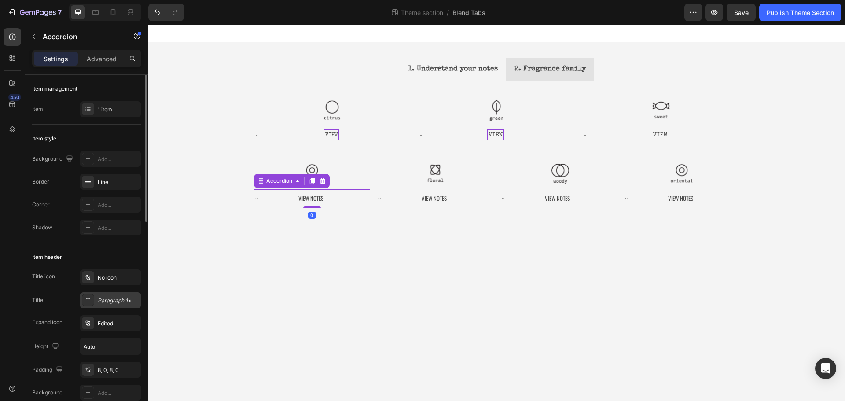
click at [109, 303] on div "Paragraph 1*" at bounding box center [118, 301] width 41 height 8
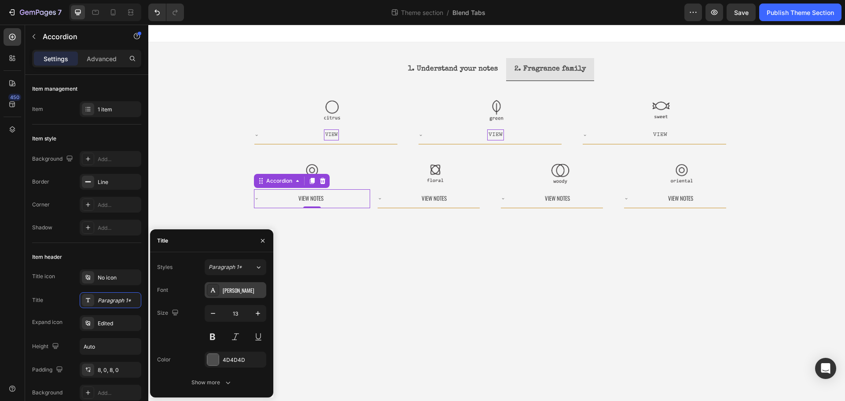
click at [226, 294] on div "Oswald" at bounding box center [243, 291] width 41 height 8
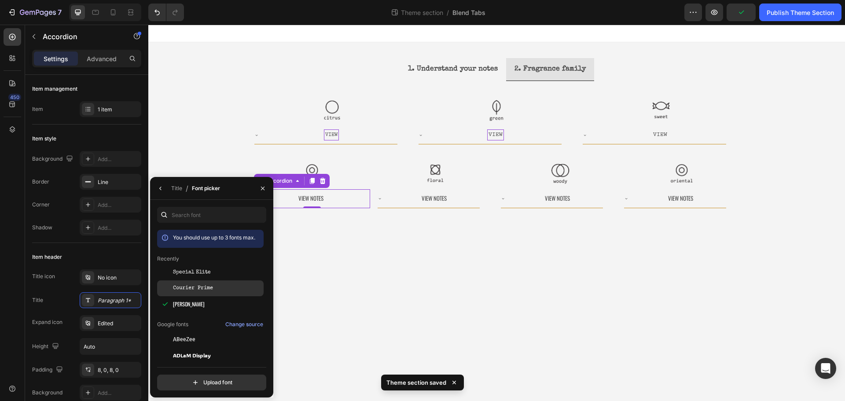
click at [195, 287] on span "Courier Prime" at bounding box center [193, 288] width 40 height 8
click at [418, 196] on div "View Notes" at bounding box center [434, 198] width 91 height 11
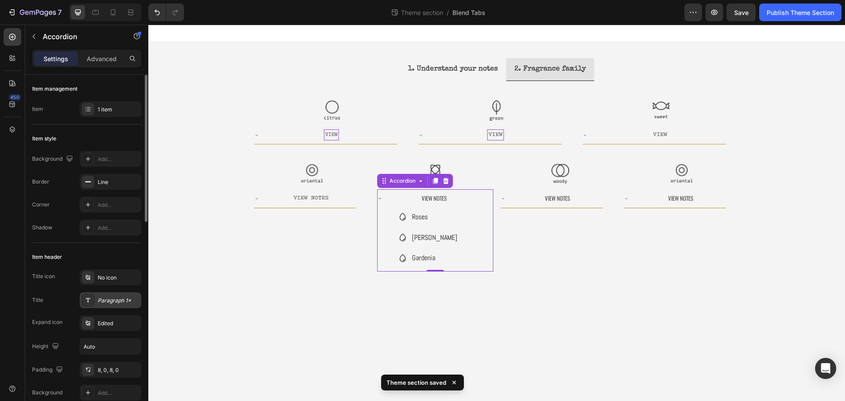
click at [116, 298] on div "Paragraph 1*" at bounding box center [118, 301] width 41 height 8
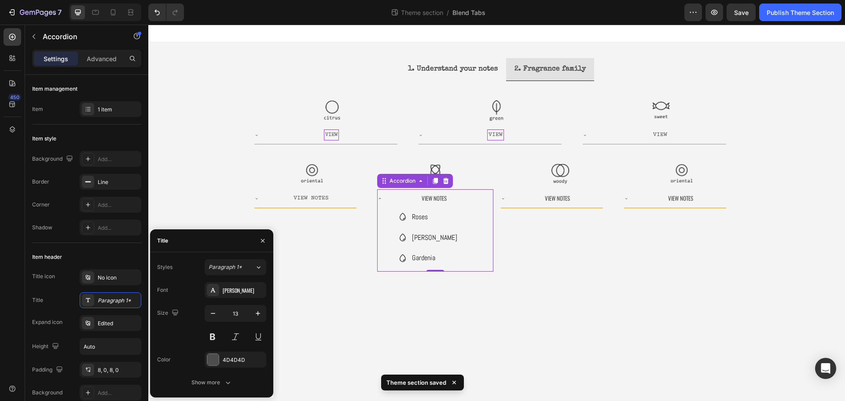
click at [230, 279] on div "Styles Paragraph 1* Font Oswald Size 13 Color 4D4D4D Show more" at bounding box center [211, 324] width 109 height 131
click at [230, 287] on div "Oswald" at bounding box center [243, 291] width 41 height 8
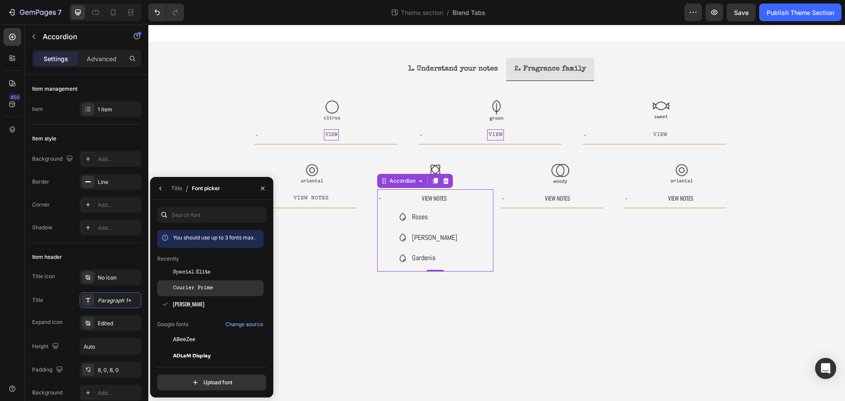
click at [211, 290] on span "Courier Prime" at bounding box center [193, 288] width 40 height 8
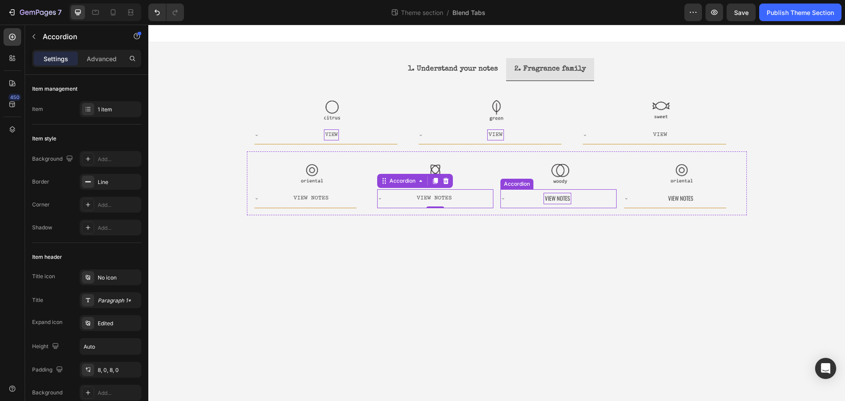
click at [560, 200] on p "View Notes" at bounding box center [557, 198] width 25 height 9
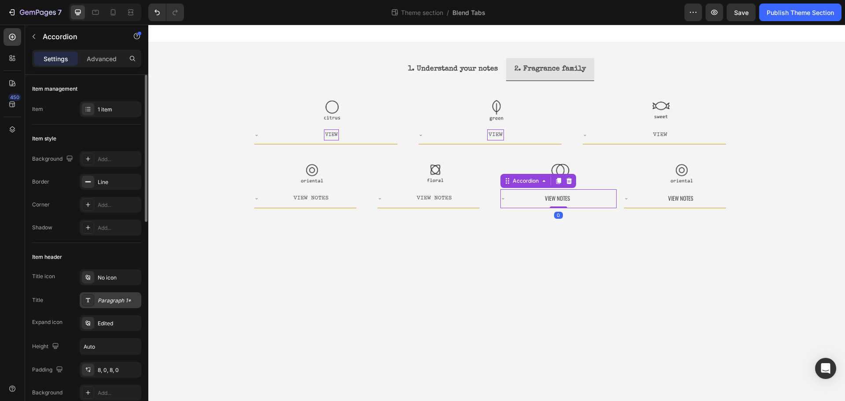
click at [118, 304] on div "Paragraph 1*" at bounding box center [118, 301] width 41 height 8
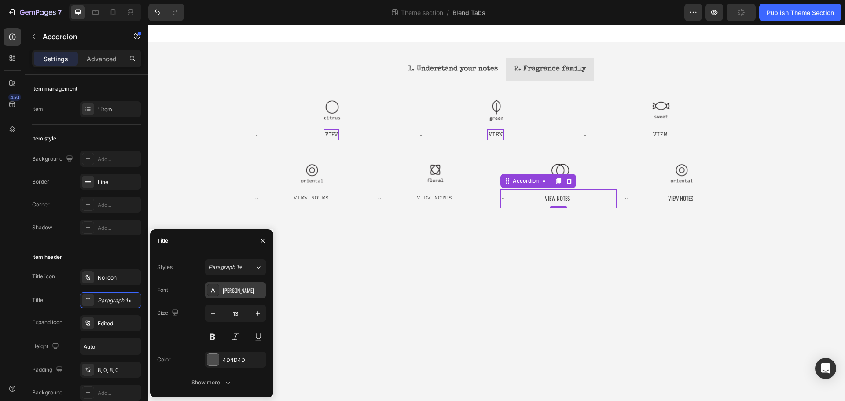
click at [232, 293] on div "Oswald" at bounding box center [243, 291] width 41 height 8
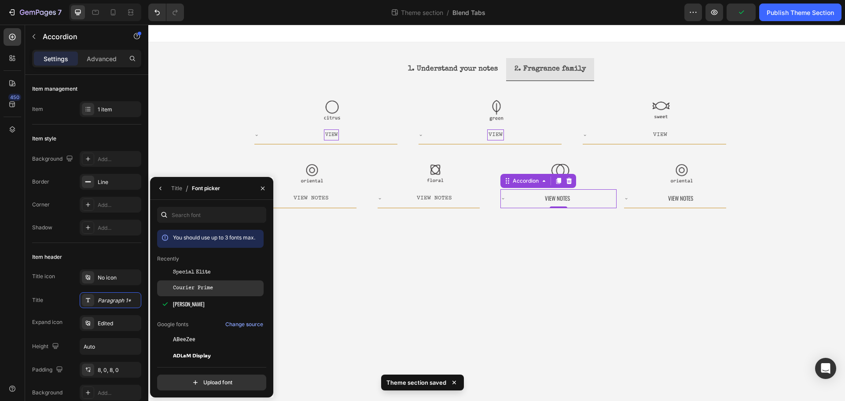
click at [197, 289] on span "Courier Prime" at bounding box center [193, 288] width 40 height 8
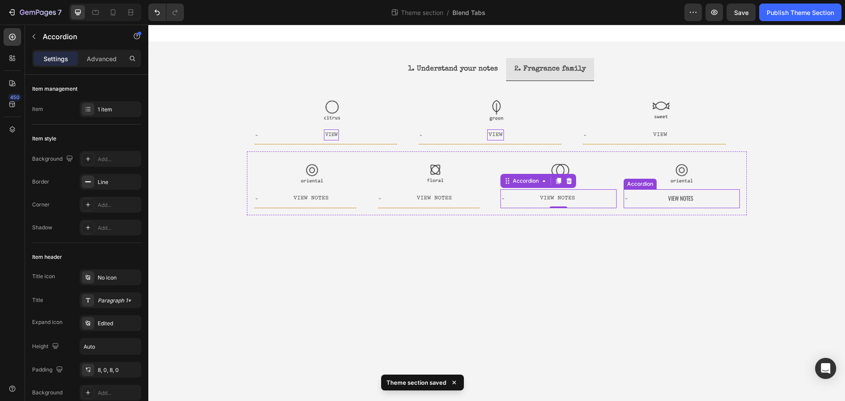
click at [662, 198] on div "View Notes" at bounding box center [681, 198] width 91 height 11
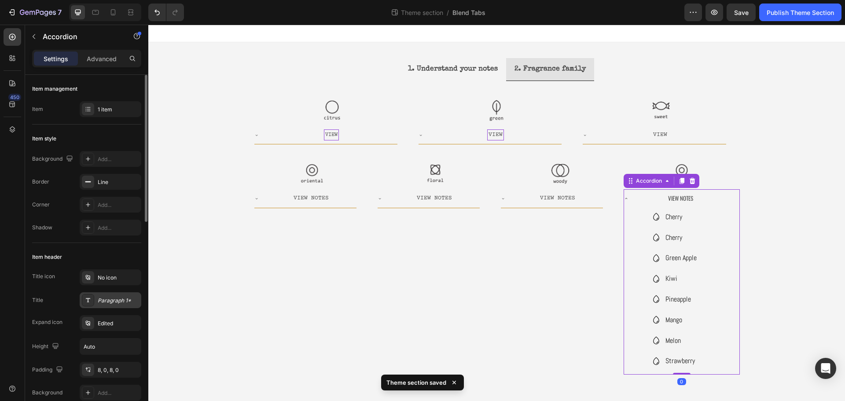
click at [107, 300] on div "Paragraph 1*" at bounding box center [118, 301] width 41 height 8
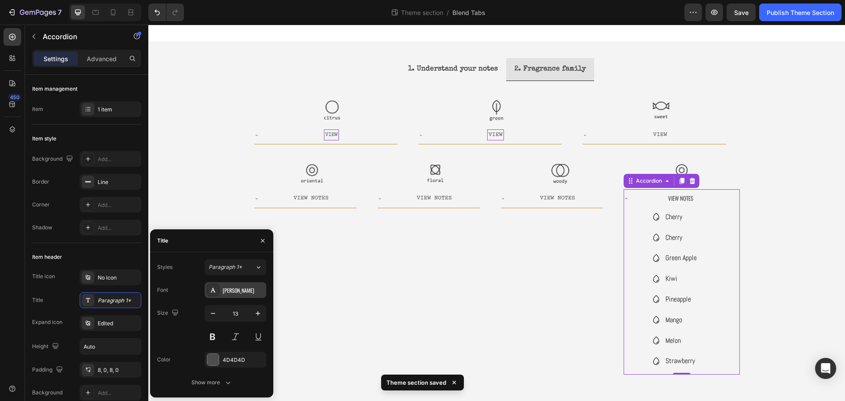
click at [232, 287] on div "Oswald" at bounding box center [243, 291] width 41 height 8
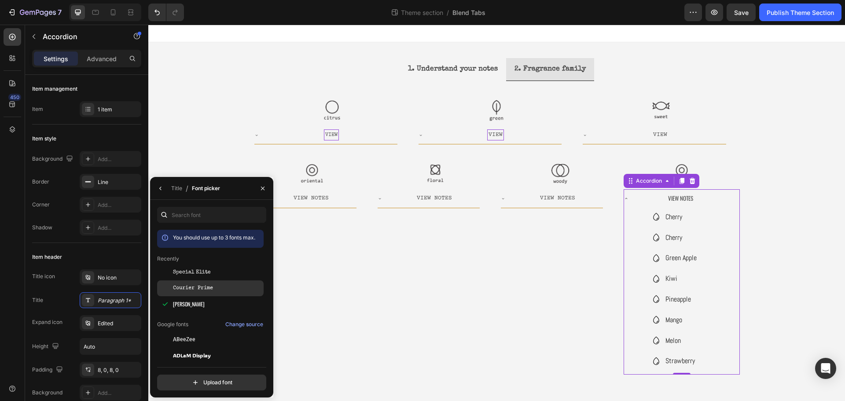
click at [201, 287] on span "Courier Prime" at bounding box center [193, 288] width 40 height 8
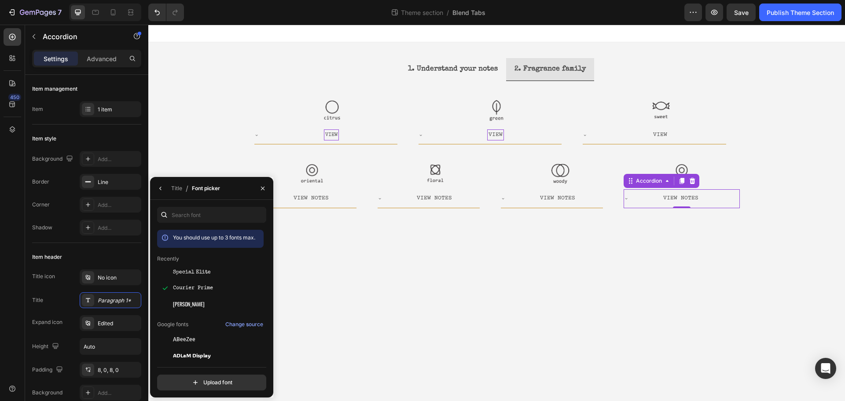
click at [523, 316] on body "1. Understand your notes 2. Fragrance family Image Image Image Carousel Image V…" at bounding box center [496, 213] width 697 height 376
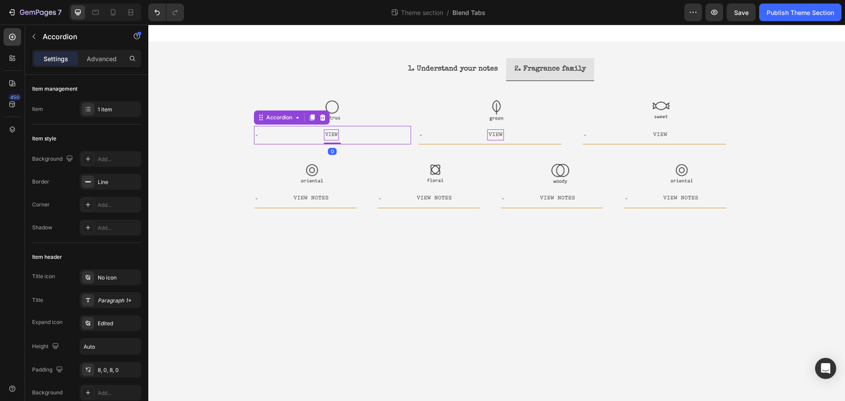
click at [359, 133] on div "View" at bounding box center [332, 134] width 132 height 11
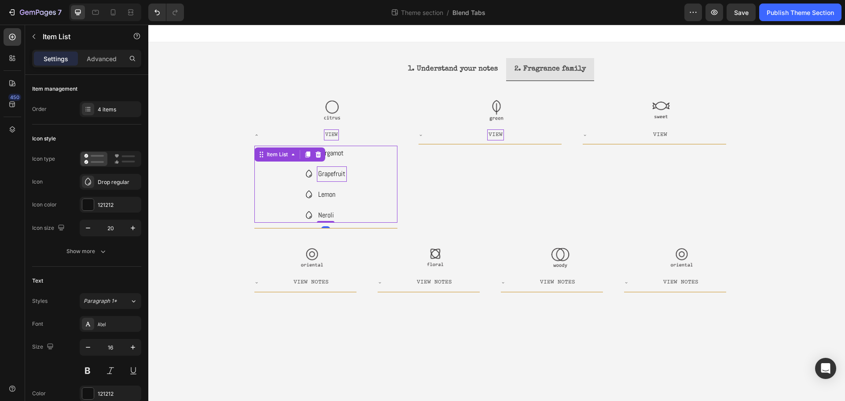
click at [330, 169] on p "Grapefruit" at bounding box center [331, 174] width 27 height 13
click at [328, 158] on p "Bergamot" at bounding box center [331, 153] width 27 height 13
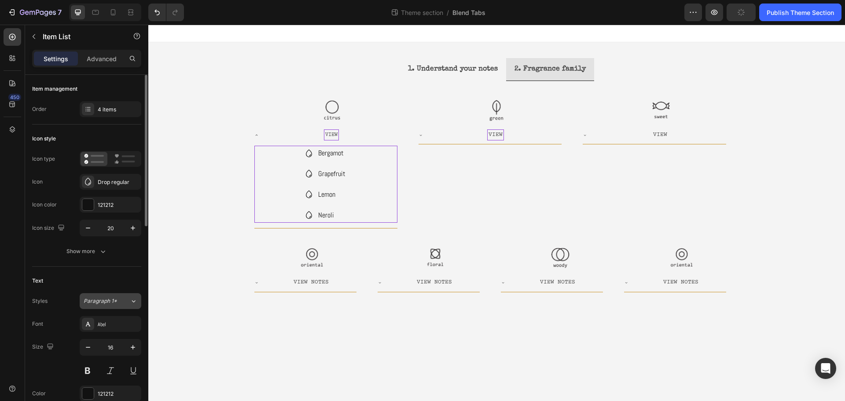
click at [105, 305] on button "Paragraph 1*" at bounding box center [111, 301] width 62 height 16
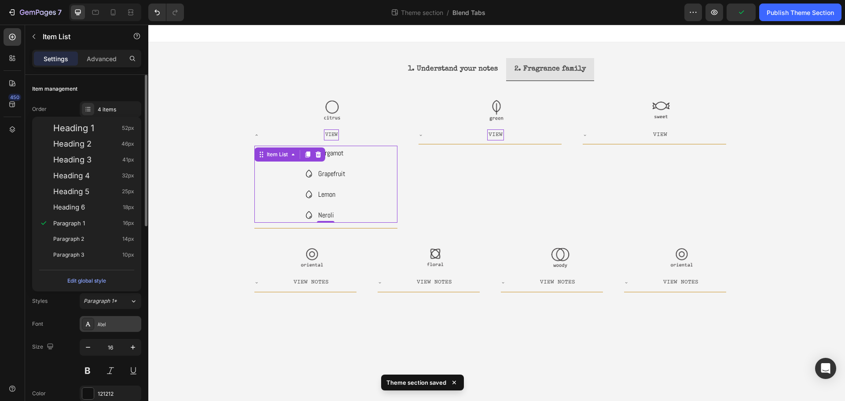
click at [115, 321] on div "Abel" at bounding box center [118, 324] width 41 height 8
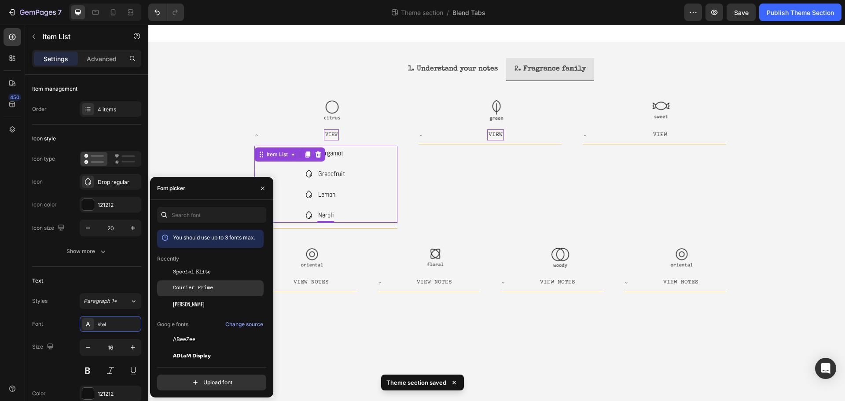
click at [220, 284] on div "Courier Prime" at bounding box center [217, 288] width 89 height 8
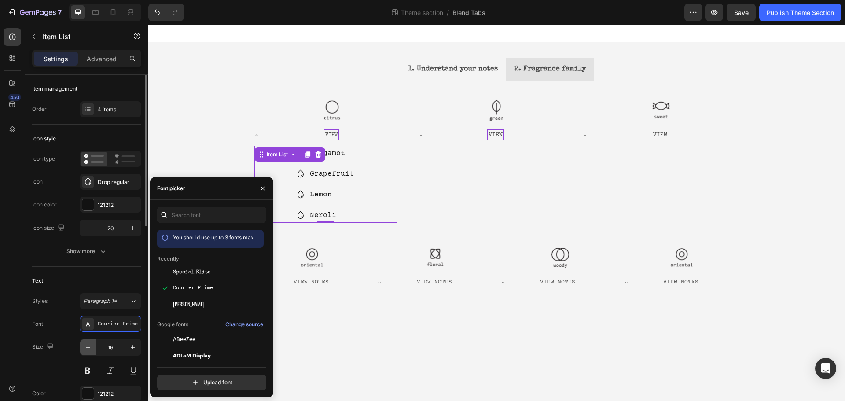
click at [92, 347] on button "button" at bounding box center [88, 347] width 16 height 16
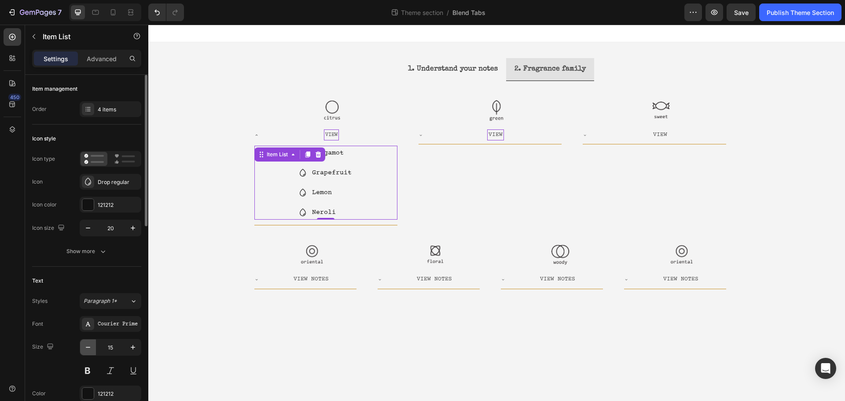
click at [92, 347] on button "button" at bounding box center [88, 347] width 16 height 16
type input "14"
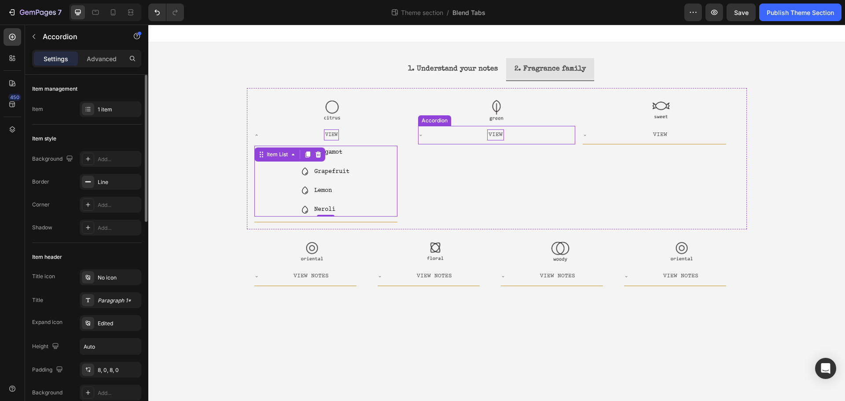
click at [529, 135] on div "View" at bounding box center [496, 134] width 132 height 11
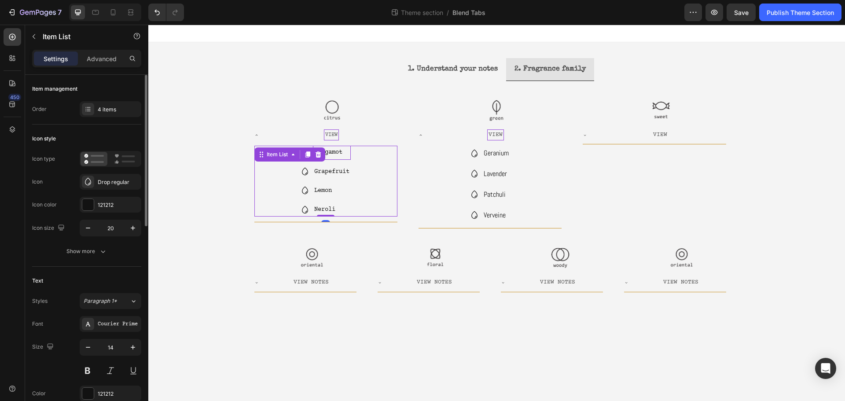
click at [344, 153] on p "Bergamot" at bounding box center [331, 152] width 35 height 11
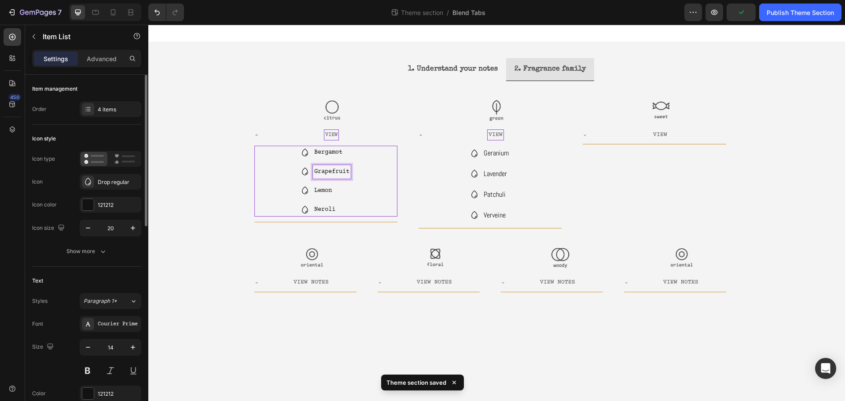
click at [379, 170] on div "Bergamot Grapefruit Lemon Neroli" at bounding box center [325, 181] width 143 height 71
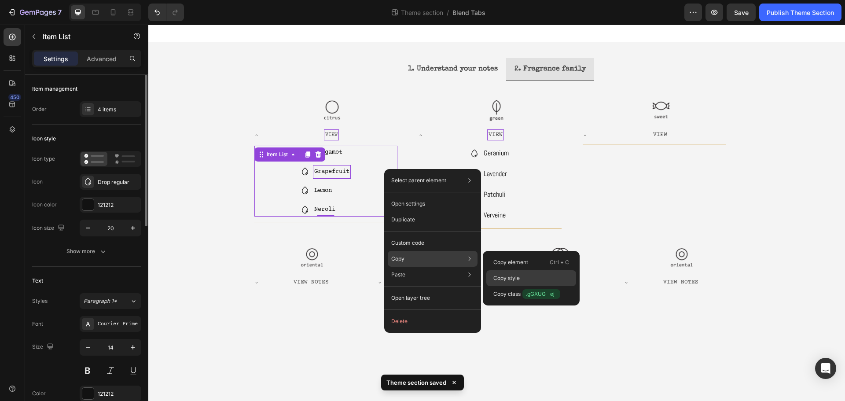
click at [526, 286] on div "Copy style" at bounding box center [531, 294] width 90 height 16
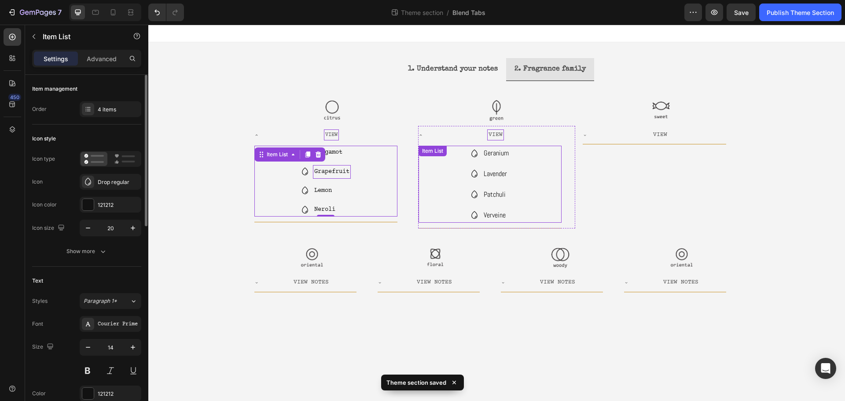
click at [525, 163] on div "Geranium Lavender Patchuli Verveine" at bounding box center [490, 184] width 143 height 77
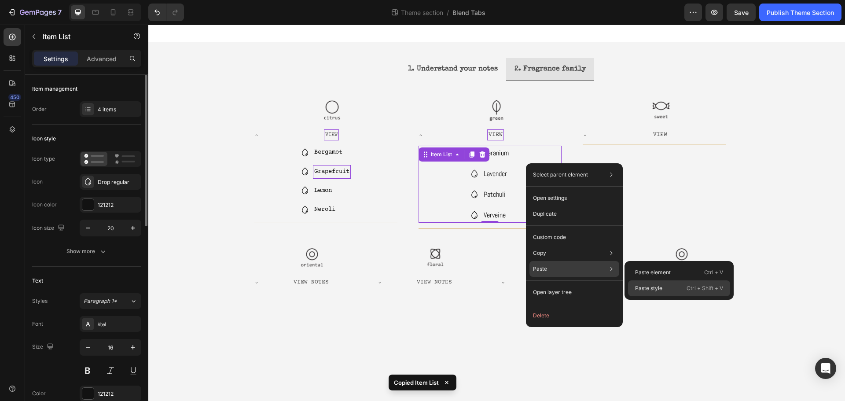
click at [657, 289] on p "Paste style" at bounding box center [648, 288] width 27 height 8
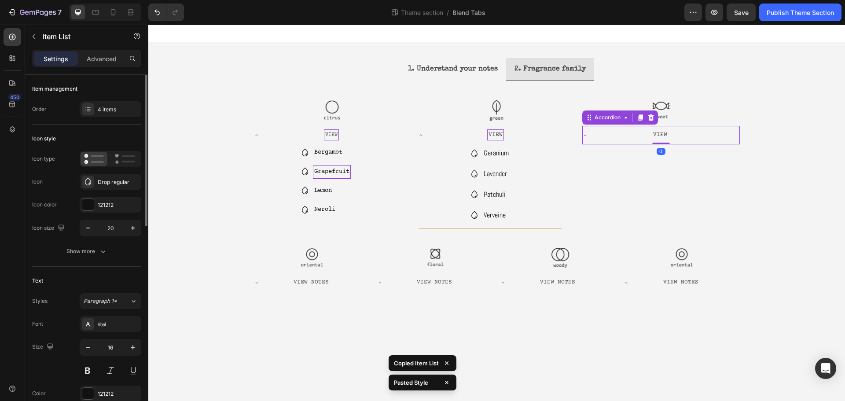
click at [620, 133] on div "View" at bounding box center [660, 134] width 132 height 11
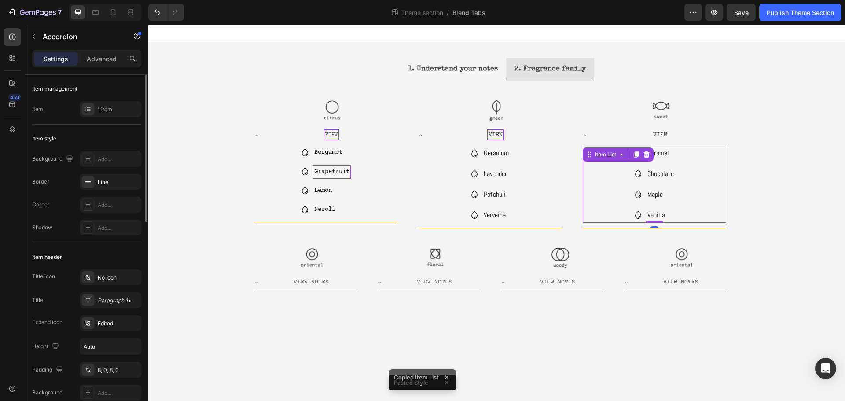
click at [618, 162] on div "Caramel Chocolate Maple Vanilla" at bounding box center [654, 184] width 143 height 77
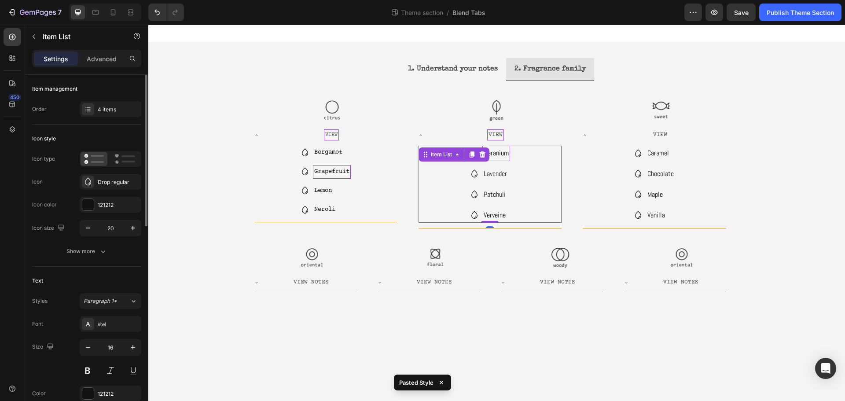
click at [498, 152] on p "Geranium" at bounding box center [496, 153] width 25 height 13
click at [121, 325] on div "Abel" at bounding box center [118, 324] width 41 height 8
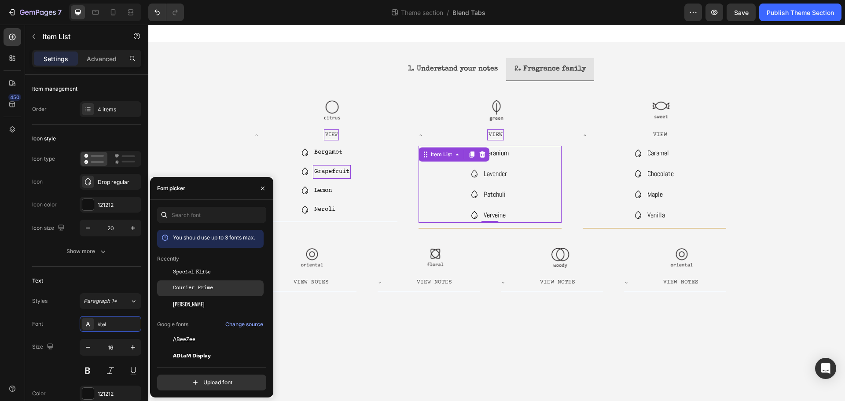
click at [189, 379] on div "Courier Prime" at bounding box center [210, 387] width 107 height 16
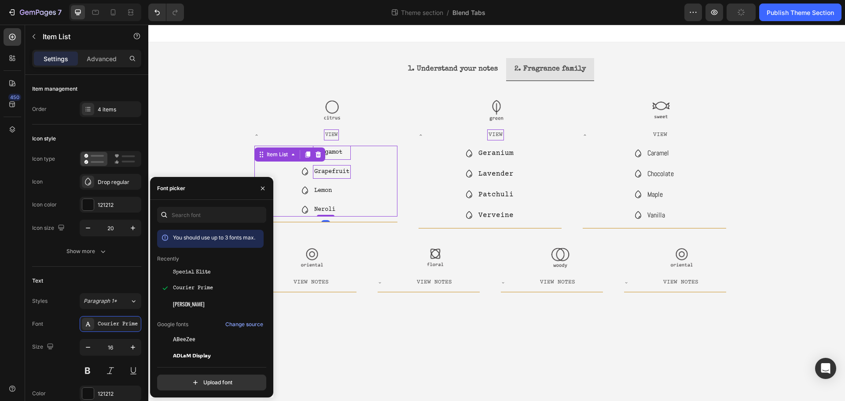
click at [332, 156] on p "Bergamot" at bounding box center [331, 152] width 35 height 11
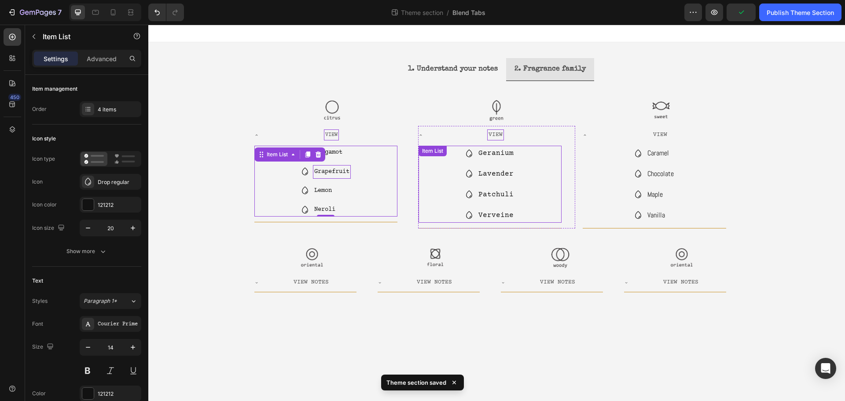
click at [469, 156] on div "Geranium Lavender Patchuli Verveine Item List" at bounding box center [490, 184] width 143 height 77
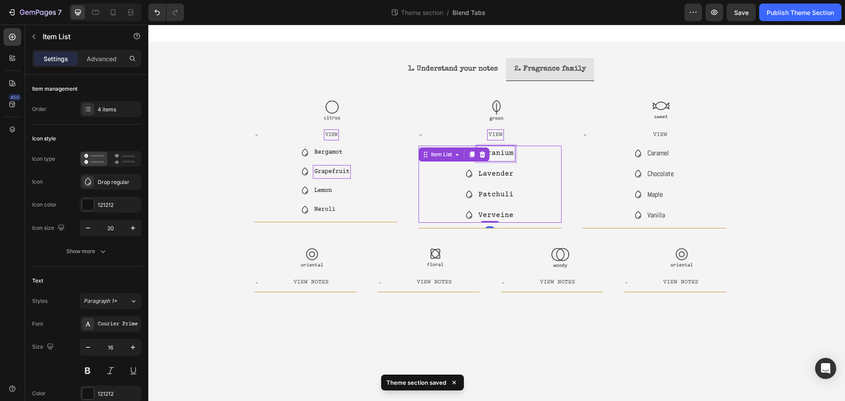
click at [498, 156] on p "Geranium" at bounding box center [495, 153] width 35 height 13
click at [84, 353] on button "button" at bounding box center [88, 347] width 16 height 16
click at [82, 350] on button "button" at bounding box center [88, 347] width 16 height 16
type input "14"
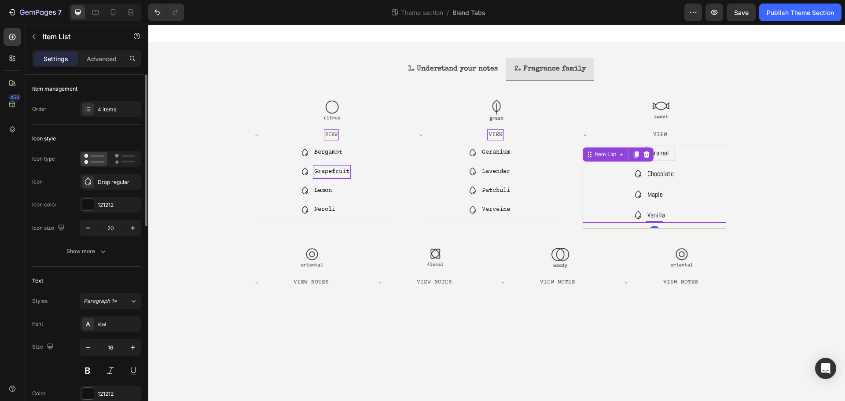
click at [651, 154] on div "Caramel Chocolate Maple Vanilla Item List 0" at bounding box center [654, 184] width 143 height 77
click at [689, 157] on div "Caramel Chocolate Maple Vanilla" at bounding box center [654, 184] width 143 height 77
click at [662, 151] on p "Caramel" at bounding box center [660, 153] width 26 height 13
click at [101, 327] on div "Abel" at bounding box center [118, 324] width 41 height 8
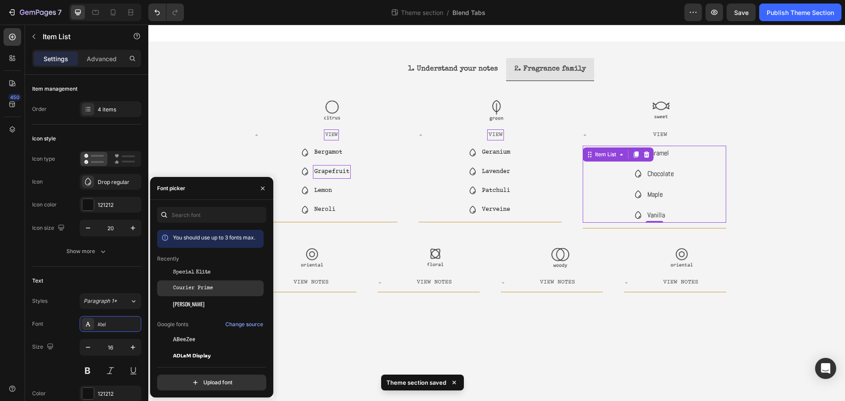
click at [223, 379] on div "Courier Prime" at bounding box center [210, 387] width 107 height 16
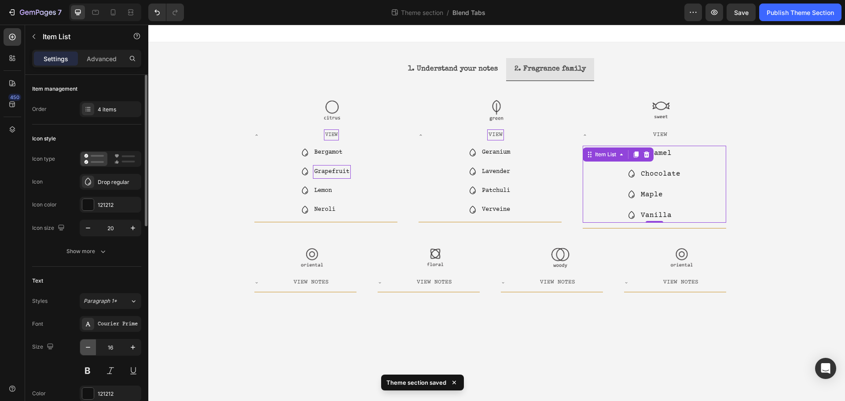
click at [92, 349] on button "button" at bounding box center [88, 347] width 16 height 16
type input "14"
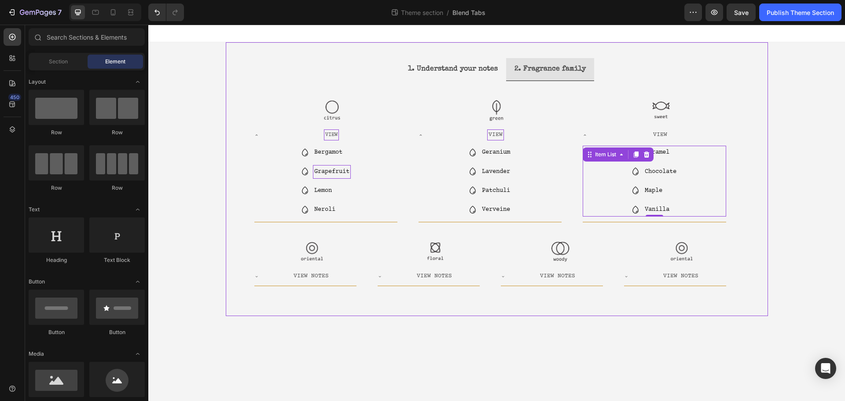
click at [674, 335] on body "1. Understand your notes 2. Fragrance family Image Image Image Carousel Image V…" at bounding box center [496, 213] width 697 height 376
click at [332, 276] on div "View Notes" at bounding box center [311, 276] width 91 height 11
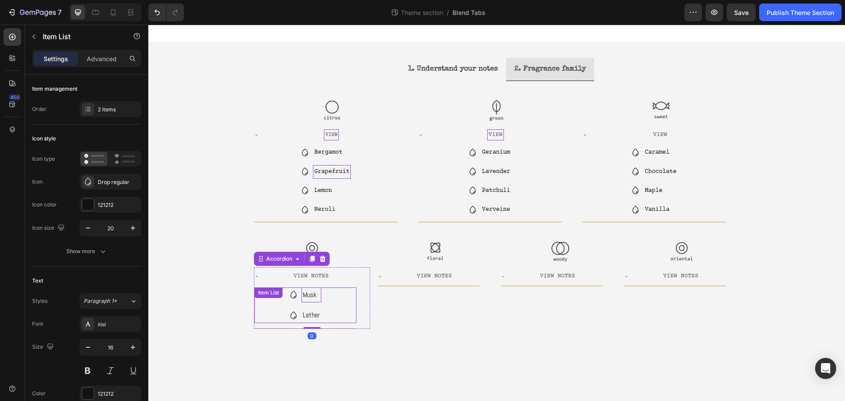
click at [308, 297] on div "Musk Lether Item List" at bounding box center [305, 305] width 102 height 36
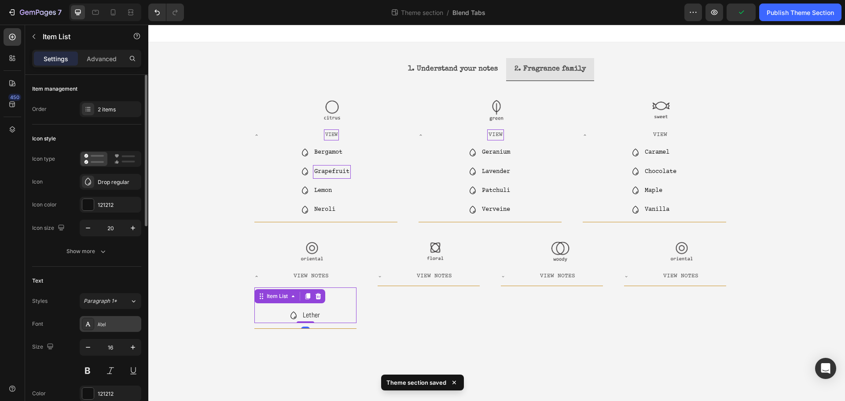
click at [98, 325] on div "Abel" at bounding box center [111, 324] width 62 height 16
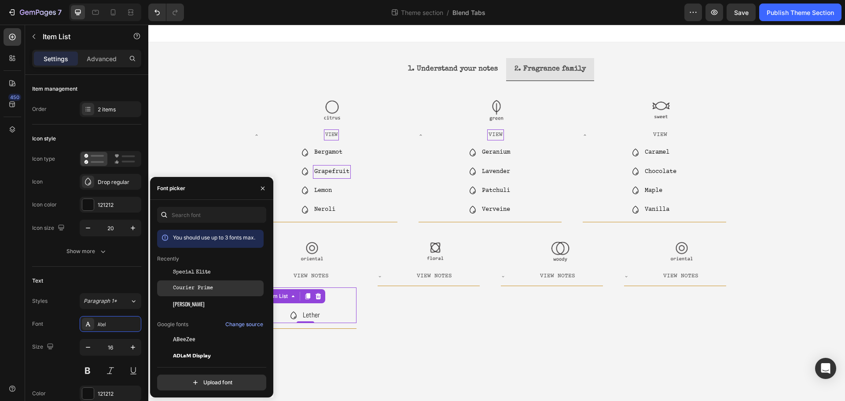
click at [201, 287] on span "Courier Prime" at bounding box center [193, 288] width 40 height 8
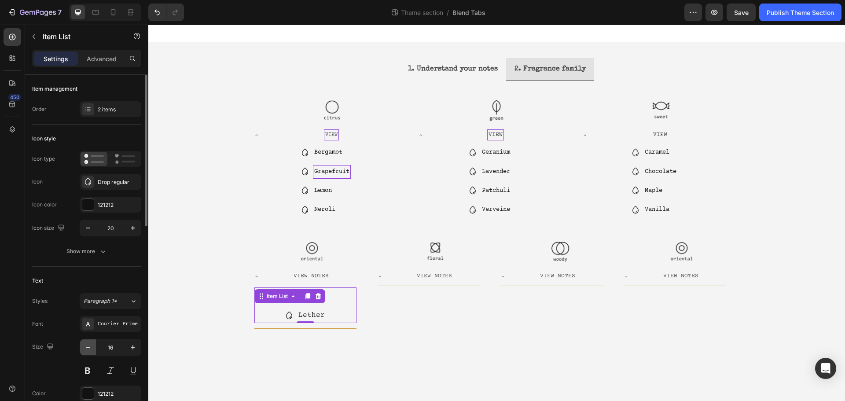
click at [92, 344] on icon "button" at bounding box center [88, 347] width 9 height 9
type input "14"
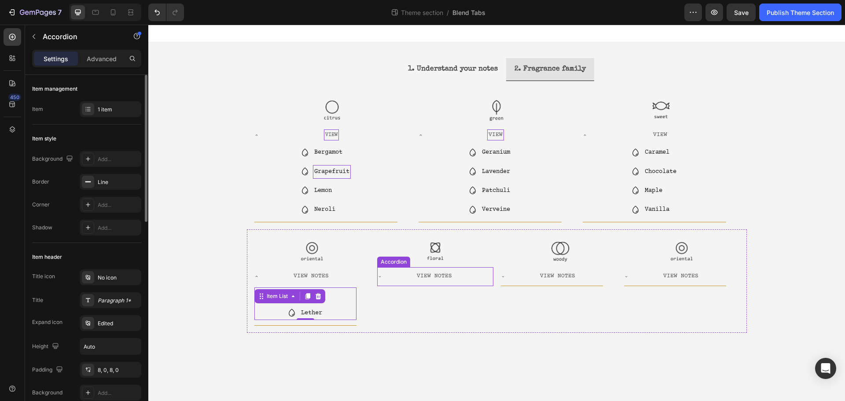
click at [457, 280] on div "View Notes" at bounding box center [434, 276] width 91 height 11
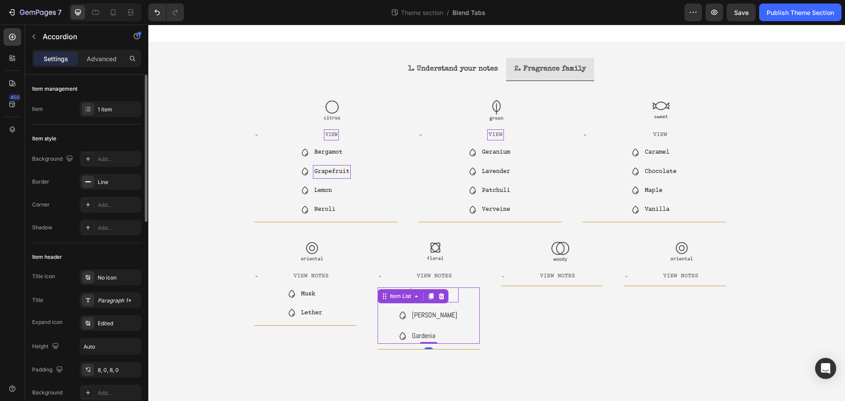
click at [430, 297] on div "Roses Jasmine Gardenia Item List 0" at bounding box center [429, 315] width 102 height 56
click at [91, 348] on icon "button" at bounding box center [88, 347] width 9 height 9
type input "14"
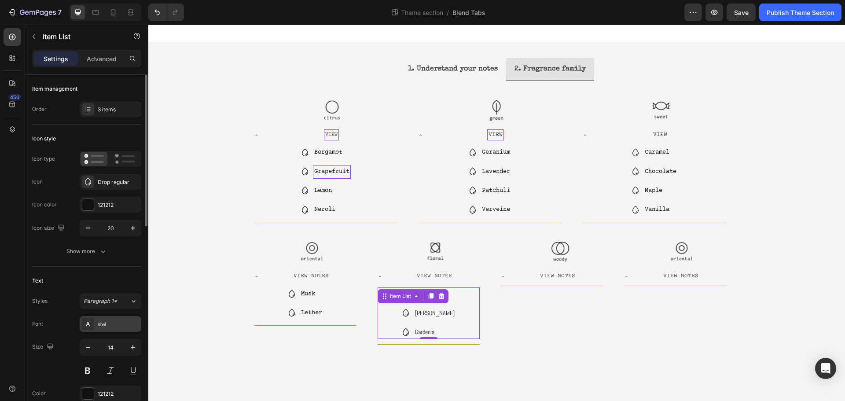
click at [104, 327] on div "Abel" at bounding box center [118, 324] width 41 height 8
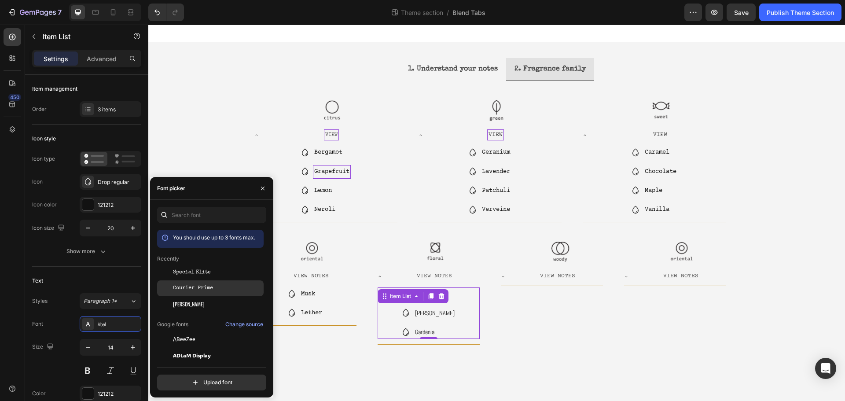
click at [217, 286] on div "Courier Prime" at bounding box center [217, 288] width 89 height 8
click at [563, 280] on p "View Notes" at bounding box center [557, 276] width 35 height 9
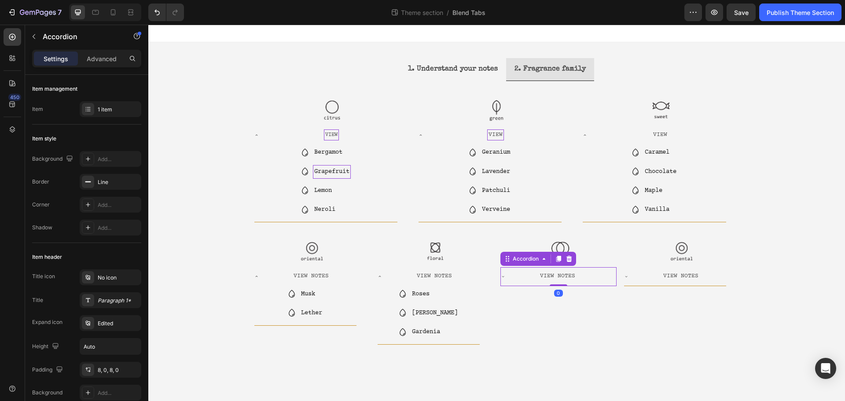
click at [590, 278] on div "View Notes" at bounding box center [557, 276] width 91 height 11
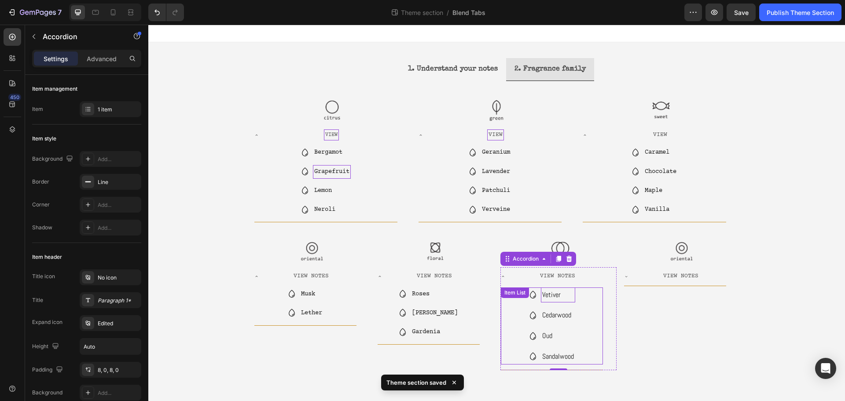
click at [545, 294] on div "Vetiver Cedarwood Oud Sandalwood Item List" at bounding box center [552, 325] width 102 height 77
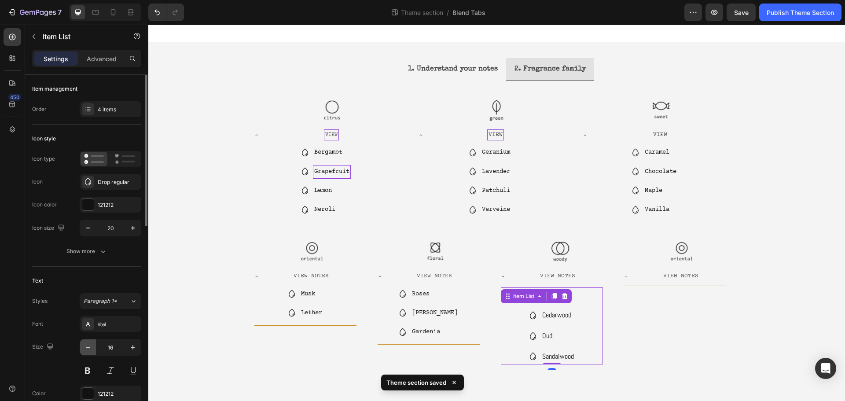
click at [93, 347] on button "button" at bounding box center [88, 347] width 16 height 16
type input "14"
click at [114, 331] on div "Abel" at bounding box center [111, 324] width 62 height 16
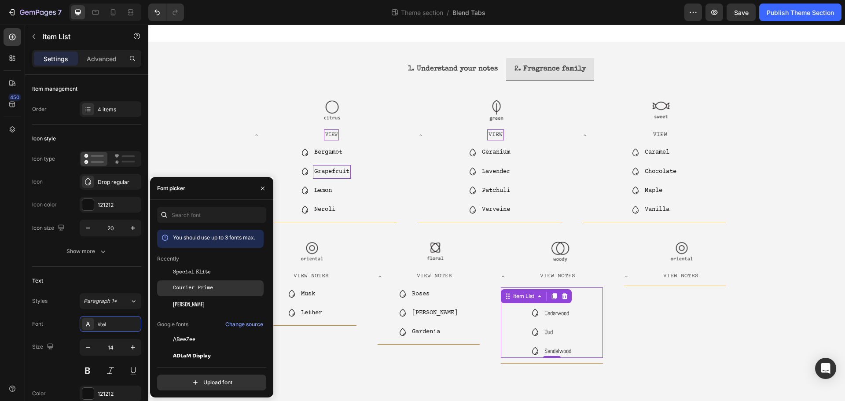
click at [210, 379] on div "Courier Prime" at bounding box center [210, 387] width 107 height 16
click at [682, 272] on p "View Notes" at bounding box center [680, 276] width 35 height 9
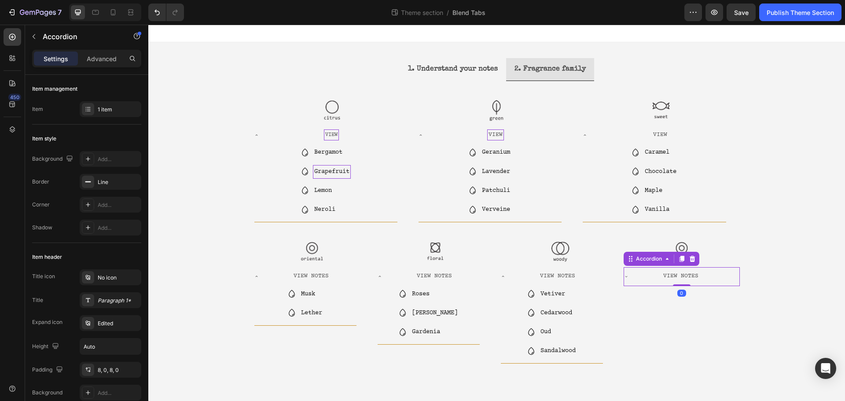
click at [720, 276] on div "View Notes" at bounding box center [681, 276] width 91 height 11
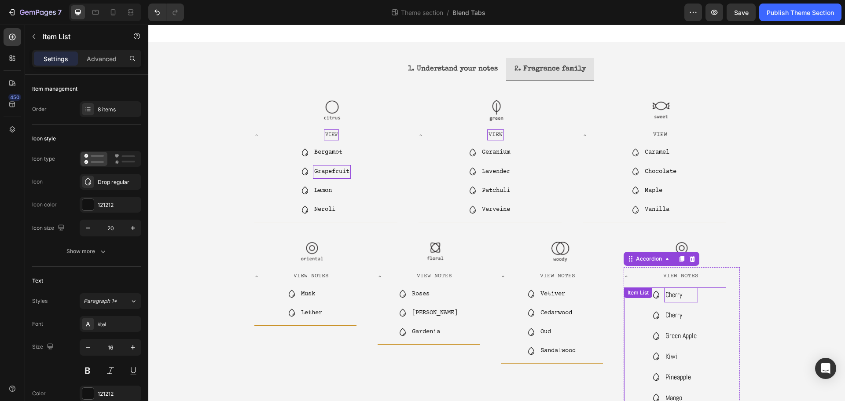
click at [684, 294] on div "Cherry Cherry Green Apple Kiwi Pineapple Mango Melon Strawberry Item List" at bounding box center [675, 366] width 102 height 159
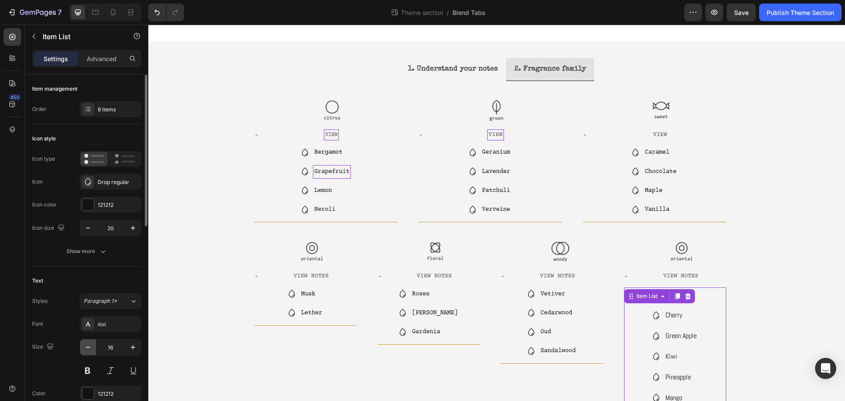
click at [89, 343] on icon "button" at bounding box center [88, 347] width 9 height 9
type input "14"
click at [112, 328] on div "Abel" at bounding box center [111, 324] width 62 height 16
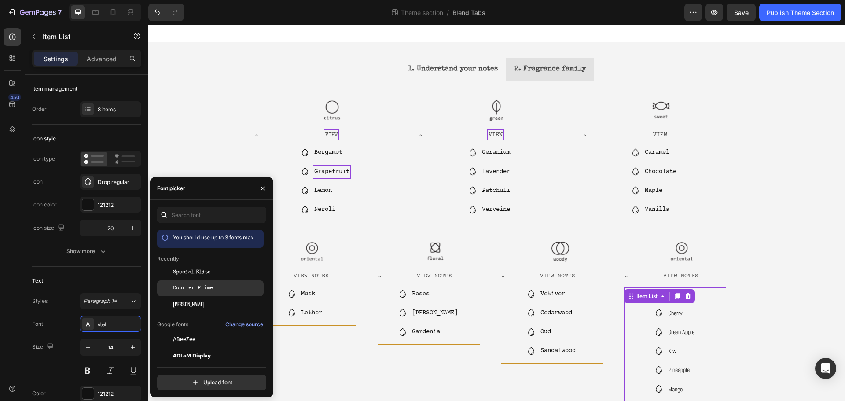
click at [195, 291] on span "Courier Prime" at bounding box center [193, 288] width 40 height 8
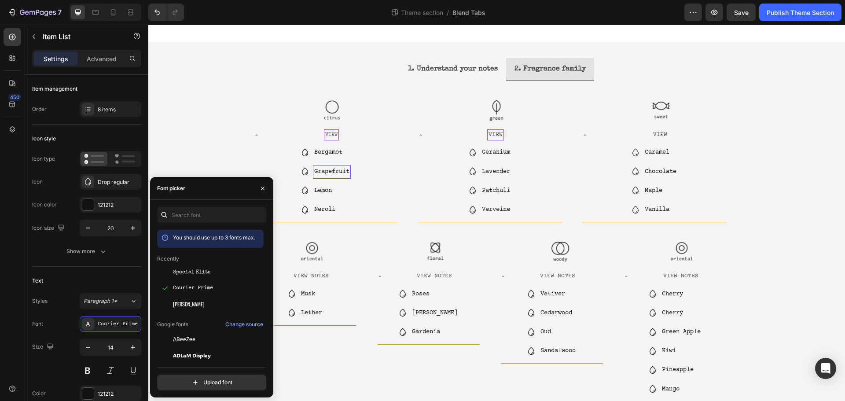
click at [774, 296] on div "1. Understand your notes 2. Fragrance family Image Image Image Carousel Image V…" at bounding box center [496, 255] width 697 height 427
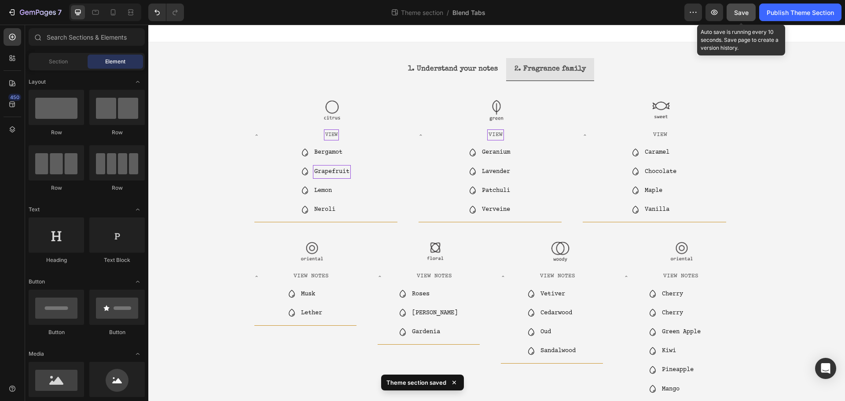
click at [747, 7] on button "Save" at bounding box center [741, 13] width 29 height 18
drag, startPoint x: 809, startPoint y: 13, endPoint x: 827, endPoint y: 36, distance: 29.7
click at [809, 13] on div "Publish Theme Section" at bounding box center [800, 12] width 67 height 9
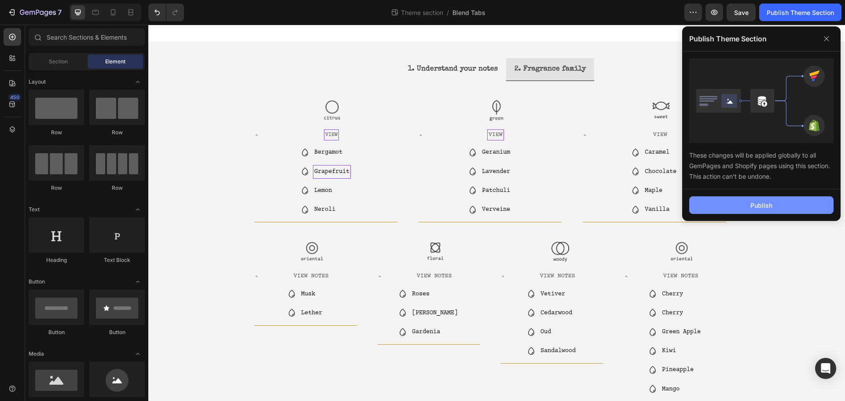
click at [739, 204] on button "Publish" at bounding box center [761, 205] width 144 height 18
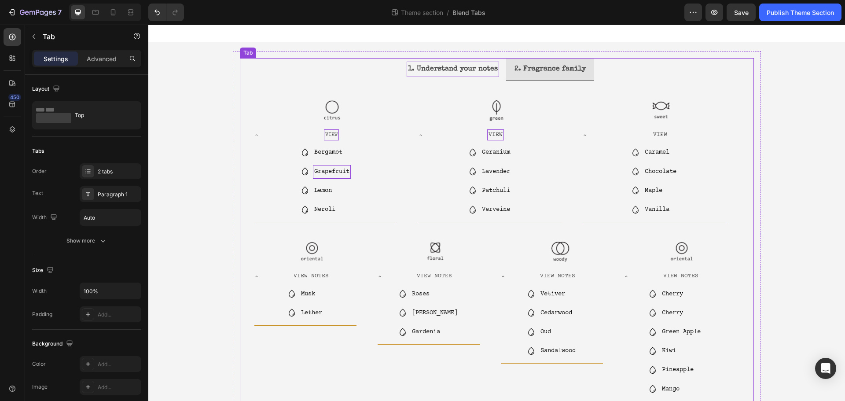
click at [455, 71] on strong "1. Understand your notes" at bounding box center [453, 69] width 90 height 7
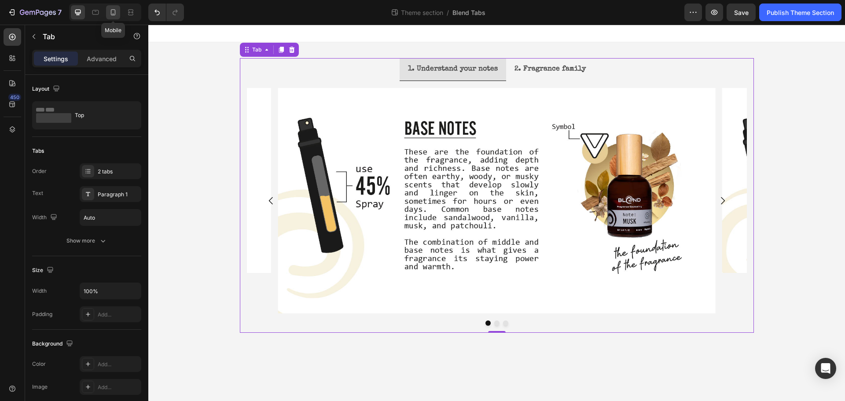
click at [111, 15] on icon at bounding box center [113, 12] width 9 height 9
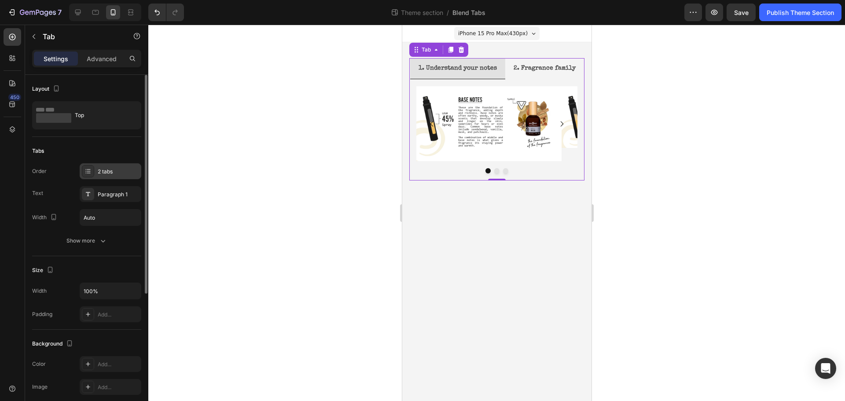
click at [103, 170] on div "2 tabs" at bounding box center [118, 172] width 41 height 8
click at [85, 265] on div "Size" at bounding box center [86, 270] width 109 height 14
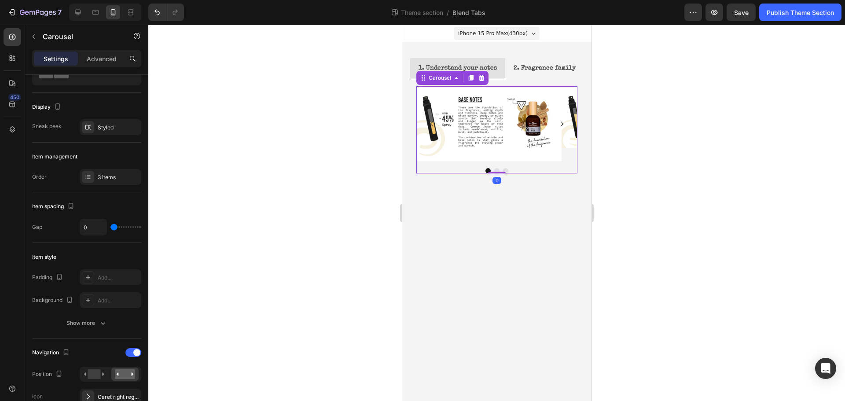
click at [540, 168] on div at bounding box center [496, 170] width 161 height 5
type input "7"
type input "9"
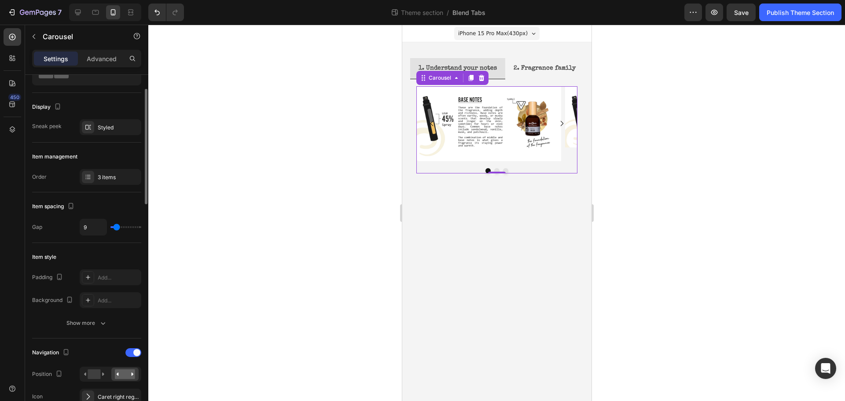
type input "10"
type input "16"
type input "18"
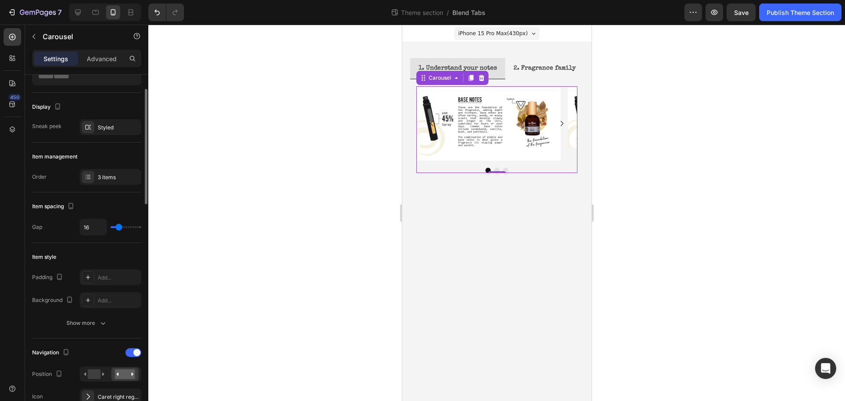
type input "18"
type input "16"
type input "10"
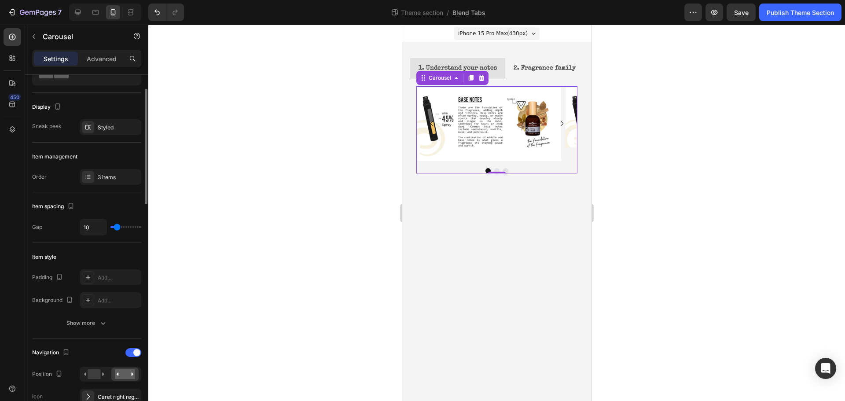
type input "9"
click at [117, 227] on input "range" at bounding box center [125, 227] width 31 height 2
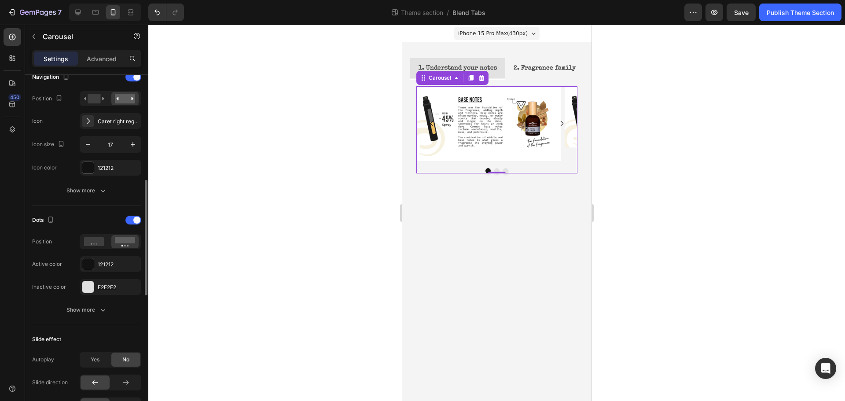
scroll to position [232, 0]
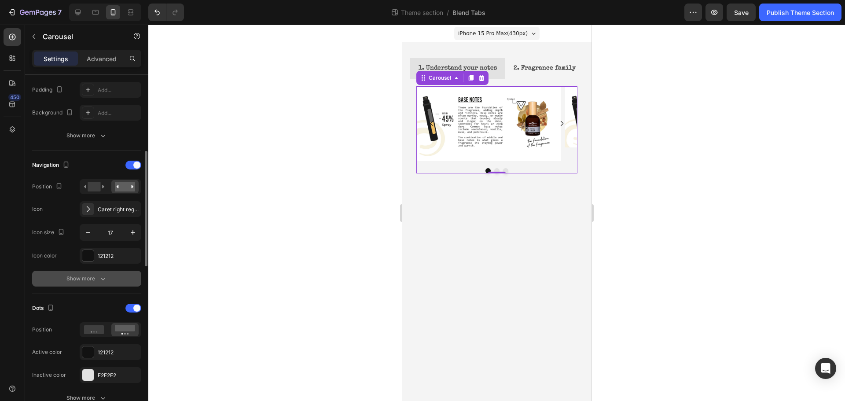
click at [96, 284] on button "Show more" at bounding box center [86, 279] width 109 height 16
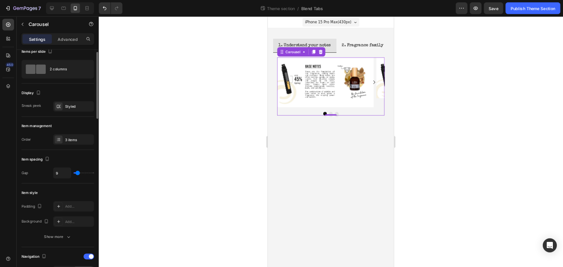
scroll to position [0, 0]
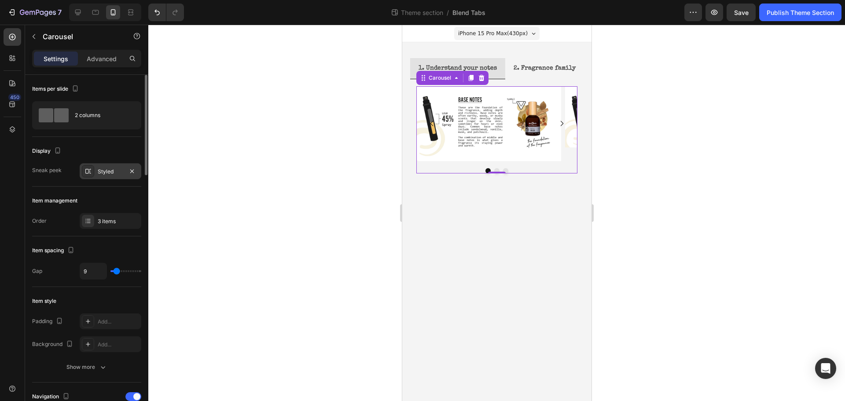
click at [111, 176] on div "Styled" at bounding box center [111, 171] width 62 height 16
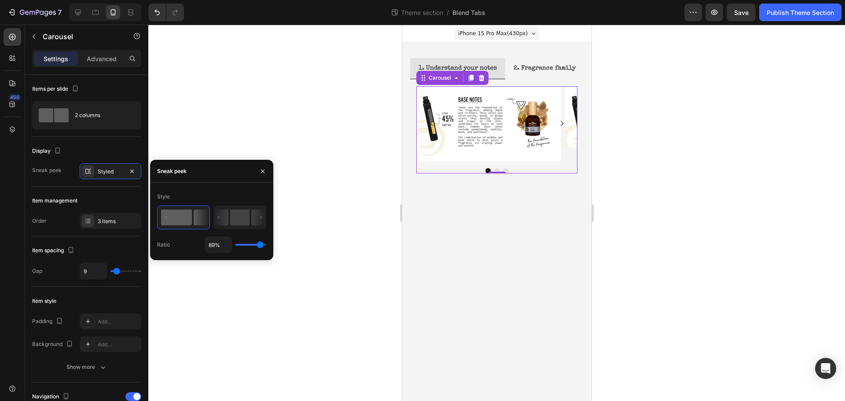
type input "87%"
type input "87"
type input "91%"
type input "91"
type input "93%"
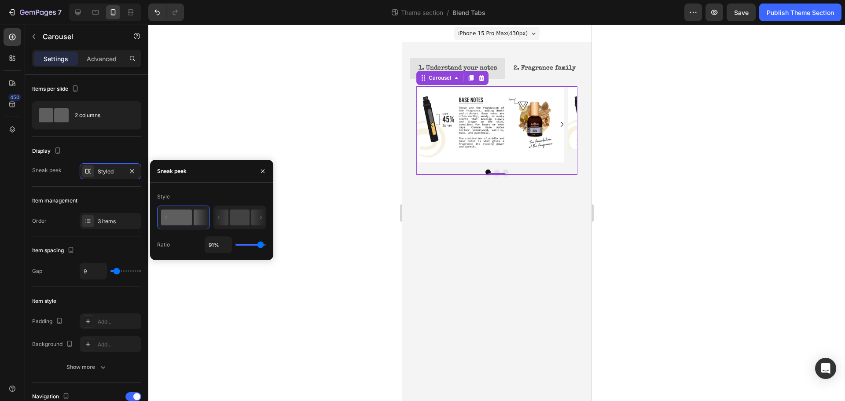
type input "93"
type input "94%"
type input "94"
type input "96%"
type input "96"
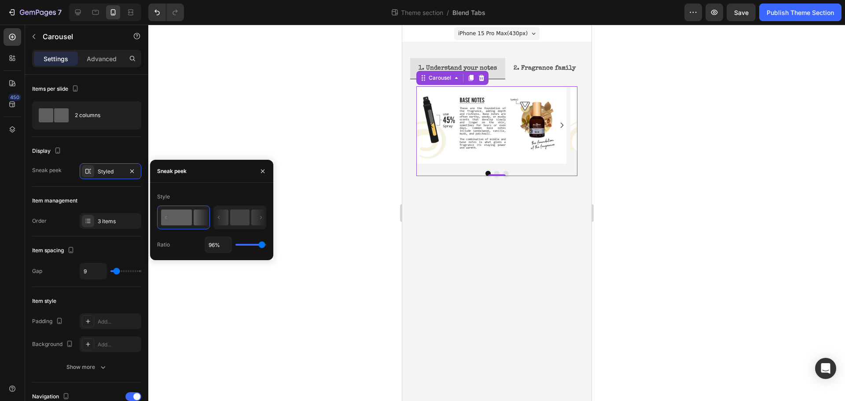
type input "98%"
type input "98"
type input "100%"
type input "100"
type input "96%"
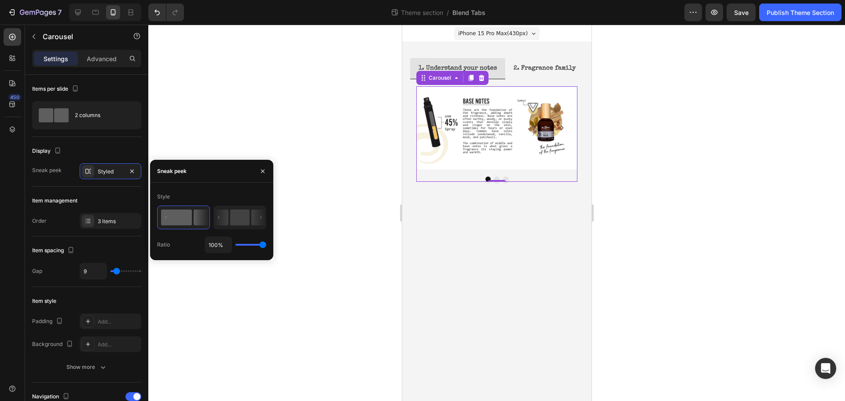
type input "96"
type input "94%"
type input "94"
click at [261, 244] on input "range" at bounding box center [250, 245] width 31 height 2
click at [263, 246] on input "range" at bounding box center [250, 245] width 31 height 2
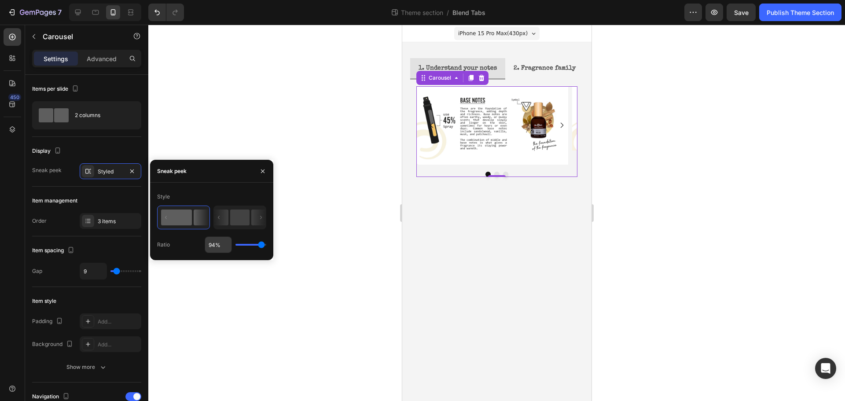
click at [212, 244] on input "94%" at bounding box center [218, 245] width 26 height 16
type input "9%"
type input "9"
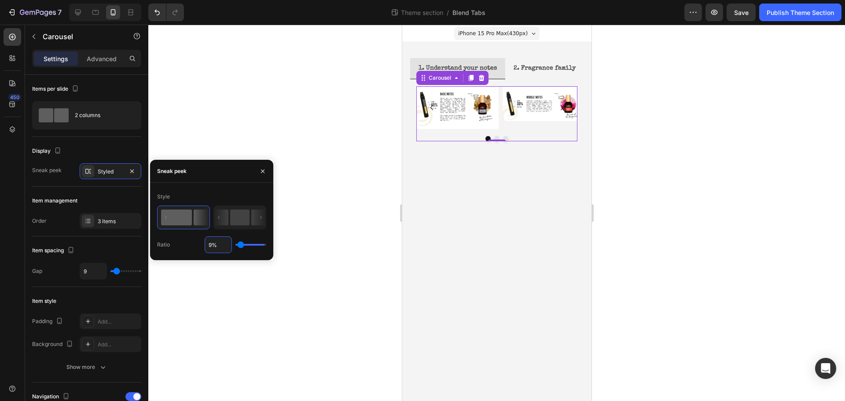
type input "97%"
type input "97"
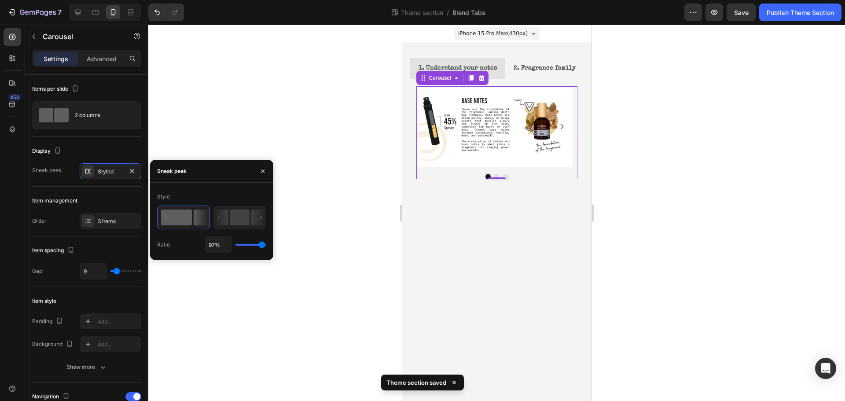
type input "100%"
drag, startPoint x: 263, startPoint y: 245, endPoint x: 279, endPoint y: 246, distance: 15.9
type input "100"
click at [266, 246] on input "range" at bounding box center [250, 245] width 31 height 2
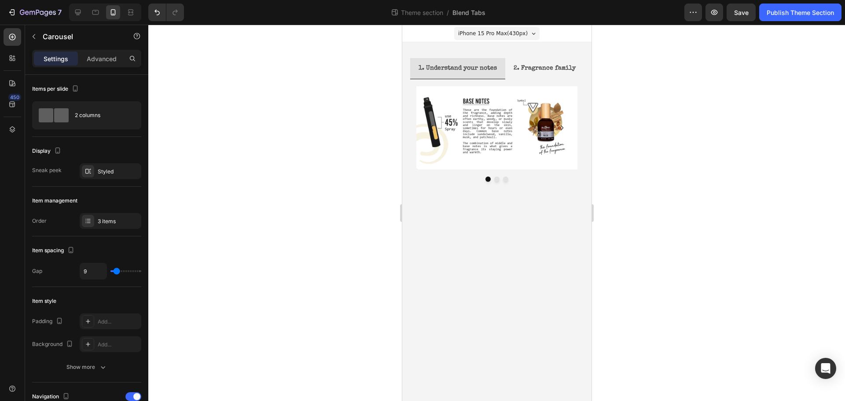
click at [562, 234] on body "iPhone 15 Pro Max ( 430 px) iPhone 13 Mini iPhone 13 Pro iPhone 11 Pro Max iPho…" at bounding box center [496, 213] width 189 height 376
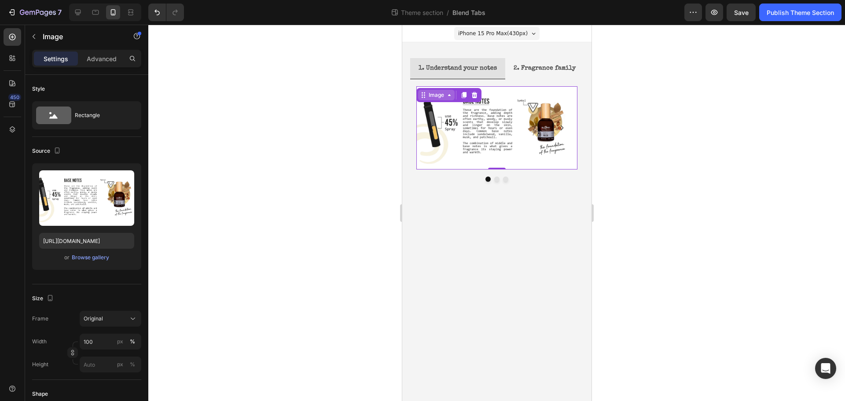
click at [427, 94] on div "Image" at bounding box center [435, 95] width 19 height 8
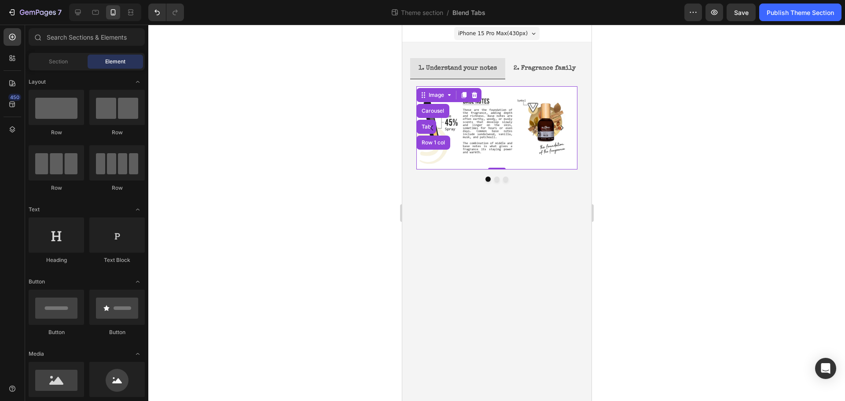
click at [527, 283] on body "iPhone 15 Pro Max ( 430 px) iPhone 13 Mini iPhone 13 Pro iPhone 11 Pro Max iPho…" at bounding box center [496, 213] width 189 height 376
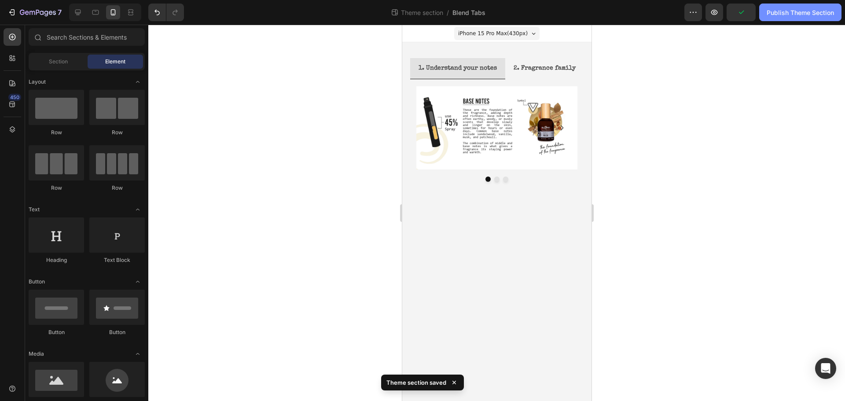
click at [796, 12] on div "Publish Theme Section" at bounding box center [800, 12] width 67 height 9
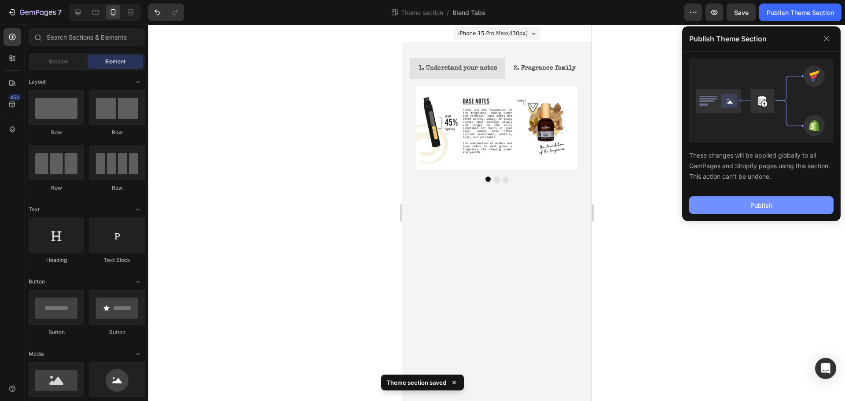
click at [764, 207] on div "Publish" at bounding box center [761, 205] width 22 height 9
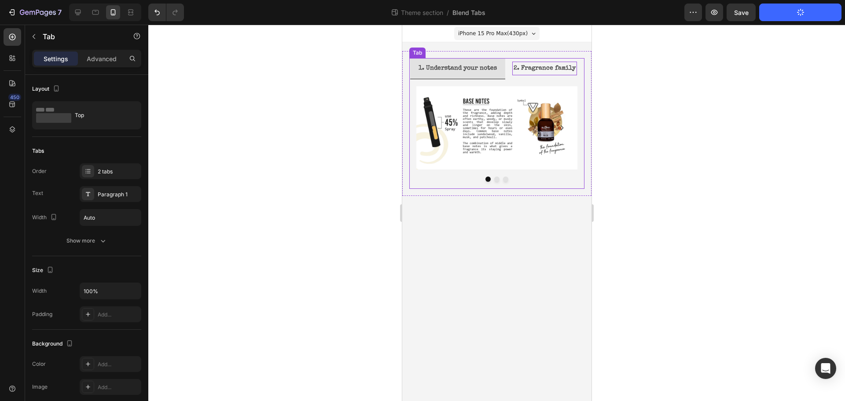
click at [543, 71] on strong "2. Fragrance family" at bounding box center [544, 68] width 62 height 6
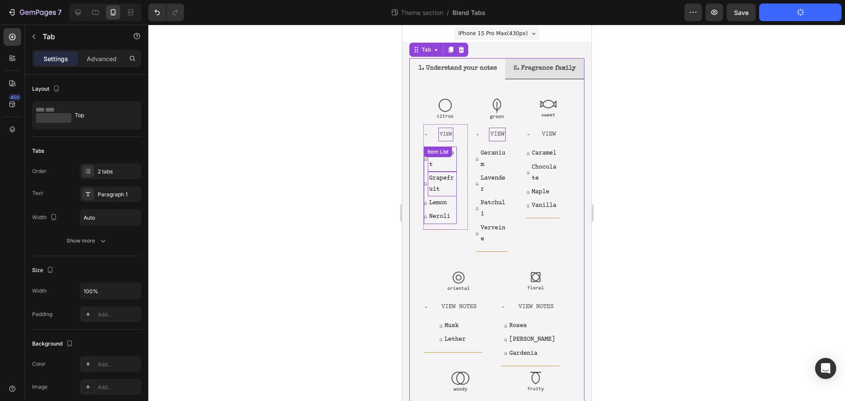
click at [437, 170] on p "Bergamot" at bounding box center [442, 159] width 26 height 22
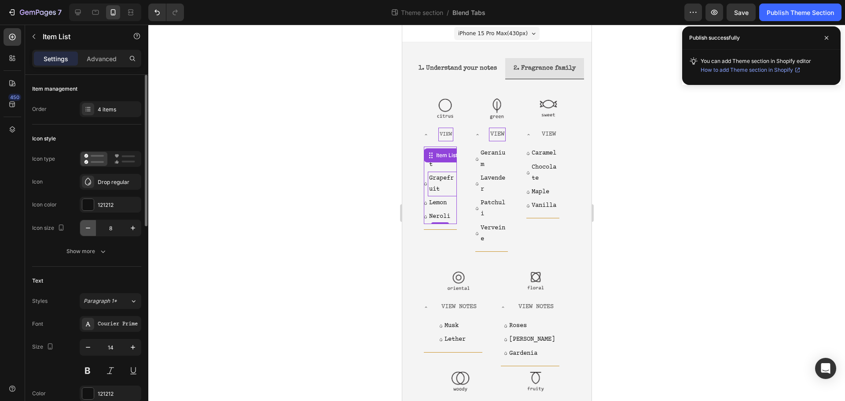
click at [86, 227] on icon "button" at bounding box center [88, 228] width 9 height 9
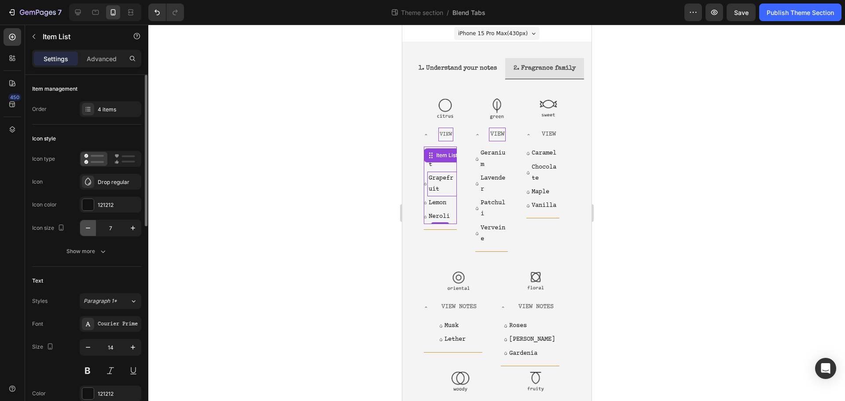
click at [86, 227] on icon "button" at bounding box center [88, 228] width 9 height 9
type input "5"
type input "7"
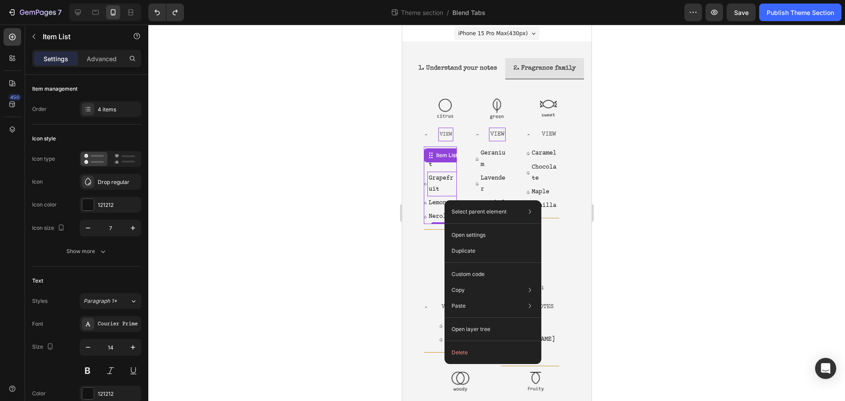
click at [445, 200] on div "Select parent element Tab Row 3 cols Accordion Item List Open settings Duplicat…" at bounding box center [493, 282] width 97 height 164
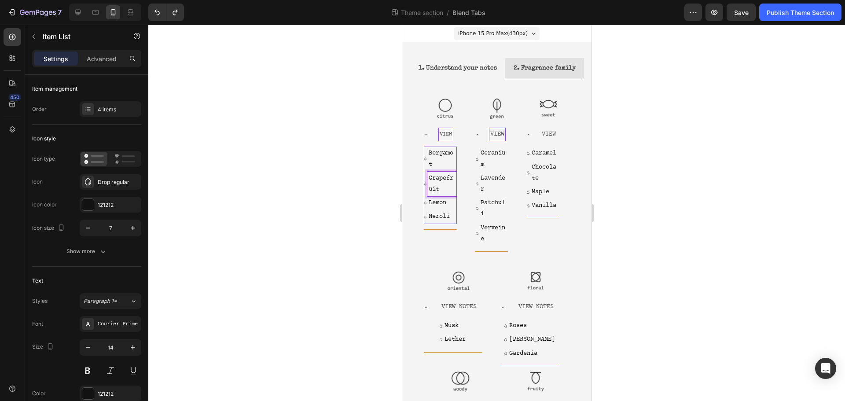
click at [432, 195] on p "Grapefruit" at bounding box center [441, 184] width 27 height 22
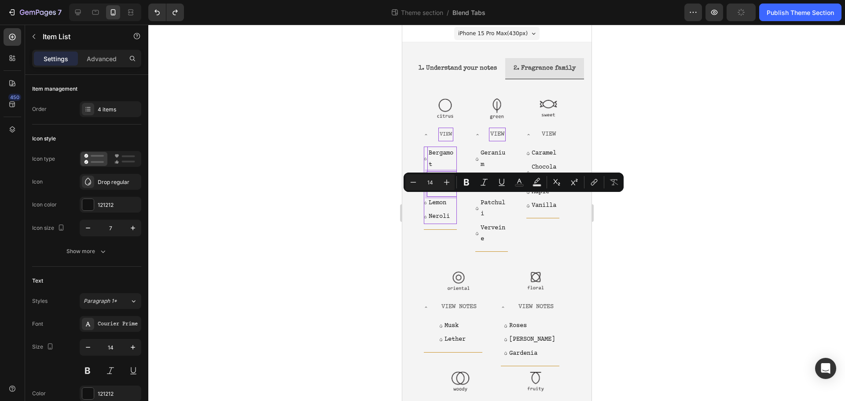
click at [439, 170] on p "Bergamot" at bounding box center [441, 159] width 27 height 22
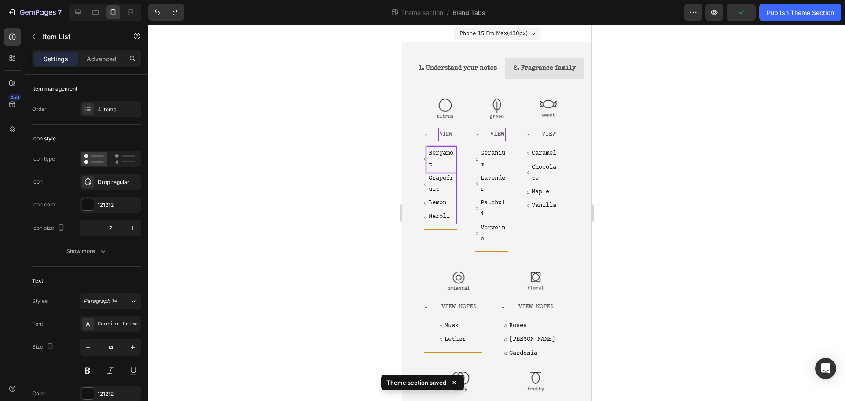
click at [441, 170] on p "Bergamot" at bounding box center [441, 159] width 27 height 22
click at [436, 170] on p "Bergamot" at bounding box center [441, 159] width 27 height 22
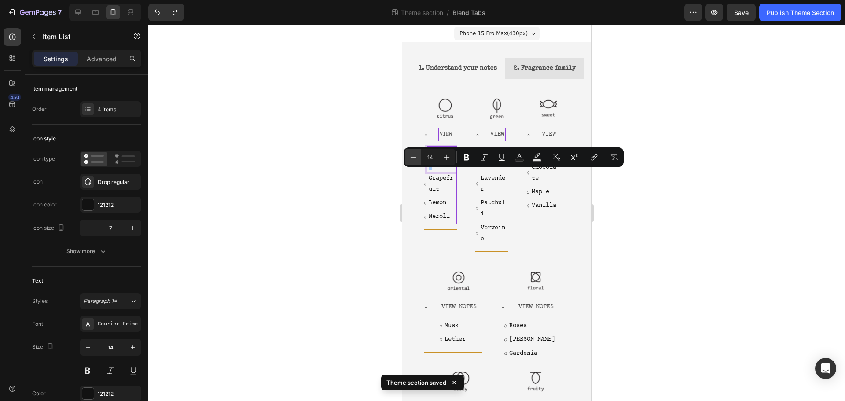
click at [416, 156] on icon "Editor contextual toolbar" at bounding box center [413, 157] width 9 height 9
type input "11"
click at [446, 184] on p "Grapefruit" at bounding box center [441, 173] width 27 height 22
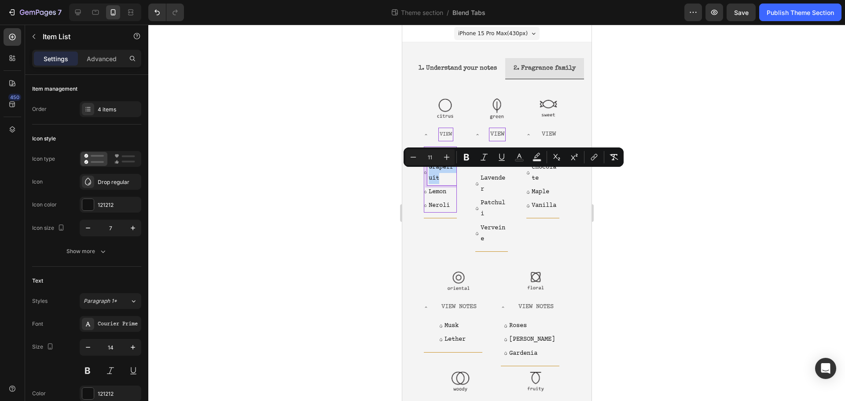
click at [446, 184] on p "Grapefruit" at bounding box center [441, 173] width 27 height 22
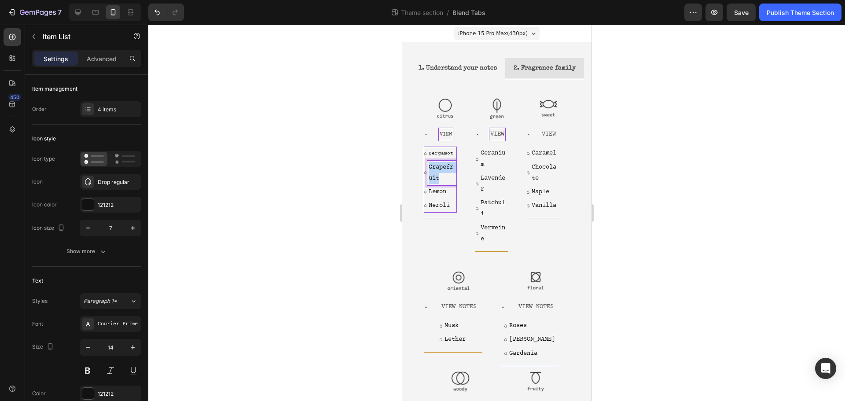
click at [446, 184] on p "Grapefruit" at bounding box center [441, 173] width 27 height 22
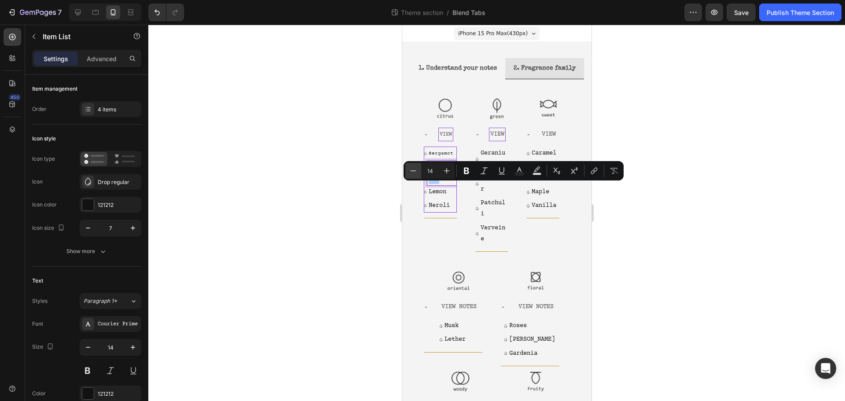
click at [411, 173] on icon "Editor contextual toolbar" at bounding box center [413, 170] width 9 height 9
type input "11"
click at [347, 196] on div at bounding box center [496, 213] width 697 height 376
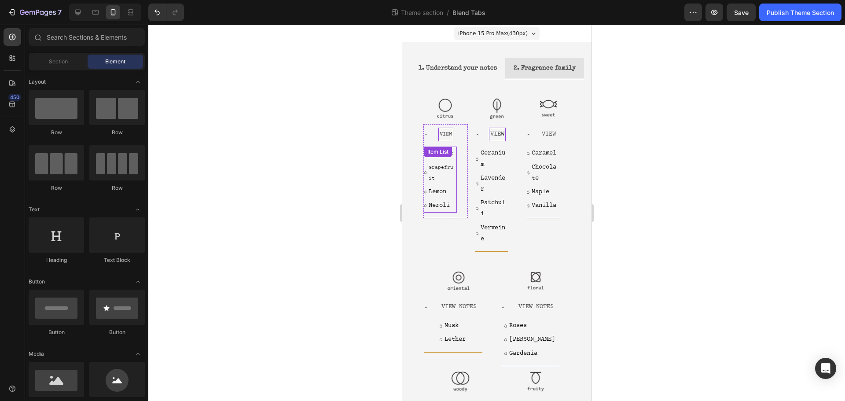
click at [435, 156] on div "Item List" at bounding box center [437, 152] width 25 height 8
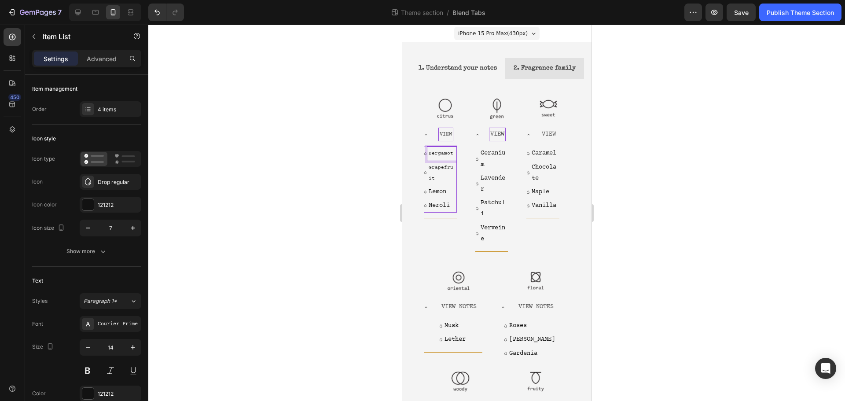
click at [448, 156] on span "Bergamot" at bounding box center [440, 154] width 25 height 6
click at [447, 156] on span "Bergamot" at bounding box center [440, 154] width 25 height 6
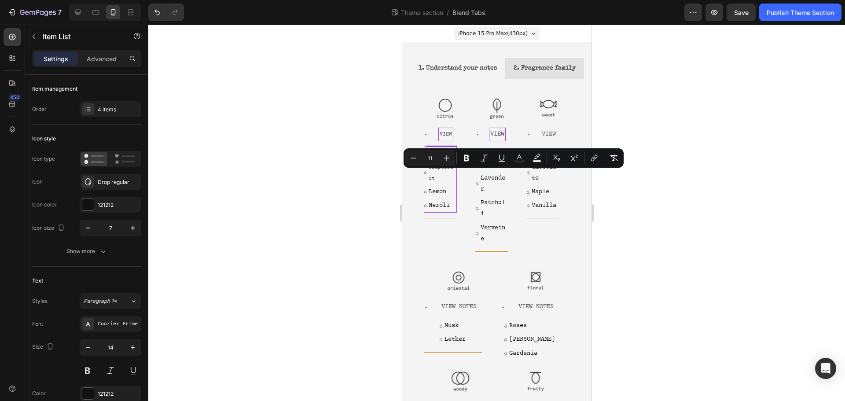
click at [445, 156] on span "Bergamot" at bounding box center [440, 154] width 25 height 6
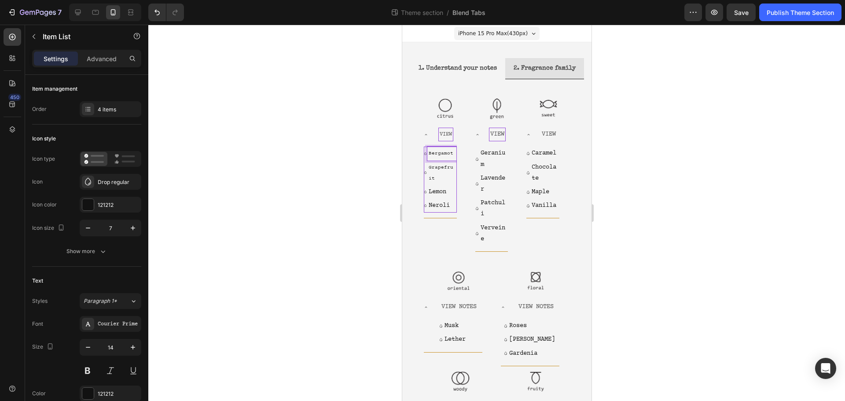
click at [445, 156] on span "Bergamot" at bounding box center [440, 154] width 25 height 6
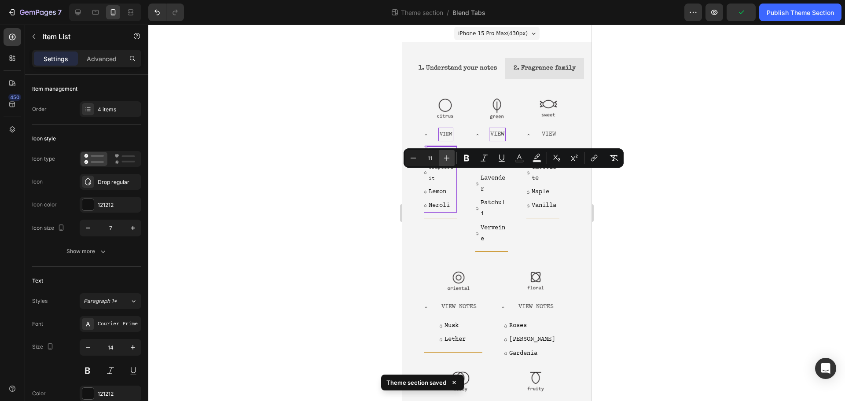
click at [445, 163] on button "Plus" at bounding box center [447, 158] width 16 height 16
click at [447, 162] on icon "Editor contextual toolbar" at bounding box center [446, 158] width 9 height 9
click at [418, 157] on button "Minus" at bounding box center [413, 158] width 16 height 16
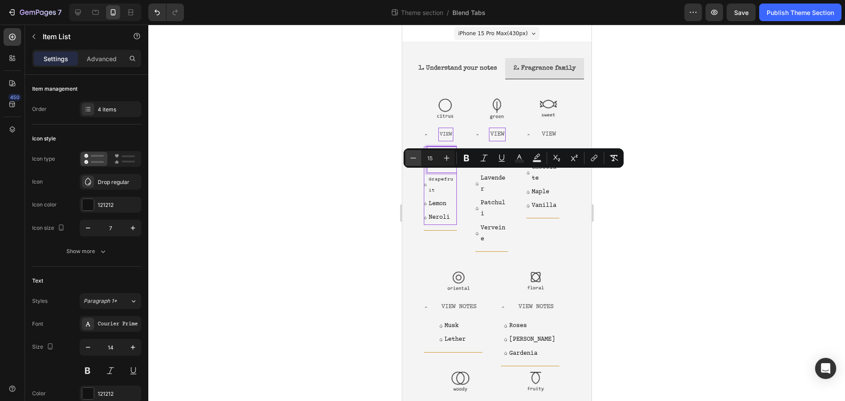
type input "14"
click at [474, 116] on div at bounding box center [496, 108] width 44 height 31
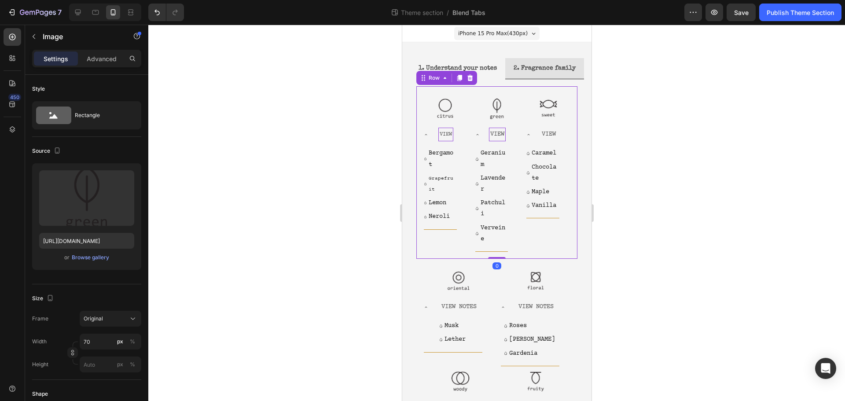
click at [422, 154] on div "Image View Bergamot Grapefruit Lemon Neroli Item List Accordion Image View Gera…" at bounding box center [496, 172] width 161 height 173
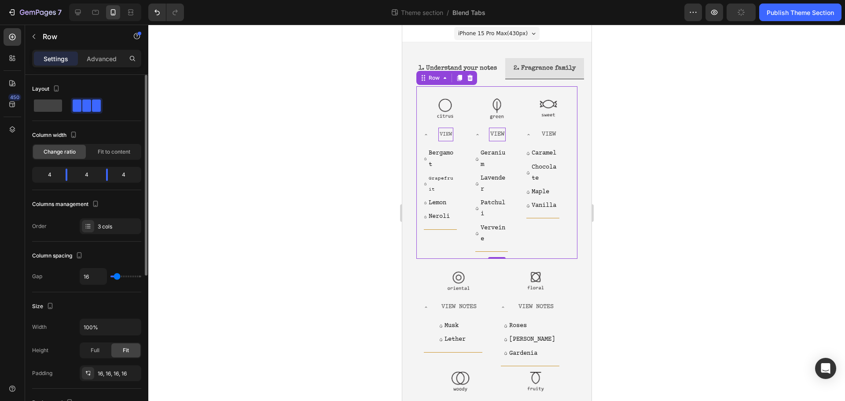
type input "7"
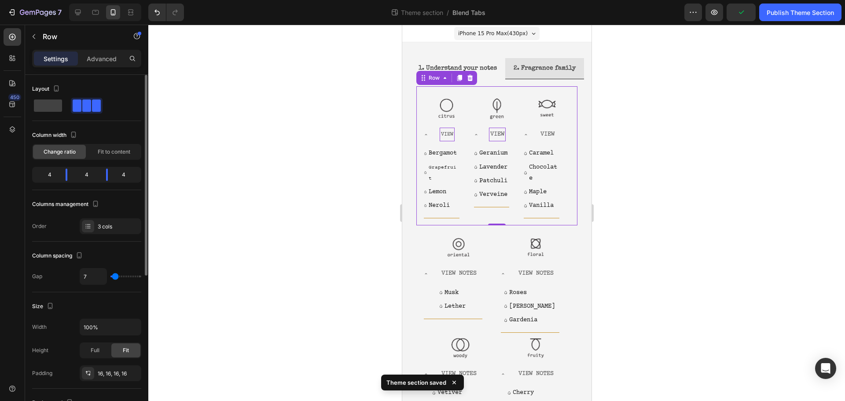
type input "4"
type input "0"
drag, startPoint x: 118, startPoint y: 279, endPoint x: 103, endPoint y: 277, distance: 14.1
type input "0"
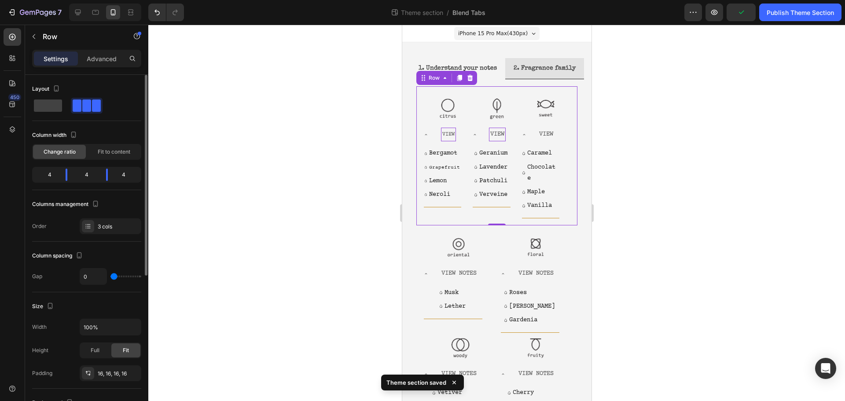
click at [110, 277] on input "range" at bounding box center [125, 277] width 31 height 2
click at [432, 159] on p "Bergamot" at bounding box center [444, 153] width 31 height 11
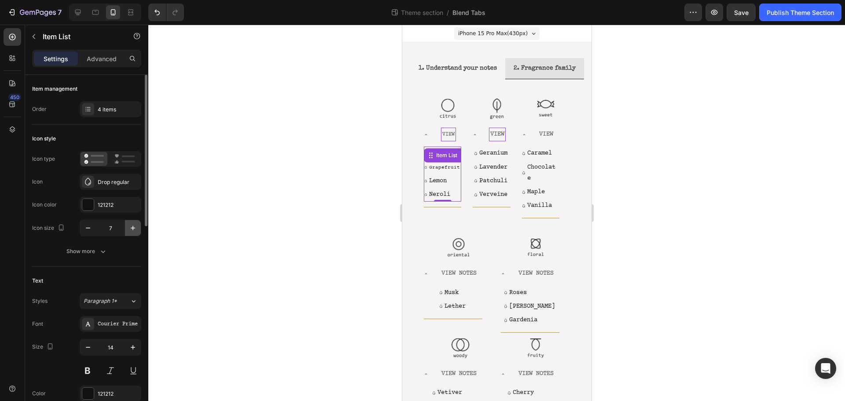
click at [130, 232] on icon "button" at bounding box center [133, 228] width 9 height 9
type input "8"
click at [438, 159] on p "Bergamot" at bounding box center [444, 153] width 31 height 11
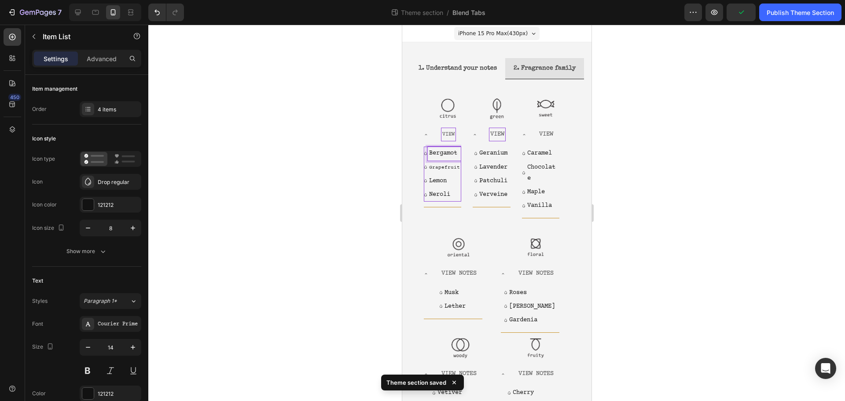
click at [438, 159] on p "Bergamot" at bounding box center [444, 153] width 31 height 11
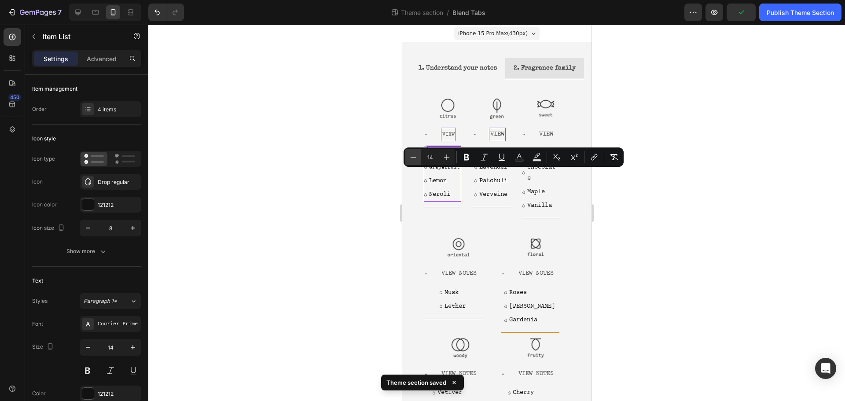
click at [415, 158] on icon "Editor contextual toolbar" at bounding box center [413, 157] width 9 height 9
type input "13"
click at [445, 173] on p "Grapefruit" at bounding box center [444, 167] width 31 height 11
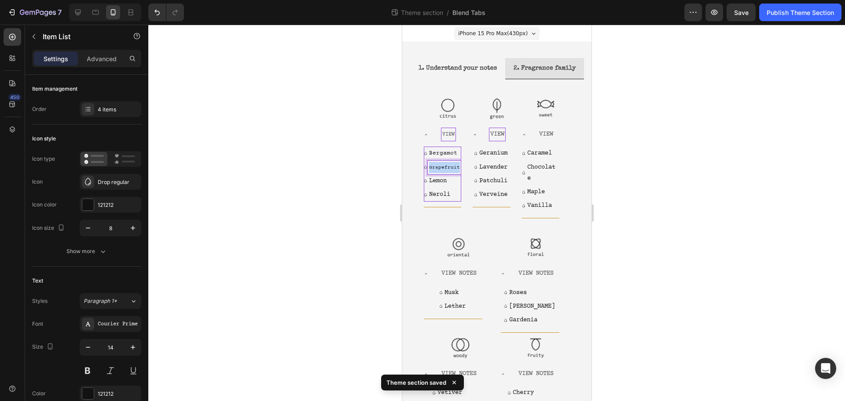
click at [445, 173] on p "Grapefruit" at bounding box center [444, 167] width 31 height 11
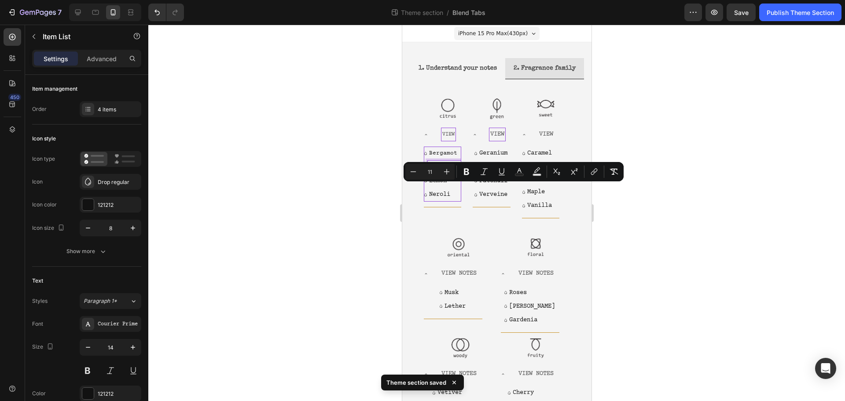
click at [445, 173] on p "Grapefruit" at bounding box center [444, 167] width 31 height 11
click at [414, 174] on icon "Editor contextual toolbar" at bounding box center [413, 171] width 9 height 9
click at [451, 175] on button "Plus" at bounding box center [447, 172] width 16 height 16
click at [413, 174] on icon "Editor contextual toolbar" at bounding box center [413, 171] width 9 height 9
type input "10"
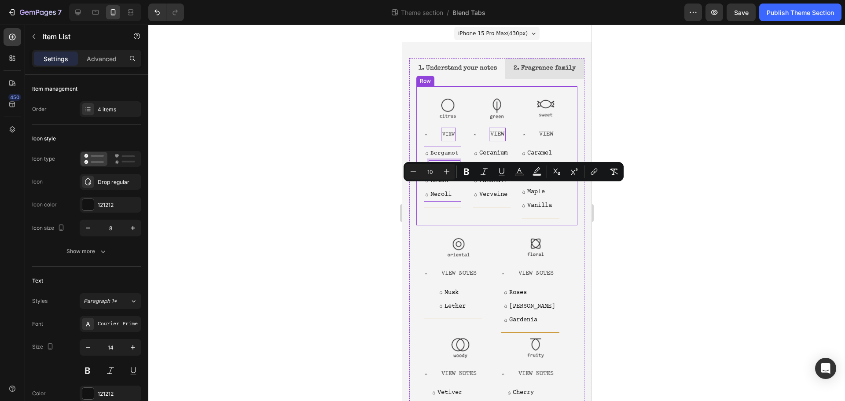
click at [434, 218] on div "Image View Bergamot Grapefruit Lemon Neroli Item List 0 Accordion" at bounding box center [447, 155] width 49 height 125
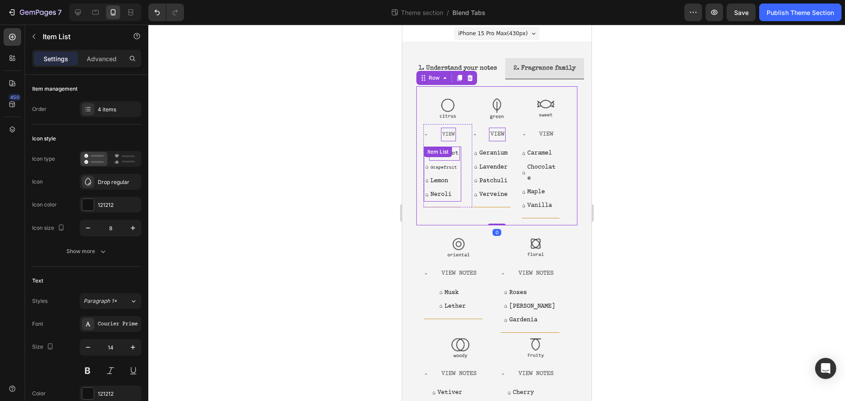
click at [457, 176] on div "Bergamot Grapefruit Lemon Neroli Item List" at bounding box center [441, 174] width 37 height 55
click at [428, 225] on div "Image View Bergamot Grapefruit Lemon Neroli Item List Accordion Image View Gera…" at bounding box center [496, 155] width 161 height 139
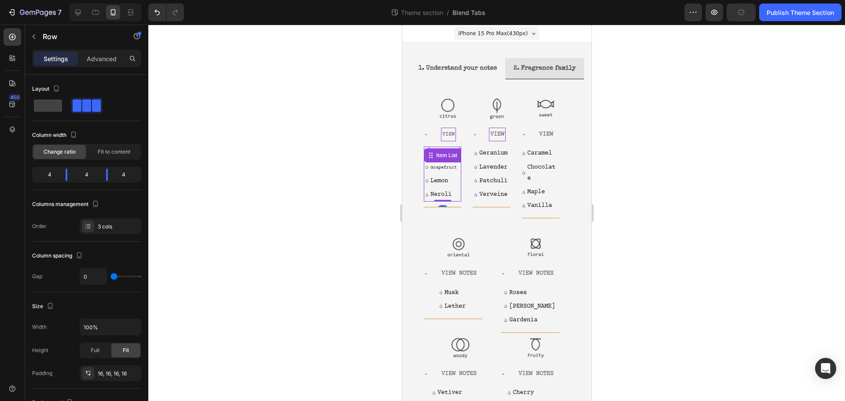
click at [456, 176] on div "Bergamot Grapefruit Lemon Neroli Item List 0" at bounding box center [441, 174] width 37 height 55
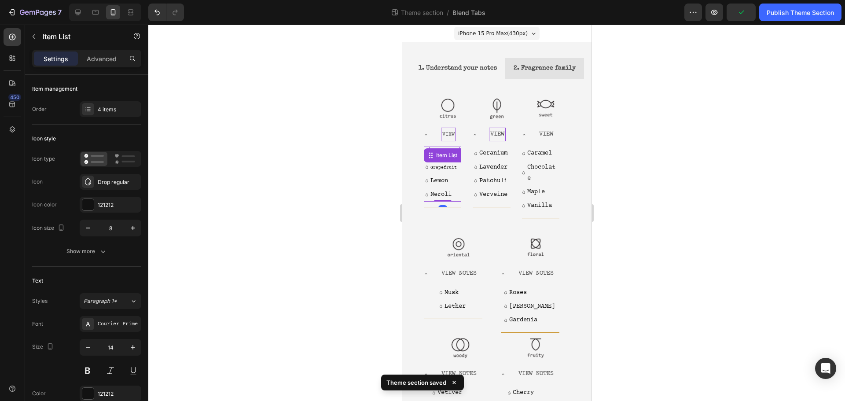
click at [456, 159] on div "Item List" at bounding box center [446, 155] width 25 height 8
click at [363, 202] on div at bounding box center [496, 213] width 697 height 376
click at [451, 179] on div "Bergamot Grapefruit Lemon Neroli Item List" at bounding box center [441, 174] width 37 height 55
click at [451, 159] on div "Item List" at bounding box center [446, 155] width 25 height 8
click at [393, 166] on div at bounding box center [496, 213] width 697 height 376
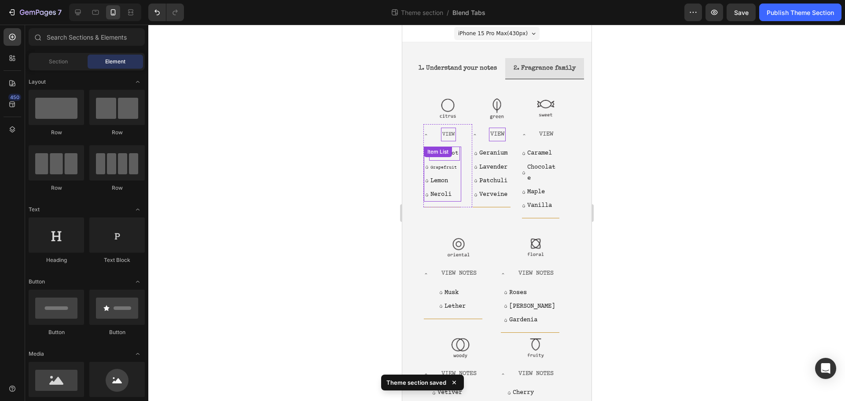
click at [456, 177] on div "Bergamot Grapefruit Lemon Neroli Item List" at bounding box center [441, 174] width 37 height 55
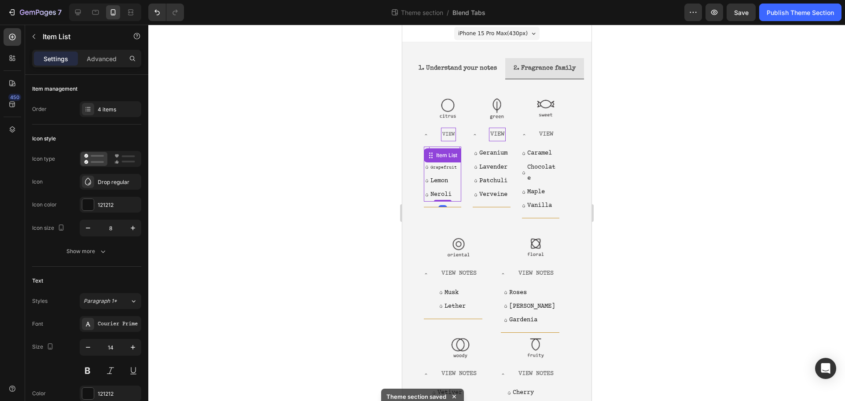
click at [456, 159] on div "Item List" at bounding box center [446, 155] width 25 height 8
click at [446, 162] on div "Item List Accordion Row 3 cols Tab" at bounding box center [458, 155] width 71 height 14
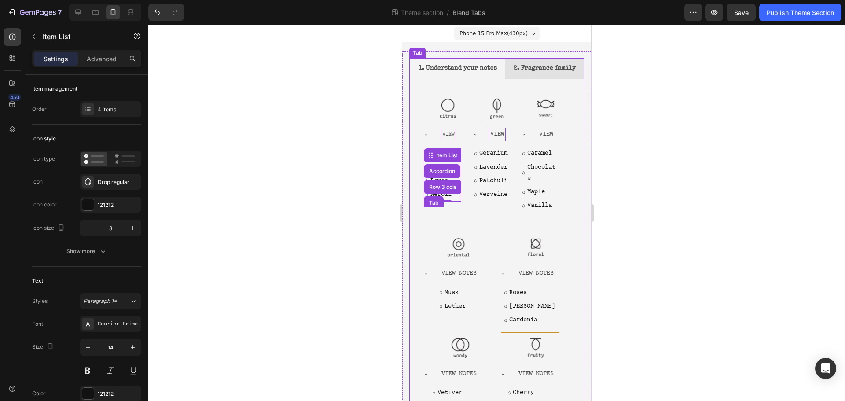
click at [359, 189] on div at bounding box center [496, 213] width 697 height 376
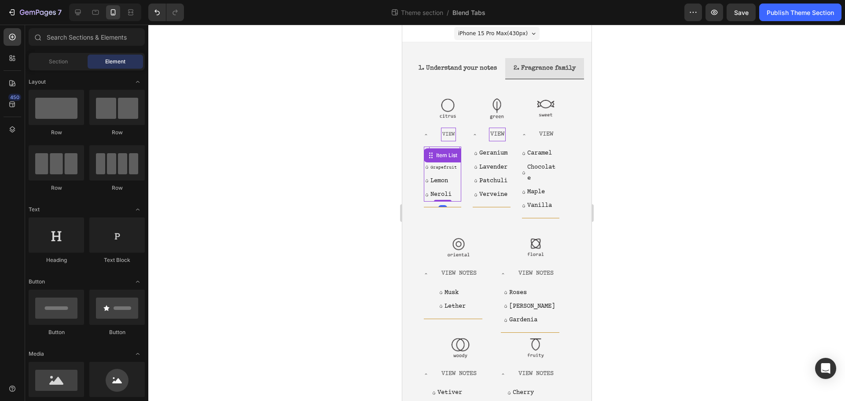
click at [456, 177] on div "Bergamot Grapefruit Lemon Neroli Item List 0" at bounding box center [441, 174] width 37 height 55
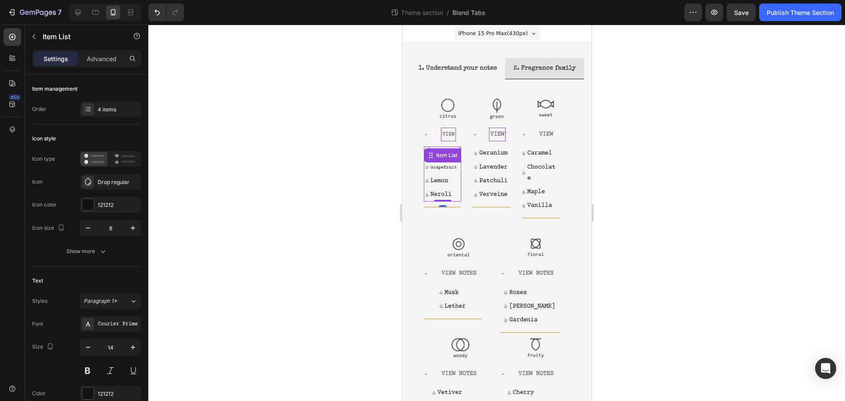
click at [456, 159] on div "Item List" at bounding box center [446, 155] width 25 height 8
click at [450, 218] on div "Image View Bergamot Grapefruit Lemon Neroli Item List Accordion Row 3 cols Tab …" at bounding box center [447, 155] width 49 height 125
click at [455, 177] on div "Bergamot Grapefruit Lemon Neroli Item List" at bounding box center [441, 174] width 37 height 55
click at [447, 200] on p "Neroli" at bounding box center [444, 194] width 28 height 11
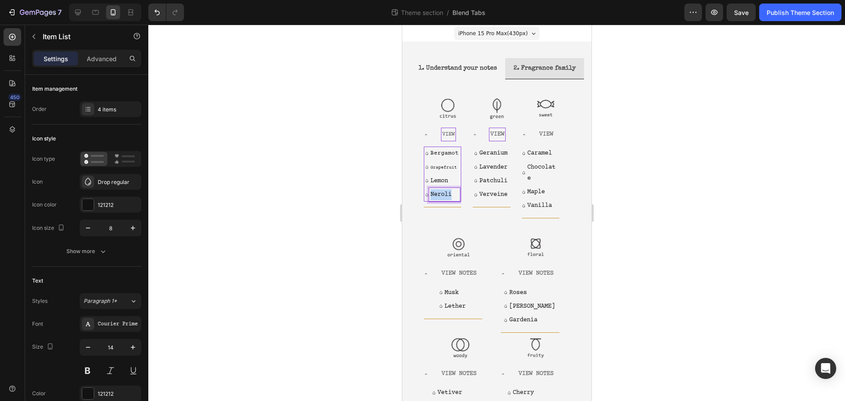
click at [447, 200] on p "Neroli" at bounding box center [444, 194] width 28 height 11
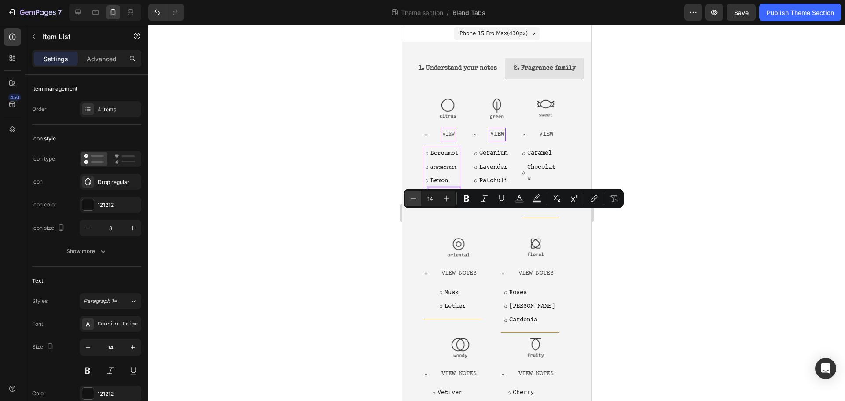
click at [416, 200] on icon "Editor contextual toolbar" at bounding box center [413, 198] width 9 height 9
click at [415, 200] on icon "Editor contextual toolbar" at bounding box center [413, 198] width 9 height 9
click at [414, 202] on icon "Editor contextual toolbar" at bounding box center [413, 198] width 9 height 9
type input "10"
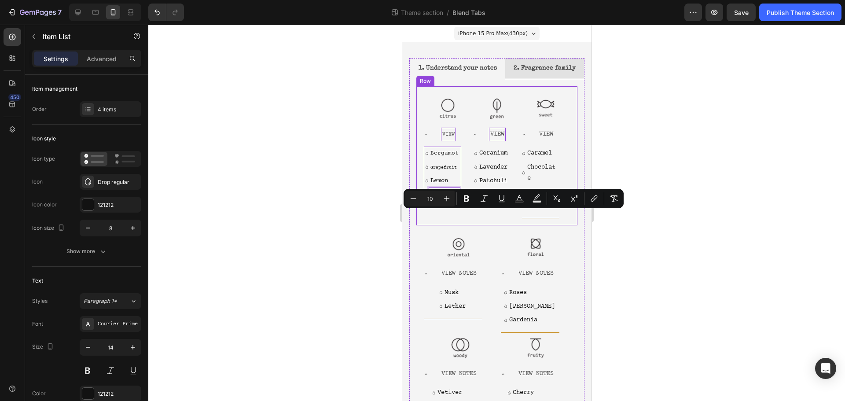
click at [432, 218] on div "Image View Bergamot Grapefruit Lemon Neroli Item List 0 Accordion" at bounding box center [447, 155] width 49 height 125
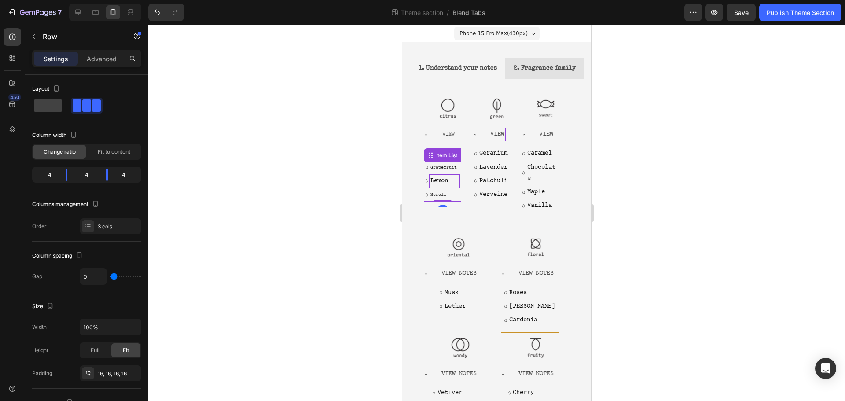
click at [454, 187] on p "Lemon" at bounding box center [444, 181] width 28 height 11
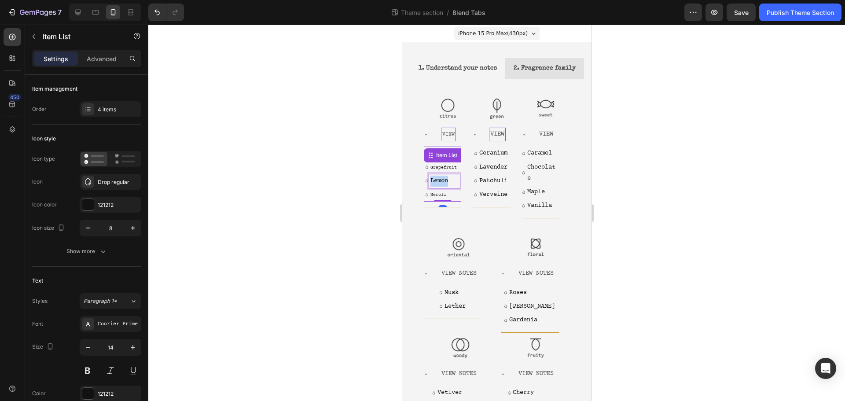
click at [454, 187] on p "Lemon" at bounding box center [444, 181] width 28 height 11
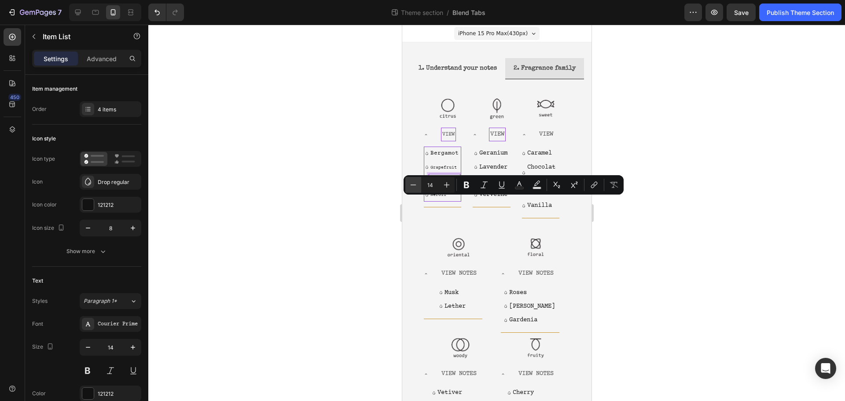
click at [415, 186] on icon "Editor contextual toolbar" at bounding box center [413, 184] width 9 height 9
type input "10"
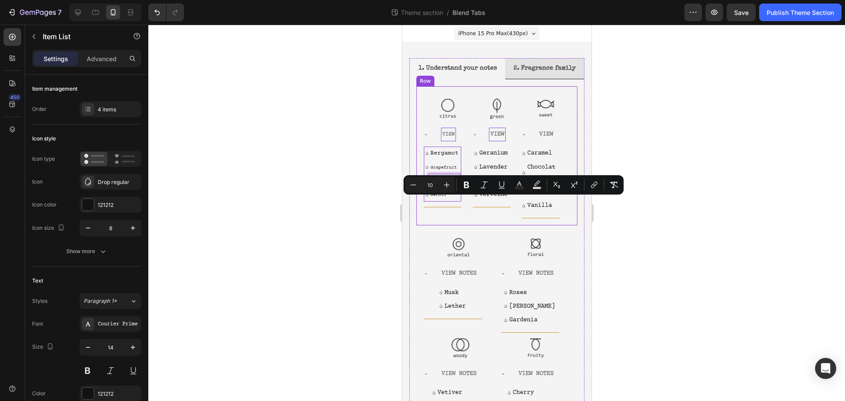
click at [439, 218] on div "Image View Bergamot Grapefruit Lemon Neroli Item List 0 Accordion" at bounding box center [447, 155] width 49 height 125
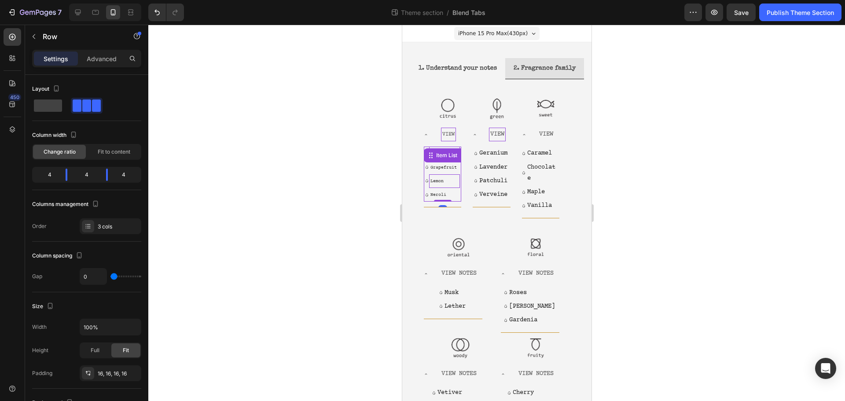
click at [456, 180] on div "Bergamot Grapefruit Lemon Neroli Item List 0" at bounding box center [441, 174] width 37 height 55
click at [439, 225] on div "Image View Bergamot Grapefruit Lemon Neroli Item List 0 Accordion Image View Ge…" at bounding box center [496, 155] width 161 height 139
click at [456, 176] on div "Bergamot Grapefruit Lemon Neroli Item List 0" at bounding box center [441, 174] width 37 height 55
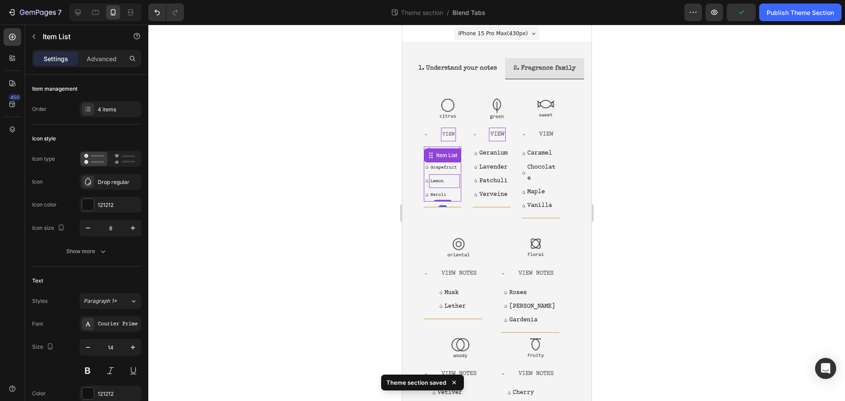
click at [456, 159] on div "Item List" at bounding box center [446, 155] width 25 height 8
click at [355, 178] on div at bounding box center [496, 213] width 697 height 376
click at [456, 180] on div "Bergamot Grapefruit Lemon Neroli Item List 0" at bounding box center [441, 174] width 37 height 55
click at [456, 159] on div "Item List" at bounding box center [446, 155] width 25 height 8
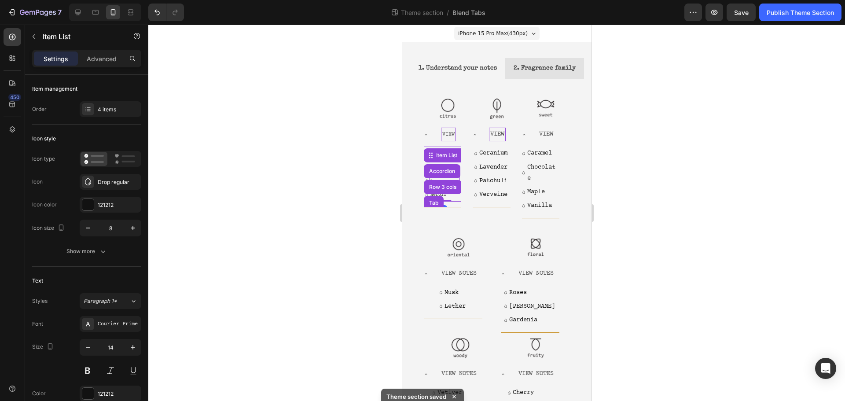
click at [386, 169] on div at bounding box center [496, 213] width 697 height 376
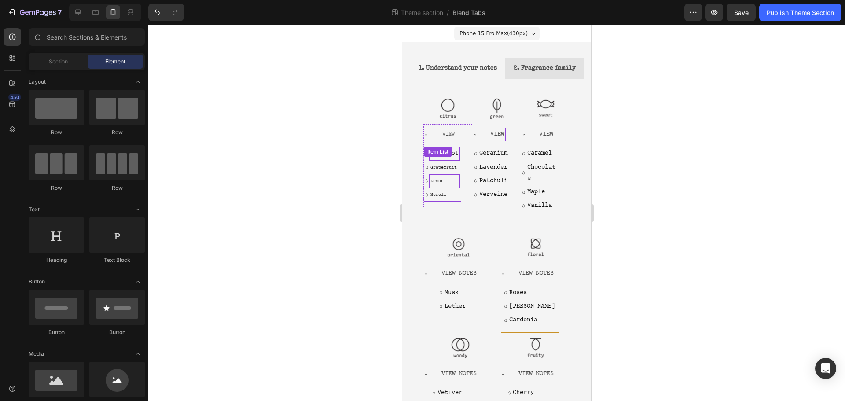
click at [456, 178] on div "Bergamot Grapefruit Lemon Neroli Item List" at bounding box center [441, 174] width 37 height 55
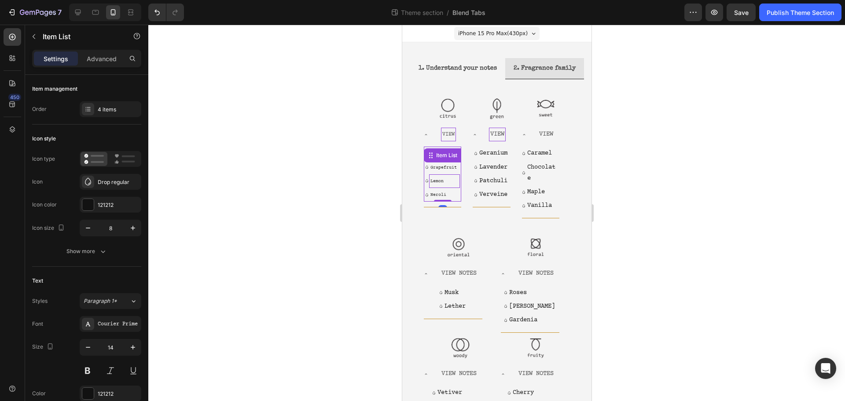
click at [383, 172] on div at bounding box center [496, 213] width 697 height 376
click at [452, 178] on div "Bergamot Grapefruit Lemon Neroli Item List 0" at bounding box center [441, 174] width 37 height 55
click at [452, 159] on div "Item List" at bounding box center [446, 155] width 25 height 8
click at [449, 159] on div "Item List" at bounding box center [446, 155] width 25 height 8
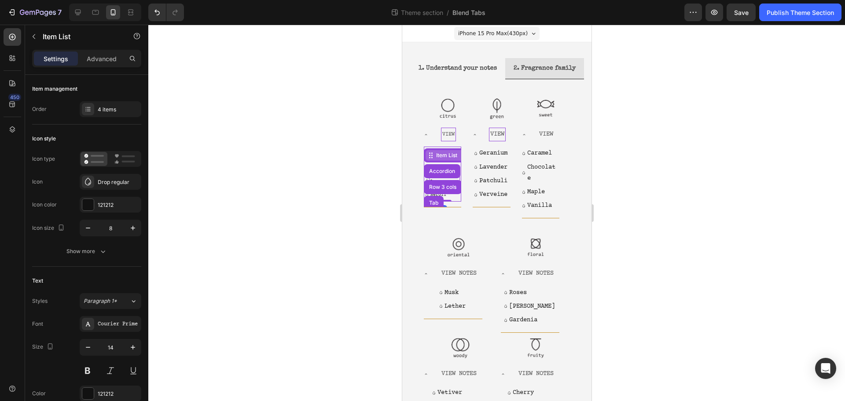
click at [449, 159] on div "Item List" at bounding box center [446, 155] width 25 height 8
click at [356, 182] on div at bounding box center [496, 213] width 697 height 376
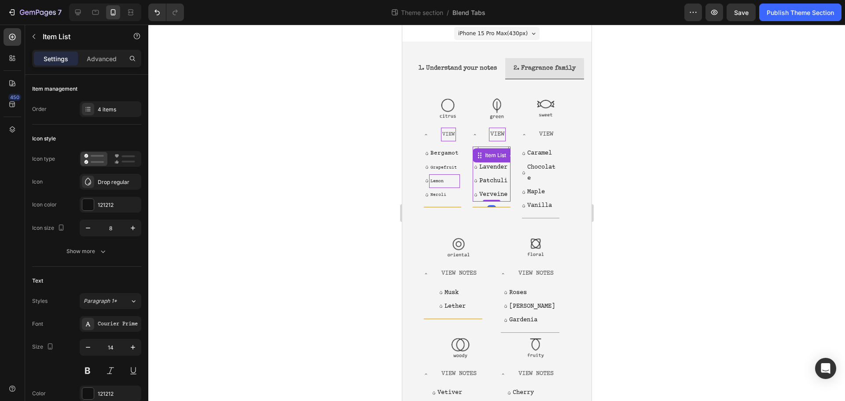
click at [499, 182] on div "Geranium Lavender Patchuli Verveine Item List 0" at bounding box center [490, 174] width 37 height 55
click at [496, 159] on p "Geranium" at bounding box center [493, 153] width 28 height 11
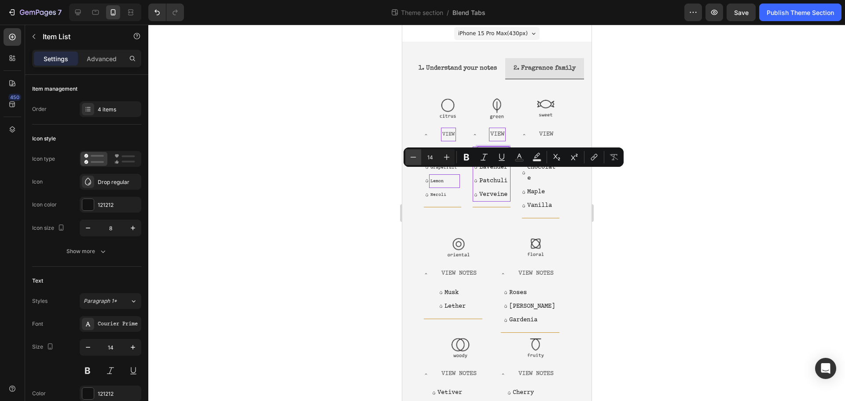
click at [419, 161] on button "Minus" at bounding box center [413, 157] width 16 height 16
type input "10"
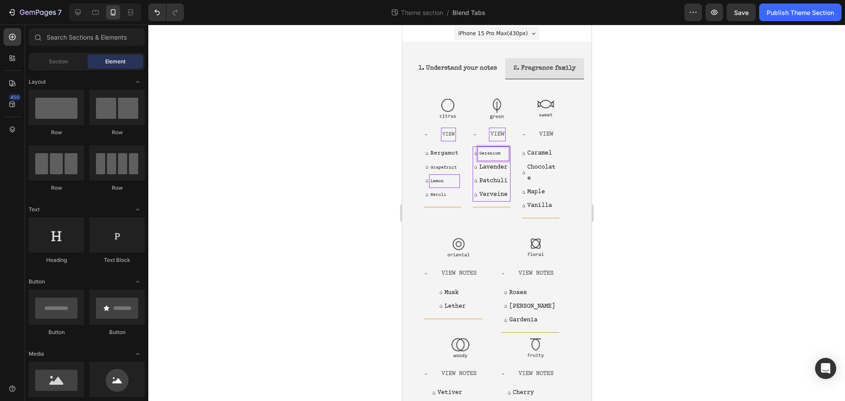
click at [491, 189] on div at bounding box center [491, 189] width 0 height 0
click at [500, 173] on p "Lavender" at bounding box center [493, 167] width 28 height 11
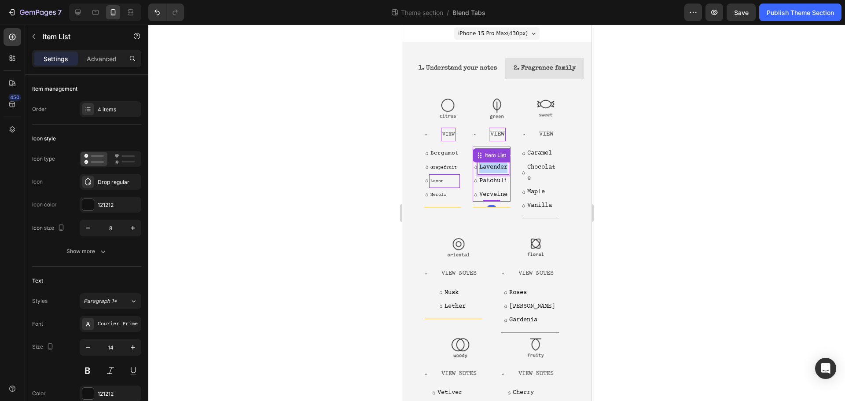
click at [500, 173] on p "Lavender" at bounding box center [493, 167] width 28 height 11
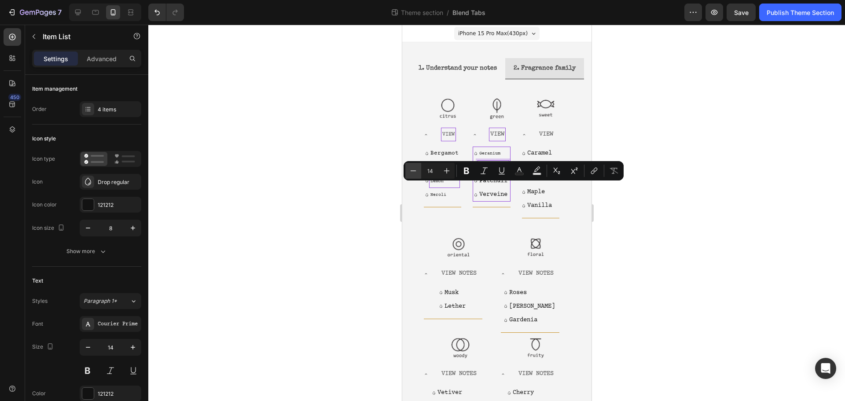
click at [410, 175] on icon "Editor contextual toolbar" at bounding box center [413, 170] width 9 height 9
click at [410, 174] on icon "Editor contextual toolbar" at bounding box center [413, 170] width 9 height 9
type input "10"
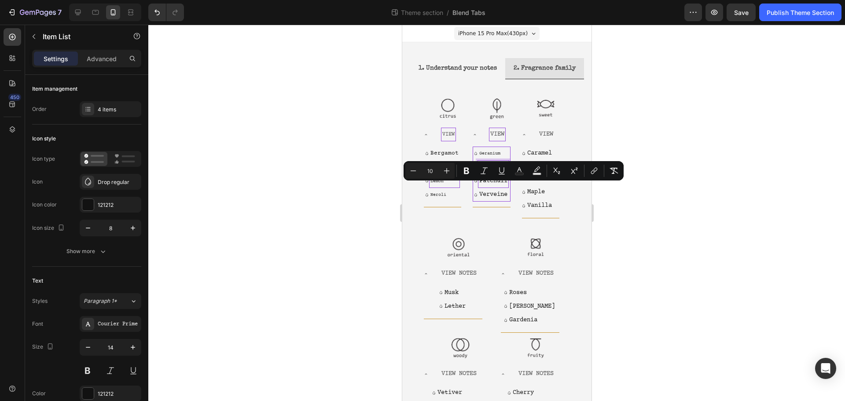
click at [479, 187] on p "Patchuli" at bounding box center [493, 181] width 28 height 11
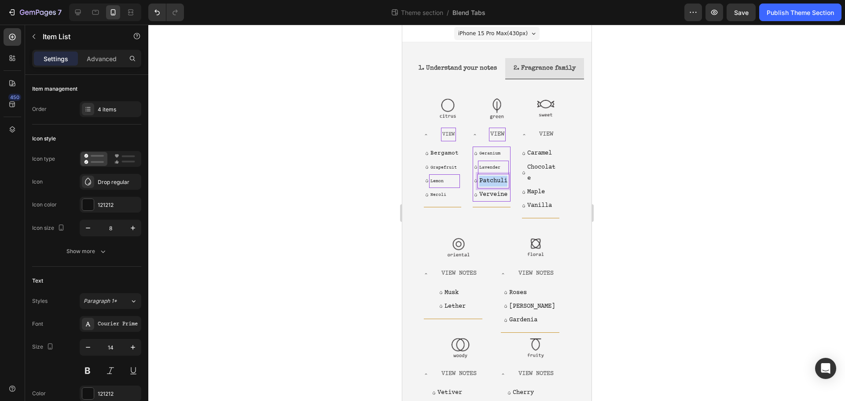
click at [479, 187] on p "Patchuli" at bounding box center [493, 181] width 28 height 11
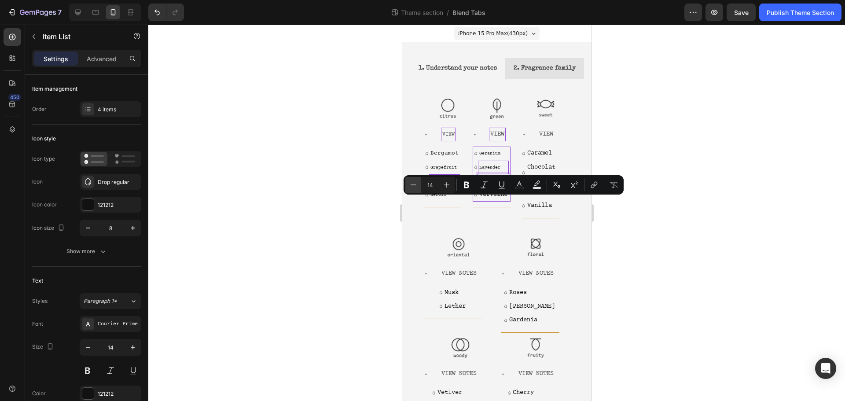
click at [419, 185] on button "Minus" at bounding box center [413, 185] width 16 height 16
click at [420, 185] on button "Minus" at bounding box center [413, 185] width 16 height 16
type input "10"
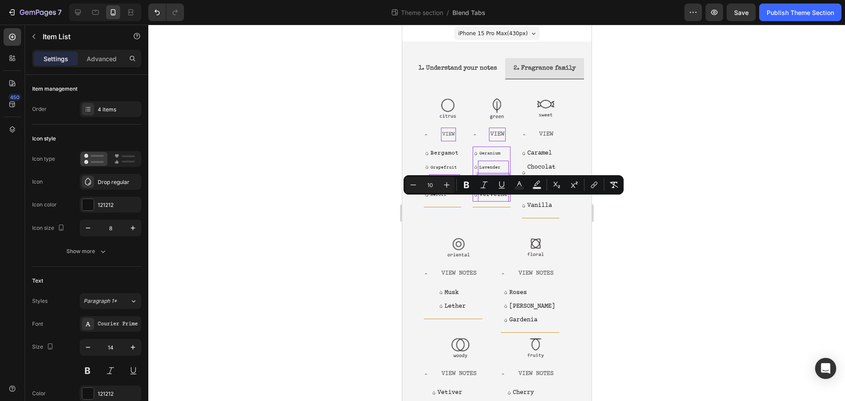
click at [490, 200] on p "Verveine" at bounding box center [493, 194] width 28 height 11
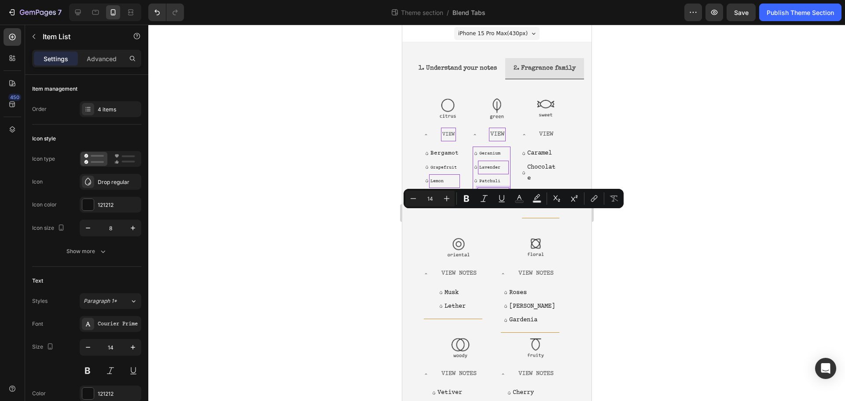
click at [490, 200] on p "Verveine" at bounding box center [493, 194] width 28 height 11
click at [421, 197] on input "14" at bounding box center [430, 198] width 18 height 11
click at [418, 198] on button "Minus" at bounding box center [413, 199] width 16 height 16
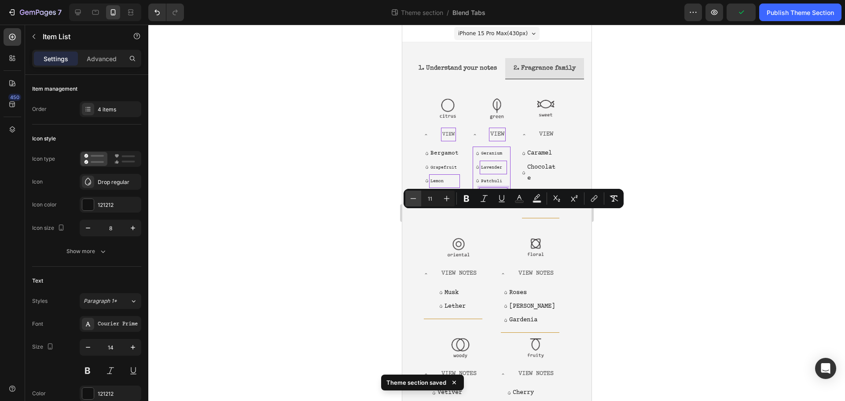
click at [417, 198] on icon "Editor contextual toolbar" at bounding box center [413, 198] width 9 height 9
type input "10"
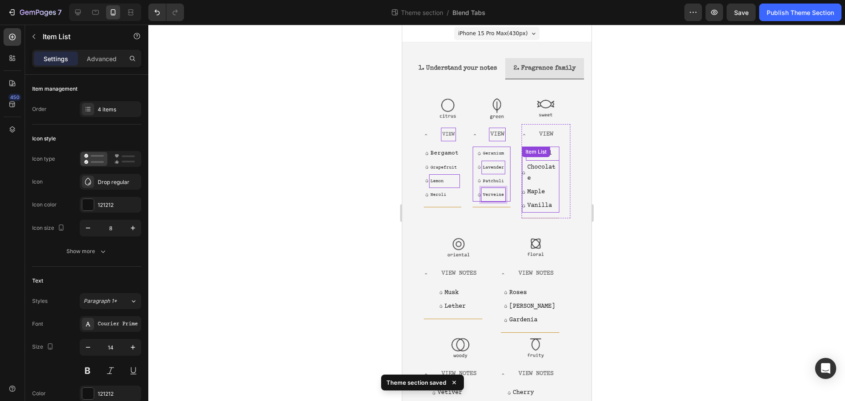
click at [546, 173] on div "Caramel Chocolate Maple Vanilla Item List" at bounding box center [540, 180] width 37 height 66
click at [546, 159] on div "Item List" at bounding box center [544, 155] width 25 height 8
click at [639, 197] on div at bounding box center [496, 213] width 697 height 376
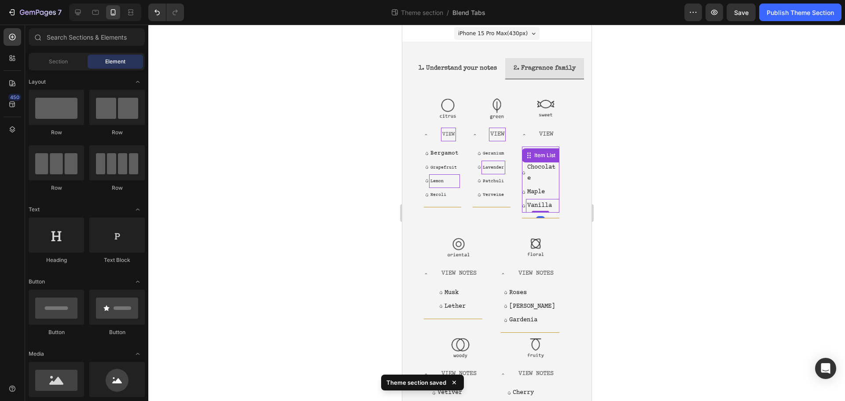
click at [540, 211] on p "Vanilla" at bounding box center [542, 205] width 31 height 11
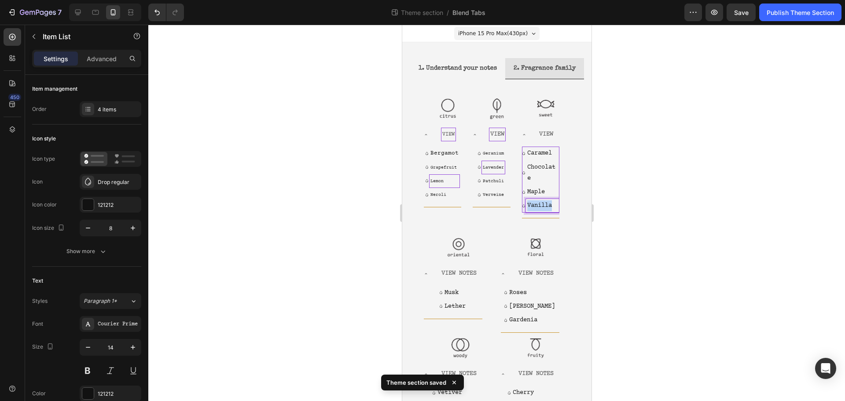
click at [541, 211] on p "Vanilla" at bounding box center [542, 205] width 31 height 11
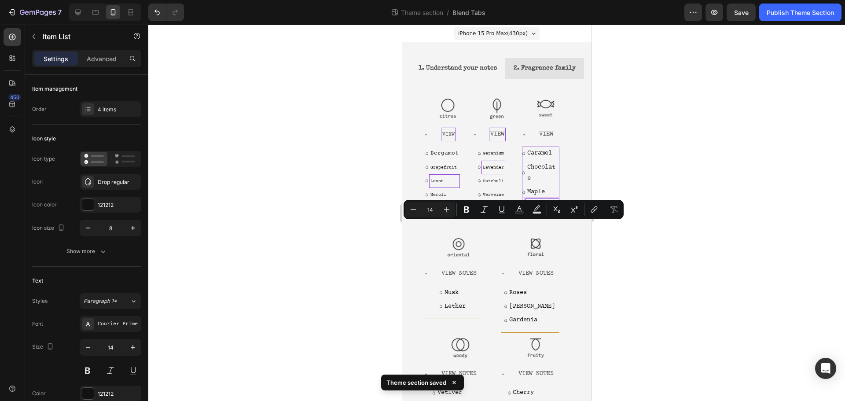
click at [541, 211] on p "Vanilla" at bounding box center [542, 205] width 31 height 11
click at [419, 210] on button "Minus" at bounding box center [413, 210] width 16 height 16
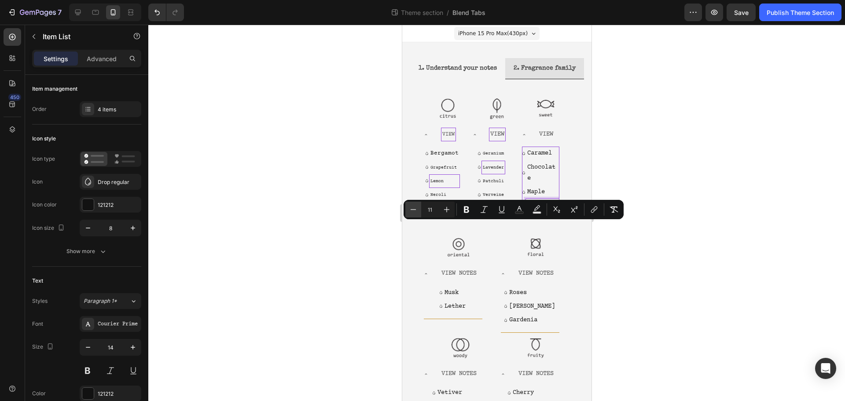
type input "10"
click at [621, 232] on div at bounding box center [496, 213] width 697 height 376
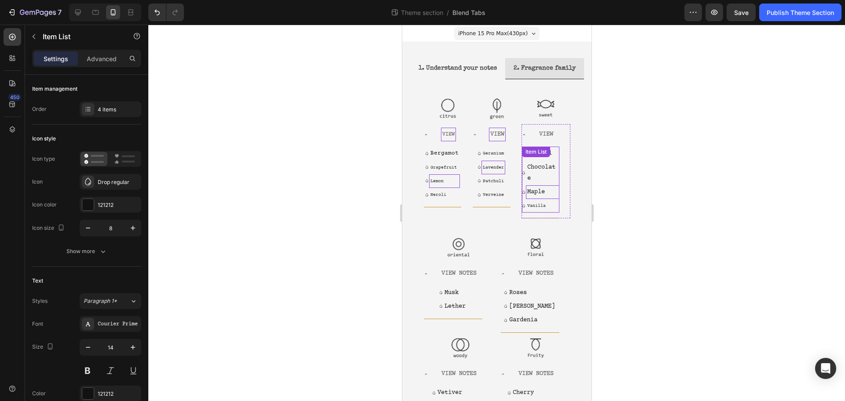
click at [531, 198] on p "Maple" at bounding box center [542, 192] width 31 height 11
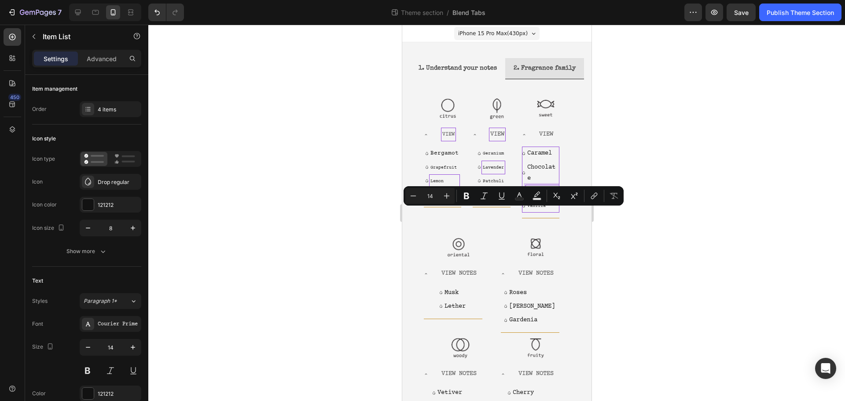
click at [426, 199] on input "14" at bounding box center [430, 196] width 18 height 11
click at [412, 202] on button "Minus" at bounding box center [413, 196] width 16 height 16
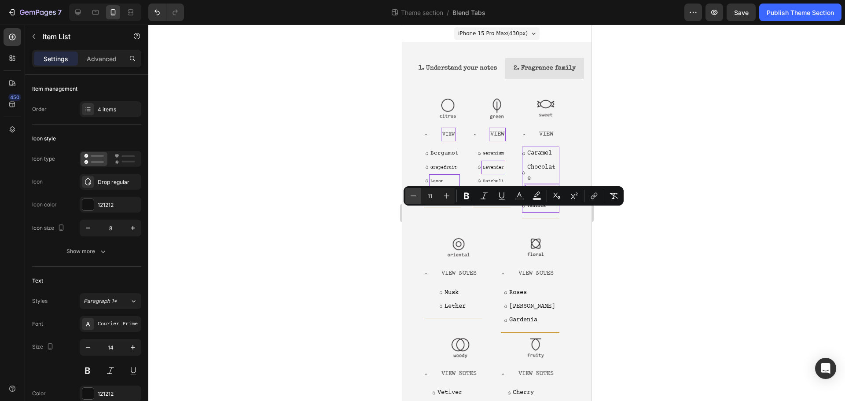
type input "10"
click at [625, 245] on div at bounding box center [496, 213] width 697 height 376
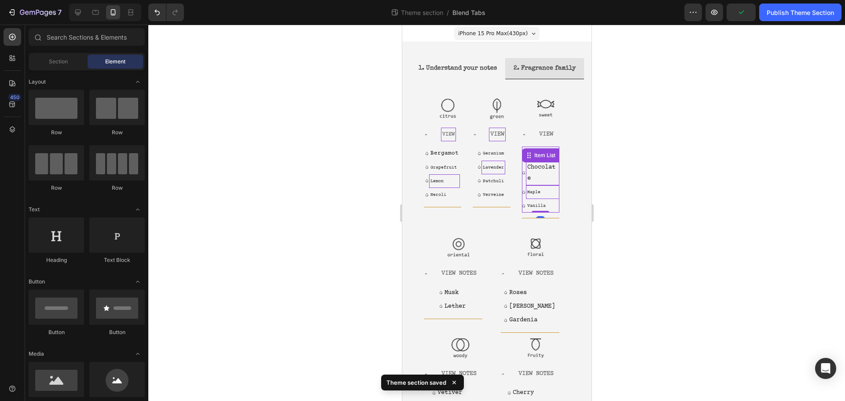
click at [531, 184] on p "Chocolate" at bounding box center [542, 173] width 31 height 22
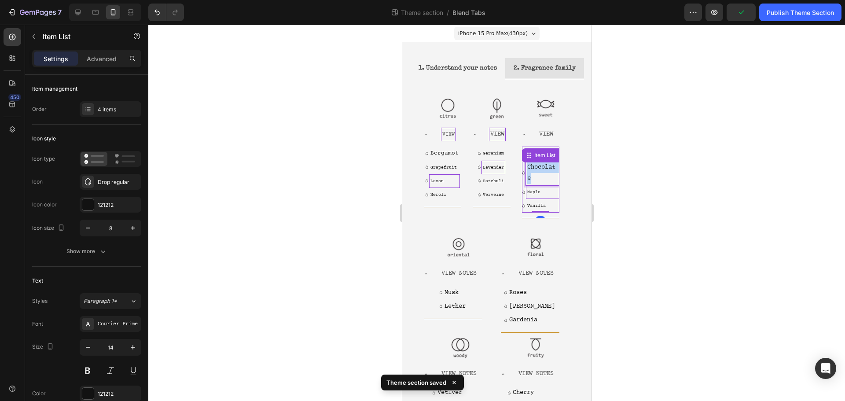
click at [531, 184] on p "Chocolate" at bounding box center [542, 173] width 31 height 22
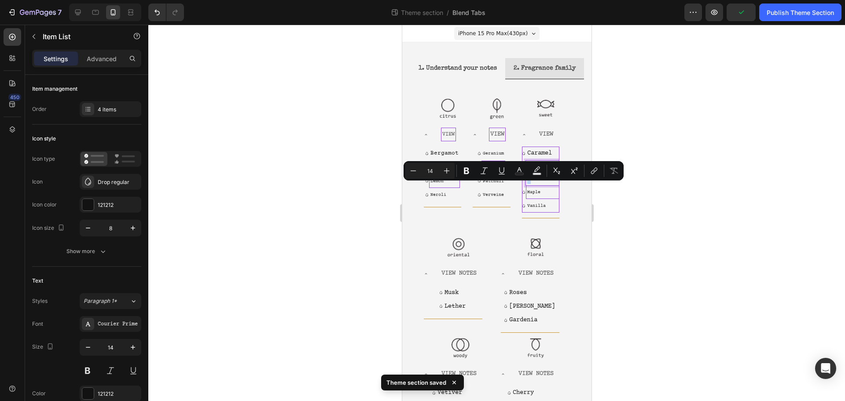
click at [404, 172] on div "Minus 14 Plus Bold Italic Underline Text Color Text Background Color Subscript …" at bounding box center [514, 170] width 220 height 19
click at [414, 173] on icon "Editor contextual toolbar" at bounding box center [413, 170] width 9 height 9
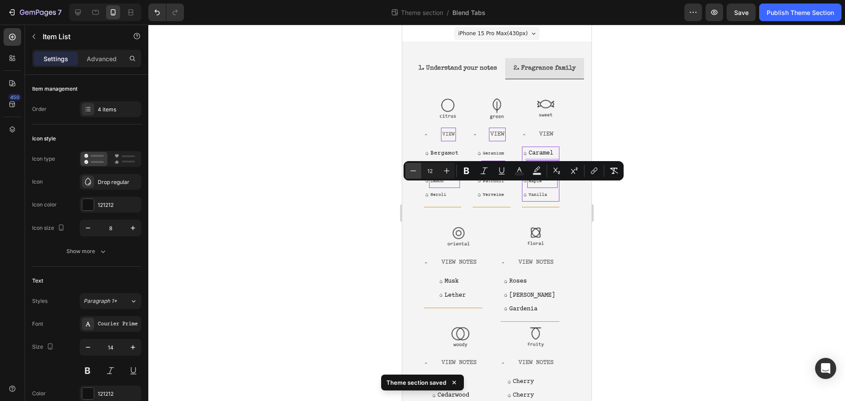
click at [414, 173] on icon "Editor contextual toolbar" at bounding box center [413, 170] width 9 height 9
type input "10"
click at [690, 191] on div at bounding box center [496, 213] width 697 height 376
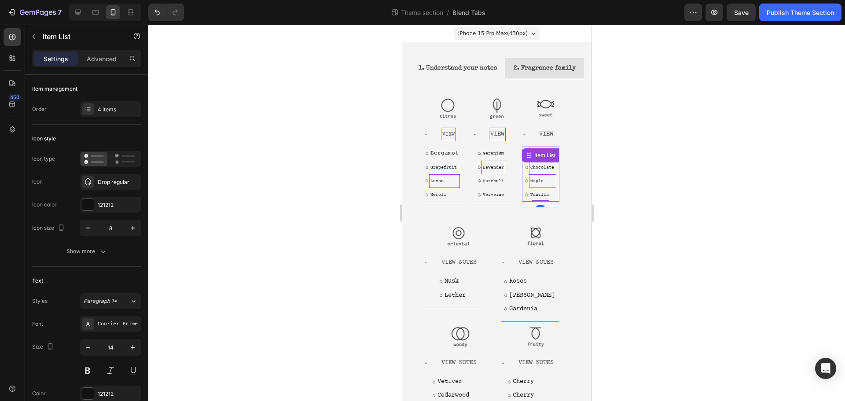
click at [548, 176] on div "Caramel Chocolate Maple Vanilla Item List 0" at bounding box center [540, 174] width 37 height 55
click at [548, 159] on div "Item List" at bounding box center [544, 155] width 25 height 8
click at [656, 183] on div at bounding box center [496, 213] width 697 height 376
click at [549, 177] on div "Caramel Chocolate Maple Vanilla Item List 0" at bounding box center [540, 174] width 37 height 55
click at [549, 159] on div "Item List" at bounding box center [544, 155] width 25 height 8
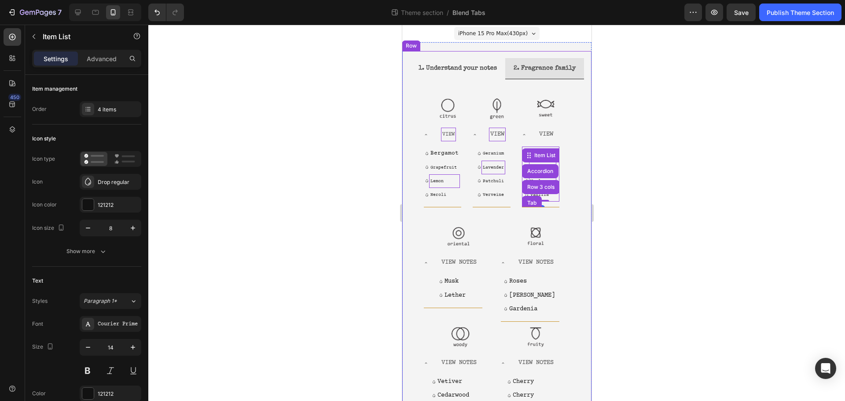
click at [628, 176] on div at bounding box center [496, 213] width 697 height 376
click at [549, 173] on div "Caramel Chocolate Maple Vanilla Item List 0" at bounding box center [540, 174] width 37 height 55
click at [549, 159] on div "Item List" at bounding box center [544, 155] width 25 height 8
click at [545, 162] on div "Item List Accordion Row 3 cols Tab" at bounding box center [557, 155] width 71 height 14
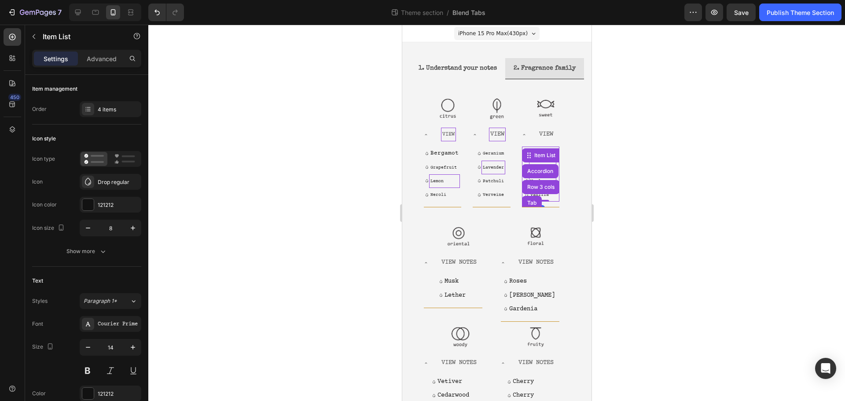
click at [544, 162] on div "Item List Accordion Row 3 cols Tab" at bounding box center [557, 155] width 71 height 14
click at [542, 160] on div "Caramel" at bounding box center [542, 154] width 27 height 14
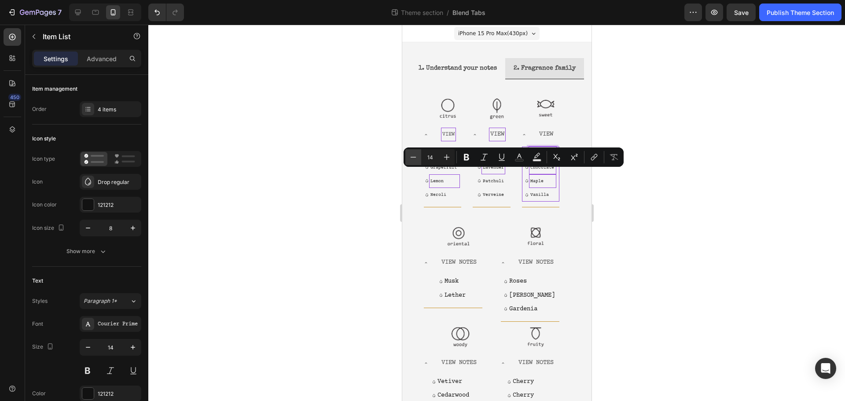
click at [413, 157] on icon "Editor contextual toolbar" at bounding box center [414, 157] width 6 height 0
click at [412, 157] on icon "Editor contextual toolbar" at bounding box center [414, 157] width 6 height 0
type input "10"
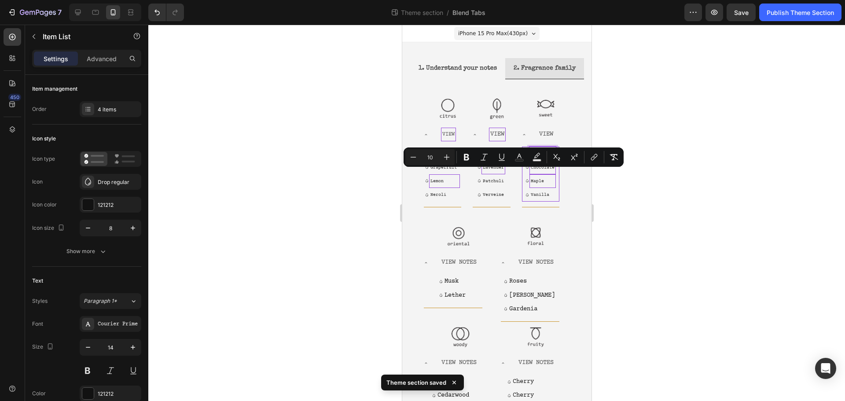
click at [749, 243] on div at bounding box center [496, 213] width 697 height 376
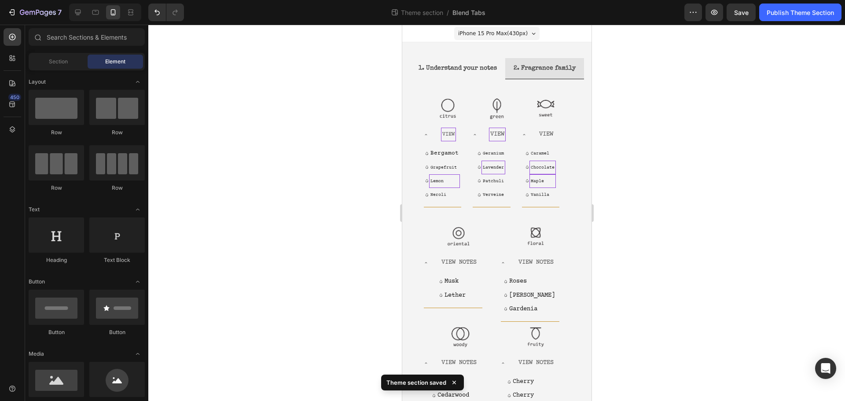
click at [729, 238] on div at bounding box center [496, 213] width 697 height 376
click at [740, 251] on div at bounding box center [496, 213] width 697 height 376
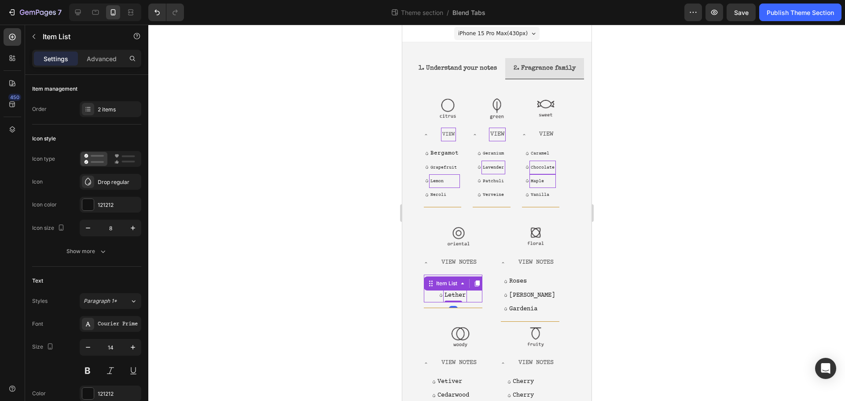
click at [459, 301] on p "Lether" at bounding box center [454, 295] width 21 height 11
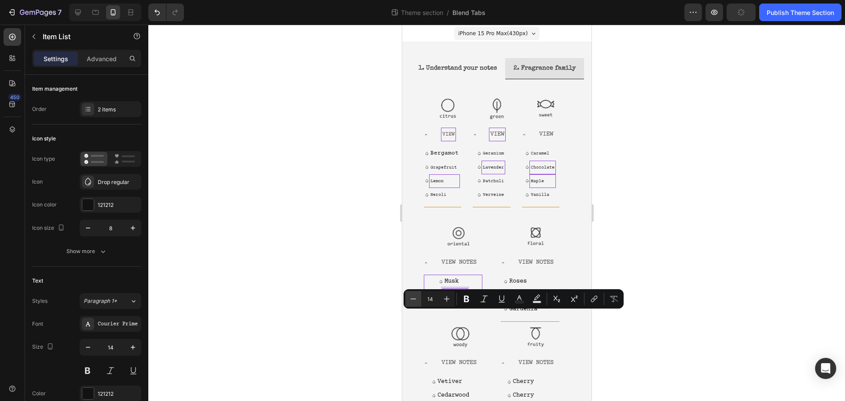
click at [417, 299] on icon "Editor contextual toolbar" at bounding box center [413, 298] width 9 height 9
type input "10"
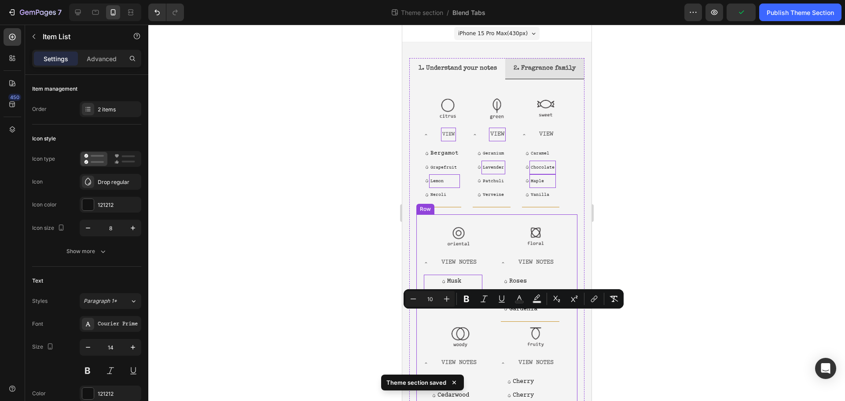
drag, startPoint x: 368, startPoint y: 317, endPoint x: 15, endPoint y: 293, distance: 354.3
click at [368, 317] on div at bounding box center [496, 213] width 697 height 376
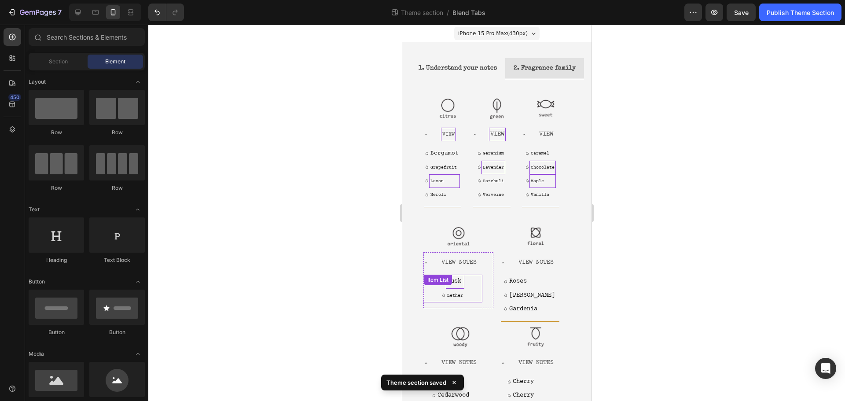
click at [459, 302] on div "Musk Lether Item List" at bounding box center [452, 288] width 59 height 27
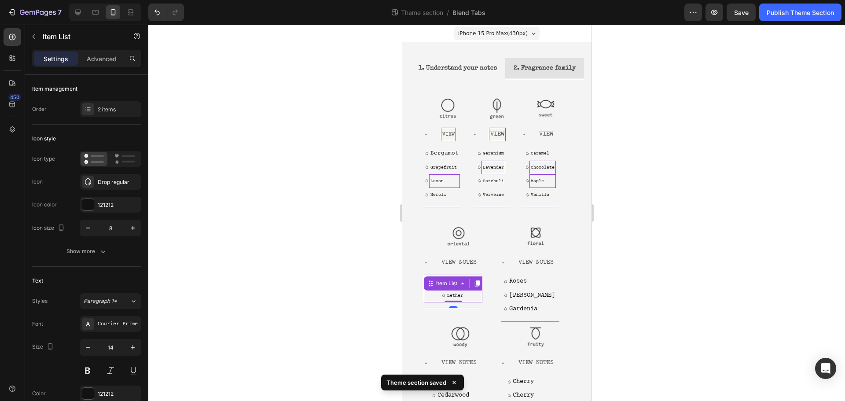
click at [459, 287] on icon at bounding box center [462, 283] width 7 height 7
click at [529, 315] on p "Gardenia" at bounding box center [532, 309] width 46 height 11
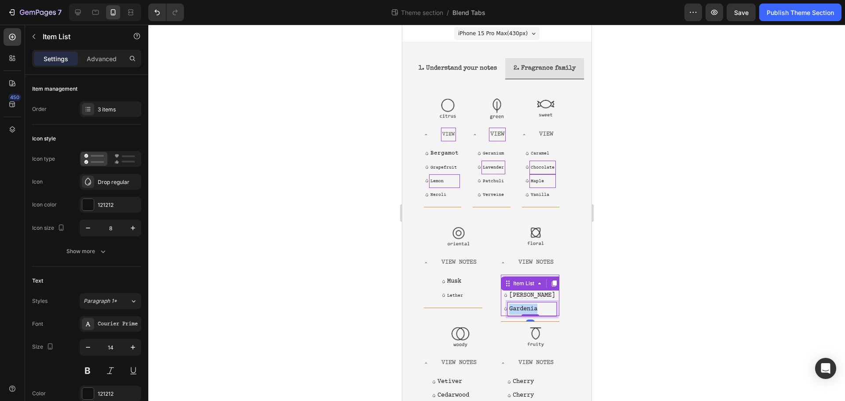
click at [526, 315] on p "Gardenia" at bounding box center [532, 309] width 46 height 11
click at [527, 315] on p "Gardenia" at bounding box center [532, 309] width 46 height 11
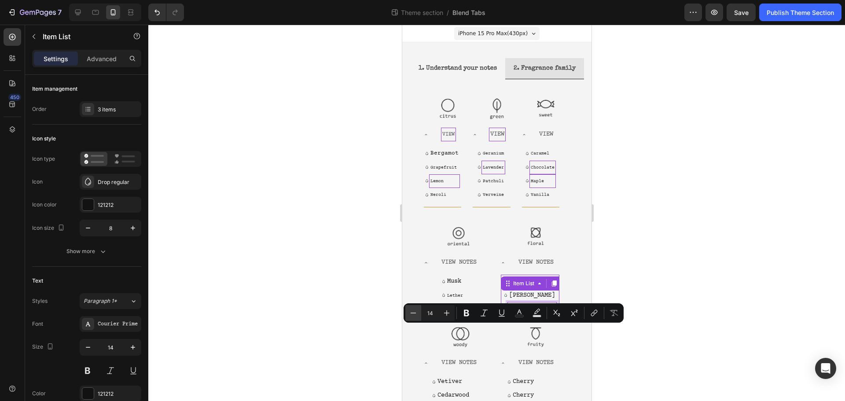
click at [410, 313] on icon "Editor contextual toolbar" at bounding box center [413, 313] width 9 height 9
type input "10"
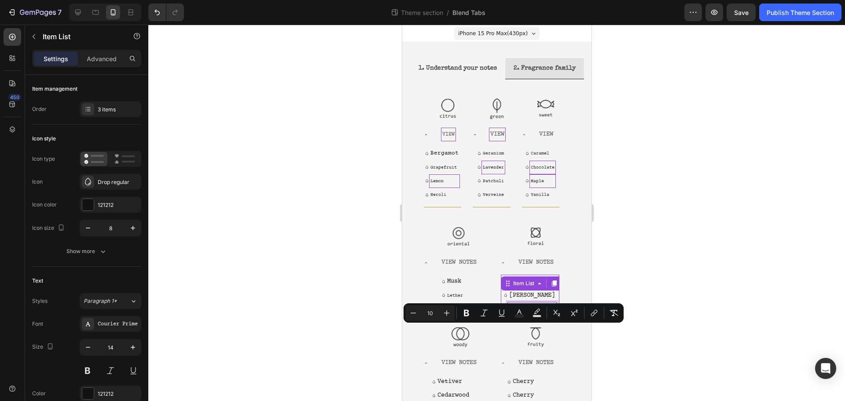
click at [632, 323] on div at bounding box center [496, 213] width 697 height 376
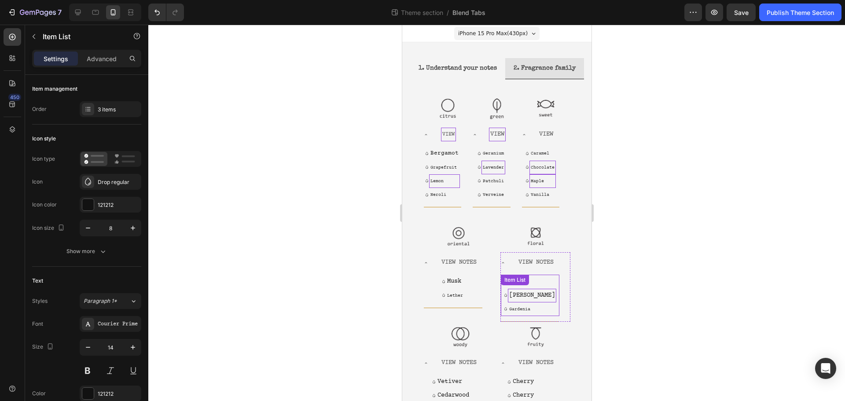
click at [539, 301] on p "Jasmine" at bounding box center [532, 295] width 46 height 11
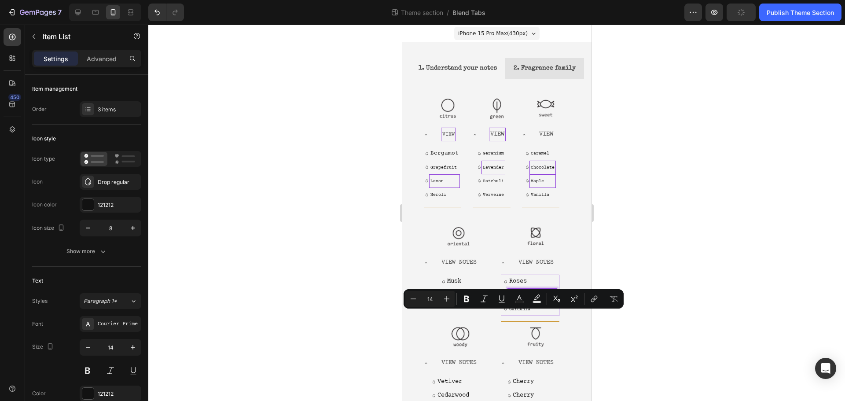
click at [423, 299] on input "14" at bounding box center [430, 299] width 18 height 11
click at [419, 299] on button "Minus" at bounding box center [413, 299] width 16 height 16
click at [418, 299] on button "Minus" at bounding box center [413, 299] width 16 height 16
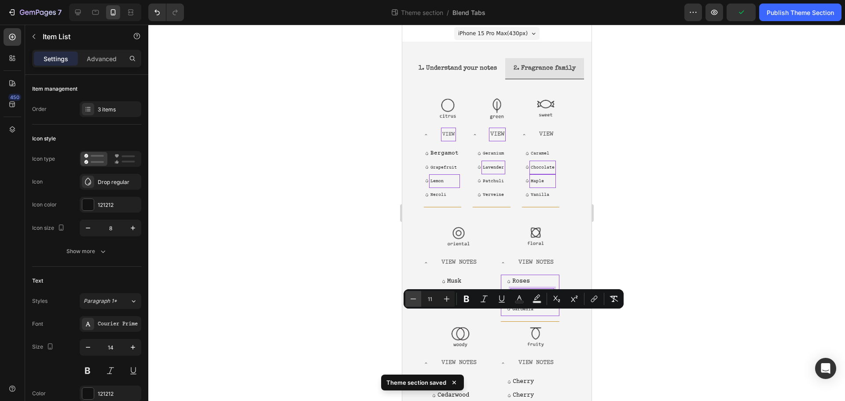
type input "10"
click at [665, 300] on div at bounding box center [496, 213] width 697 height 376
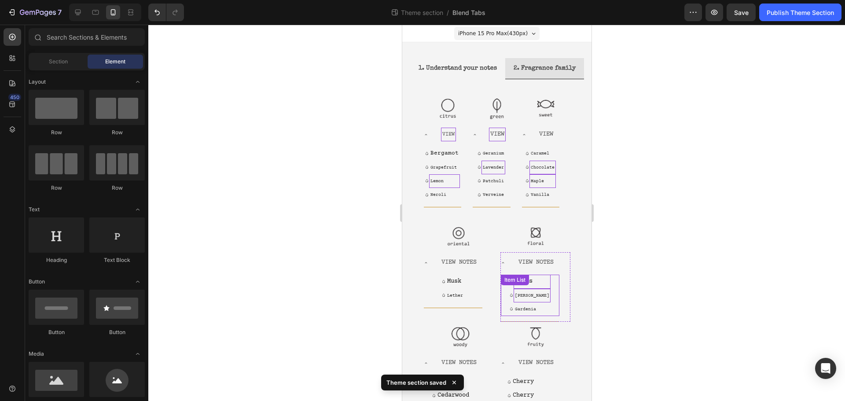
click at [527, 303] on div "Roses Jasmine Gardenia Item List" at bounding box center [529, 295] width 59 height 41
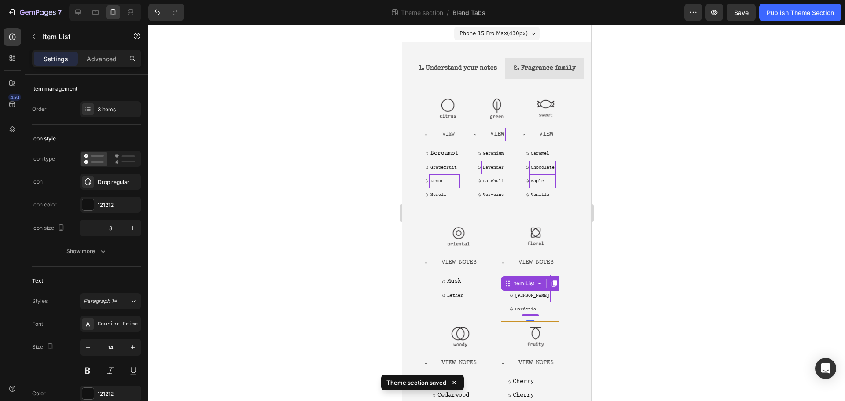
click at [527, 287] on div "Item List" at bounding box center [523, 283] width 25 height 8
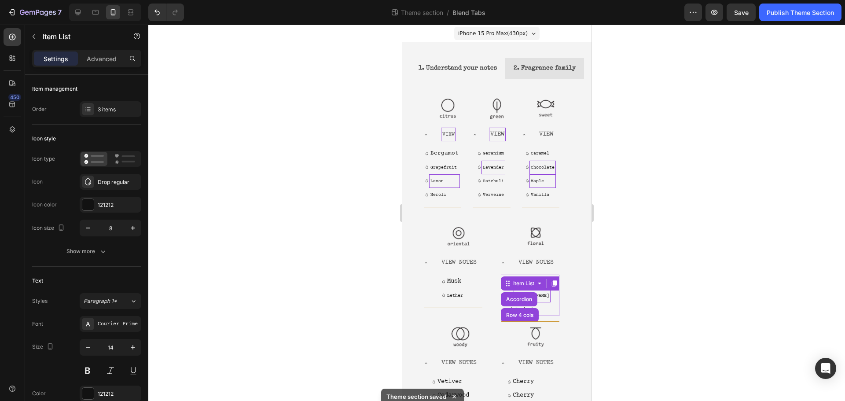
click at [633, 299] on div at bounding box center [496, 213] width 697 height 376
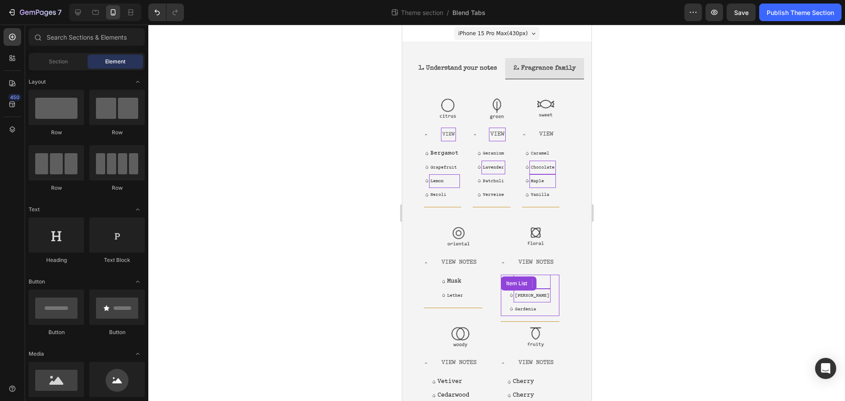
click at [535, 305] on div "Roses Jasmine Gardenia Item List" at bounding box center [529, 295] width 59 height 41
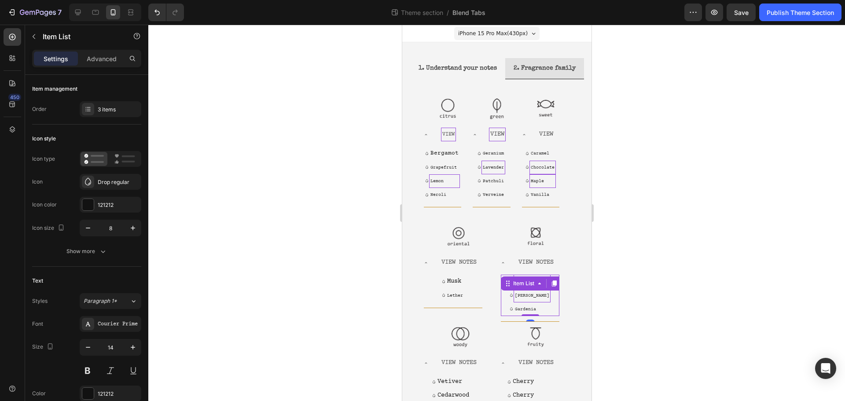
click at [538, 284] on icon at bounding box center [539, 284] width 3 height 2
click at [536, 287] on icon at bounding box center [539, 283] width 7 height 7
click at [538, 284] on icon at bounding box center [539, 284] width 3 height 2
drag, startPoint x: 614, startPoint y: 285, endPoint x: 624, endPoint y: 287, distance: 10.4
click at [617, 285] on div at bounding box center [496, 213] width 697 height 376
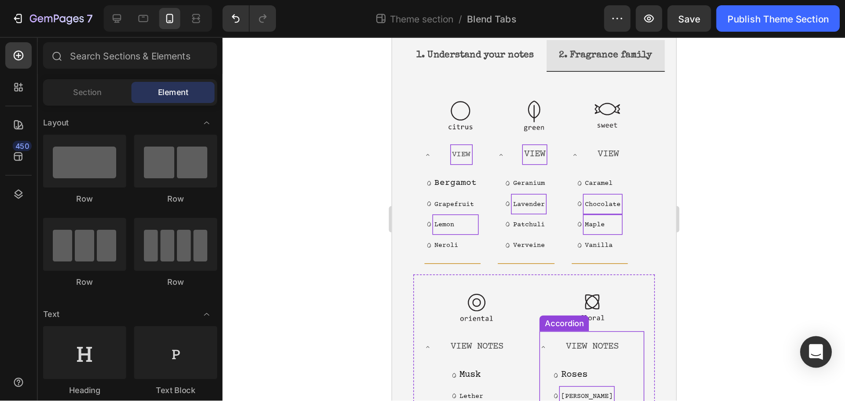
scroll to position [88, 0]
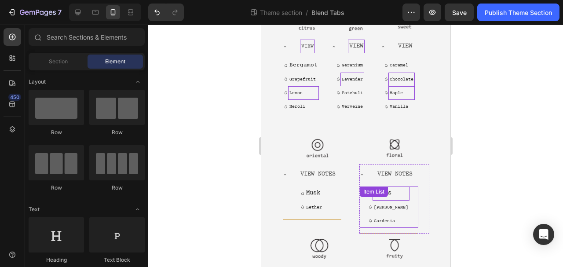
click at [388, 211] on div "Roses Jasmine Gardenia Item List" at bounding box center [389, 207] width 59 height 41
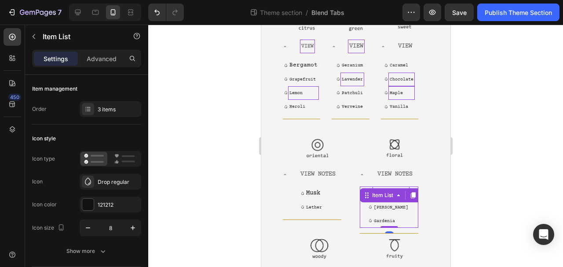
click at [388, 199] on div "Item List" at bounding box center [382, 195] width 25 height 8
click at [391, 199] on div "Item List" at bounding box center [382, 195] width 25 height 8
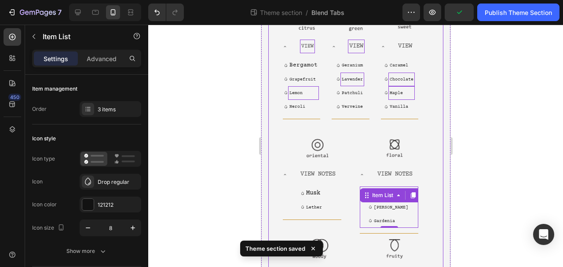
click at [439, 210] on div "1. Understand your notes 2. Fragrance family Image Image Image Carousel Image V…" at bounding box center [355, 193] width 189 height 461
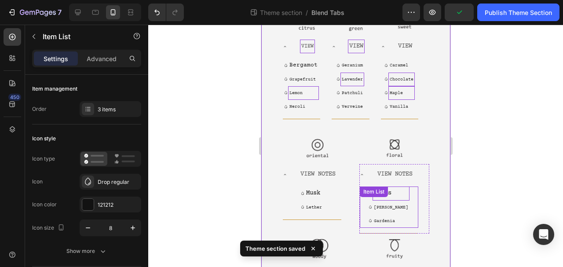
click at [397, 215] on div "Roses Jasmine Gardenia Item List" at bounding box center [389, 207] width 59 height 41
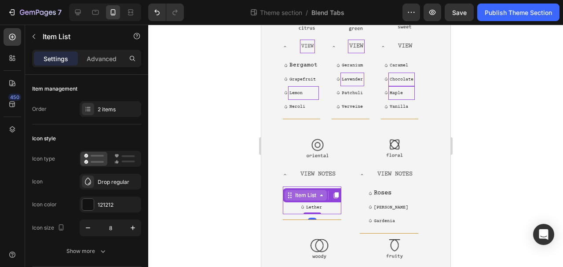
click at [316, 199] on div "Item List" at bounding box center [305, 195] width 25 height 8
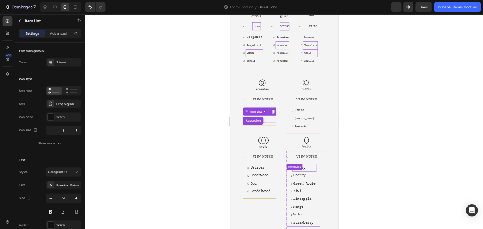
scroll to position [48, 0]
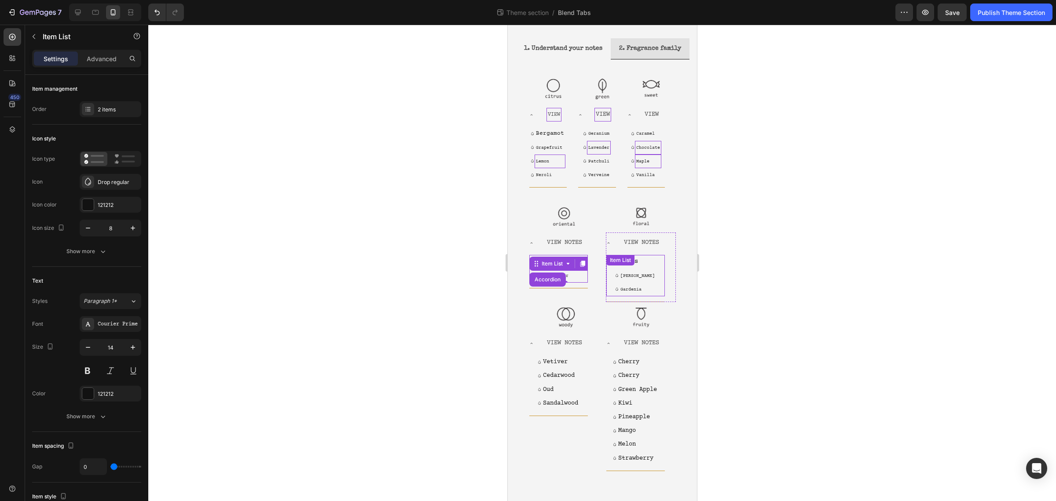
click at [635, 260] on div "Roses Jasmine Gardenia Item List" at bounding box center [635, 275] width 59 height 41
click at [635, 260] on div "Item List" at bounding box center [629, 264] width 25 height 8
click at [631, 260] on div "Item List" at bounding box center [629, 264] width 25 height 8
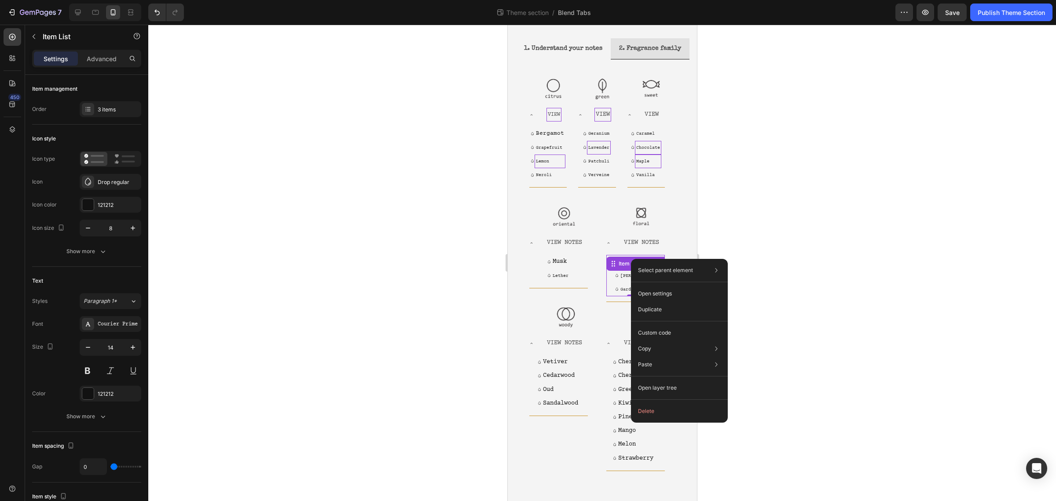
click at [631, 259] on div "Select parent element Tab Row 4 cols Accordion Item List Open settings Duplicat…" at bounding box center [679, 341] width 97 height 164
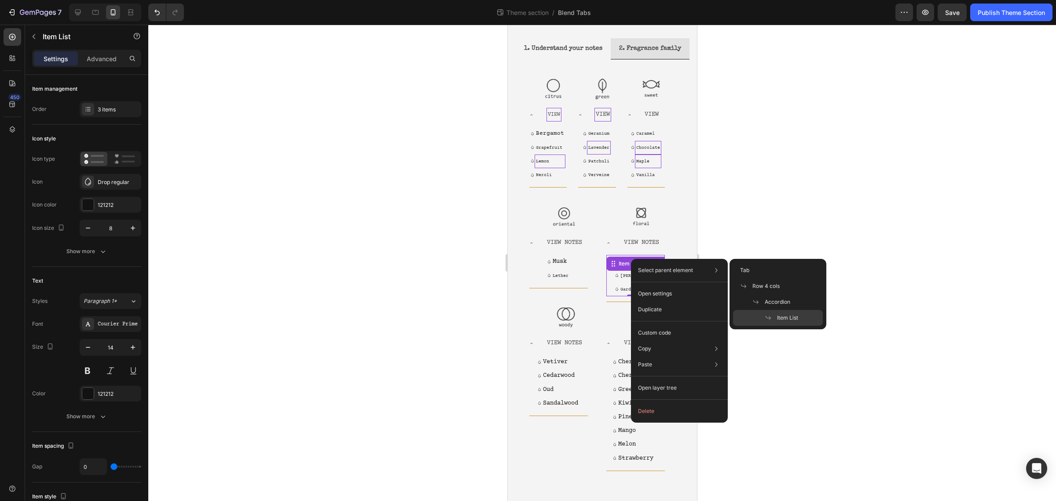
click at [810, 246] on div at bounding box center [602, 263] width 908 height 476
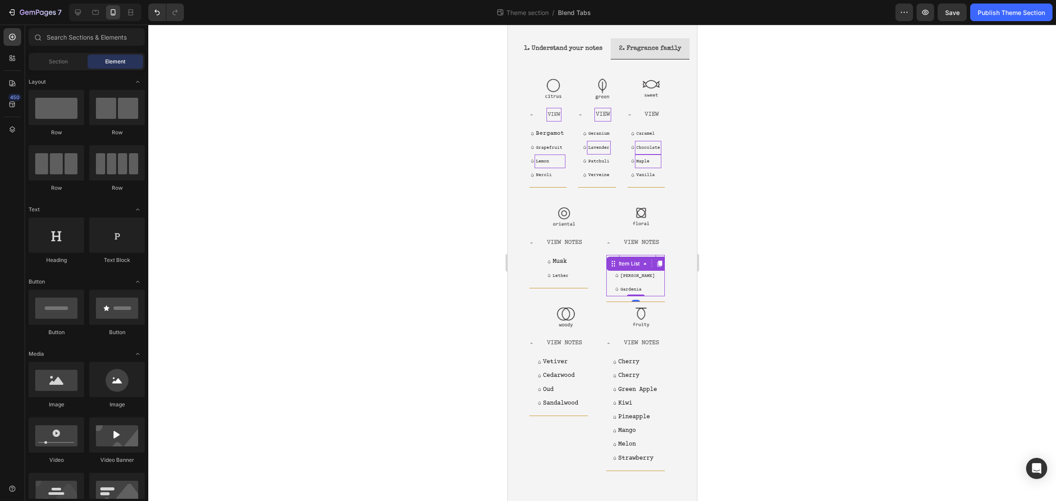
click at [638, 261] on div "Roses Jasmine Gardenia Item List 0" at bounding box center [635, 275] width 59 height 41
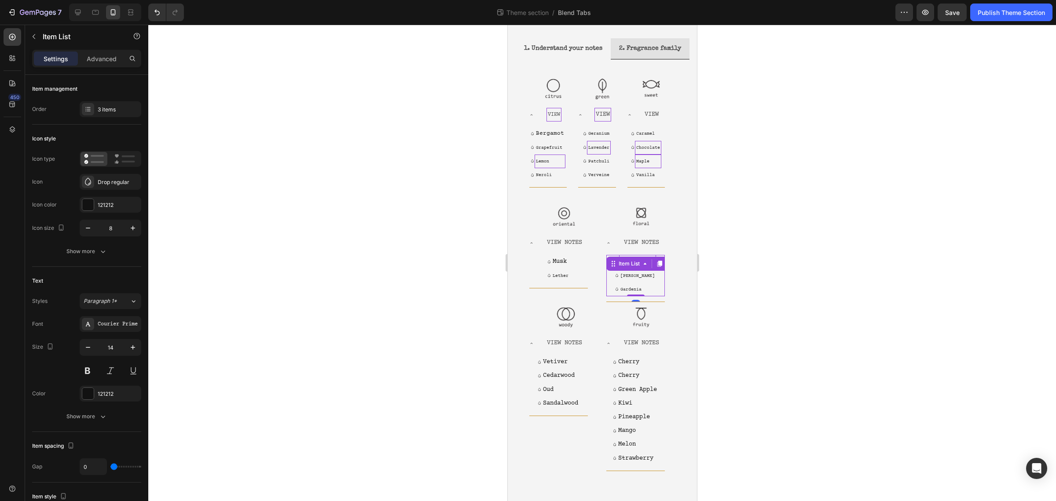
click at [641, 261] on icon at bounding box center [644, 263] width 7 height 7
click at [812, 236] on div at bounding box center [602, 263] width 908 height 476
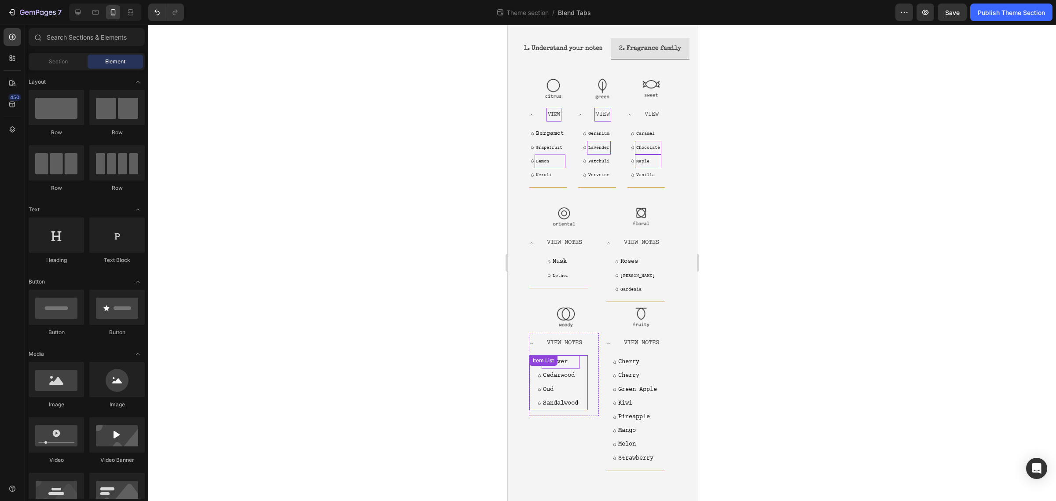
click at [565, 360] on div "Vetiver Cedarwood Oud Sandalwood Item List" at bounding box center [558, 382] width 59 height 55
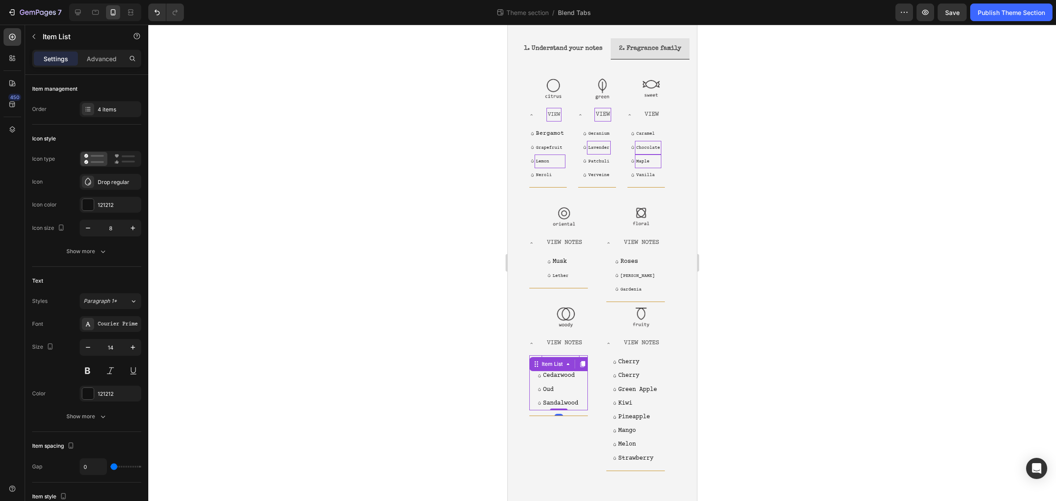
click at [565, 360] on icon at bounding box center [567, 363] width 7 height 7
click at [845, 364] on div at bounding box center [602, 263] width 908 height 476
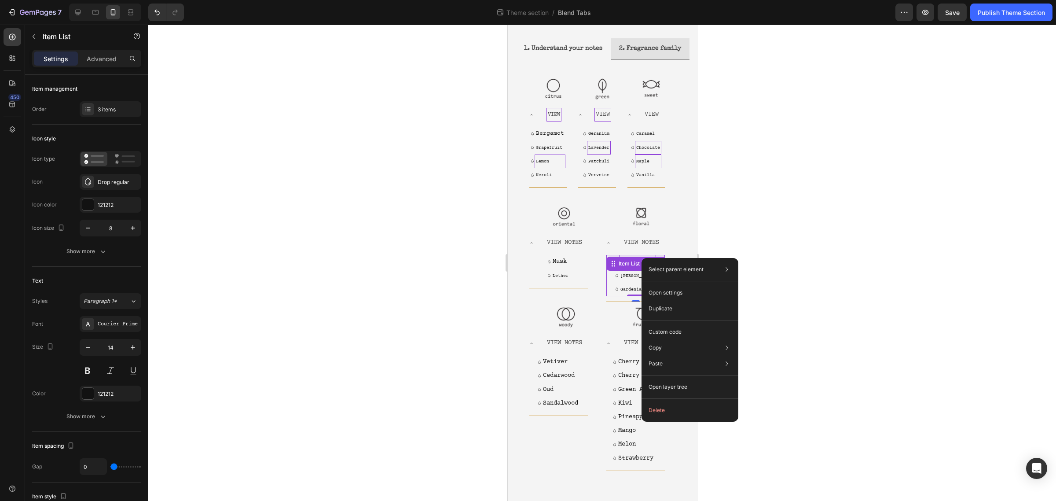
click at [642, 258] on div "Select parent element Tab Row 4 cols Accordion Item List Open settings Duplicat…" at bounding box center [690, 340] width 97 height 164
click at [647, 356] on div "Custom code" at bounding box center [690, 364] width 90 height 16
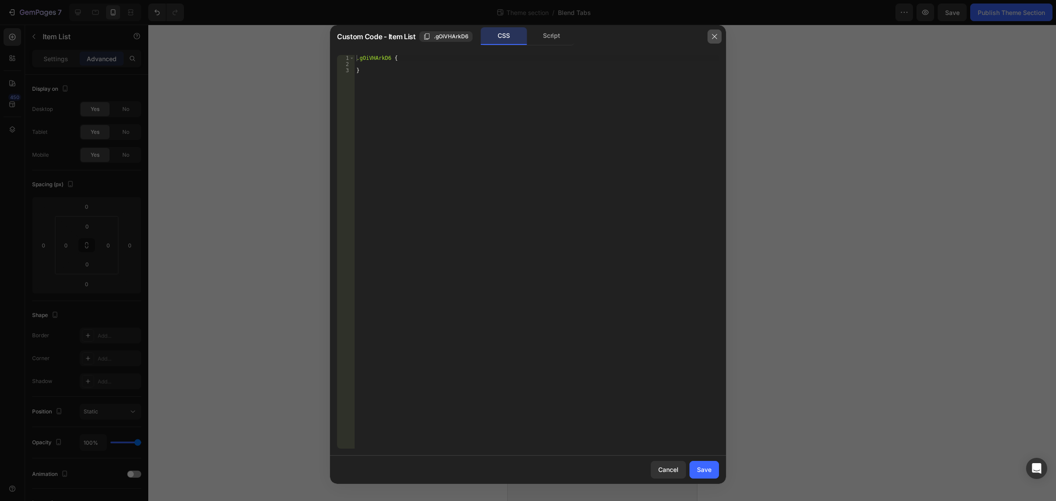
click at [710, 33] on button "button" at bounding box center [715, 36] width 14 height 14
type input "1"
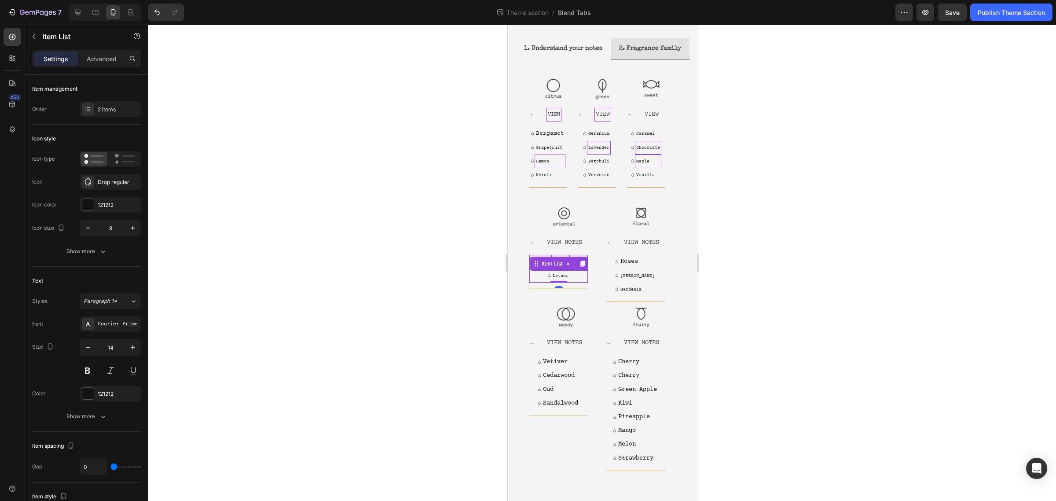
click at [561, 261] on div "Musk Lether Item List 0" at bounding box center [558, 268] width 59 height 27
click at [561, 261] on div "Item List" at bounding box center [552, 264] width 25 height 8
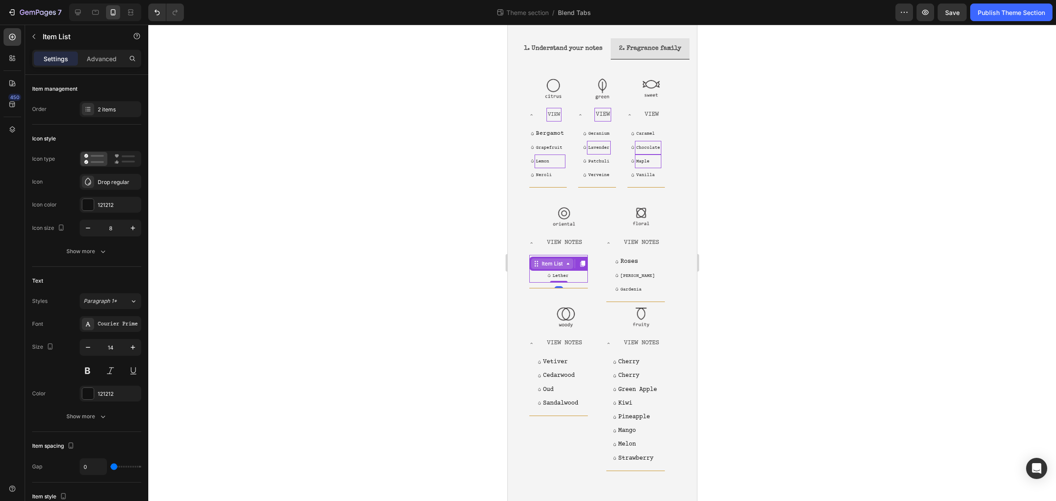
click at [559, 260] on div "Item List" at bounding box center [552, 264] width 25 height 8
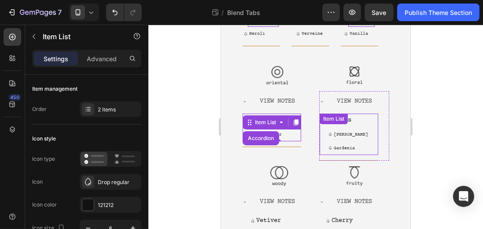
scroll to position [224, 0]
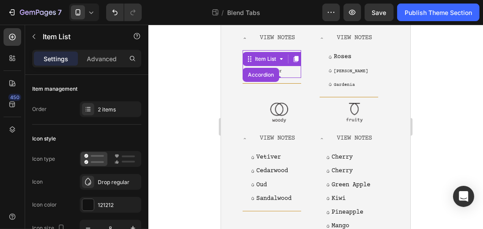
click at [288, 77] on div "Musk Lether" at bounding box center [271, 63] width 59 height 27
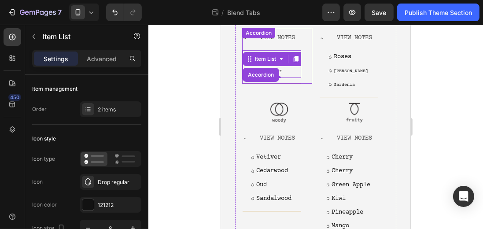
click at [203, 105] on div at bounding box center [315, 127] width 335 height 204
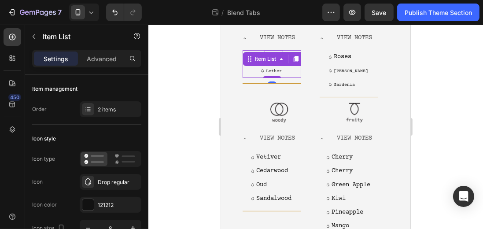
click at [277, 76] on div "Musk Lether Item List 0" at bounding box center [271, 63] width 59 height 27
click at [277, 63] on div "Item List" at bounding box center [265, 59] width 25 height 8
click at [269, 63] on div "Item List" at bounding box center [265, 59] width 25 height 8
click at [268, 63] on div "Item List" at bounding box center [265, 59] width 25 height 8
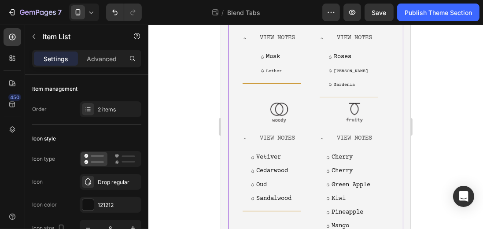
click at [232, 80] on div "Image Image Image Carousel Image View Bergamot Grapefruit Lemon Neroli Item Lis…" at bounding box center [315, 68] width 175 height 426
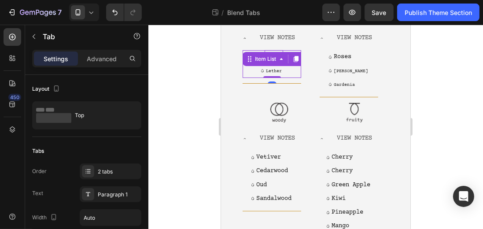
click at [276, 74] on div "Musk Lether Item List 0" at bounding box center [271, 63] width 59 height 27
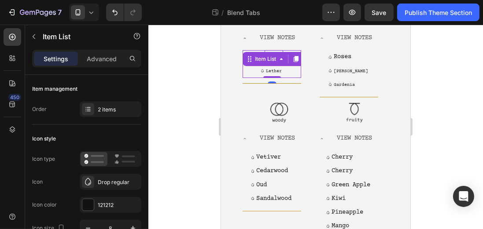
click at [276, 63] on div "Item List" at bounding box center [265, 59] width 25 height 8
click at [266, 63] on div "Item List" at bounding box center [265, 59] width 25 height 8
click at [265, 63] on div "Item List" at bounding box center [265, 59] width 25 height 8
click at [204, 85] on div at bounding box center [315, 127] width 335 height 204
click at [276, 77] on div "Musk Lether Item List 0" at bounding box center [271, 63] width 59 height 27
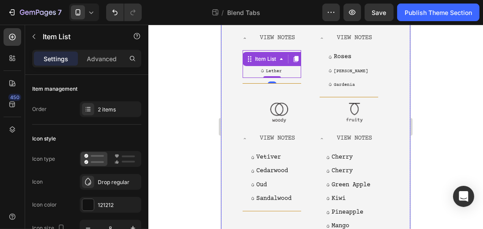
click at [207, 93] on div at bounding box center [315, 127] width 335 height 204
click at [266, 66] on div "Item List" at bounding box center [277, 59] width 71 height 14
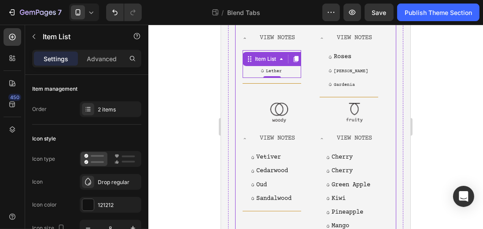
click at [236, 92] on div "Image View Notes Musk Lether Item List 0 Accordion Image View Notes Roses Jasmi…" at bounding box center [315, 131] width 161 height 283
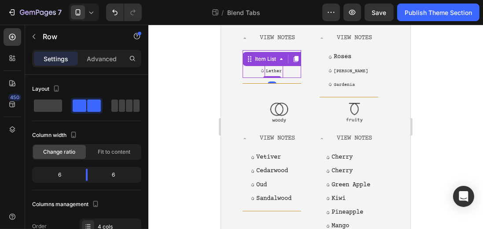
click at [265, 74] on span "Lether" at bounding box center [273, 71] width 16 height 5
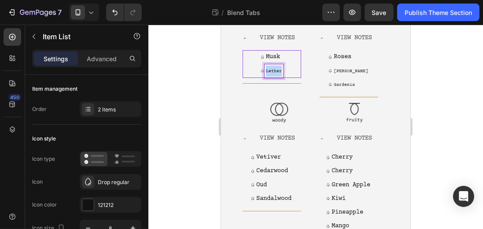
click at [269, 74] on span "Lether" at bounding box center [273, 71] width 16 height 5
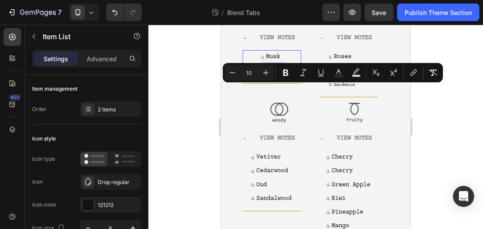
click at [269, 74] on span "Lether" at bounding box center [273, 71] width 16 height 5
click at [195, 120] on div at bounding box center [315, 127] width 335 height 204
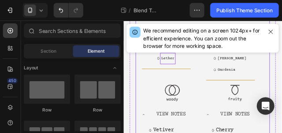
scroll to position [225, 0]
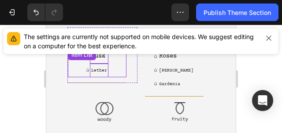
click at [104, 77] on div "Musk Lether Item List" at bounding box center [97, 63] width 59 height 27
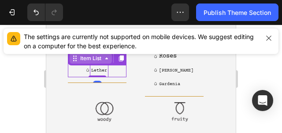
click at [104, 62] on icon at bounding box center [106, 58] width 7 height 7
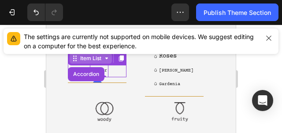
click at [104, 64] on div "Item List" at bounding box center [91, 58] width 42 height 11
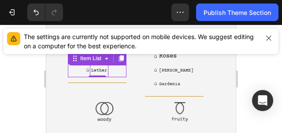
click at [95, 63] on div "Musk" at bounding box center [99, 57] width 18 height 14
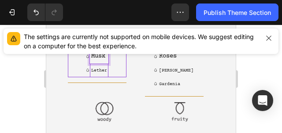
click at [95, 63] on div "Musk" at bounding box center [99, 57] width 18 height 14
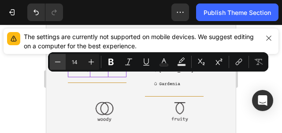
click at [61, 65] on icon "Editor contextual toolbar" at bounding box center [57, 62] width 9 height 9
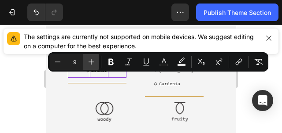
click at [91, 61] on icon "Editor contextual toolbar" at bounding box center [91, 62] width 9 height 9
type input "10"
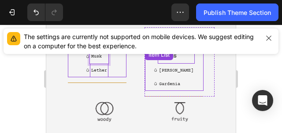
click at [182, 82] on div "Roses Jasmine Gardenia Item List" at bounding box center [174, 70] width 59 height 41
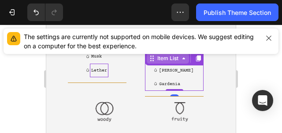
click at [182, 59] on icon at bounding box center [183, 59] width 3 height 2
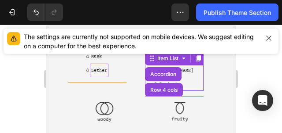
click at [173, 63] on div "Roses" at bounding box center [176, 57] width 37 height 14
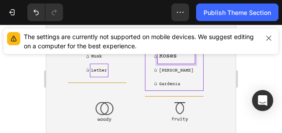
click at [166, 62] on p "Roses" at bounding box center [176, 56] width 34 height 11
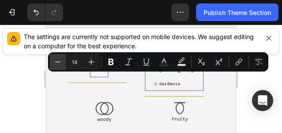
click at [59, 65] on icon "Editor contextual toolbar" at bounding box center [57, 62] width 9 height 9
click at [59, 64] on icon "Editor contextual toolbar" at bounding box center [57, 62] width 9 height 9
type input "10"
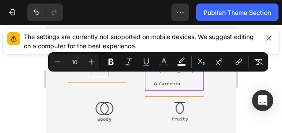
click at [254, 85] on div at bounding box center [141, 79] width 282 height 109
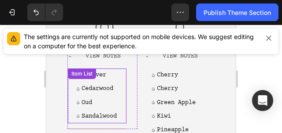
scroll to position [313, 0]
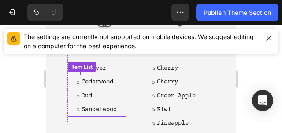
click at [107, 94] on div "Vetiver Cedarwood Oud Sandalwood Item List" at bounding box center [97, 89] width 59 height 55
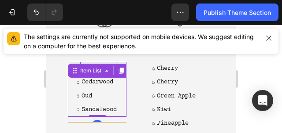
click at [107, 74] on icon at bounding box center [106, 70] width 7 height 7
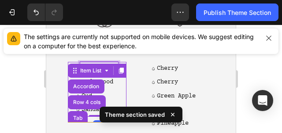
click at [99, 76] on div "Vetiver" at bounding box center [99, 69] width 38 height 14
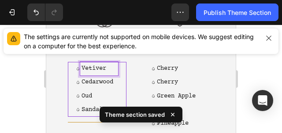
click at [88, 74] on p "Vetiver" at bounding box center [98, 68] width 35 height 11
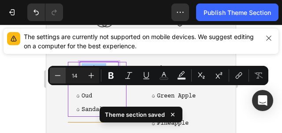
click at [63, 79] on button "Minus" at bounding box center [58, 76] width 16 height 16
type input "10"
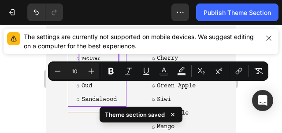
scroll to position [327, 0]
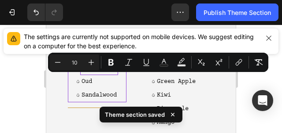
click at [97, 74] on p "Cedarwood" at bounding box center [98, 67] width 35 height 11
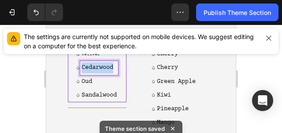
click at [97, 74] on p "Cedarwood" at bounding box center [98, 67] width 35 height 11
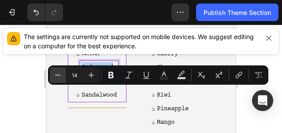
click at [52, 77] on button "Minus" at bounding box center [58, 75] width 16 height 16
click at [55, 81] on button "Minus" at bounding box center [58, 75] width 16 height 16
type input "10"
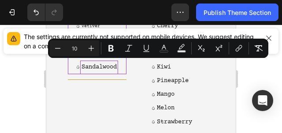
scroll to position [357, 0]
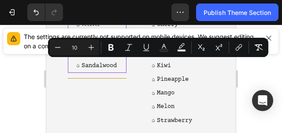
click at [123, 73] on div "Vetiver Cedarwood Oud Sandalwood" at bounding box center [97, 45] width 59 height 55
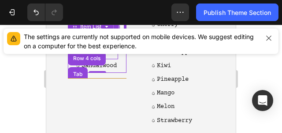
click at [117, 58] on p "Oud" at bounding box center [98, 52] width 35 height 11
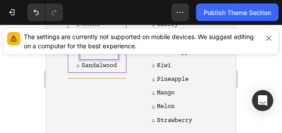
click at [117, 58] on p "Oud" at bounding box center [98, 52] width 35 height 11
click at [116, 58] on p "Oud" at bounding box center [98, 52] width 35 height 11
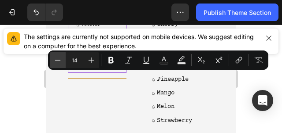
click at [64, 60] on button "Minus" at bounding box center [58, 60] width 16 height 16
click at [62, 61] on icon "Editor contextual toolbar" at bounding box center [57, 60] width 9 height 9
click at [62, 61] on button "Minus" at bounding box center [58, 60] width 16 height 16
type input "10"
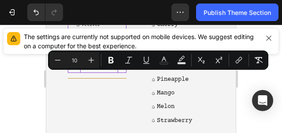
click at [99, 72] on p "Sandalwood" at bounding box center [98, 66] width 35 height 11
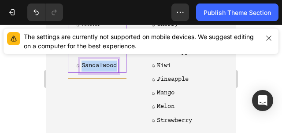
click at [99, 72] on p "Sandalwood" at bounding box center [98, 66] width 35 height 11
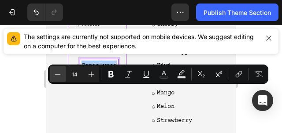
click at [55, 75] on icon "Editor contextual toolbar" at bounding box center [57, 74] width 9 height 9
click at [56, 75] on icon "Editor contextual toolbar" at bounding box center [57, 74] width 9 height 9
type input "10"
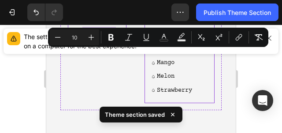
scroll to position [411, 0]
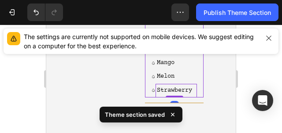
click at [180, 92] on p "Strawberry" at bounding box center [176, 90] width 39 height 11
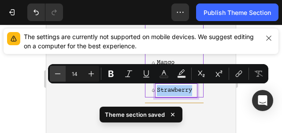
click at [62, 74] on button "Minus" at bounding box center [58, 74] width 16 height 16
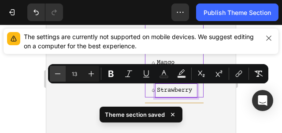
click at [62, 74] on button "Minus" at bounding box center [58, 74] width 16 height 16
type input "10"
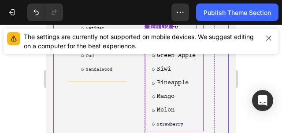
scroll to position [323, 0]
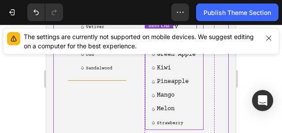
click at [184, 110] on div "Cherry Cherry Green Apple Kiwi Pineapple Mango Melon Strawberry Item List" at bounding box center [174, 75] width 59 height 110
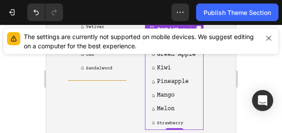
click at [175, 34] on div "Cherry" at bounding box center [175, 27] width 41 height 14
click at [164, 33] on p "Cherry" at bounding box center [176, 27] width 39 height 11
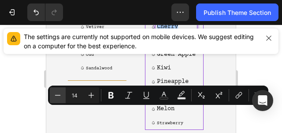
click at [61, 97] on icon "Editor contextual toolbar" at bounding box center [57, 95] width 9 height 9
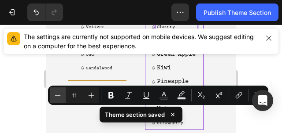
click at [61, 98] on icon "Editor contextual toolbar" at bounding box center [57, 95] width 9 height 9
type input "10"
click at [261, 77] on div at bounding box center [141, 79] width 282 height 109
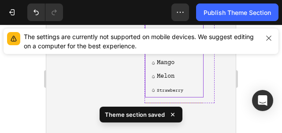
scroll to position [352, 0]
click at [180, 14] on p "Cherry" at bounding box center [176, 8] width 39 height 11
click at [174, 14] on p "Cherry" at bounding box center [176, 8] width 39 height 11
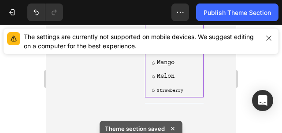
click at [174, 14] on p "Cherry" at bounding box center [176, 8] width 39 height 11
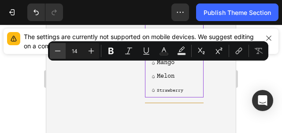
click at [52, 55] on button "Minus" at bounding box center [58, 51] width 16 height 16
click at [58, 53] on icon "Editor contextual toolbar" at bounding box center [57, 51] width 9 height 9
type input "10"
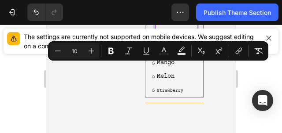
click at [195, 28] on p "Green Apple" at bounding box center [176, 22] width 39 height 11
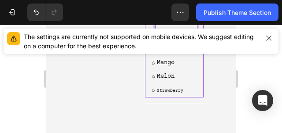
click at [195, 28] on p "Green Apple" at bounding box center [176, 22] width 39 height 11
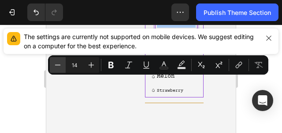
click at [59, 68] on icon "Editor contextual toolbar" at bounding box center [57, 65] width 9 height 9
type input "10"
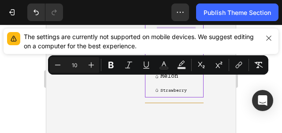
click at [185, 41] on p "Kiwi" at bounding box center [176, 35] width 32 height 11
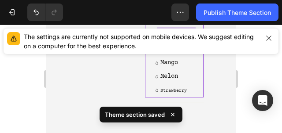
click at [185, 41] on p "Kiwi" at bounding box center [176, 35] width 32 height 11
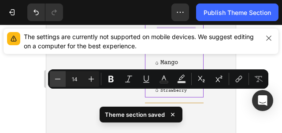
click at [57, 80] on icon "Editor contextual toolbar" at bounding box center [57, 79] width 9 height 9
click at [57, 81] on icon "Editor contextual toolbar" at bounding box center [57, 79] width 9 height 9
type input "10"
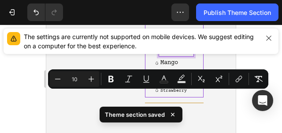
click at [189, 55] on p "Pineapple" at bounding box center [176, 49] width 32 height 11
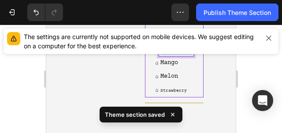
click at [189, 55] on p "Pineapple" at bounding box center [176, 49] width 32 height 11
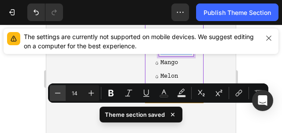
click at [55, 93] on icon "Editor contextual toolbar" at bounding box center [57, 93] width 9 height 9
click at [55, 93] on icon "Editor contextual toolbar" at bounding box center [58, 93] width 6 height 0
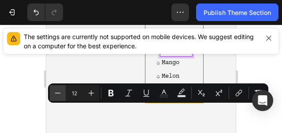
click at [55, 93] on icon "Editor contextual toolbar" at bounding box center [58, 93] width 6 height 0
type input "10"
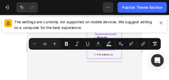
scroll to position [381, 0]
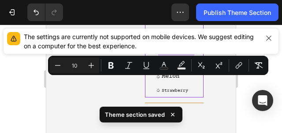
click at [180, 69] on p "Mango" at bounding box center [176, 63] width 29 height 11
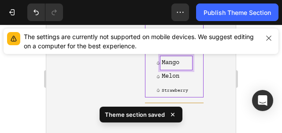
click at [180, 69] on p "Mango" at bounding box center [176, 63] width 29 height 11
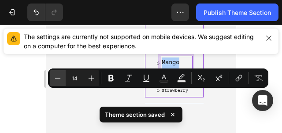
click at [60, 77] on icon "Editor contextual toolbar" at bounding box center [57, 78] width 9 height 9
type input "10"
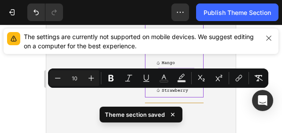
click at [188, 82] on p "Melon" at bounding box center [176, 76] width 29 height 11
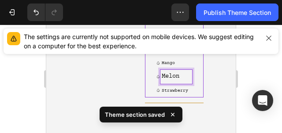
click at [188, 82] on p "Melon" at bounding box center [176, 76] width 29 height 11
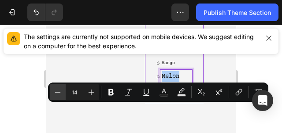
click at [55, 98] on button "Minus" at bounding box center [58, 93] width 16 height 16
type input "10"
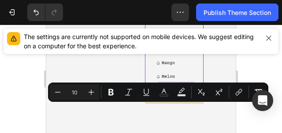
click at [184, 93] on span "Strawberry" at bounding box center [175, 90] width 26 height 5
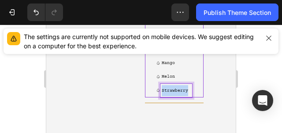
click at [184, 93] on span "Strawberry" at bounding box center [175, 90] width 26 height 5
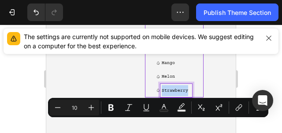
click at [184, 93] on span "Strawberry" at bounding box center [175, 90] width 26 height 5
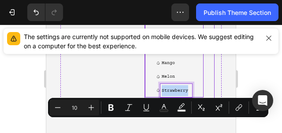
click at [218, 76] on div "Image View Notes Musk Lether Item List Accordion Image View Notes Roses Jasmine…" at bounding box center [140, 0] width 161 height 222
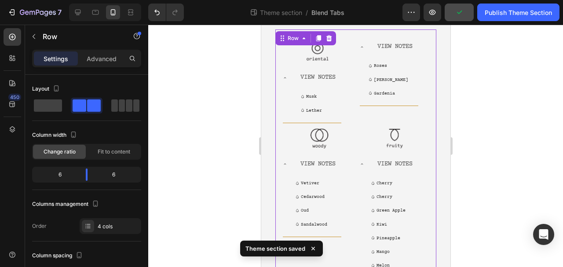
scroll to position [184, 0]
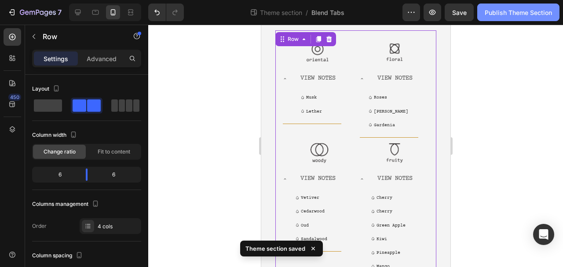
click at [281, 13] on div "Publish Theme Section" at bounding box center [518, 12] width 67 height 9
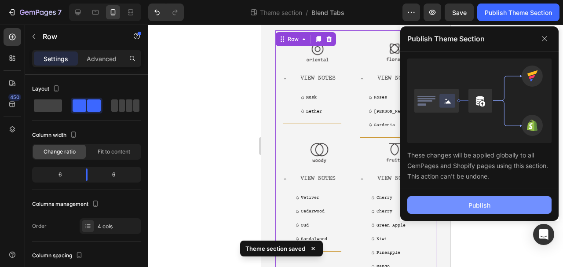
click at [281, 133] on button "Publish" at bounding box center [480, 205] width 144 height 18
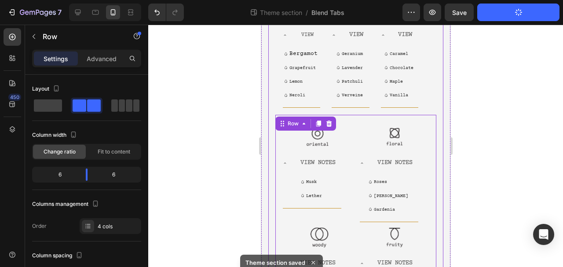
scroll to position [96, 0]
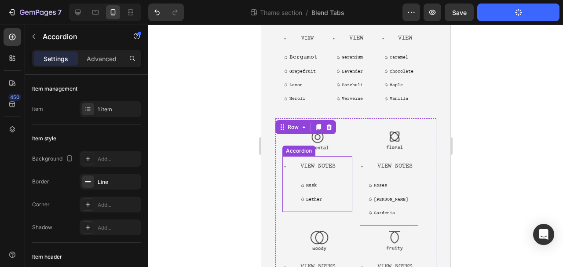
click at [281, 133] on div "View Notes" at bounding box center [312, 166] width 59 height 21
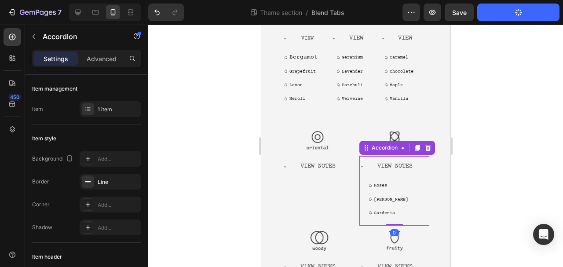
click at [281, 133] on div "View Notes" at bounding box center [394, 167] width 47 height 14
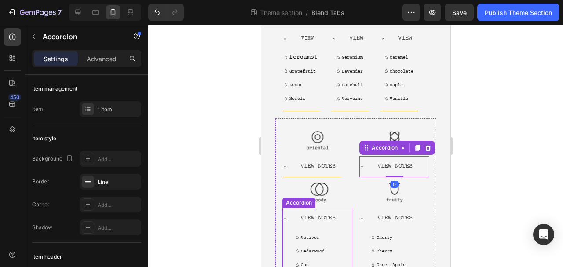
click at [281, 133] on div "View Notes" at bounding box center [312, 218] width 59 height 21
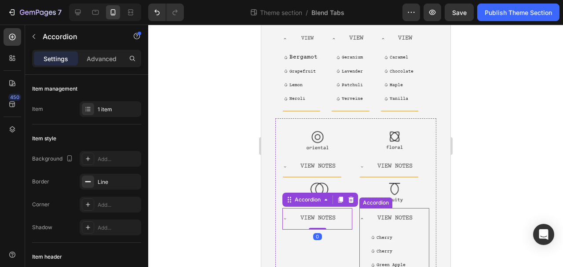
click at [281, 133] on div "View Notes" at bounding box center [389, 218] width 59 height 21
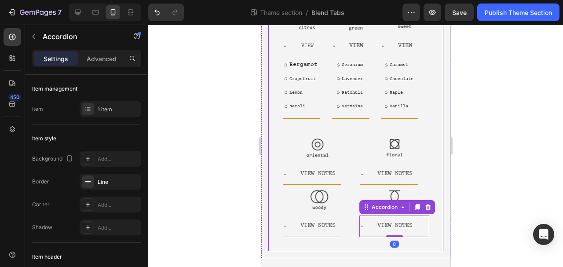
scroll to position [107, 0]
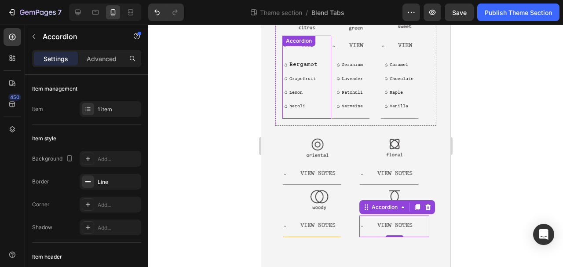
click at [281, 45] on div "Accordion" at bounding box center [298, 41] width 29 height 8
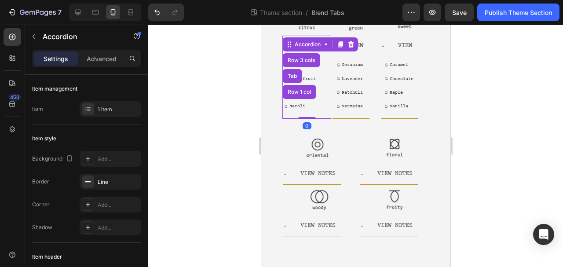
click at [177, 129] on div at bounding box center [355, 146] width 415 height 243
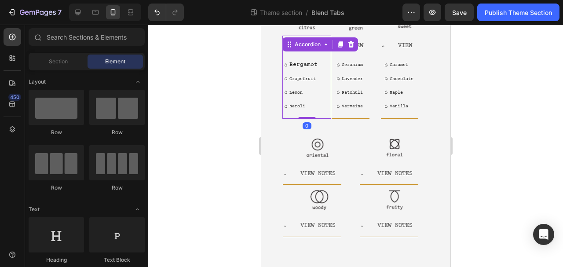
click at [281, 48] on div "View Bergamot Grapefruit Lemon Neroli Item List Accordion 0" at bounding box center [306, 77] width 49 height 83
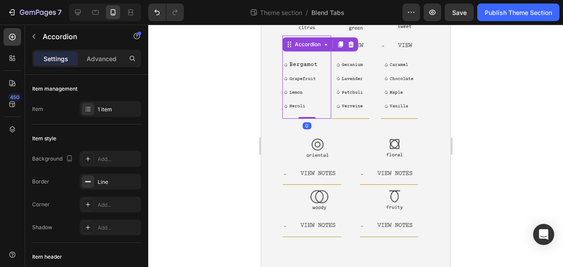
click at [281, 39] on div "Accordion" at bounding box center [320, 44] width 76 height 14
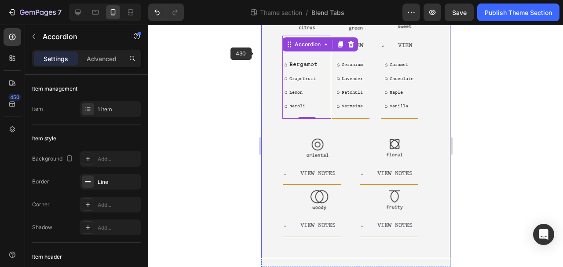
click at [209, 75] on div at bounding box center [355, 146] width 415 height 243
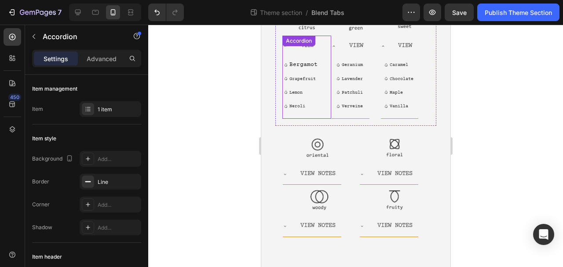
click at [281, 49] on div "View Bergamot Grapefruit Lemon Neroli Item List Accordion" at bounding box center [306, 77] width 49 height 83
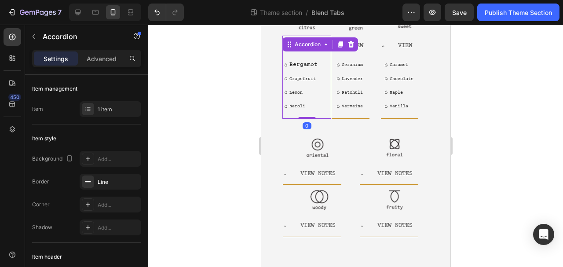
click at [281, 37] on div "View" at bounding box center [301, 46] width 37 height 21
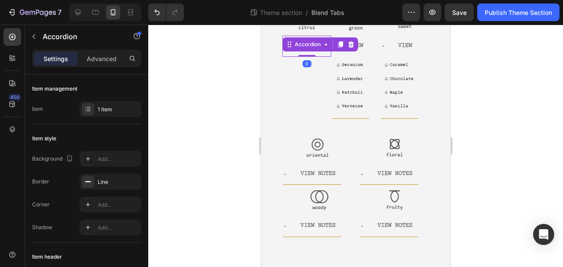
scroll to position [107, 0]
click at [205, 90] on div at bounding box center [355, 146] width 415 height 243
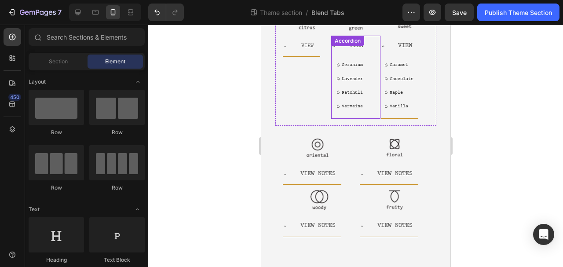
click at [281, 50] on div "View Geranium Lavender Patchuli Verveine Item List Accordion" at bounding box center [355, 77] width 49 height 83
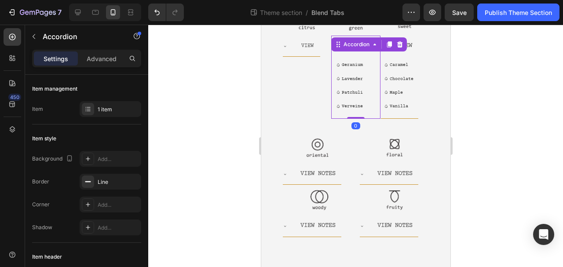
click at [281, 55] on div "View" at bounding box center [349, 46] width 37 height 21
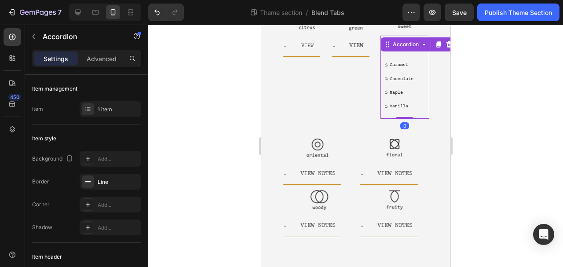
click at [281, 56] on div "View" at bounding box center [399, 46] width 37 height 21
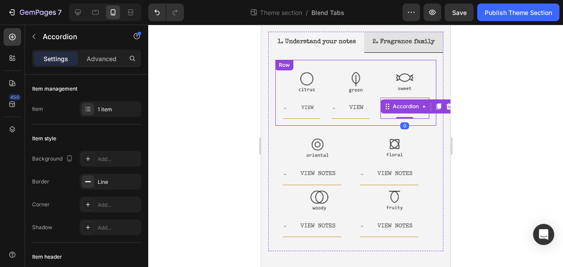
scroll to position [45, 0]
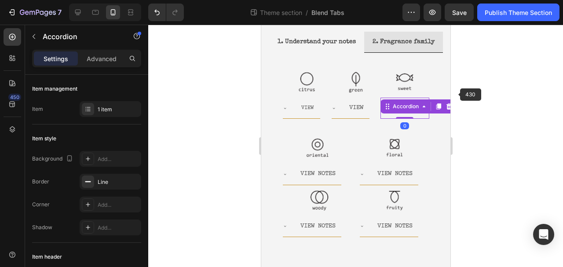
click at [281, 97] on div at bounding box center [355, 146] width 415 height 243
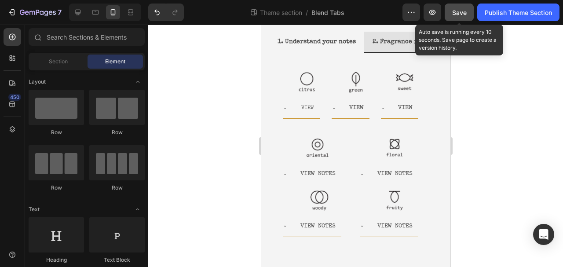
click at [281, 15] on button "Save" at bounding box center [459, 13] width 29 height 18
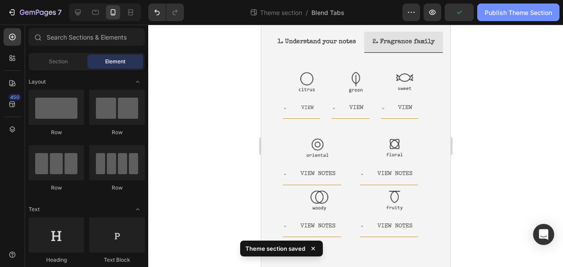
click at [281, 16] on div "Publish Theme Section" at bounding box center [518, 12] width 67 height 9
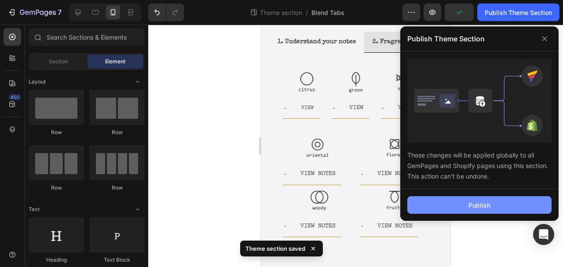
click at [281, 133] on button "Publish" at bounding box center [480, 205] width 144 height 18
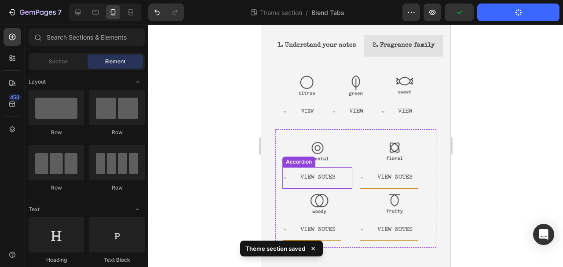
scroll to position [0, 0]
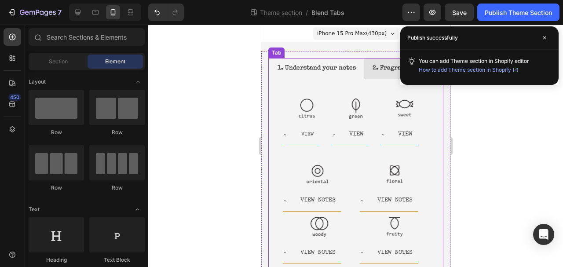
click at [281, 76] on li "1. Understand your notes" at bounding box center [316, 68] width 95 height 21
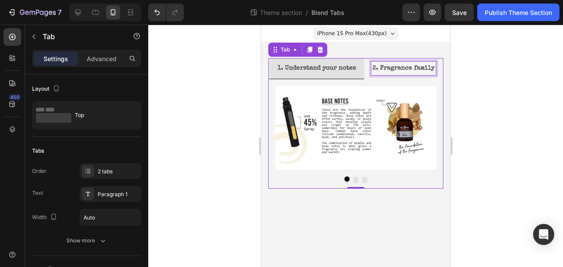
click at [281, 74] on div "2. Fragrance family" at bounding box center [403, 69] width 65 height 14
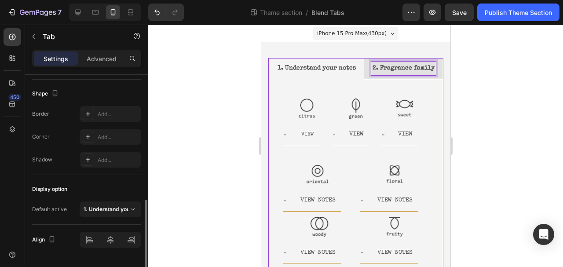
scroll to position [344, 0]
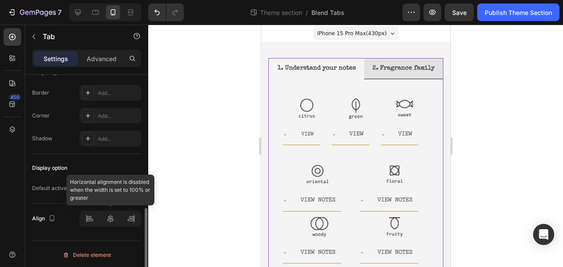
click at [110, 133] on div at bounding box center [111, 219] width 62 height 16
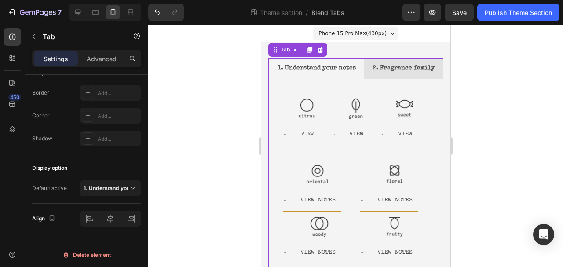
click at [281, 79] on ul "1. Understand your notes 2. Fragrance family" at bounding box center [355, 68] width 175 height 21
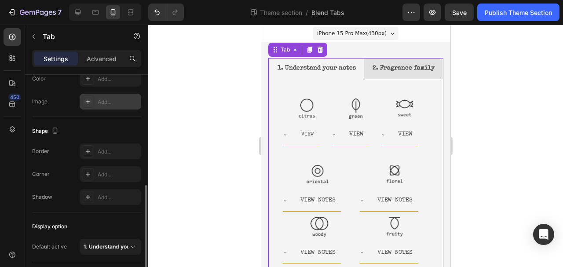
click at [94, 107] on div "The changes might be hidden by the video. Color Add... Image Add..." at bounding box center [86, 90] width 109 height 39
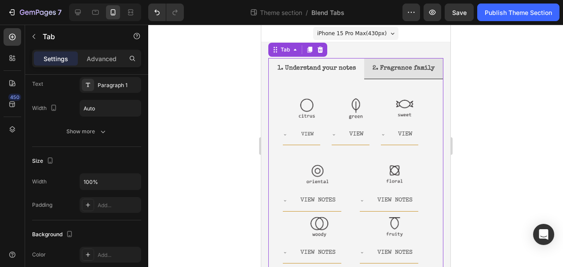
scroll to position [0, 0]
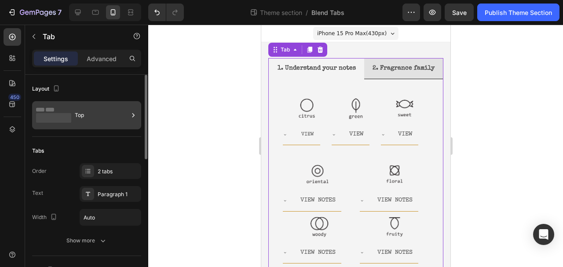
click at [92, 121] on div "Top" at bounding box center [102, 115] width 54 height 20
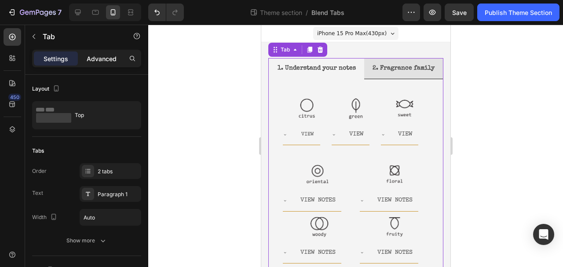
click at [104, 63] on div "Advanced" at bounding box center [102, 58] width 44 height 14
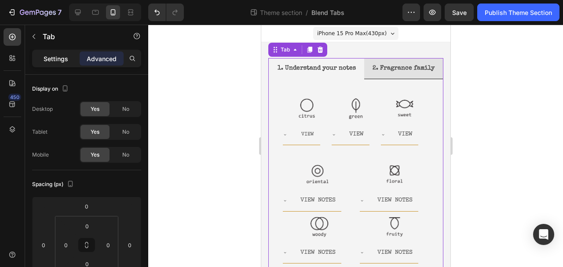
click at [44, 62] on p "Settings" at bounding box center [56, 58] width 25 height 9
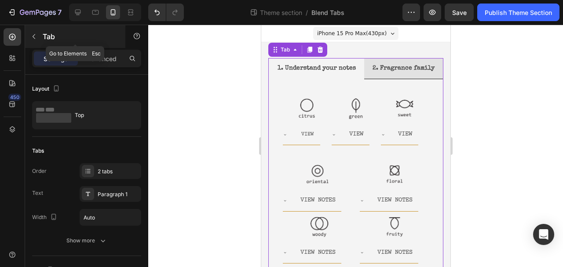
click at [40, 36] on button "button" at bounding box center [34, 36] width 14 height 14
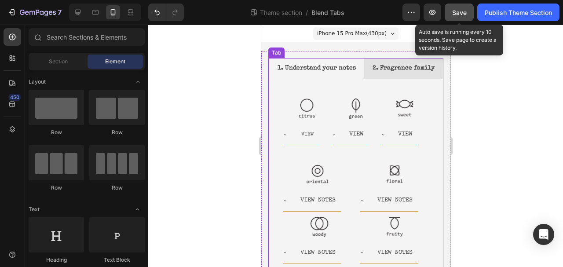
click at [281, 16] on div "Save" at bounding box center [459, 12] width 15 height 9
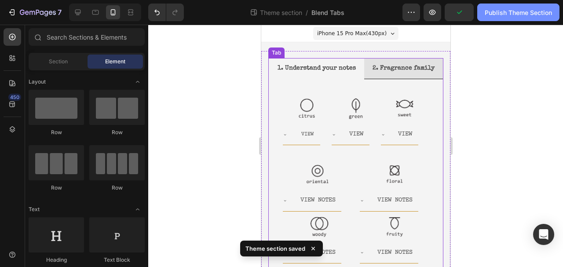
click at [281, 16] on div "Publish Theme Section" at bounding box center [518, 12] width 67 height 9
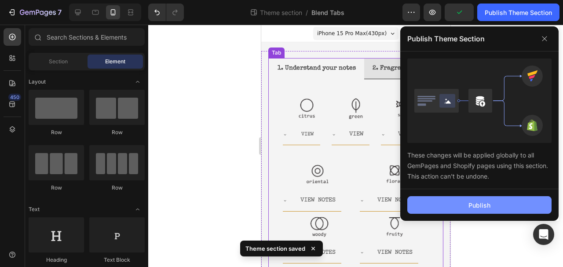
click at [281, 133] on div "Publish" at bounding box center [480, 205] width 22 height 9
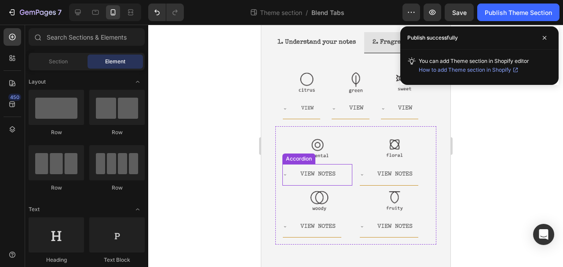
scroll to position [45, 0]
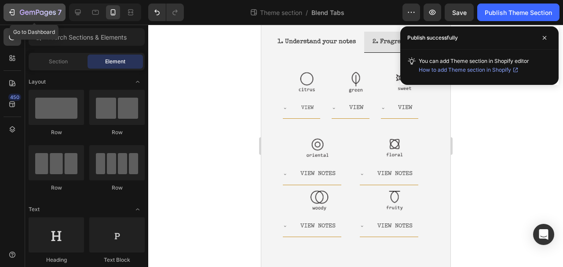
click at [20, 13] on icon "button" at bounding box center [22, 12] width 5 height 5
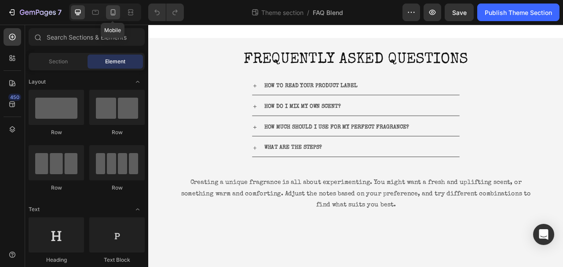
click at [114, 14] on icon at bounding box center [113, 12] width 9 height 9
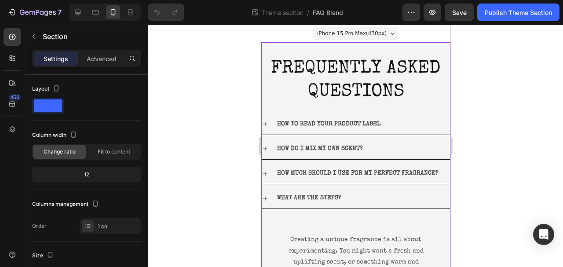
click at [284, 45] on div "FREQUENTLY ASKED QUESTIONS Heading HOW TO READ YOUR PRODUCT LABEL HOW DO I MIX …" at bounding box center [355, 191] width 189 height 299
click at [92, 59] on p "Advanced" at bounding box center [102, 58] width 30 height 9
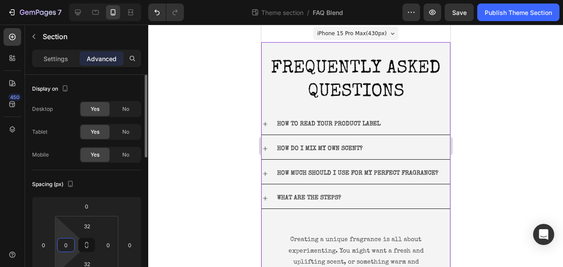
click at [66, 243] on input "0" at bounding box center [65, 245] width 13 height 13
type input "5"
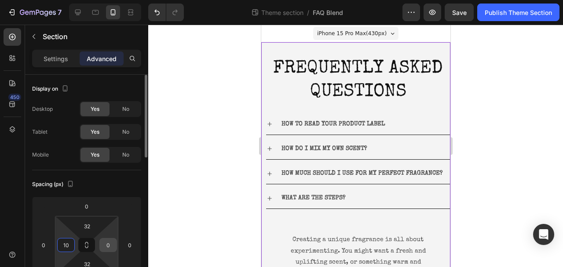
type input "10"
click at [109, 248] on input "0" at bounding box center [108, 245] width 13 height 13
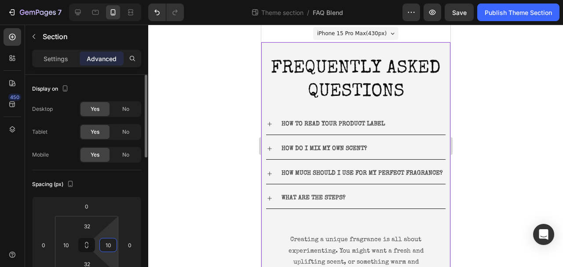
click at [107, 245] on input "10" at bounding box center [108, 245] width 13 height 13
type input "7"
click at [63, 245] on input "10" at bounding box center [65, 245] width 13 height 13
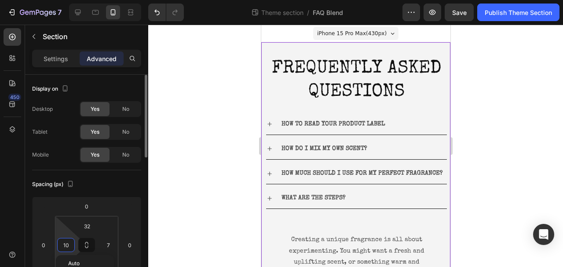
click at [63, 245] on input "10" at bounding box center [65, 245] width 13 height 13
type input "7"
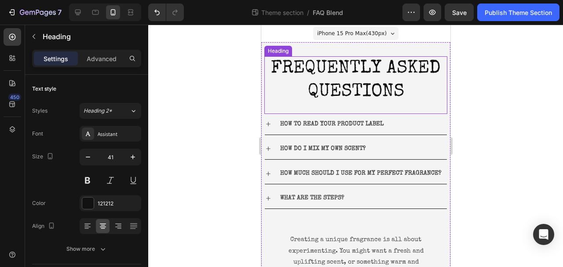
click at [373, 87] on h2 "FREQUENTLY ASKED QUESTIONS" at bounding box center [355, 80] width 183 height 49
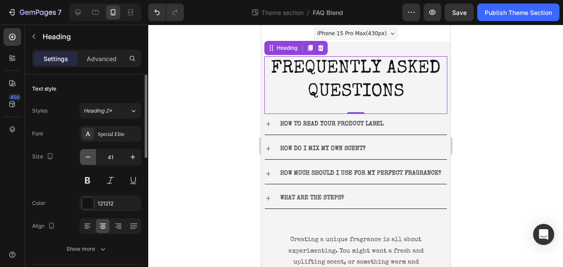
click at [88, 157] on icon "button" at bounding box center [88, 157] width 4 height 1
click at [89, 157] on icon "button" at bounding box center [88, 157] width 4 height 1
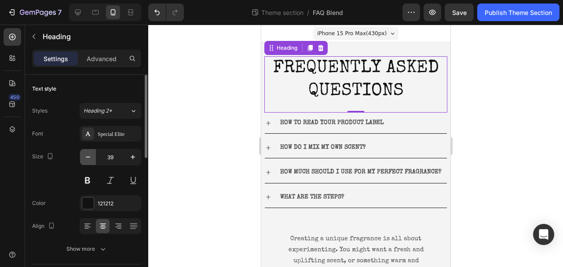
click at [89, 157] on icon "button" at bounding box center [88, 157] width 4 height 1
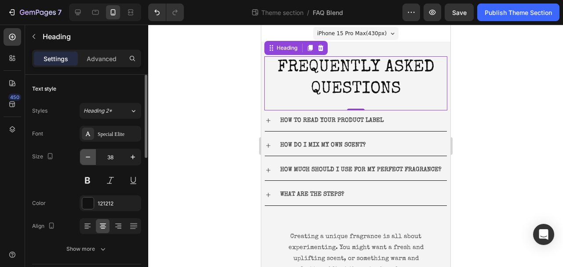
click at [89, 157] on icon "button" at bounding box center [88, 157] width 4 height 1
click at [88, 156] on icon "button" at bounding box center [88, 157] width 9 height 9
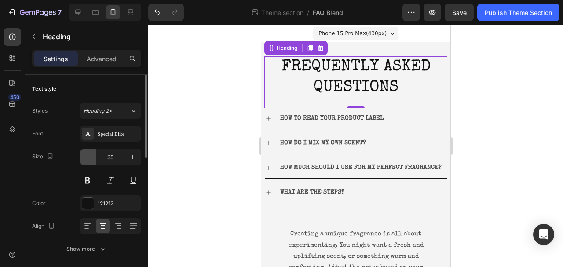
click at [88, 156] on icon "button" at bounding box center [88, 157] width 9 height 9
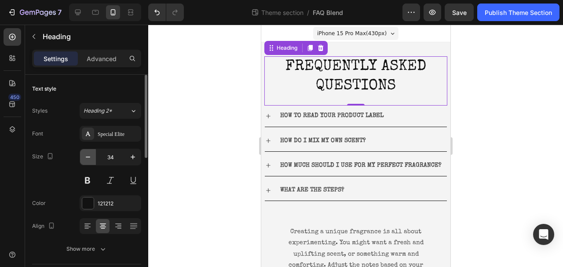
click at [88, 156] on icon "button" at bounding box center [88, 157] width 9 height 9
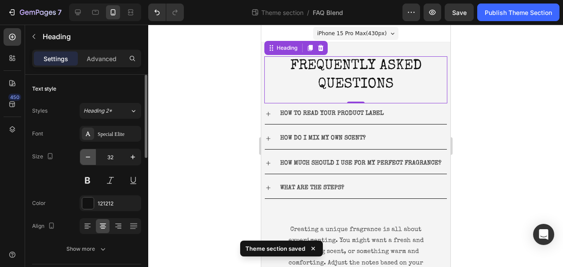
click at [88, 156] on icon "button" at bounding box center [88, 157] width 9 height 9
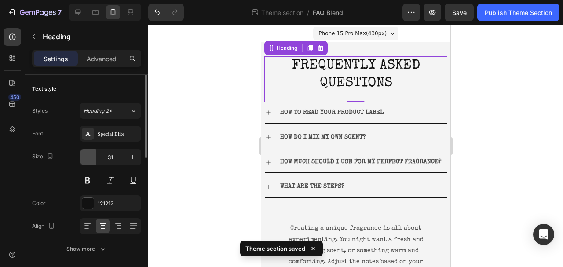
click at [88, 156] on icon "button" at bounding box center [88, 157] width 9 height 9
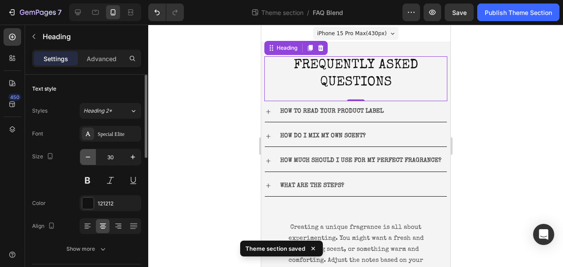
click at [87, 156] on icon "button" at bounding box center [88, 157] width 9 height 9
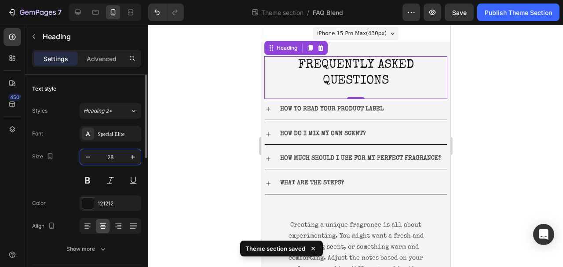
click at [116, 158] on input "28" at bounding box center [110, 157] width 29 height 16
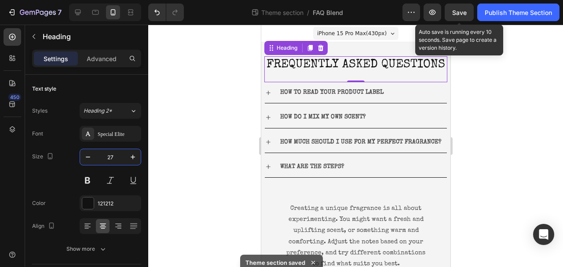
type input "27"
click at [443, 17] on div "Preview Save Auto save is running every 10 seconds. Save page to create a versi…" at bounding box center [481, 13] width 157 height 18
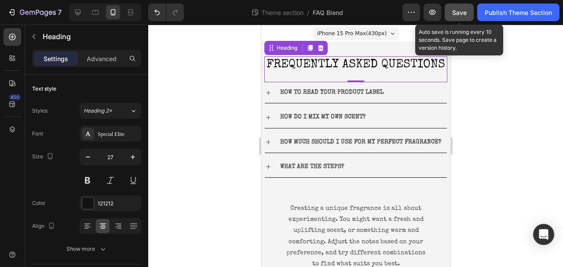
click at [452, 17] on button "Save" at bounding box center [459, 13] width 29 height 18
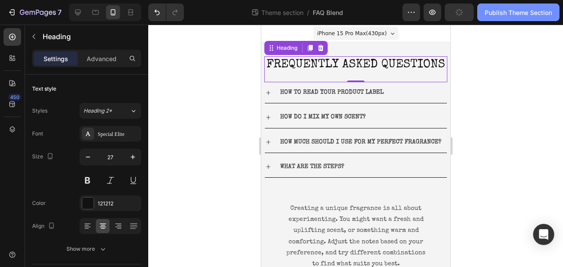
click at [517, 12] on div "Publish Theme Section" at bounding box center [518, 12] width 67 height 9
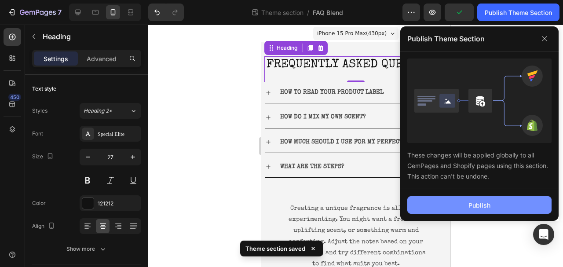
click at [473, 198] on button "Publish" at bounding box center [480, 205] width 144 height 18
